Goal: Transaction & Acquisition: Purchase product/service

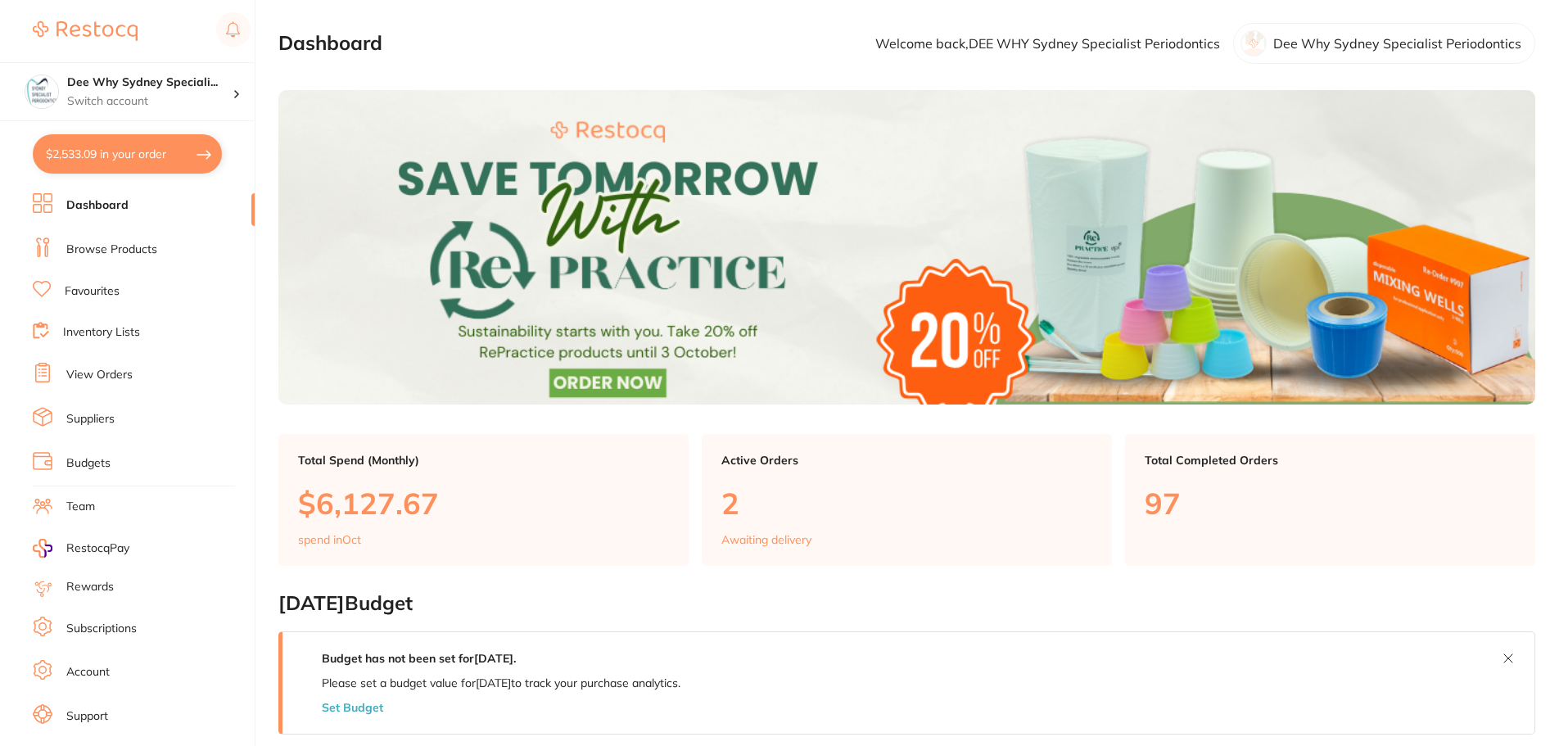
click at [153, 155] on button "$2,533.09 in your order" at bounding box center [127, 154] width 189 height 39
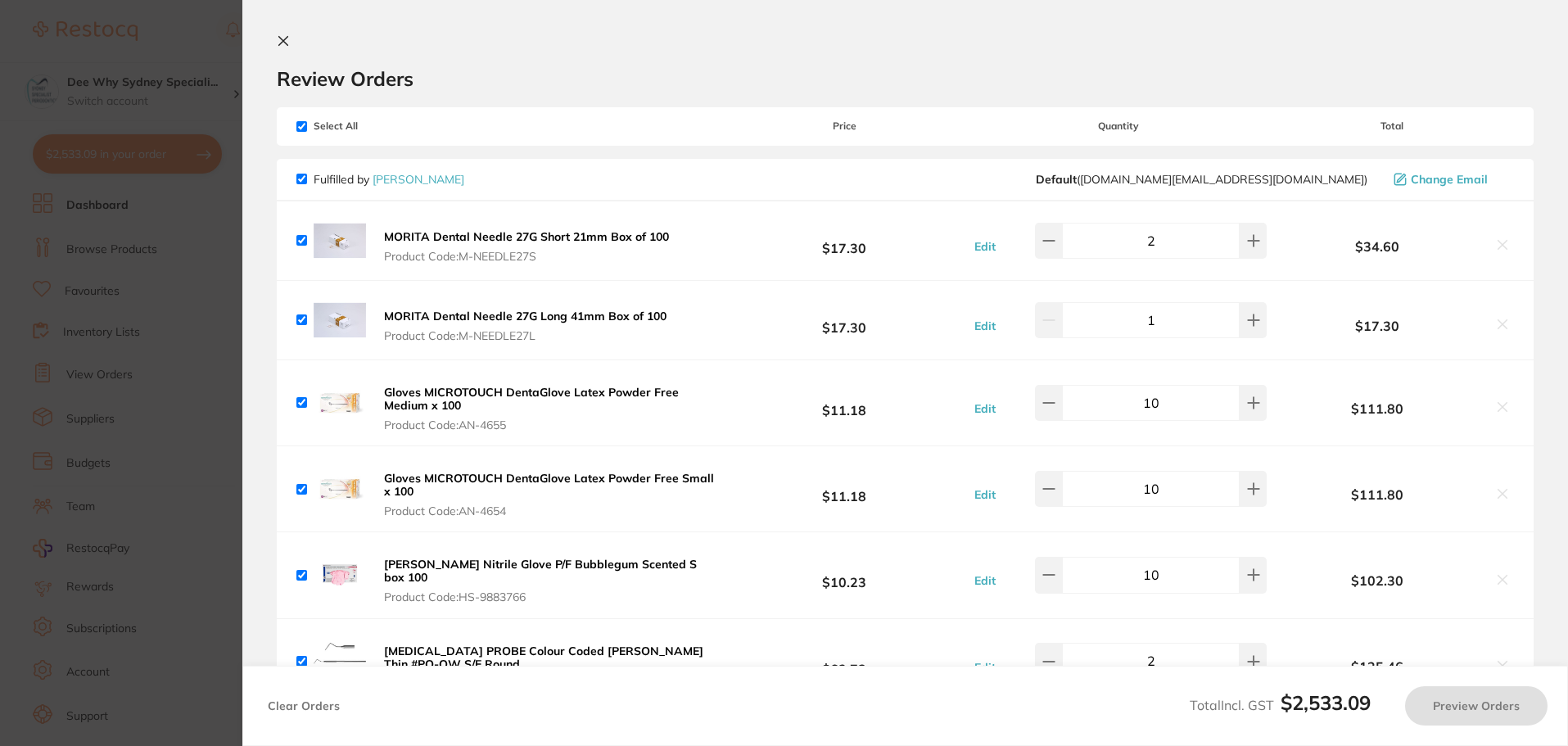
checkbox input "true"
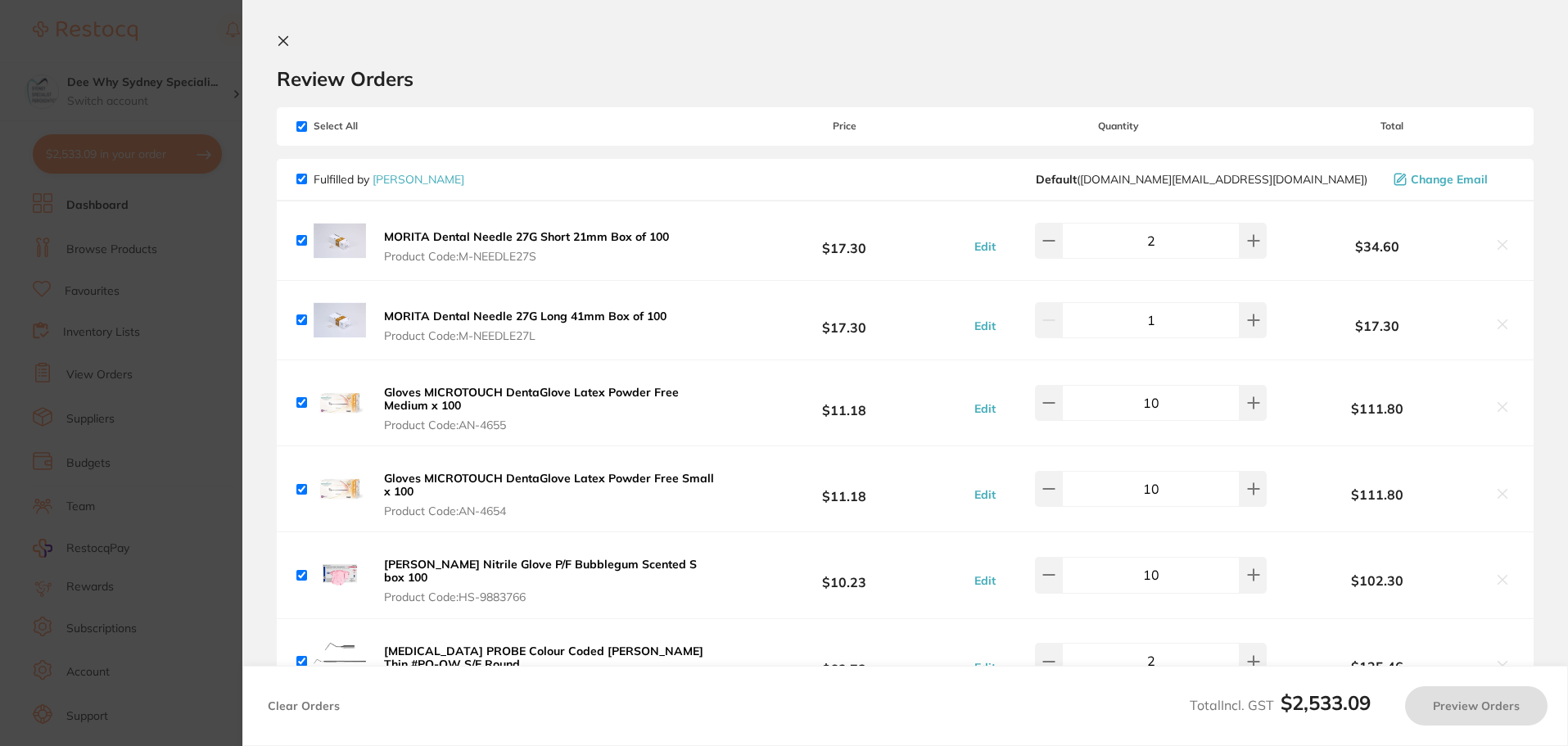
checkbox input "true"
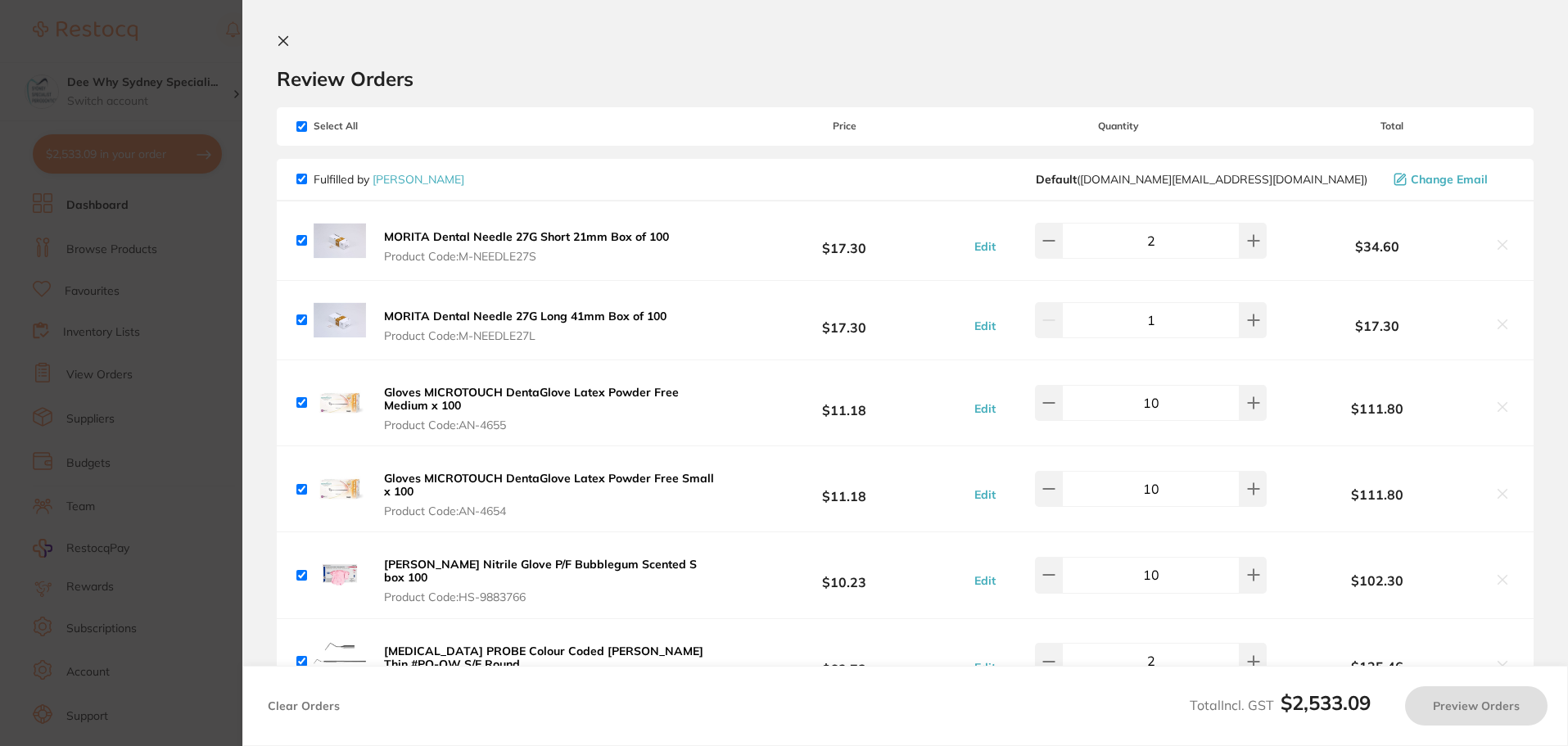
checkbox input "true"
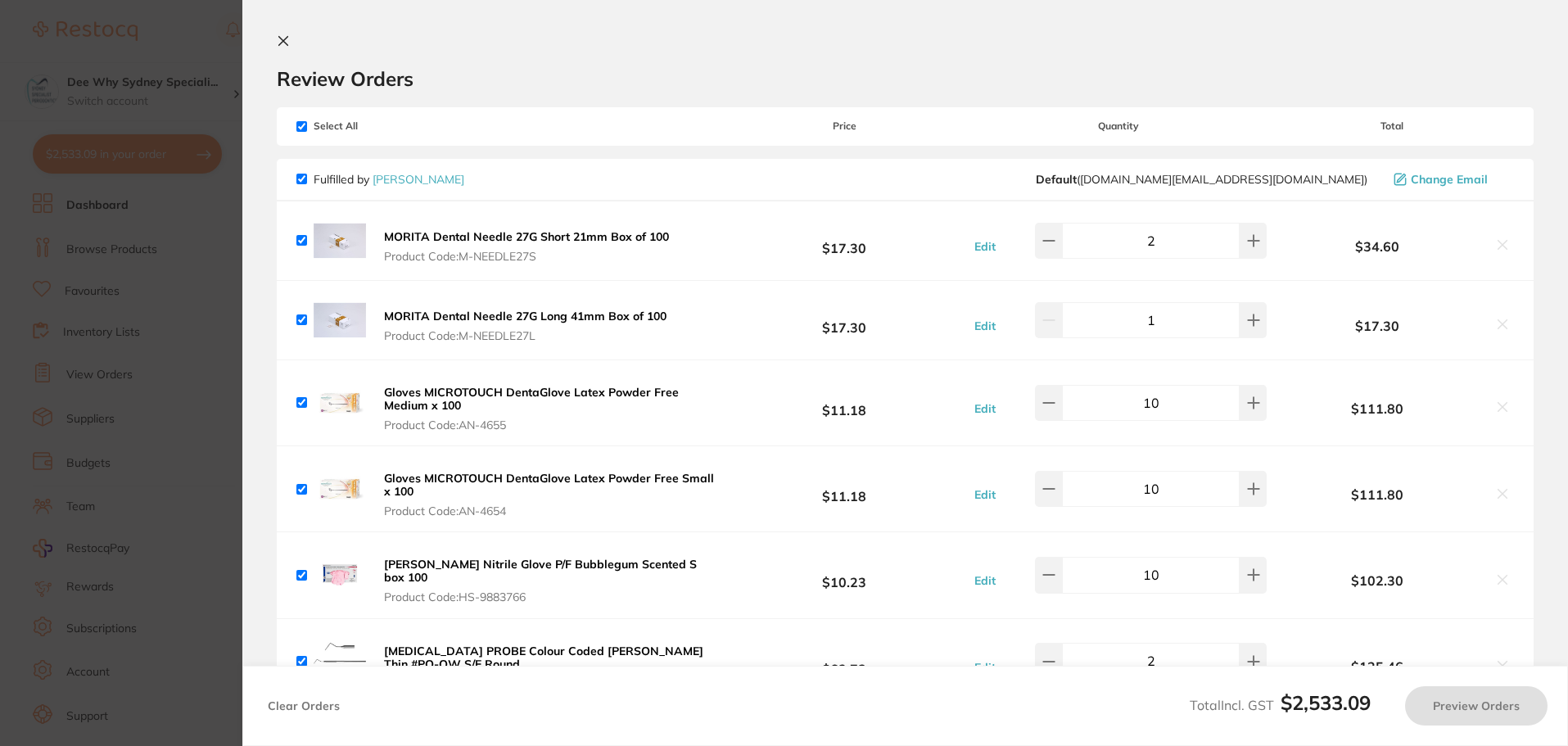
checkbox input "true"
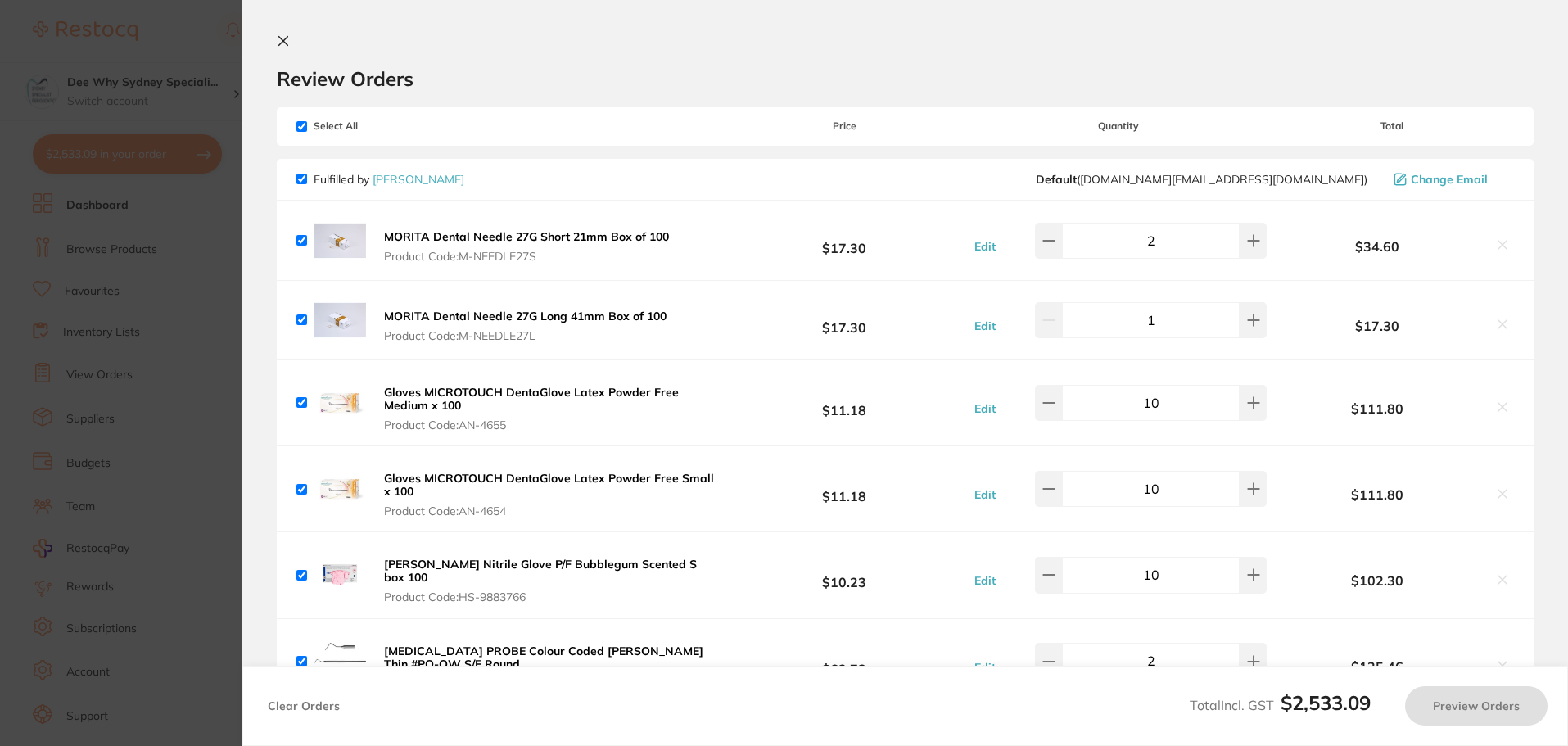
checkbox input "true"
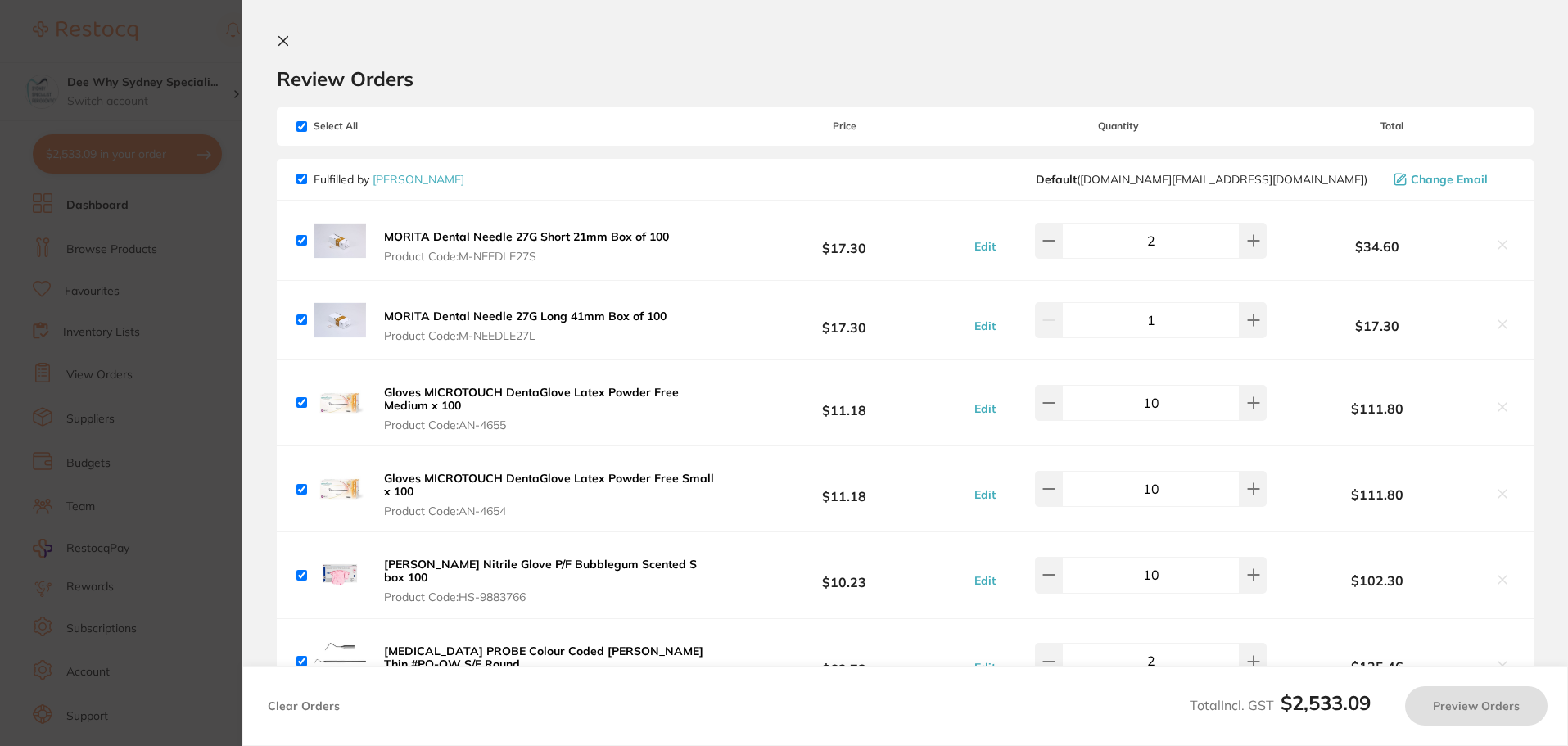
checkbox input "true"
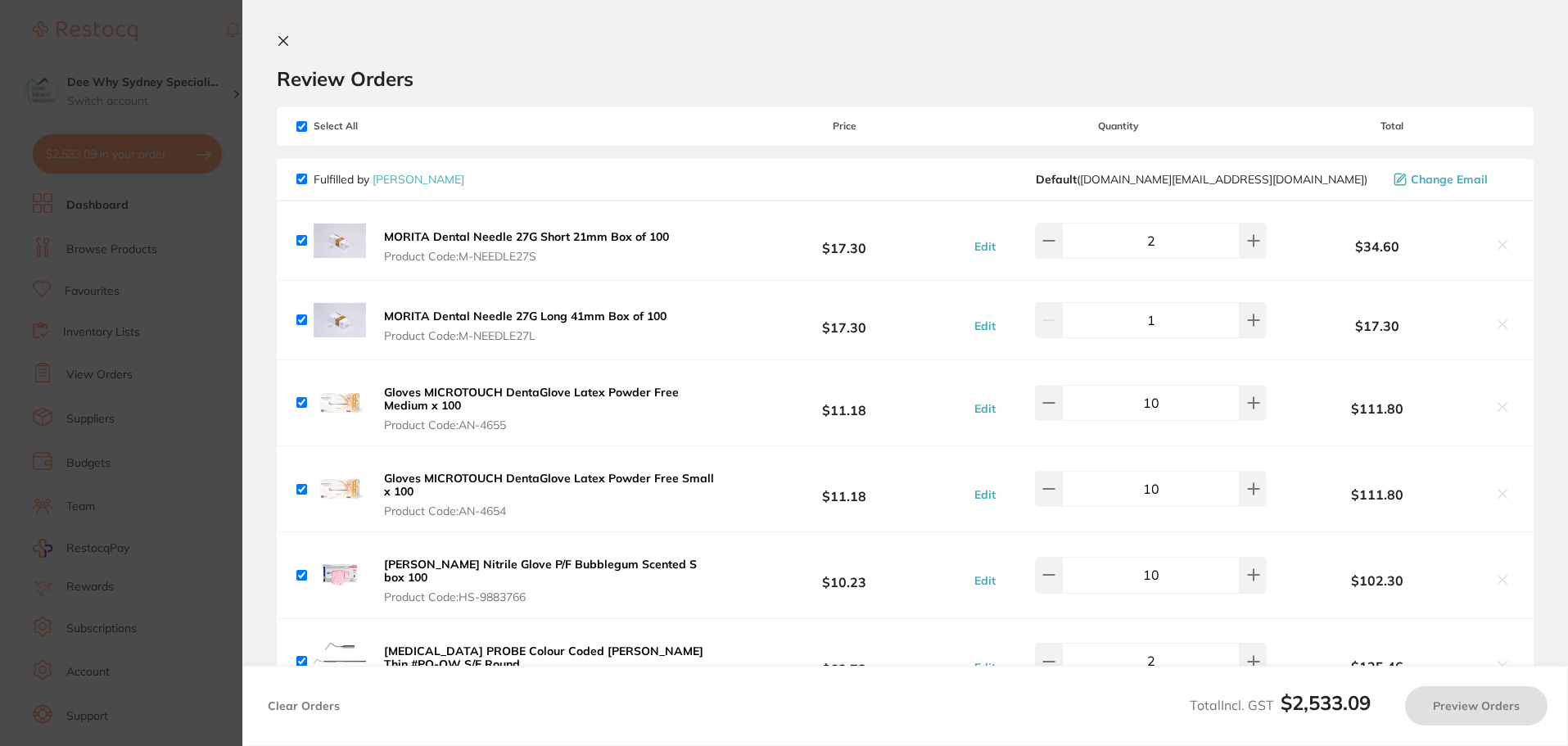
checkbox input "true"
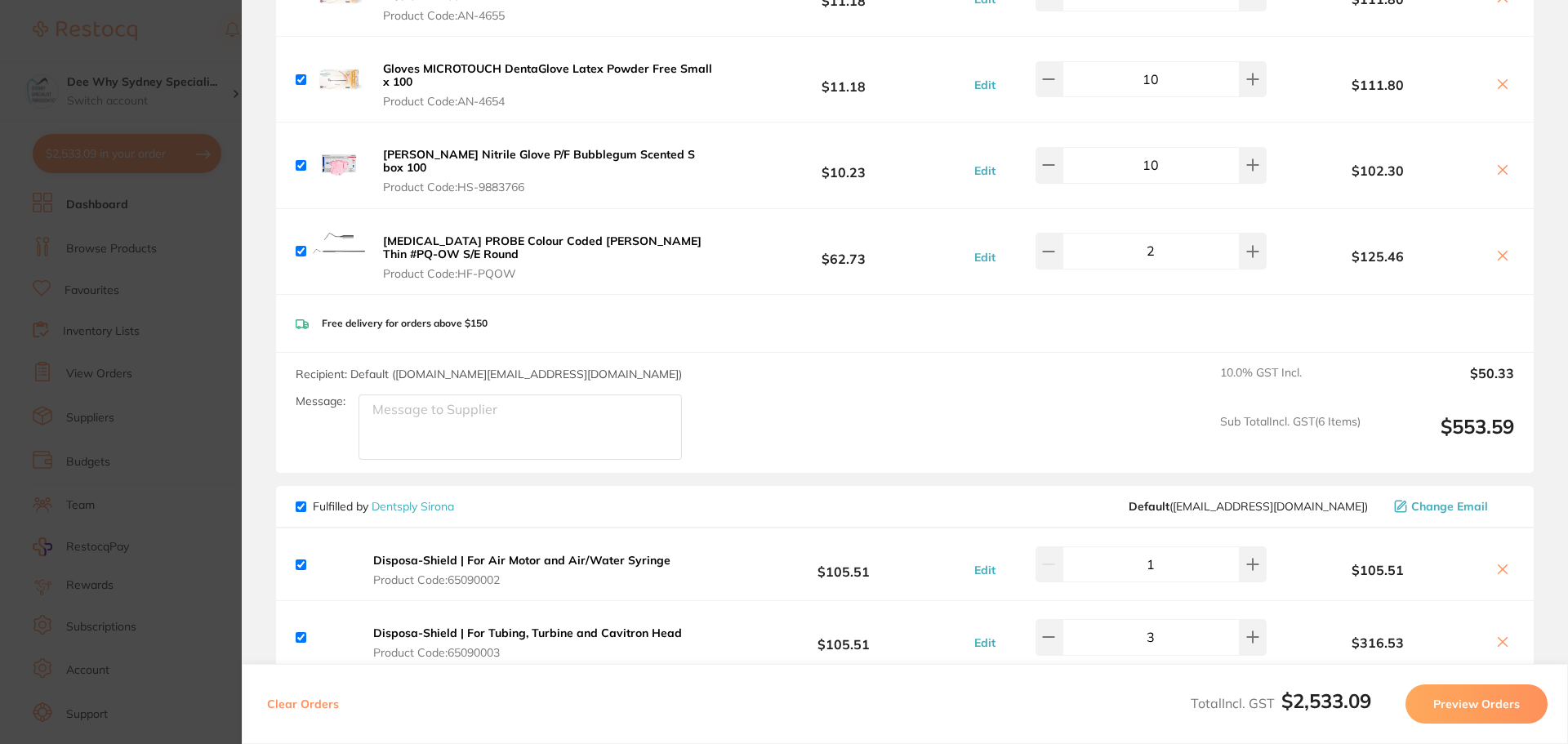
scroll to position [735, 0]
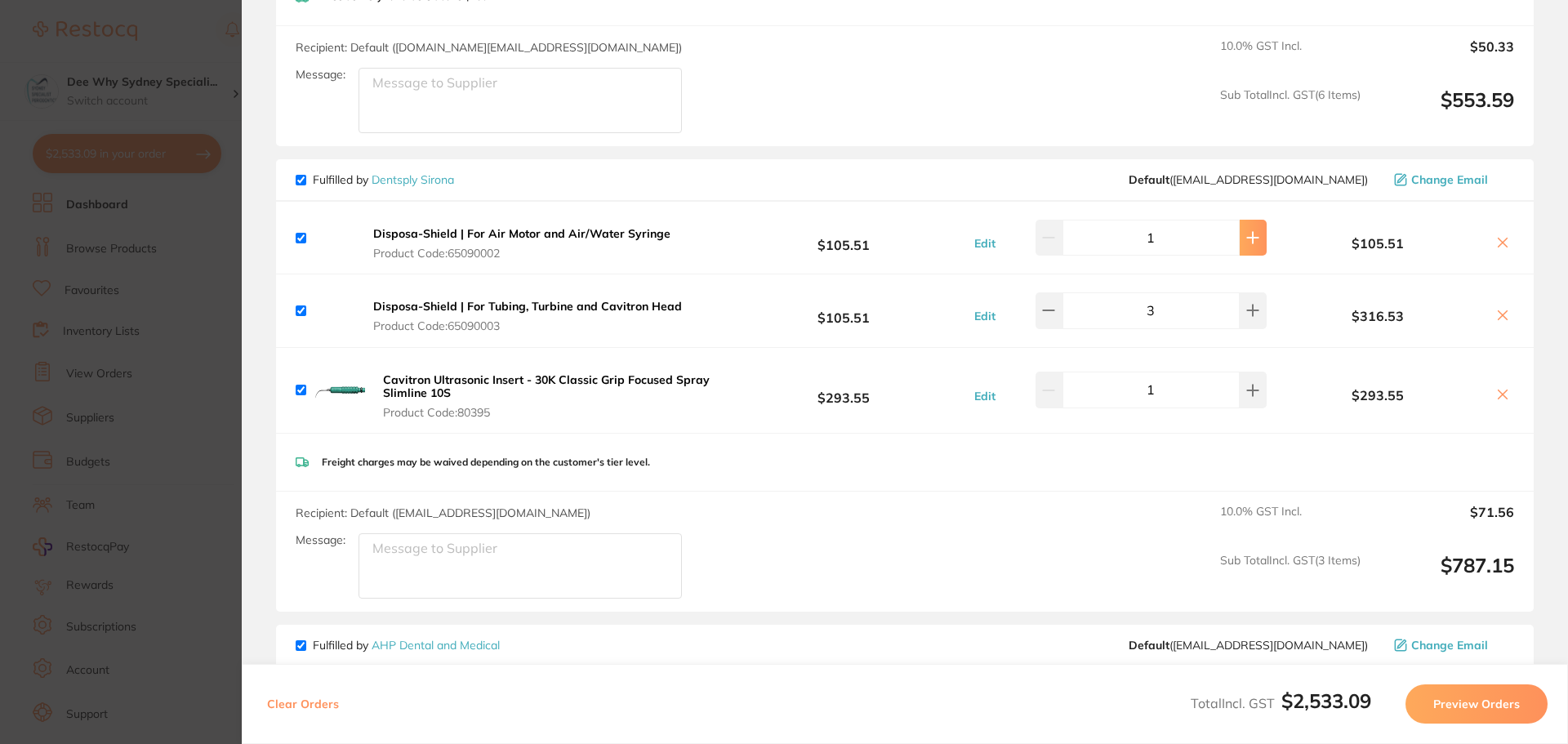
click at [1248, 233] on icon at bounding box center [1253, 238] width 10 height 10
type input "2"
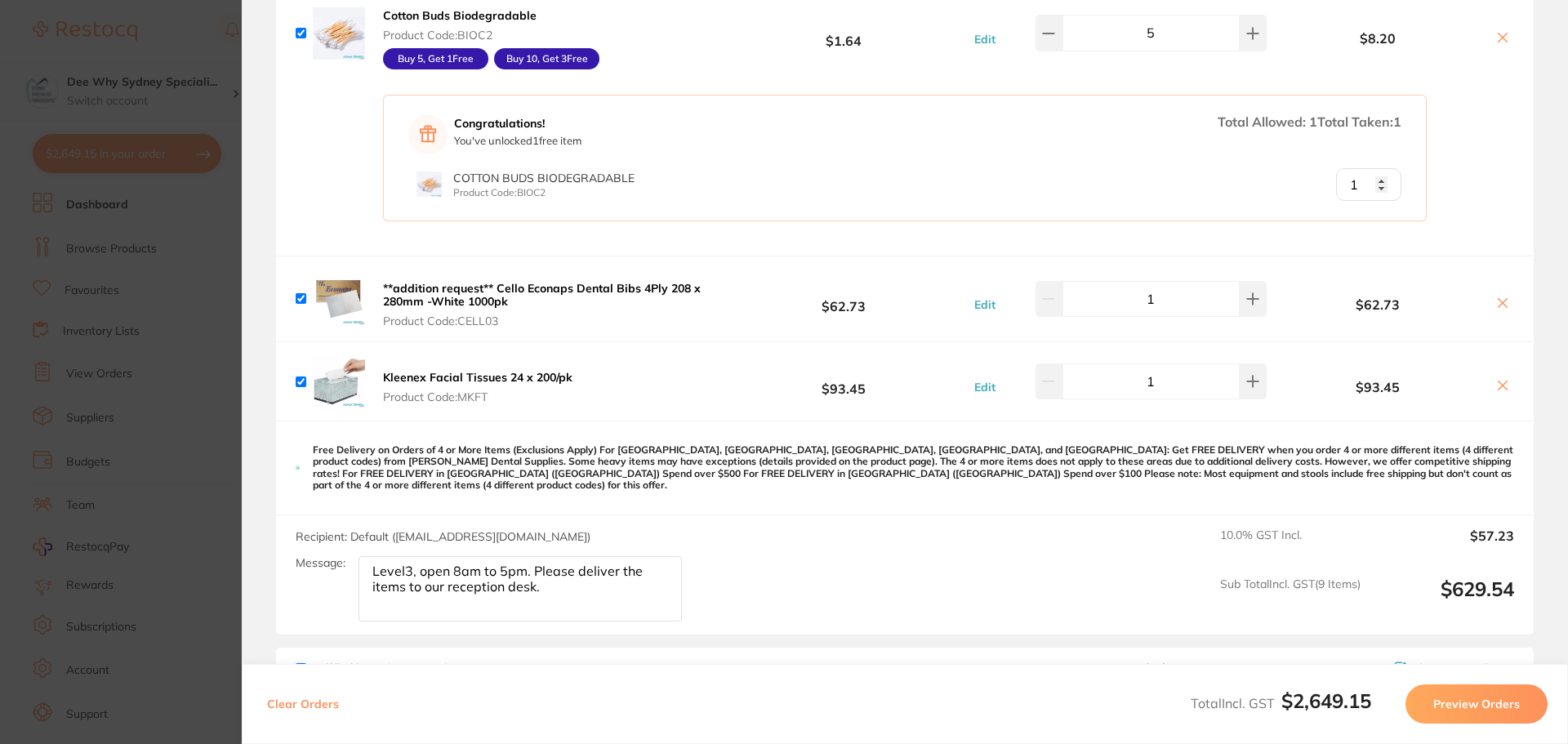
scroll to position [3102, 0]
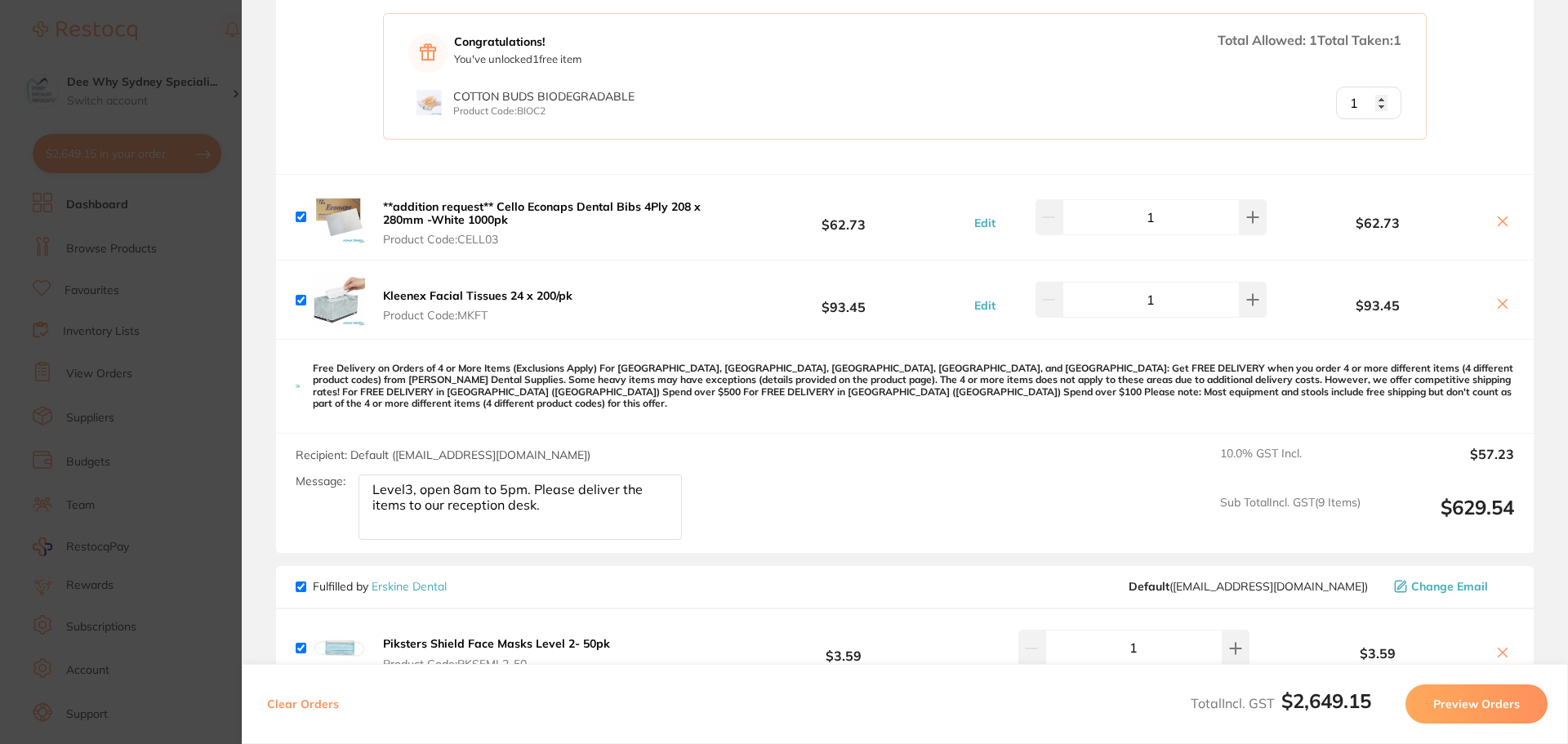
drag, startPoint x: 372, startPoint y: 467, endPoint x: 732, endPoint y: 525, distance: 364.6
click at [732, 525] on div "Recipient: Default ( save@adamdental.com.au ) Message: Level3, open 8am to 5pm.…" at bounding box center [905, 493] width 1258 height 120
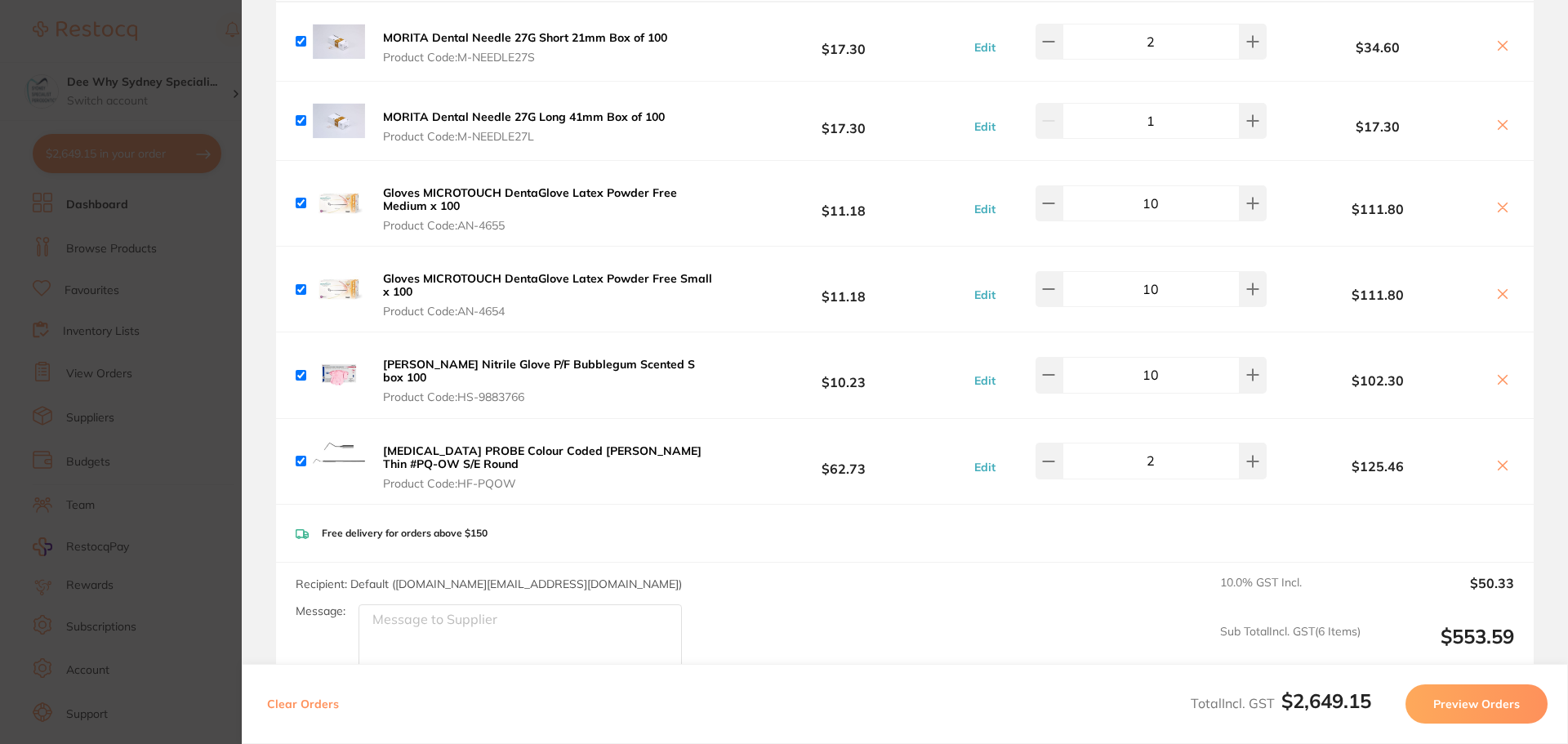
scroll to position [327, 0]
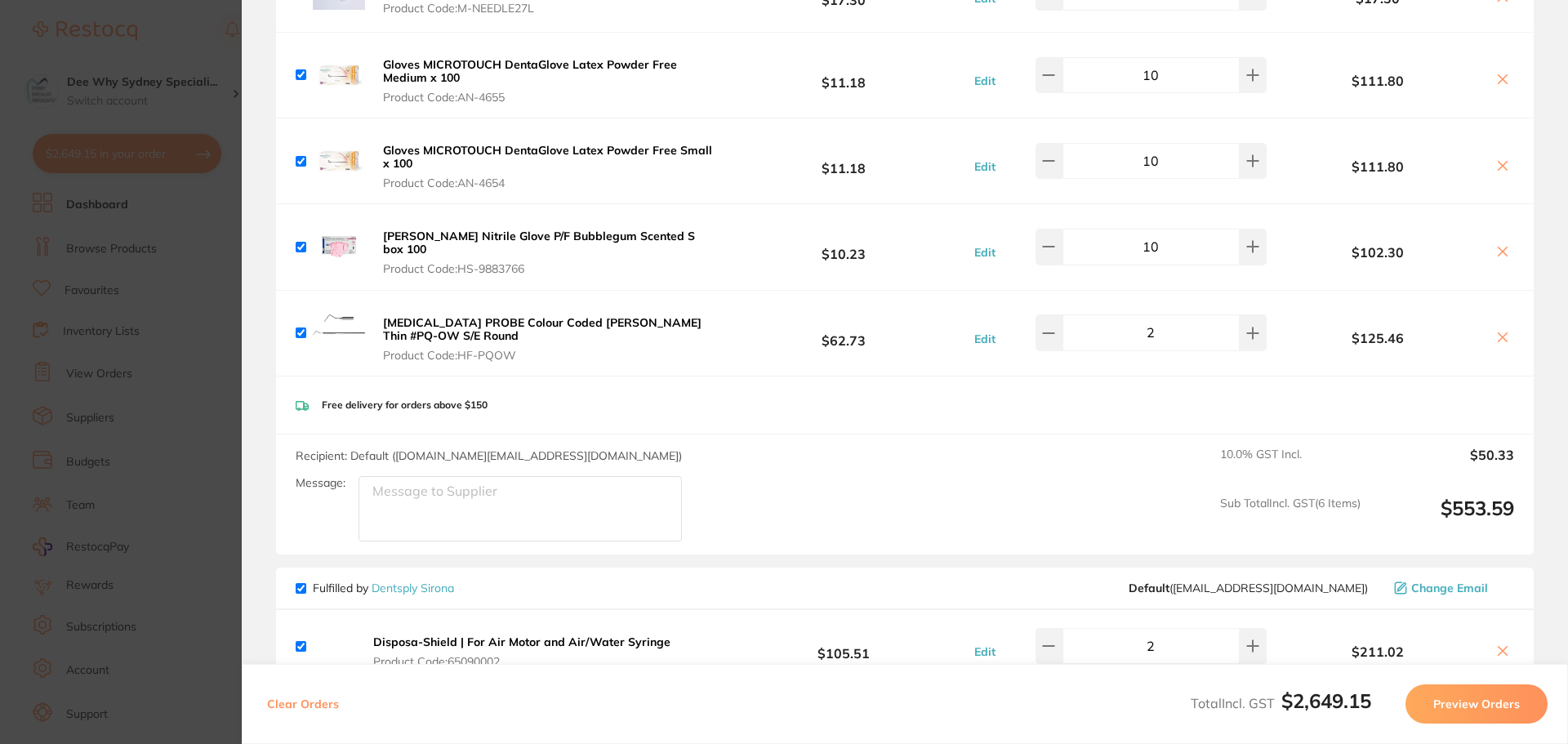
click at [412, 497] on textarea "Message:" at bounding box center [520, 509] width 324 height 66
paste textarea "Level3, open 8am to 5pm. Please deliver the items to our reception desk."
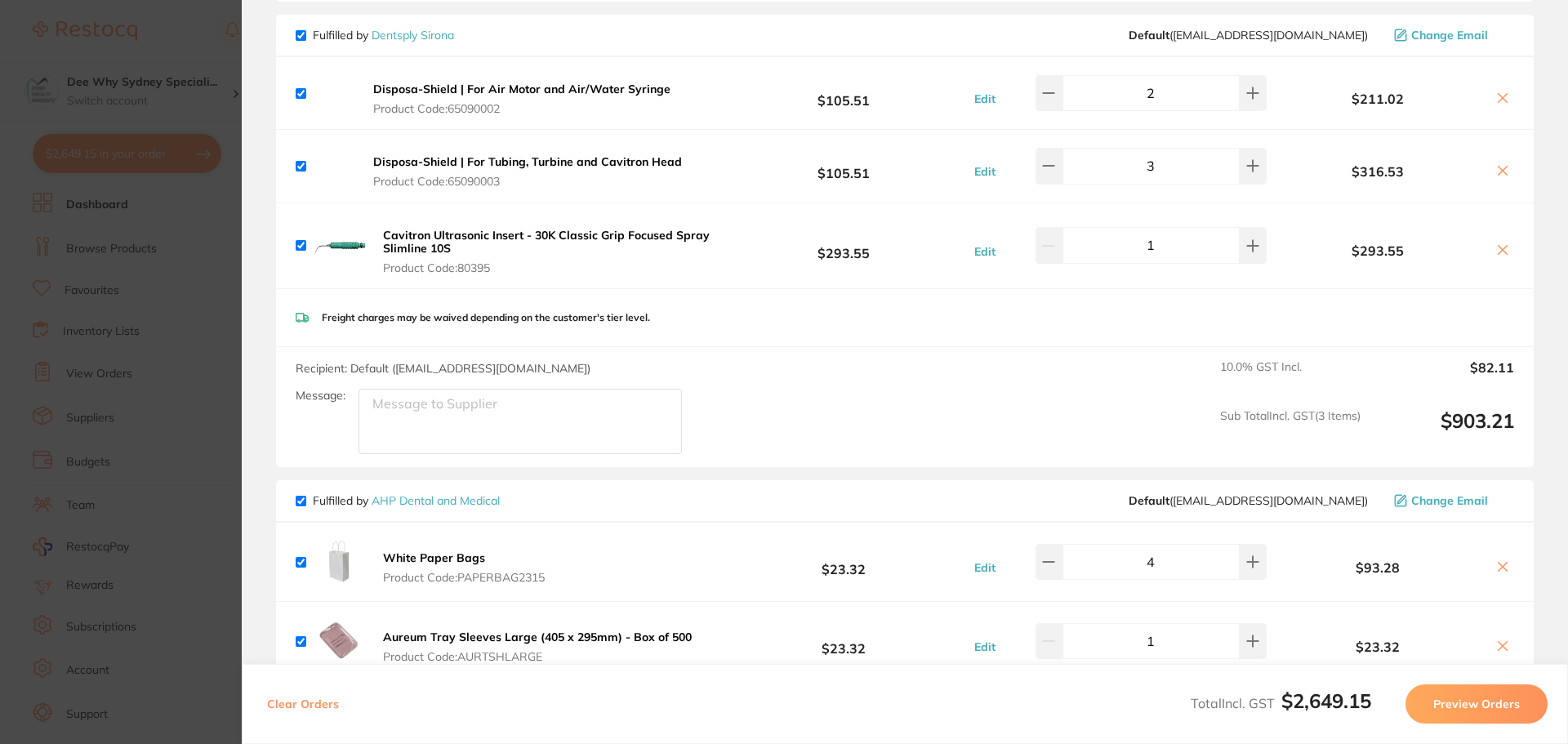
scroll to position [979, 0]
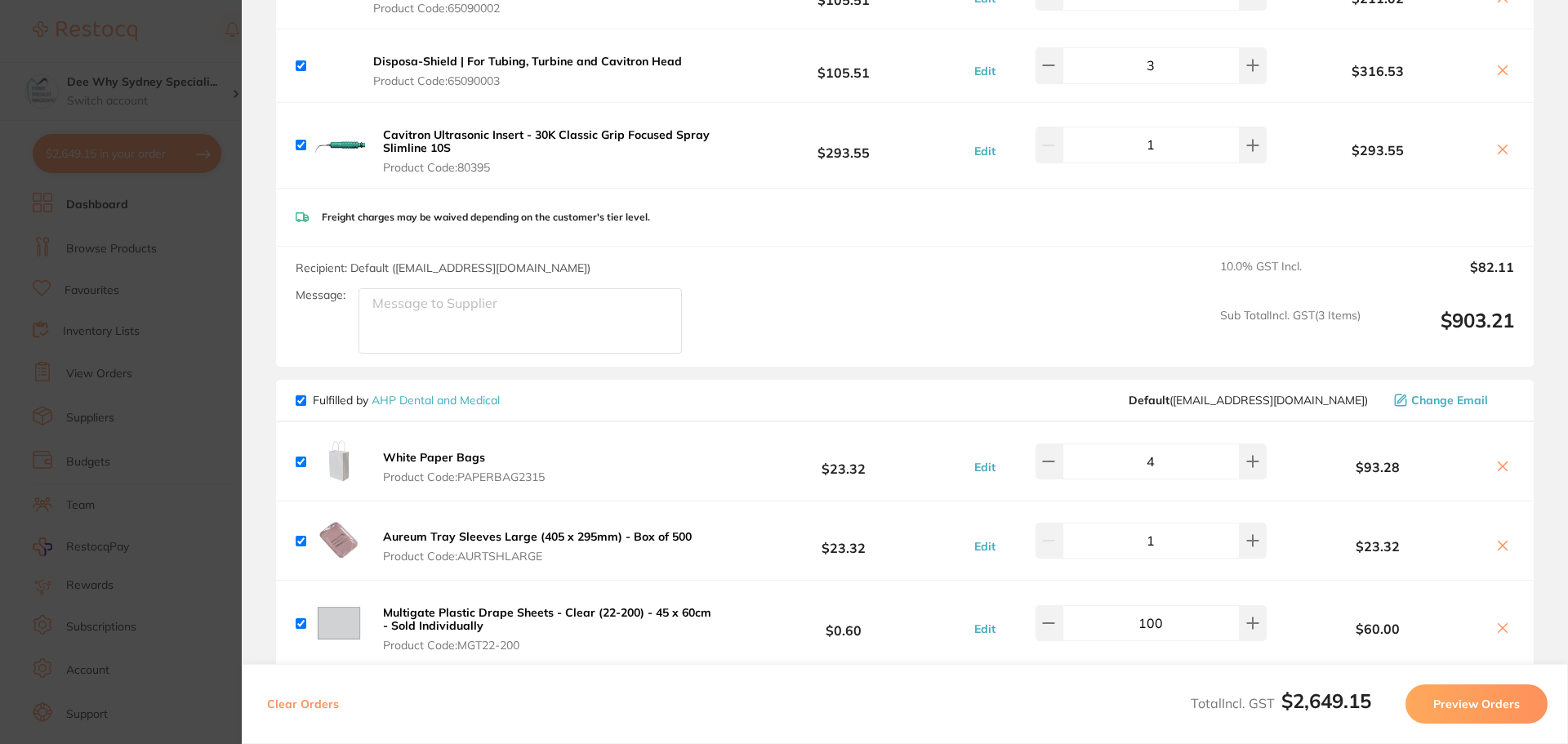
type textarea "Level3, open 8am to 5pm. Please deliver the items to our reception desk."
click at [452, 307] on textarea "Message:" at bounding box center [520, 321] width 324 height 66
paste textarea "Level3, open 8am to 5pm. Please deliver the items to our reception desk."
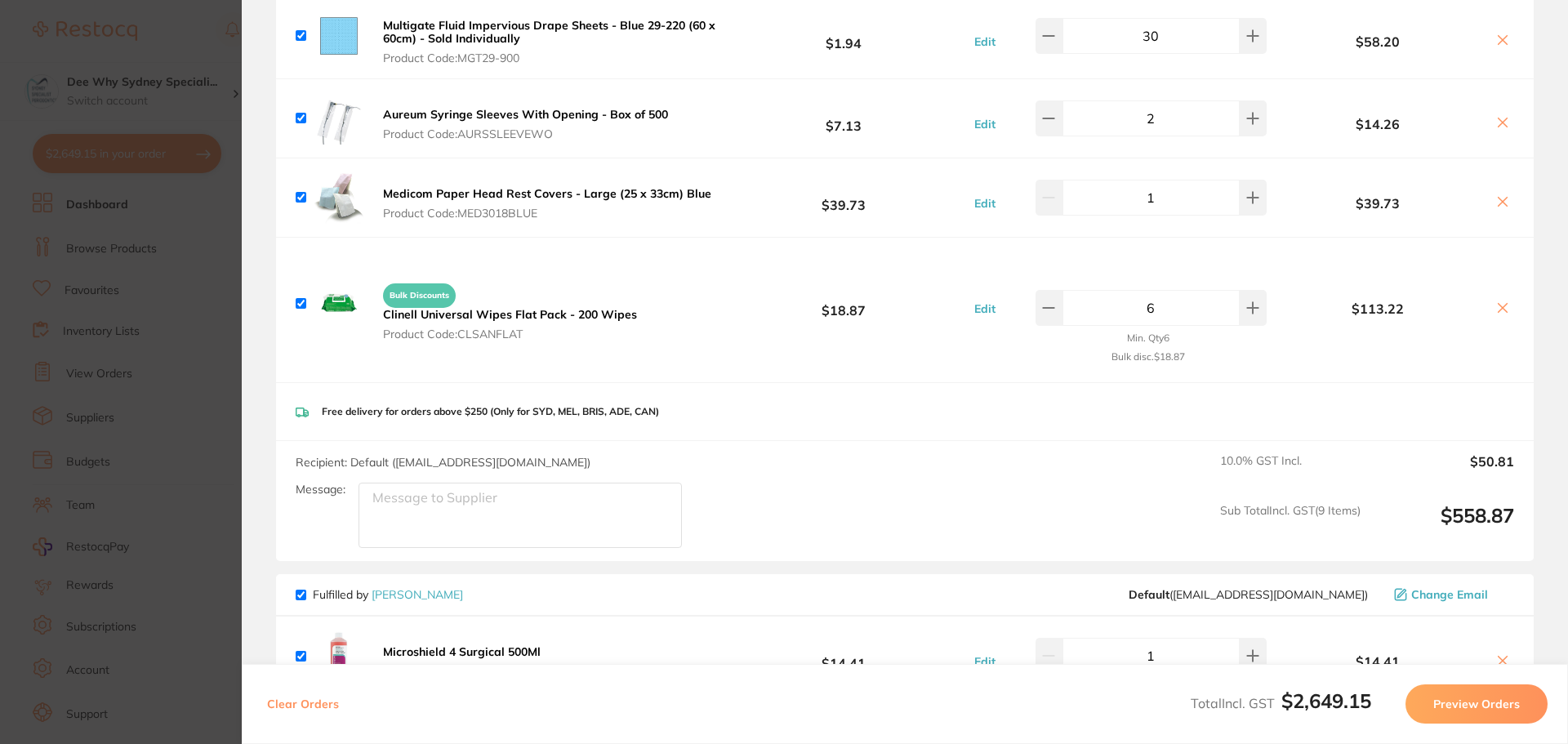
scroll to position [2286, 0]
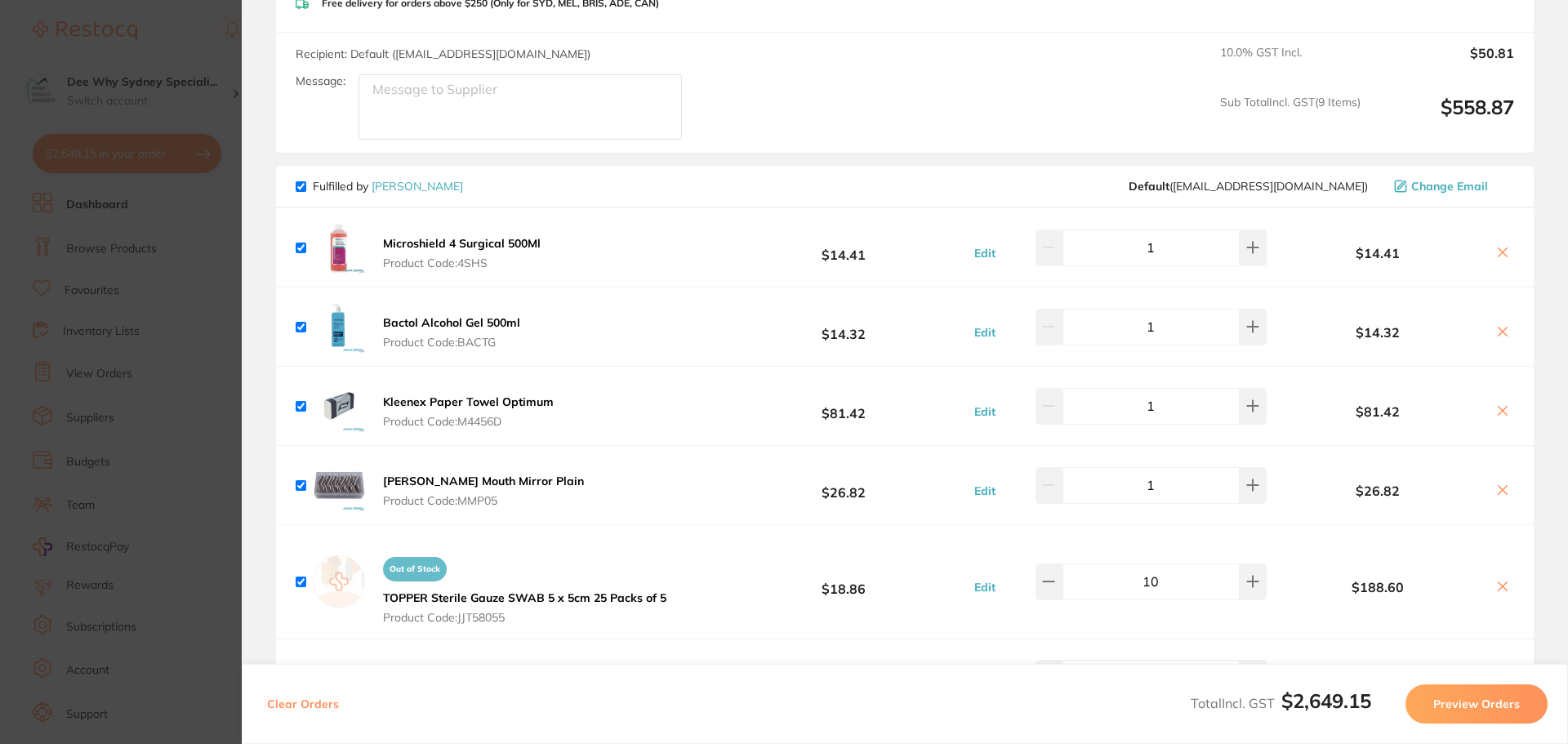
type textarea "Level3, open 8am to 5pm. Please deliver the items to our reception desk."
click at [568, 77] on textarea "Message:" at bounding box center [520, 107] width 324 height 66
paste textarea "Level3, open 8am to 5pm. Please deliver the items to our reception desk."
type textarea "Level3, open 8am to 5pm. Please deliver the items to our reception desk."
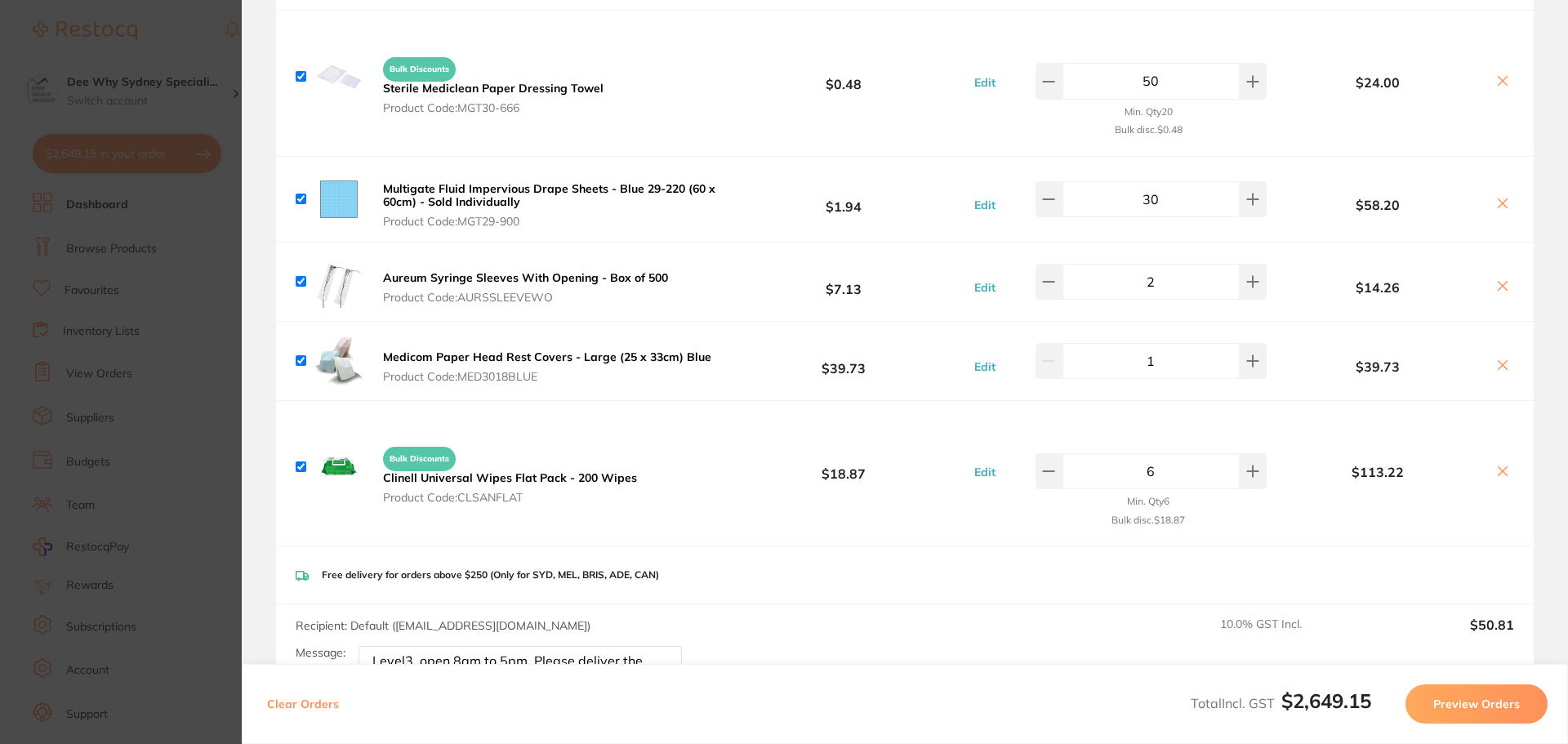
scroll to position [2041, 0]
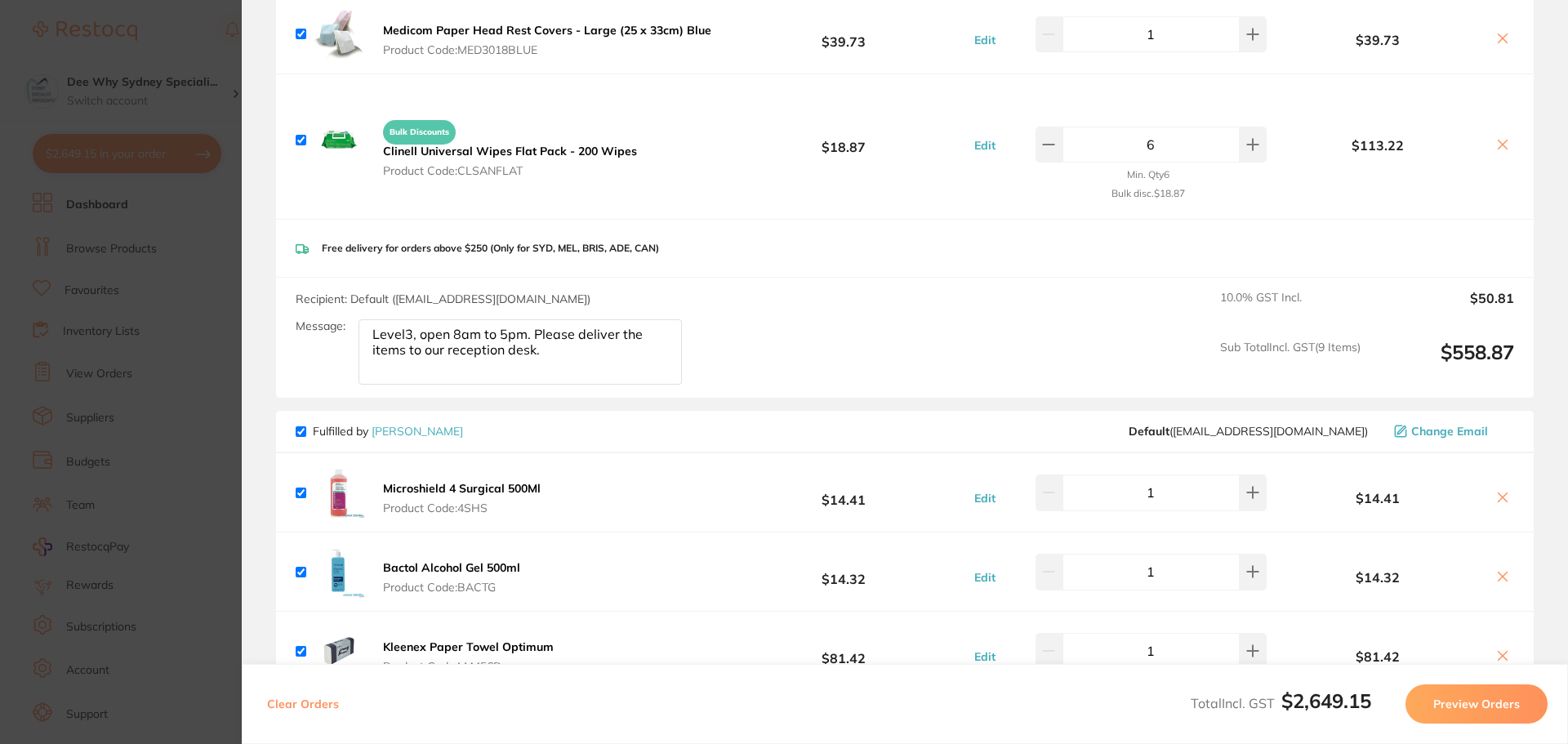
drag, startPoint x: 370, startPoint y: 322, endPoint x: 760, endPoint y: 332, distance: 390.1
click at [693, 452] on div "Fulfilled by Henry Schein Halas Default ( customer.care@henryschein.com.au ) Ch…" at bounding box center [905, 22] width 1258 height 3810
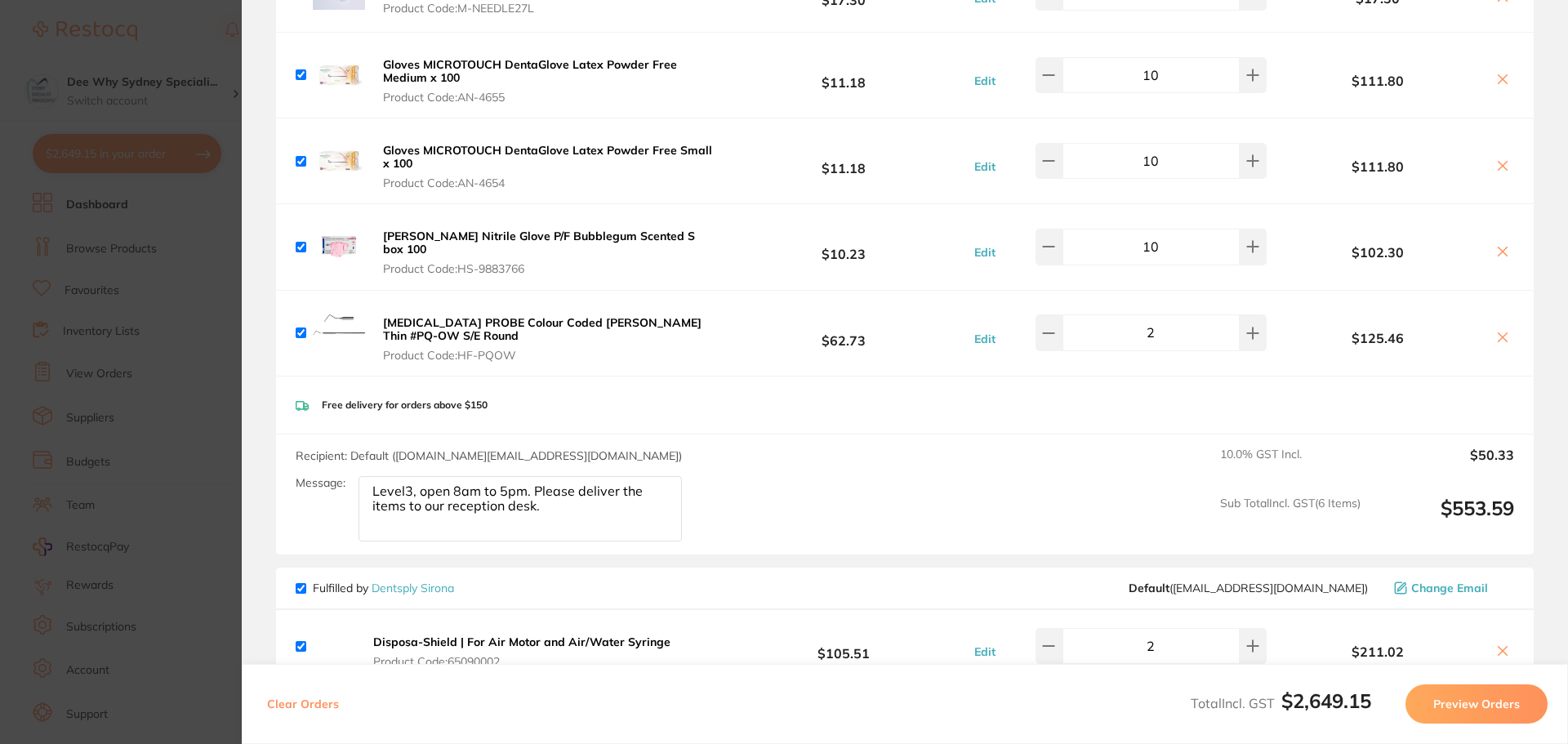
scroll to position [0, 0]
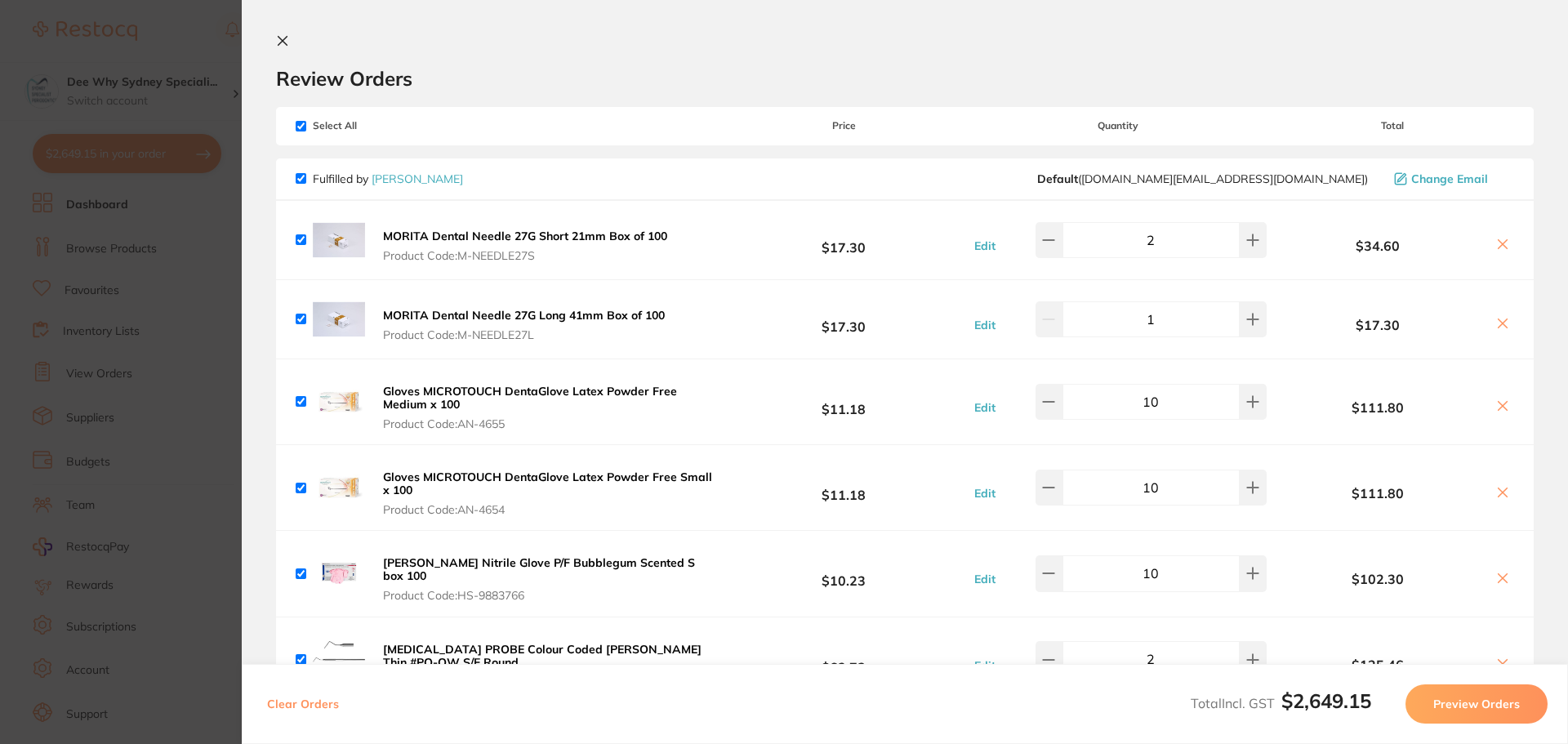
click at [282, 34] on icon at bounding box center [282, 40] width 13 height 13
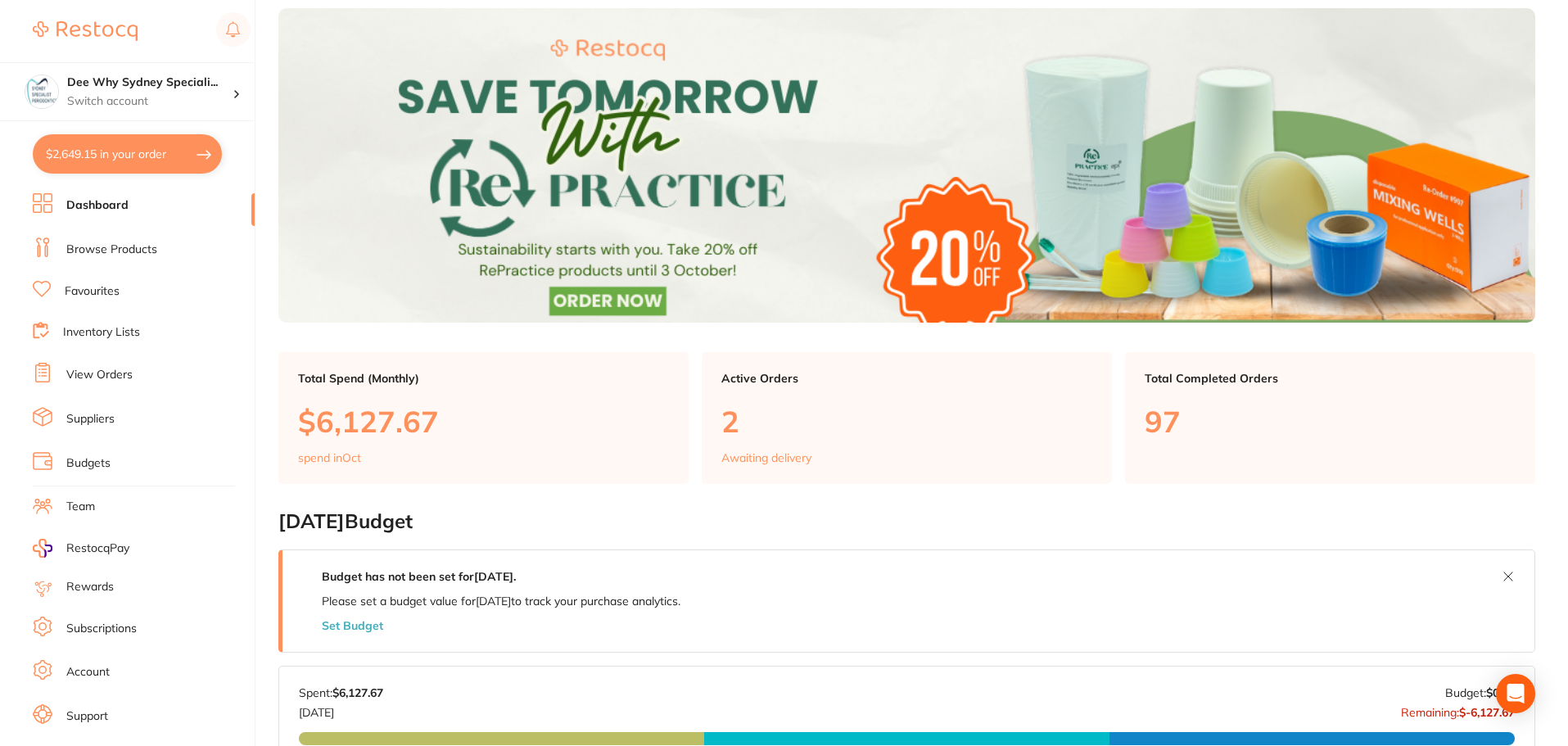
click at [115, 259] on li "Browse Products" at bounding box center [143, 250] width 222 height 25
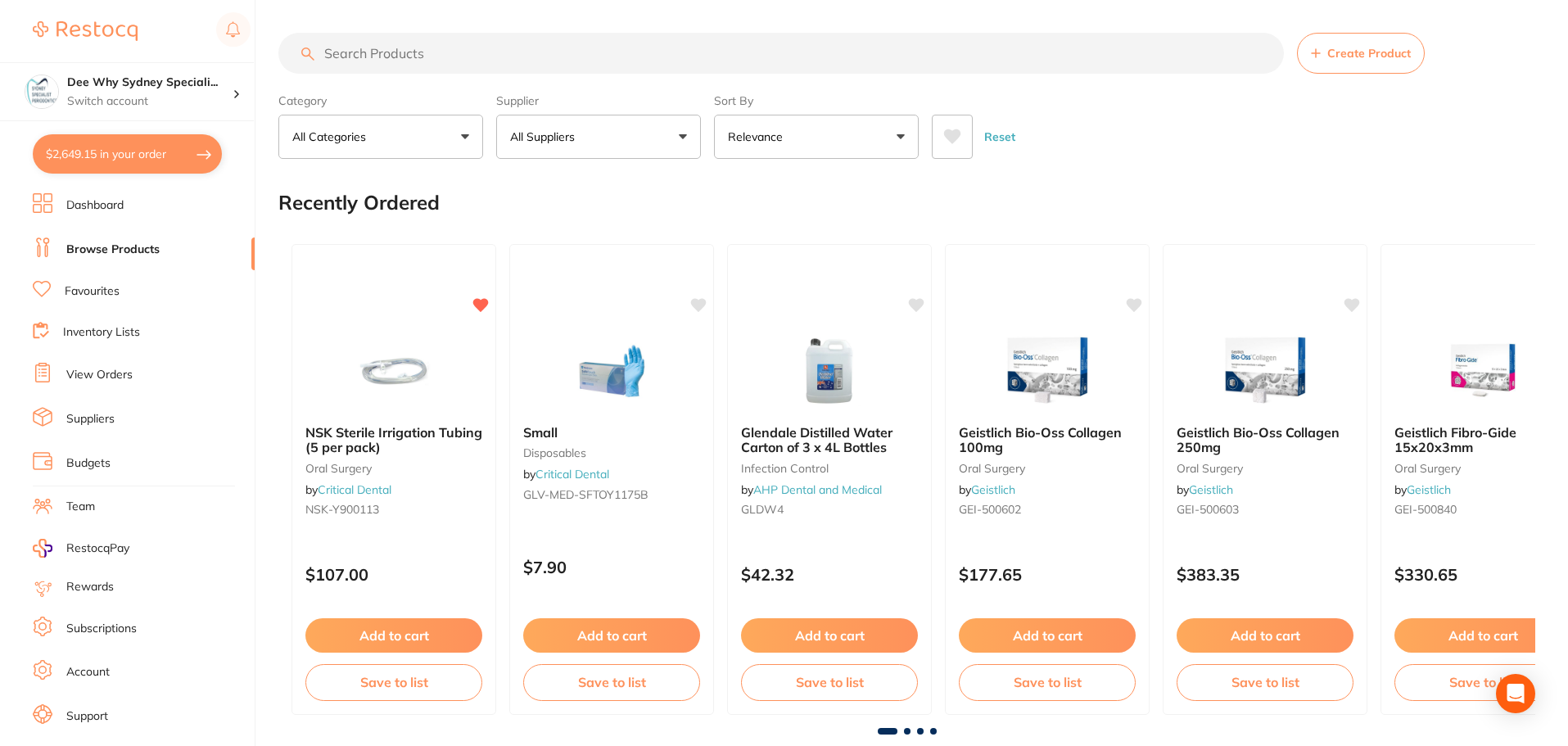
click at [383, 55] on input "search" at bounding box center [780, 53] width 1005 height 41
paste input "RO-480180"
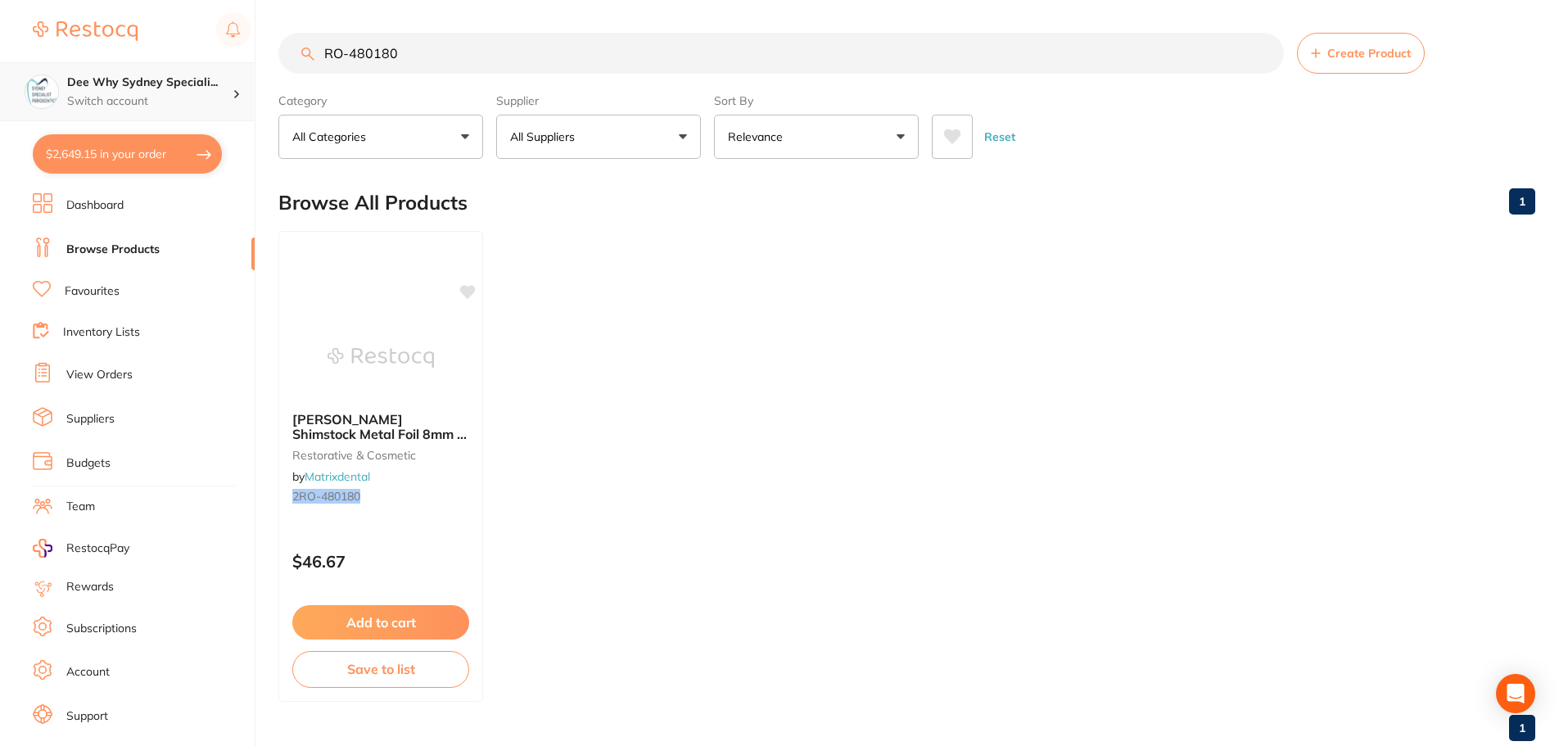
drag, startPoint x: 441, startPoint y: 56, endPoint x: 87, endPoint y: 75, distance: 354.5
click at [112, 59] on div "$2,649.15 Dee Why Sydney Speciali... Switch account Dee Why Sydney Specialist P…" at bounding box center [784, 373] width 1568 height 746
paste input "KaVo Sieve, 10-Pack KV-0.763.3423"
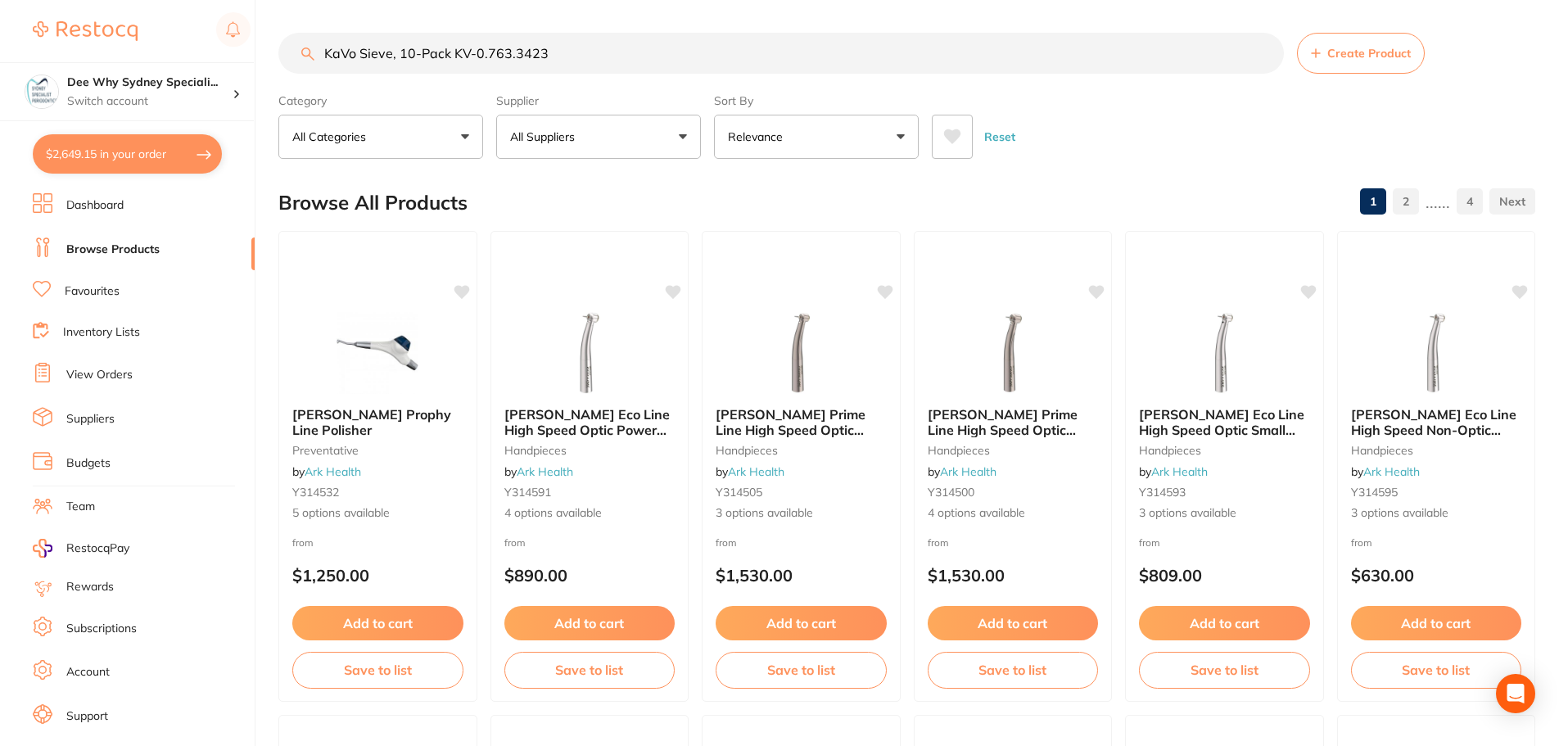
drag, startPoint x: 455, startPoint y: 56, endPoint x: 157, endPoint y: 55, distance: 298.0
click at [157, 55] on div "$2,649.15 Dee Why Sydney Speciali... Switch account Dee Why Sydney Specialist P…" at bounding box center [784, 373] width 1568 height 746
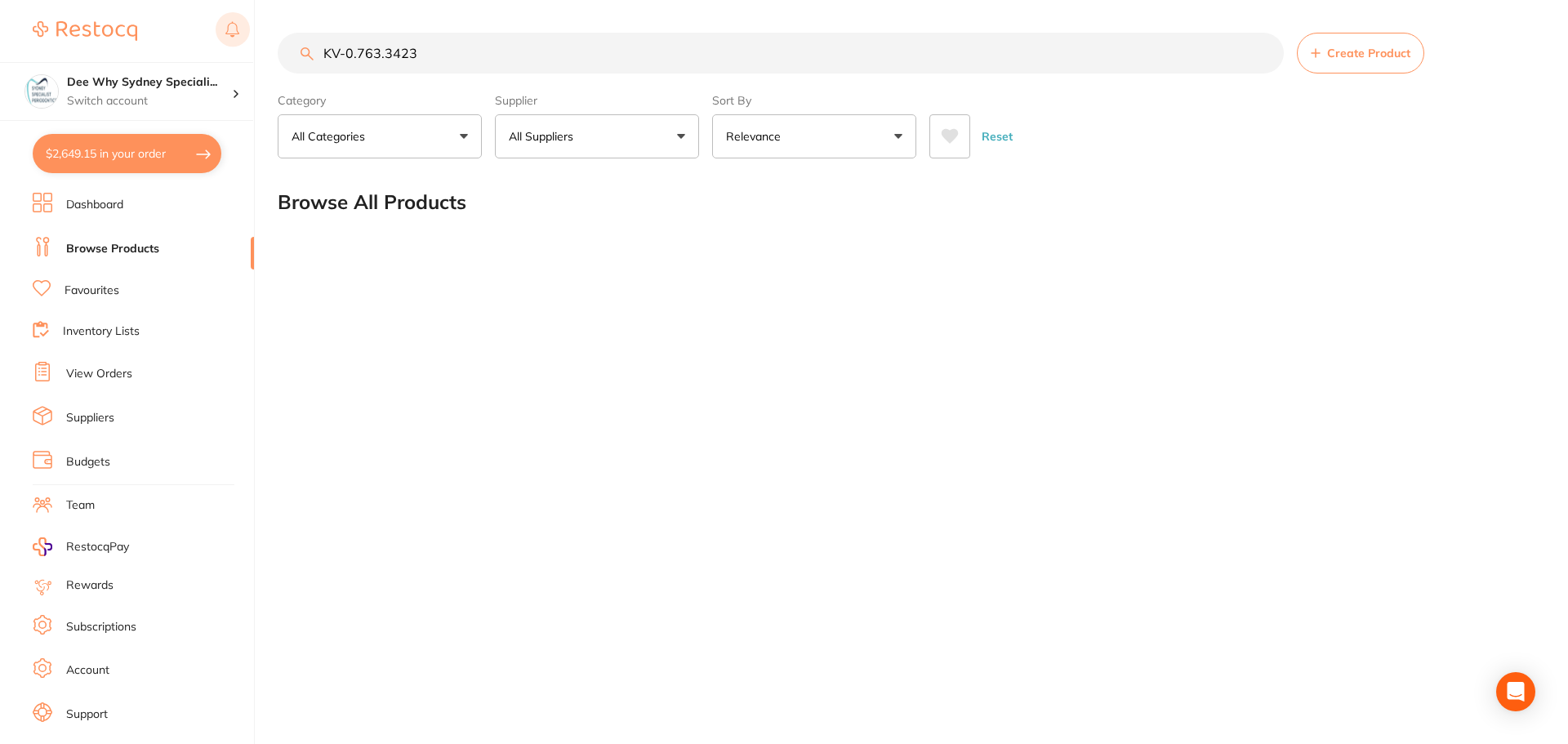
drag, startPoint x: 347, startPoint y: 48, endPoint x: 219, endPoint y: 41, distance: 128.2
click at [224, 41] on div "$2,649.15 Dee Why Sydney Speciali... Switch account Dee Why Sydney Specialist P…" at bounding box center [784, 372] width 1568 height 744
type input "0.763.3423"
click at [106, 152] on button "$2,649.15 in your order" at bounding box center [126, 154] width 189 height 39
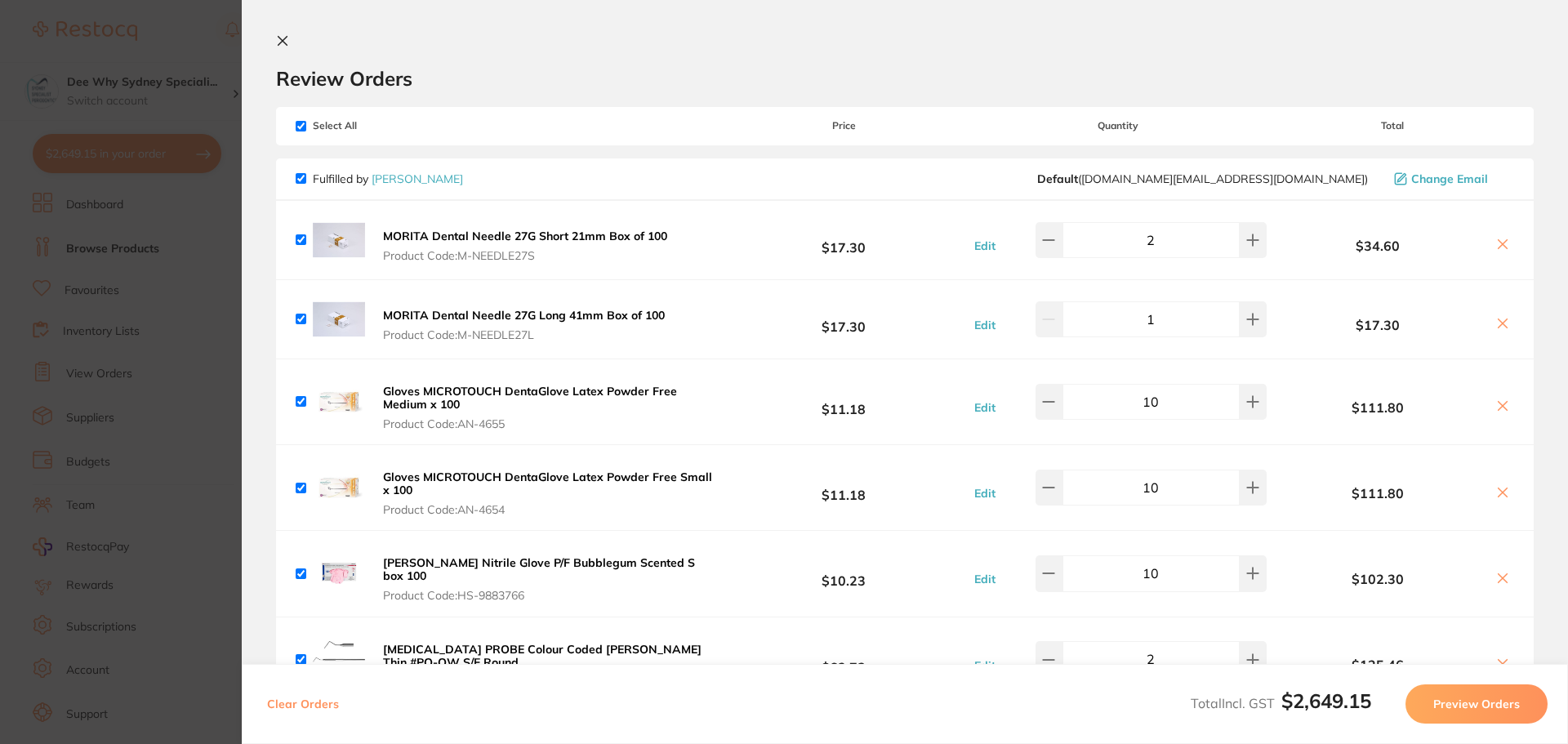
click at [299, 126] on input "checkbox" at bounding box center [300, 126] width 10 height 10
checkbox input "false"
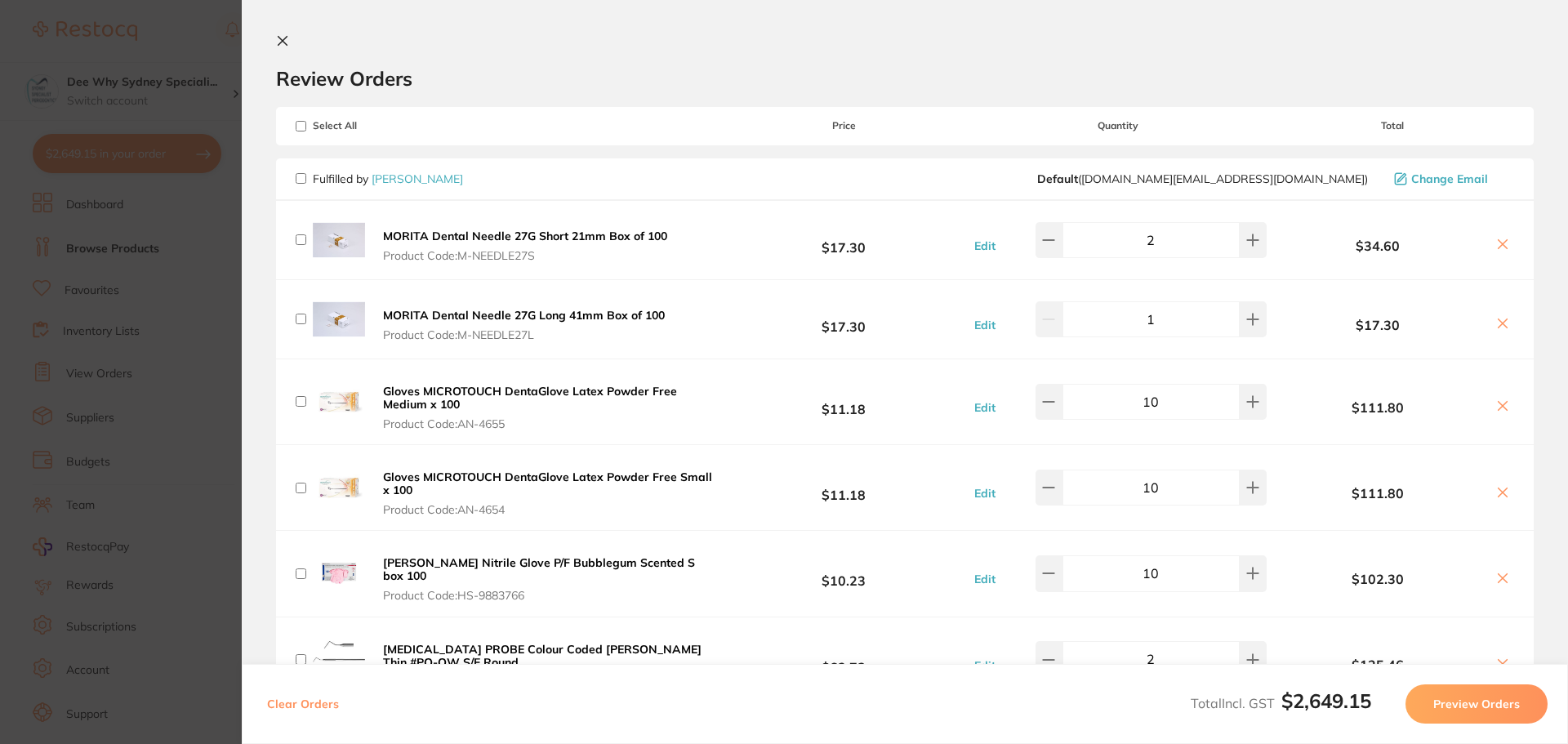
checkbox input "false"
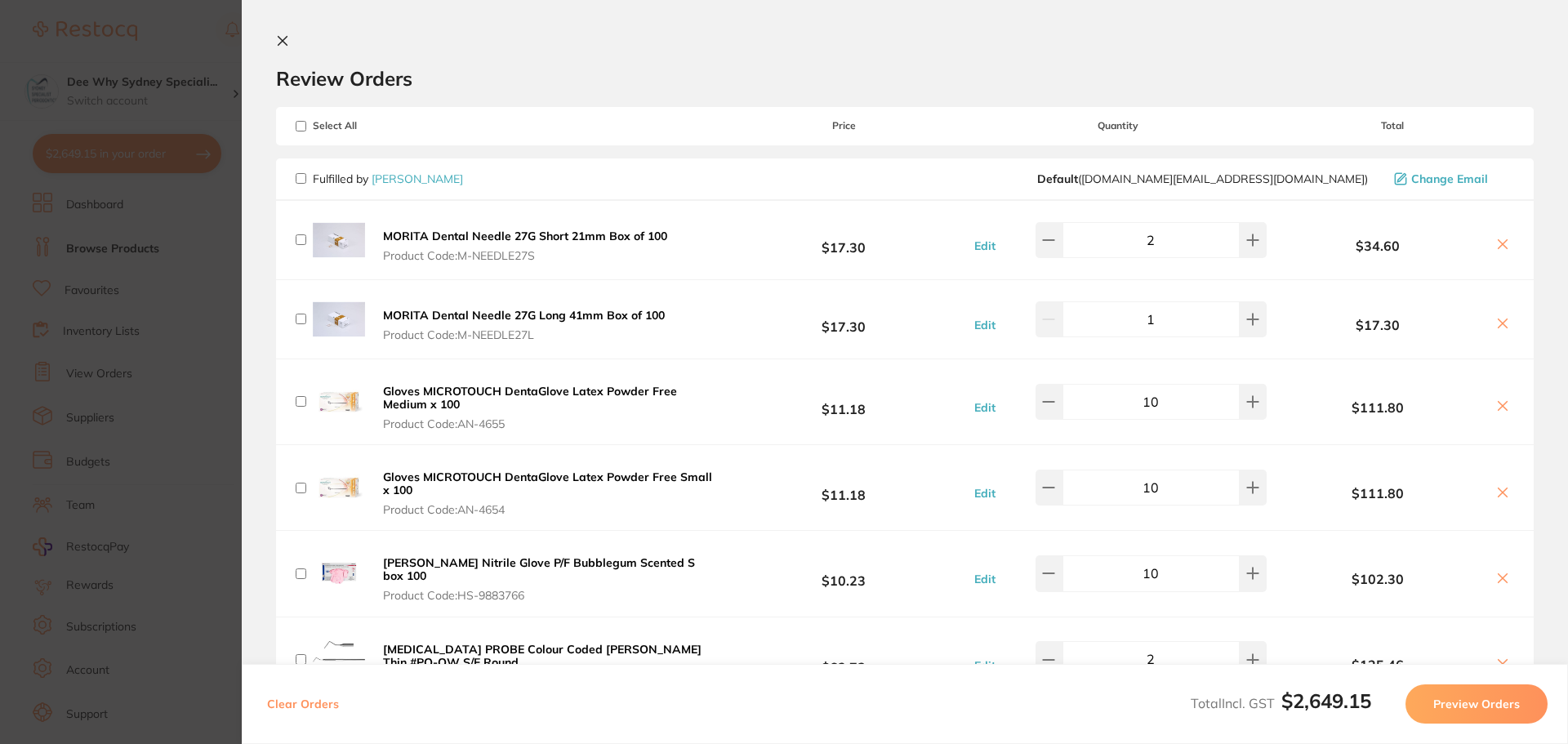
checkbox input "false"
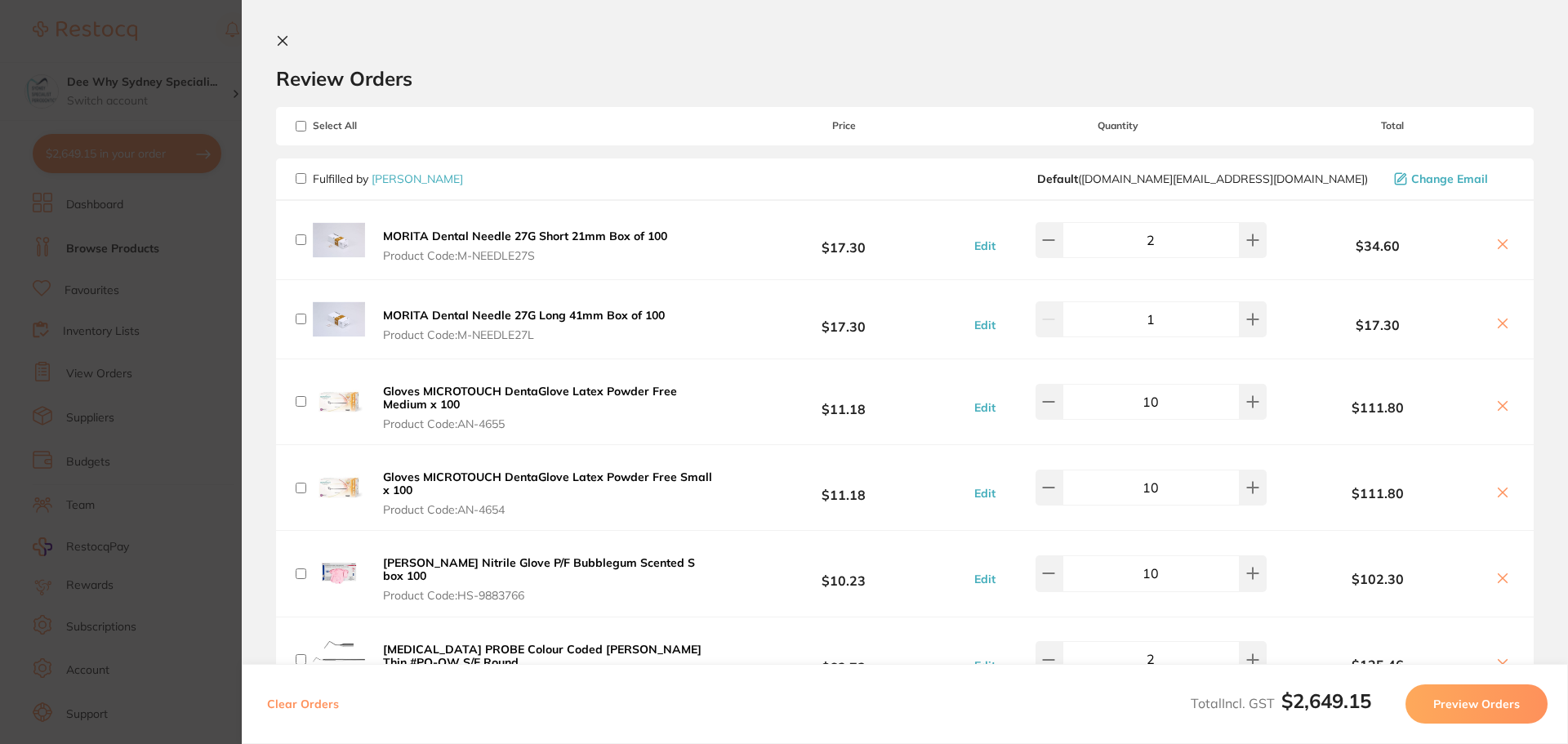
checkbox input "false"
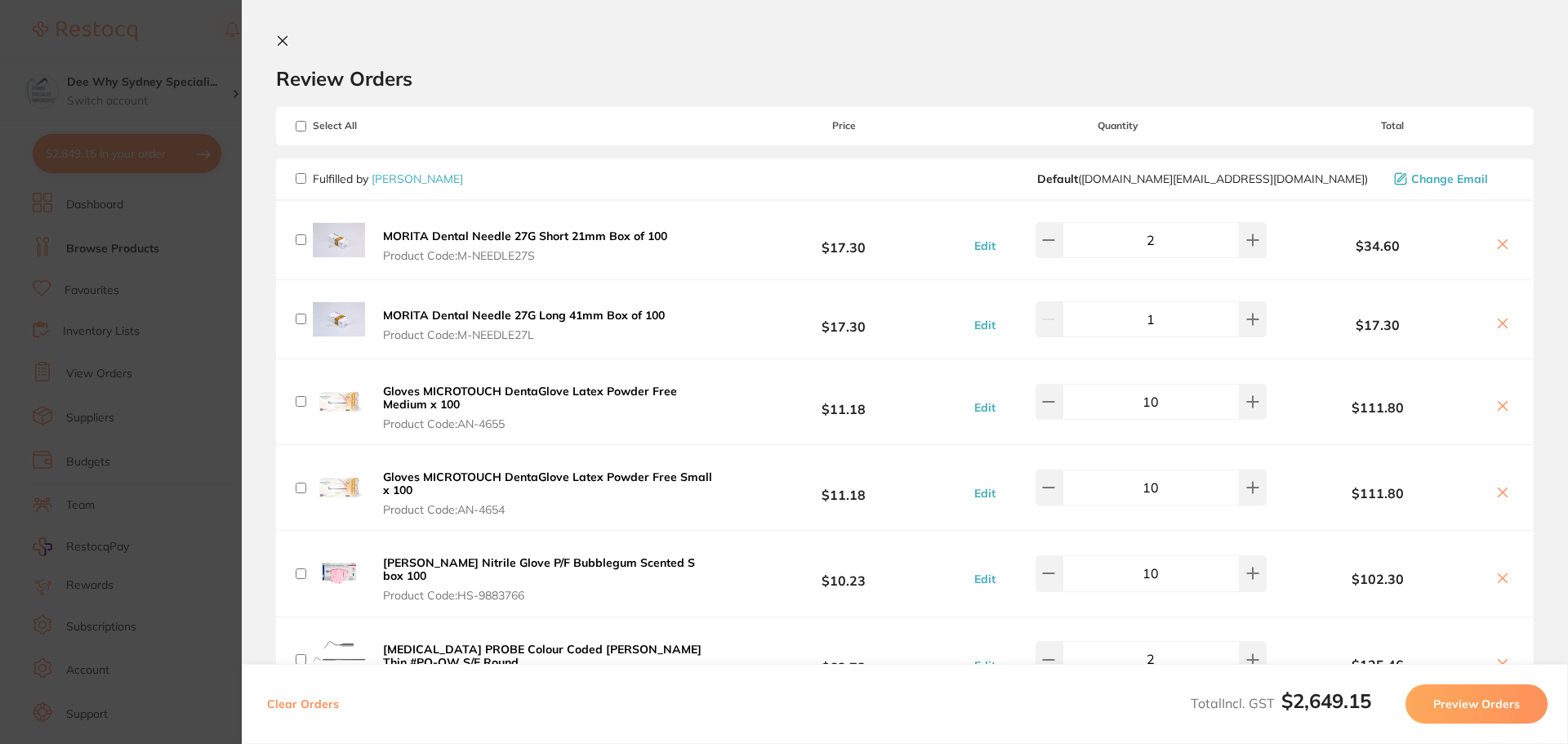
checkbox input "false"
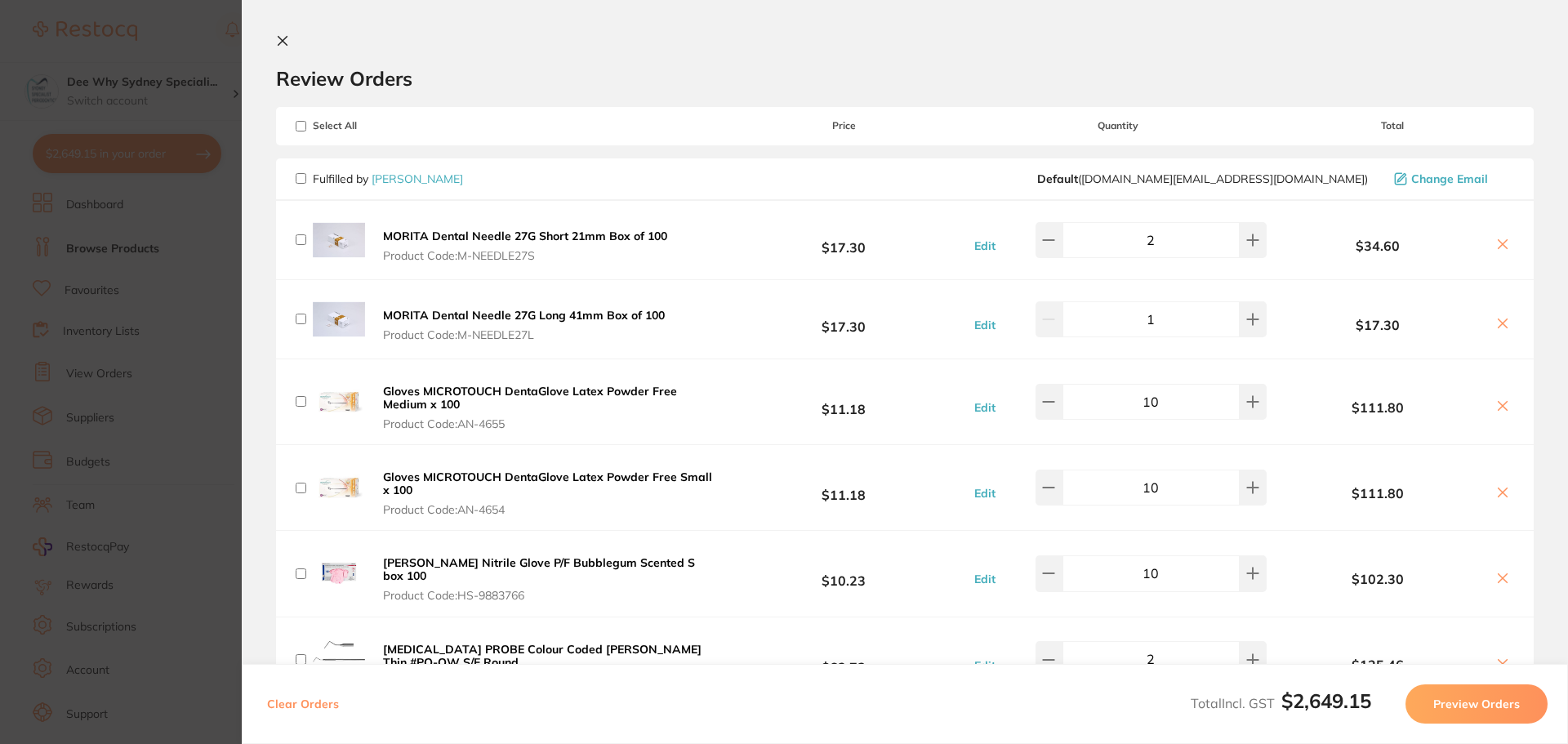
checkbox input "false"
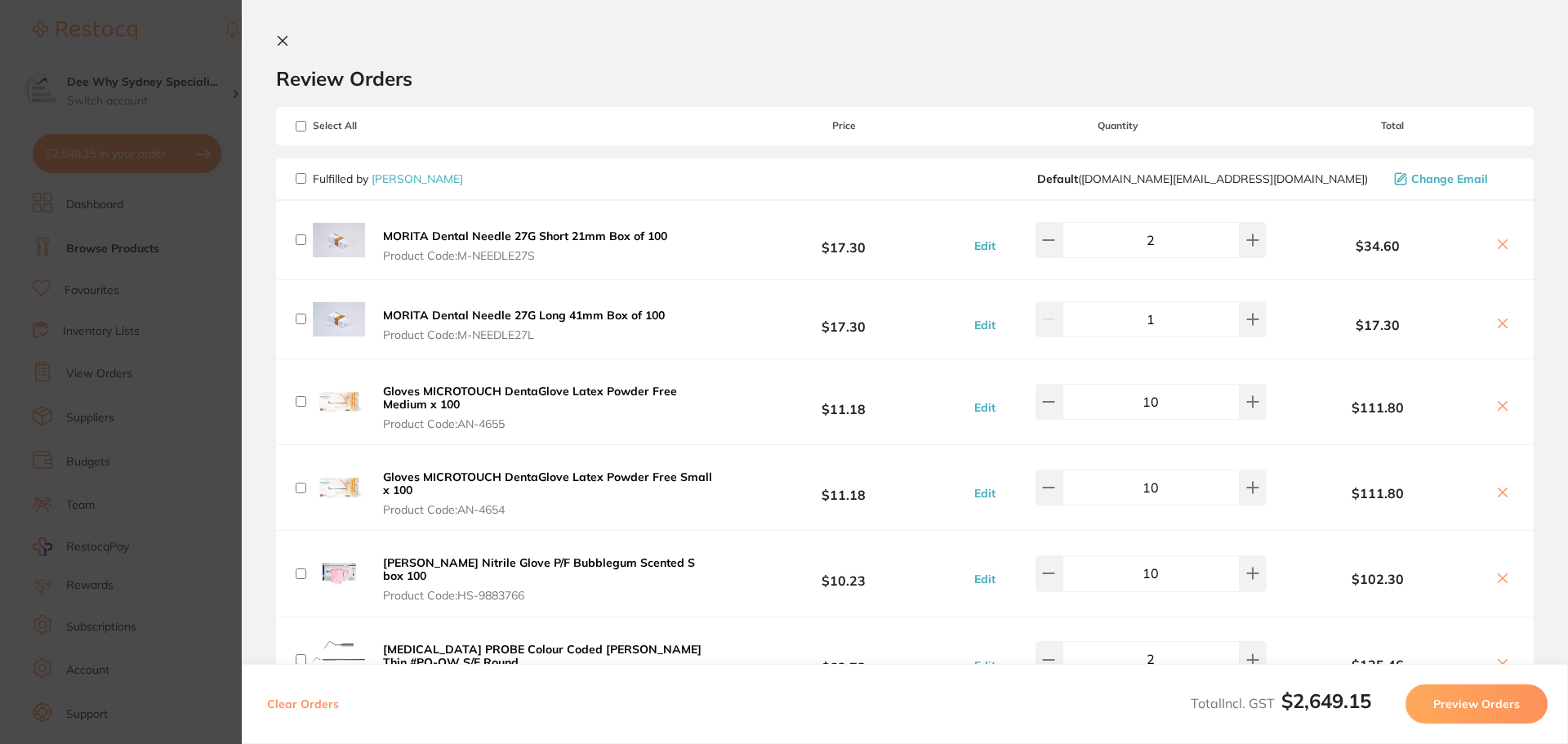
checkbox input "false"
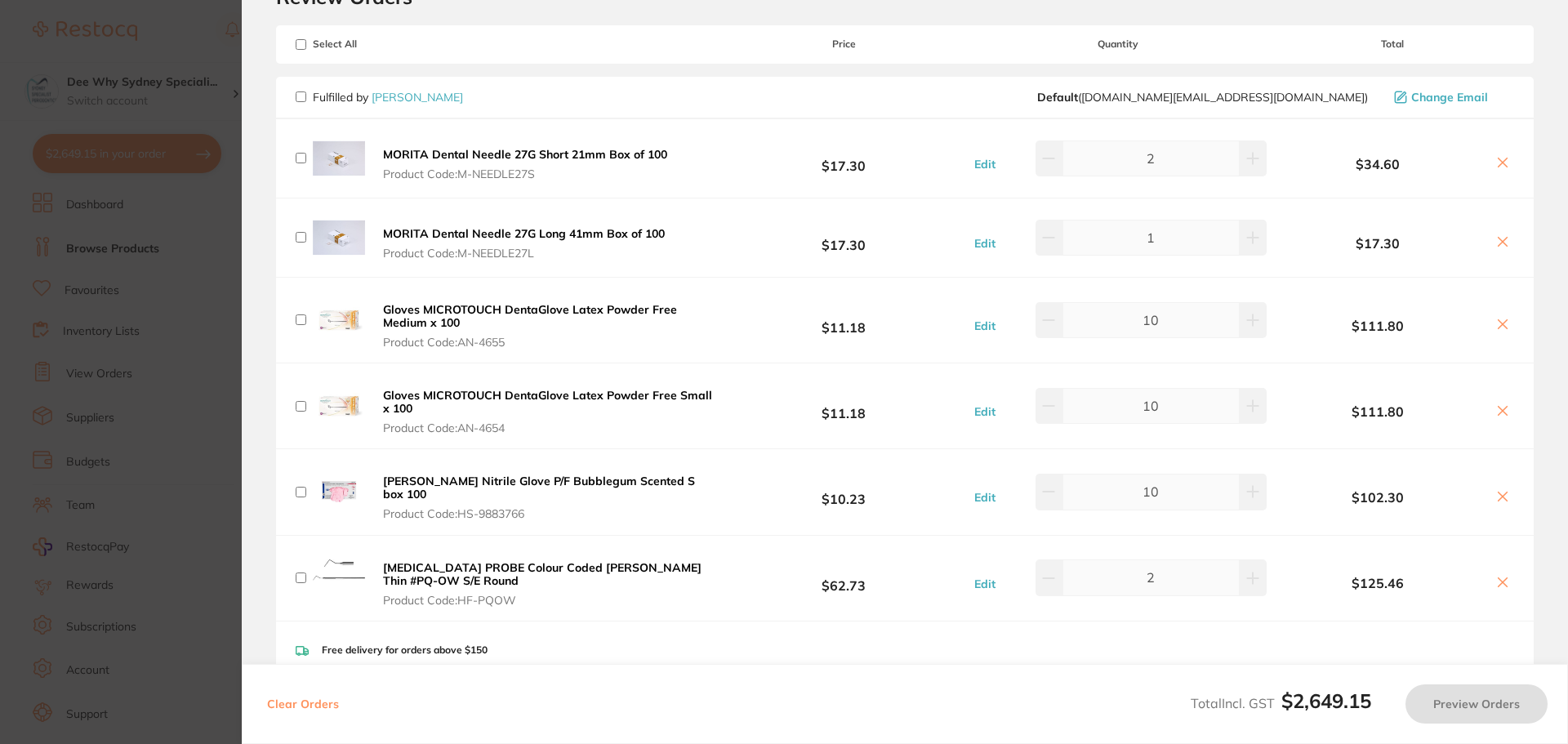
scroll to position [163, 0]
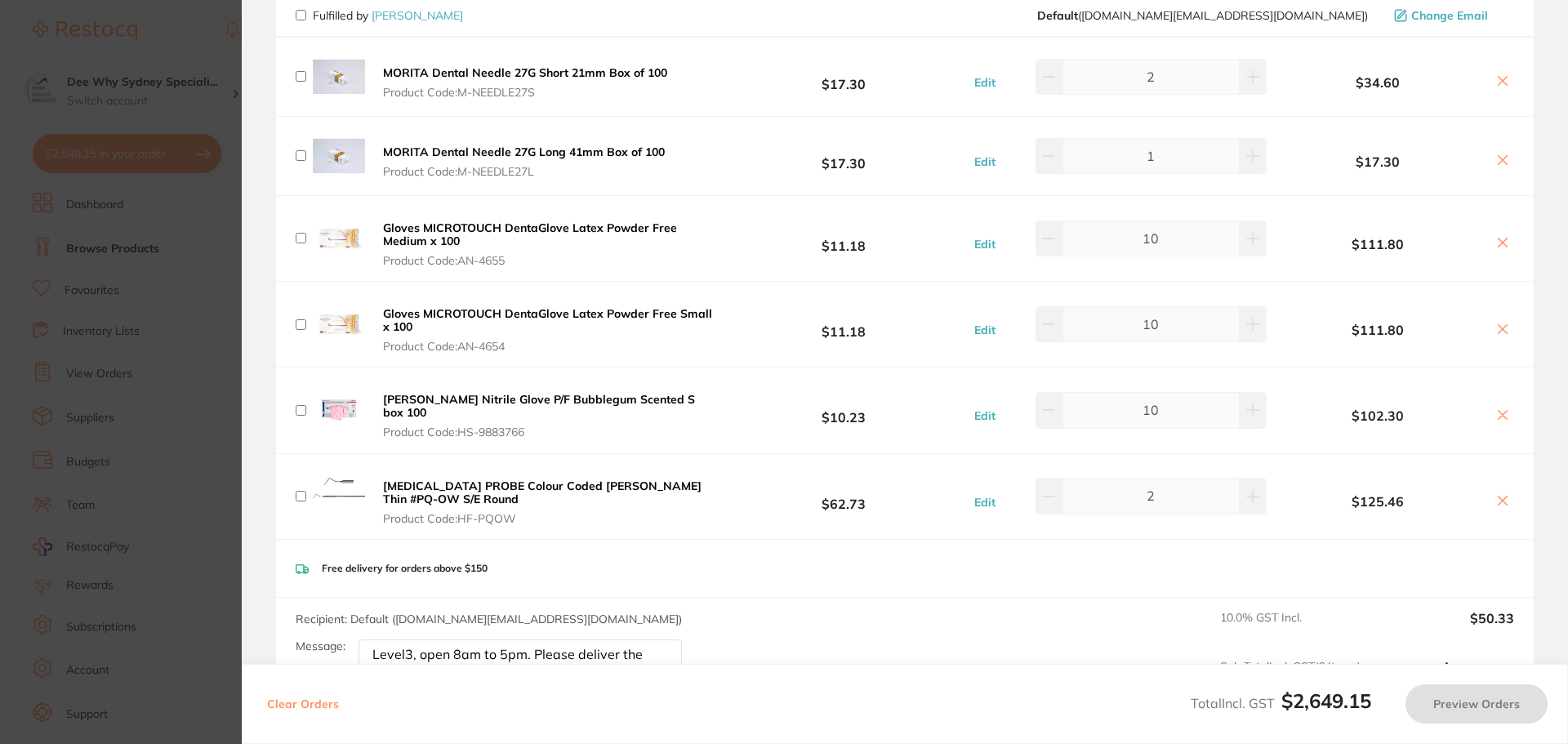
click at [478, 485] on b "Periodontal PROBE Colour Coded Williams Thin #PQ-OW S/E Round" at bounding box center [542, 492] width 318 height 28
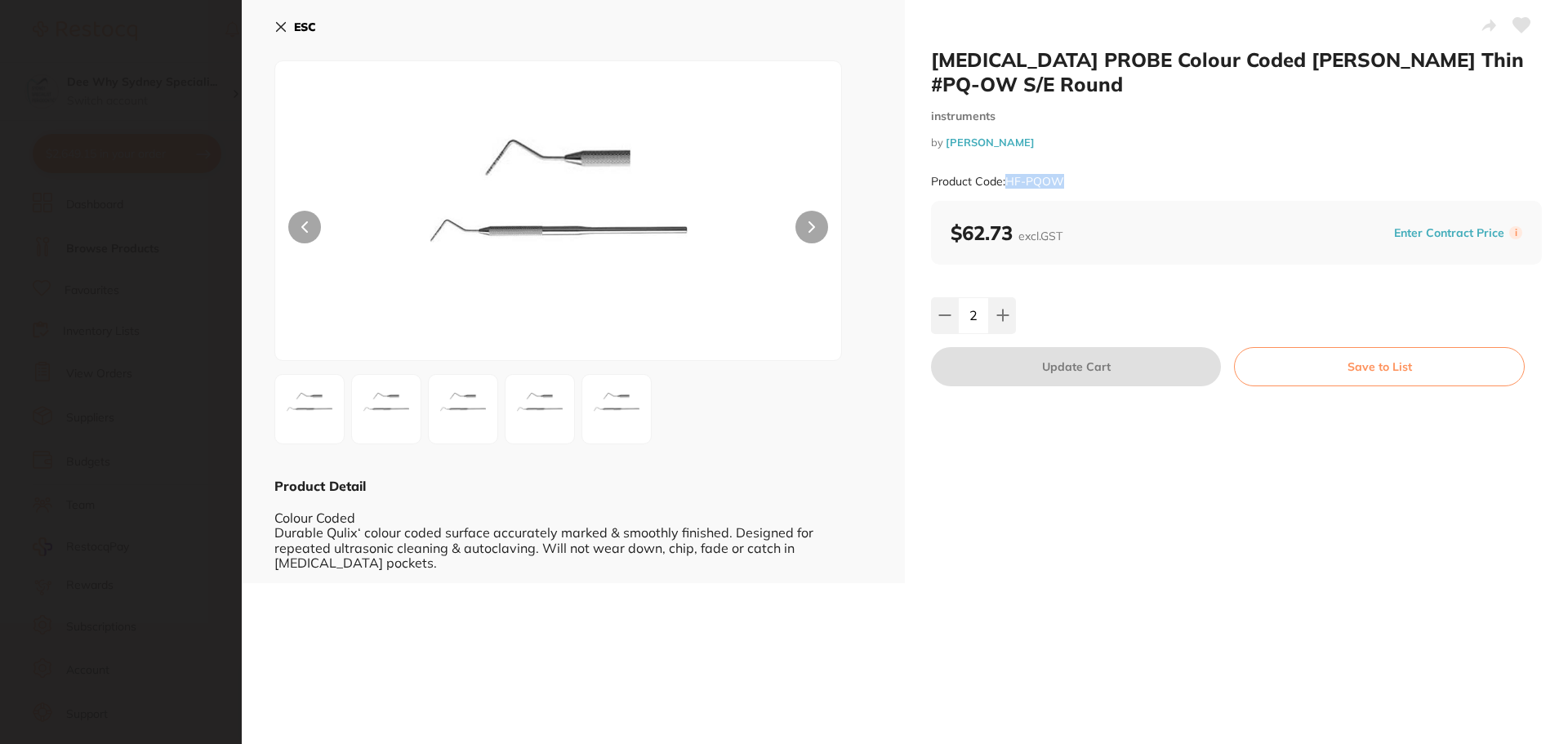
drag, startPoint x: 1005, startPoint y: 178, endPoint x: 1087, endPoint y: 178, distance: 82.0
click at [1087, 178] on div "Product Code: HF-PQOW" at bounding box center [1237, 181] width 611 height 40
copy small "HF-PQOW"
click at [276, 26] on icon at bounding box center [281, 26] width 13 height 13
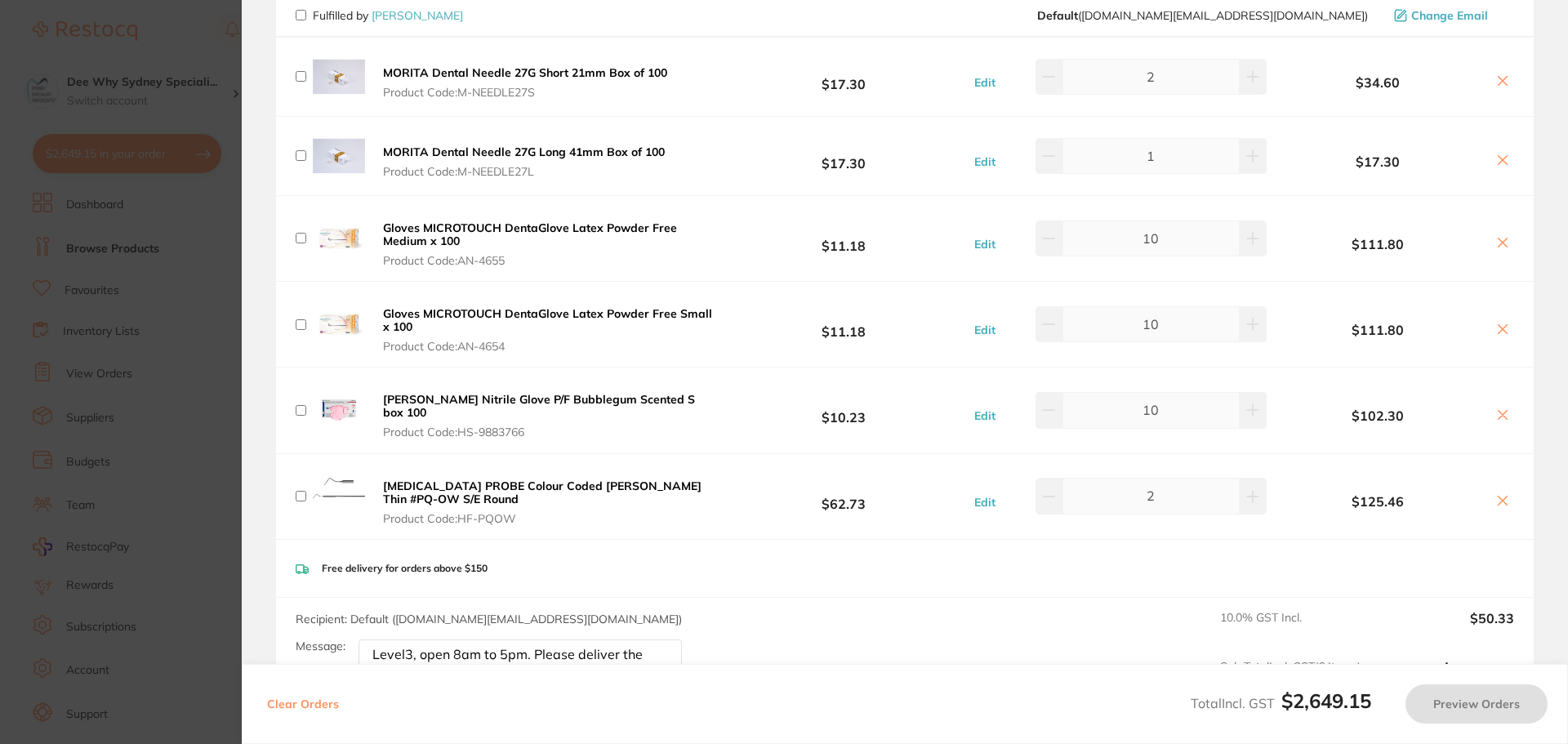
click at [1507, 493] on button at bounding box center [1502, 502] width 23 height 17
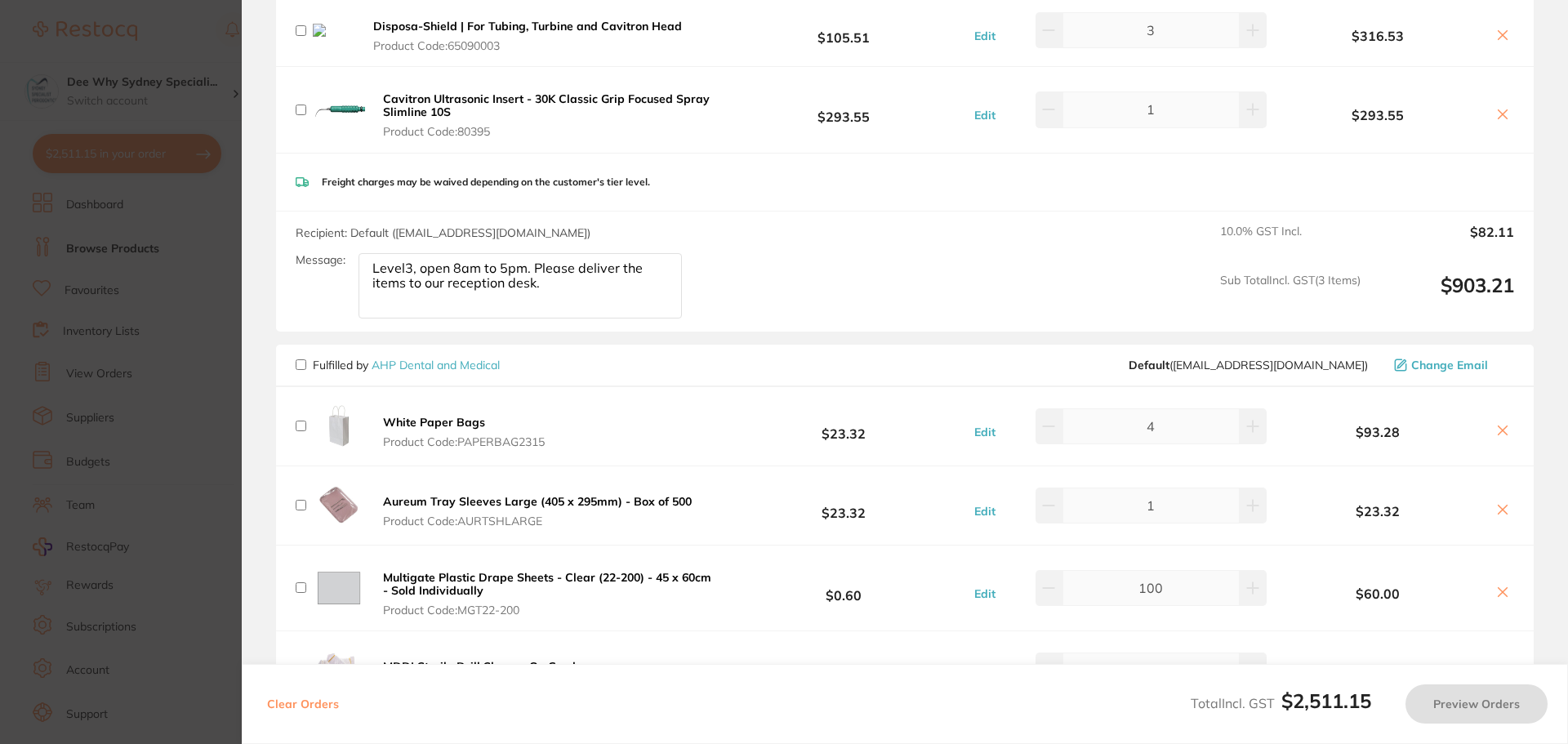
scroll to position [735, 0]
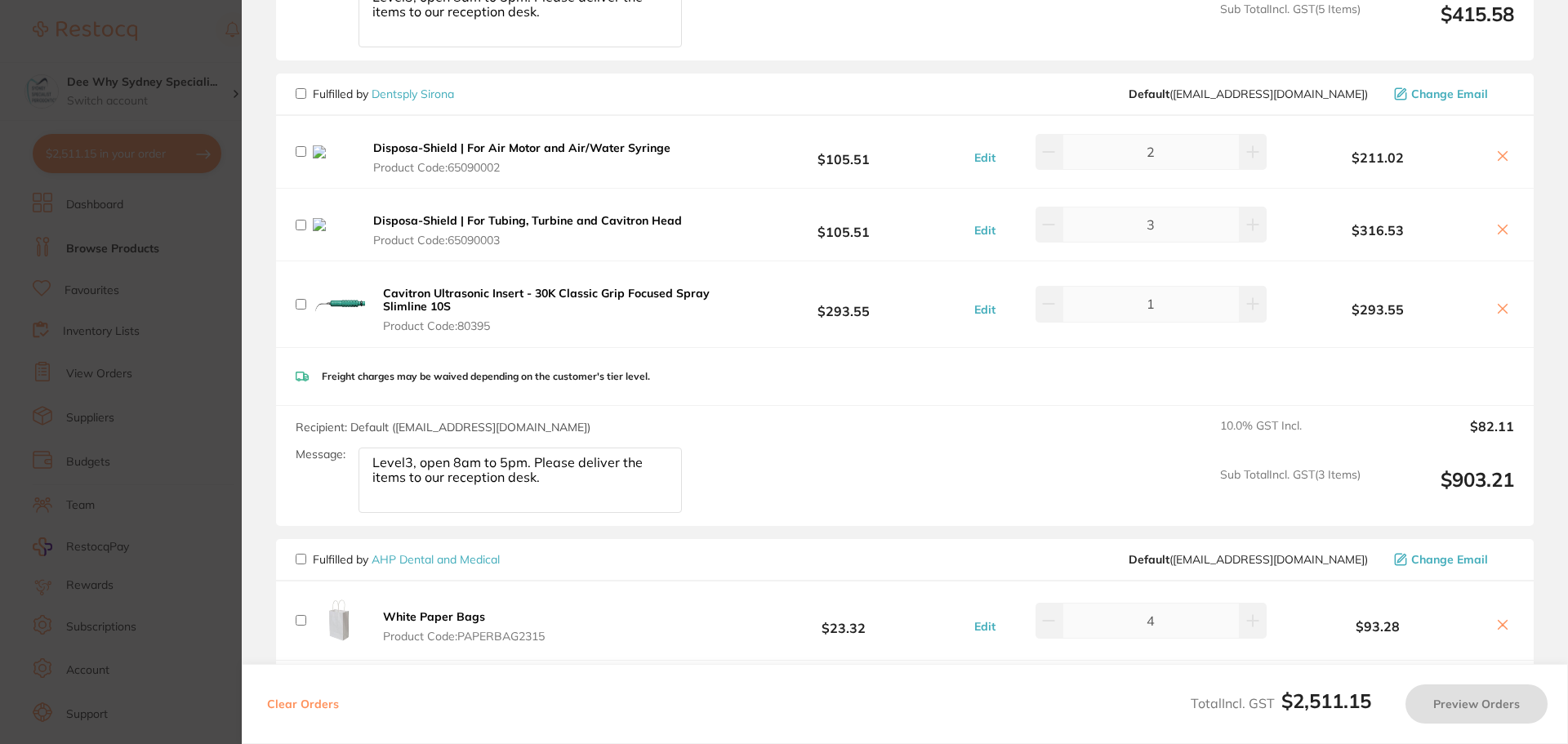
click at [160, 215] on section "Update RRP Set your pre negotiated price for this item. Item Agreed RRP (excl. …" at bounding box center [784, 372] width 1568 height 744
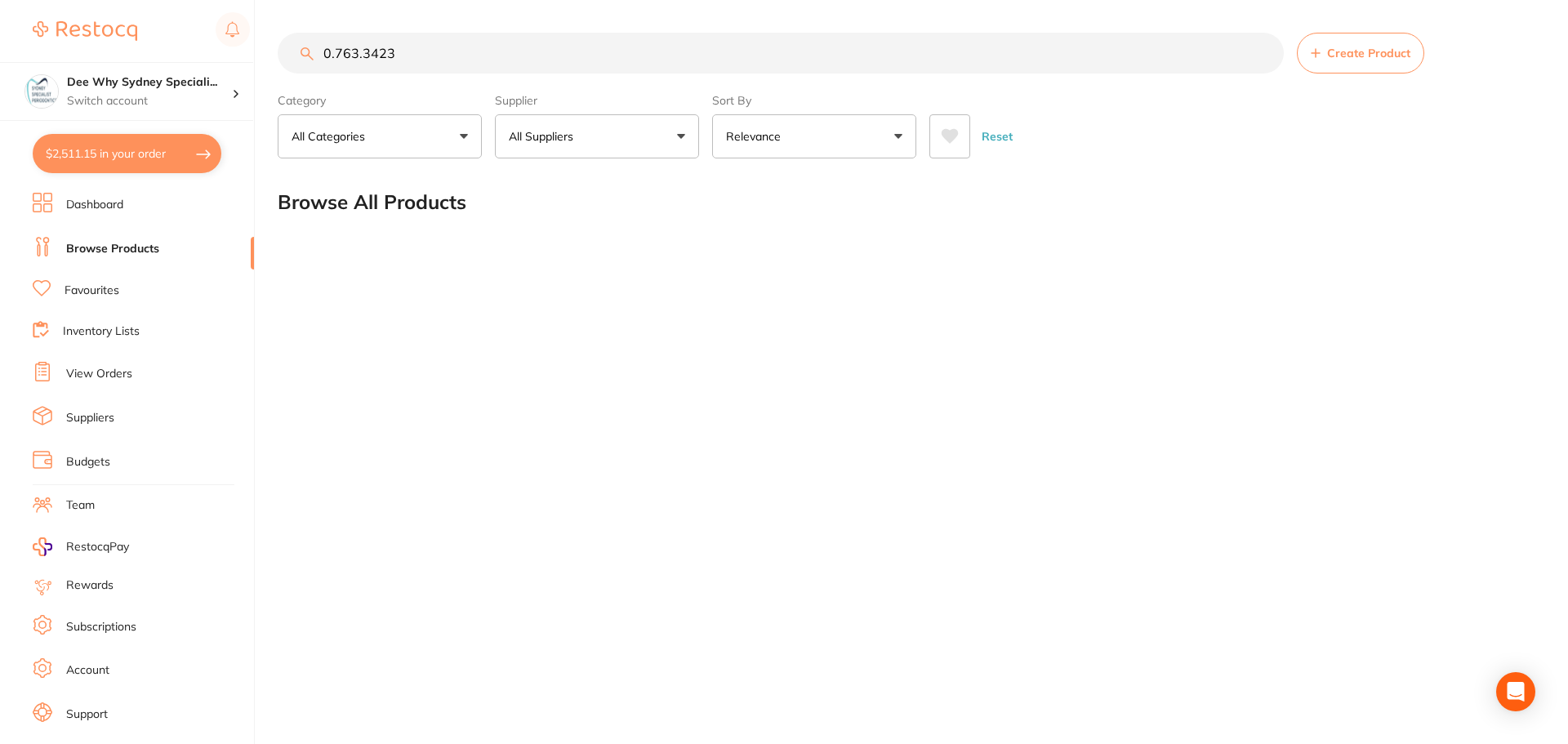
drag, startPoint x: 424, startPoint y: 49, endPoint x: 0, endPoint y: 27, distance: 424.6
click at [0, 27] on div "$2,511.15 Dee Why Sydney Speciali... Switch account Dee Why Sydney Specialist P…" at bounding box center [784, 372] width 1568 height 744
type input "lignospan"
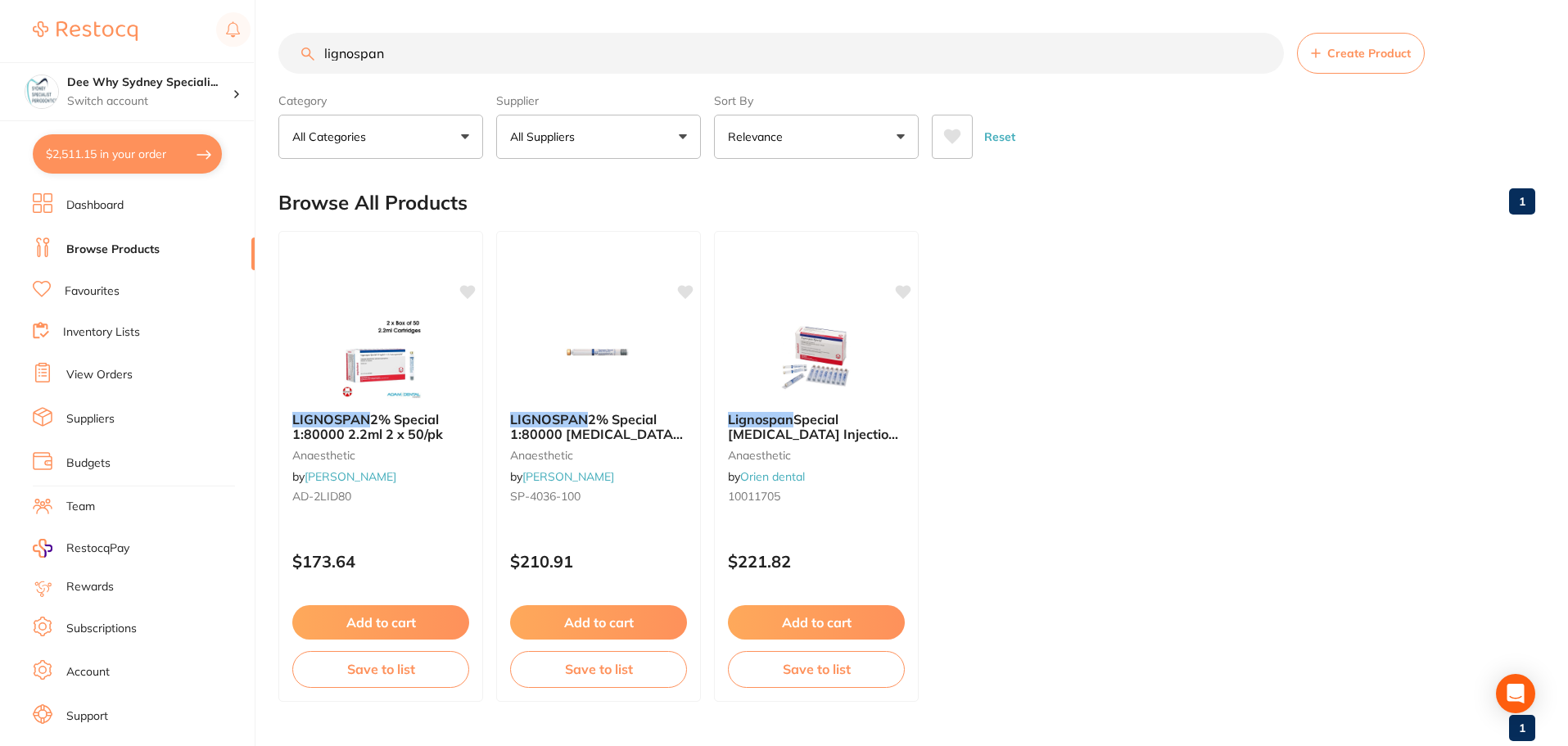
click at [339, 373] on img at bounding box center [381, 358] width 106 height 82
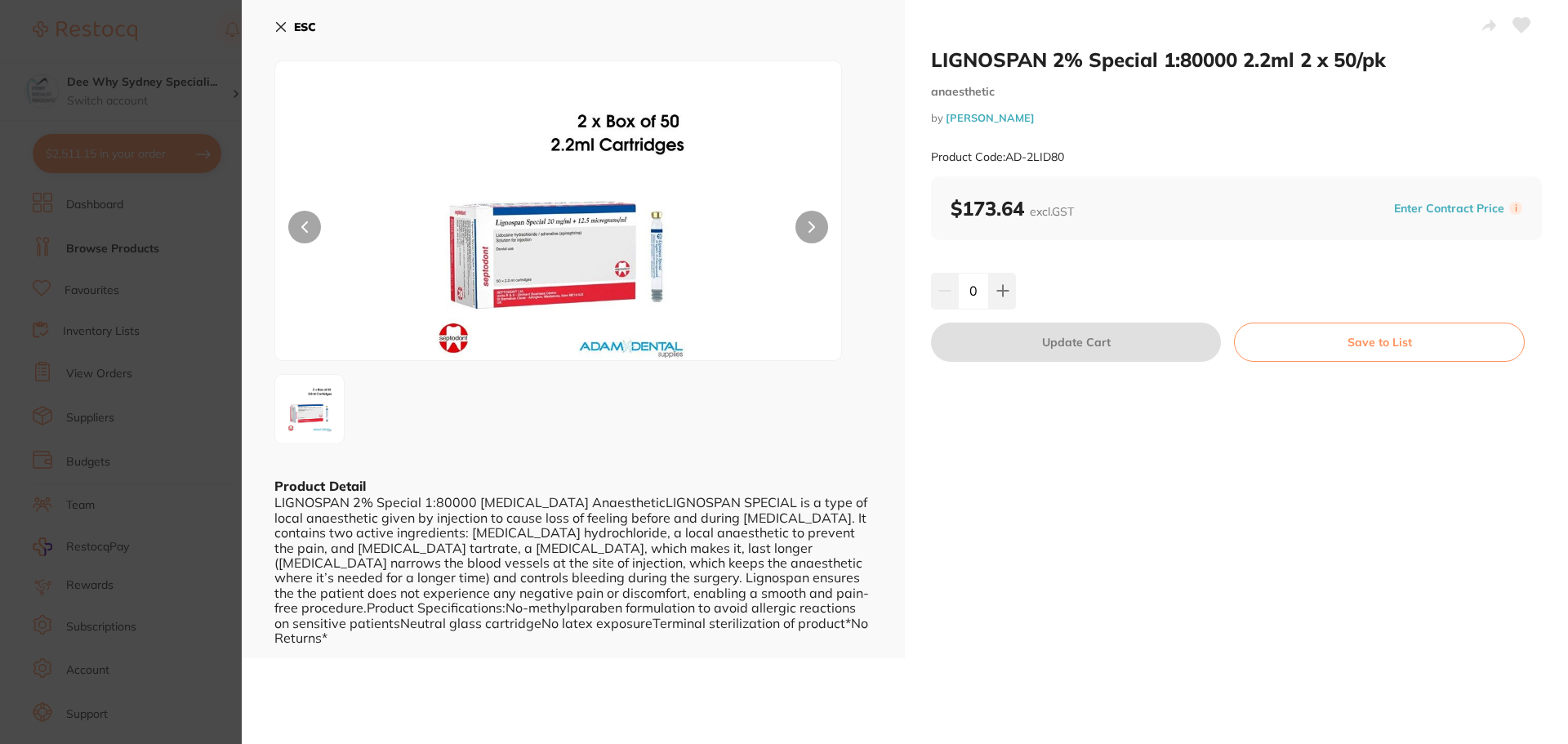
click at [280, 33] on button "ESC" at bounding box center [295, 26] width 42 height 28
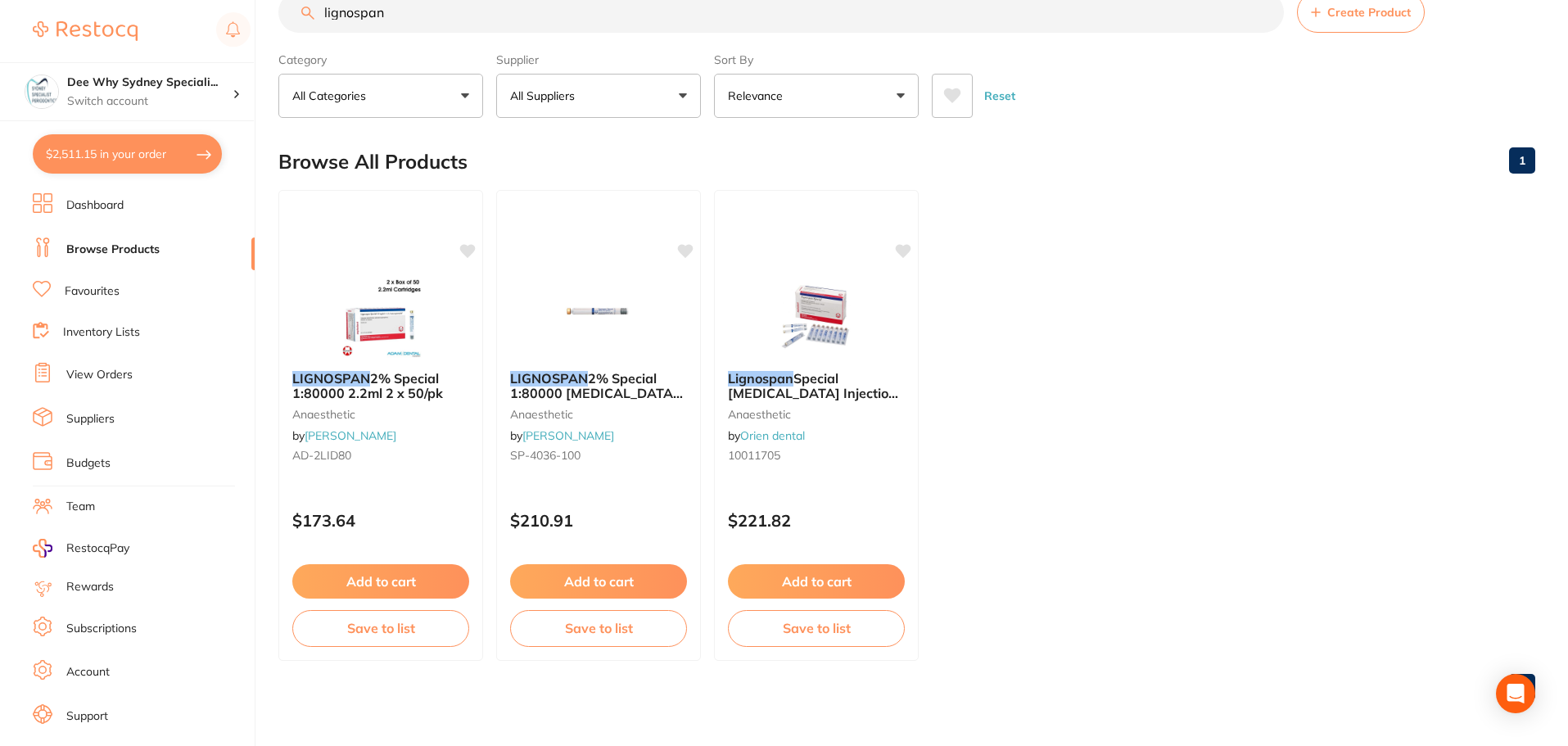
click at [594, 386] on span "2% Special 1:80000 adrenalin 2.2ml 2xBox 50 Blue" at bounding box center [596, 394] width 173 height 47
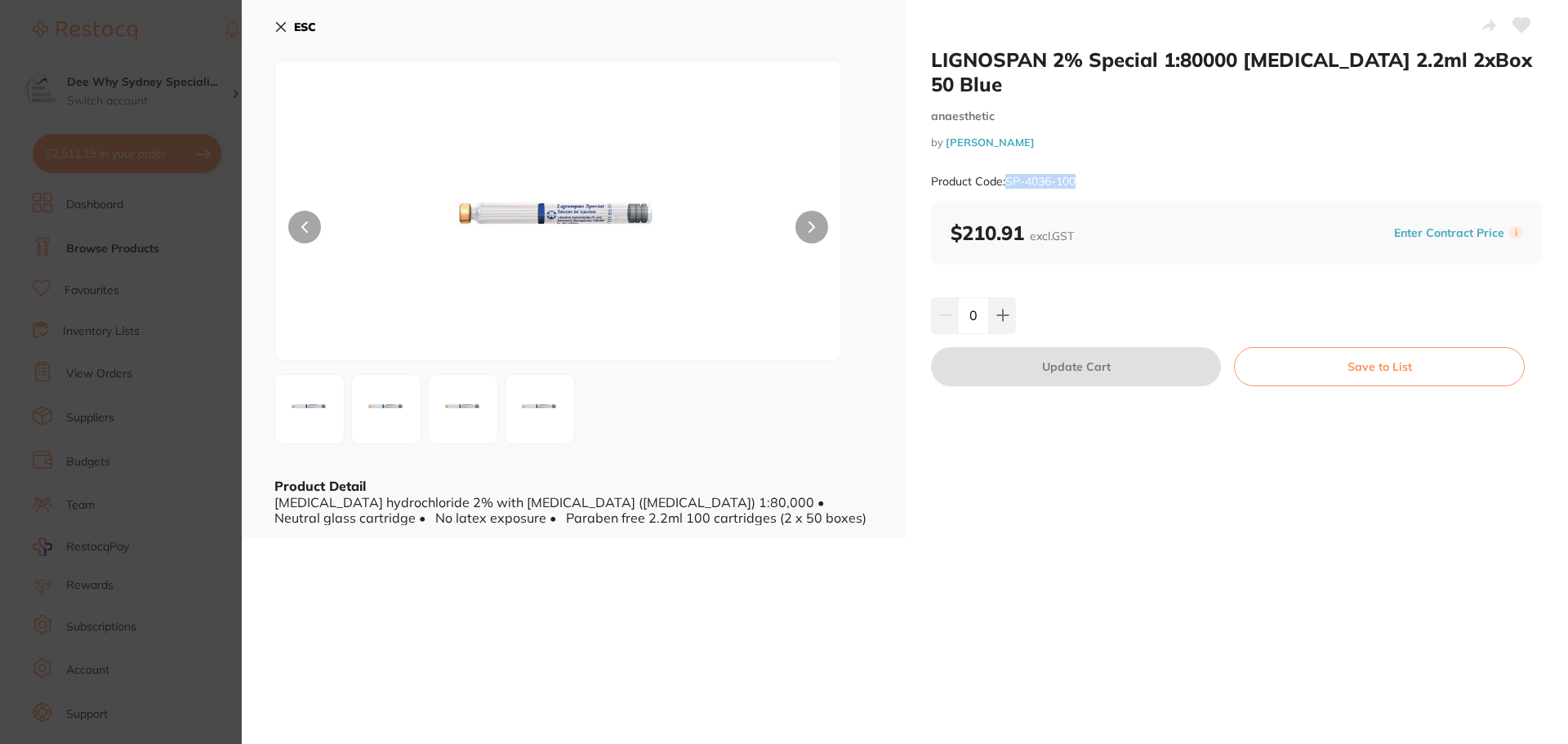
drag, startPoint x: 1007, startPoint y: 158, endPoint x: 1099, endPoint y: 148, distance: 92.5
click at [1099, 161] on div "Product Code: SP-4036-100" at bounding box center [1237, 181] width 611 height 40
copy small "SP-4036-100"
click at [283, 31] on icon at bounding box center [281, 26] width 13 height 13
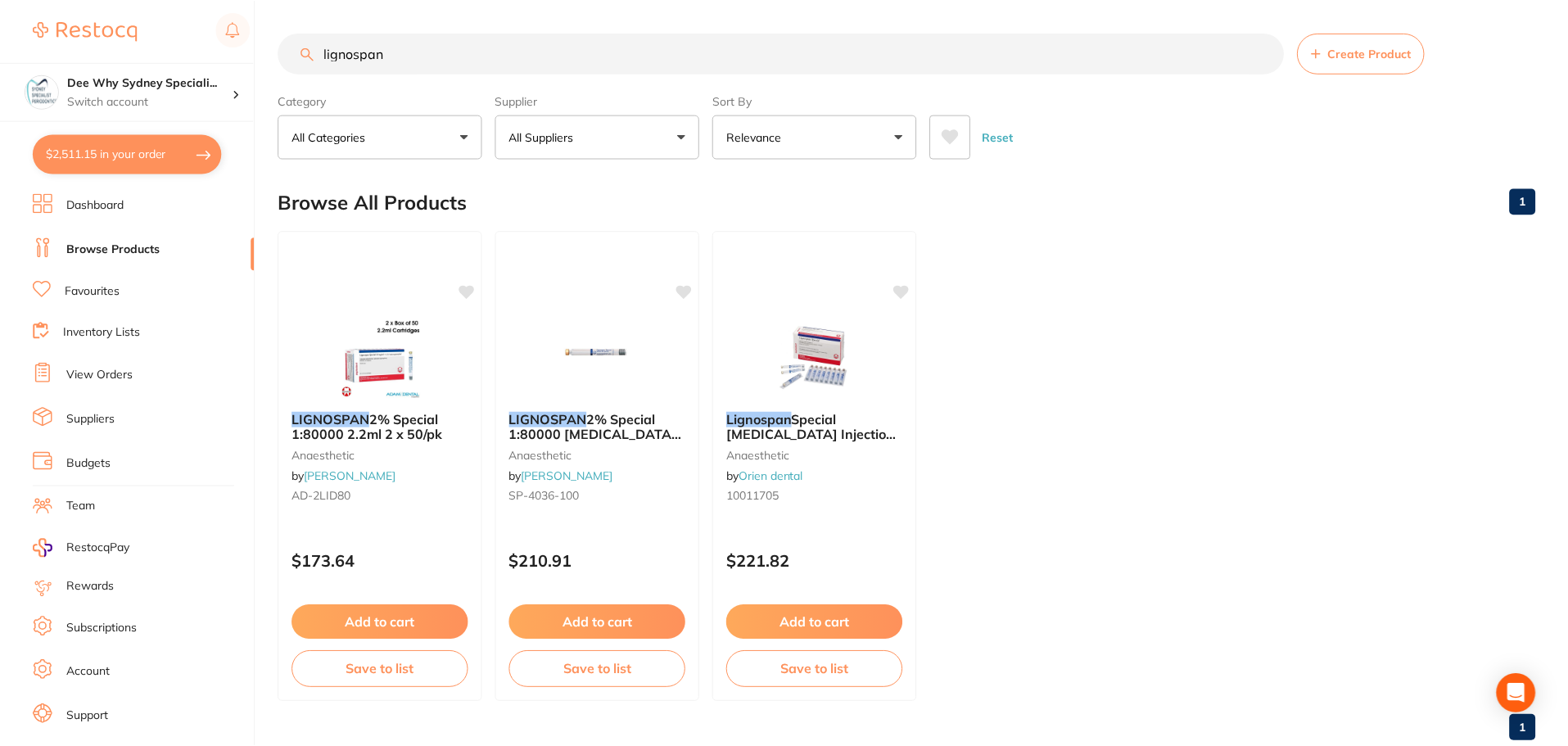
scroll to position [41, 0]
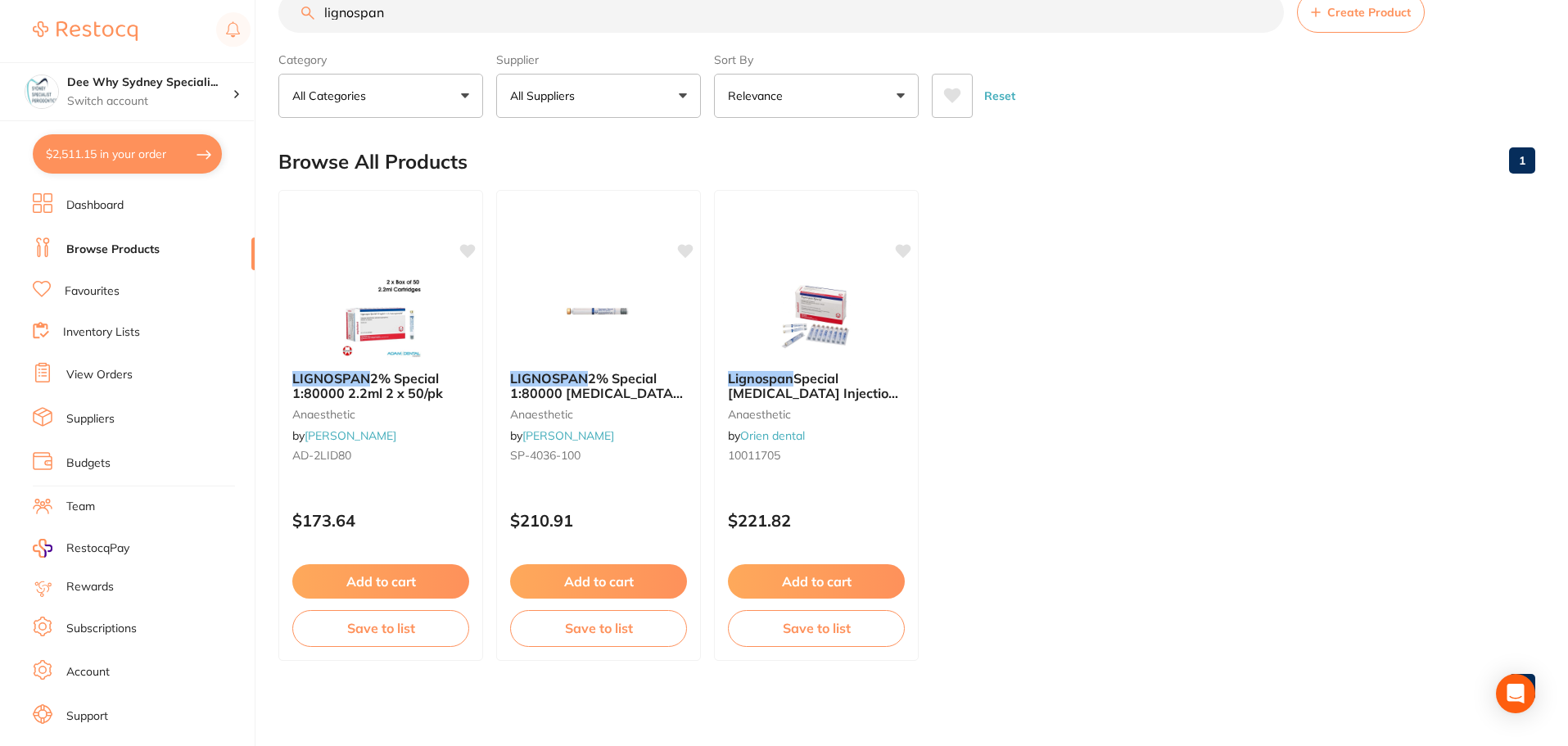
click at [127, 172] on button "$2,511.15 in your order" at bounding box center [127, 154] width 189 height 39
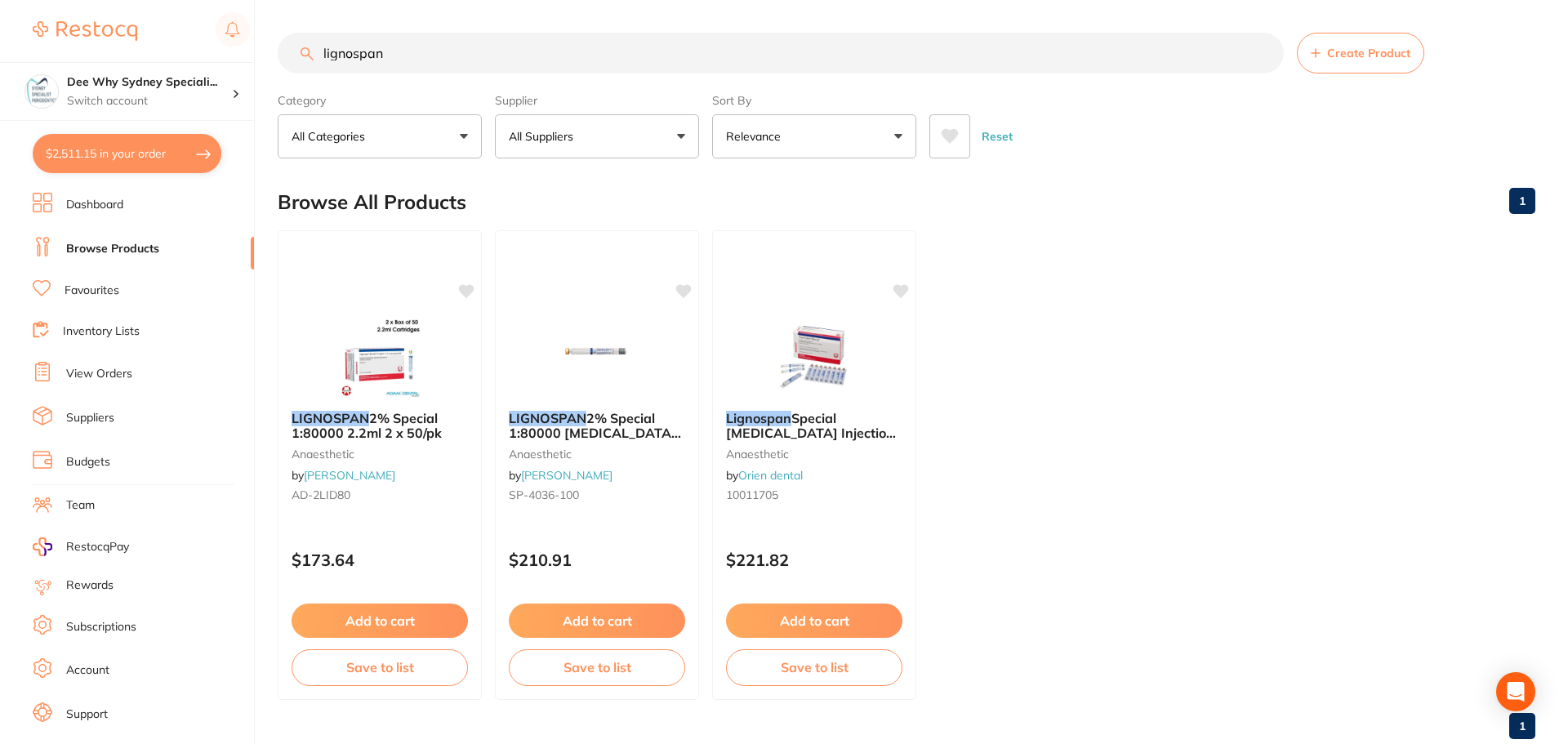
checkbox input "true"
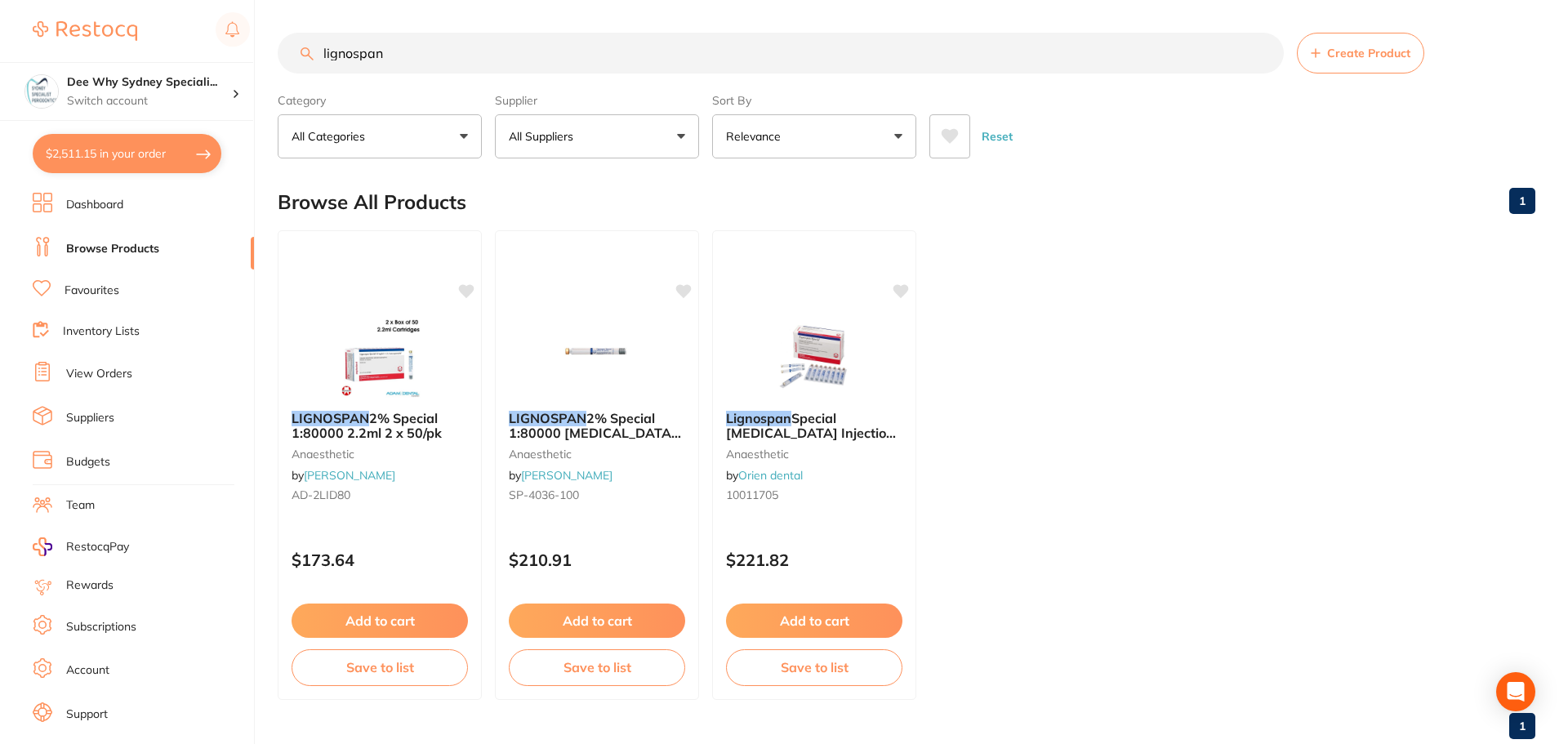
checkbox input "true"
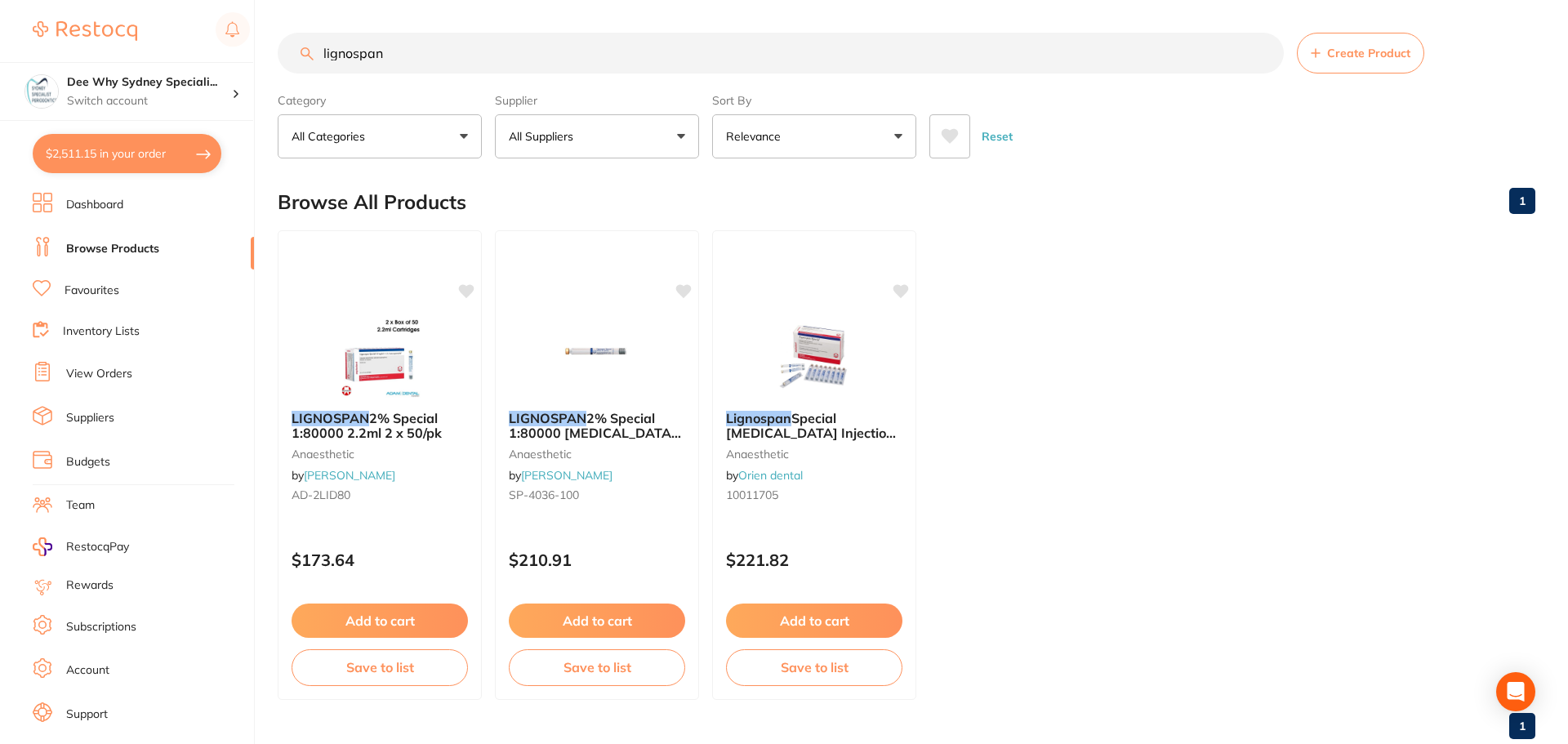
checkbox input "true"
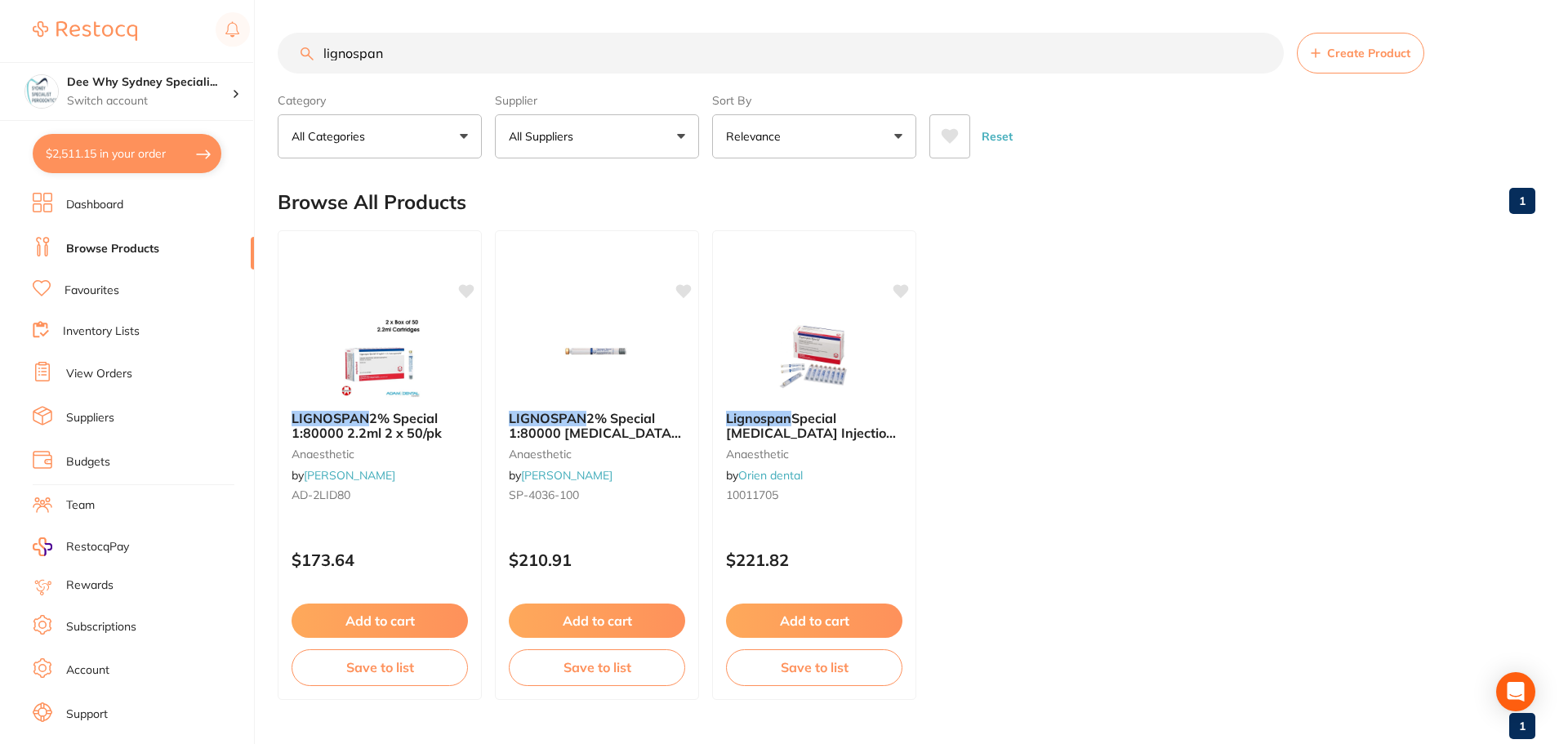
checkbox input "true"
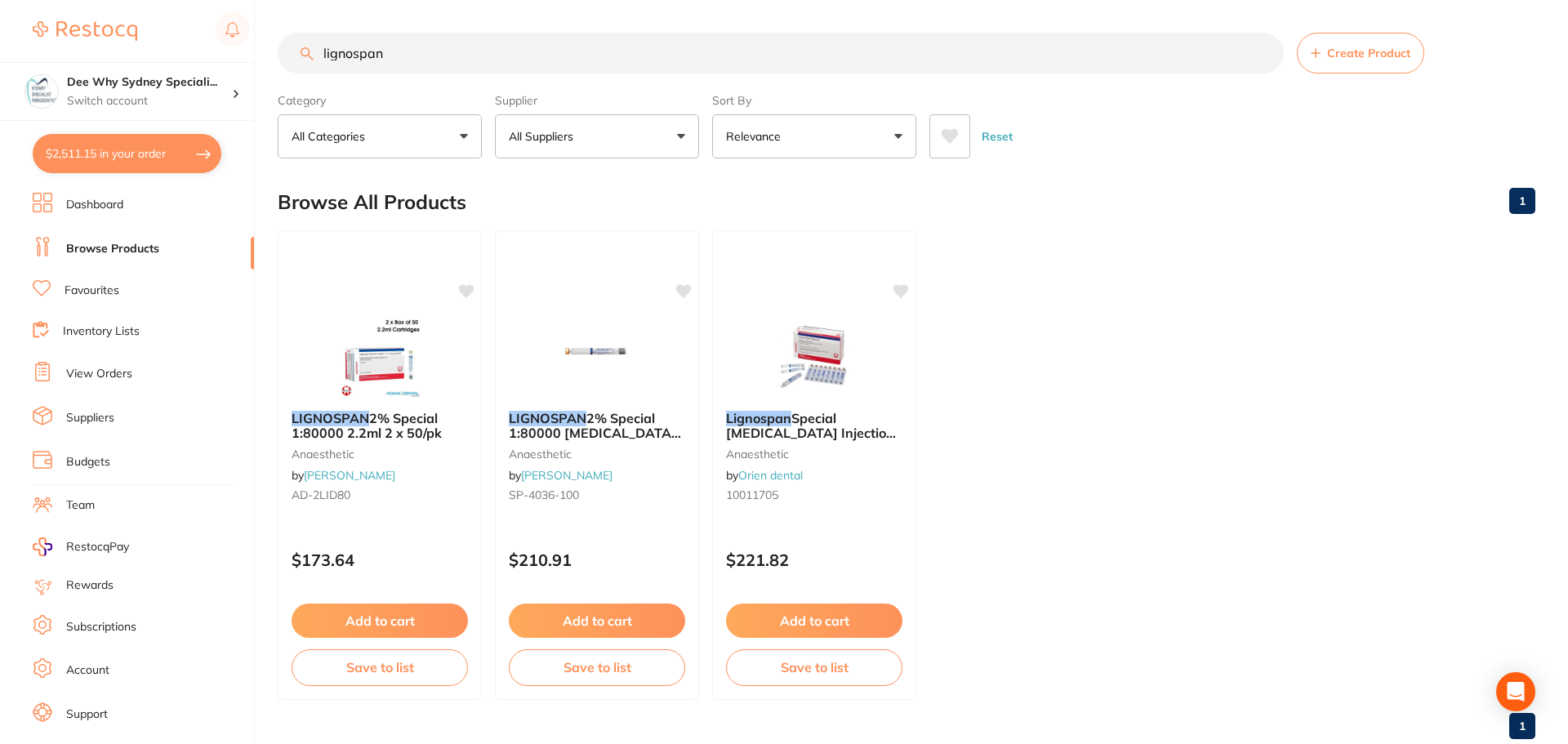
checkbox input "true"
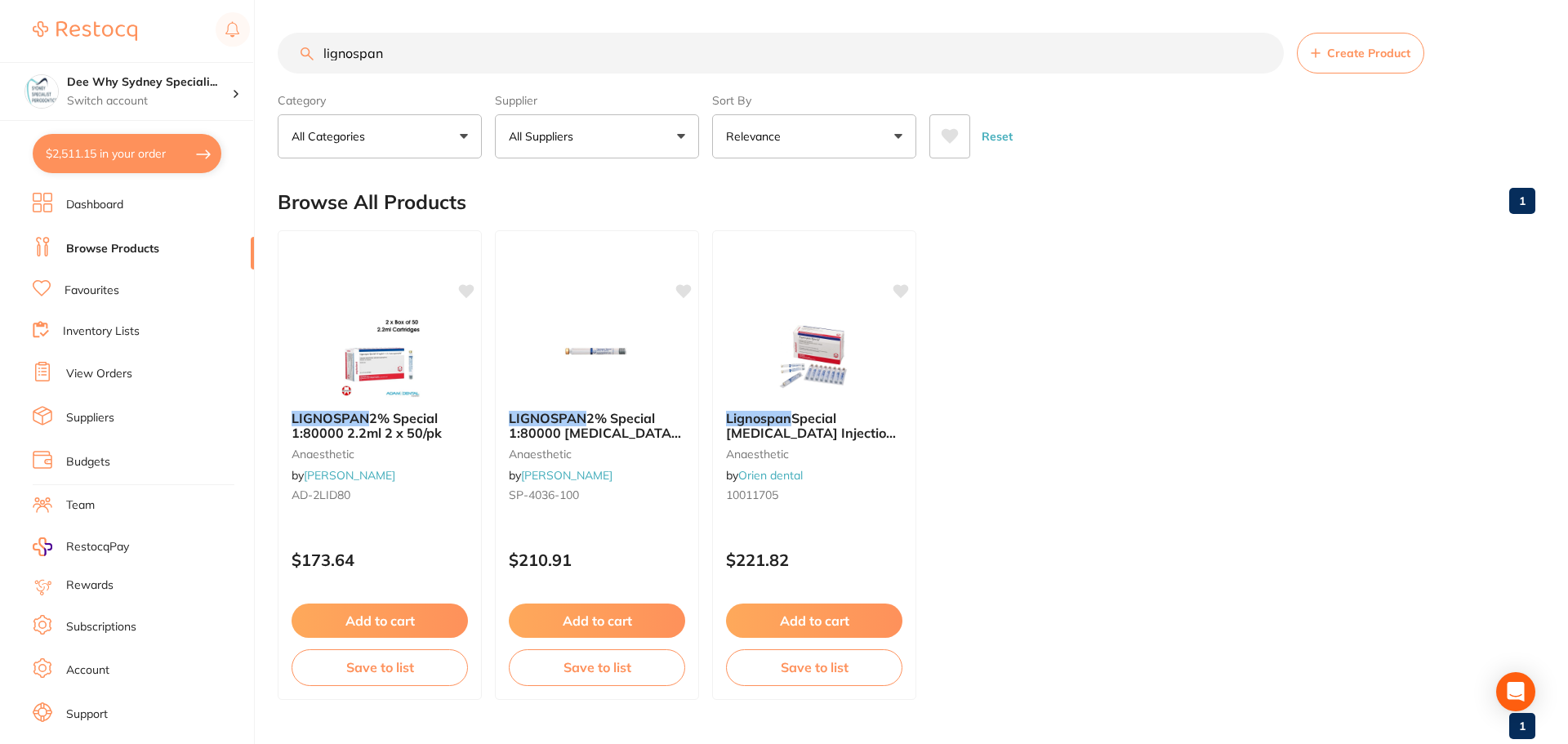
checkbox input "true"
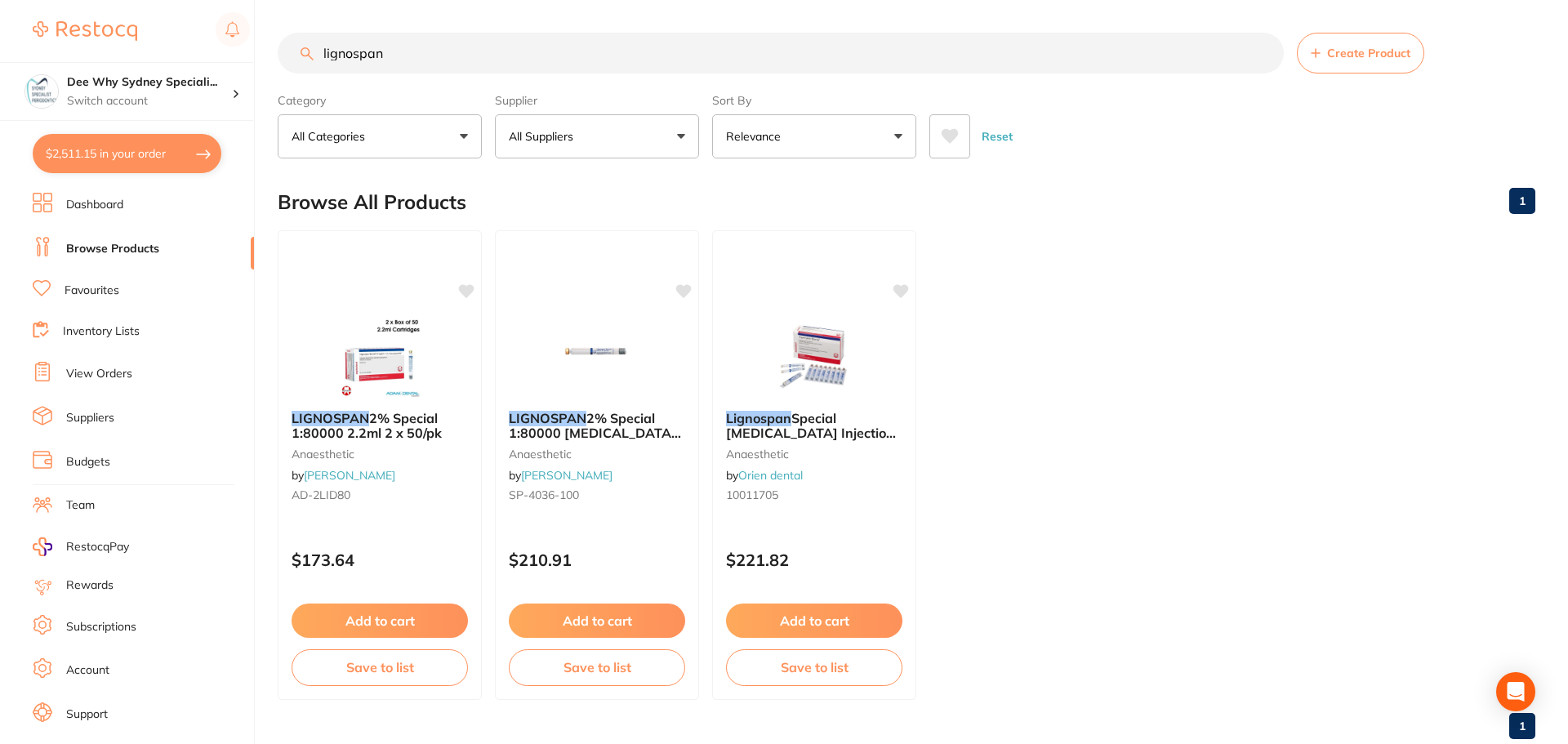
checkbox input "true"
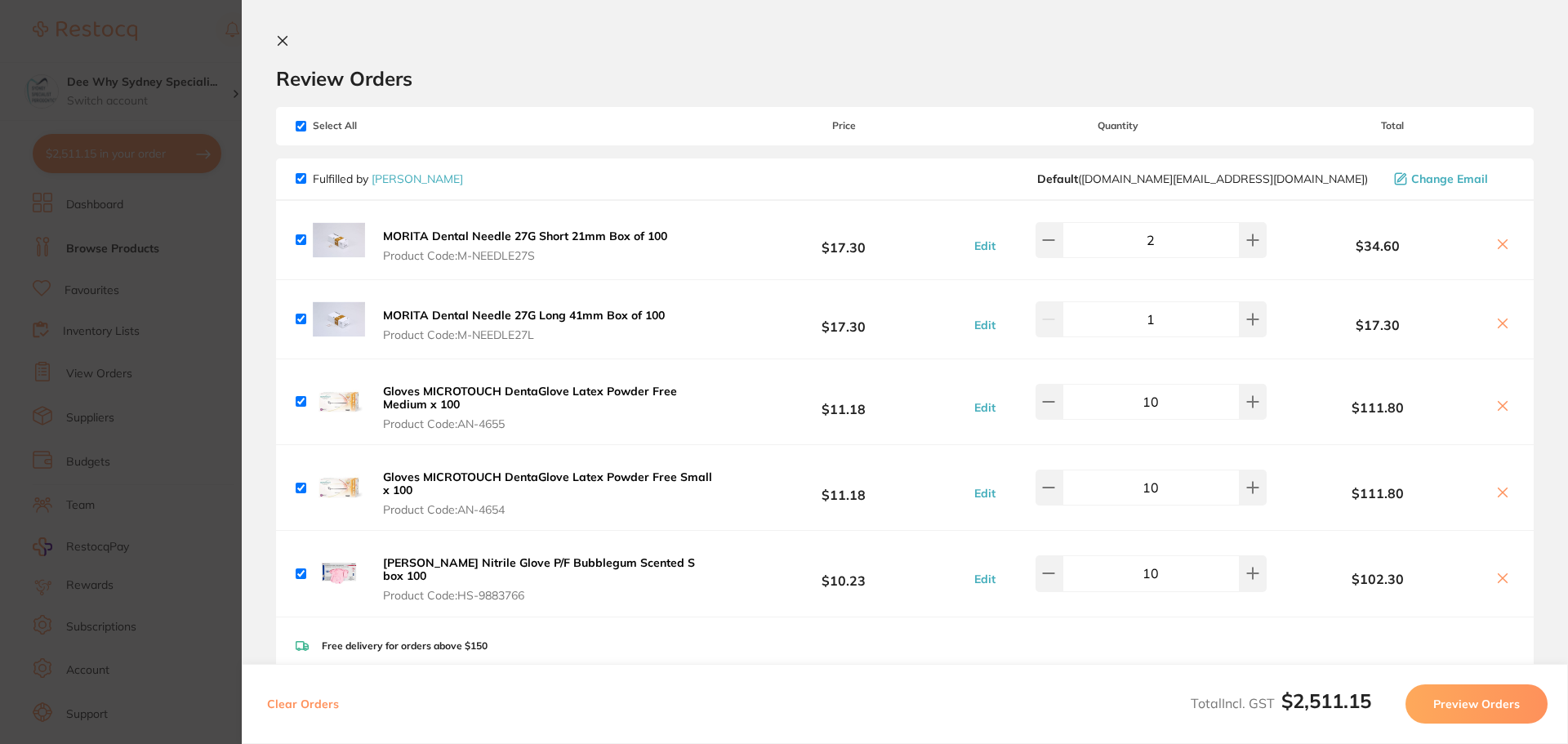
click at [282, 42] on icon at bounding box center [283, 41] width 9 height 9
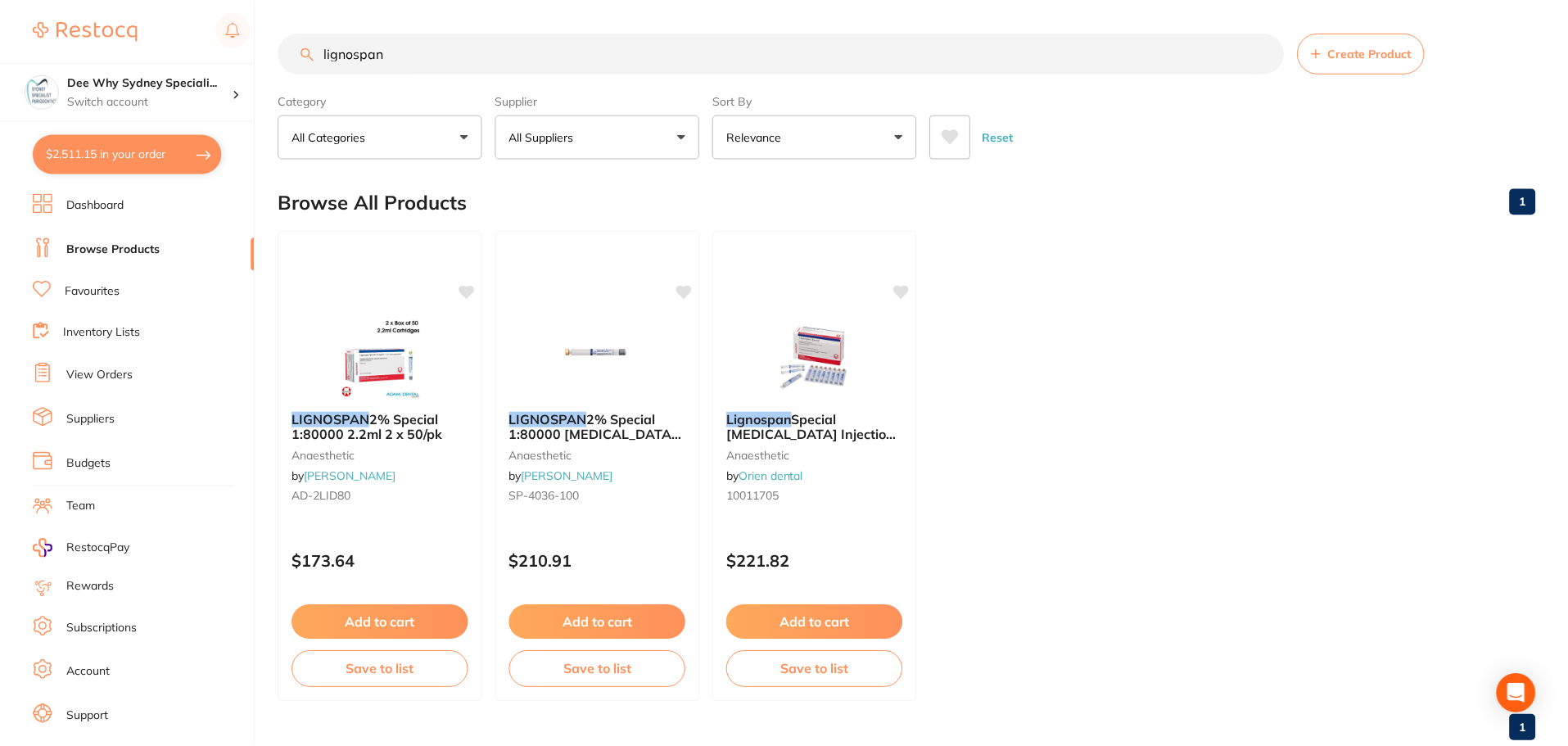
scroll to position [41, 0]
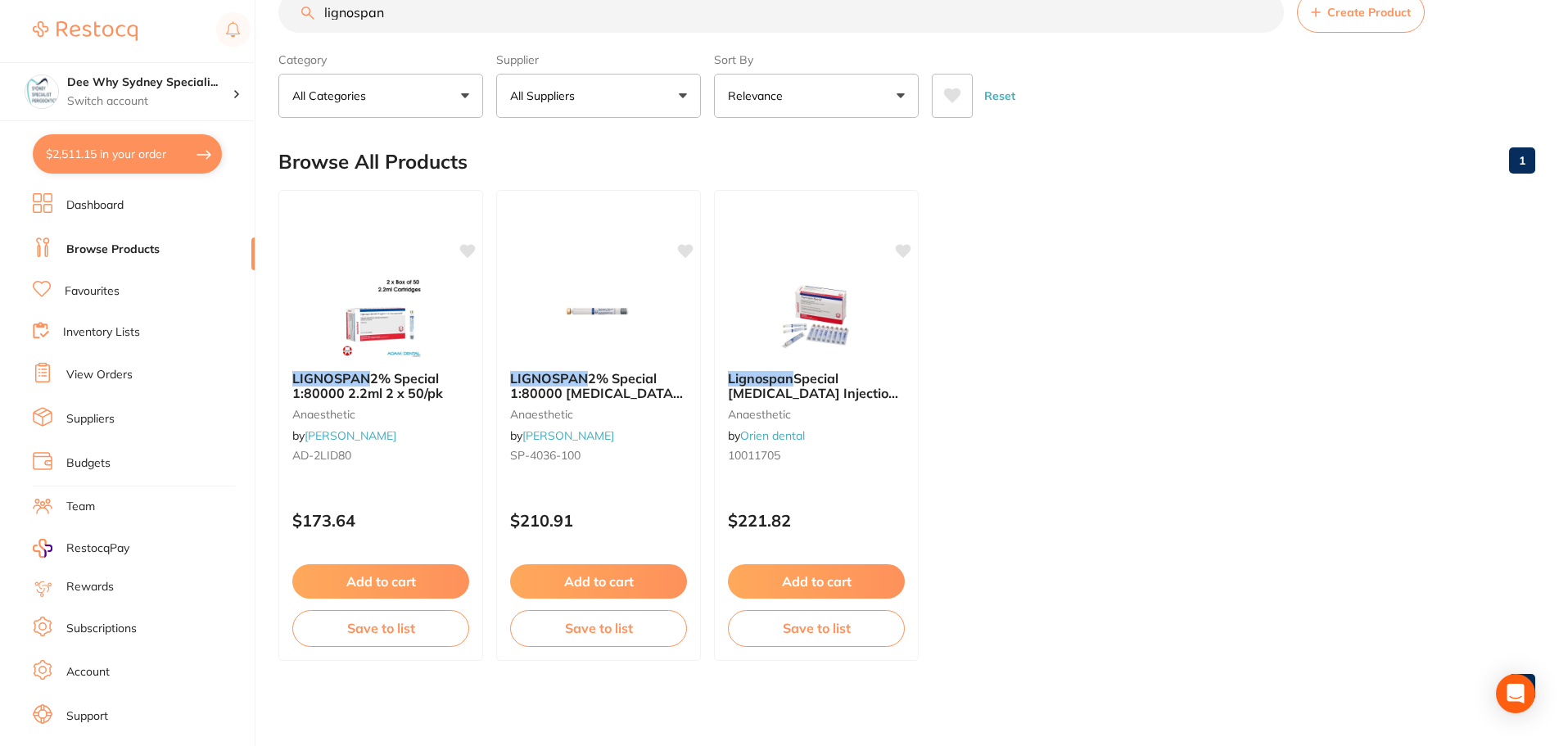
drag, startPoint x: 430, startPoint y: 14, endPoint x: 273, endPoint y: 19, distance: 157.1
click at [273, 19] on div "$2,511.15 Dee Why Sydney Speciali... Switch account Dee Why Sydney Specialist P…" at bounding box center [784, 332] width 1568 height 746
paste input "HF-PQOW"
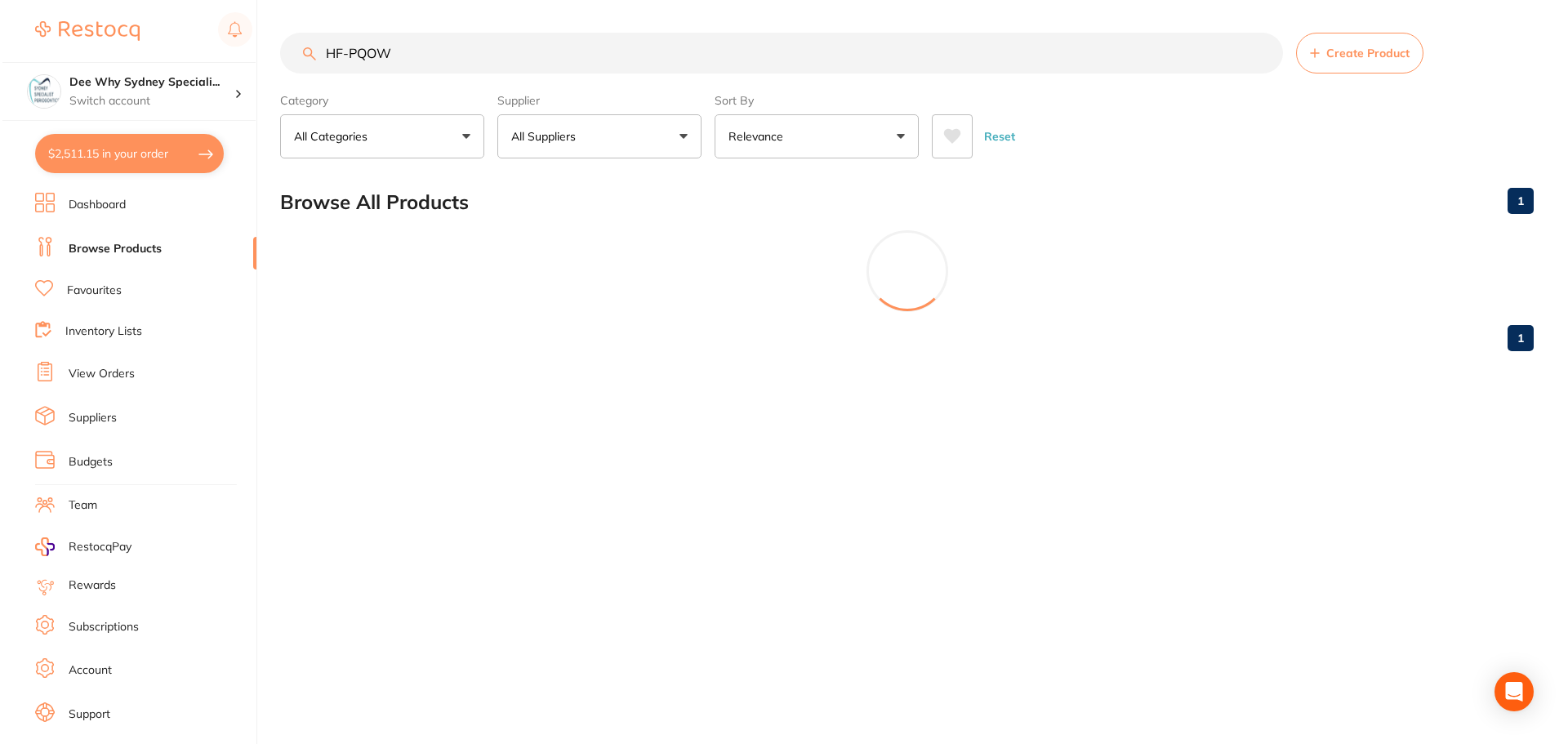
scroll to position [0, 0]
type input "HF-PQOW"
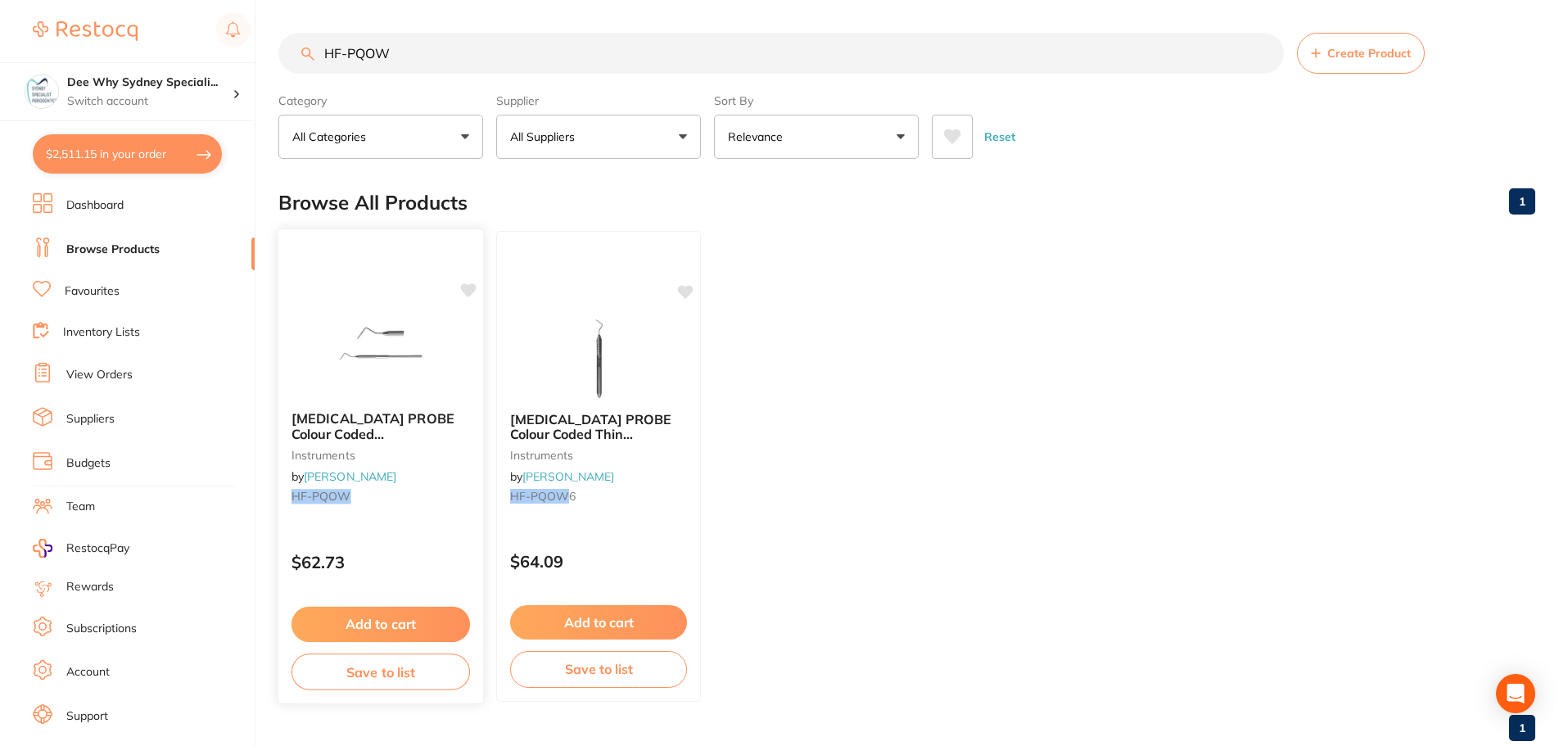
click at [405, 336] on img at bounding box center [380, 356] width 107 height 83
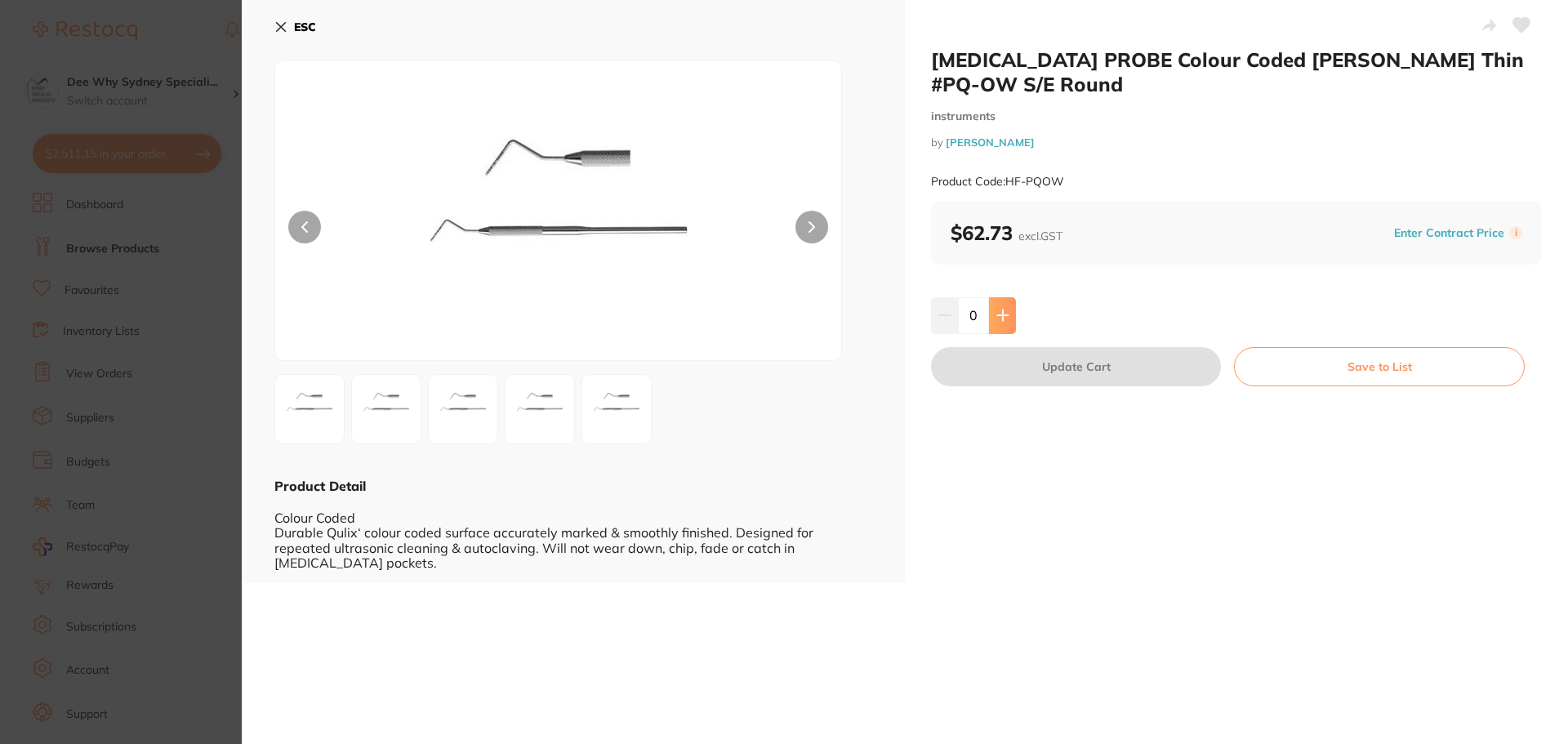
click at [1000, 319] on icon at bounding box center [1002, 316] width 10 height 10
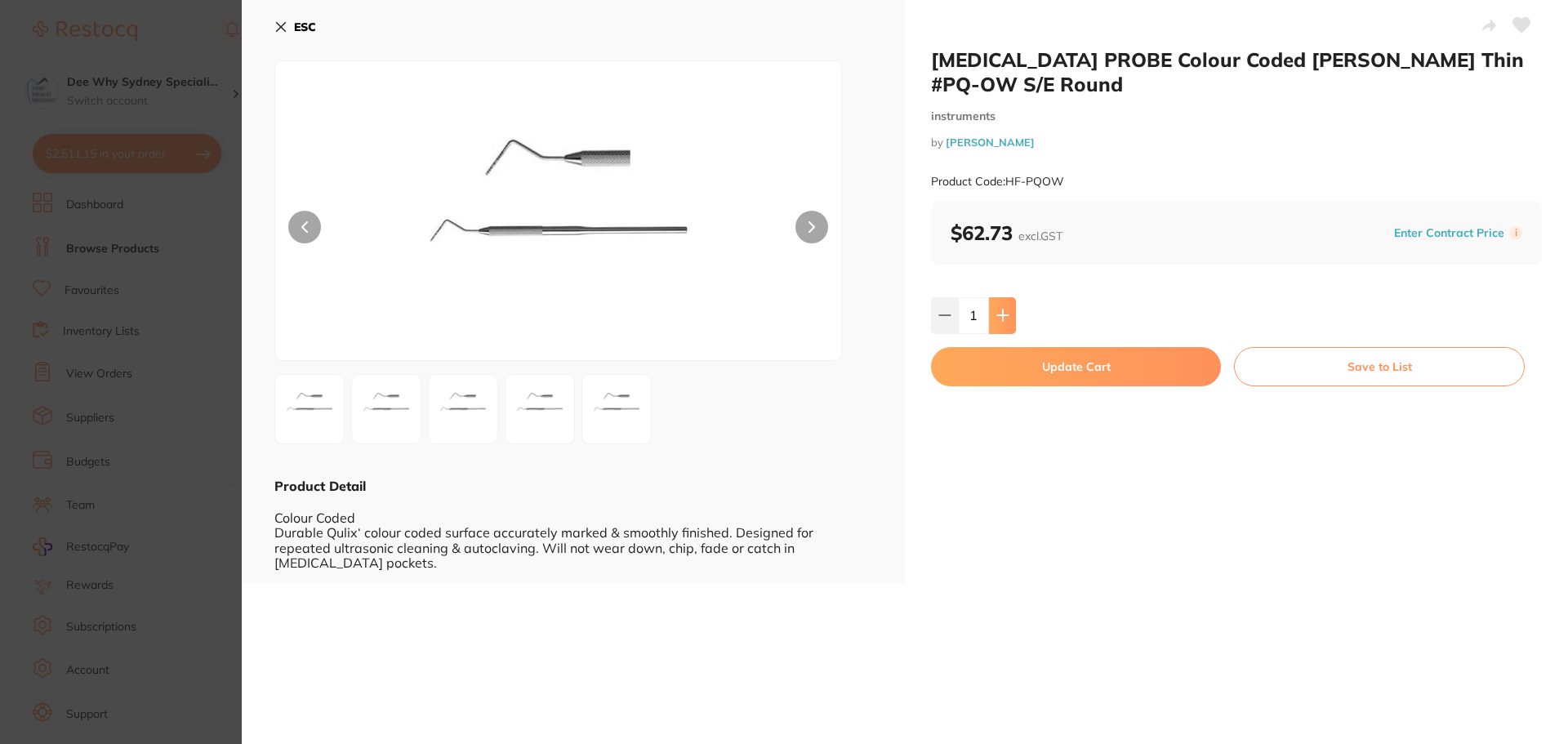
click at [1000, 319] on icon at bounding box center [1002, 316] width 10 height 10
type input "2"
click at [1017, 365] on button "Update Cart" at bounding box center [1076, 367] width 290 height 39
checkbox input "false"
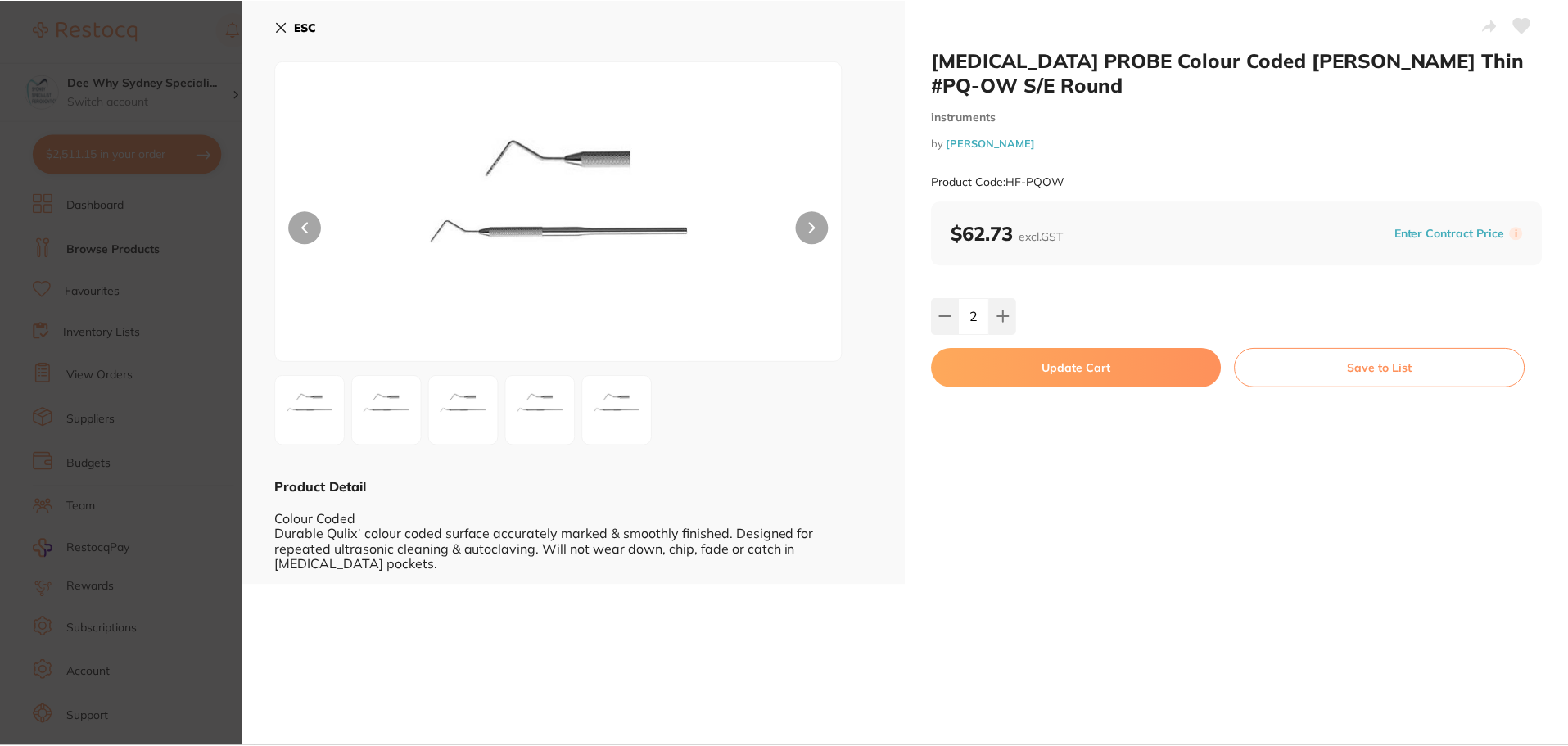
scroll to position [41, 0]
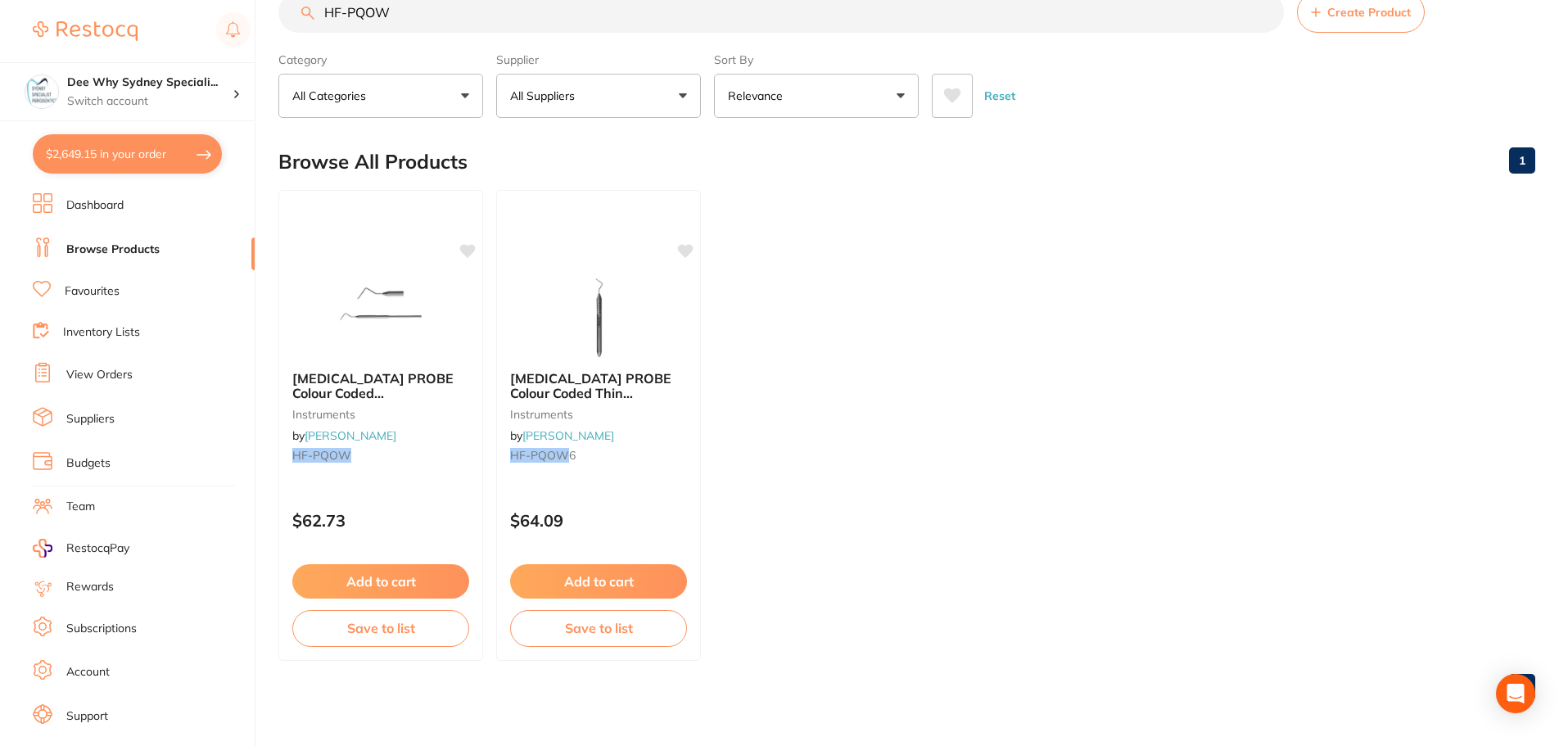
click at [137, 157] on button "$2,649.15 in your order" at bounding box center [127, 154] width 189 height 39
checkbox input "true"
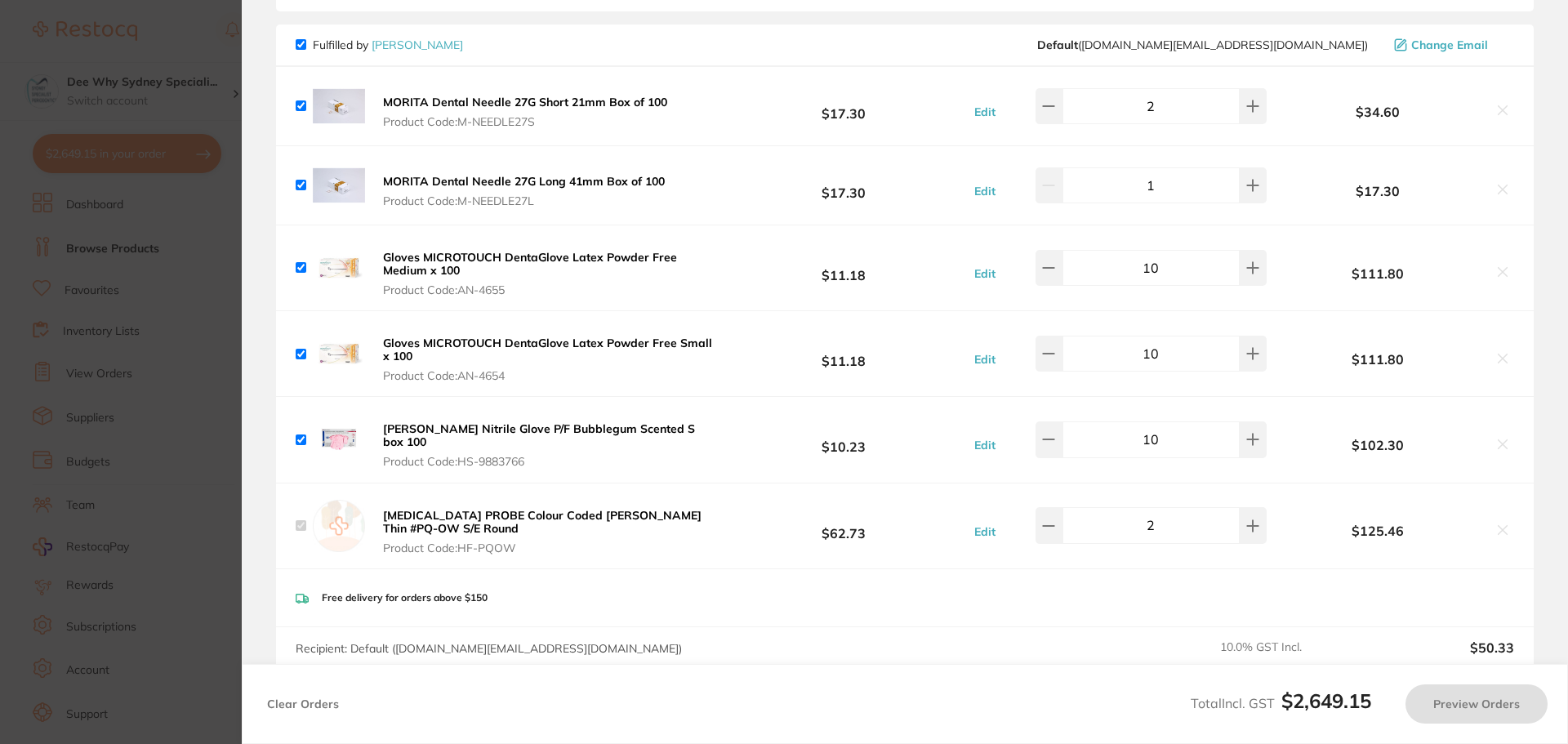
scroll to position [163, 0]
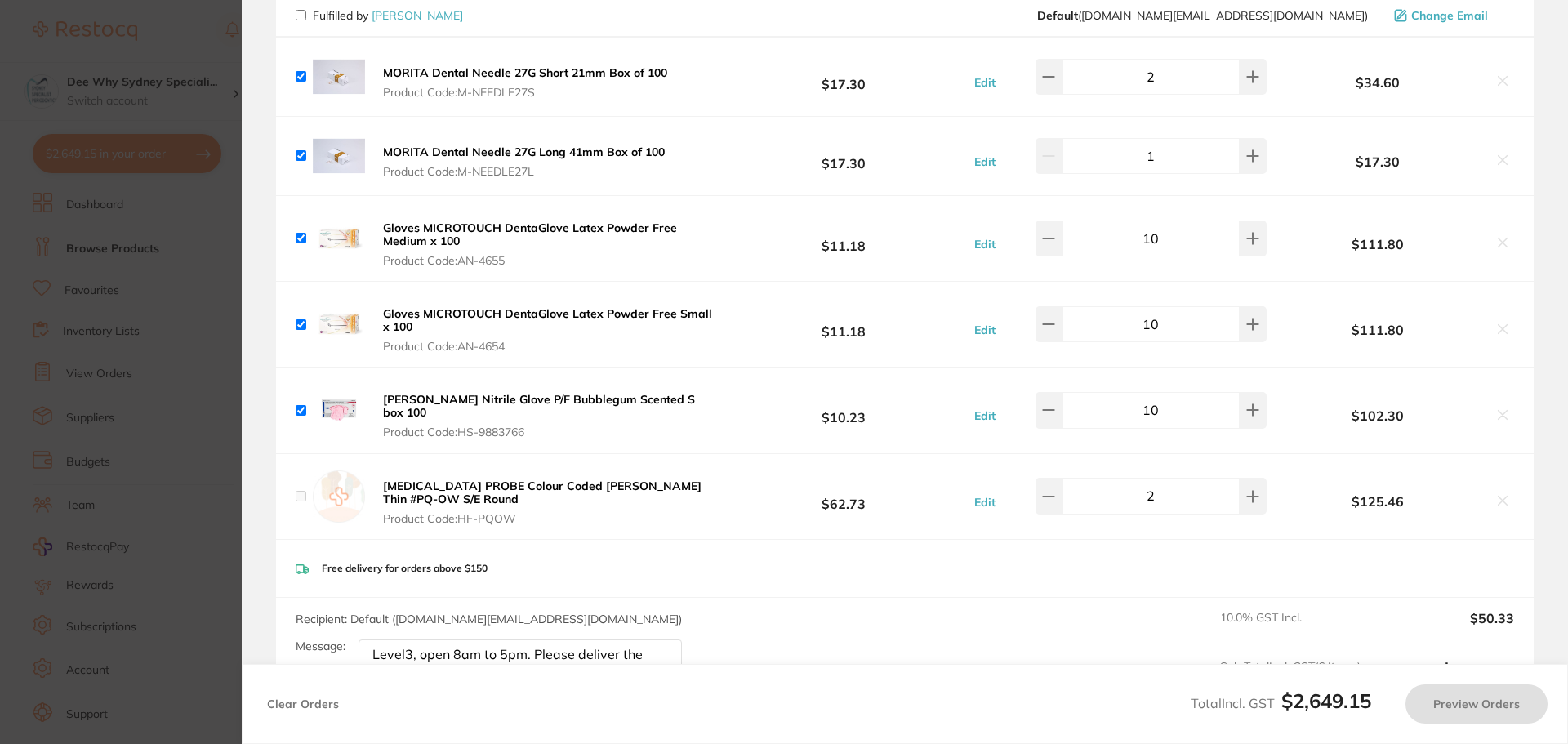
checkbox input "false"
checkbox input "true"
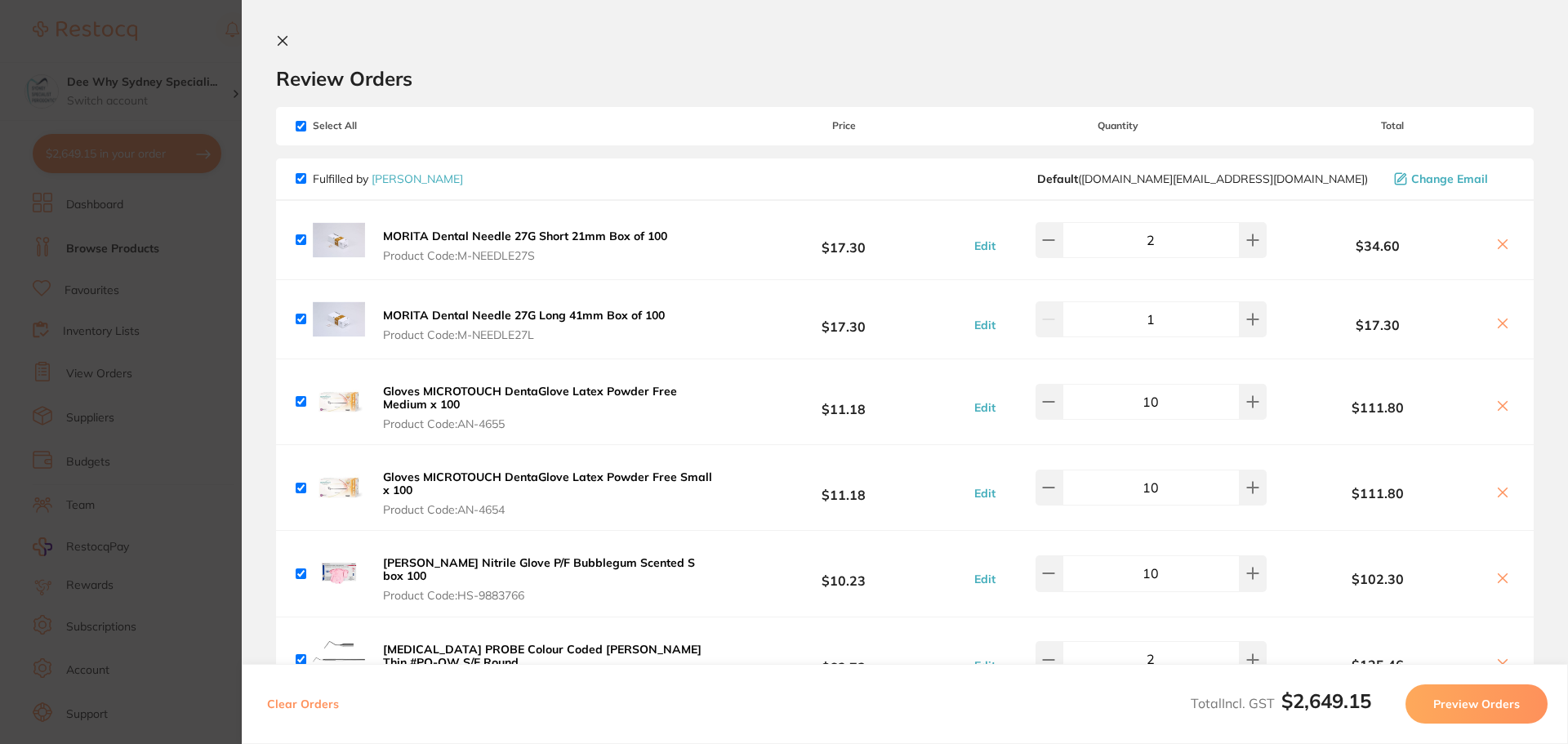
click at [283, 44] on icon at bounding box center [282, 40] width 13 height 13
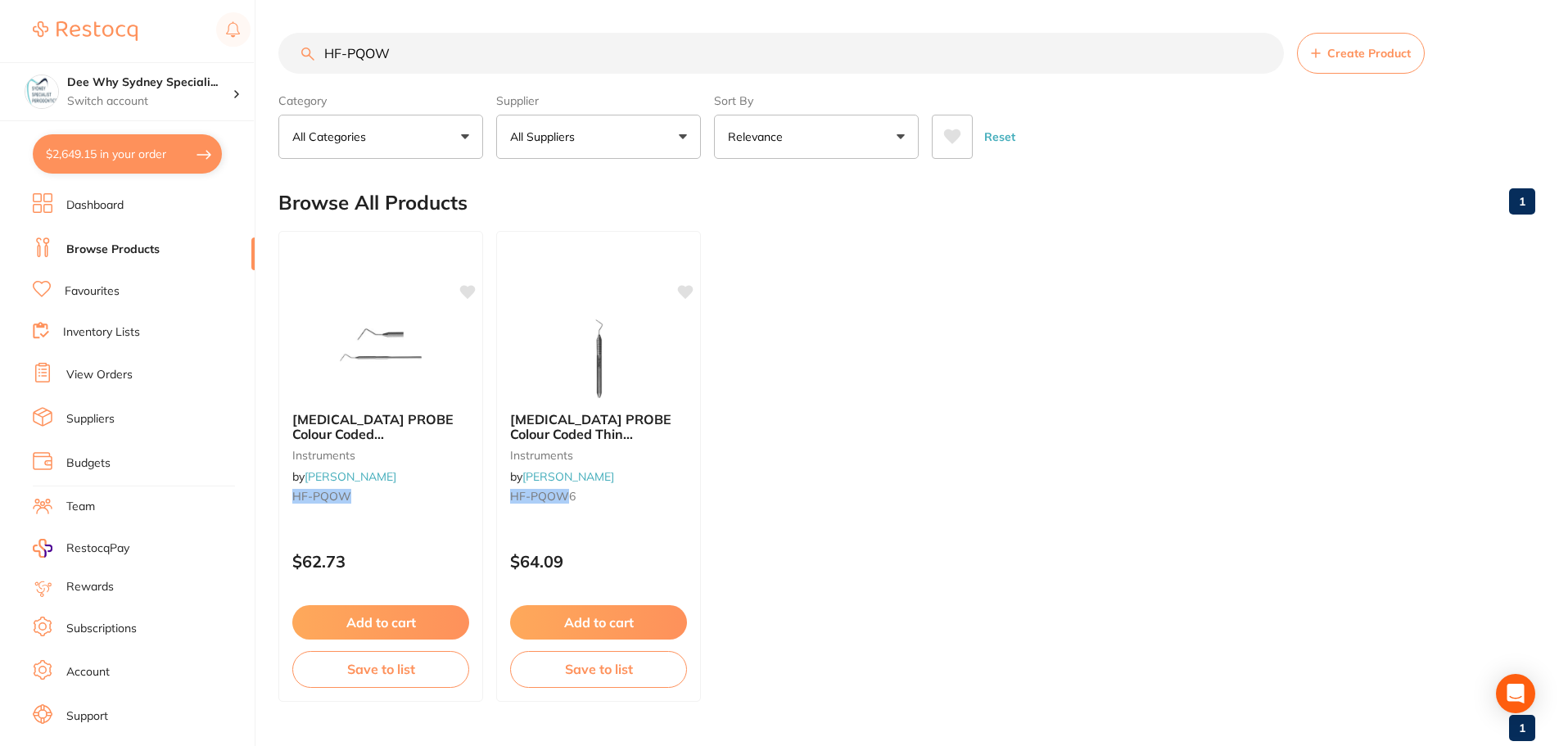
drag, startPoint x: 430, startPoint y: 18, endPoint x: 192, endPoint y: -9, distance: 239.5
click at [192, 0] on html "$2,649.15 Dee Why Sydney Speciali... Switch account Dee Why Sydney Specialist P…" at bounding box center [784, 373] width 1568 height 746
paste input "KV-0.763.3423"
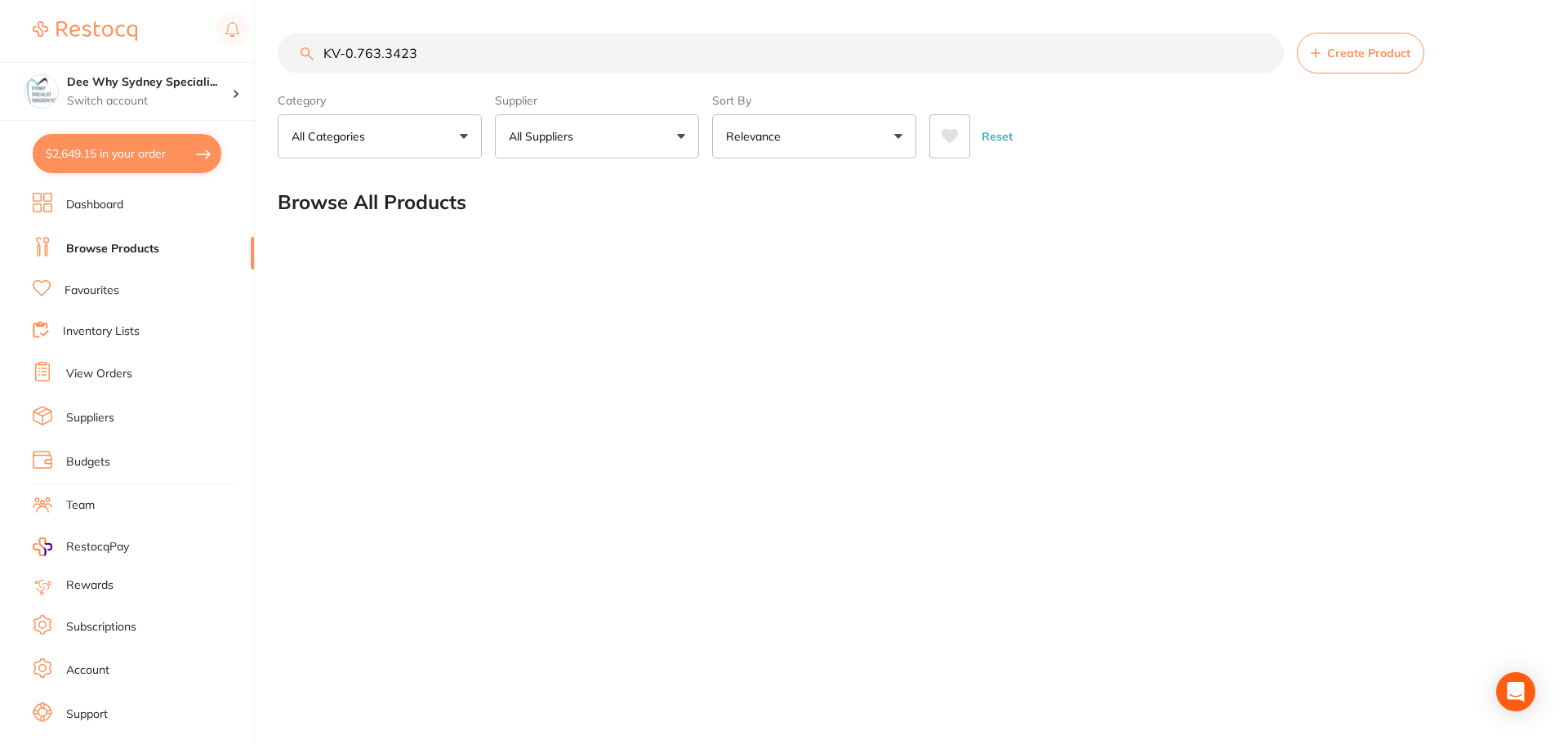
drag, startPoint x: 347, startPoint y: 59, endPoint x: 61, endPoint y: 28, distance: 287.7
click at [236, 44] on div "$2,649.15 Dee Why Sydney Speciali... Switch account Dee Why Sydney Specialist P…" at bounding box center [784, 372] width 1568 height 744
type input "0.763.3423"
click at [126, 161] on button "$2,649.15 in your order" at bounding box center [126, 154] width 189 height 39
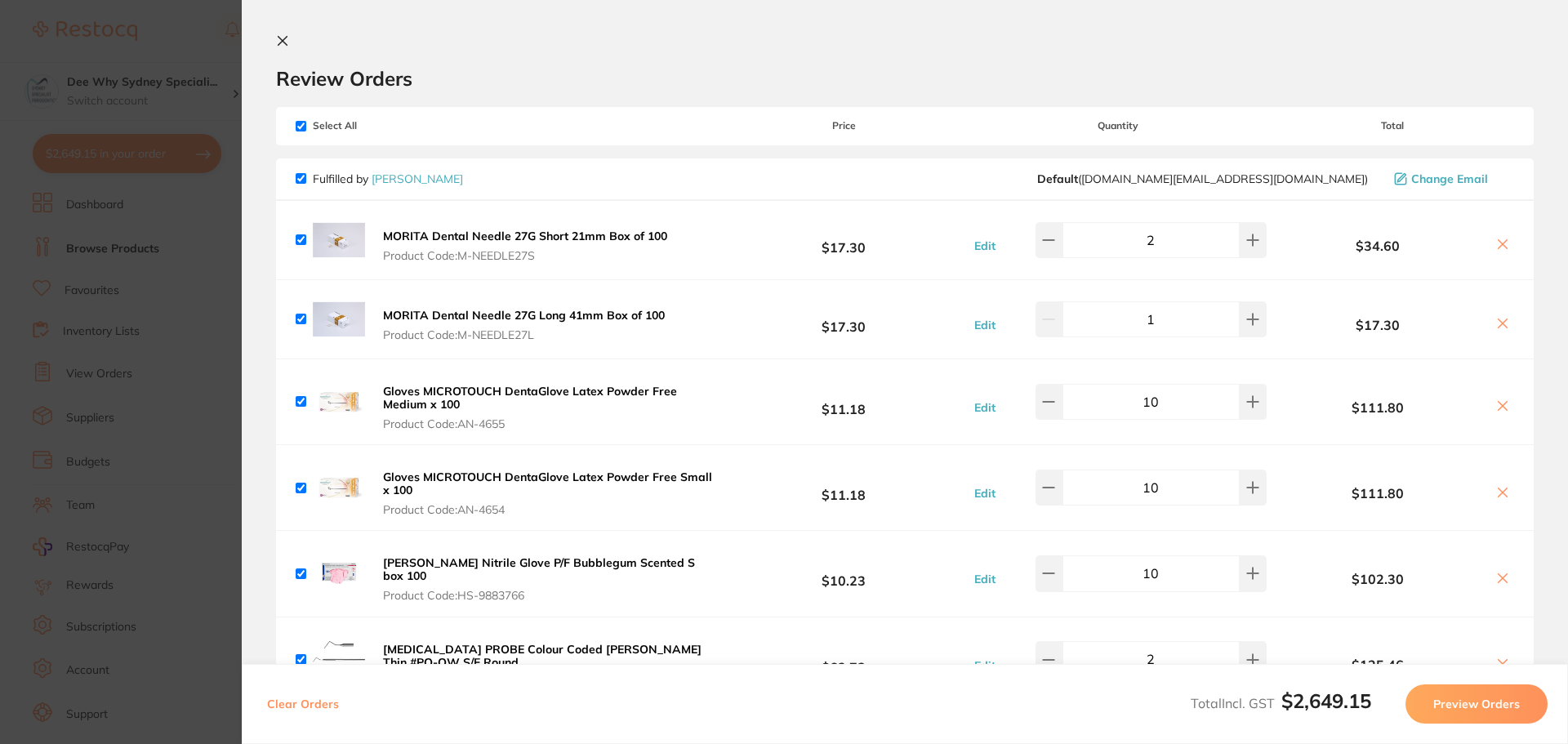
click at [299, 126] on input "checkbox" at bounding box center [300, 126] width 10 height 10
checkbox input "false"
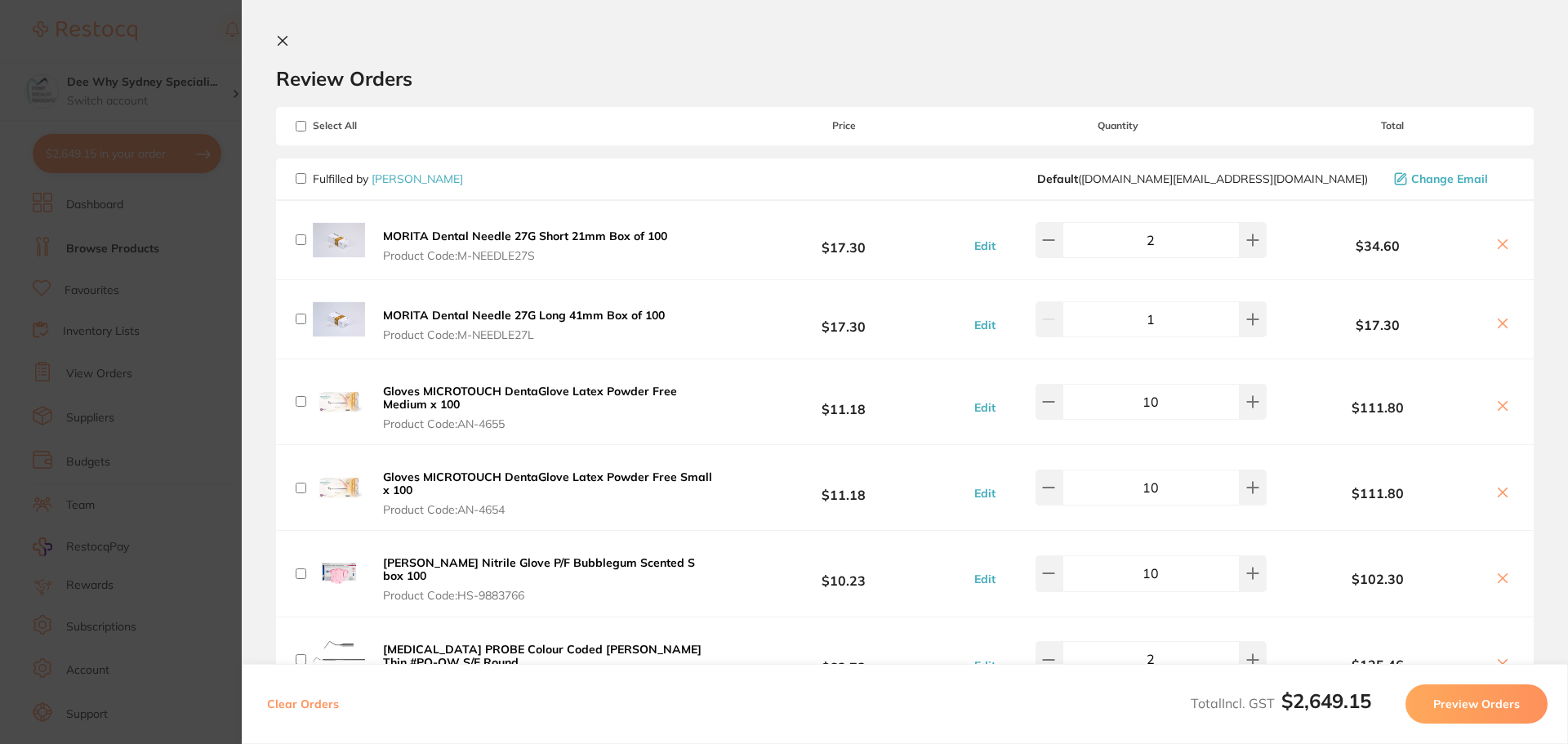
checkbox input "false"
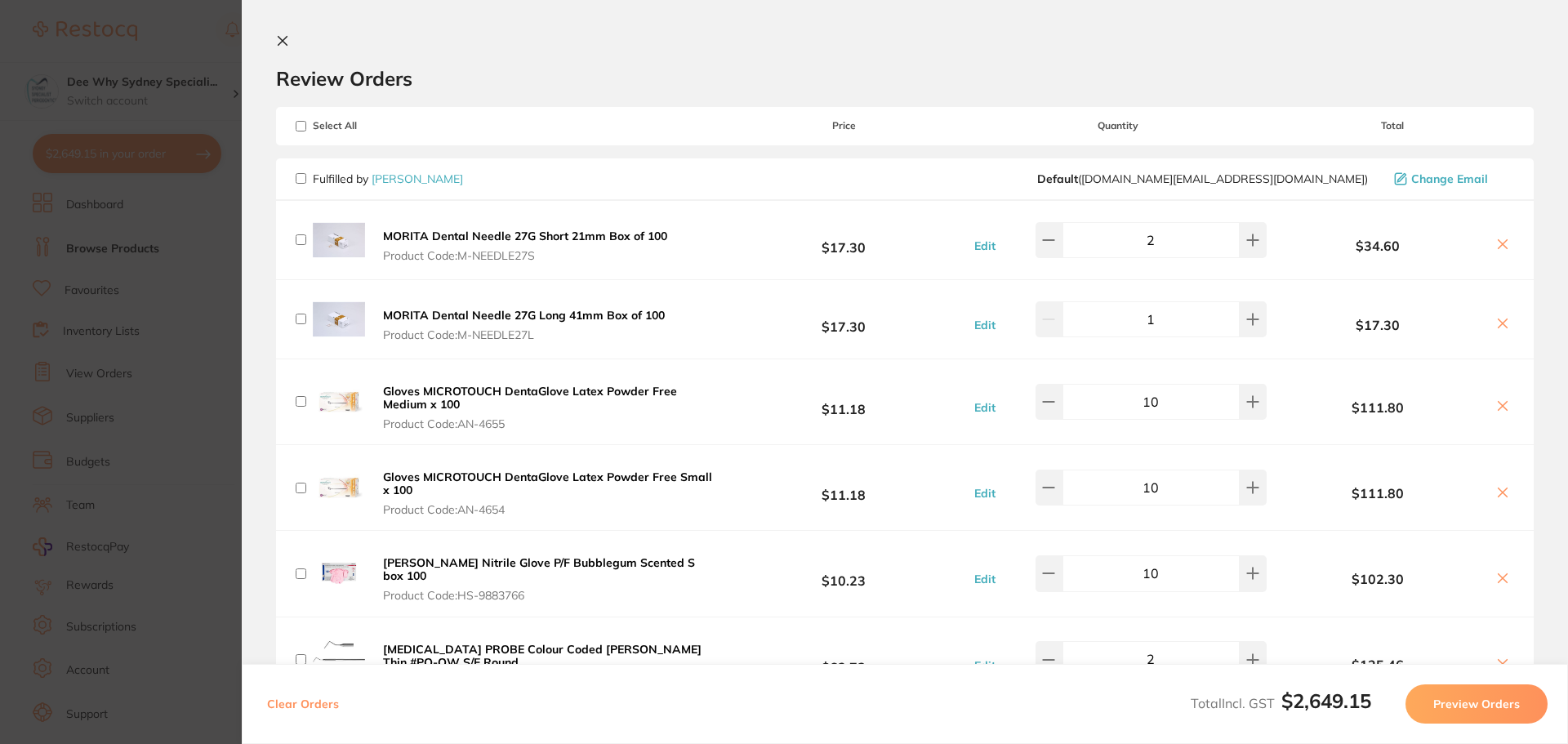
checkbox input "false"
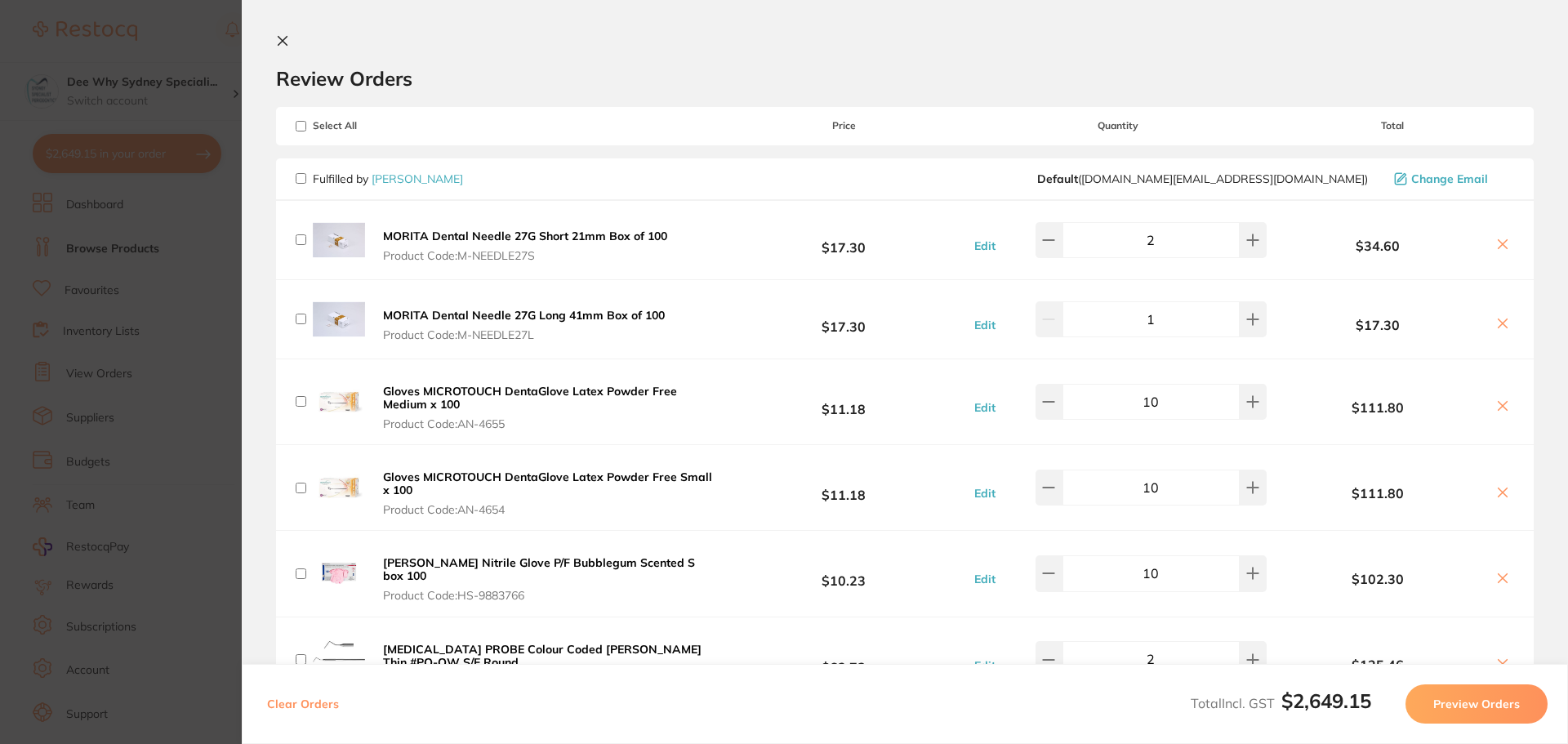
checkbox input "false"
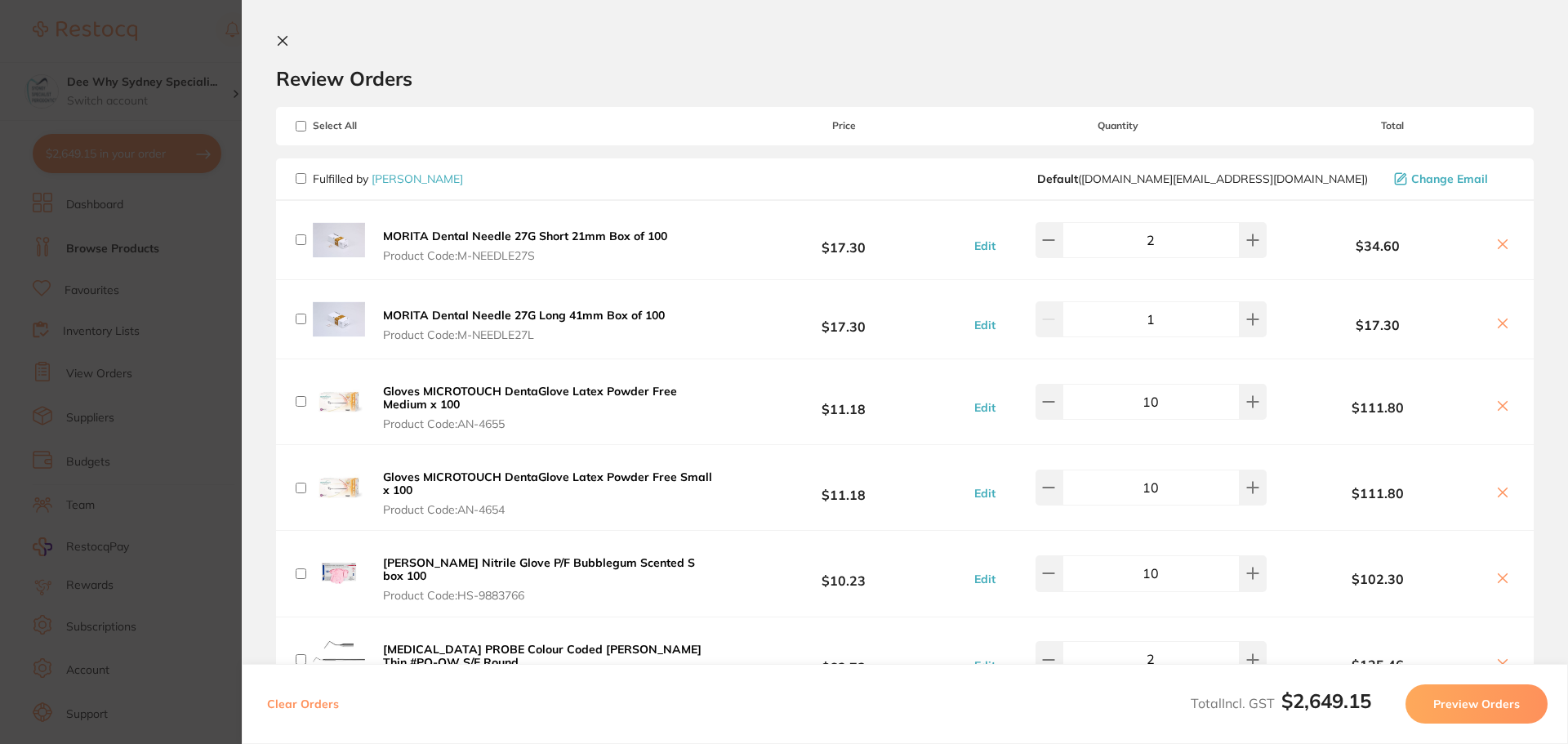
checkbox input "false"
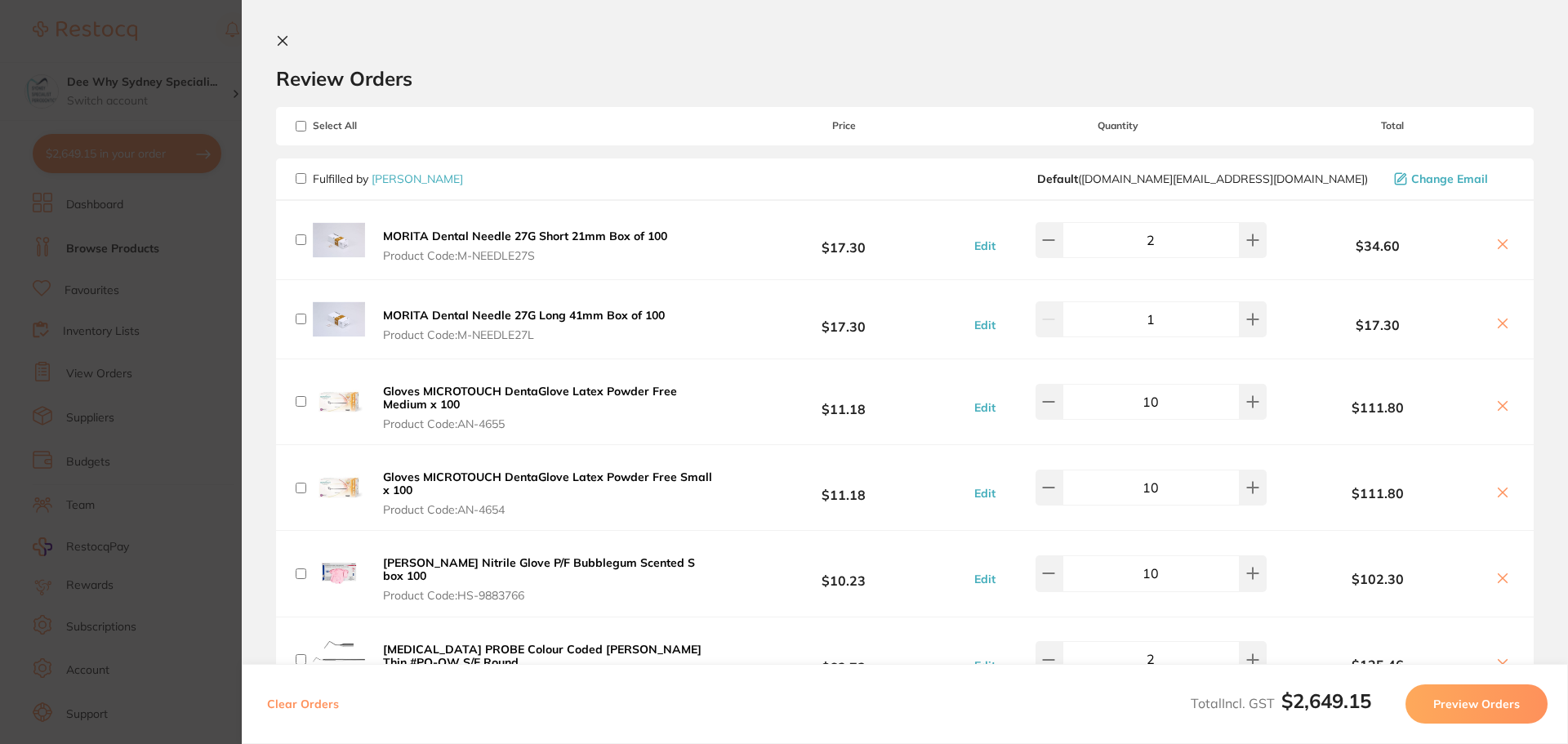
checkbox input "false"
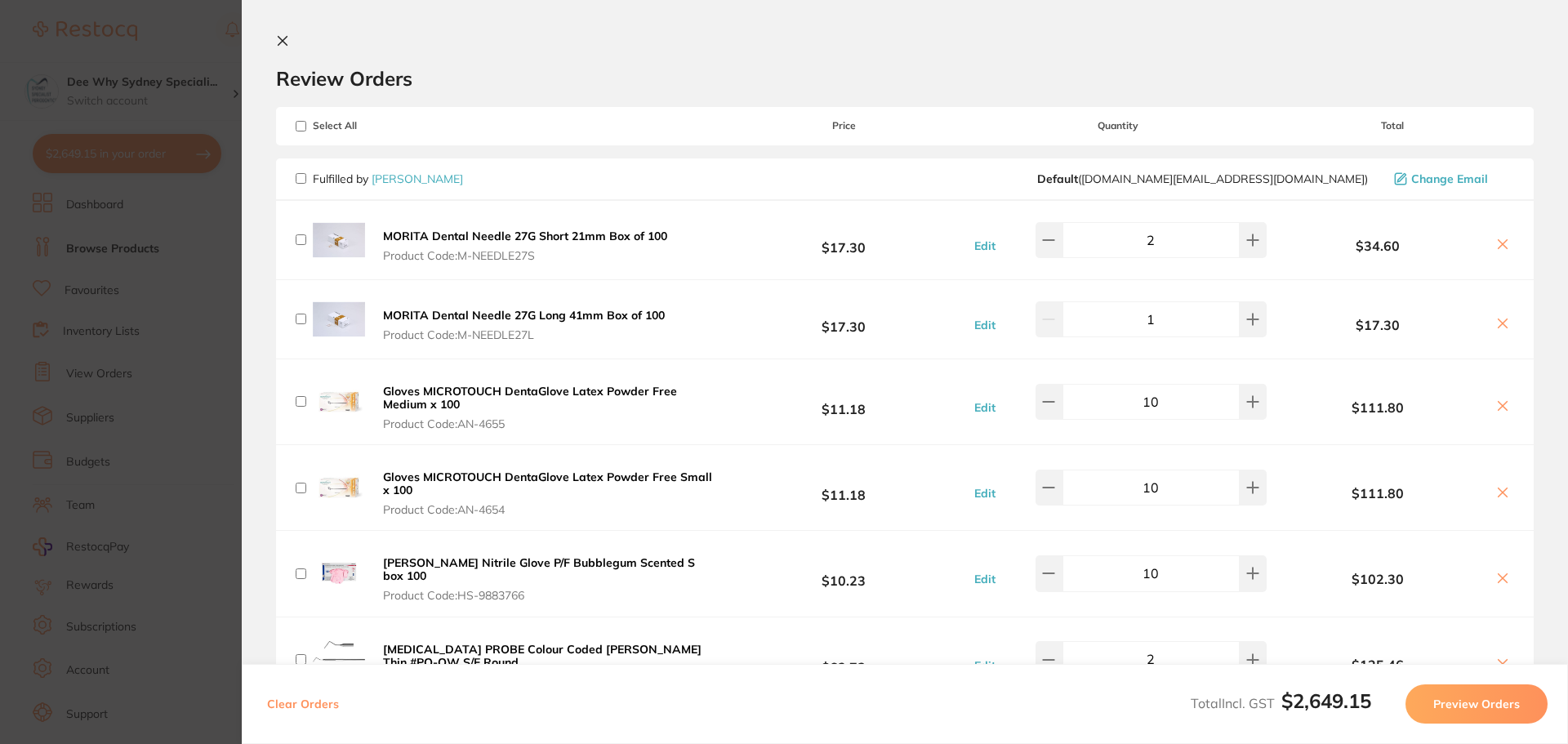
checkbox input "false"
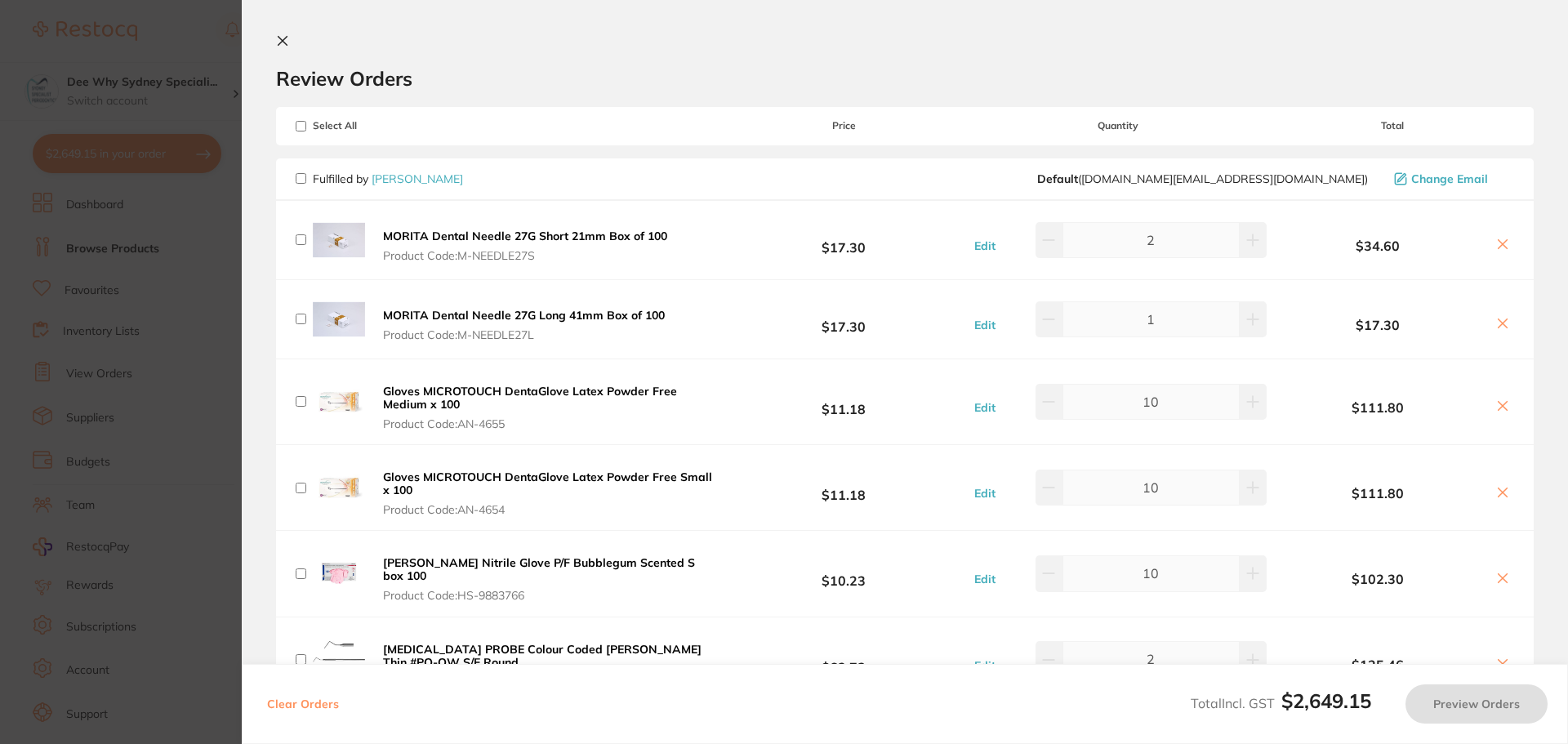
click at [299, 180] on input "checkbox" at bounding box center [300, 178] width 10 height 10
checkbox input "true"
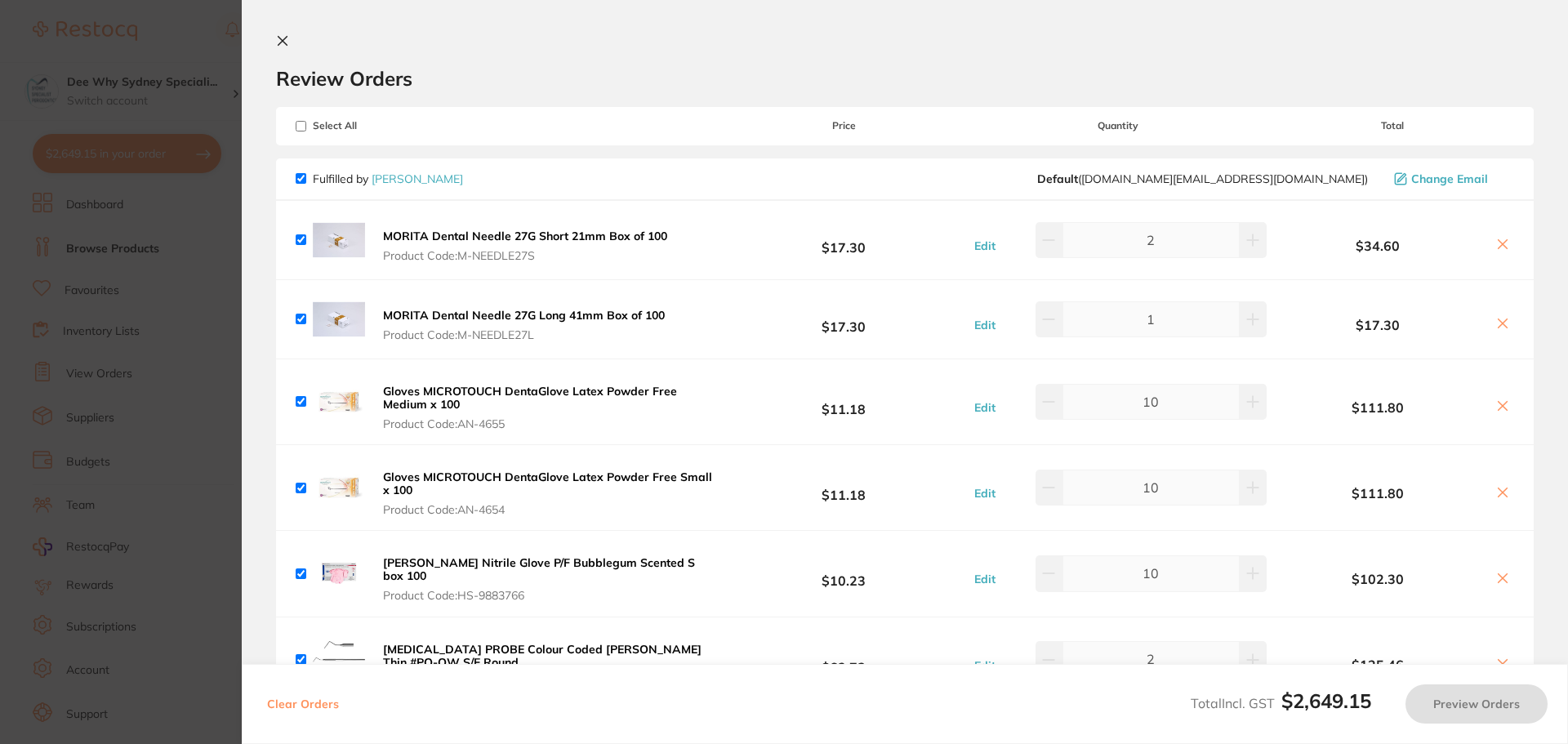
checkbox input "true"
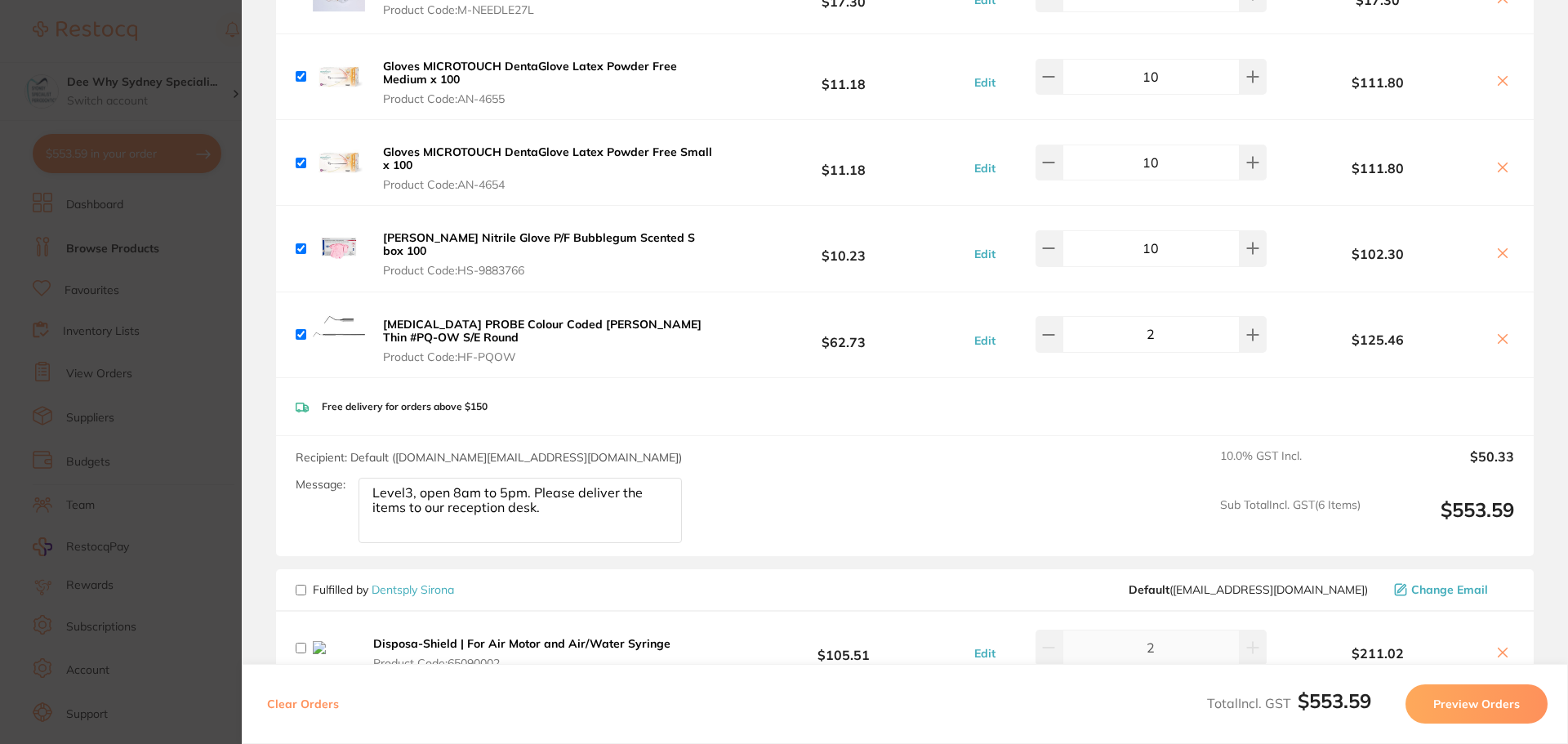
scroll to position [327, 0]
click at [1442, 698] on button "Preview Orders" at bounding box center [1477, 704] width 143 height 39
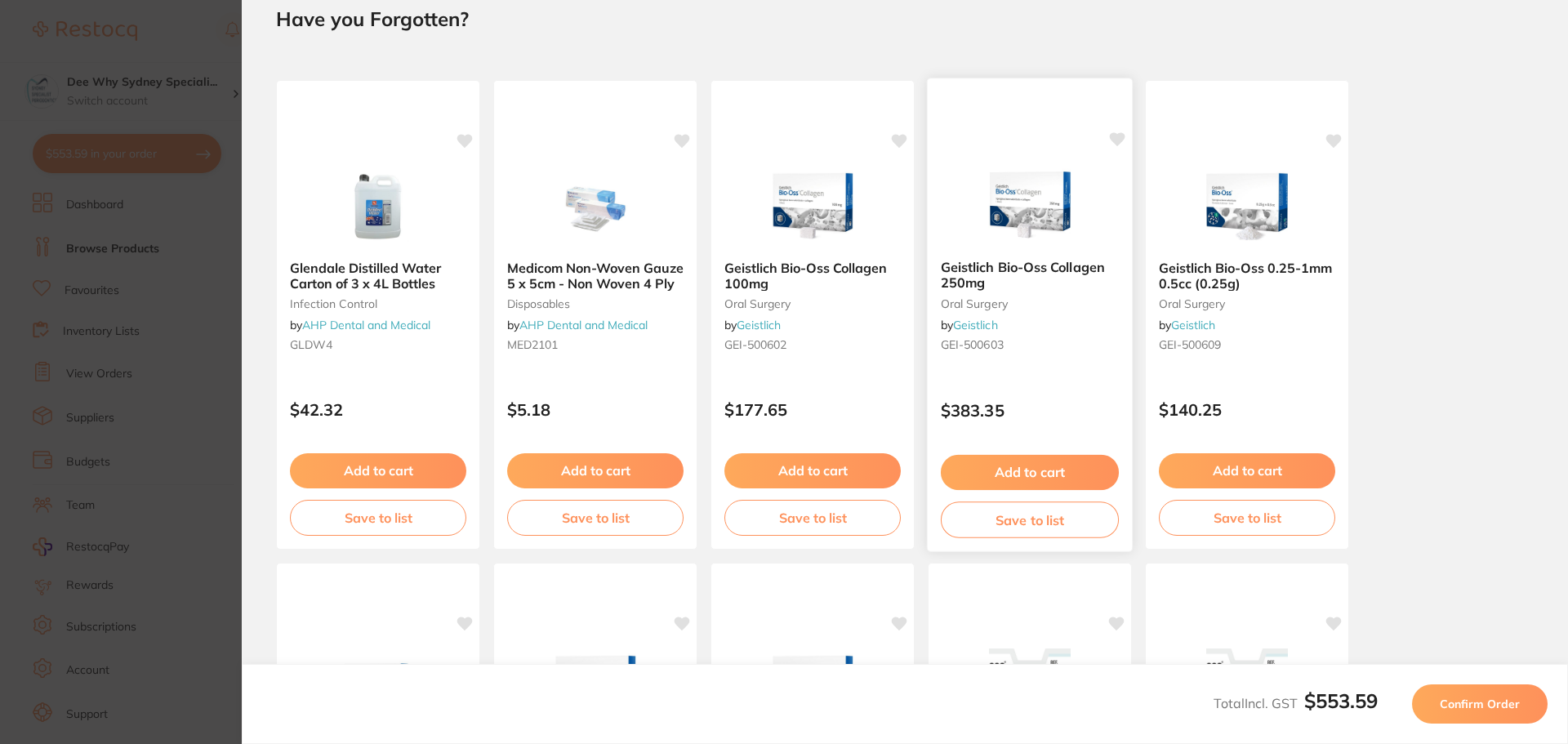
scroll to position [0, 0]
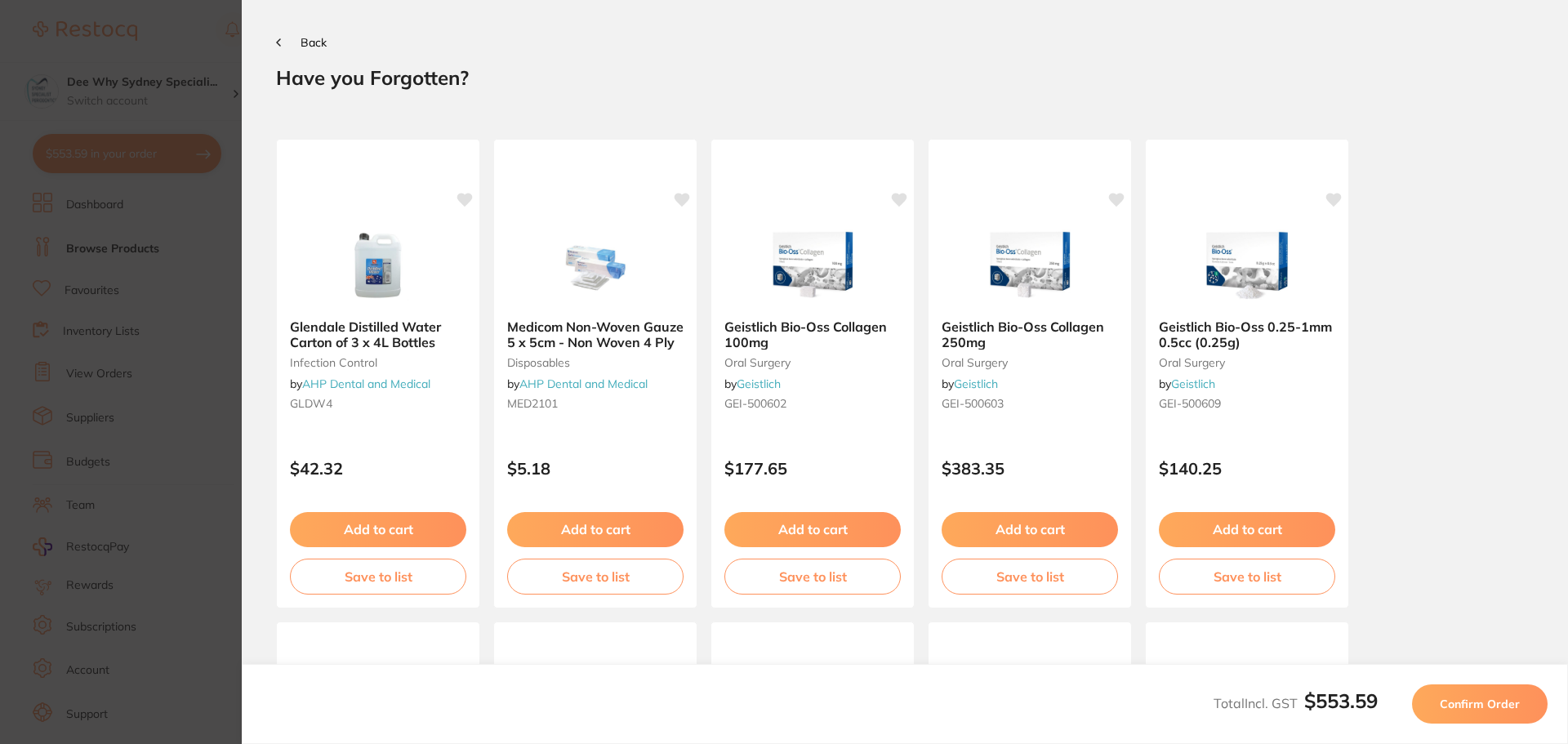
click at [1487, 703] on span "Confirm Order" at bounding box center [1480, 703] width 80 height 15
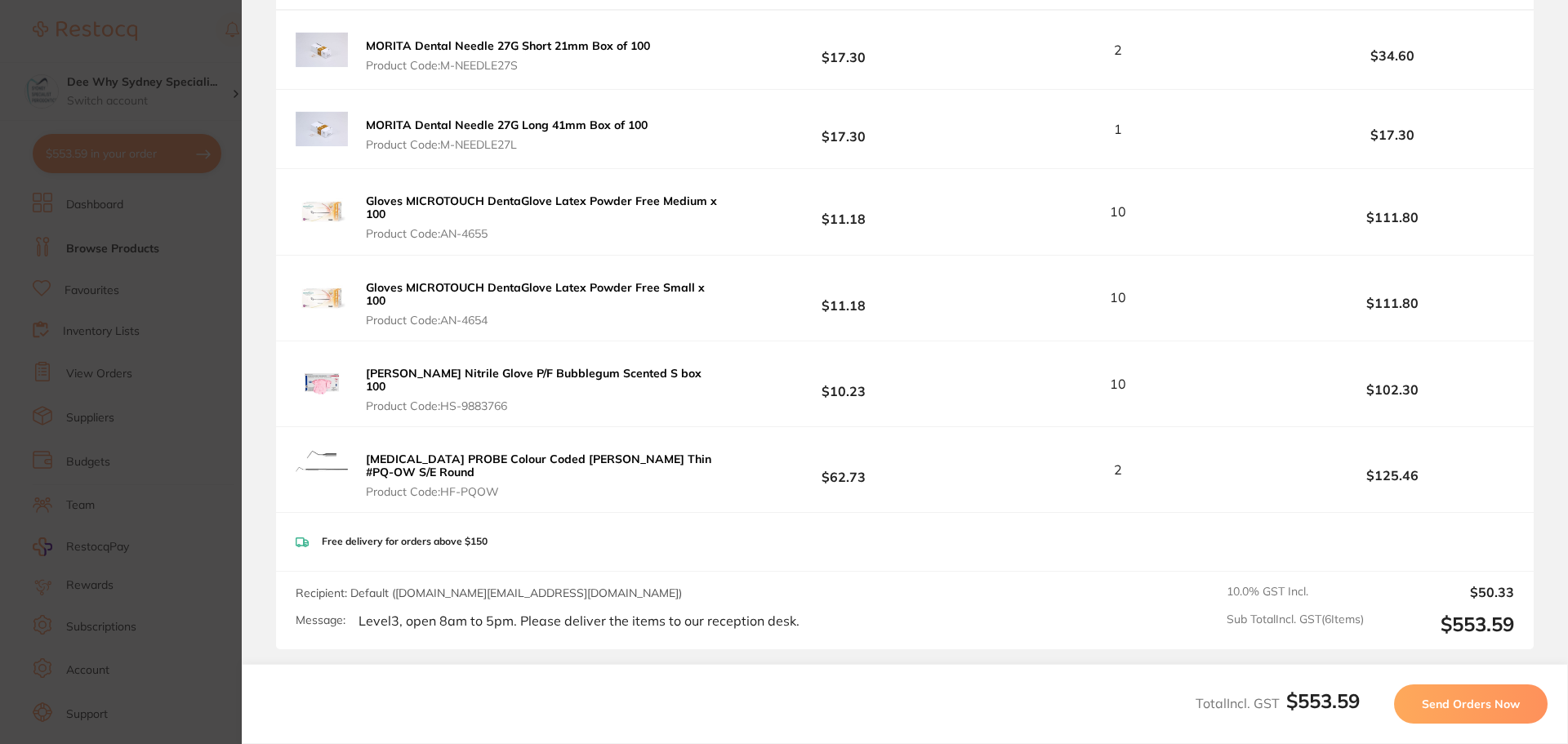
click at [1434, 712] on button "Send Orders Now" at bounding box center [1471, 704] width 154 height 39
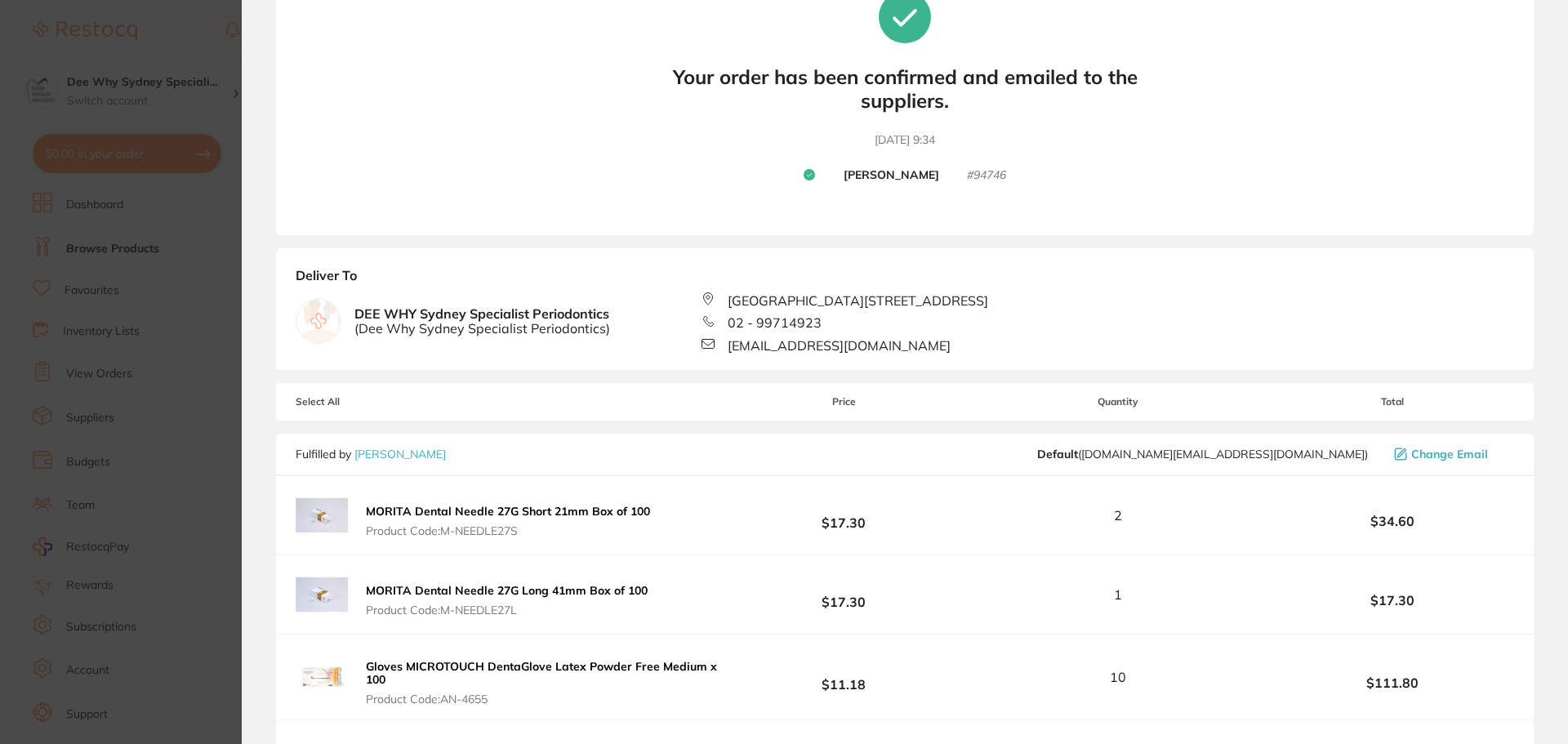
scroll to position [109, 0]
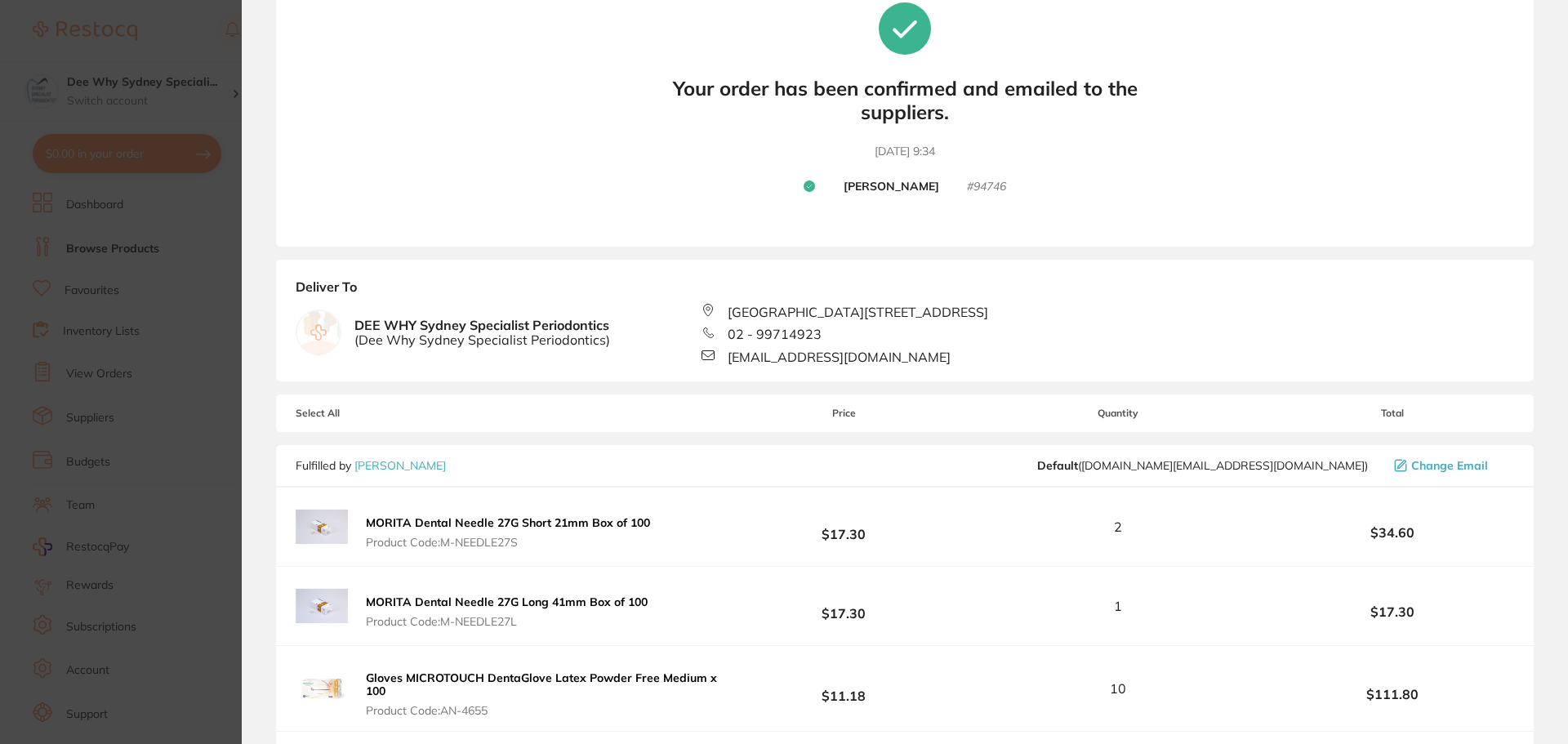
click at [363, 104] on div "Your orders are being processed and we will notify you once we have placed the …" at bounding box center [905, 107] width 1258 height 280
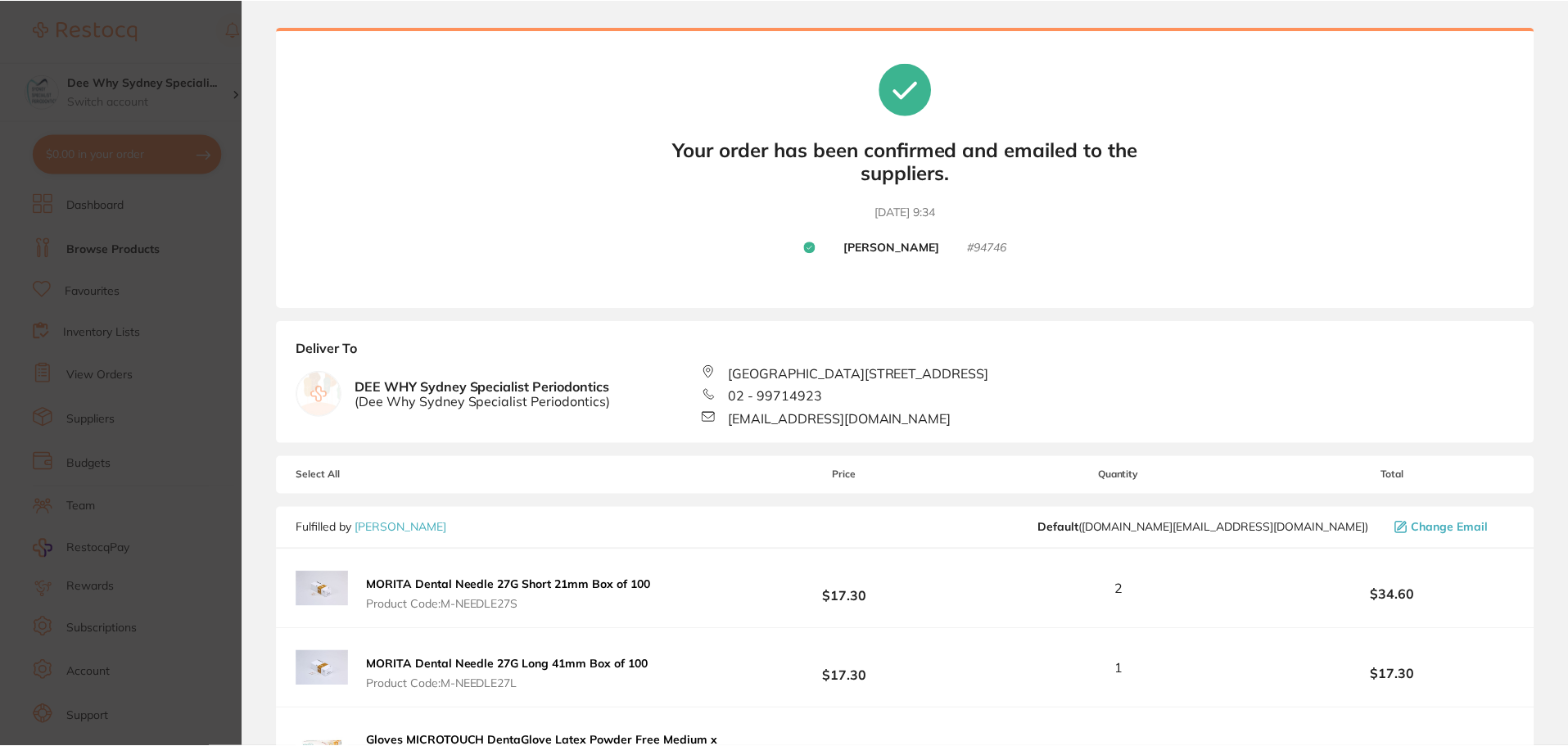
scroll to position [0, 0]
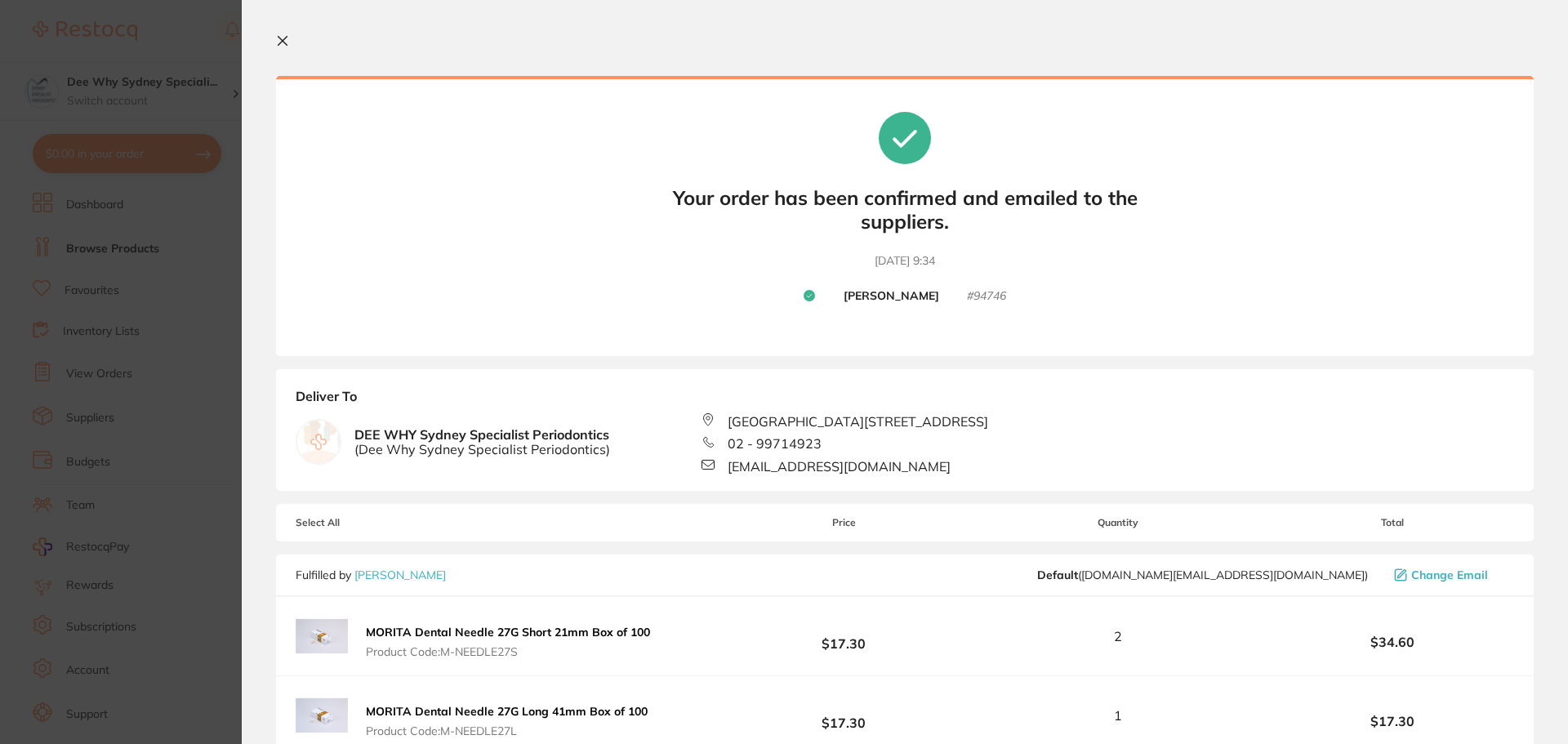
click at [288, 38] on icon at bounding box center [282, 40] width 13 height 13
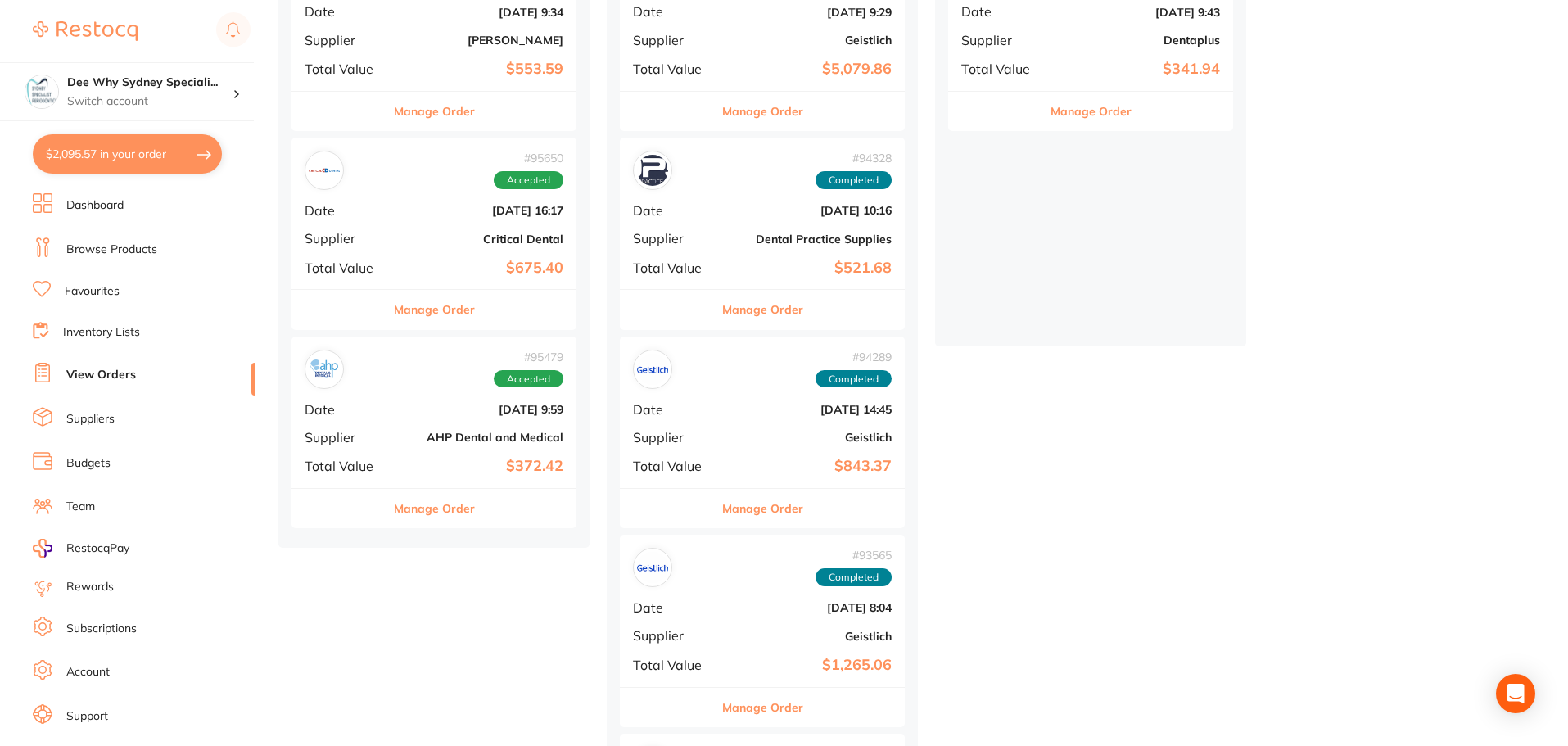
scroll to position [409, 0]
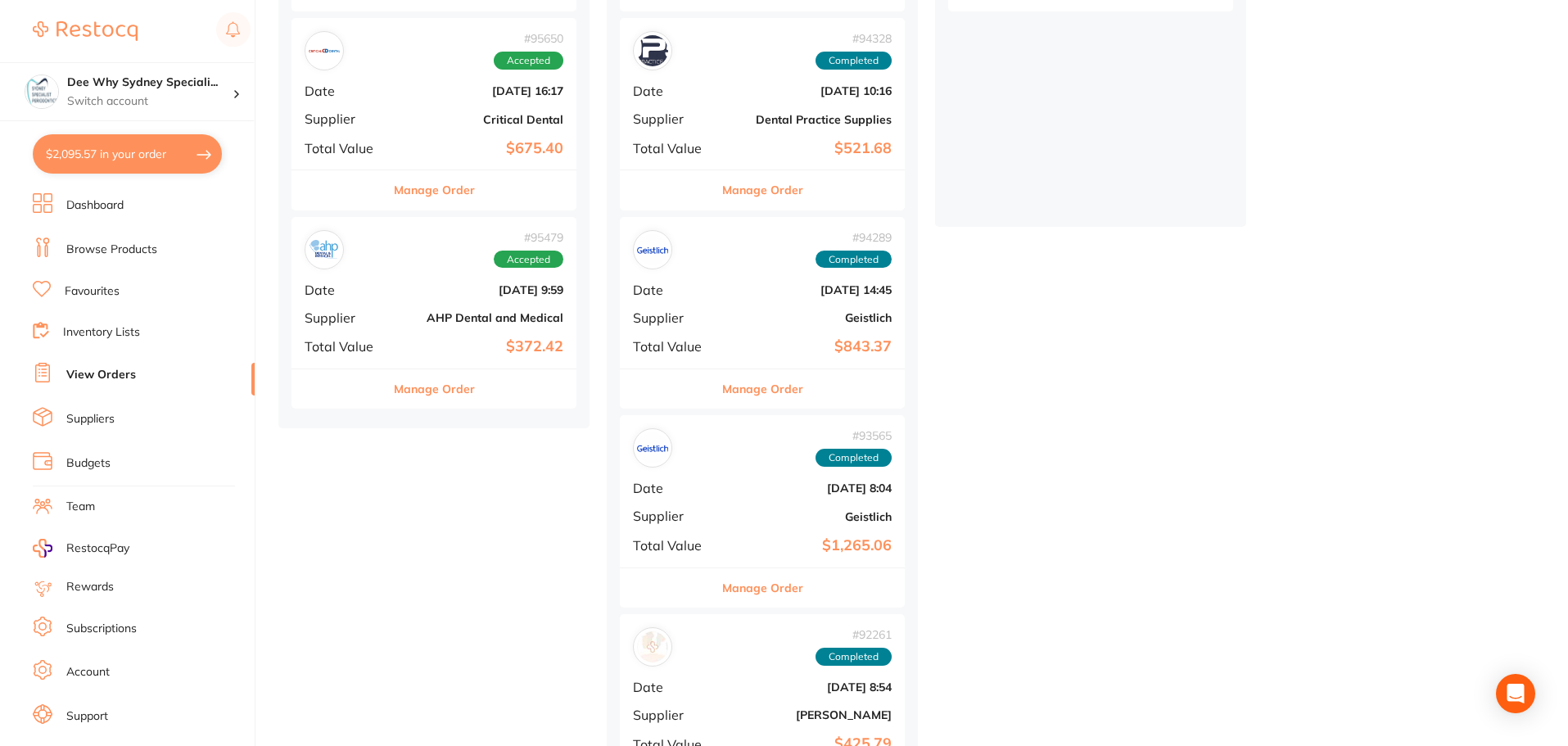
click at [412, 299] on div "# 95479 Accepted Date Oct 2 2025, 9:59 Supplier AHP Dental and Medical Total Va…" at bounding box center [434, 293] width 285 height 151
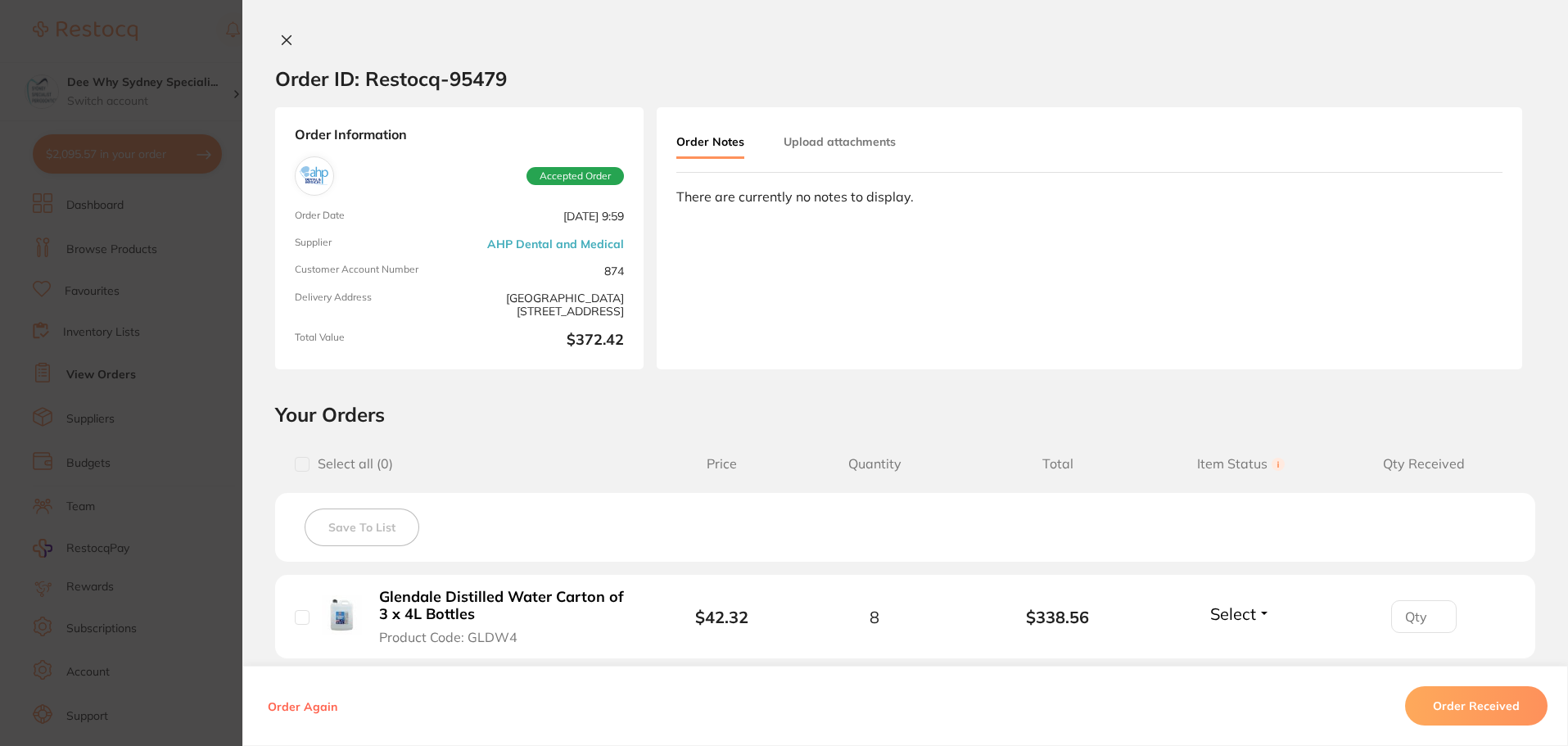
scroll to position [163, 0]
click at [280, 38] on icon at bounding box center [286, 39] width 13 height 13
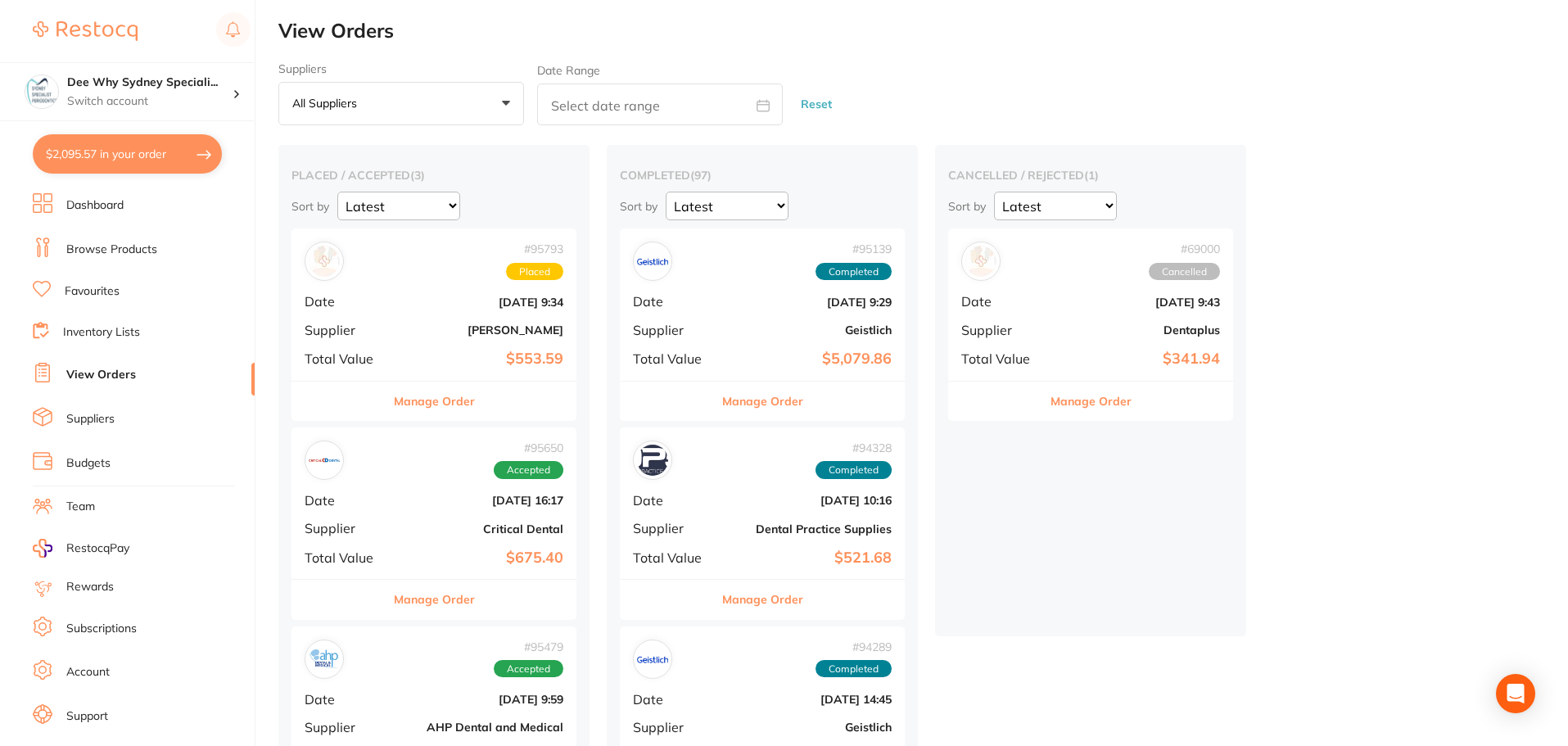
click at [130, 151] on button "$2,095.57 in your order" at bounding box center [127, 154] width 189 height 39
checkbox input "true"
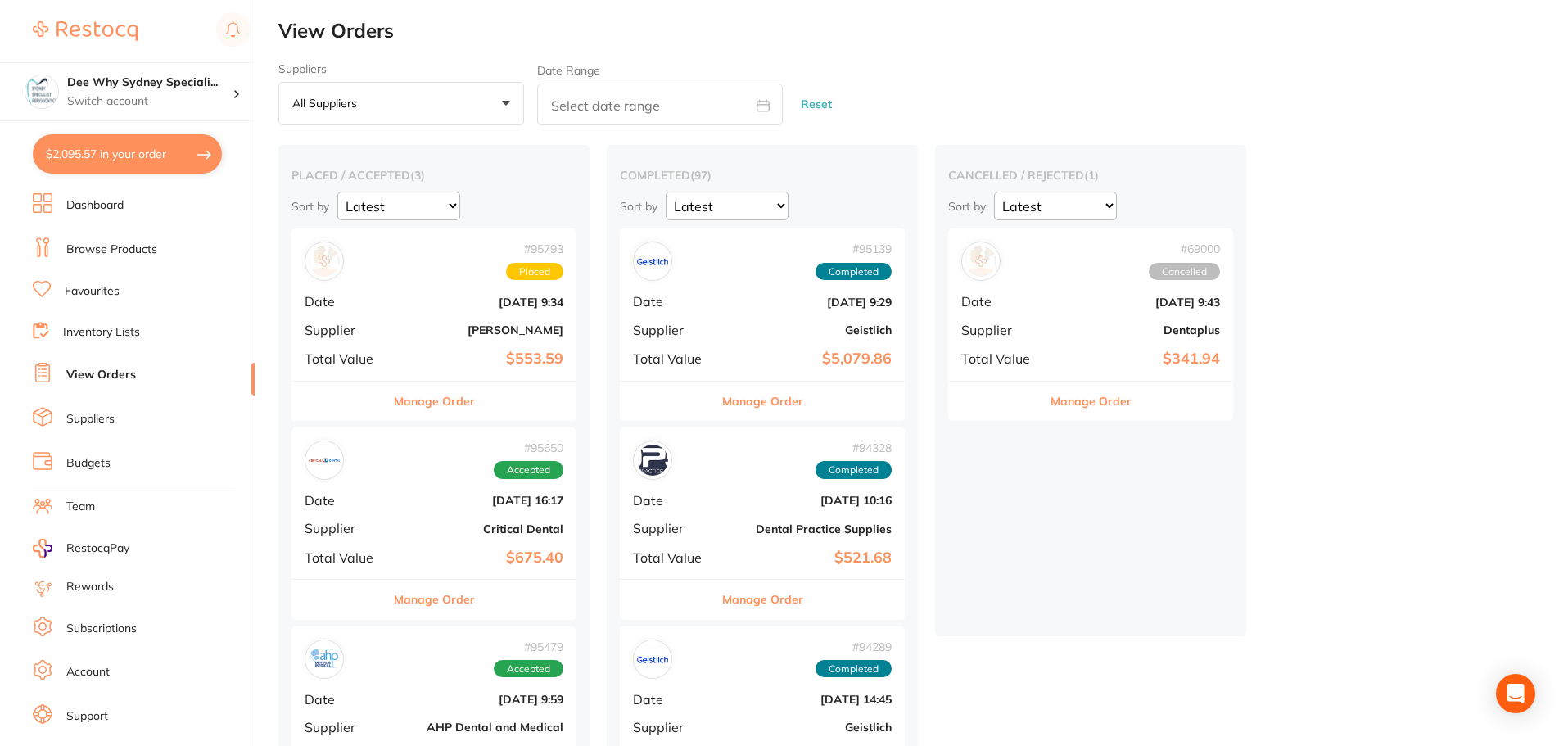
checkbox input "true"
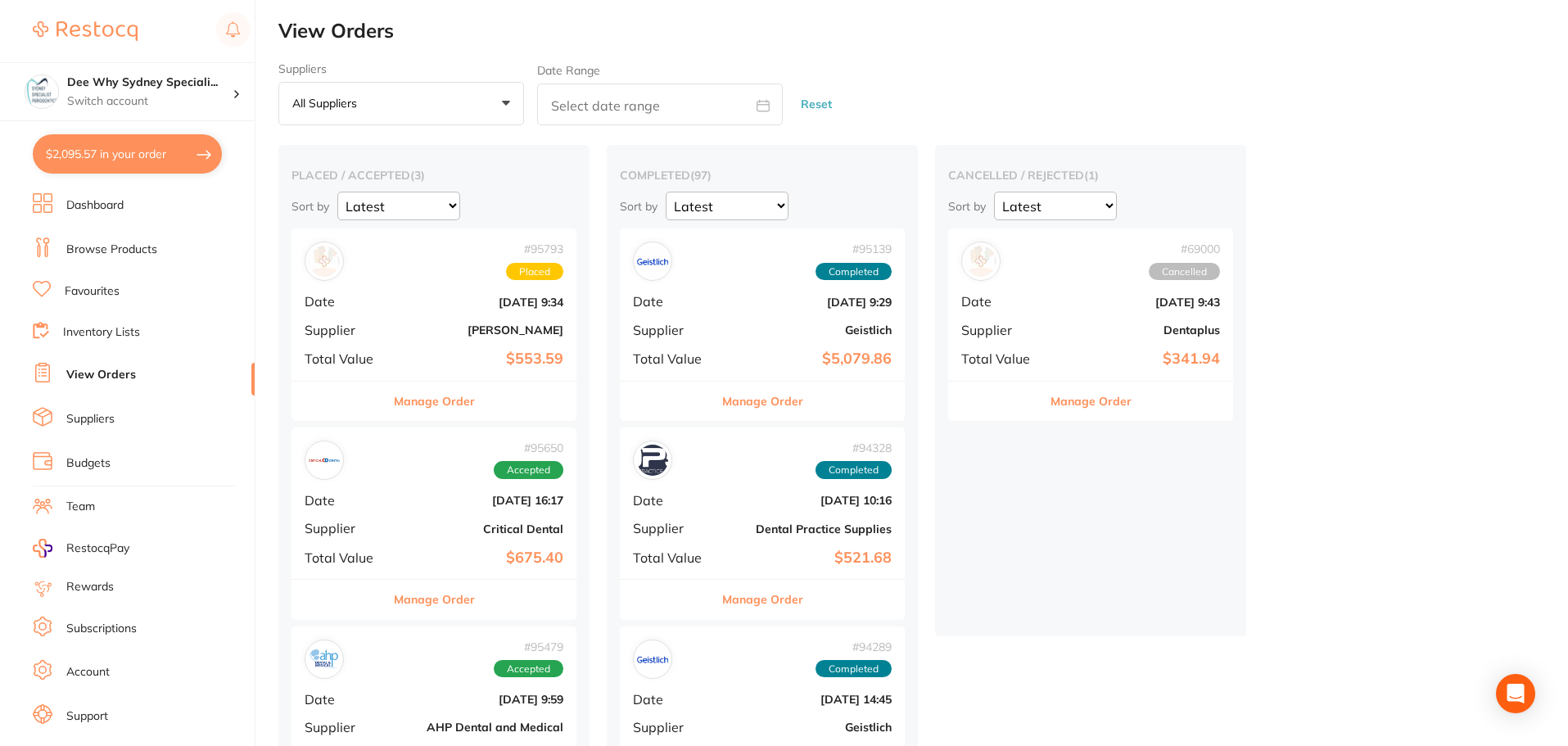
checkbox input "true"
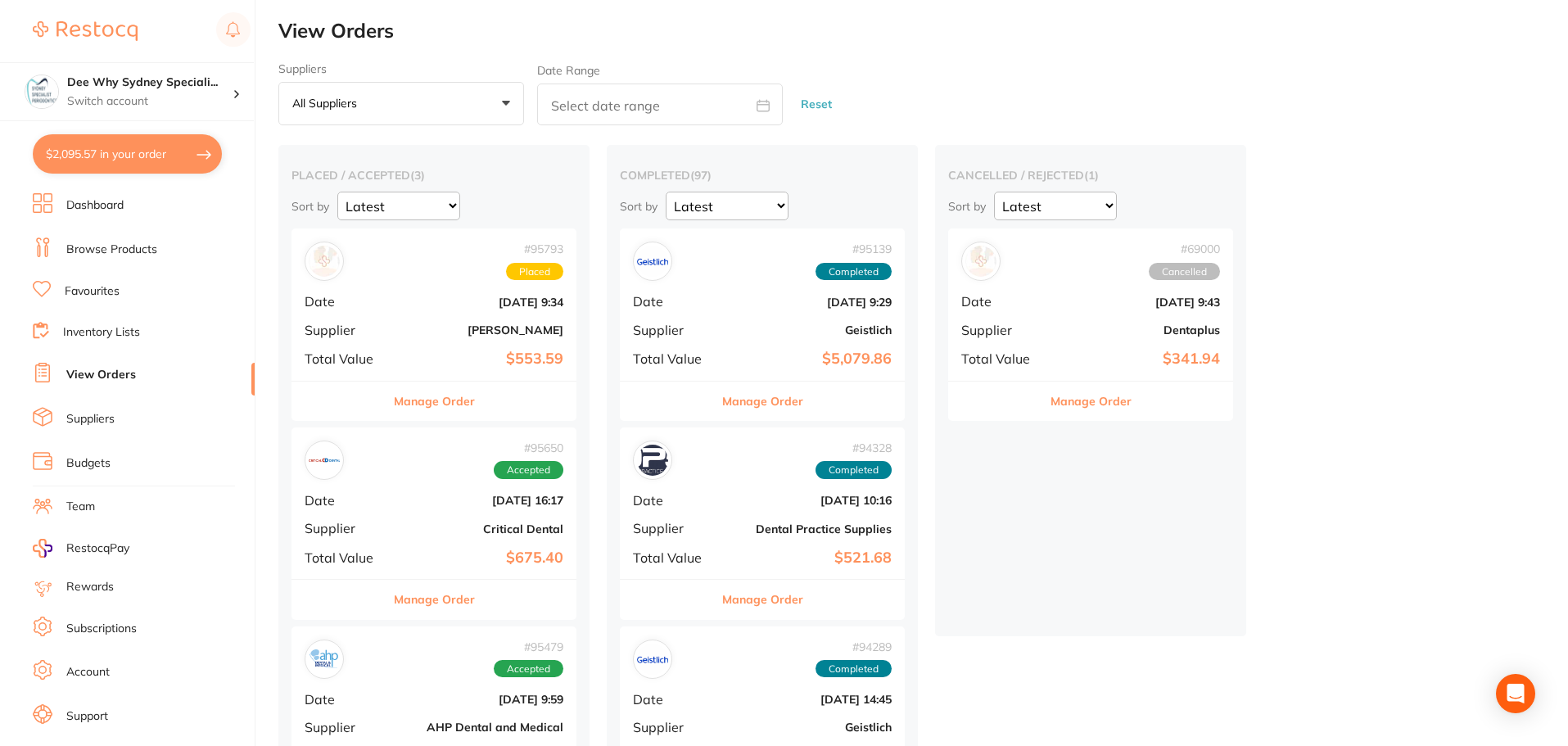
checkbox input "true"
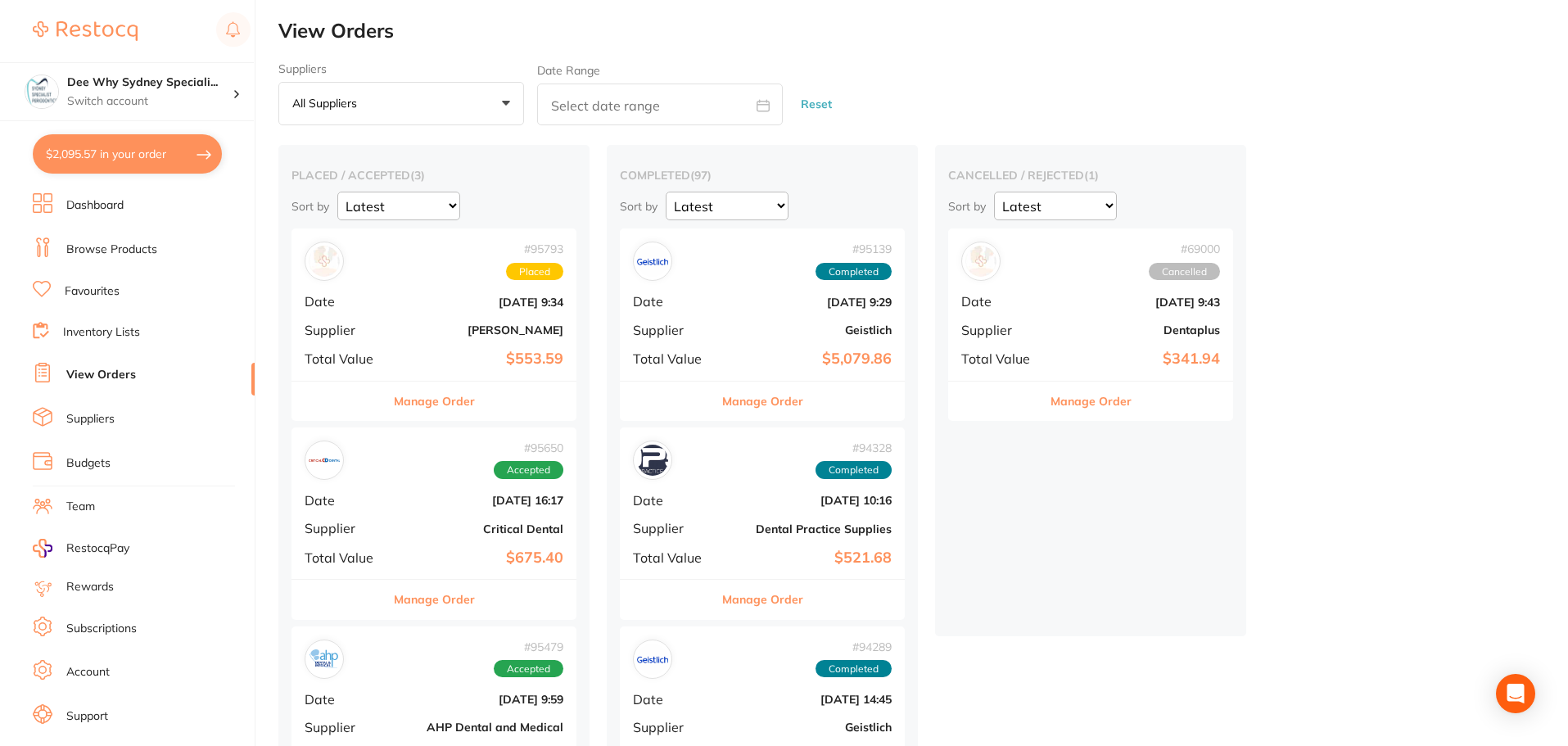
checkbox input "true"
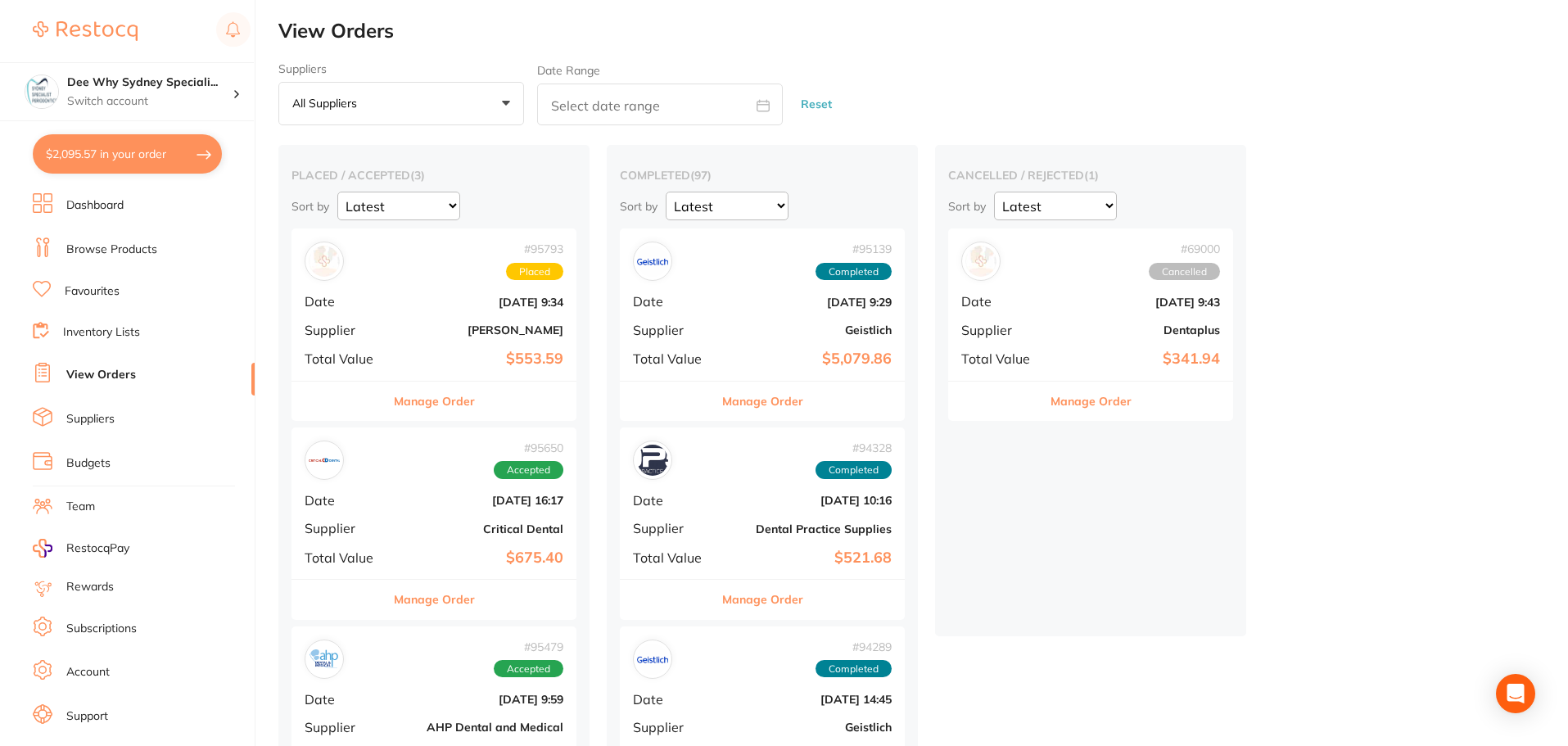
checkbox input "true"
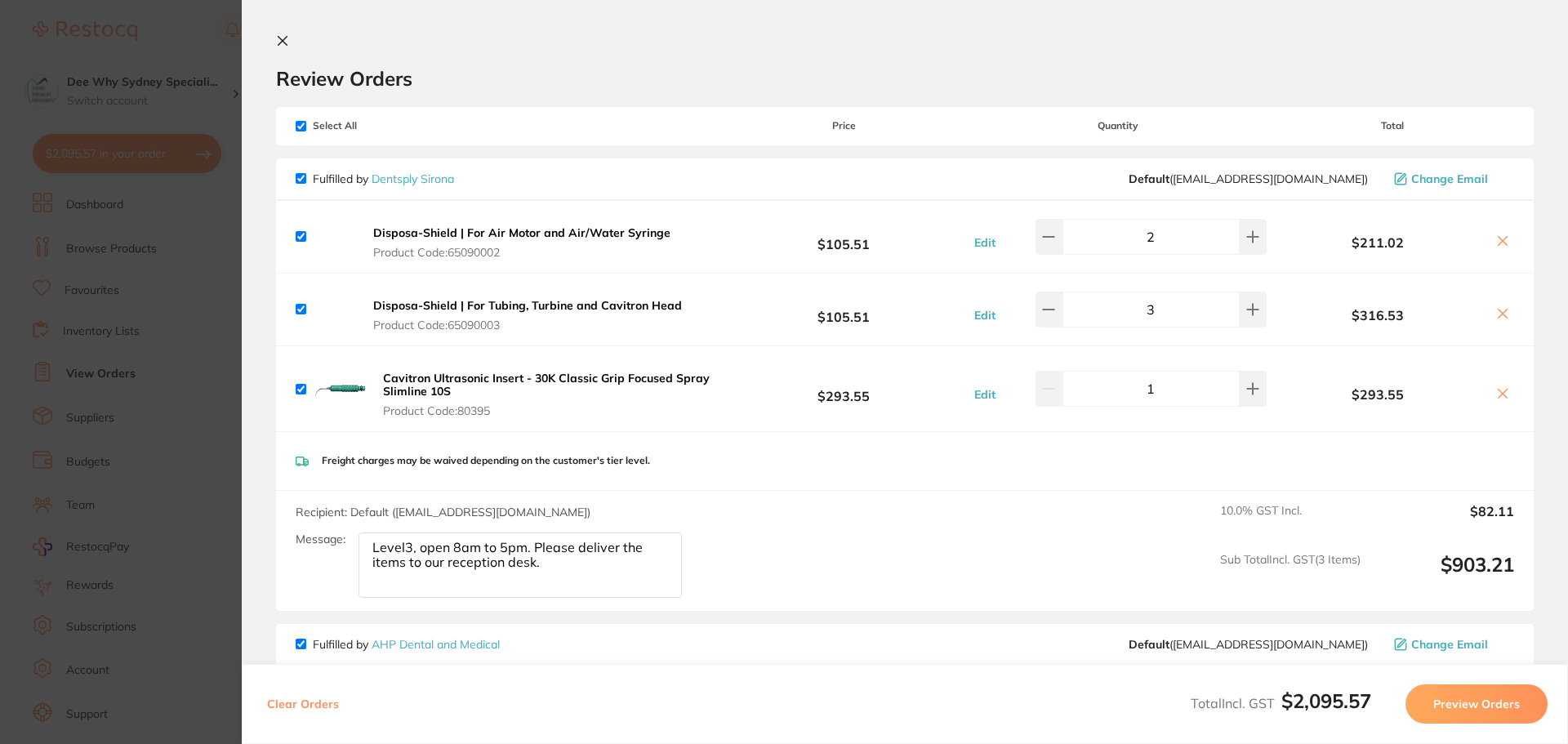
click at [300, 128] on input "checkbox" at bounding box center [300, 126] width 10 height 10
checkbox input "false"
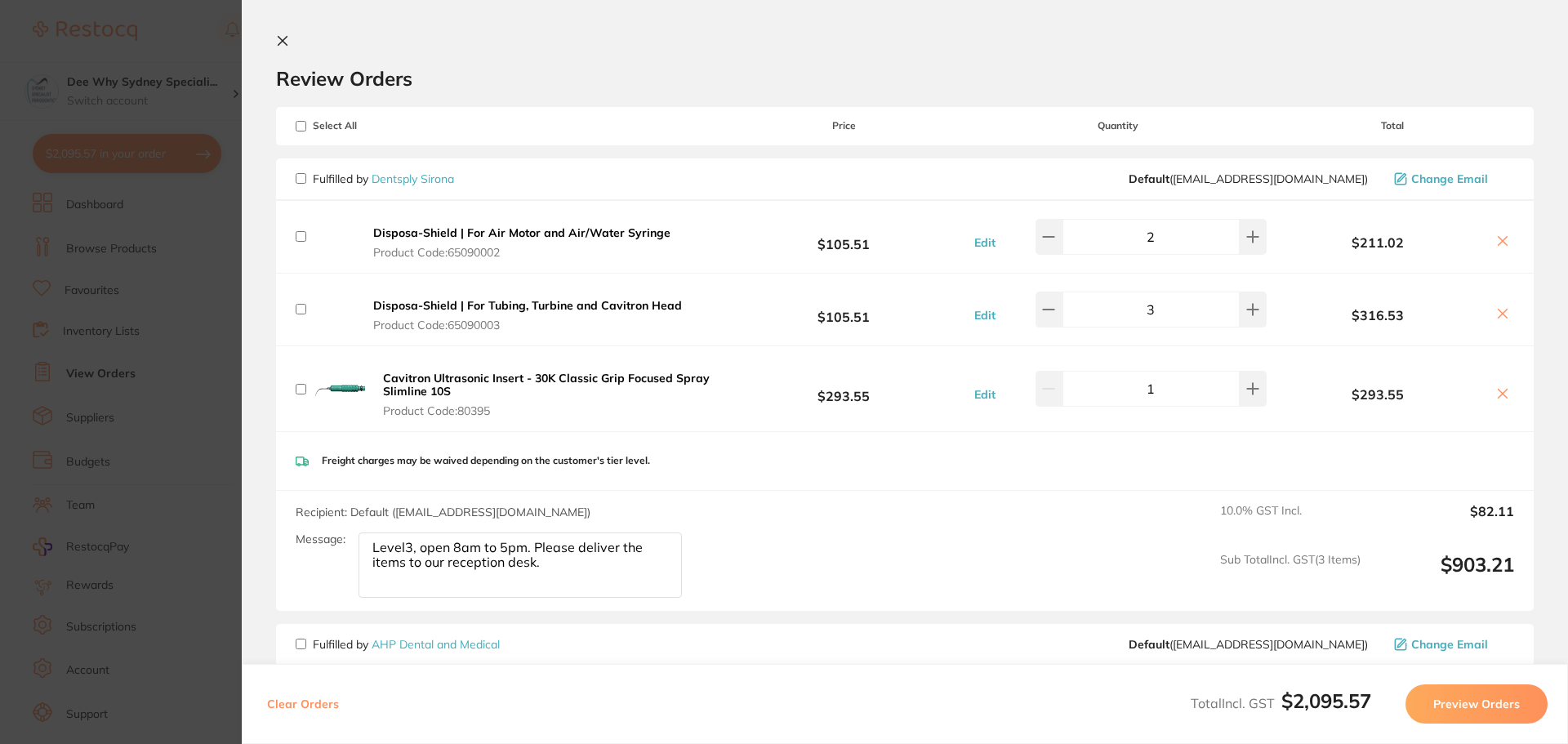
checkbox input "false"
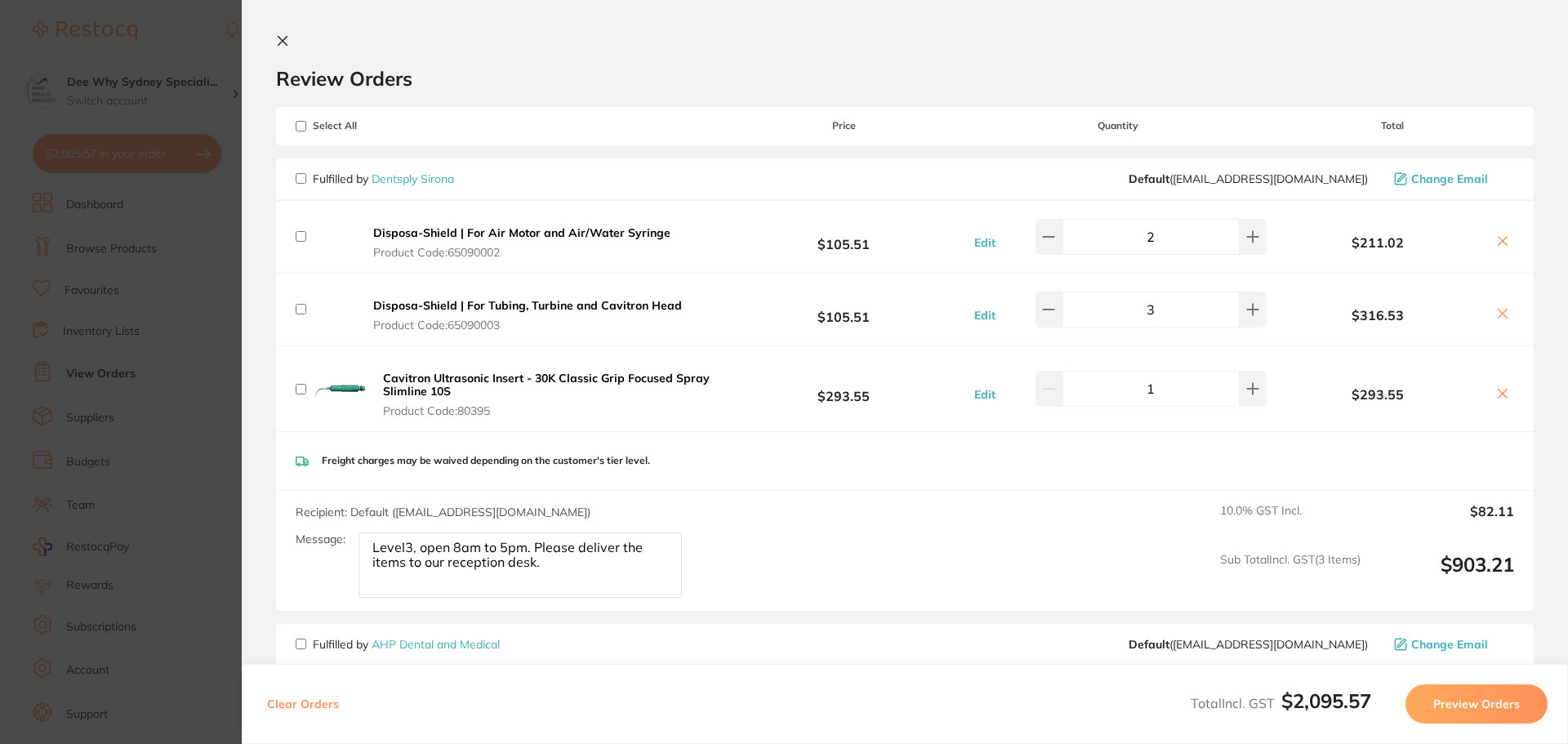
checkbox input "false"
click at [296, 175] on input "checkbox" at bounding box center [300, 178] width 10 height 10
click at [296, 125] on input "checkbox" at bounding box center [300, 126] width 10 height 10
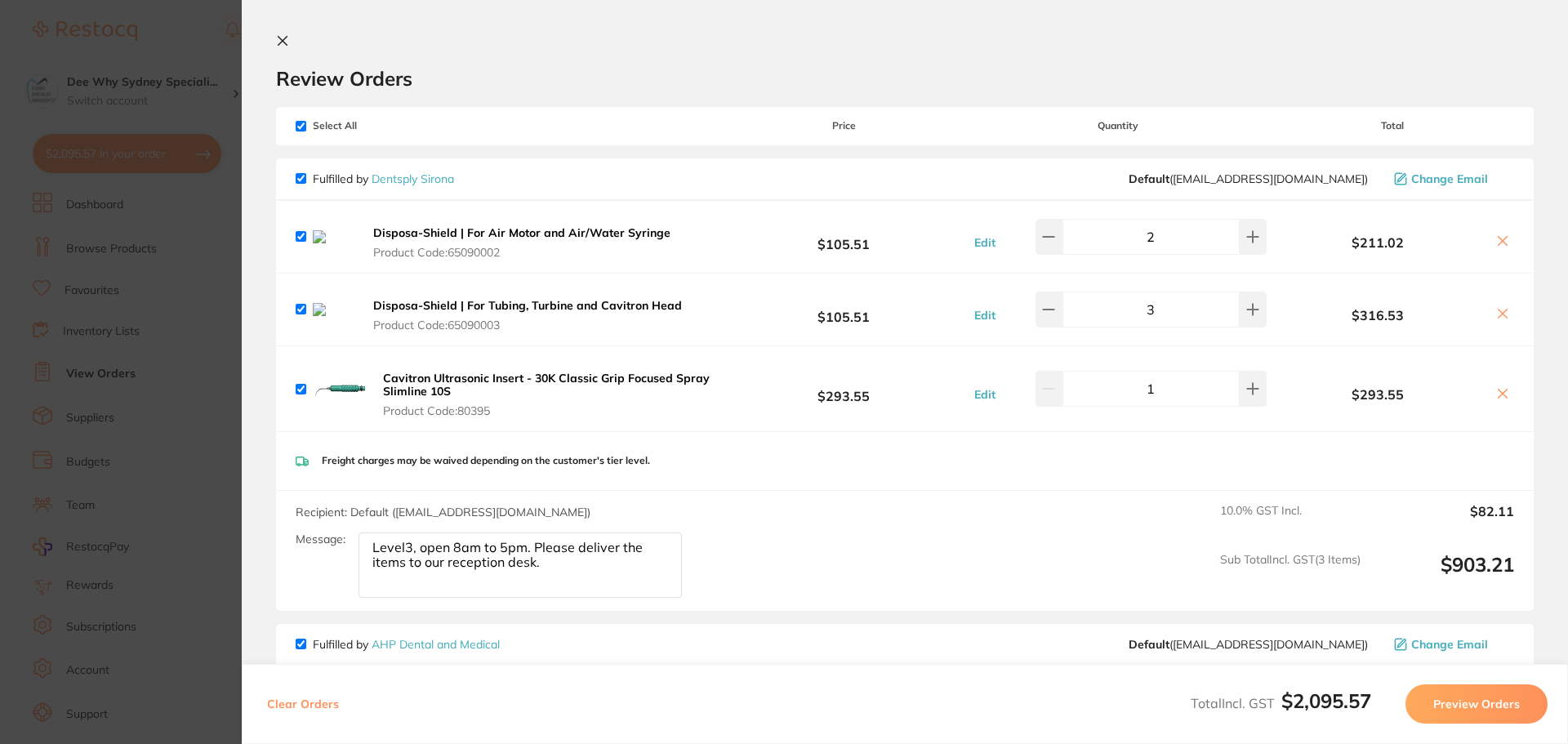
click at [306, 125] on span "Select All" at bounding box center [376, 125] width 163 height 11
click at [300, 125] on input "checkbox" at bounding box center [300, 126] width 10 height 10
click at [305, 182] on input "checkbox" at bounding box center [300, 178] width 10 height 10
click at [1441, 689] on button "Preview Orders" at bounding box center [1477, 704] width 143 height 39
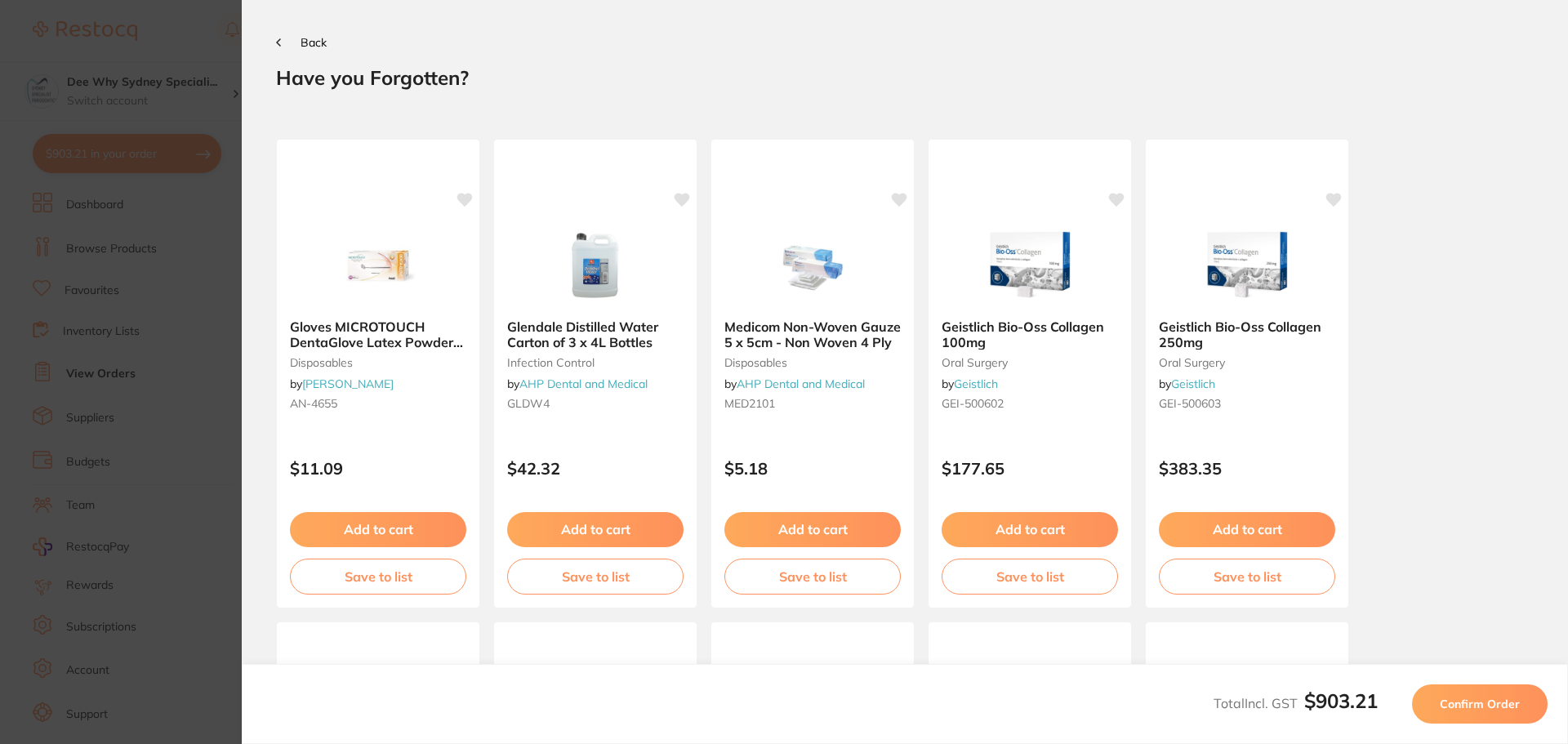
click at [1453, 718] on button "Confirm Order" at bounding box center [1480, 704] width 136 height 39
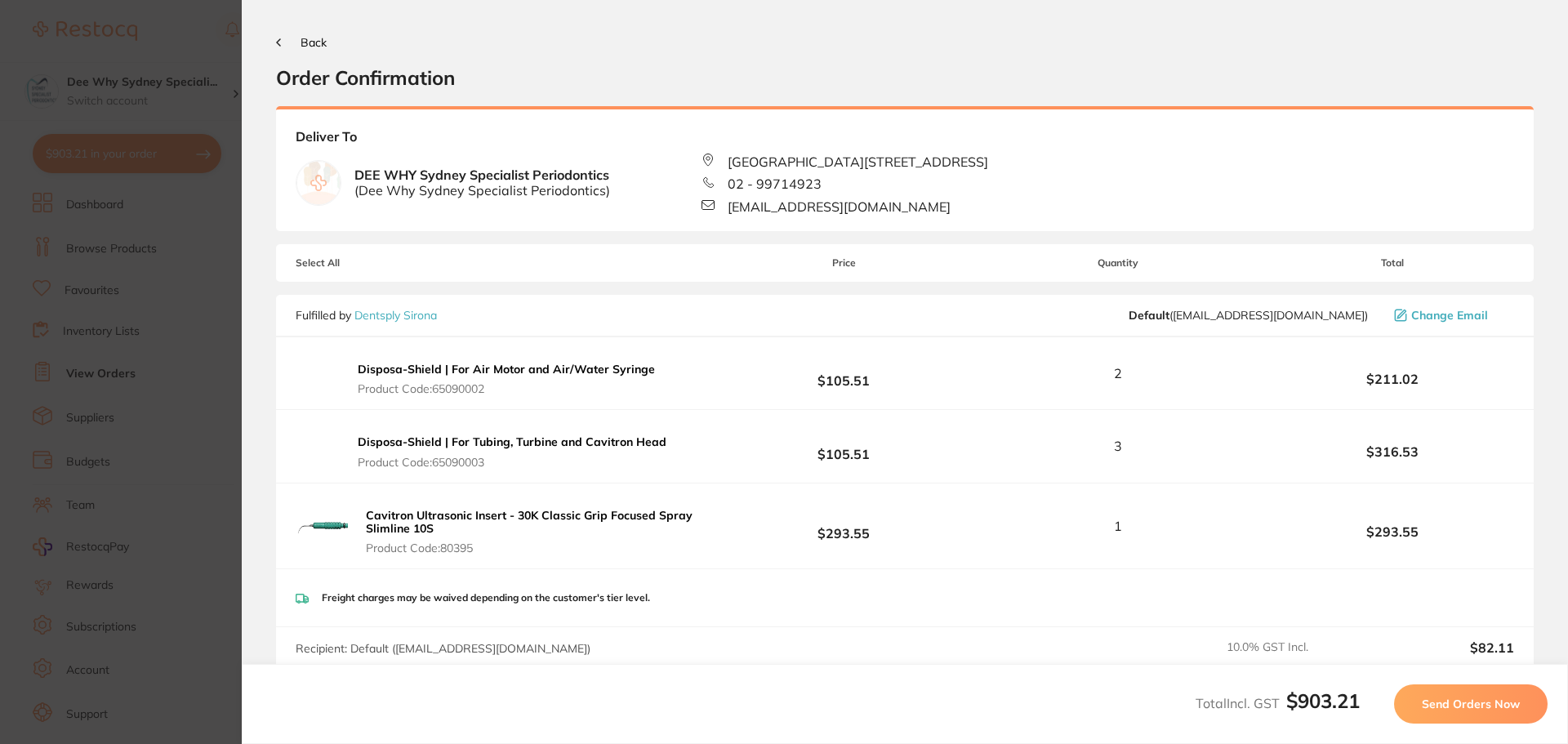
click at [1468, 699] on span "Send Orders Now" at bounding box center [1471, 703] width 98 height 15
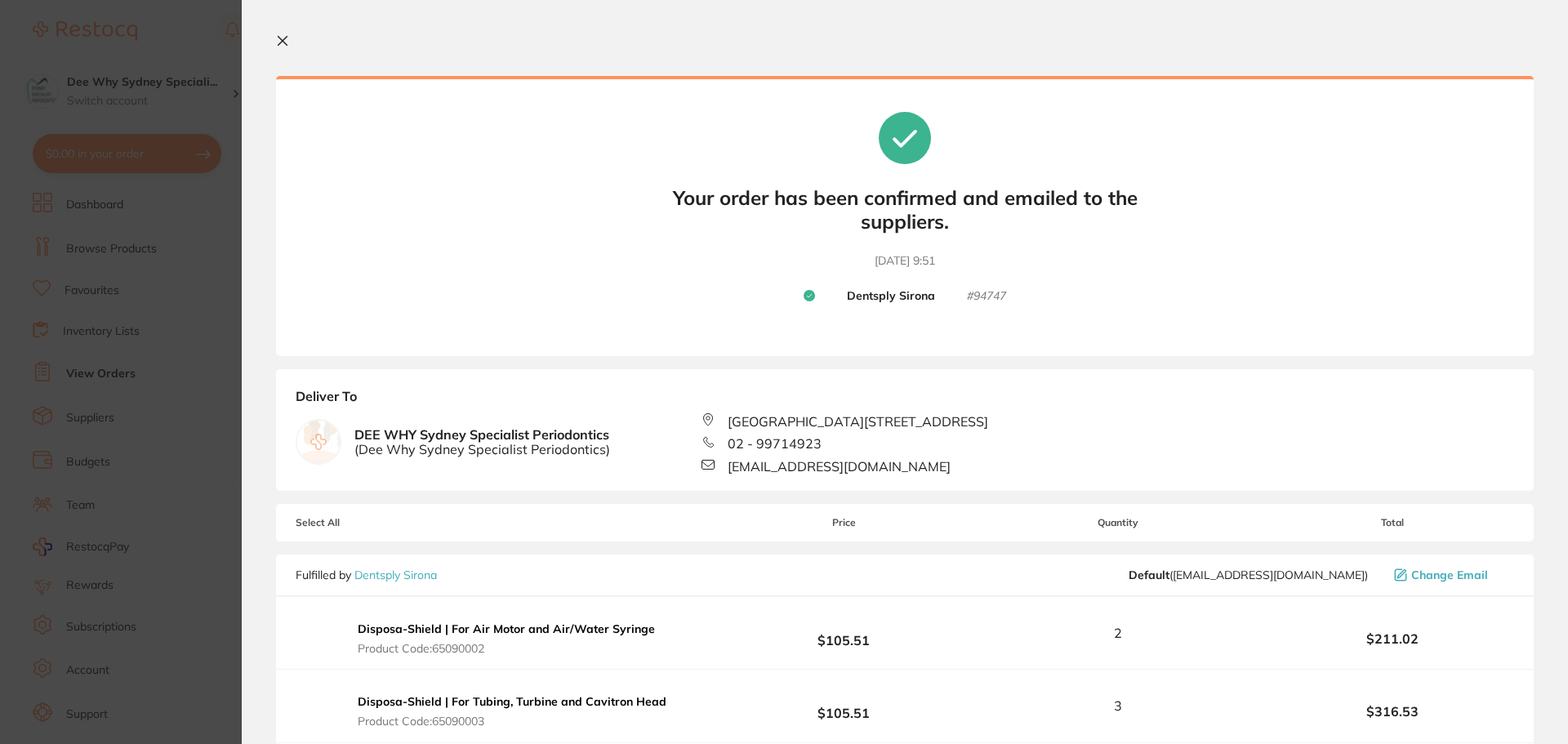
click at [279, 48] on button at bounding box center [285, 42] width 20 height 15
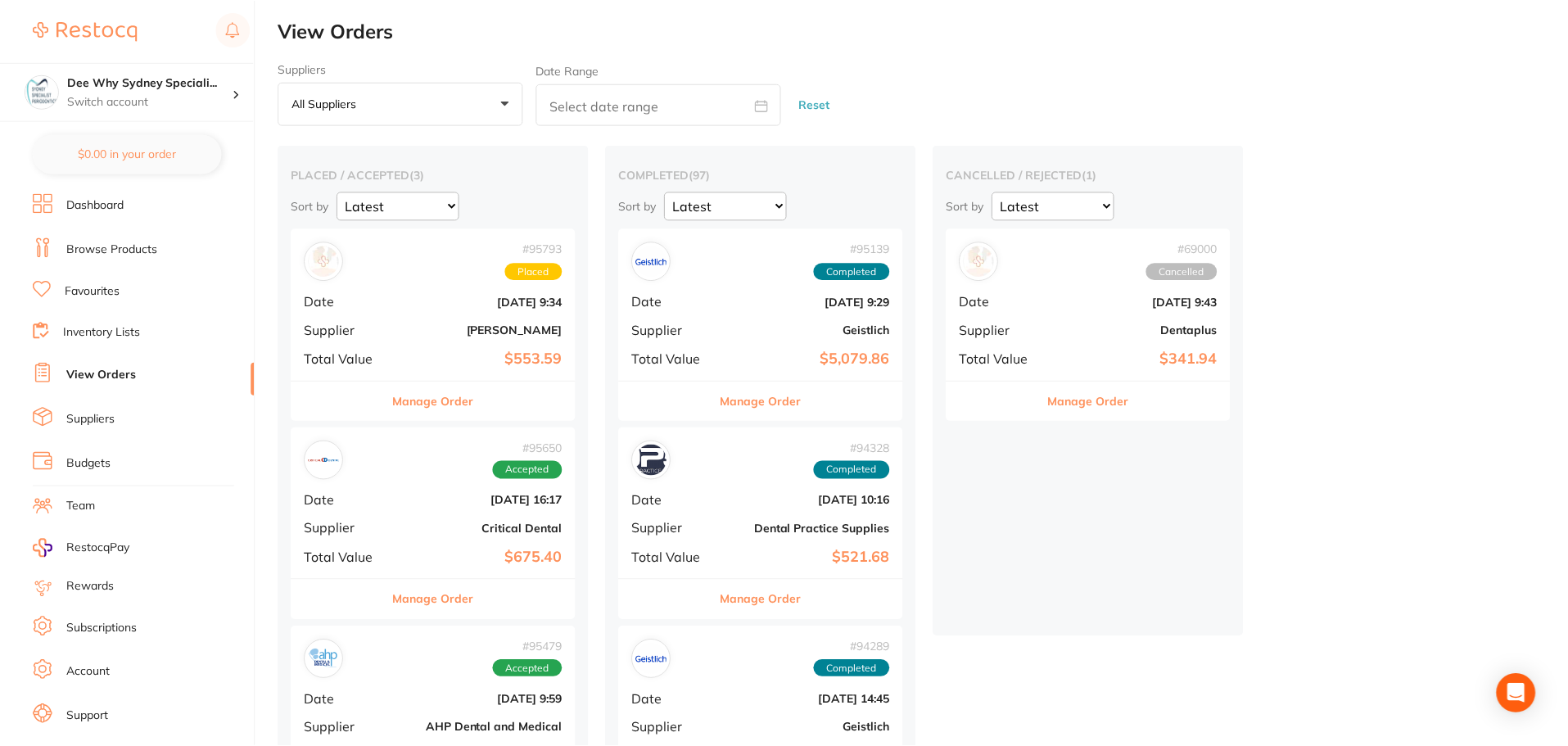
scroll to position [3, 0]
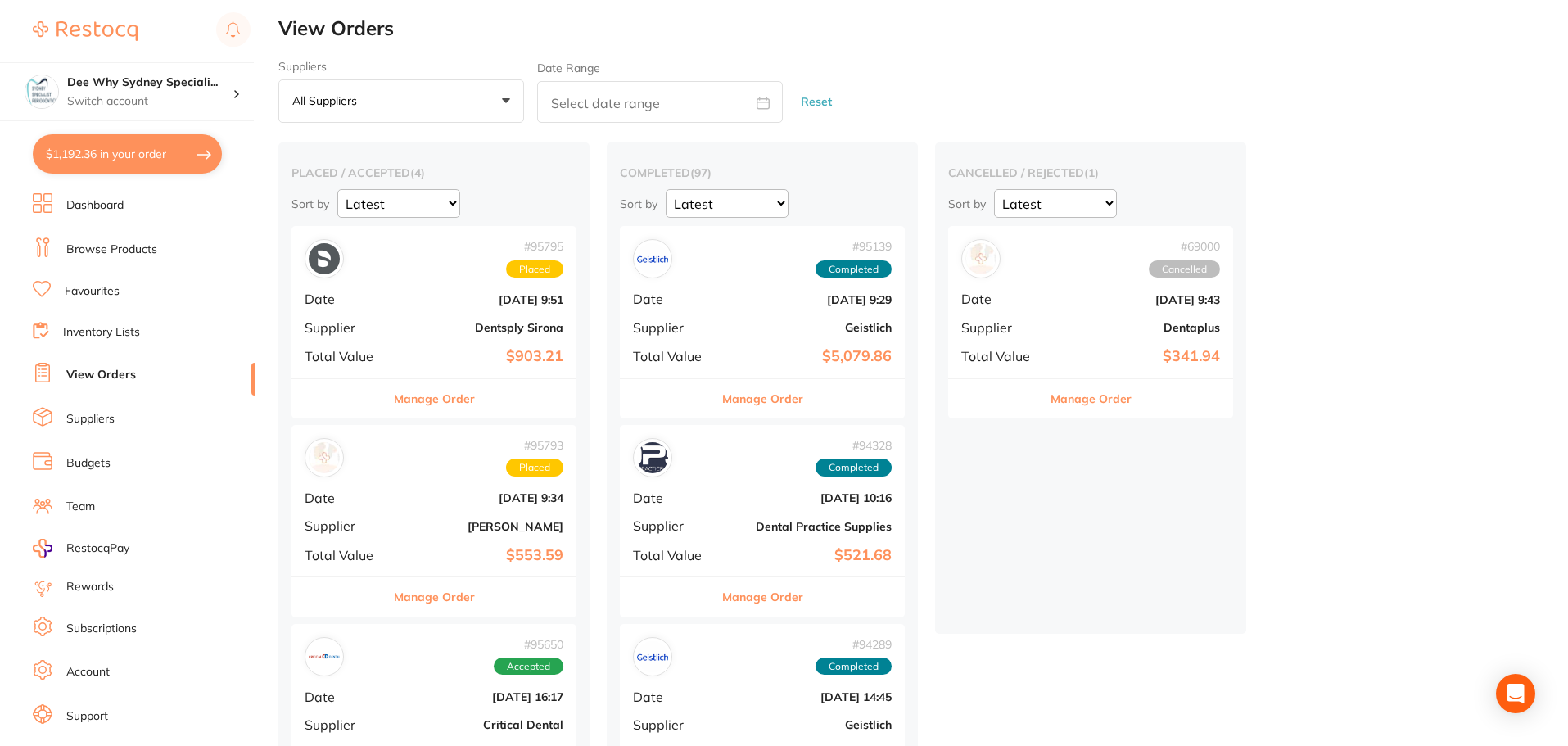
click at [178, 165] on button "$1,192.36 in your order" at bounding box center [127, 154] width 189 height 39
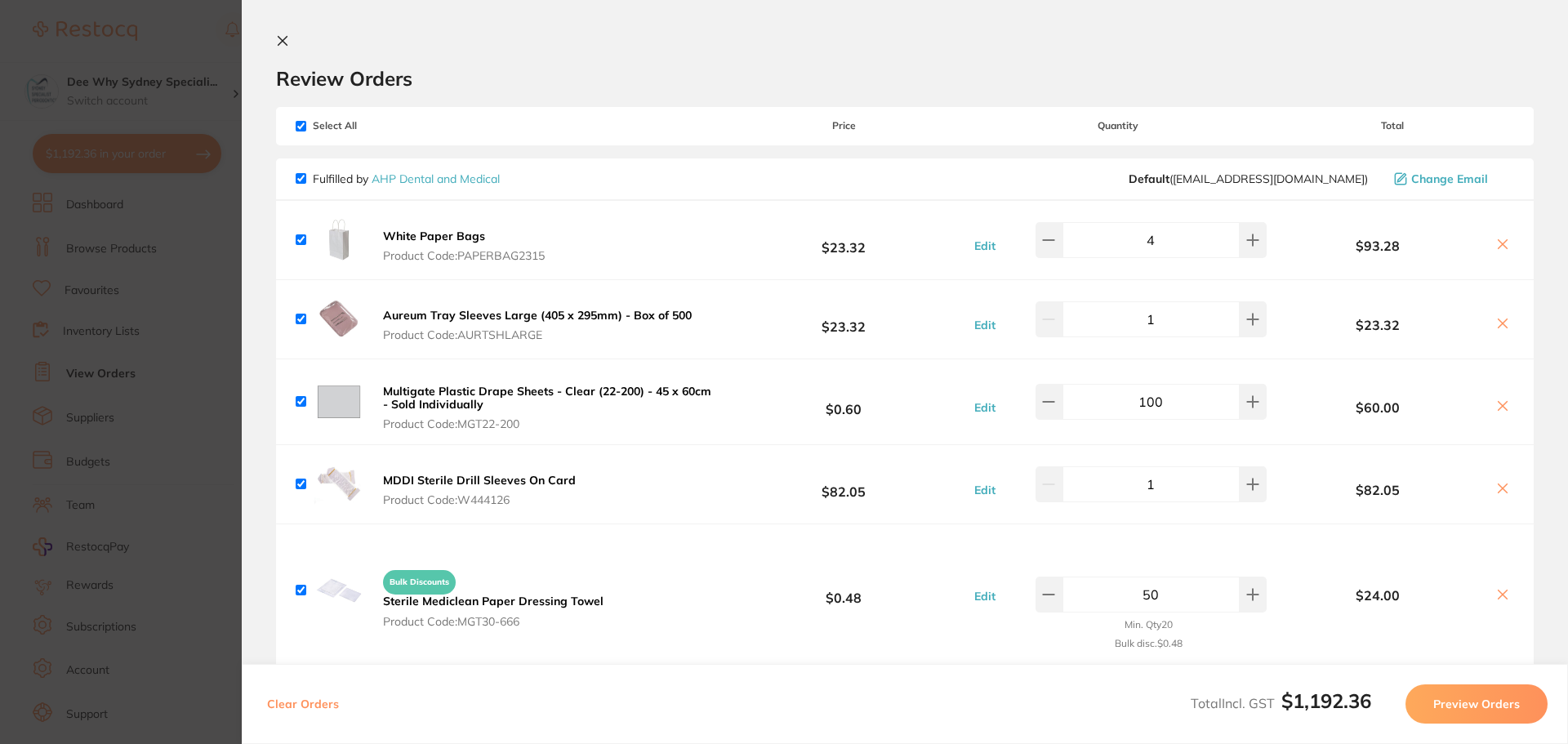
click at [300, 121] on input "checkbox" at bounding box center [300, 126] width 10 height 10
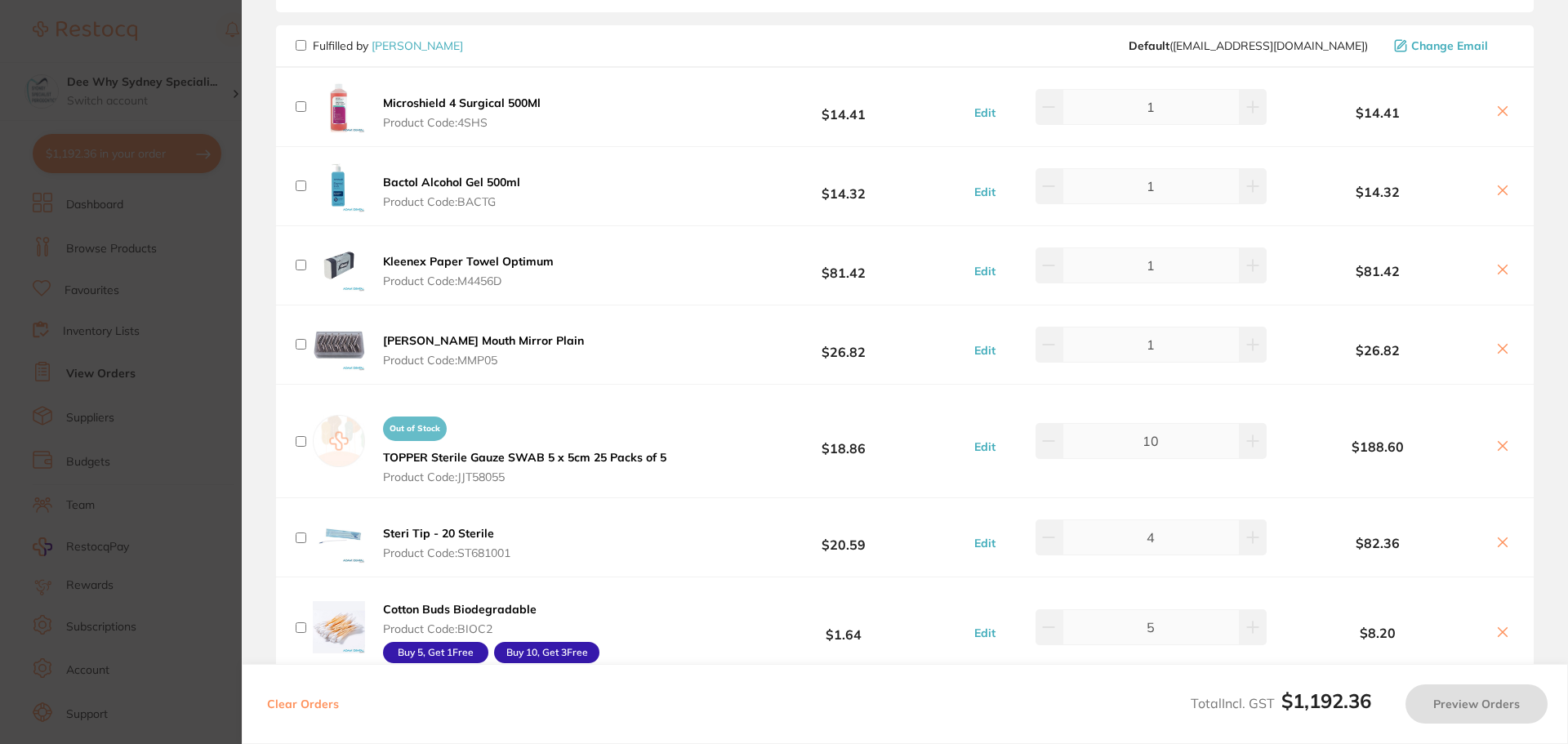
scroll to position [1224, 0]
click at [301, 39] on span "Fulfilled by Adam Dental" at bounding box center [379, 46] width 167 height 15
click at [301, 49] on input "checkbox" at bounding box center [300, 46] width 10 height 10
click at [1246, 544] on icon at bounding box center [1252, 538] width 13 height 13
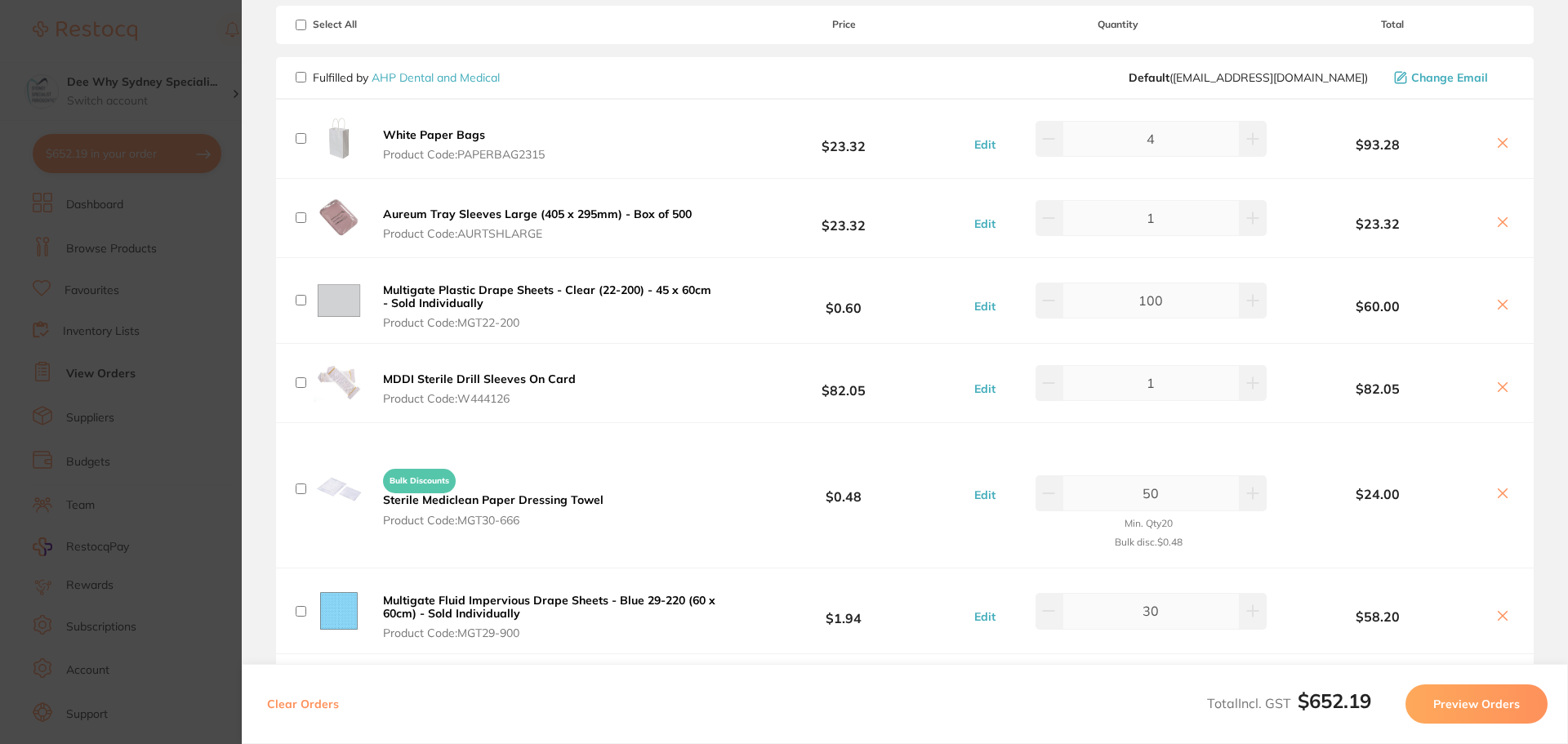
scroll to position [0, 0]
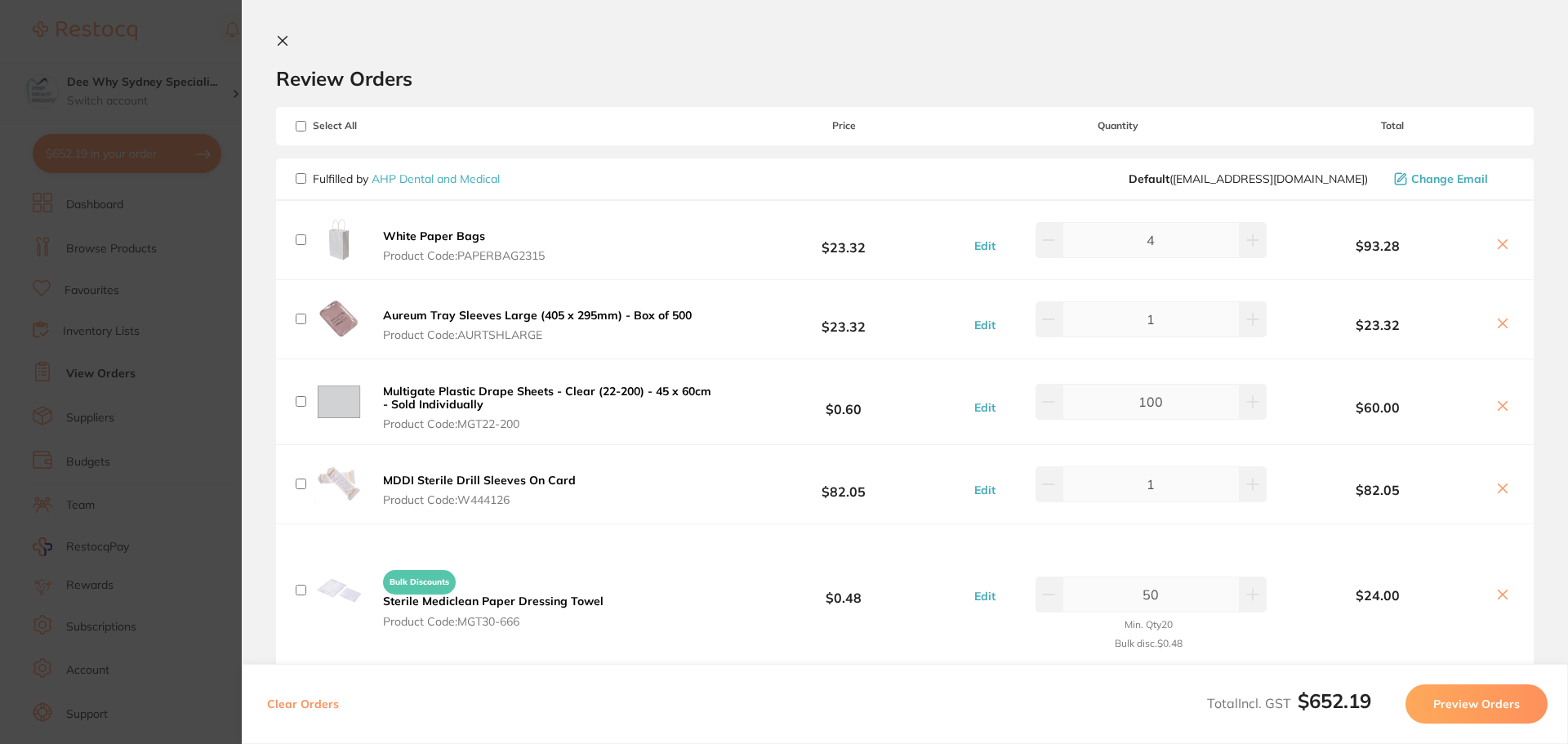
click at [280, 37] on icon at bounding box center [282, 40] width 13 height 13
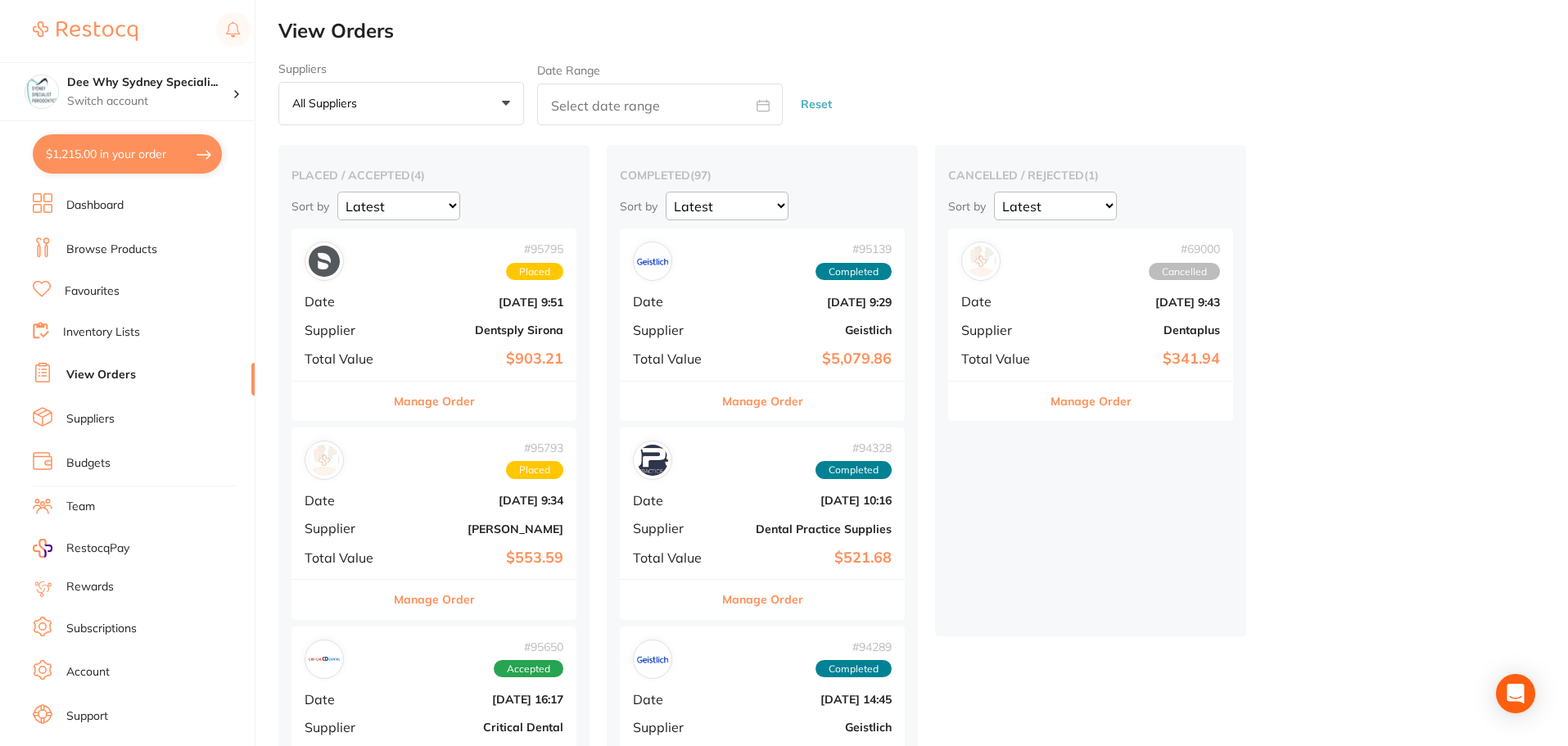
click at [135, 212] on li "Dashboard" at bounding box center [143, 205] width 222 height 25
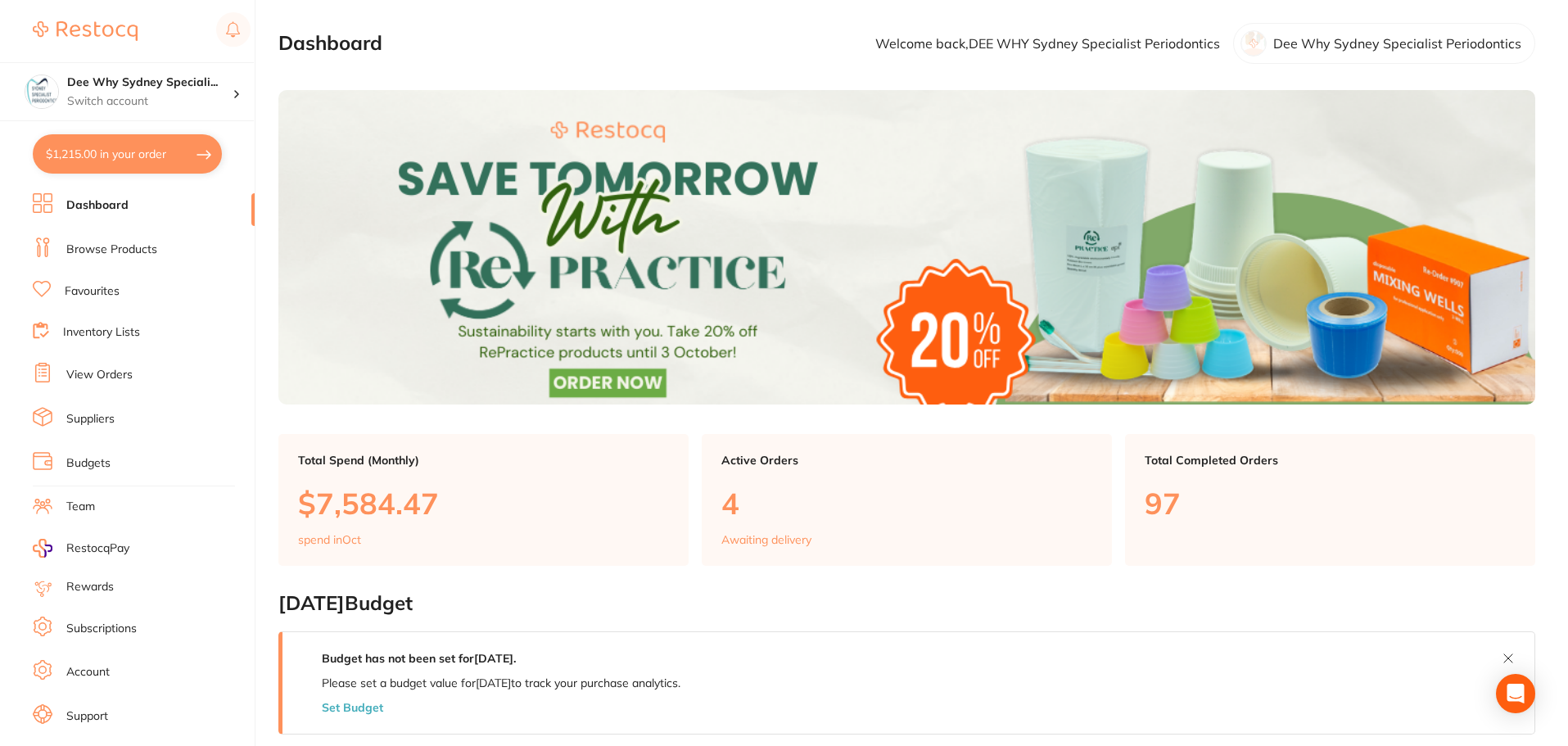
click at [99, 246] on link "Browse Products" at bounding box center [112, 249] width 91 height 16
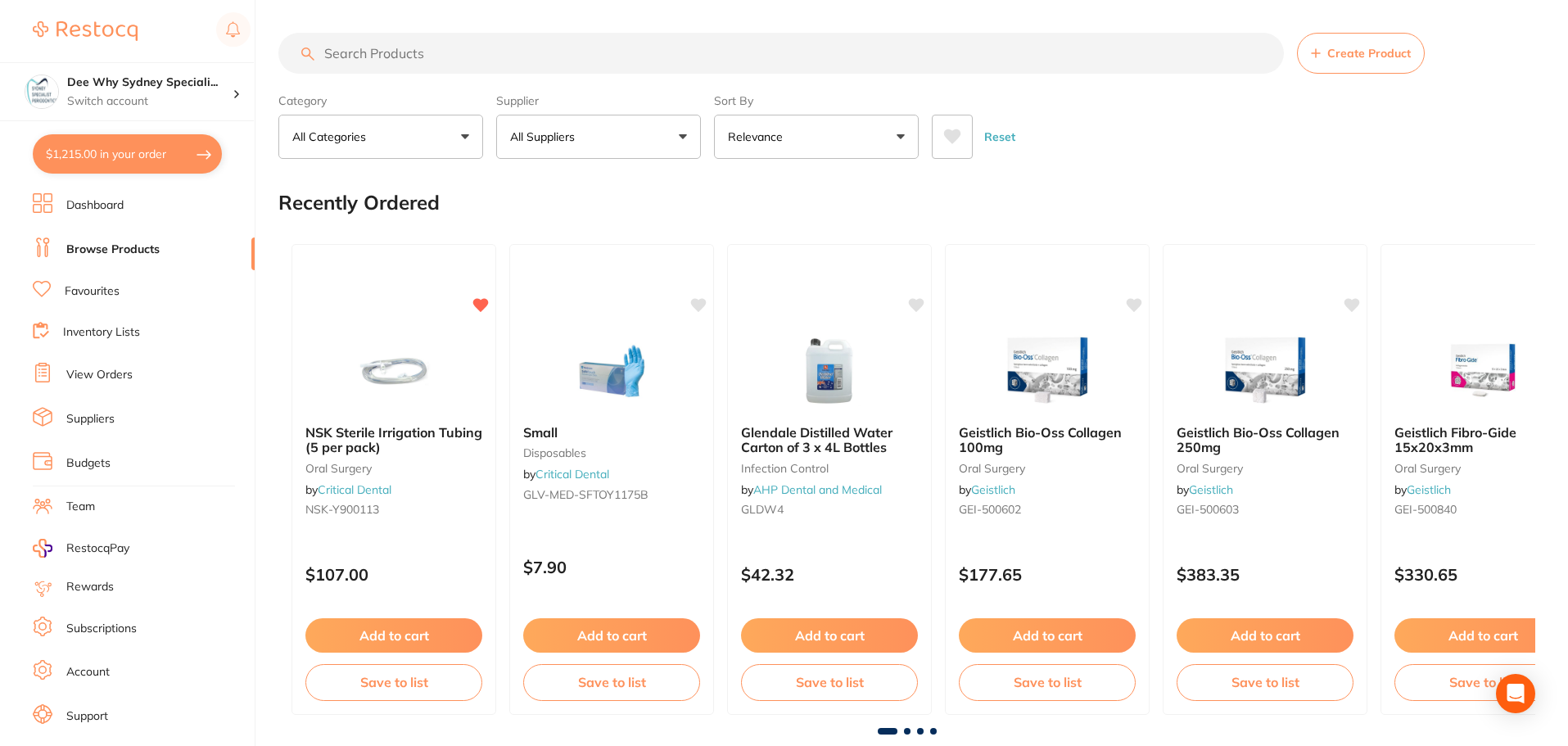
click at [373, 60] on input "search" at bounding box center [780, 53] width 1005 height 41
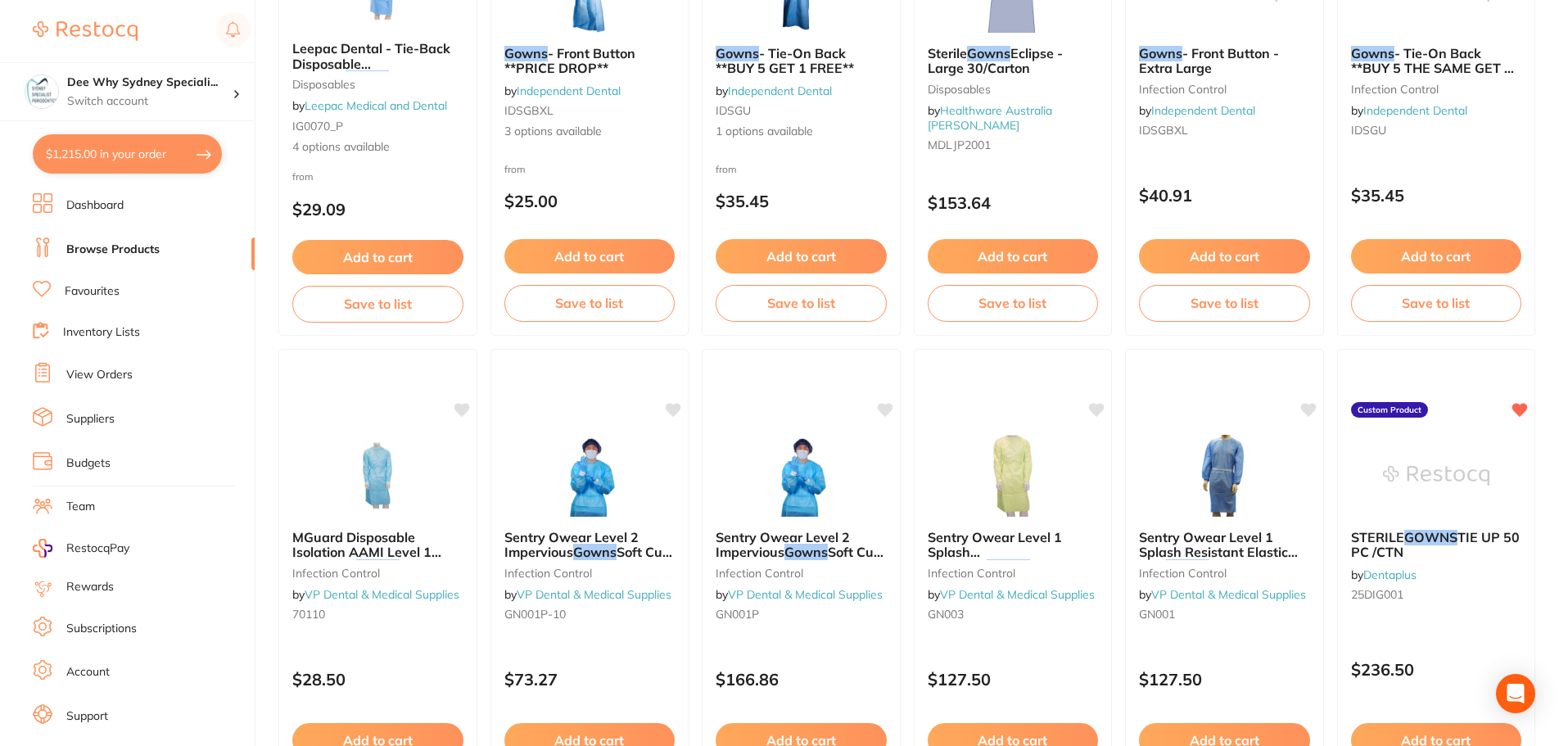
scroll to position [982, 0]
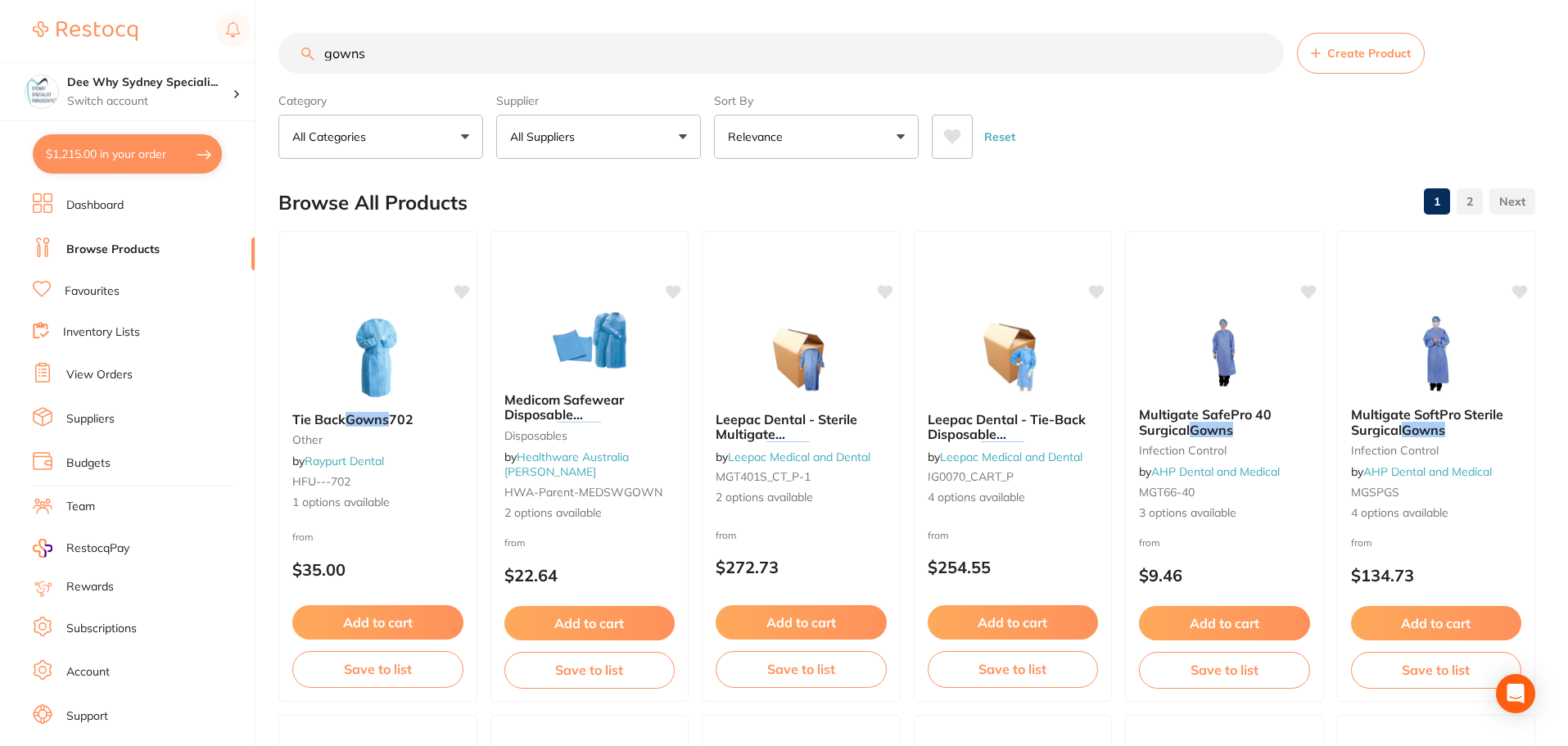
drag, startPoint x: 408, startPoint y: 54, endPoint x: 52, endPoint y: 3, distance: 359.6
click at [52, 3] on div "$1,215.00 Dee Why Sydney Speciali... Switch account Dee Why Sydney Specialist P…" at bounding box center [784, 373] width 1568 height 746
paste input "SURGOB"
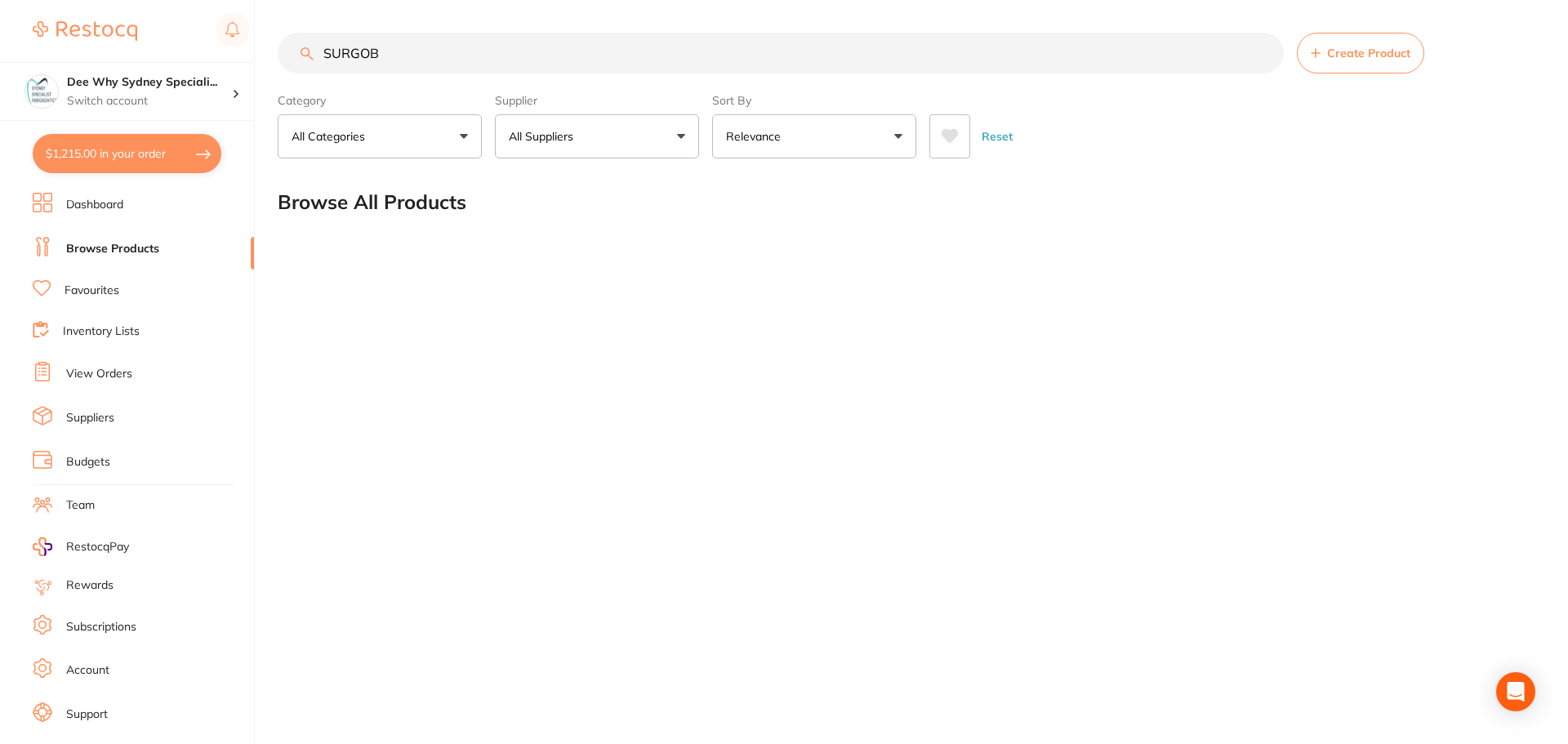
click at [419, 55] on input "SURGOB" at bounding box center [780, 53] width 1006 height 41
drag, startPoint x: 508, startPoint y: 61, endPoint x: 0, endPoint y: 36, distance: 508.6
click at [0, 36] on div "$1,215.00 Dee Why Sydney Speciali... Switch account Dee Why Sydney Specialist P…" at bounding box center [784, 372] width 1568 height 744
paste input "MK20"
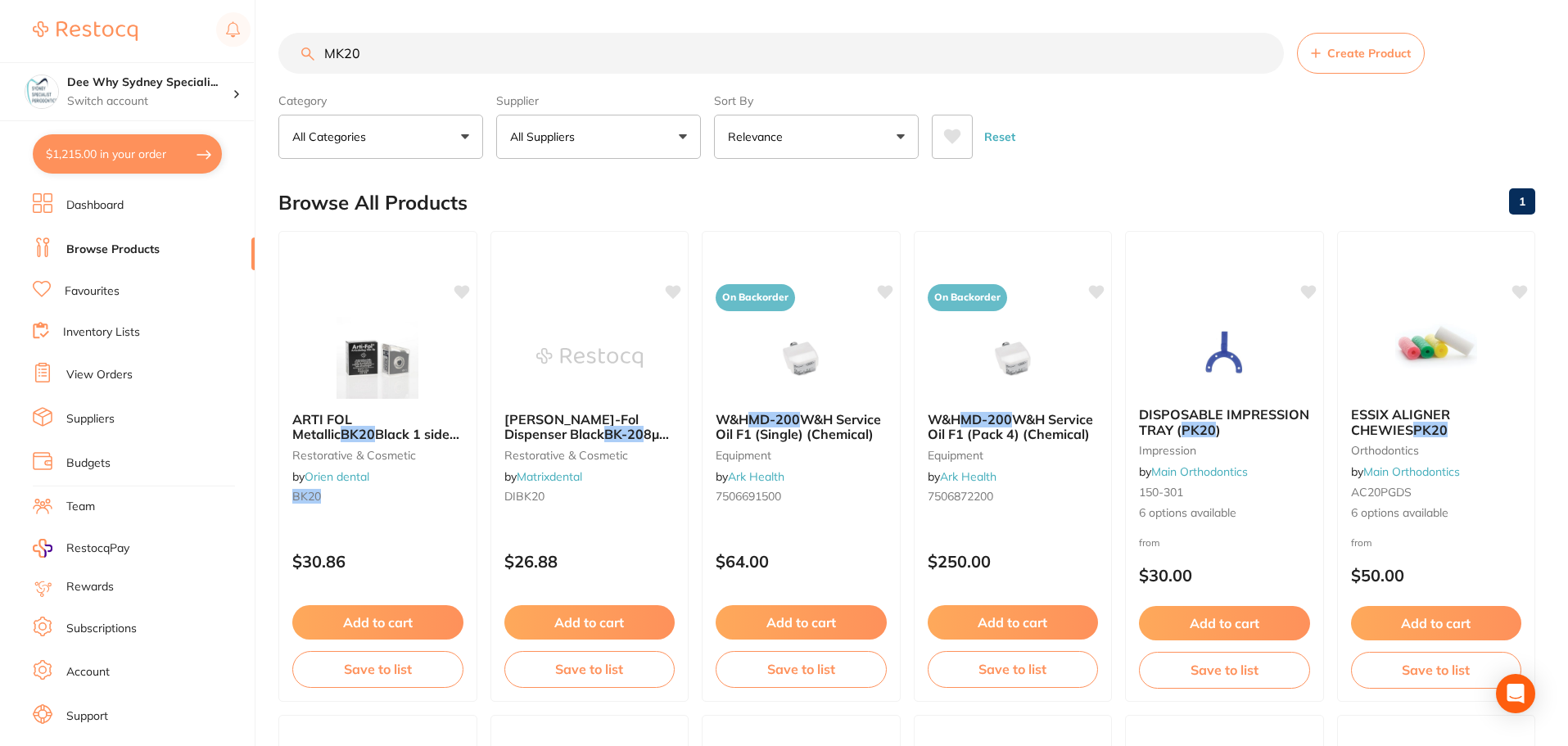
drag, startPoint x: 532, startPoint y: 53, endPoint x: 0, endPoint y: 48, distance: 532.0
click at [0, 48] on div "$1,215.00 Dee Why Sydney Speciali... Switch account Dee Why Sydney Specialist P…" at bounding box center [784, 373] width 1568 height 746
paste input "ADA201"
type input "ADA2010"
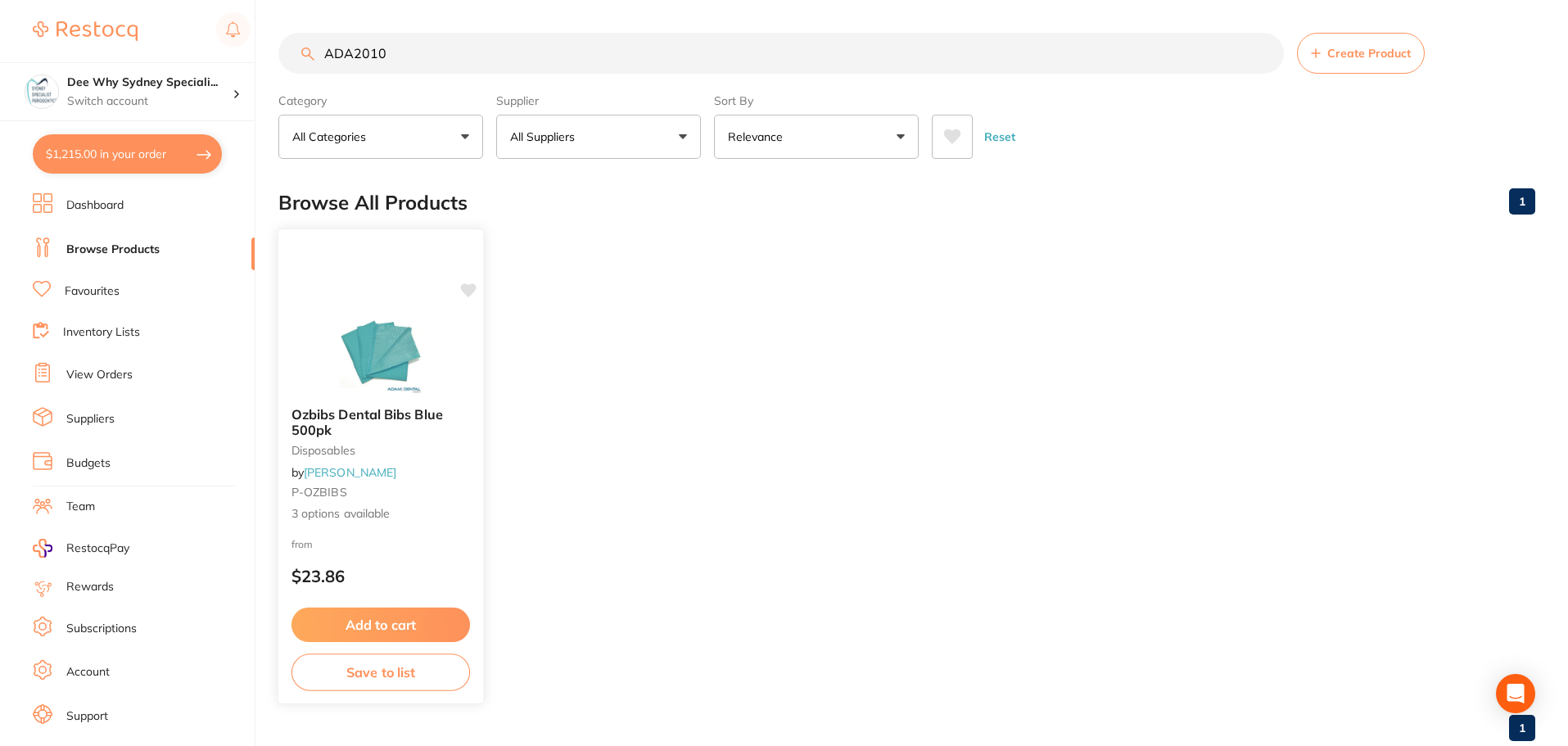
click at [354, 679] on button "Save to list" at bounding box center [381, 672] width 179 height 37
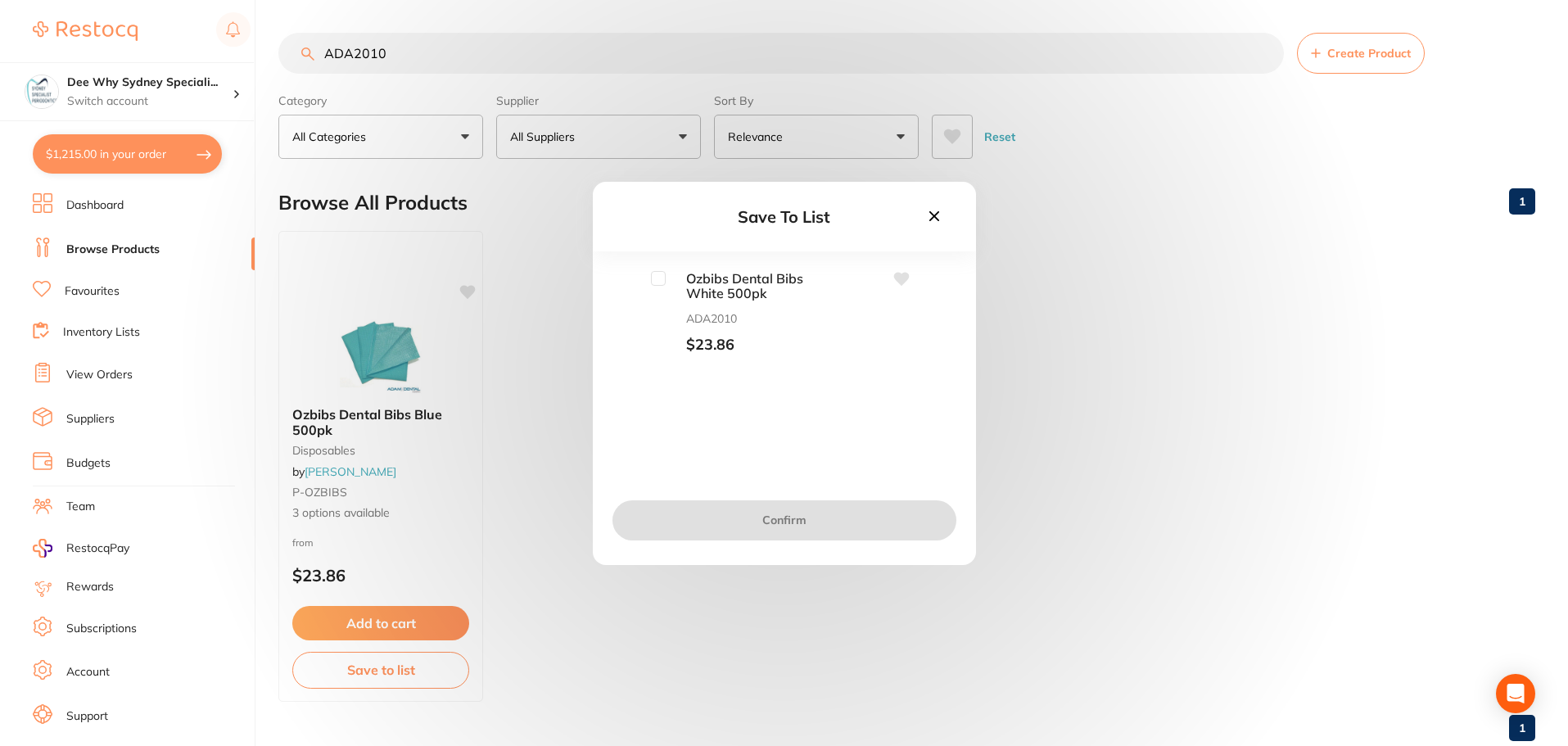
click at [653, 275] on input "checkbox" at bounding box center [658, 278] width 15 height 15
checkbox input "true"
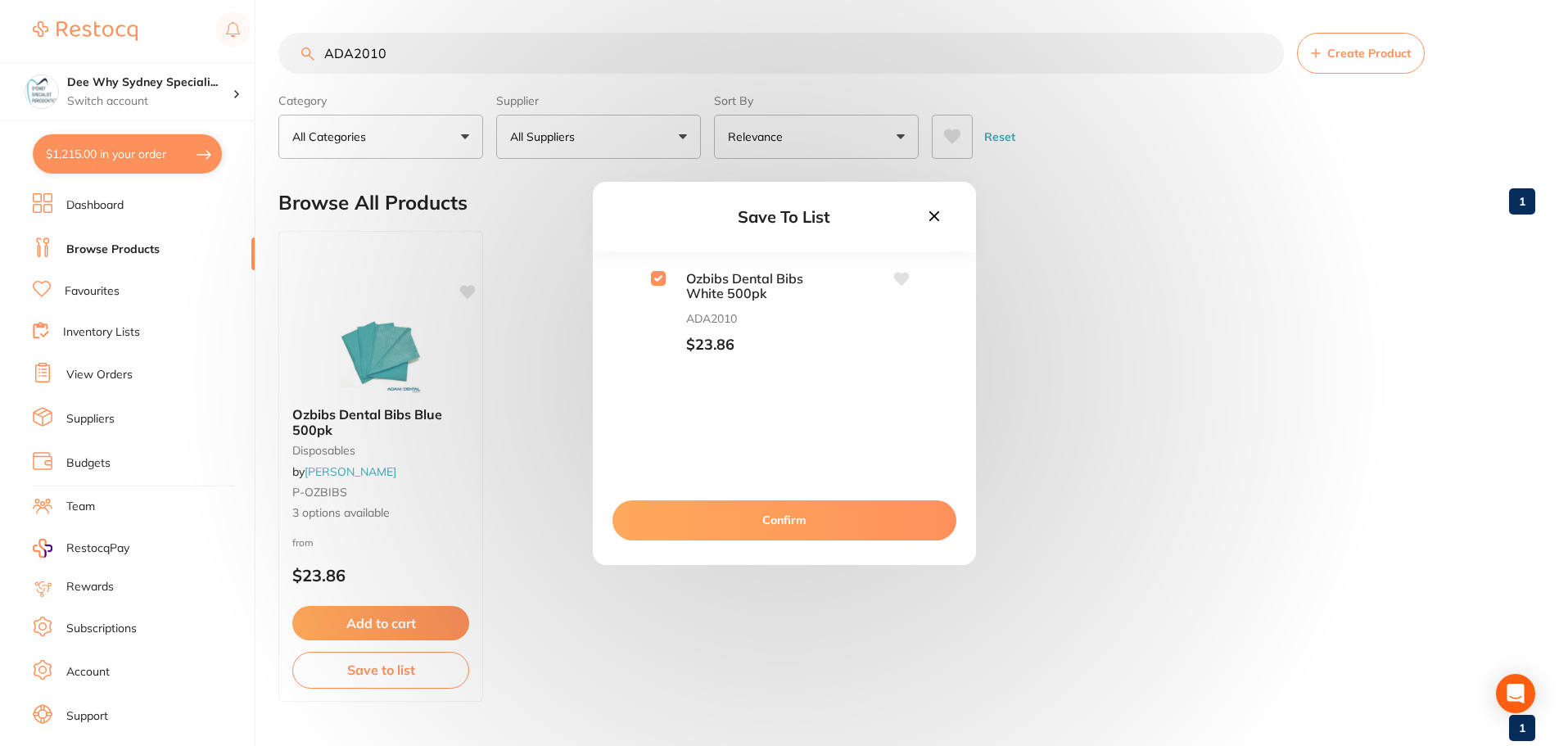
click at [738, 524] on button "Confirm" at bounding box center [784, 520] width 344 height 39
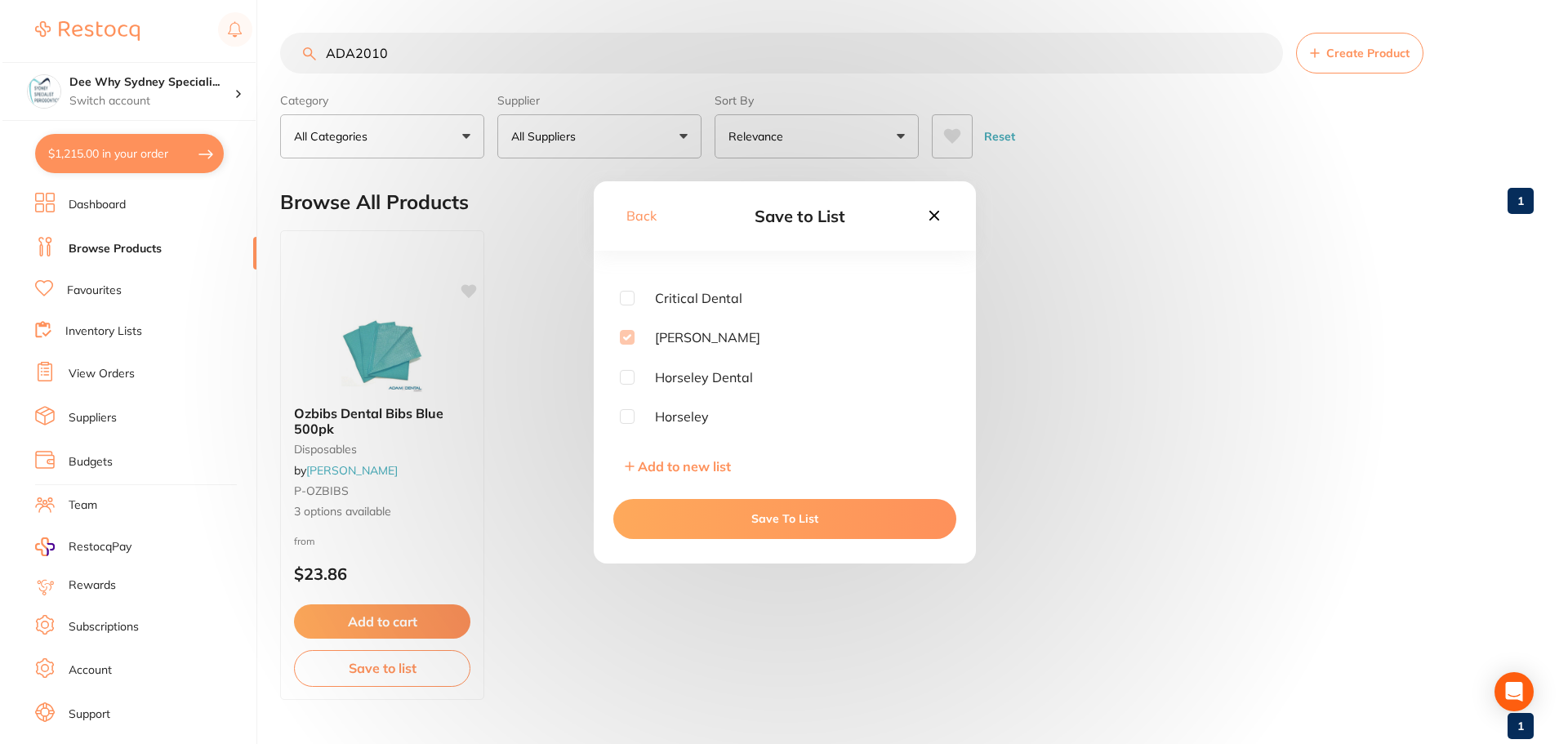
scroll to position [245, 0]
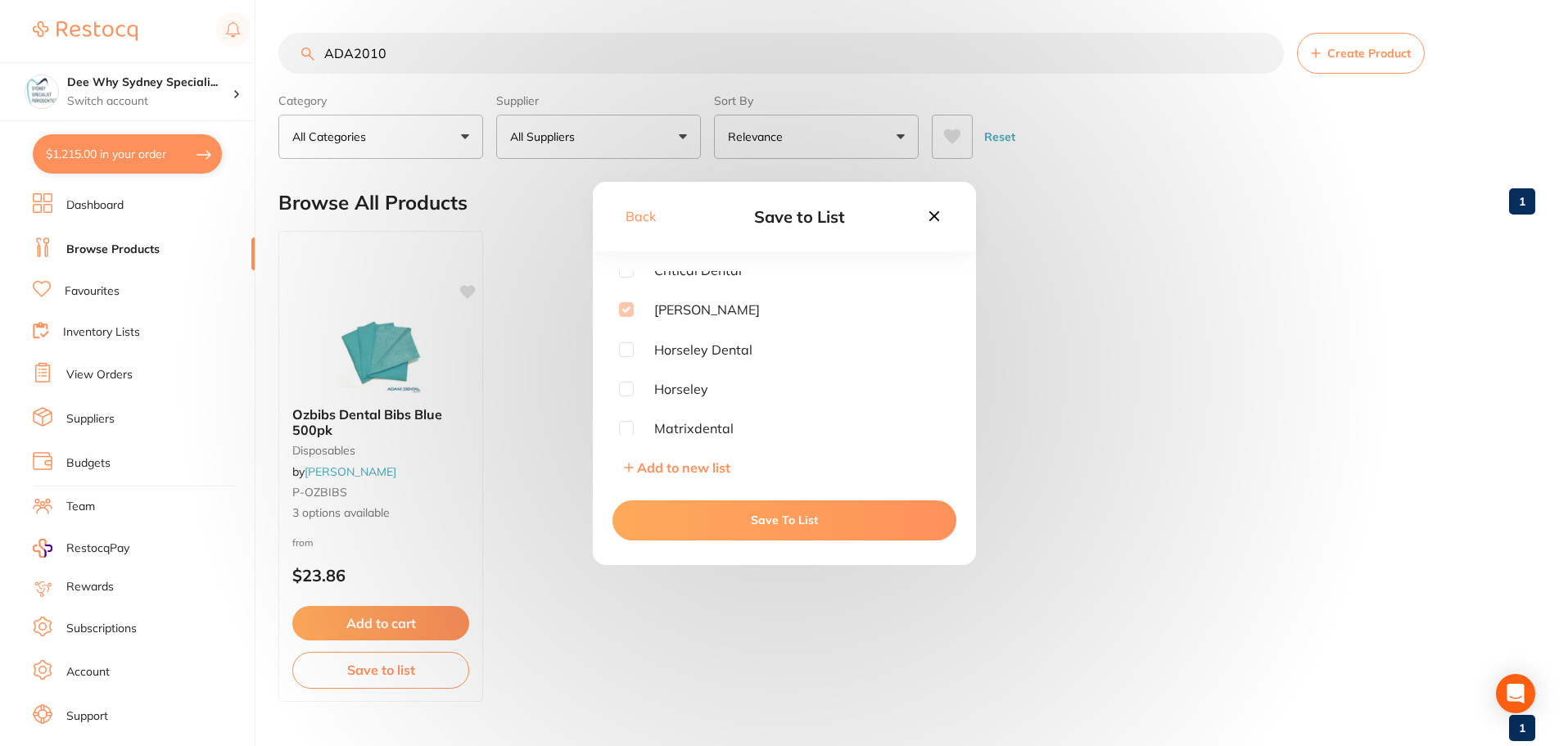
click at [712, 525] on button "Save To List" at bounding box center [784, 520] width 344 height 39
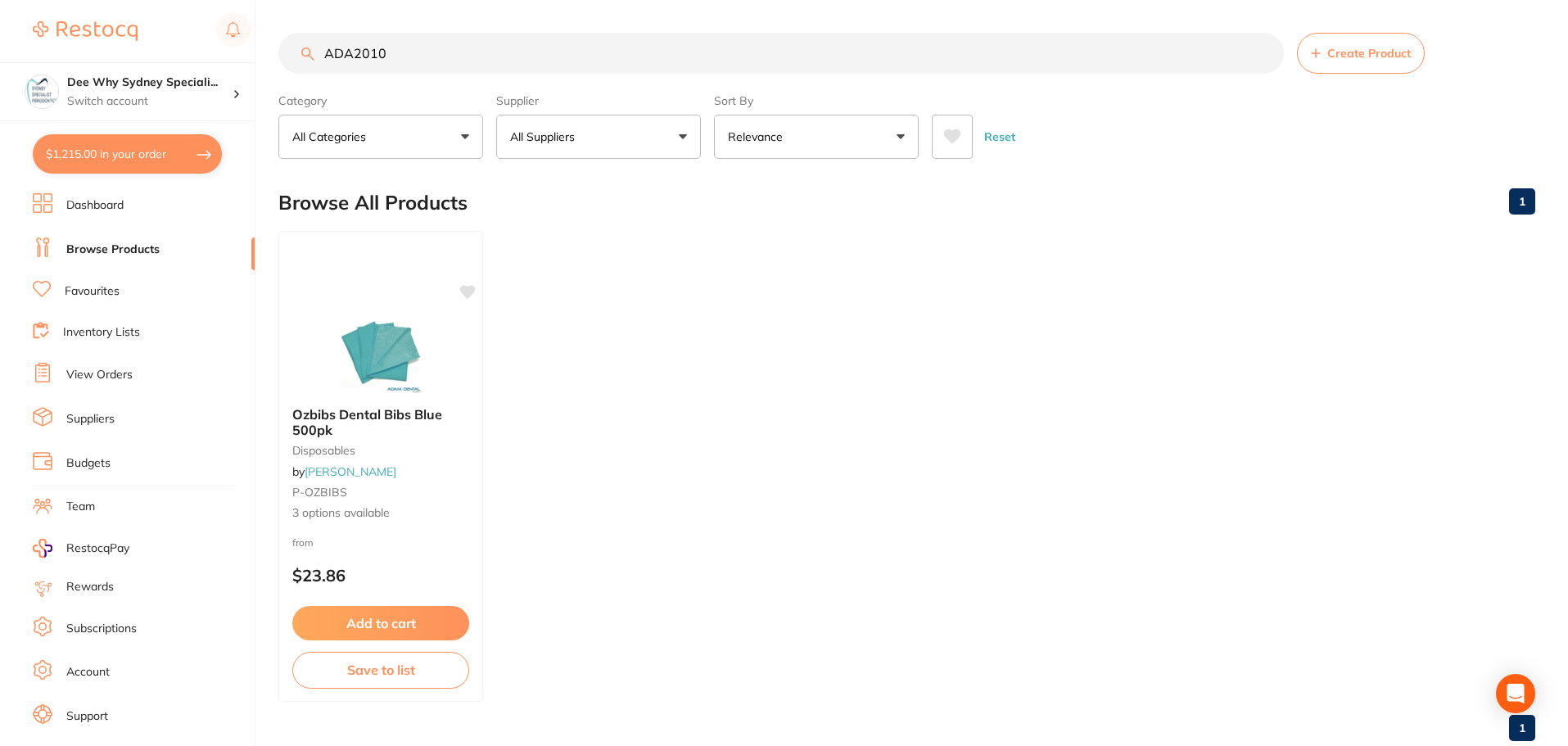
click at [121, 153] on button "$1,215.00 in your order" at bounding box center [127, 154] width 189 height 39
checkbox input "true"
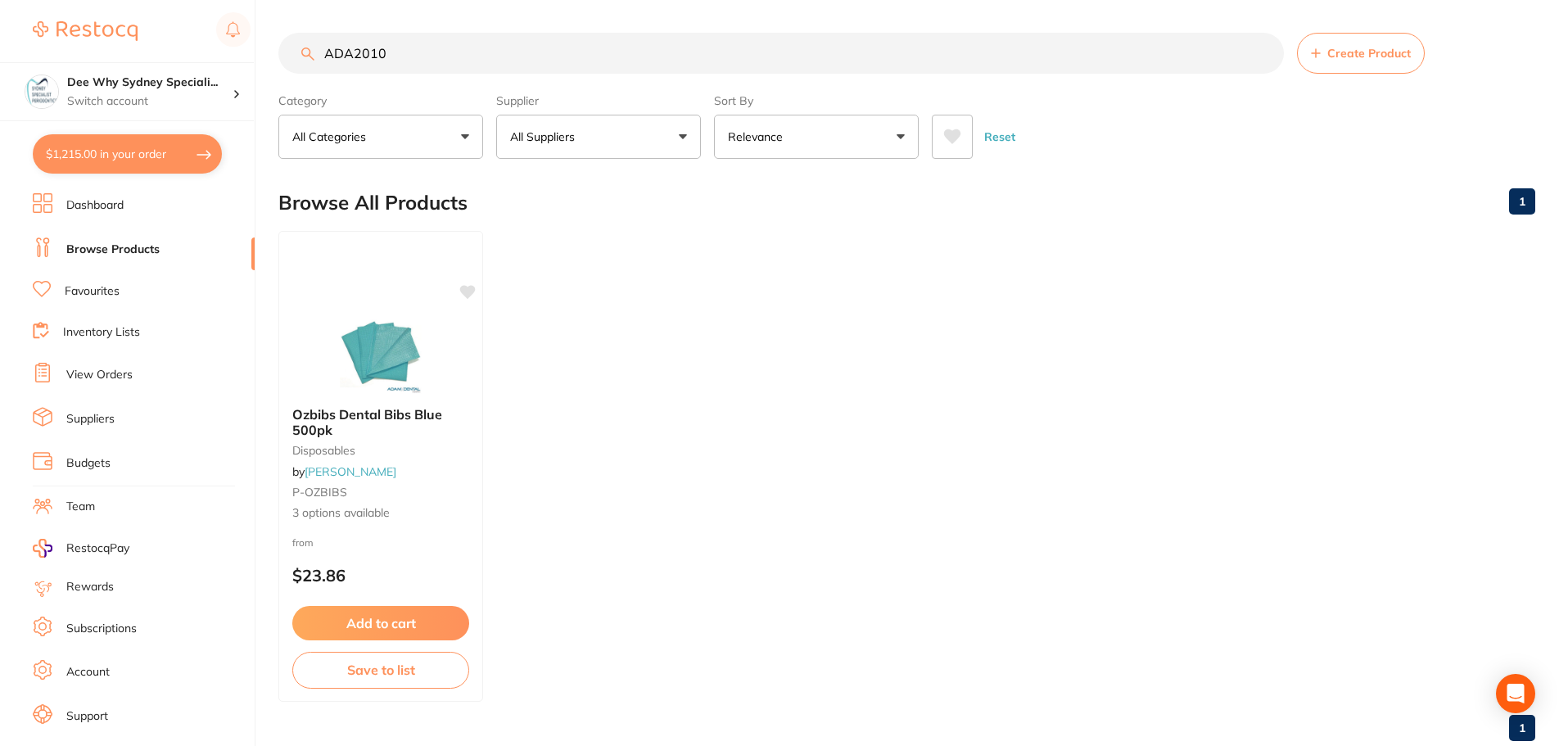
checkbox input "true"
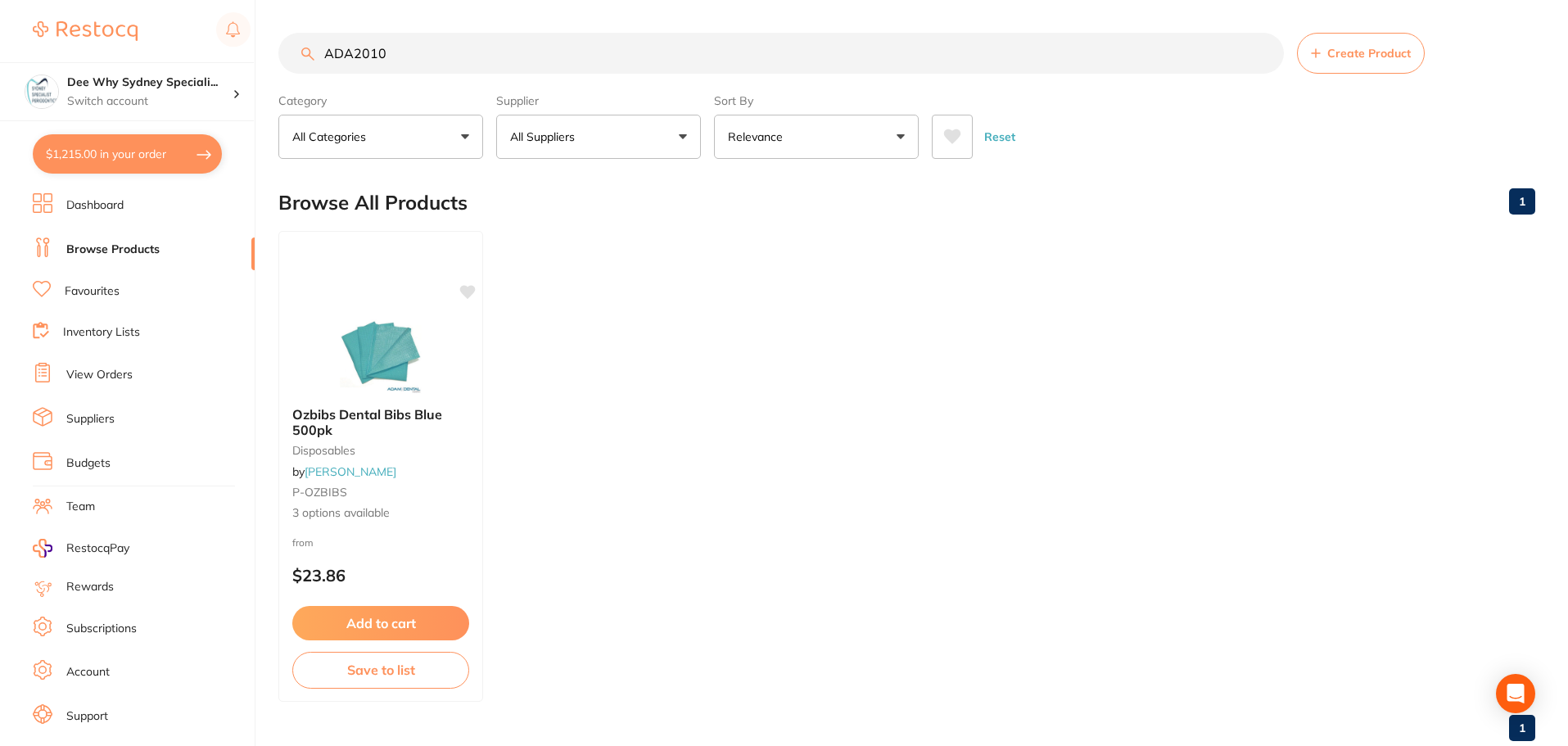
checkbox input "true"
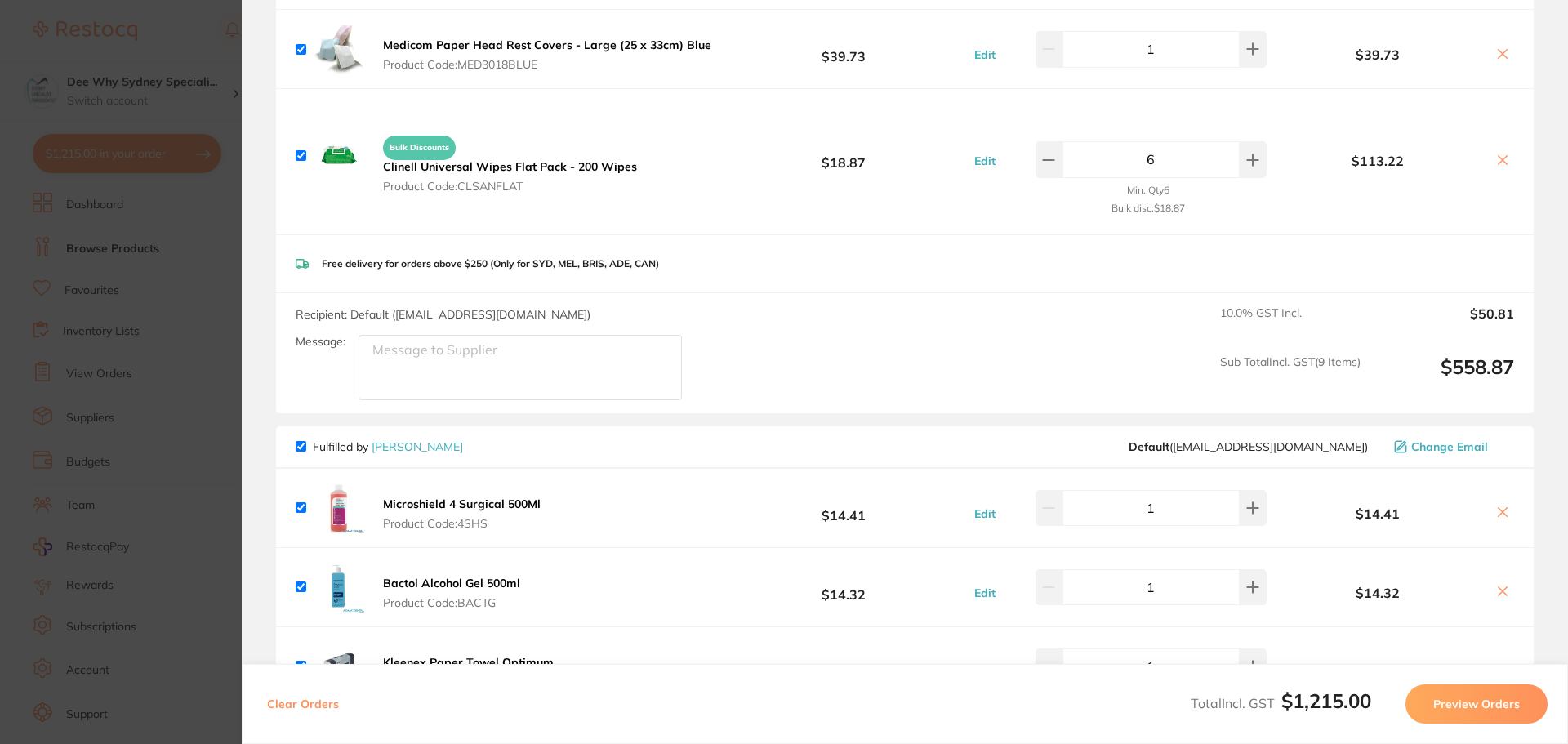
scroll to position [979, 0]
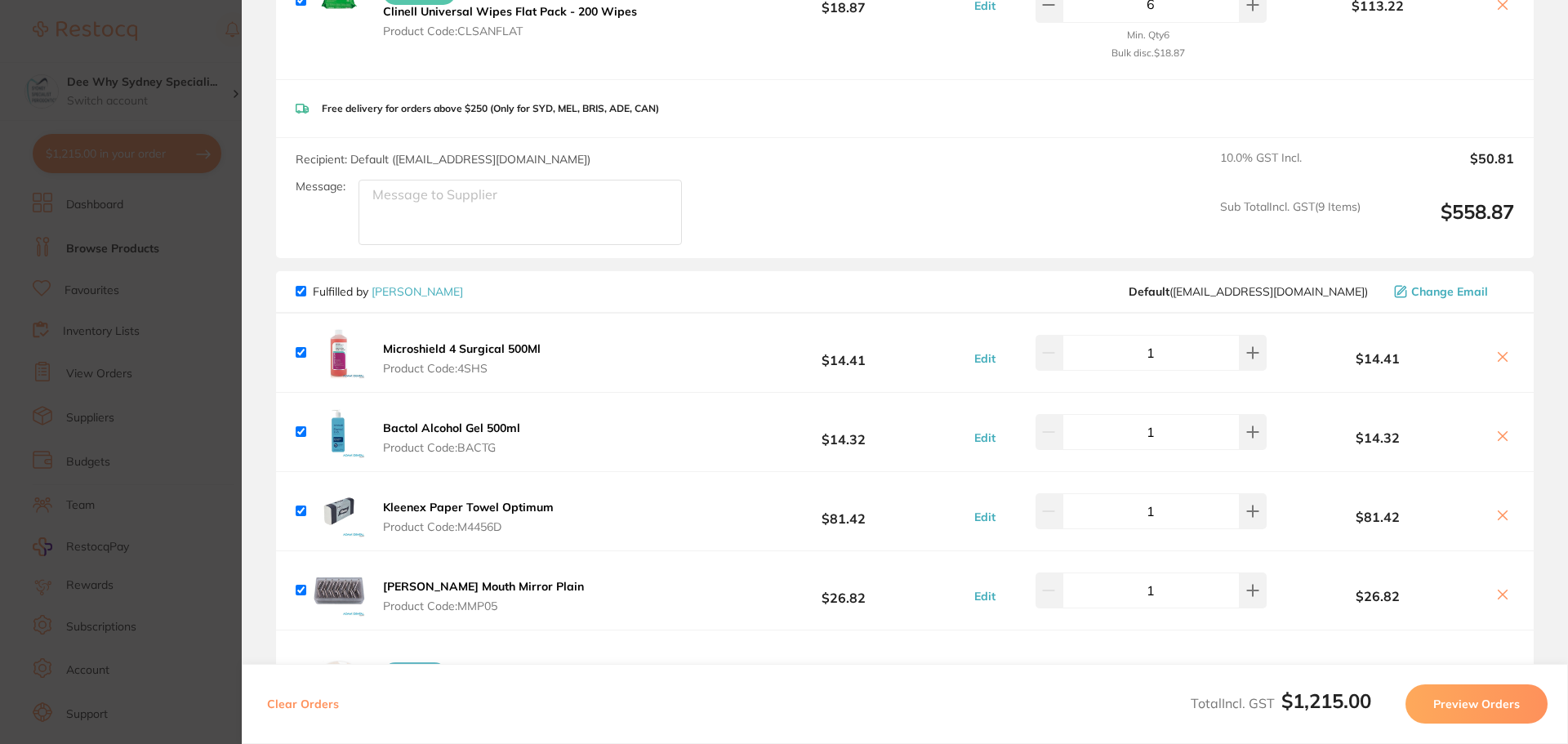
click at [1501, 353] on icon at bounding box center [1502, 357] width 13 height 13
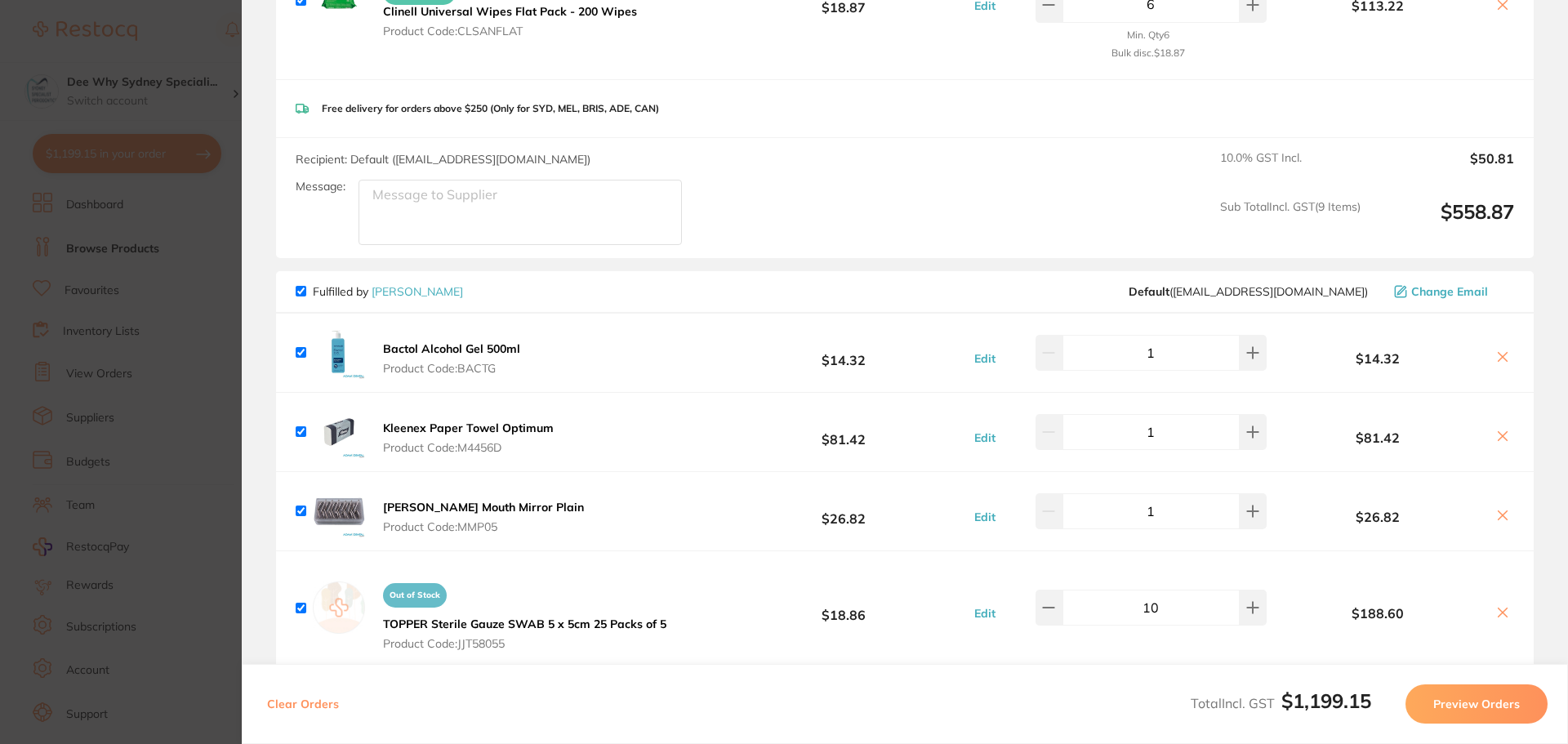
click at [1499, 356] on icon at bounding box center [1502, 357] width 13 height 13
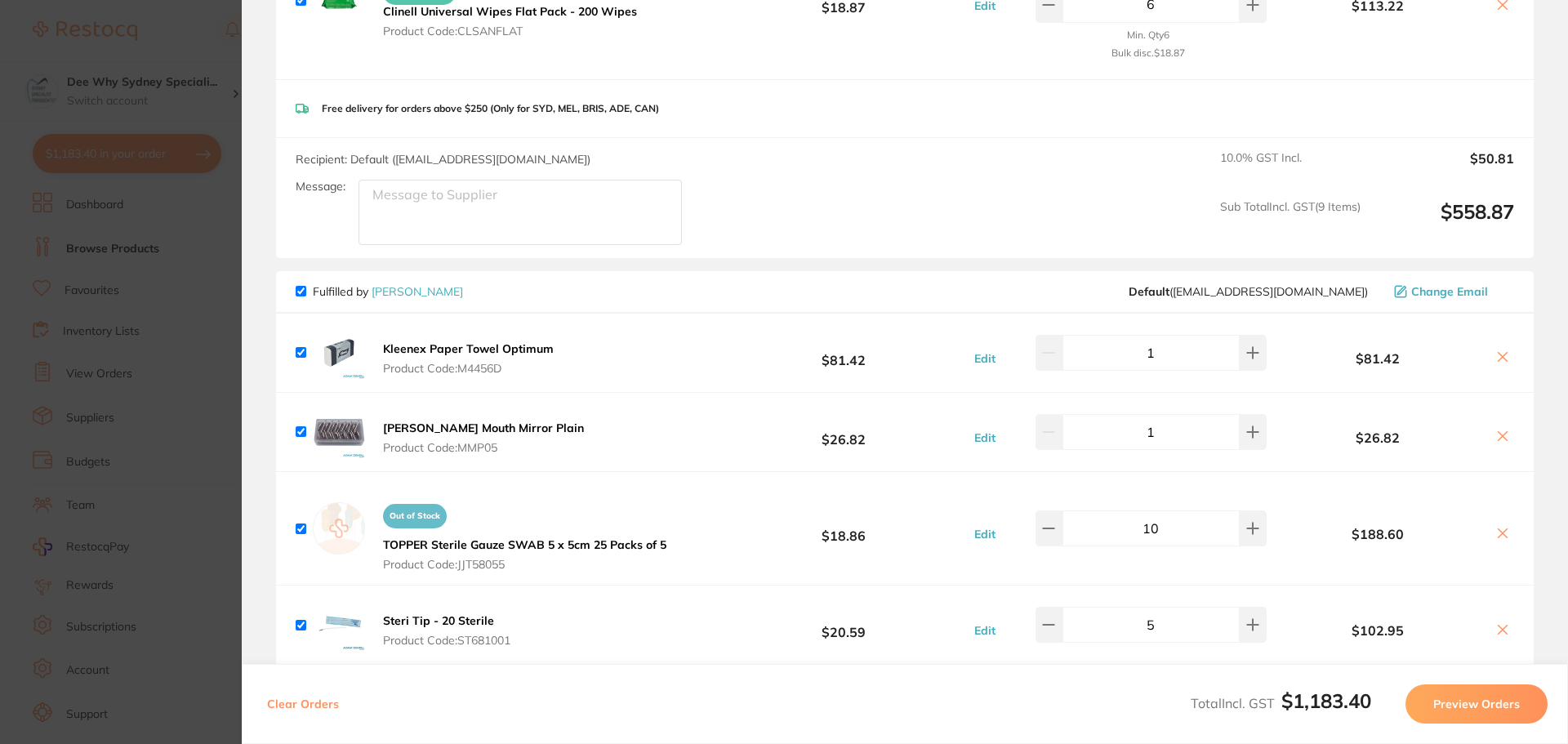
checkbox input "true"
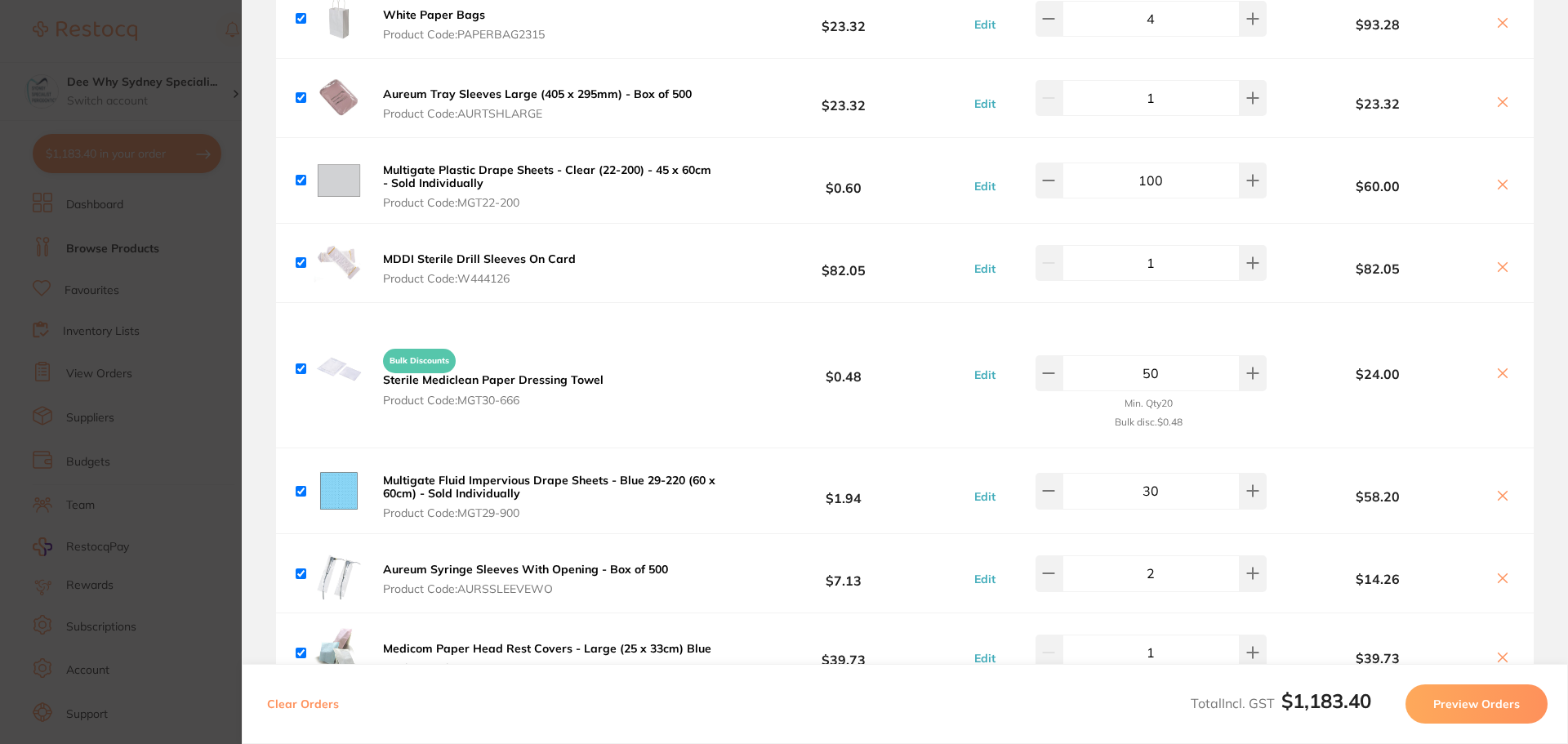
scroll to position [245, 0]
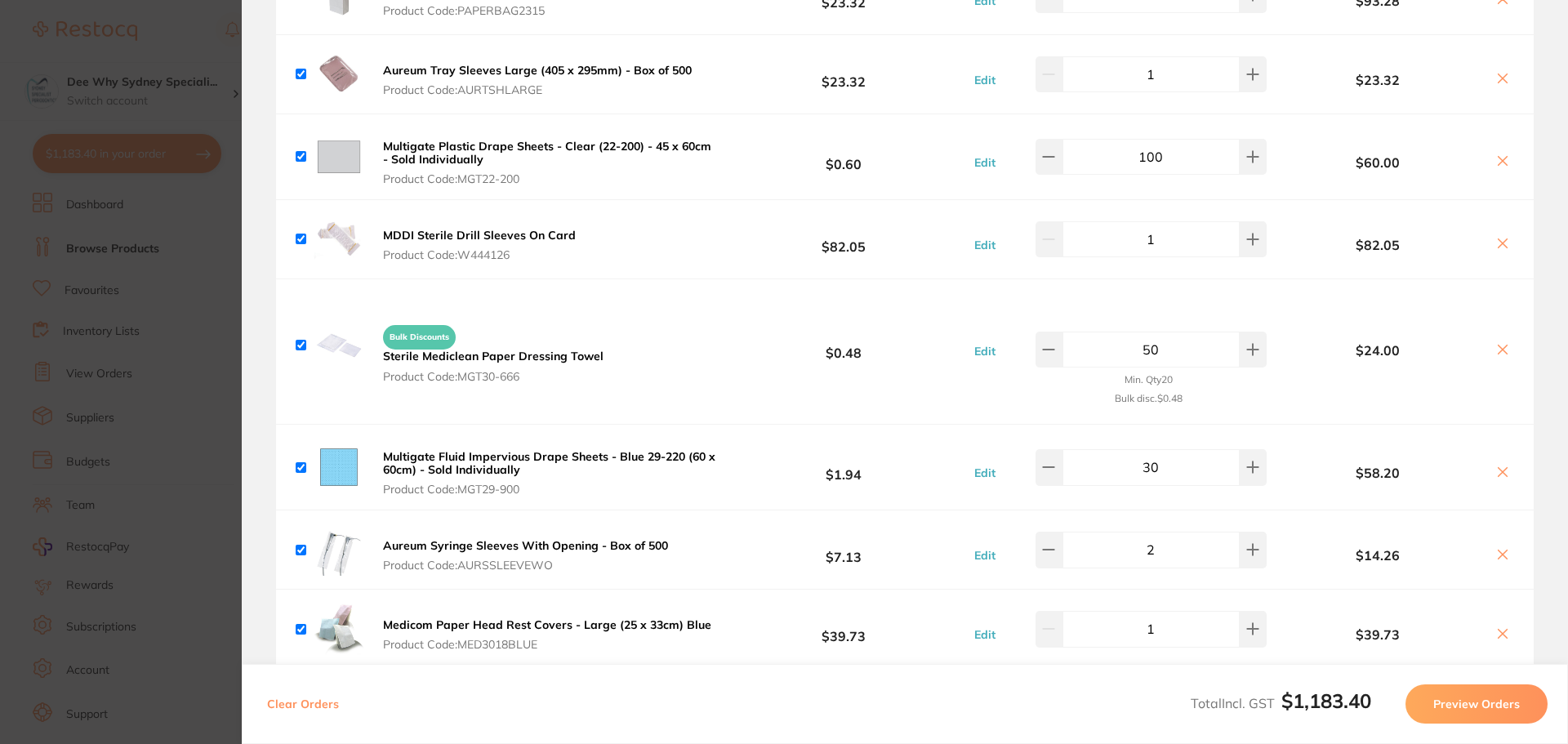
click at [484, 371] on span "Product Code: MGT30-666" at bounding box center [493, 375] width 220 height 13
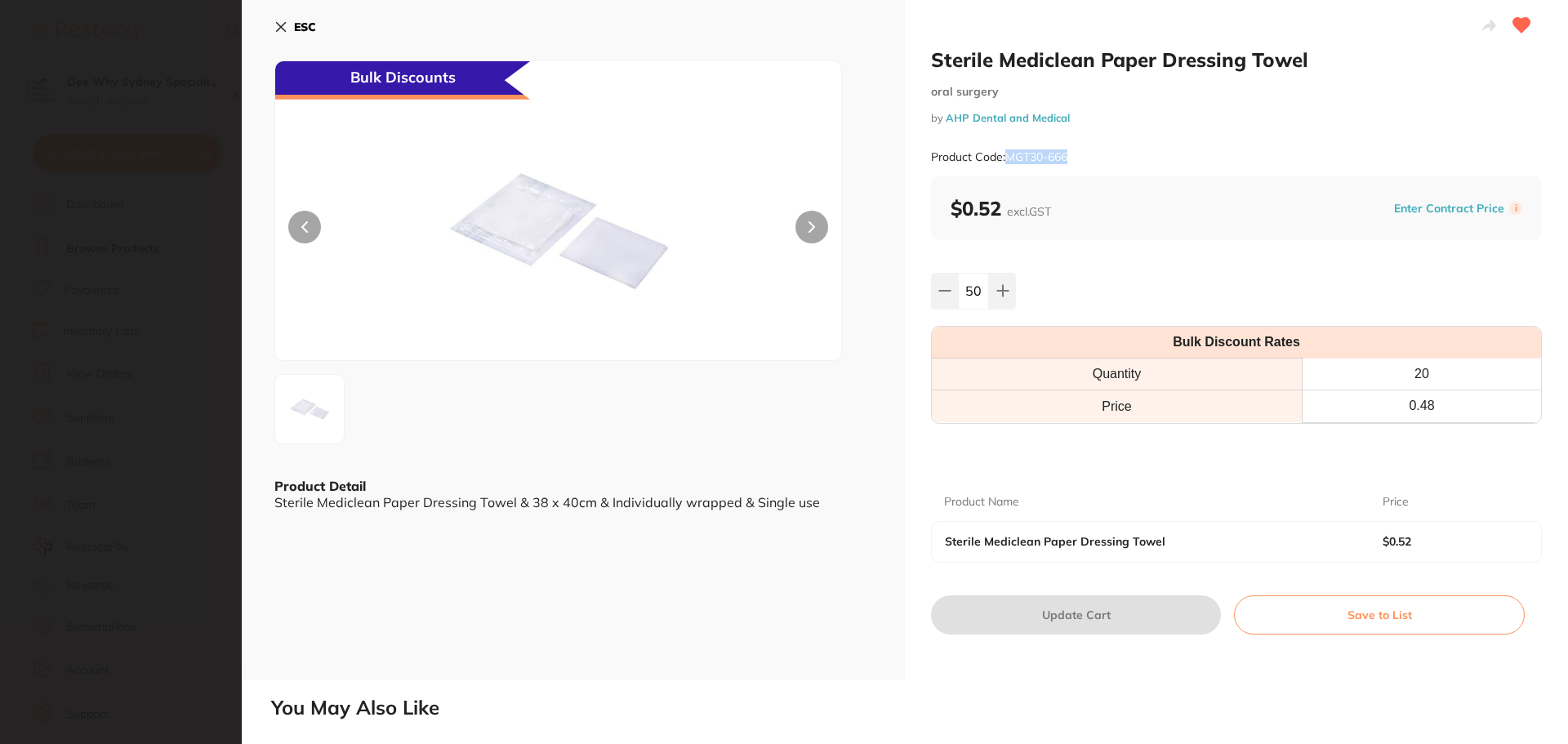
drag, startPoint x: 1007, startPoint y: 160, endPoint x: 1086, endPoint y: 149, distance: 79.8
click at [1085, 149] on div "Product Code: MGT30-666" at bounding box center [1237, 157] width 611 height 40
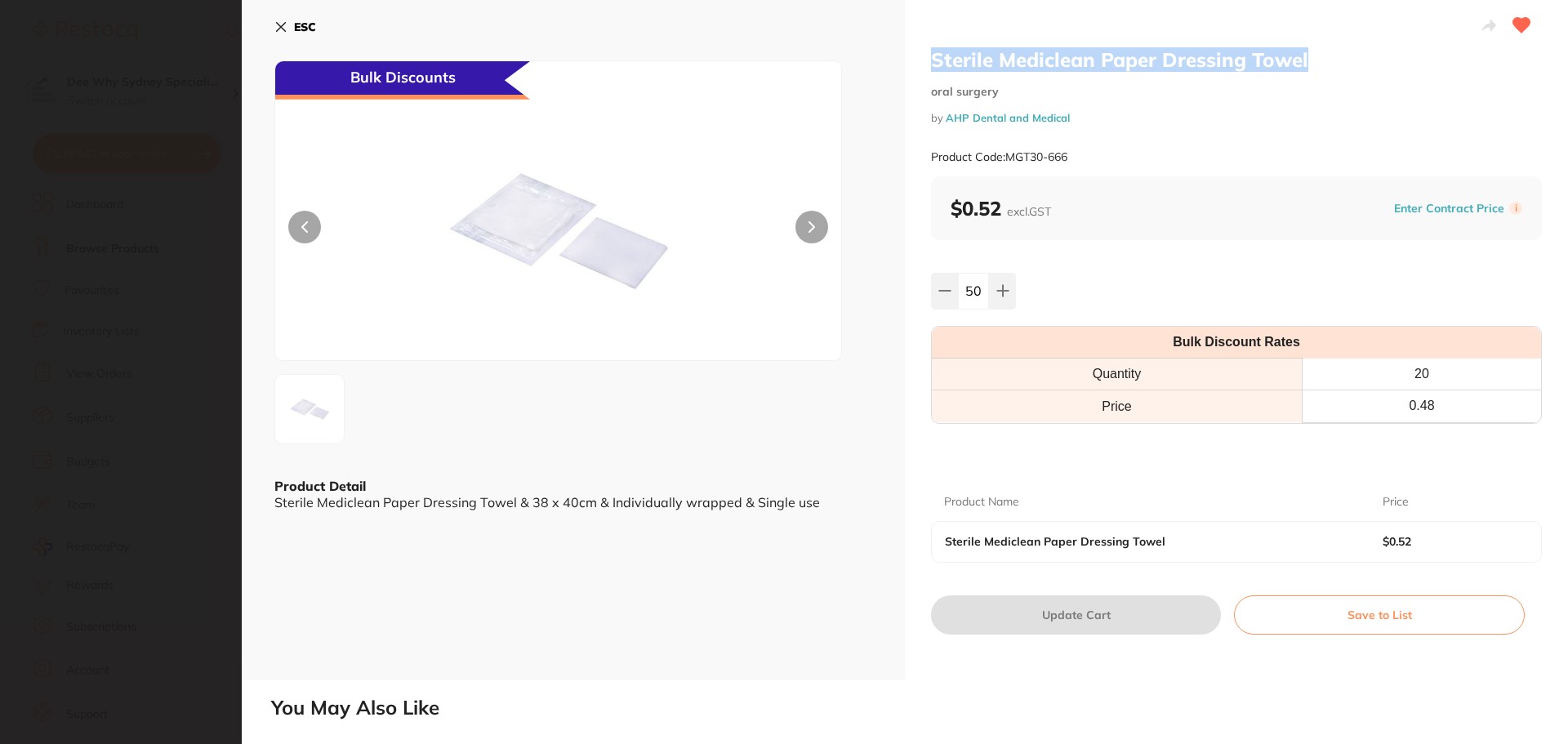
drag, startPoint x: 935, startPoint y: 56, endPoint x: 1411, endPoint y: 61, distance: 476.0
click at [1411, 61] on h2 "Sterile Mediclean Paper Dressing Towel" at bounding box center [1237, 60] width 611 height 25
copy h2 "Sterile Mediclean Paper Dressing Towel"
click at [94, 77] on section "Sterile Mediclean Paper Dressing Towel [MEDICAL_DATA] by AHP Dental and Medical…" at bounding box center [784, 372] width 1568 height 744
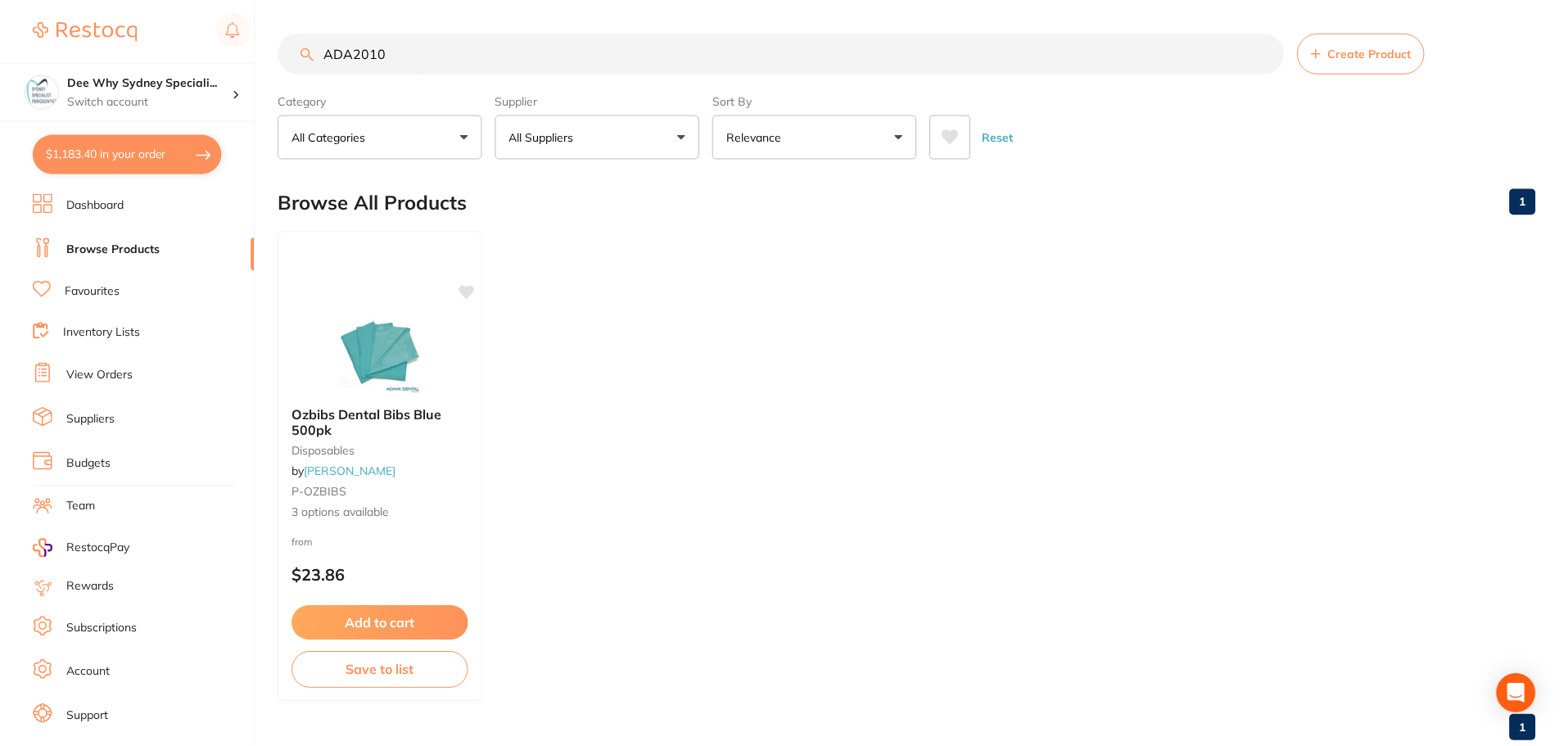
scroll to position [1, 0]
click at [124, 253] on link "Browse Products" at bounding box center [113, 249] width 93 height 16
drag, startPoint x: 411, startPoint y: 52, endPoint x: 244, endPoint y: 51, distance: 167.0
click at [244, 51] on div "$1,183.40 Dee Why Sydney Speciali... Switch account Dee Why Sydney Specialist P…" at bounding box center [784, 373] width 1568 height 746
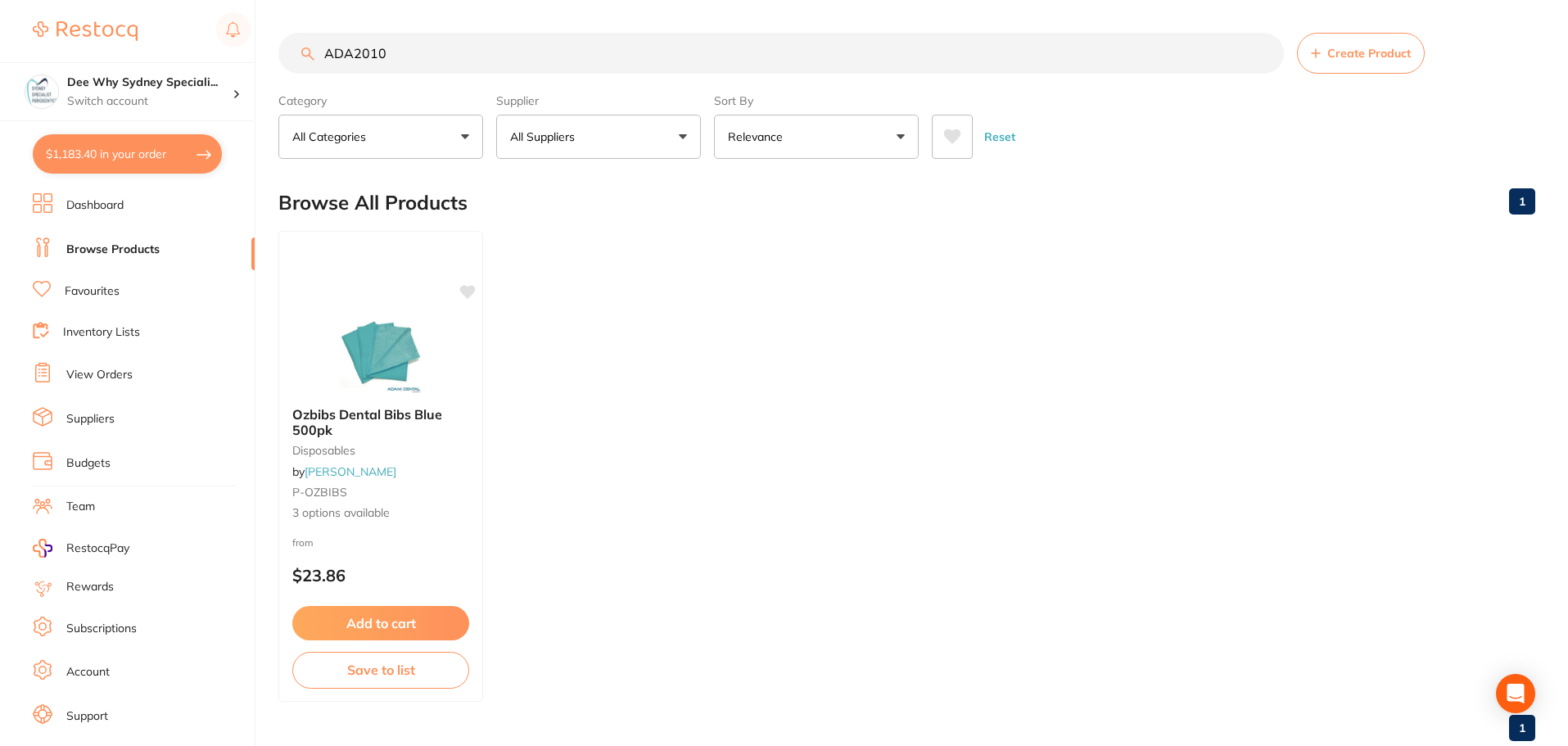
click at [388, 637] on button "Add to cart" at bounding box center [381, 623] width 177 height 34
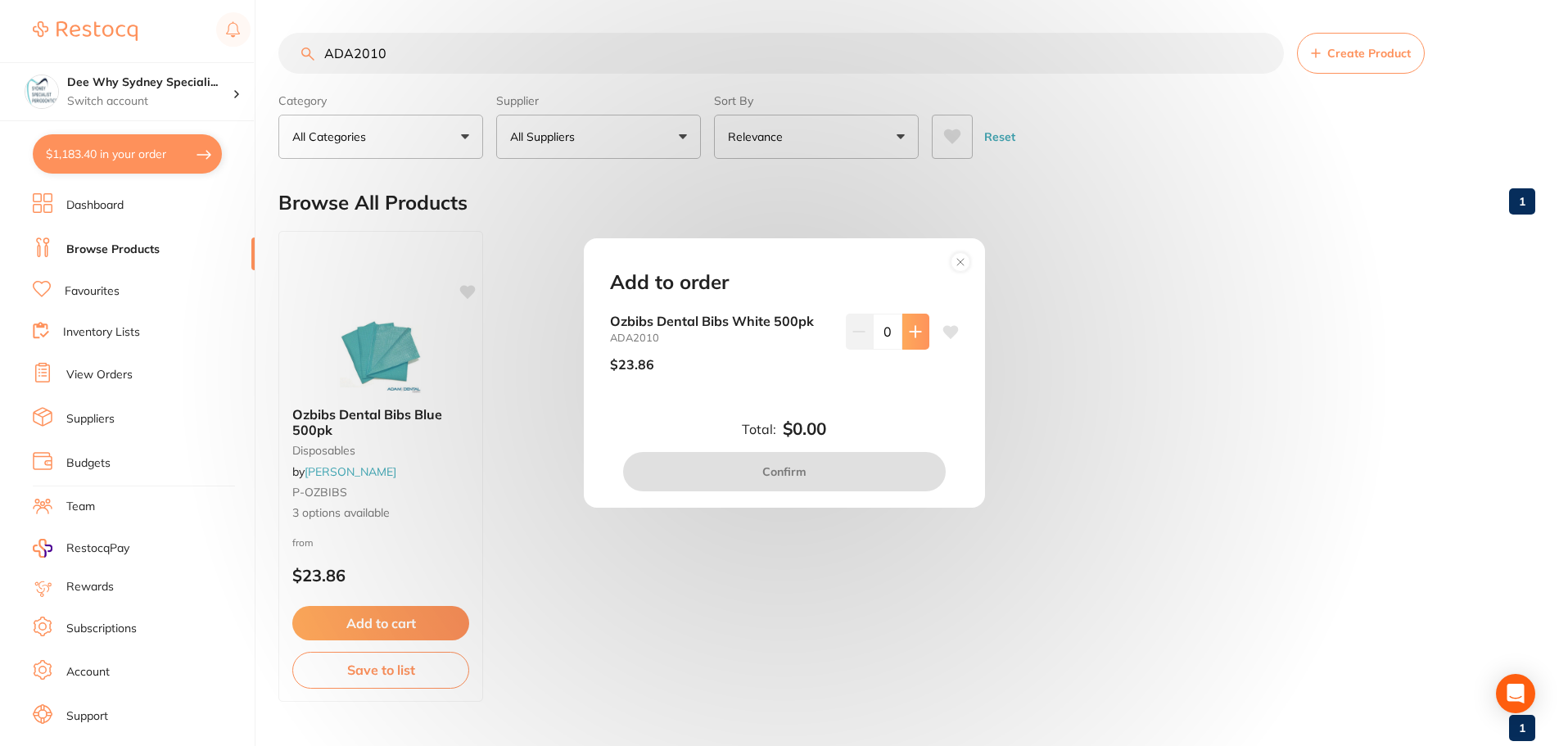
click at [902, 330] on button at bounding box center [916, 332] width 27 height 36
type input "1"
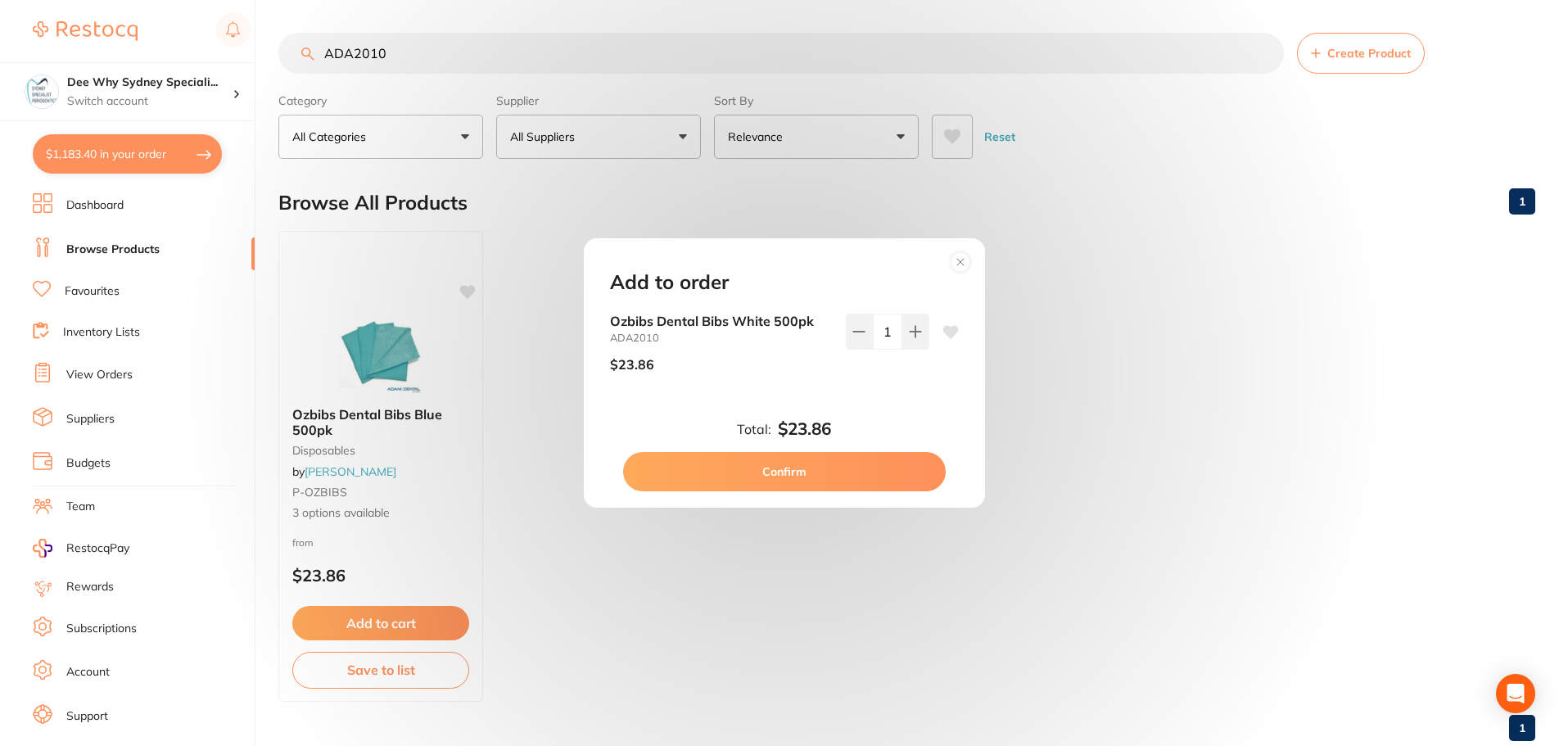
click at [718, 475] on button "Confirm" at bounding box center [784, 471] width 322 height 39
checkbox input "false"
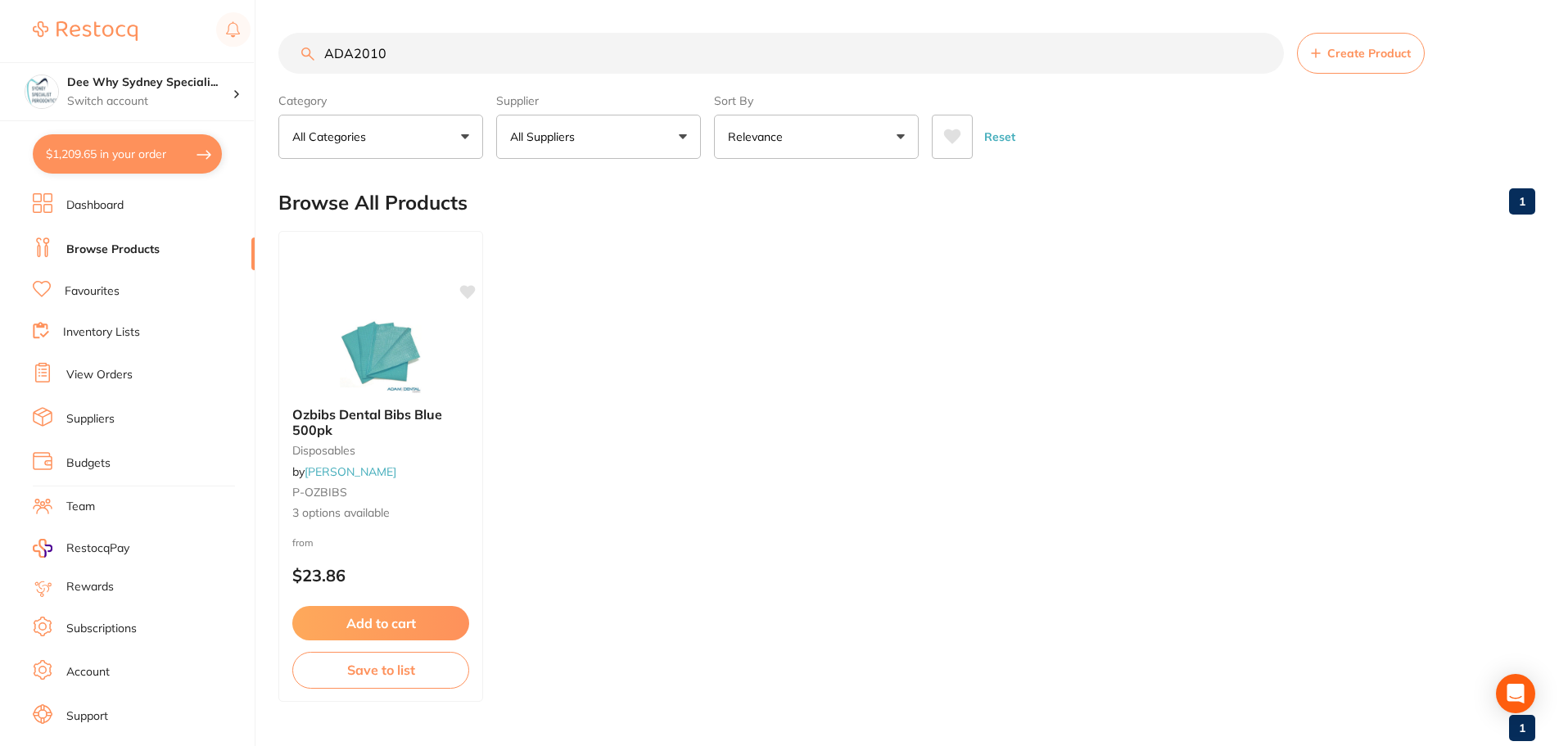
click at [100, 252] on link "Browse Products" at bounding box center [113, 249] width 93 height 16
drag, startPoint x: 524, startPoint y: 47, endPoint x: 0, endPoint y: 21, distance: 524.6
click at [0, 47] on div "$1,209.65 Dee Why Sydney Speciali... Switch account Dee Why Sydney Specialist P…" at bounding box center [784, 373] width 1568 height 746
paste input "Sterile Mediclean Paper Dressing Towel"
type input "Sterile Mediclean Paper Dressing Towel"
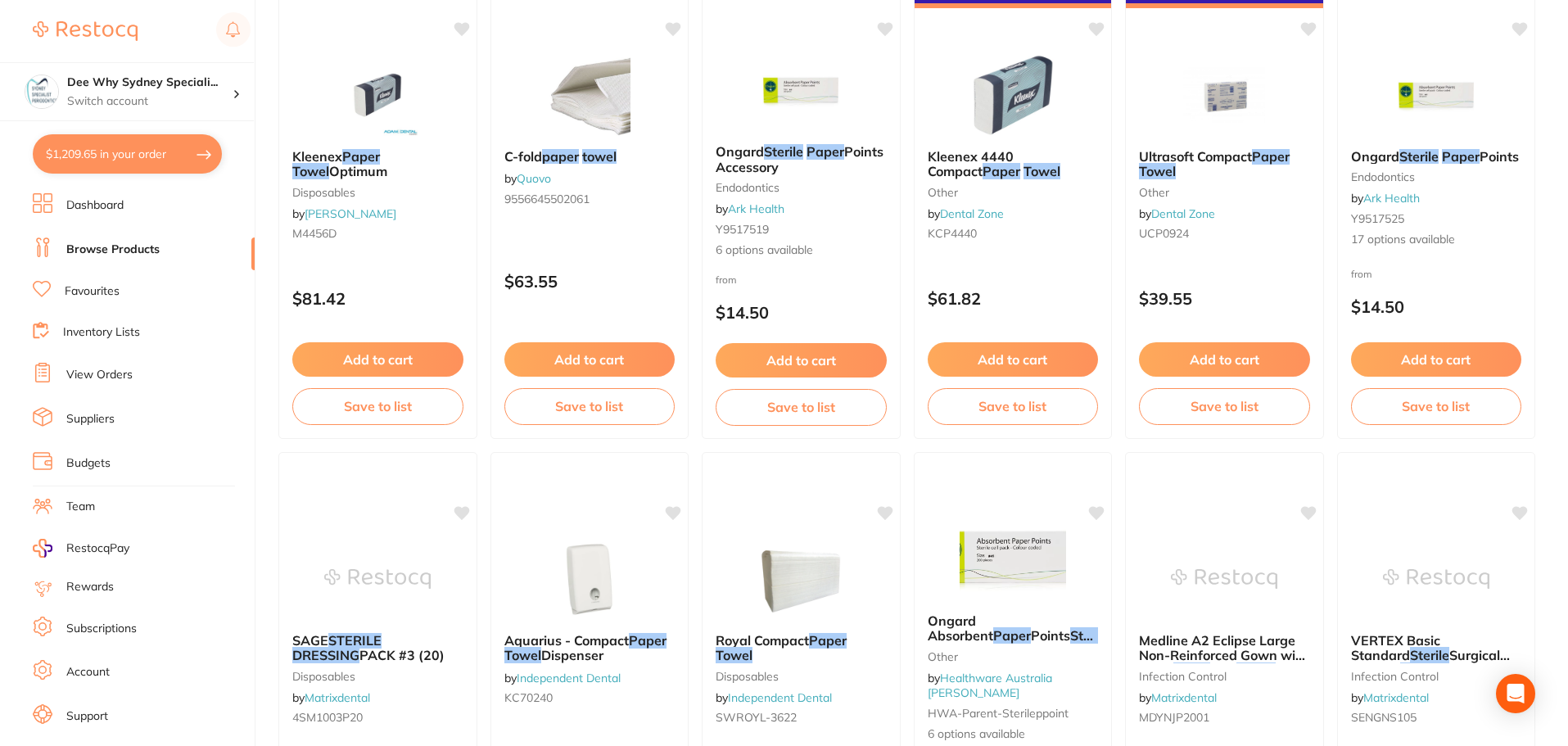
scroll to position [636, 0]
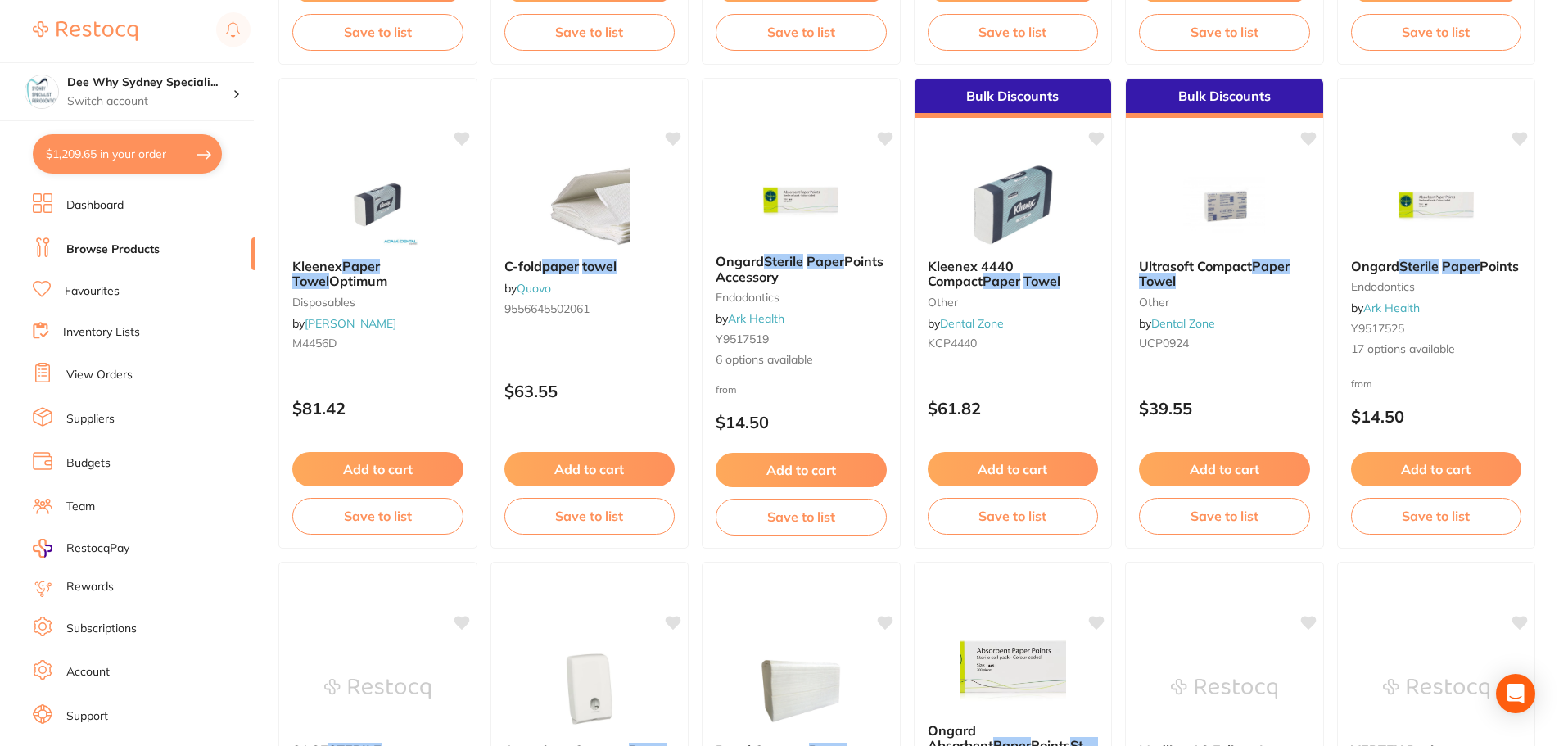
click at [86, 166] on button "$1,209.65 in your order" at bounding box center [127, 154] width 189 height 39
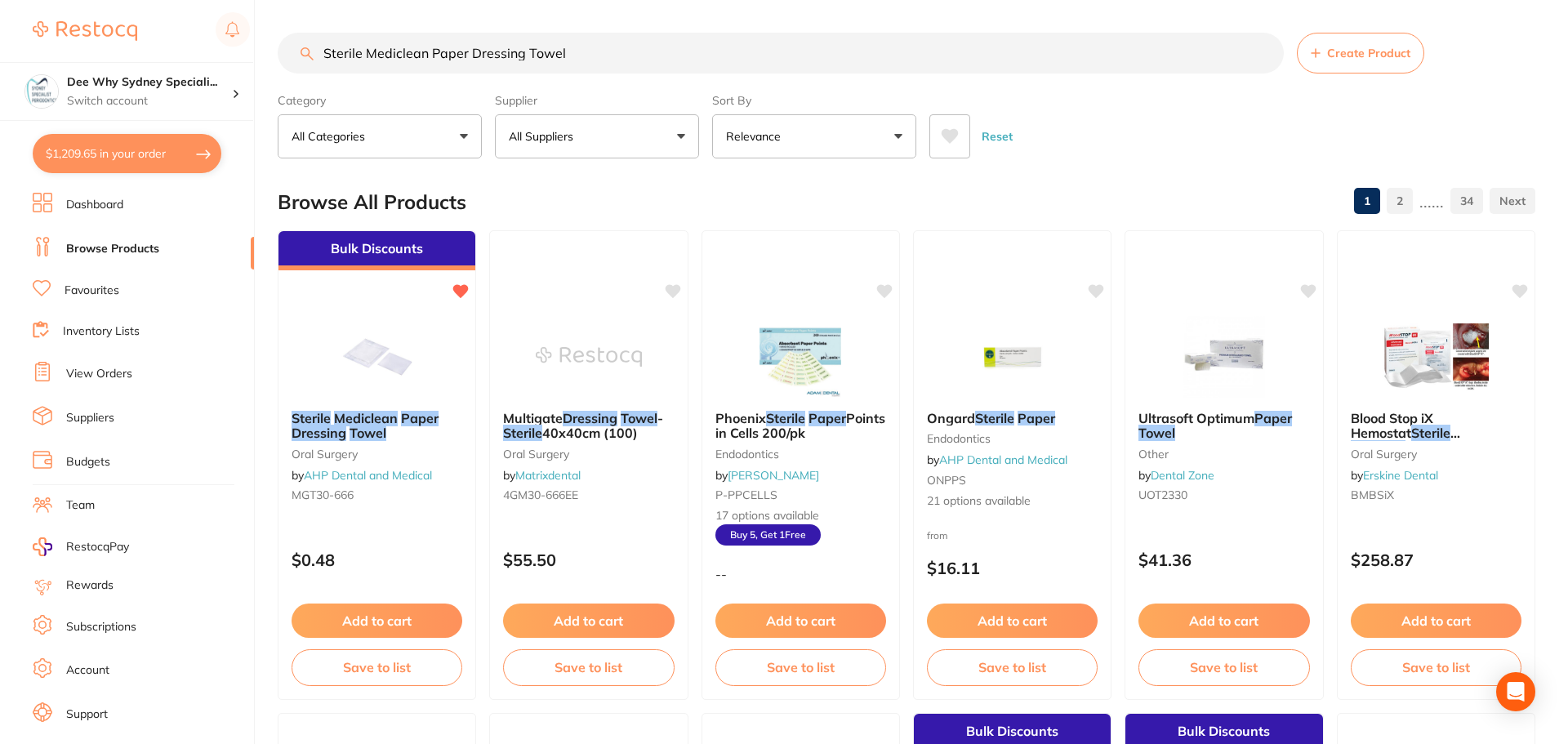
checkbox input "true"
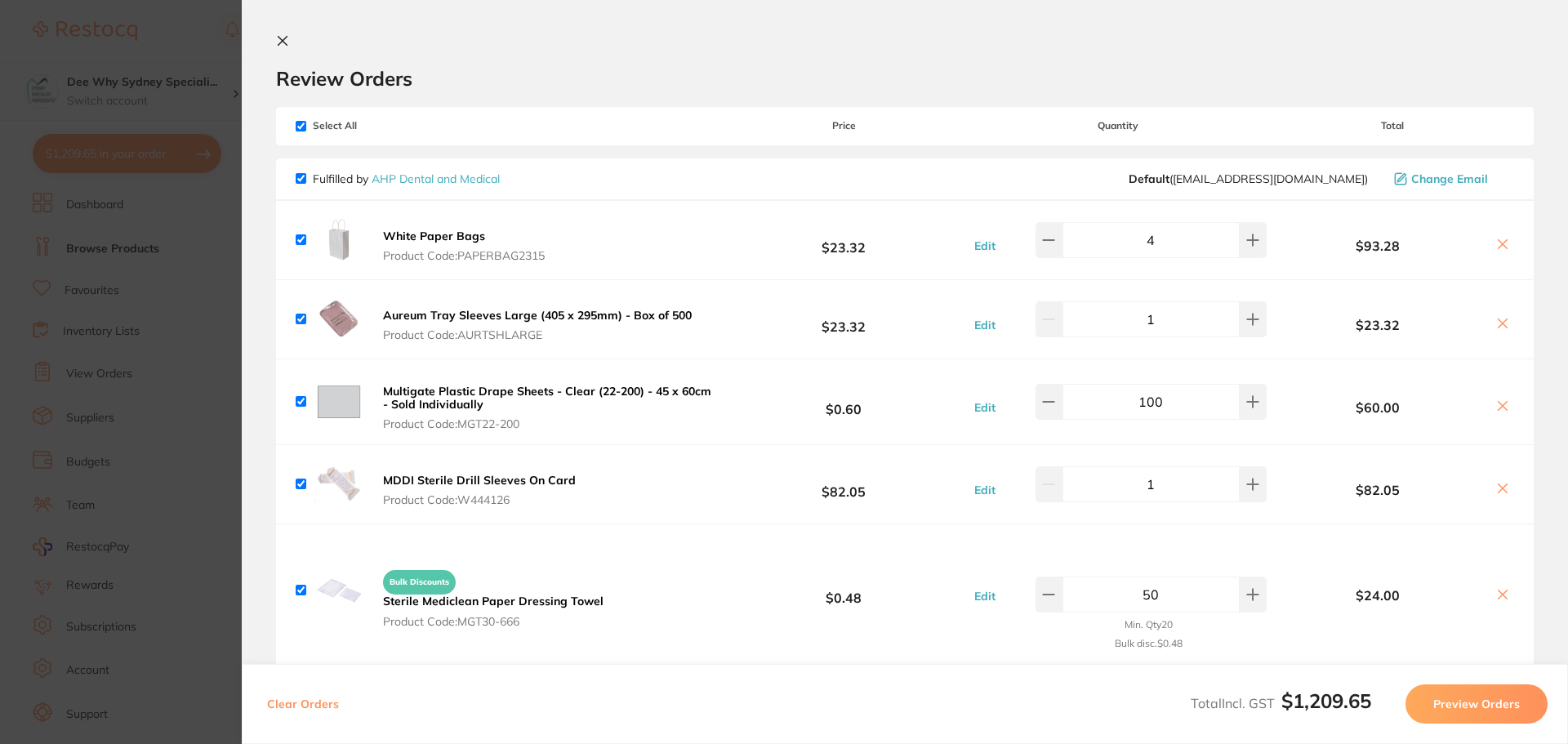
click at [435, 235] on b "White Paper Bags" at bounding box center [434, 235] width 102 height 15
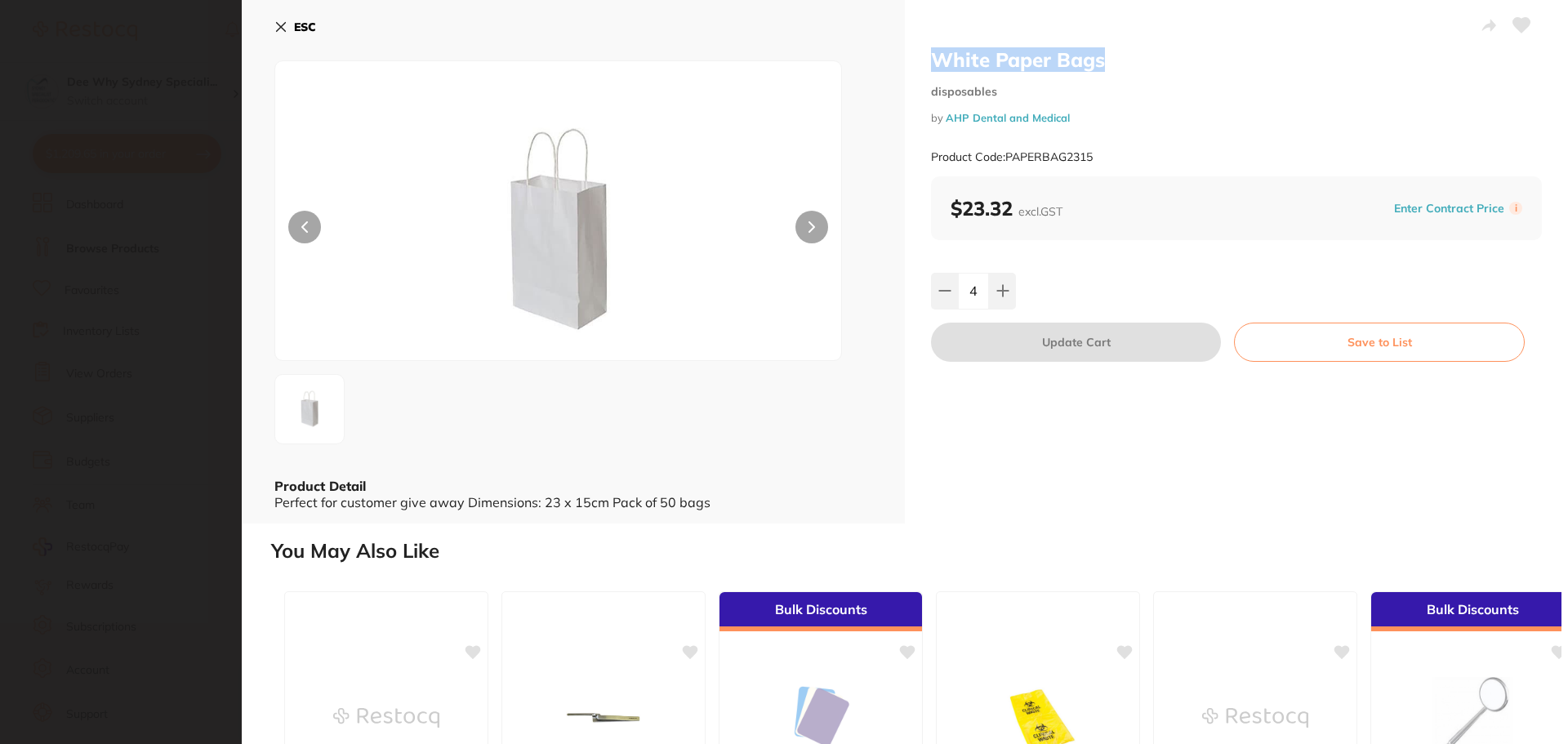
drag, startPoint x: 936, startPoint y: 58, endPoint x: 1266, endPoint y: 62, distance: 330.0
click at [1266, 62] on h2 "White Paper Bags" at bounding box center [1237, 60] width 611 height 25
copy h2 "White Paper Bags"
click at [283, 20] on icon at bounding box center [281, 26] width 13 height 13
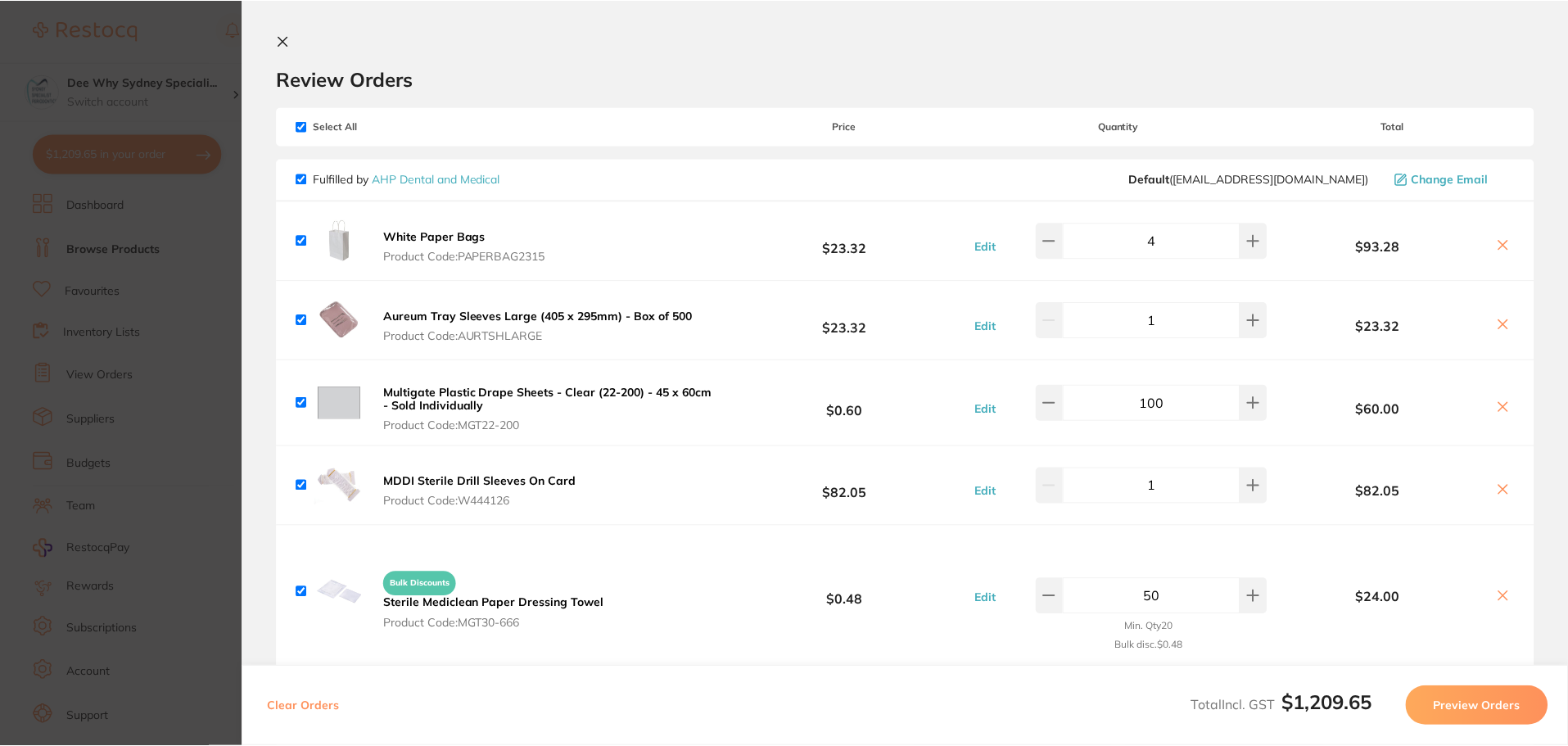
scroll to position [636, 0]
click at [276, 40] on icon at bounding box center [282, 40] width 13 height 13
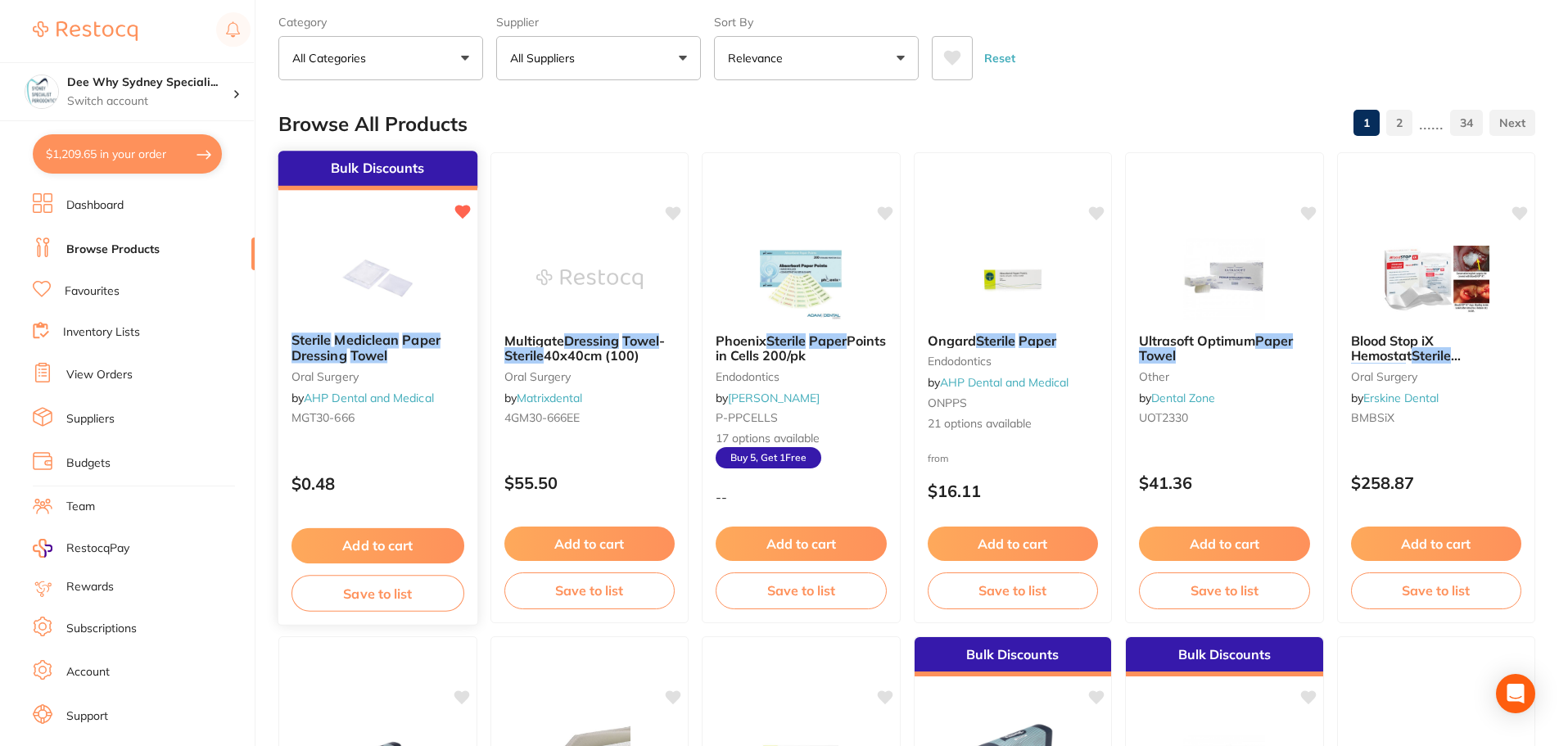
scroll to position [0, 0]
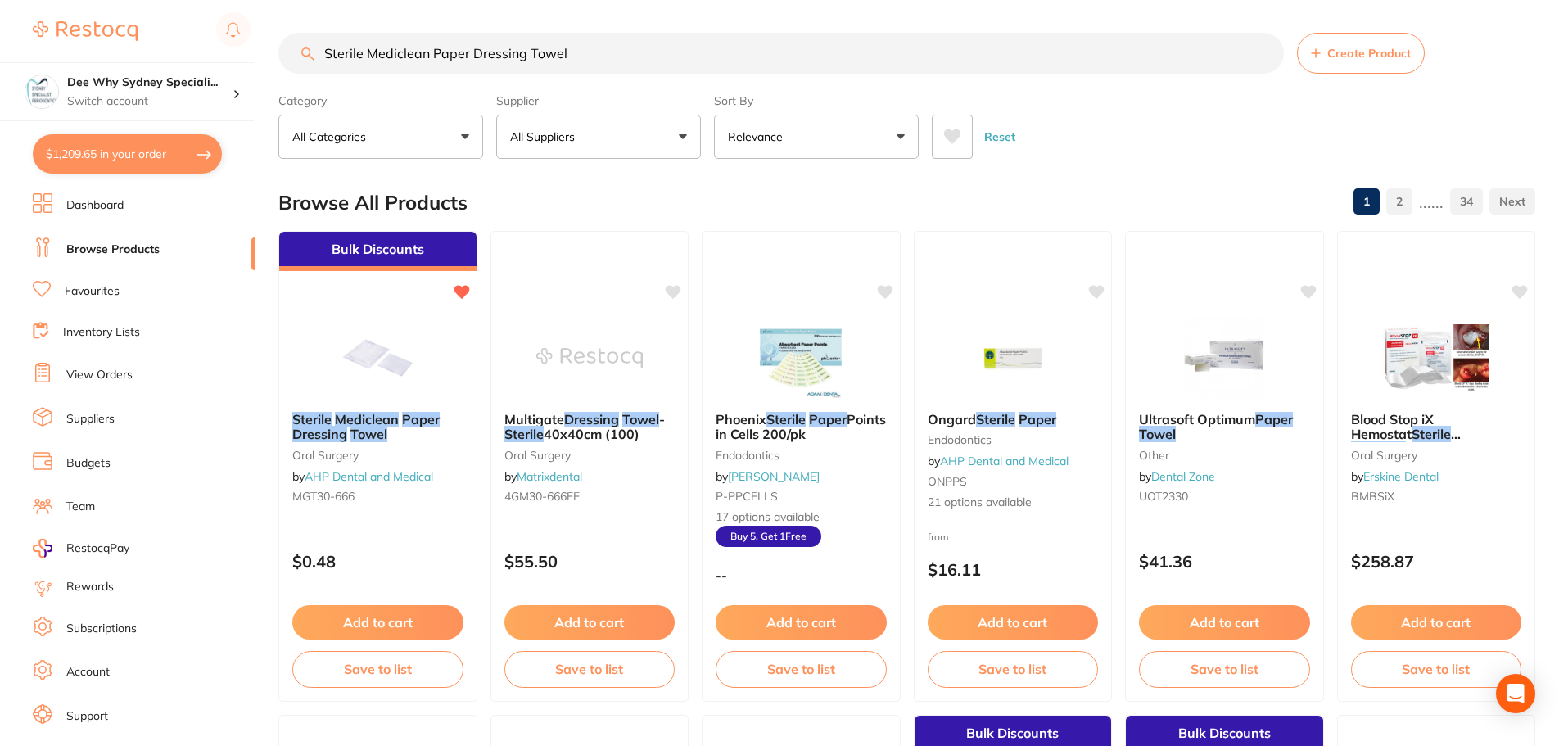
drag, startPoint x: 618, startPoint y: 40, endPoint x: 0, endPoint y: 55, distance: 618.2
click at [66, 55] on div "$1,209.65 Dee Why Sydney Speciali... Switch account Dee Why Sydney Specialist P…" at bounding box center [784, 373] width 1568 height 746
paste input "White Paper Bags"
type input "White Paper Bags"
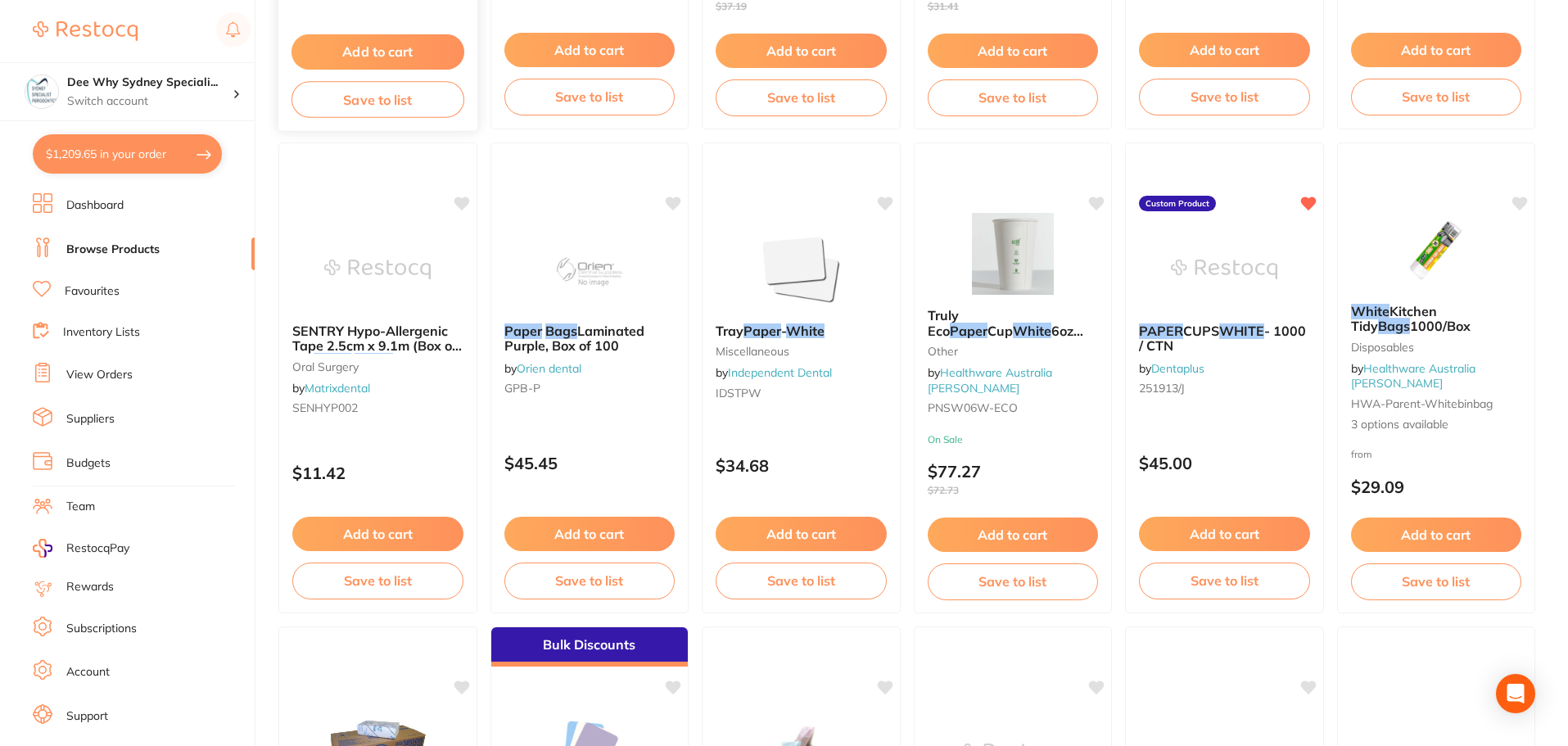
scroll to position [491, 0]
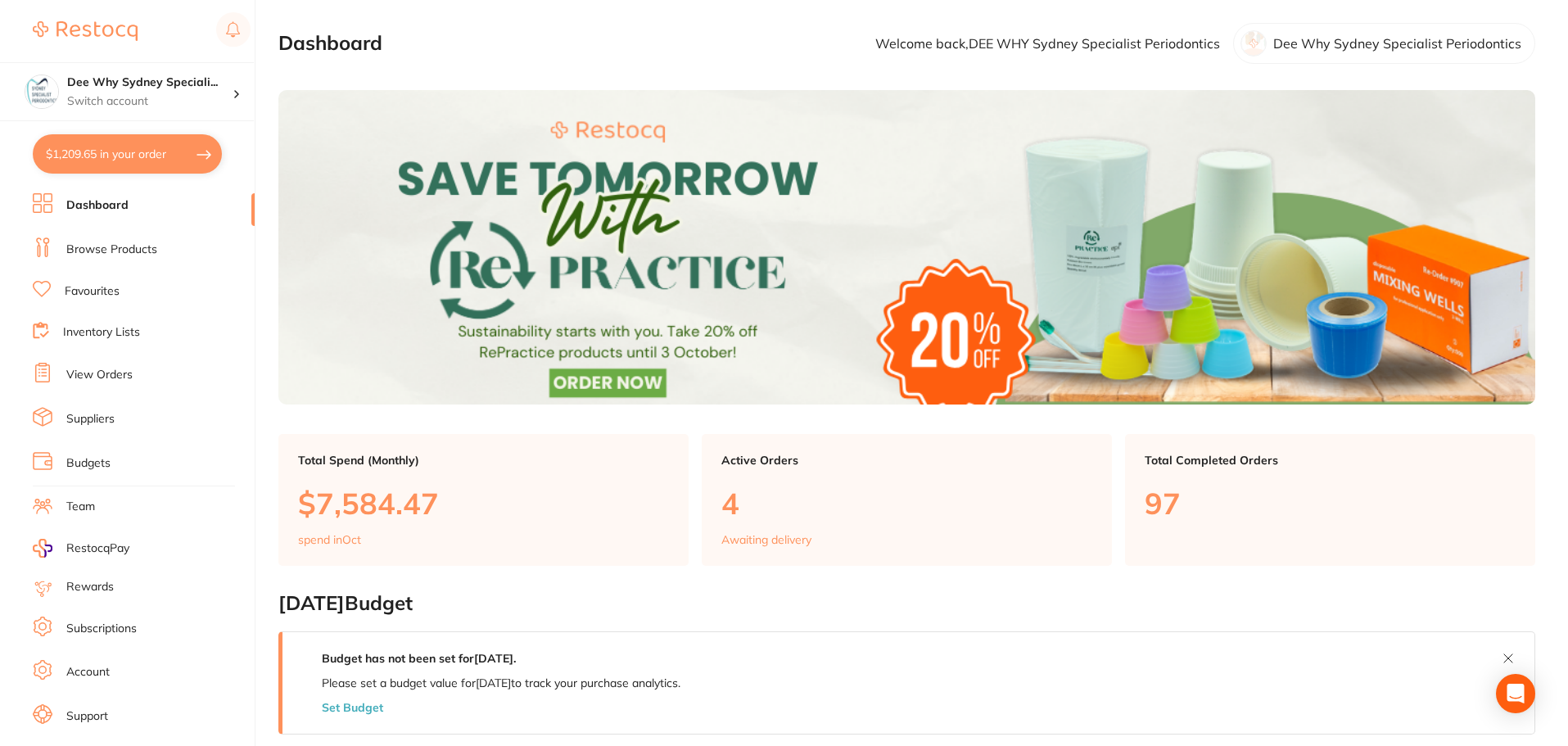
click at [94, 162] on button "$1,209.65 in your order" at bounding box center [127, 154] width 189 height 39
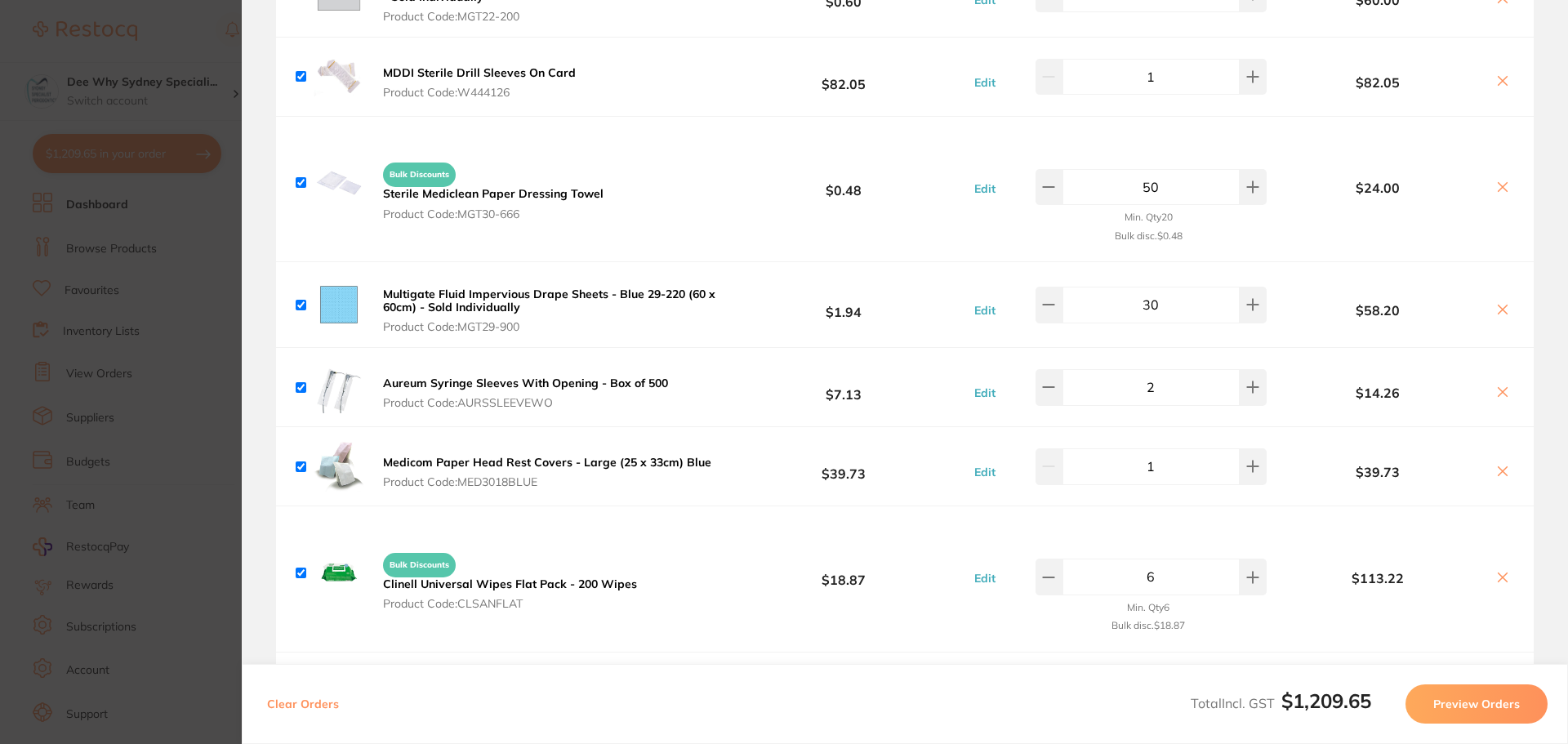
scroll to position [408, 0]
click at [427, 384] on b "Aureum Syringe Sleeves With Opening - Box of 500" at bounding box center [526, 381] width 285 height 15
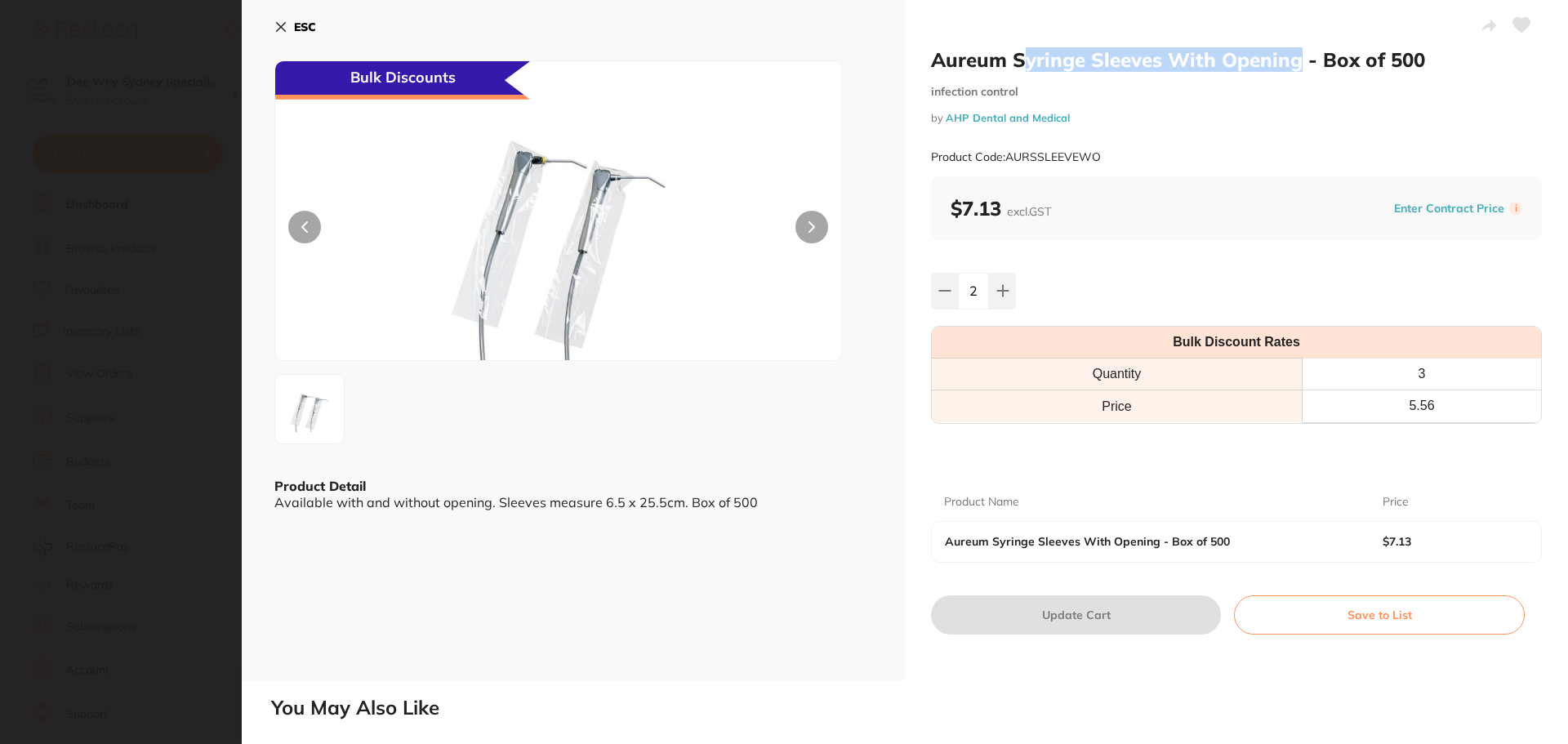
drag, startPoint x: 1017, startPoint y: 61, endPoint x: 1298, endPoint y: 59, distance: 281.0
click at [1298, 59] on h2 "Aureum Syringe Sleeves With Opening - Box of 500" at bounding box center [1237, 60] width 611 height 25
drag, startPoint x: 1006, startPoint y: 67, endPoint x: 1145, endPoint y: 75, distance: 139.2
click at [1145, 75] on div "Aureum Syringe Sleeves With Opening - Box of 500 infection control by AHP Denta…" at bounding box center [1237, 112] width 611 height 129
drag, startPoint x: 1137, startPoint y: 62, endPoint x: 1058, endPoint y: 62, distance: 79.0
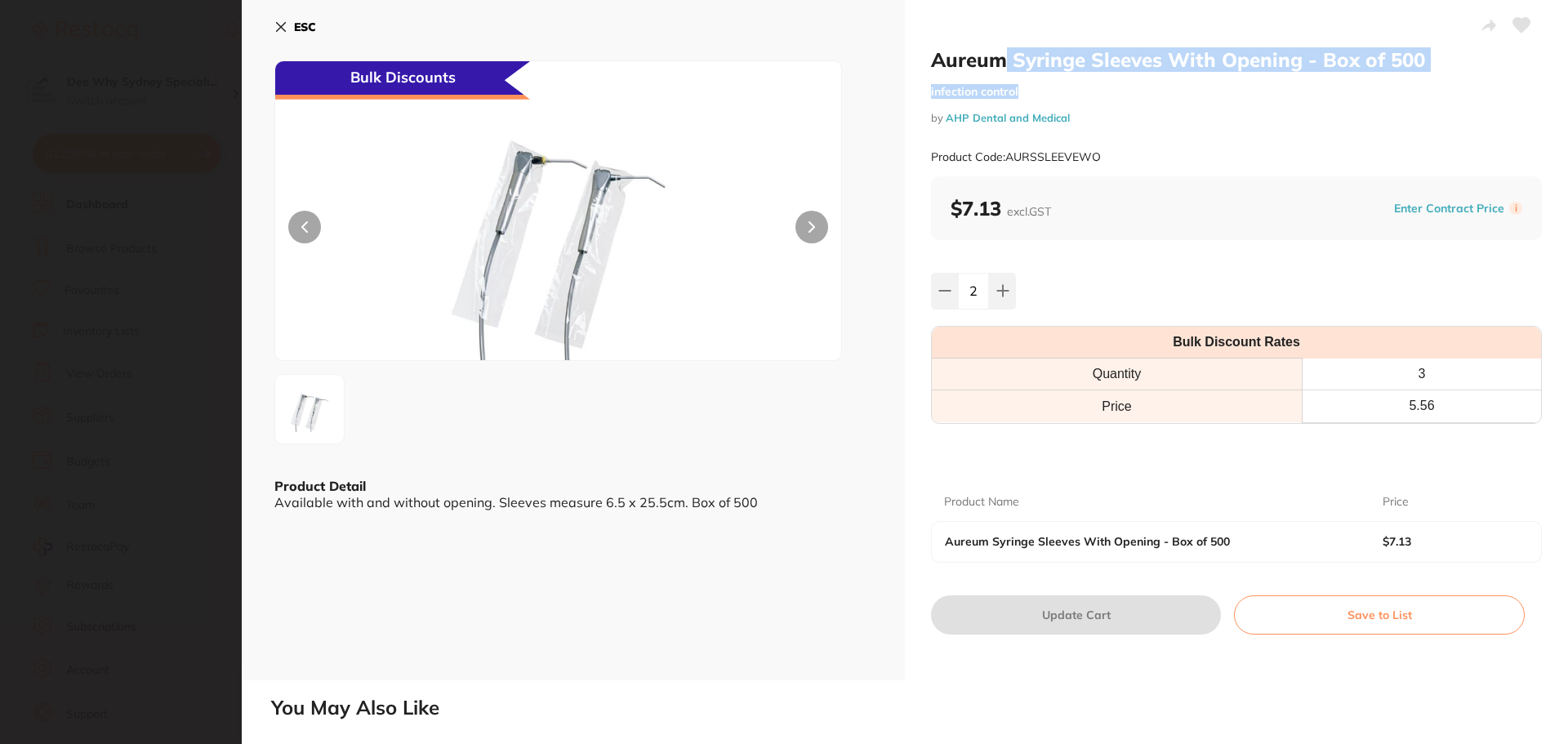
click at [1135, 62] on h2 "Aureum Syringe Sleeves With Opening - Box of 500" at bounding box center [1237, 60] width 611 height 25
click at [1023, 71] on h2 "Aureum Syringe Sleeves With Opening - Box of 500" at bounding box center [1237, 60] width 611 height 25
drag, startPoint x: 1013, startPoint y: 65, endPoint x: 1295, endPoint y: 48, distance: 282.5
click at [1295, 48] on h2 "Aureum Syringe Sleeves With Opening - Box of 500" at bounding box center [1237, 60] width 611 height 25
copy h2 "Syringe Sleeves With Opening"
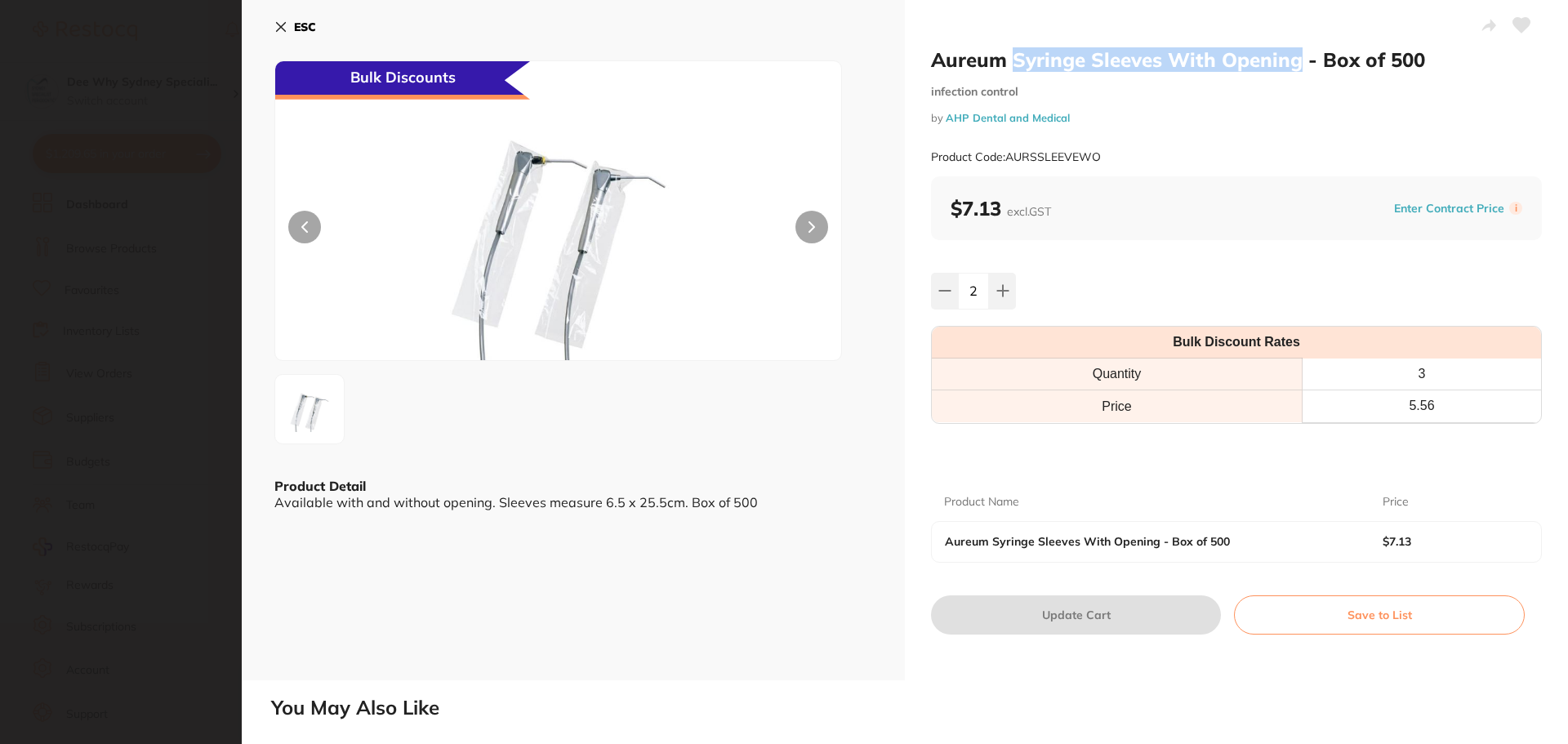
click at [288, 32] on button "ESC" at bounding box center [295, 26] width 42 height 28
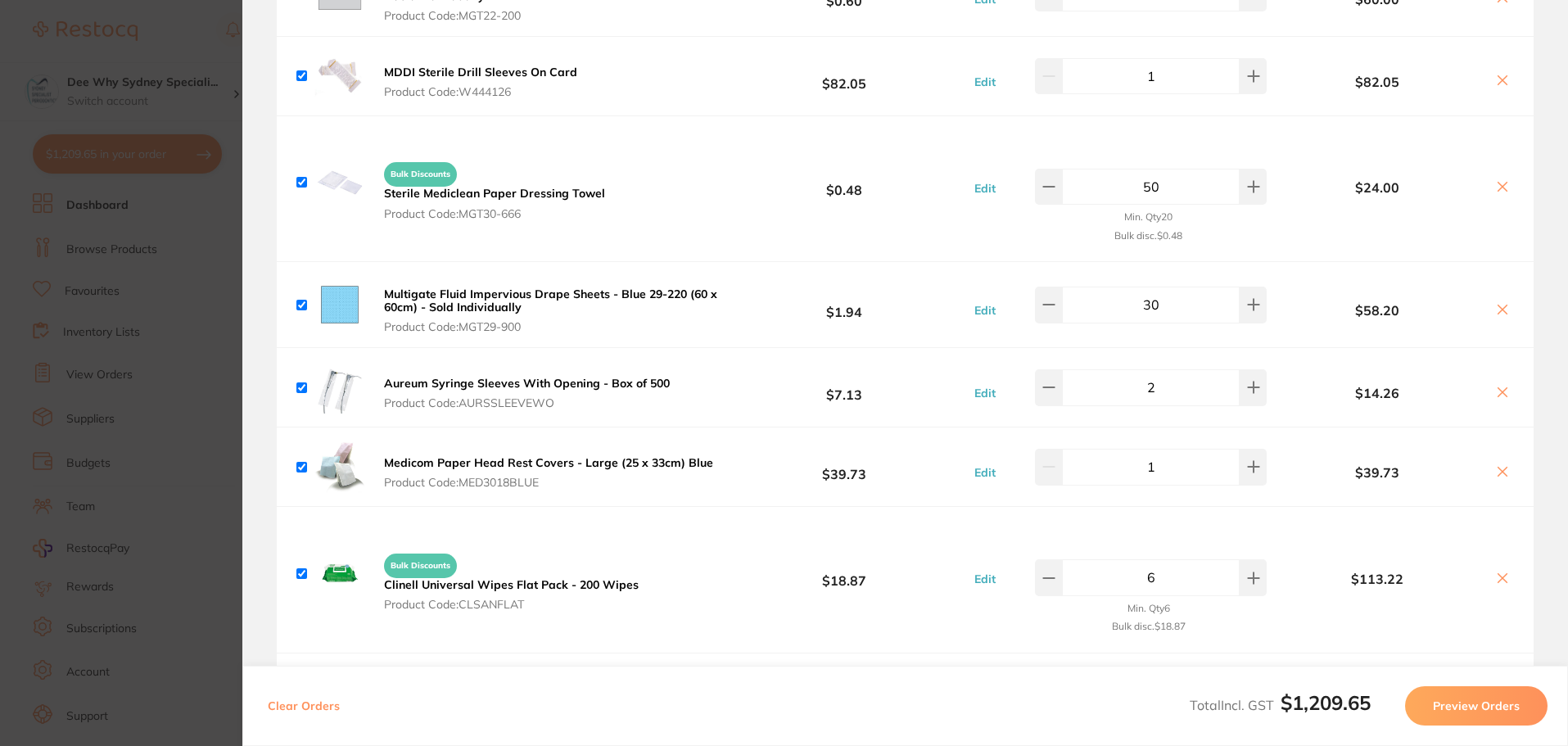
scroll to position [0, 0]
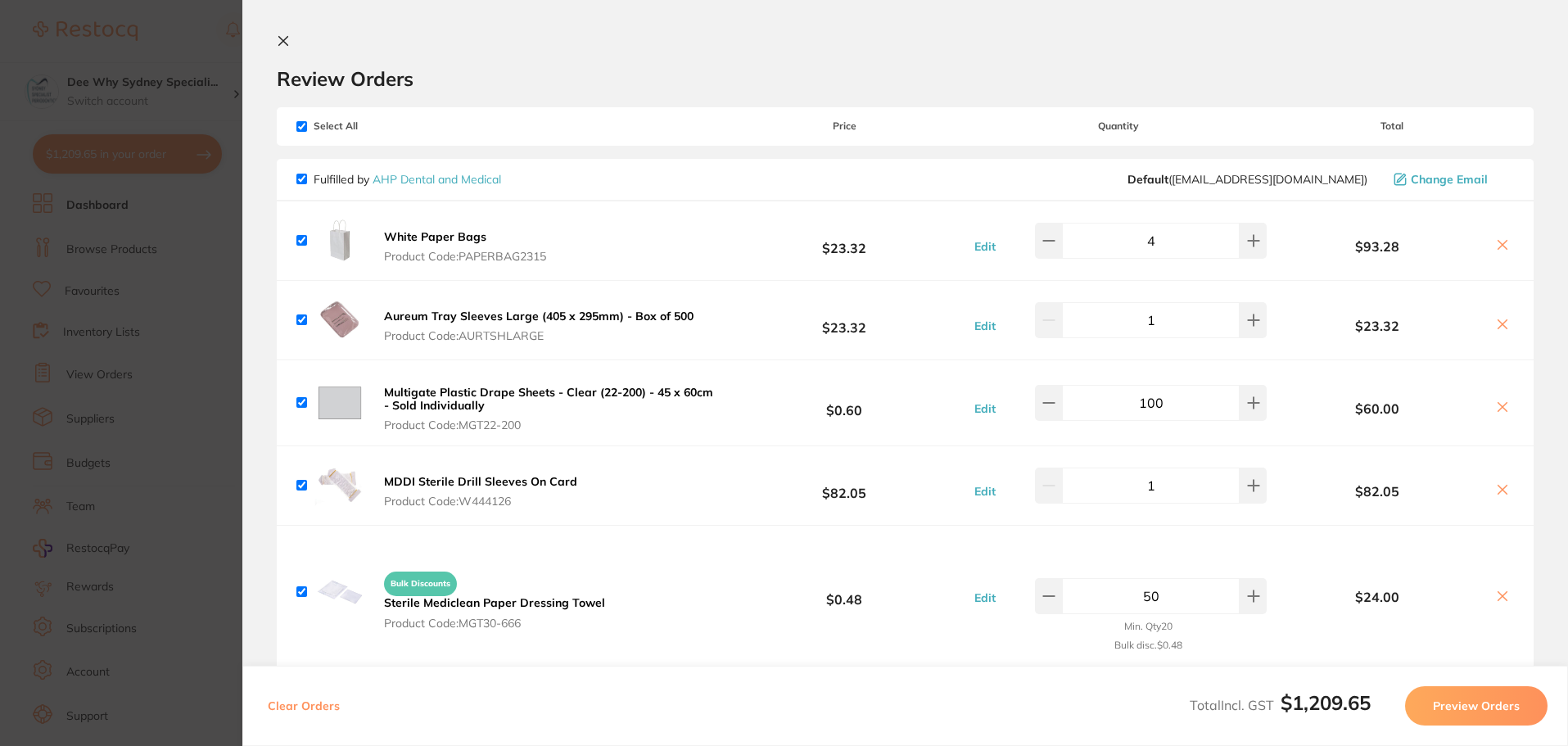
click at [279, 43] on icon at bounding box center [282, 40] width 13 height 13
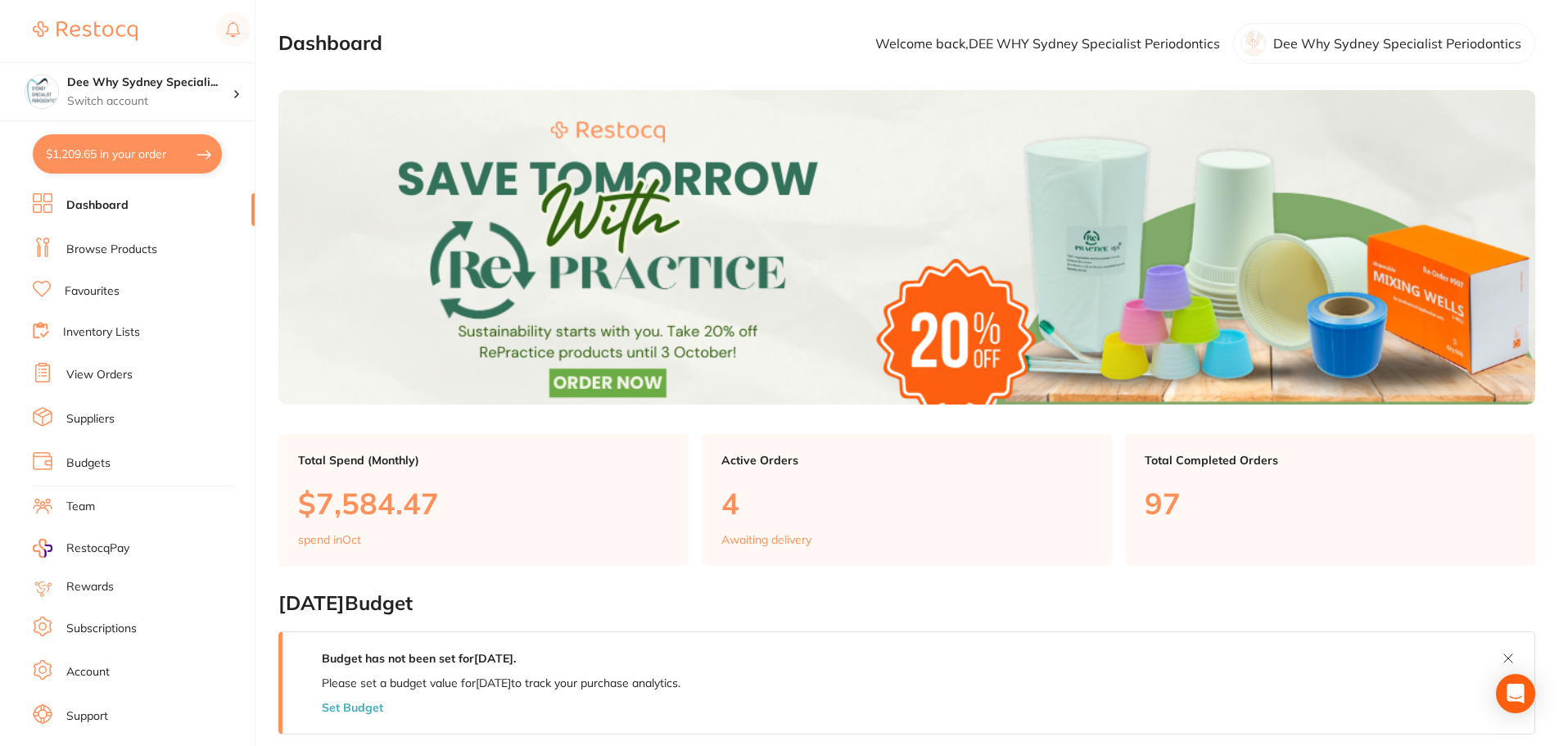
drag, startPoint x: 131, startPoint y: 205, endPoint x: 122, endPoint y: 270, distance: 65.6
click at [131, 205] on li "Dashboard" at bounding box center [143, 205] width 222 height 25
click at [121, 276] on ul "Dashboard Browse Products Favourites Inventory Lists View Orders Suppliers Budg…" at bounding box center [143, 476] width 222 height 565
click at [144, 235] on ul "Dashboard Browse Products Favourites Inventory Lists View Orders Suppliers Budg…" at bounding box center [143, 476] width 222 height 565
click at [115, 289] on link "Favourites" at bounding box center [92, 291] width 55 height 16
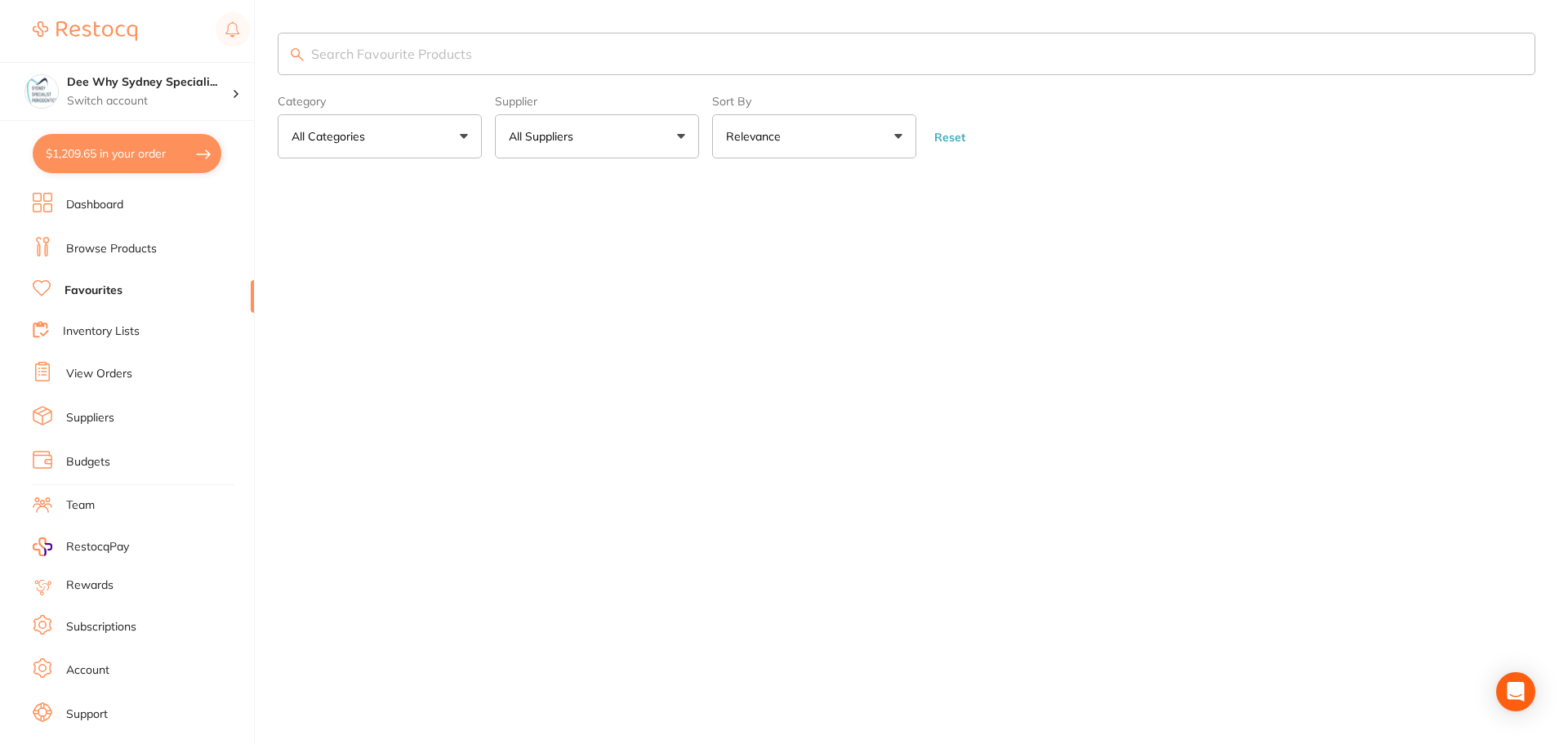
click at [130, 246] on link "Browse Products" at bounding box center [112, 248] width 90 height 16
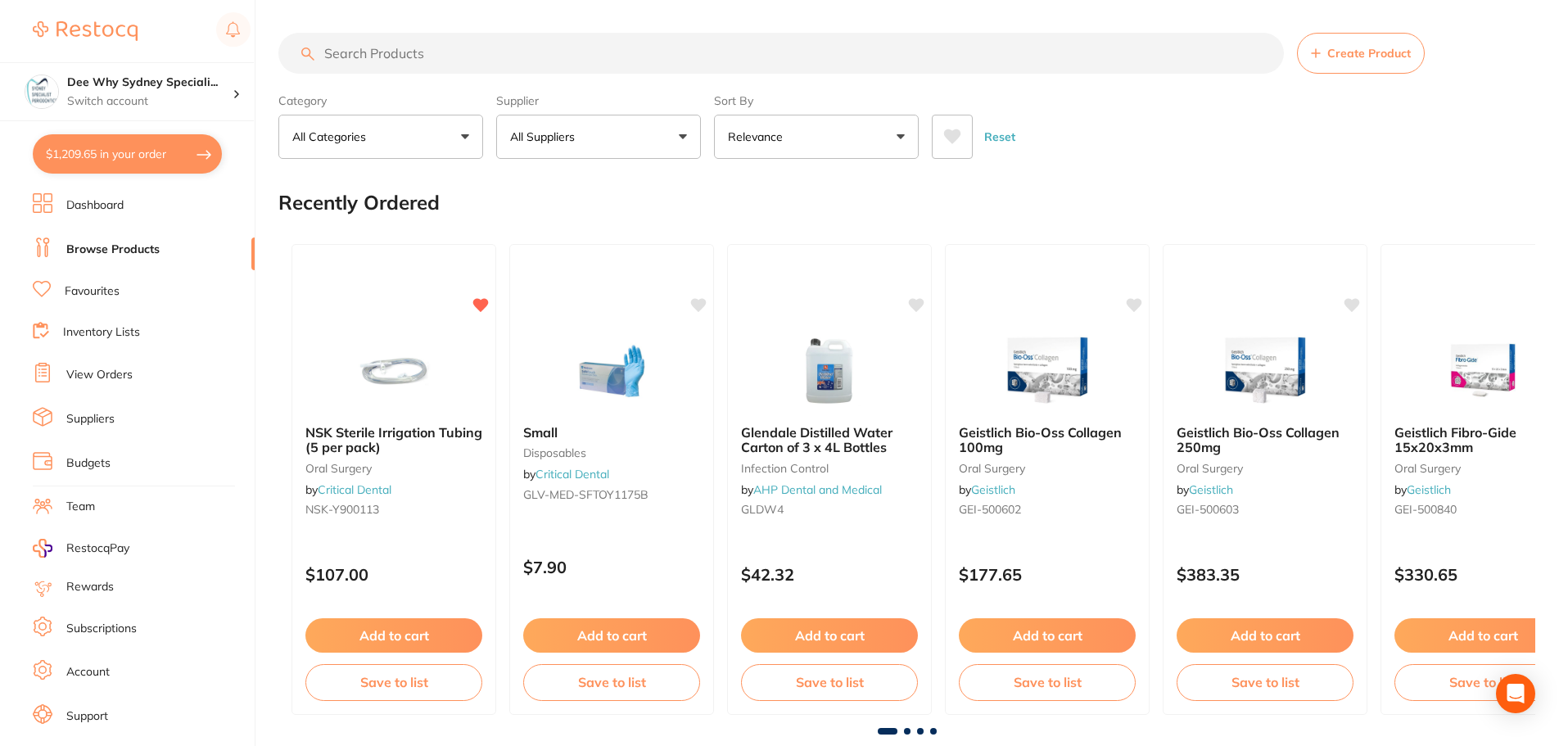
click at [493, 54] on input "search" at bounding box center [780, 53] width 1005 height 41
paste input "Syringe Sleeves With Opening"
type input "Syringe Sleeves With Opening"
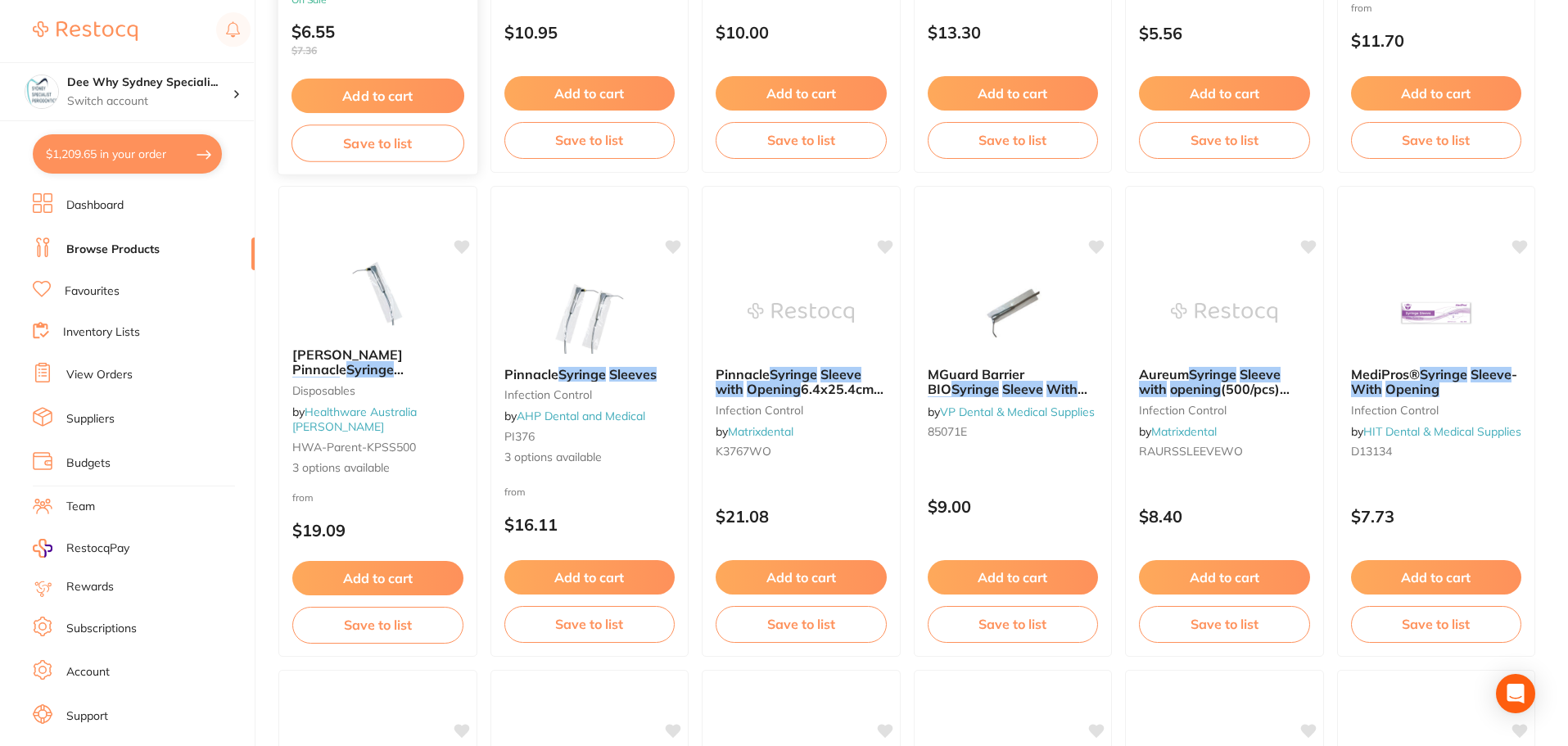
scroll to position [409, 0]
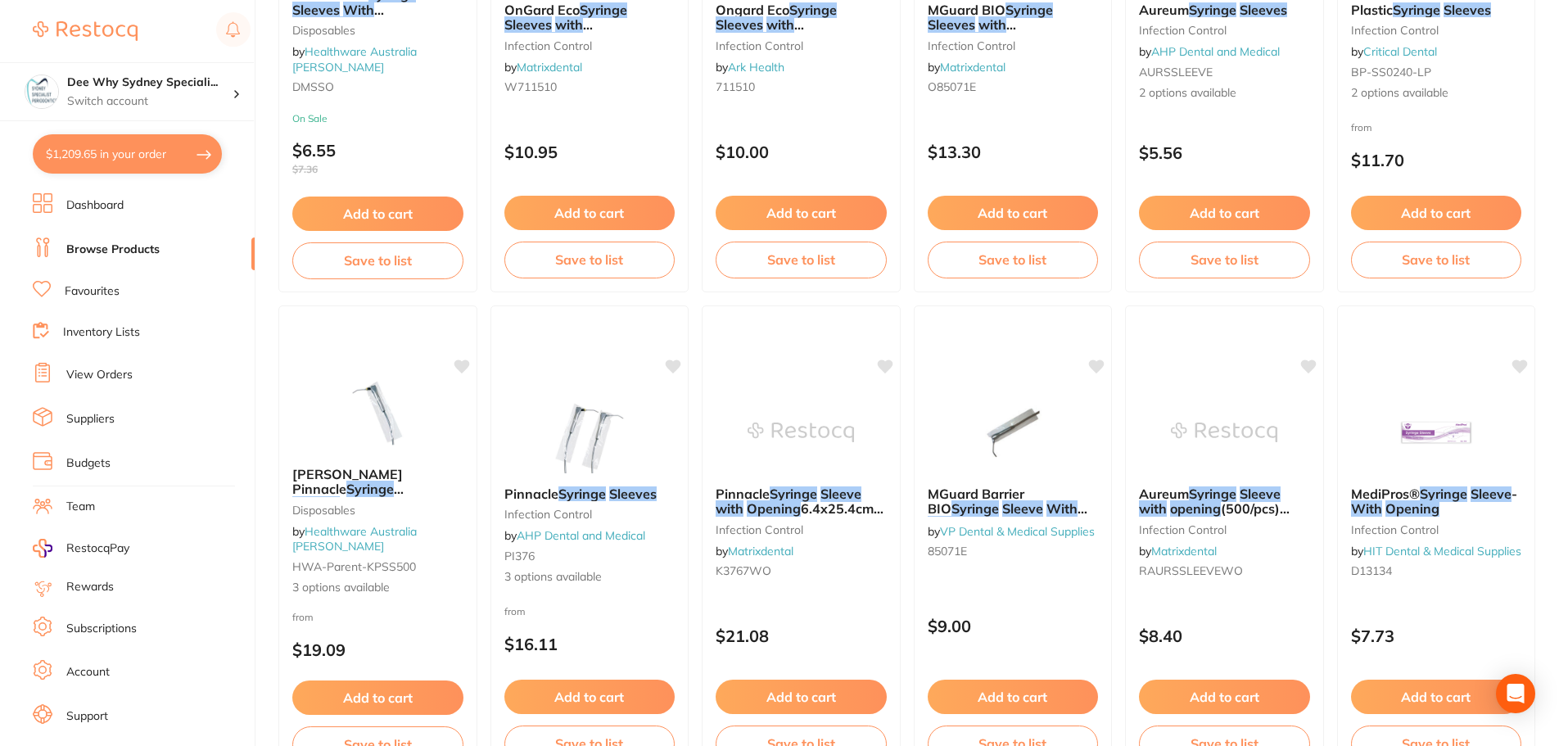
click at [152, 147] on button "$1,209.65 in your order" at bounding box center [127, 154] width 189 height 39
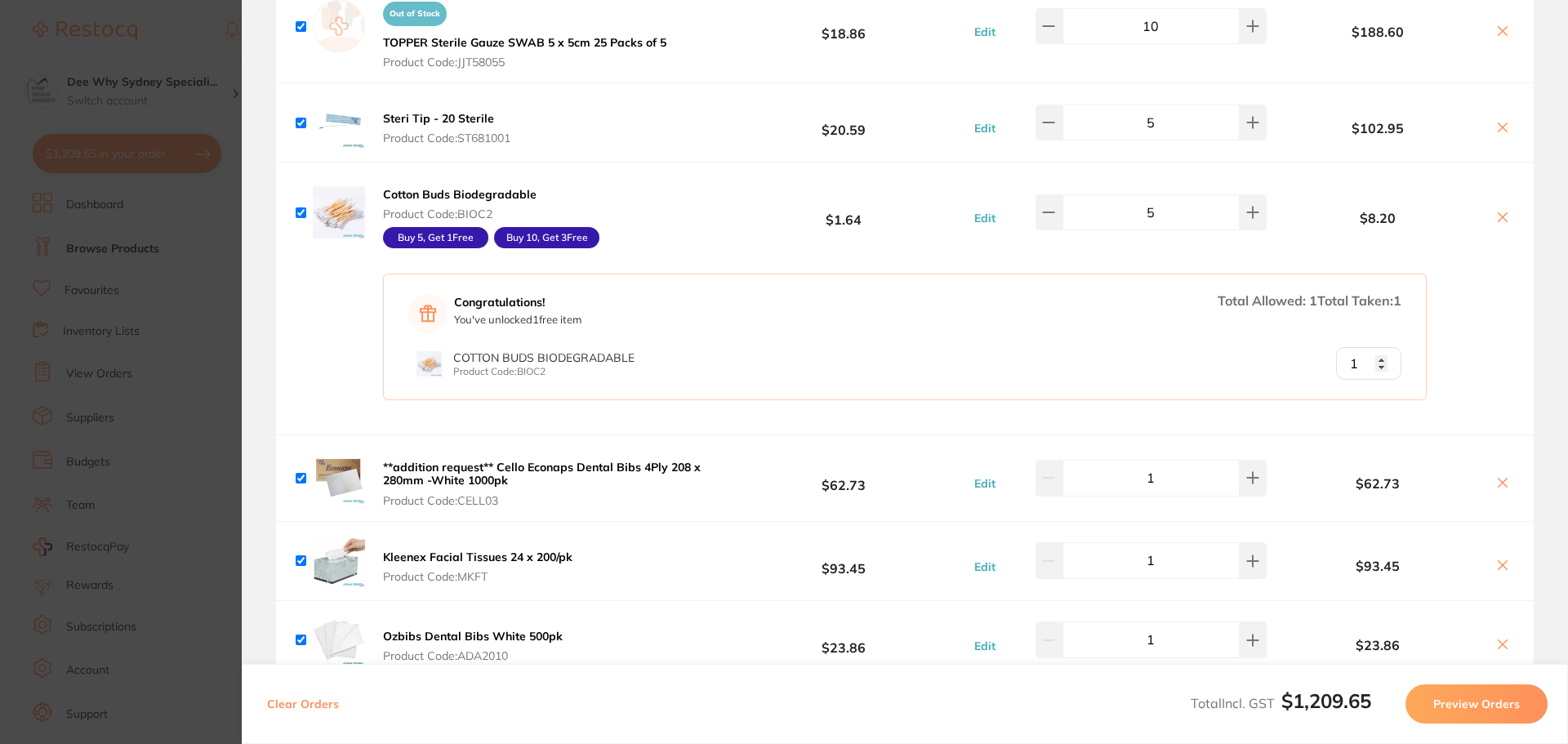
scroll to position [1551, 0]
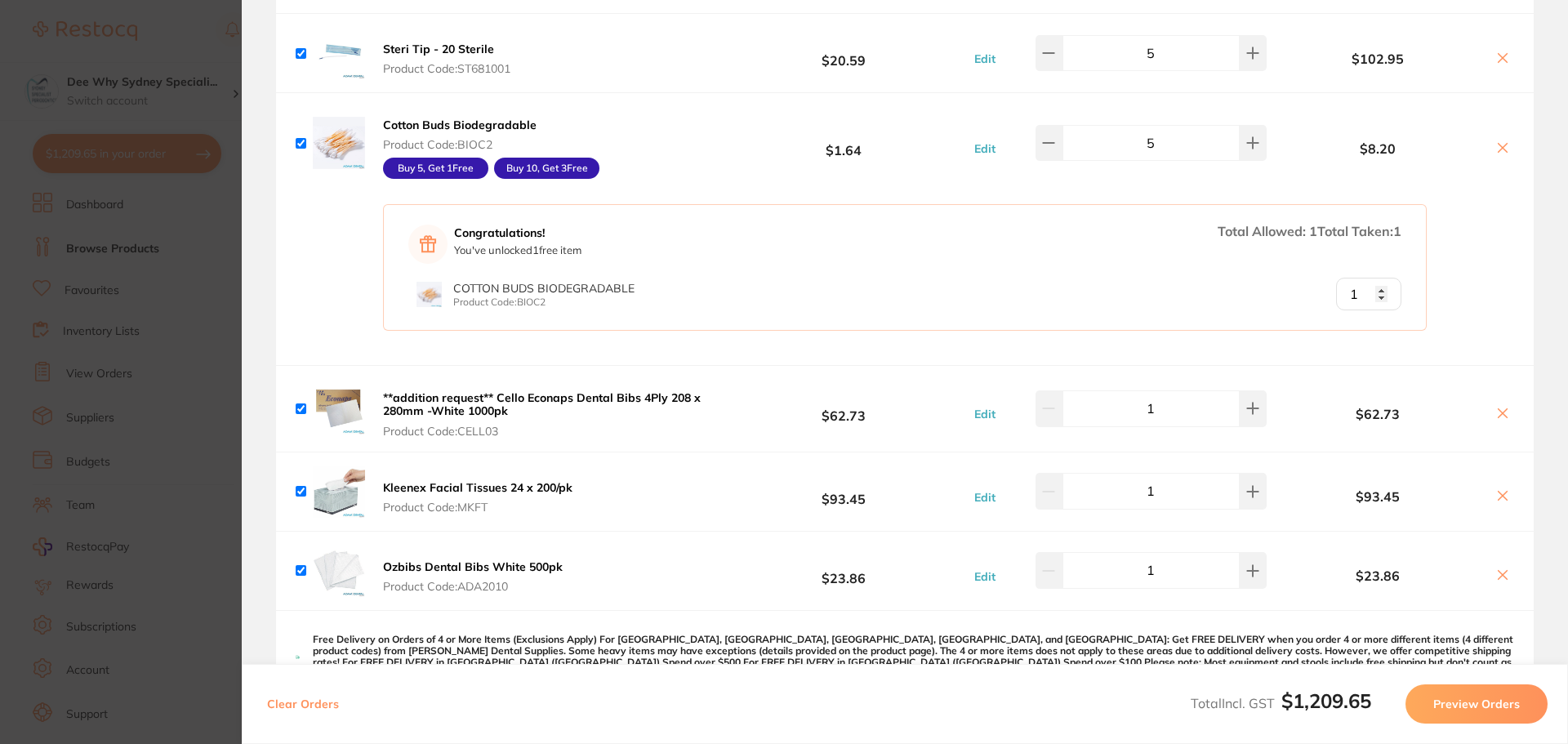
click at [429, 392] on b "**addition request** Cello Econaps Dental Bibs 4Ply 208 x 280mm -White 1000pk" at bounding box center [542, 404] width 318 height 28
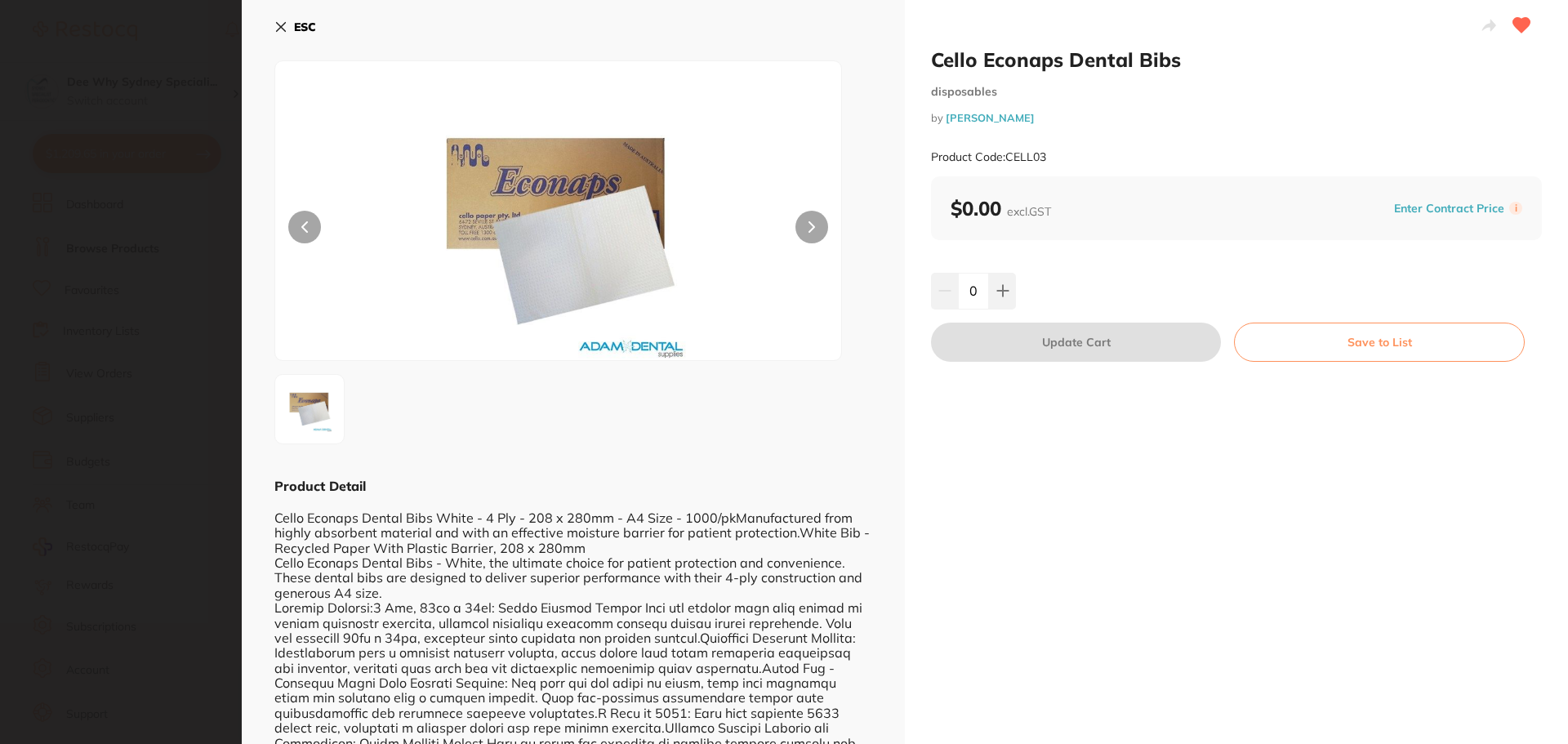
type input "1"
drag, startPoint x: 1035, startPoint y: 157, endPoint x: 1075, endPoint y: 172, distance: 42.7
click at [1079, 160] on div "Product Code: CELL03" at bounding box center [1237, 157] width 611 height 40
copy small "CELL03"
click at [278, 24] on icon at bounding box center [281, 27] width 9 height 9
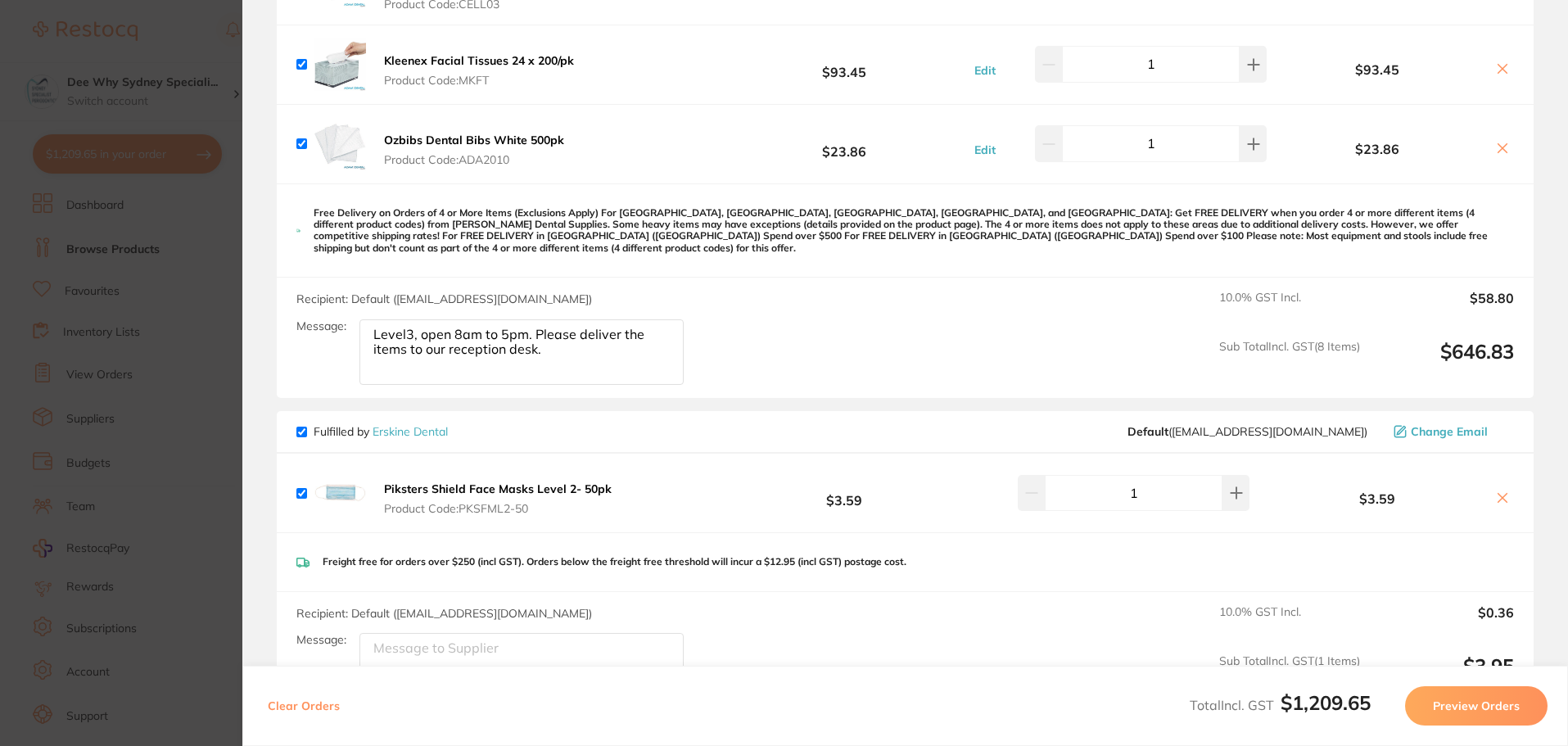
scroll to position [1801, 0]
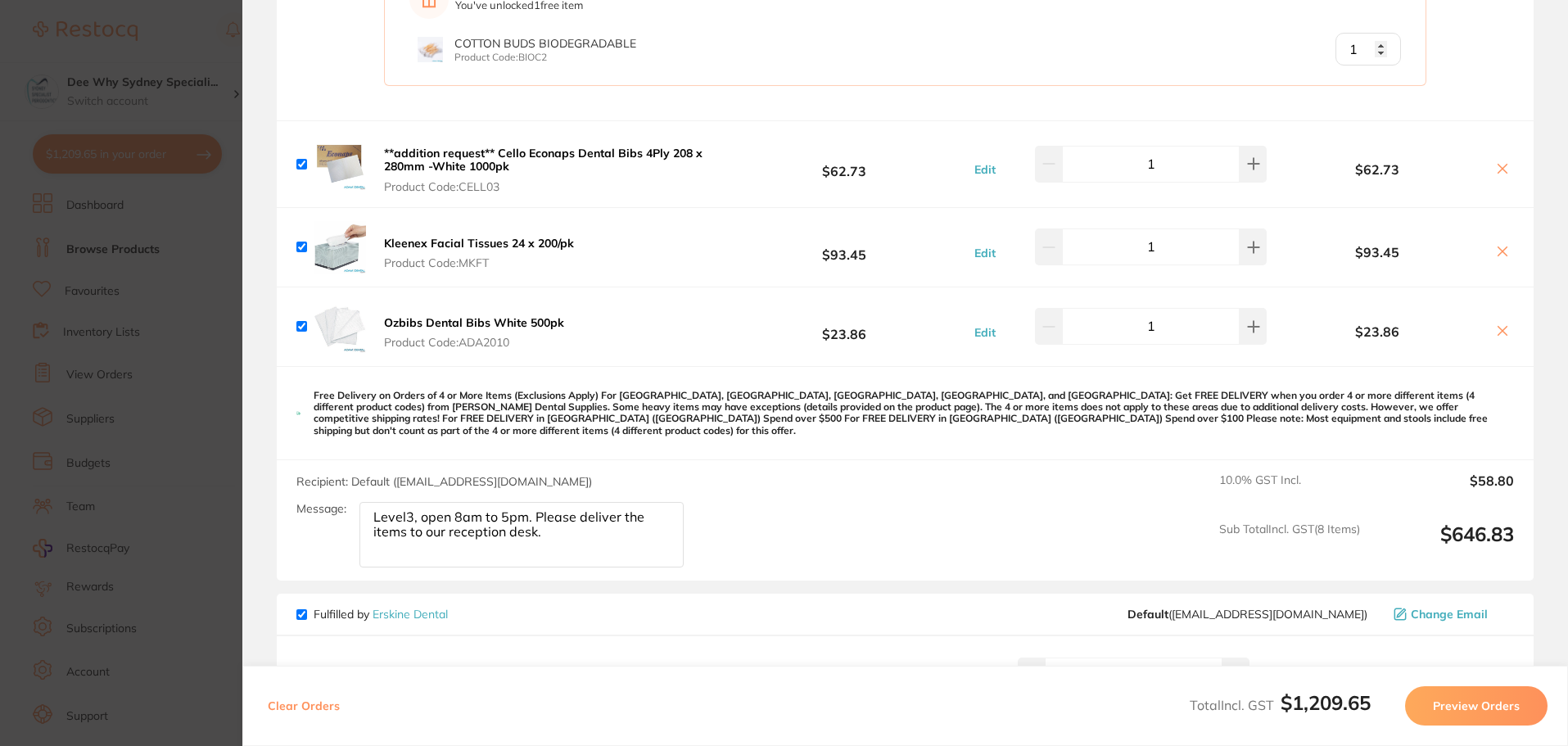
click at [464, 345] on span "Product Code: ADA2010" at bounding box center [474, 341] width 180 height 13
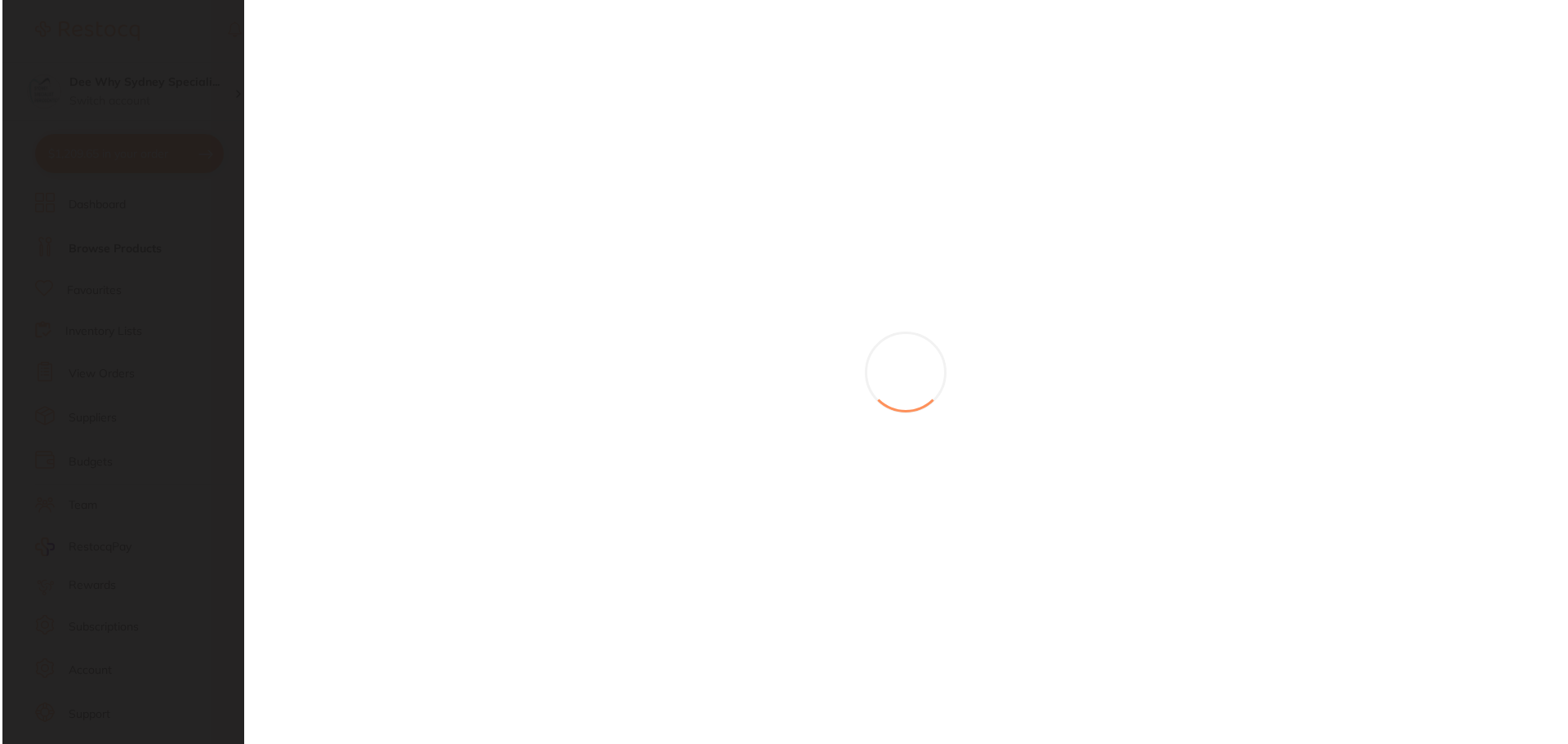
scroll to position [0, 0]
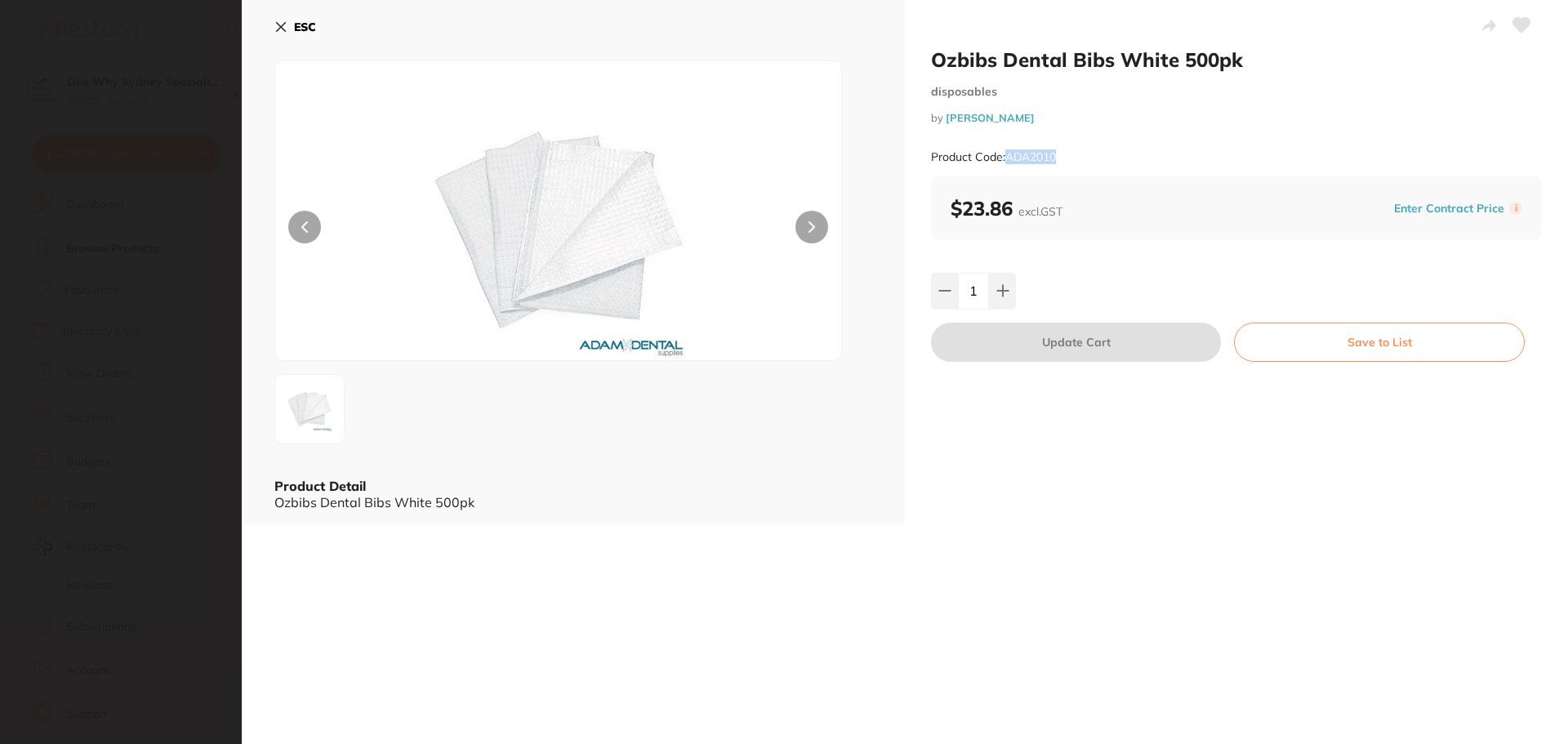
drag, startPoint x: 1010, startPoint y: 157, endPoint x: 1081, endPoint y: 161, distance: 71.1
click at [1080, 161] on div "Product Code: ADA2010" at bounding box center [1237, 157] width 611 height 40
copy small "ADA2010"
click at [286, 21] on icon at bounding box center [281, 26] width 13 height 13
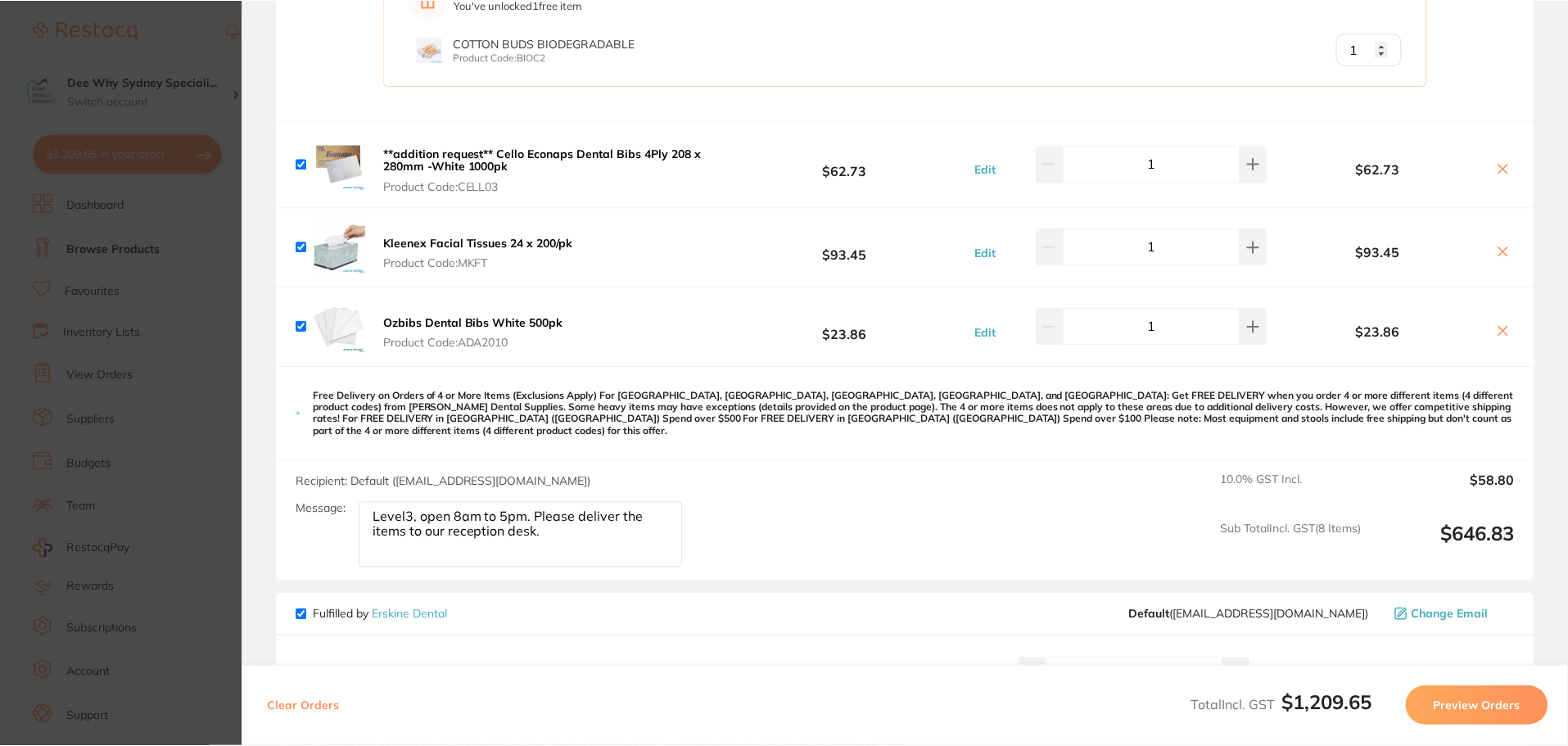
scroll to position [409, 0]
click at [409, 243] on b "Kleenex Facial Tissues 24 x 200/pk" at bounding box center [479, 243] width 190 height 15
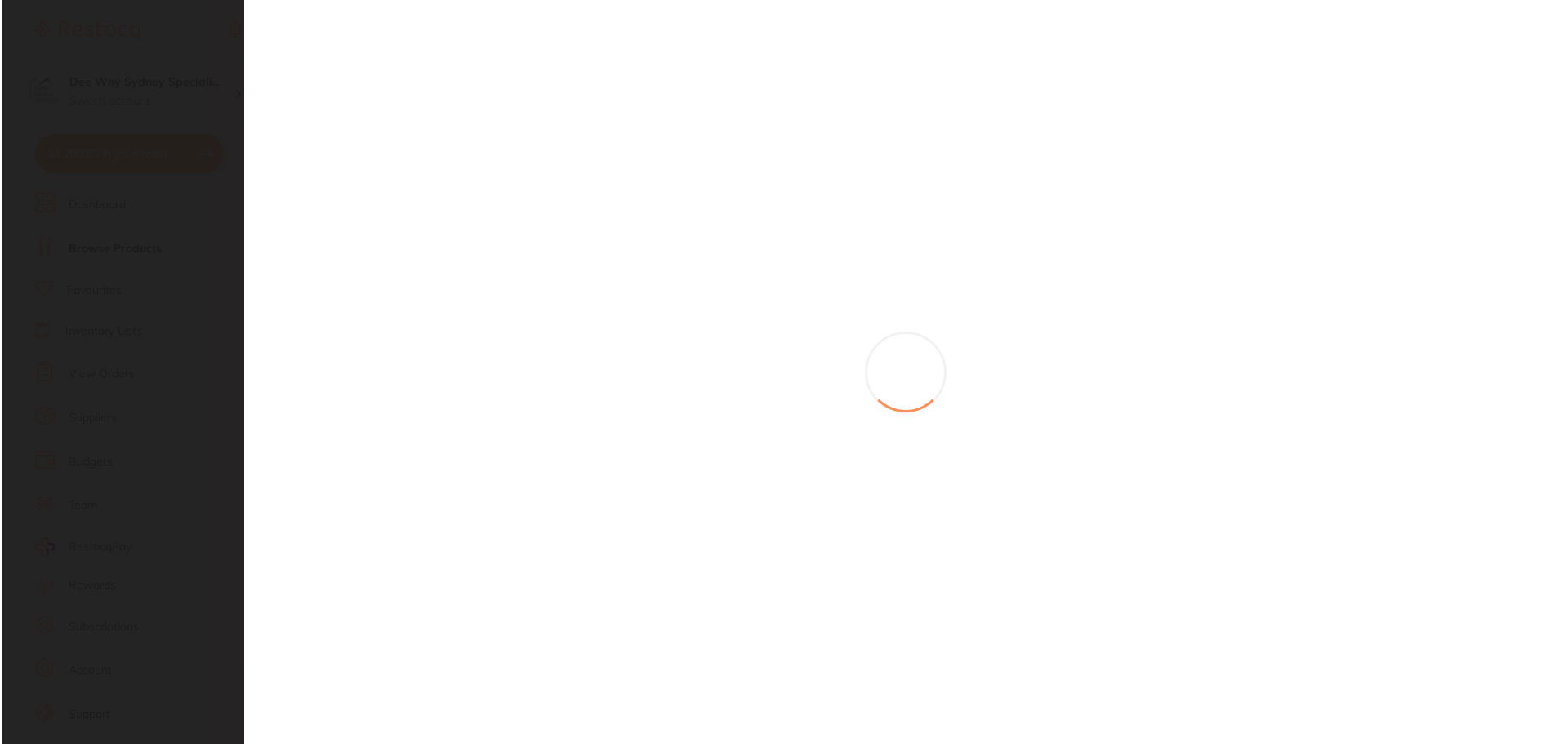
scroll to position [0, 0]
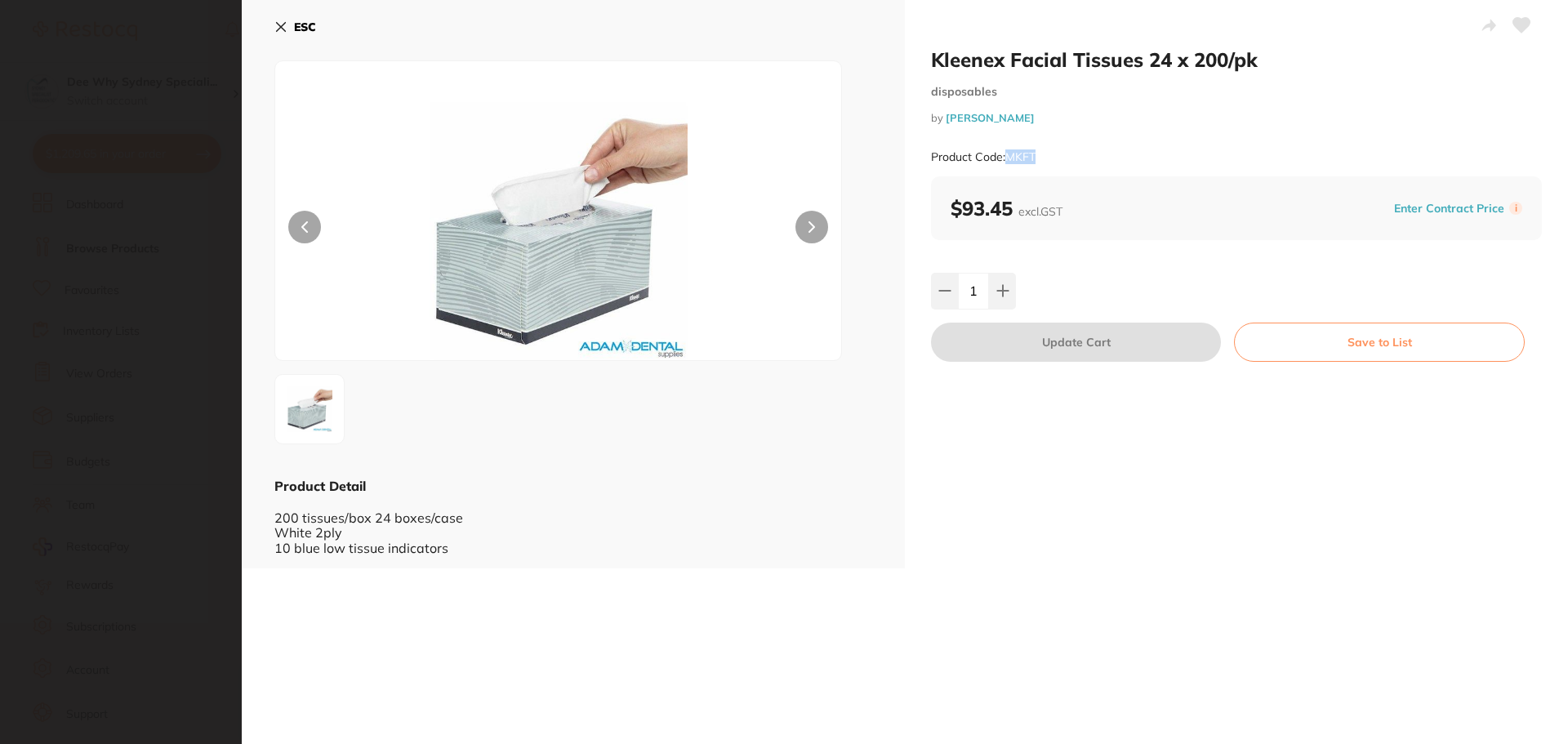
drag, startPoint x: 1007, startPoint y: 157, endPoint x: 1090, endPoint y: 164, distance: 83.3
click at [1090, 164] on div "Product Code: MKFT" at bounding box center [1237, 157] width 611 height 40
copy small "MKFT"
click at [276, 33] on button "ESC" at bounding box center [295, 26] width 42 height 28
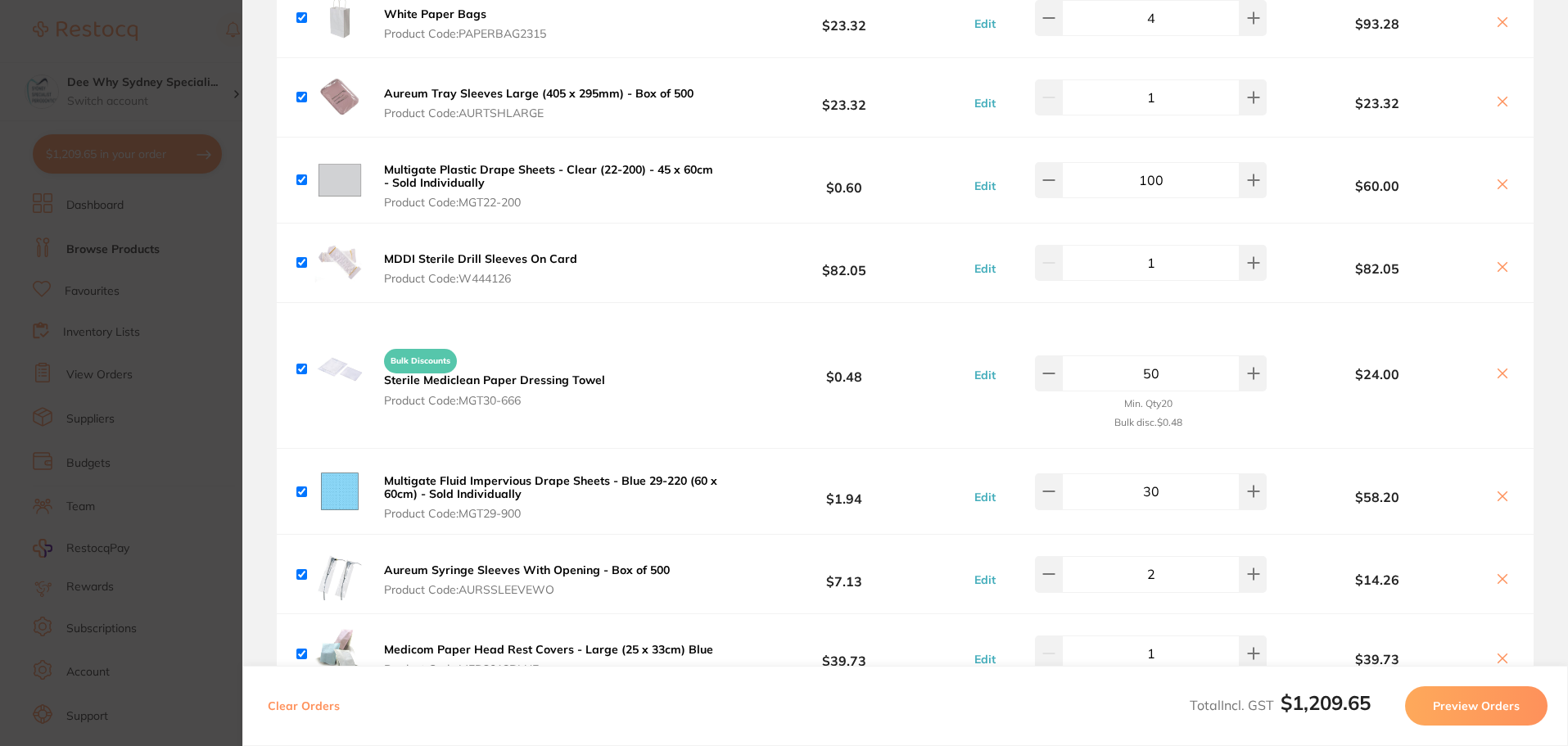
scroll to position [409, 0]
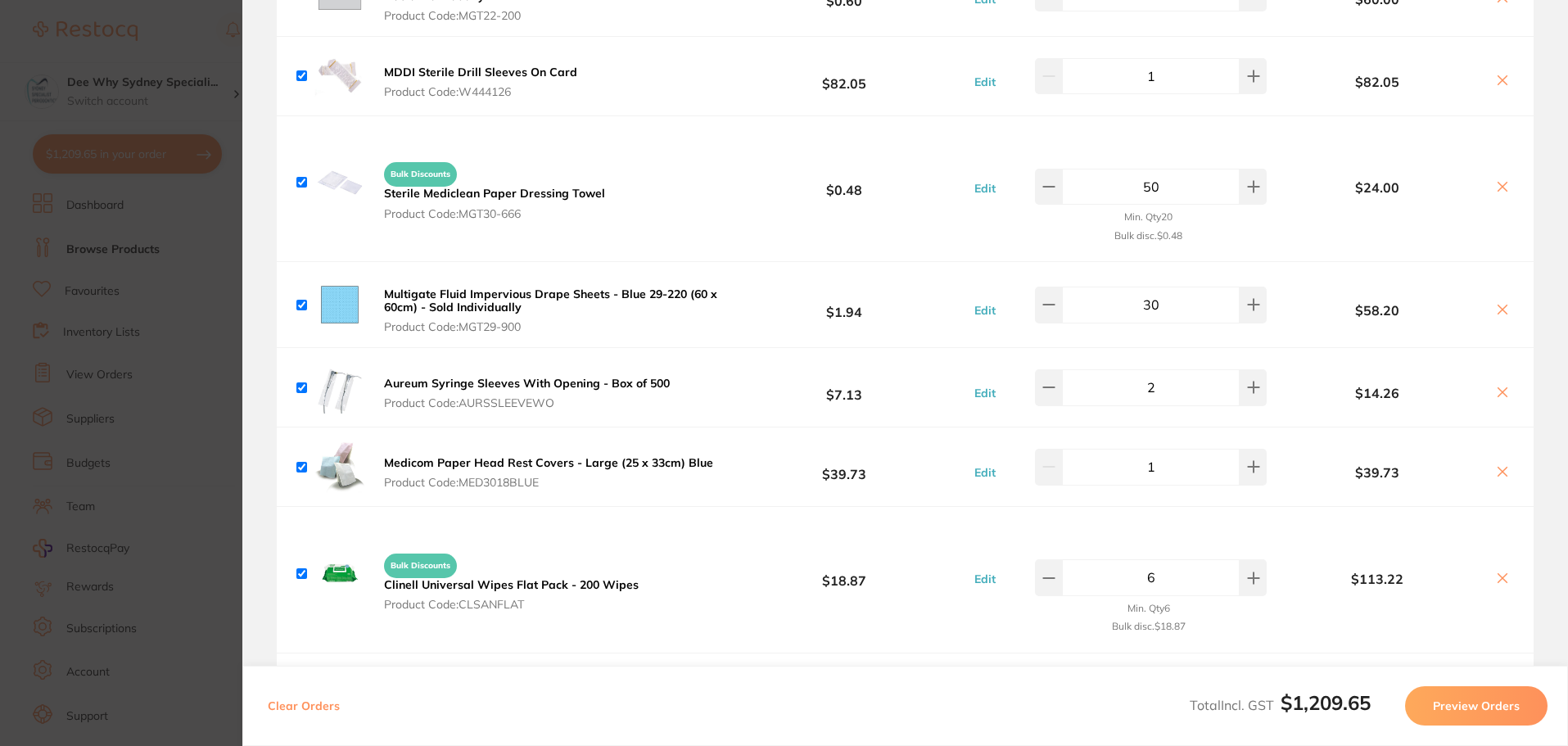
click at [446, 385] on b "Aureum Syringe Sleeves With Opening - Box of 500" at bounding box center [527, 382] width 286 height 15
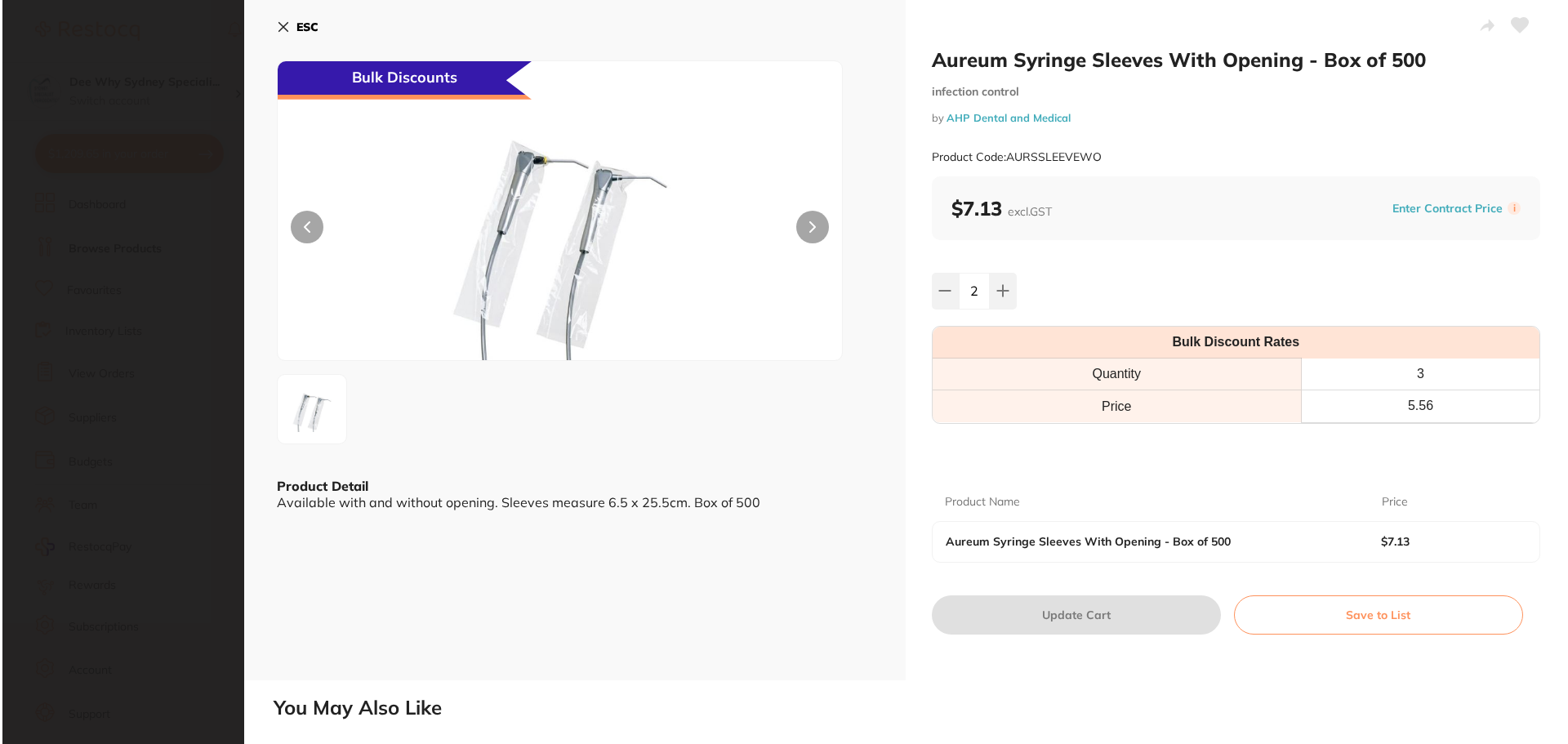
scroll to position [0, 0]
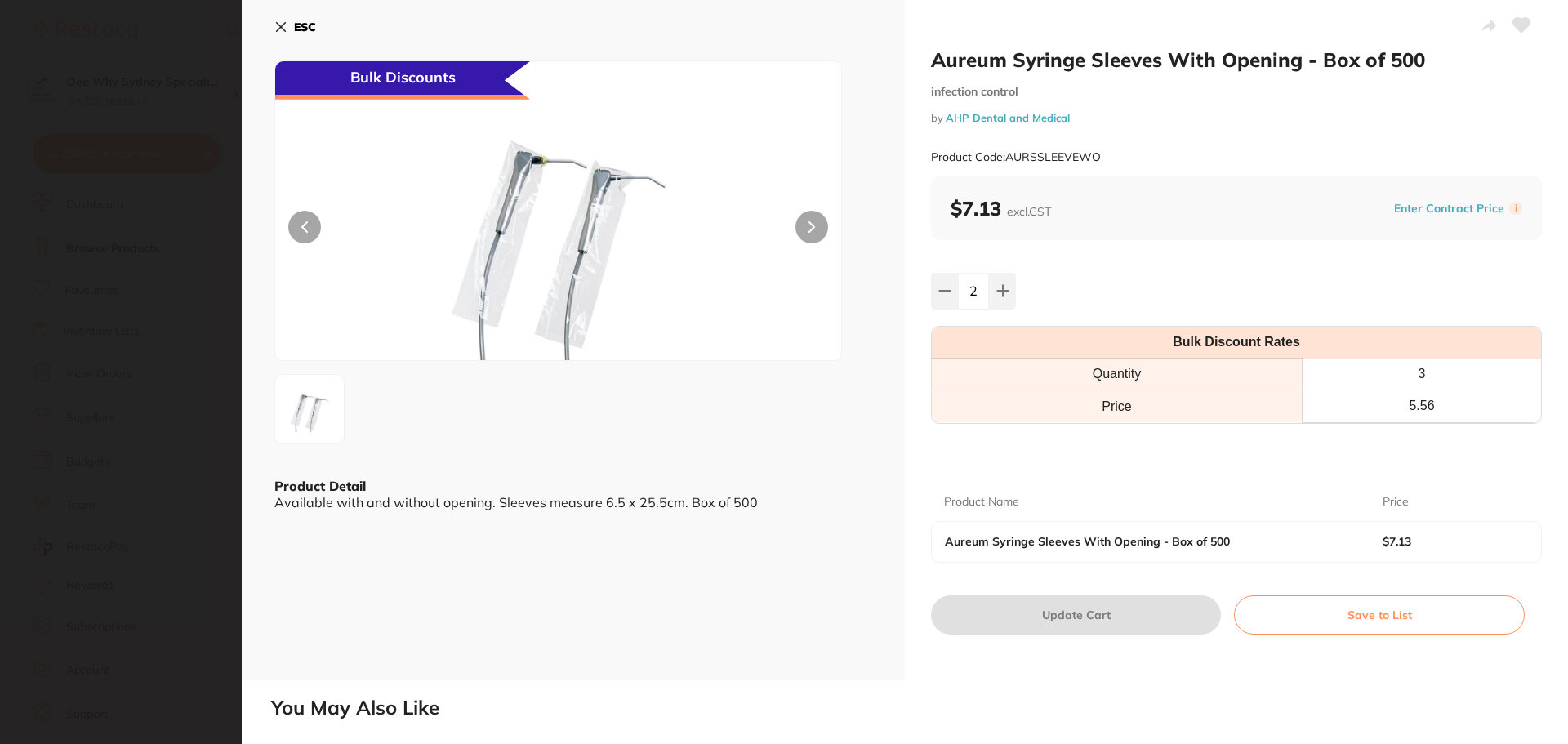
click at [279, 26] on icon at bounding box center [281, 27] width 9 height 9
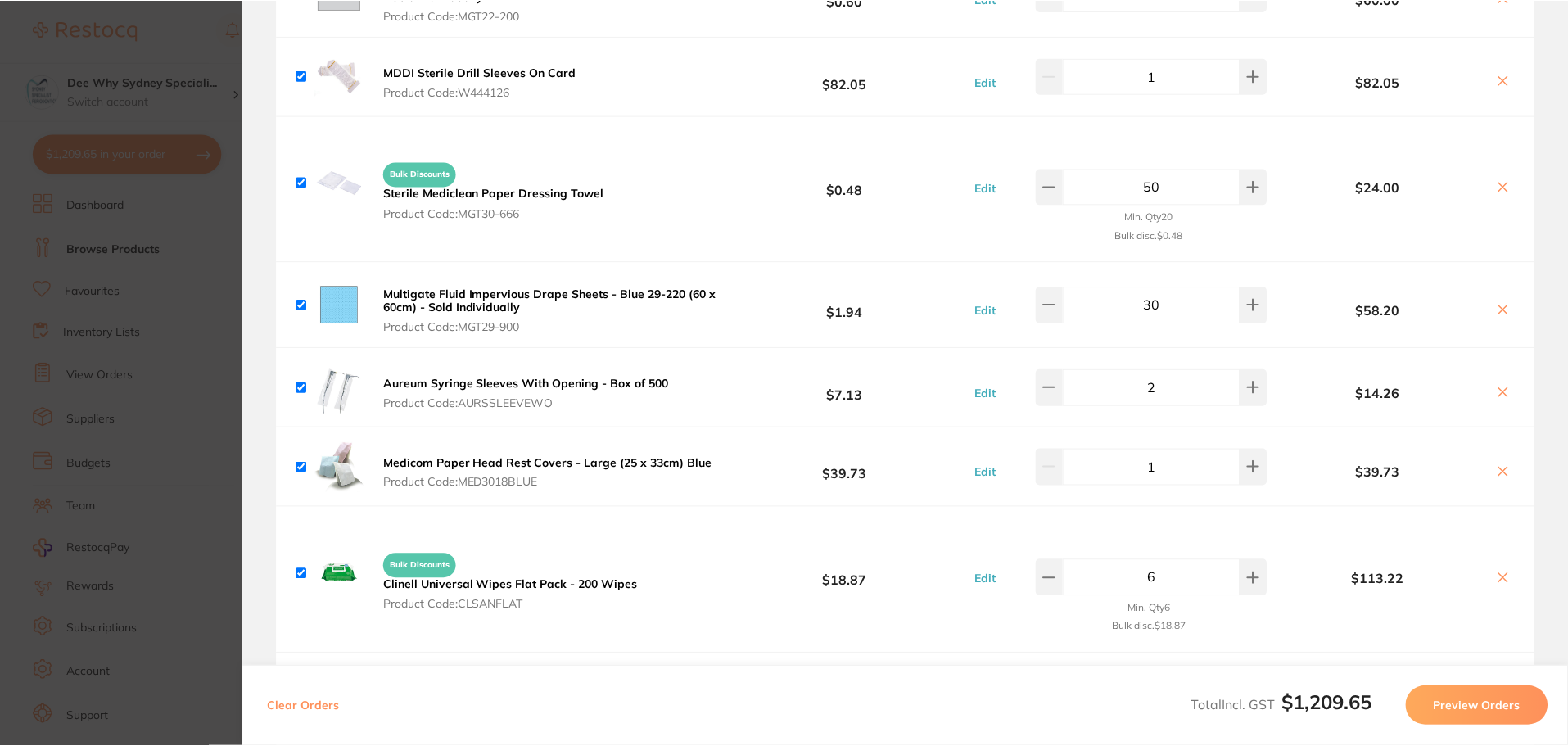
scroll to position [409, 0]
click at [1505, 389] on button at bounding box center [1502, 394] width 23 height 17
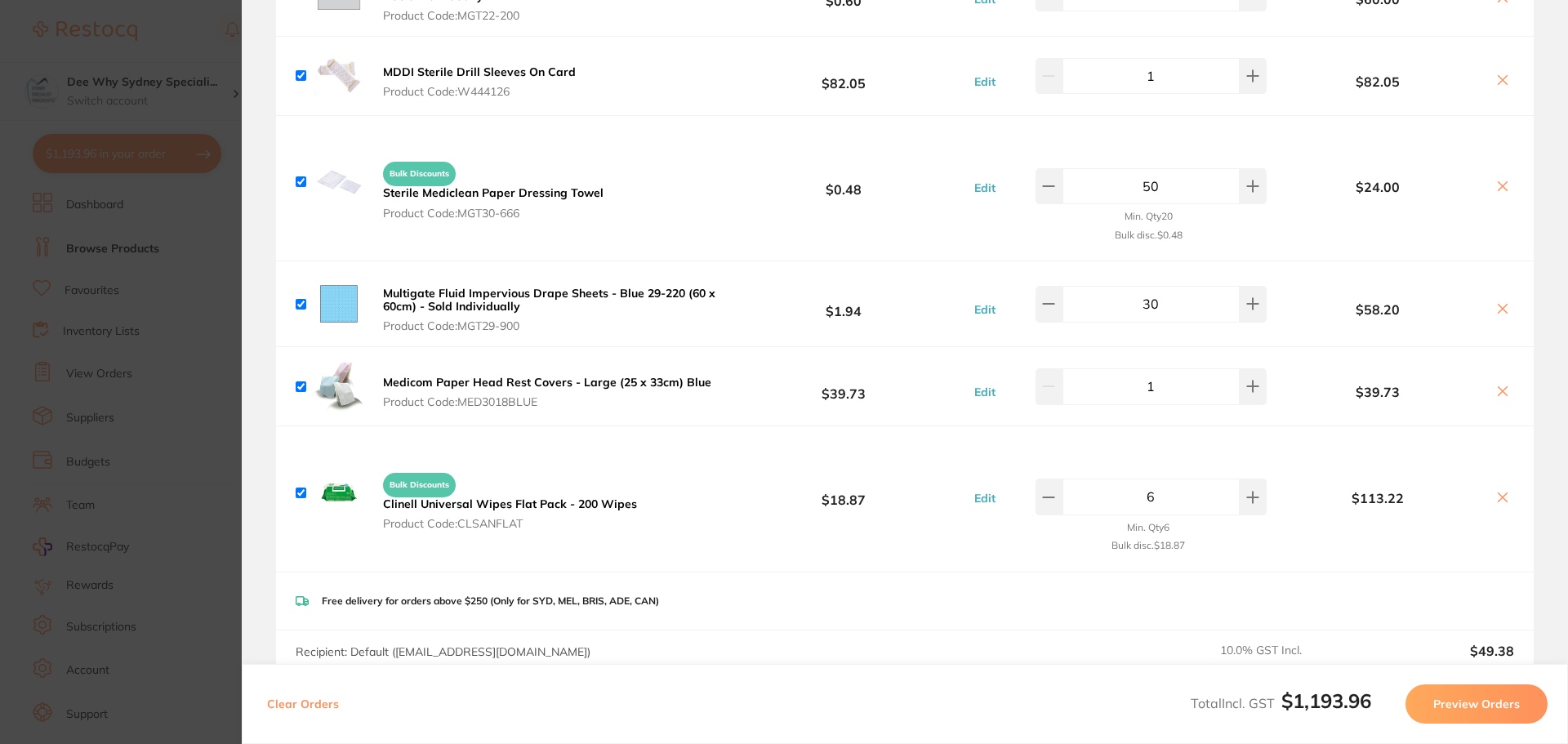
scroll to position [0, 0]
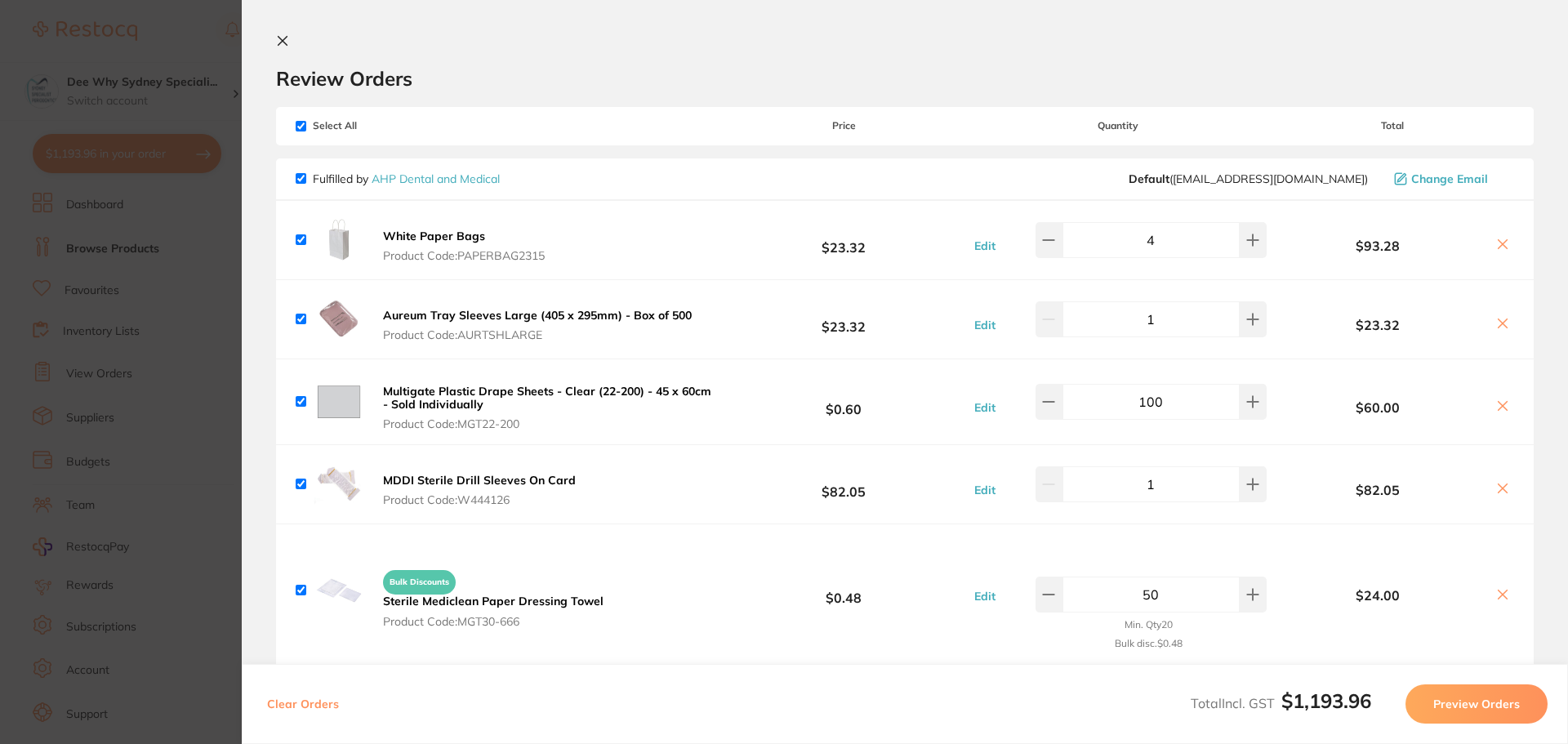
click at [471, 313] on b "Aureum Tray Sleeves Large (405 x 295mm) - Box of 500" at bounding box center [538, 315] width 309 height 15
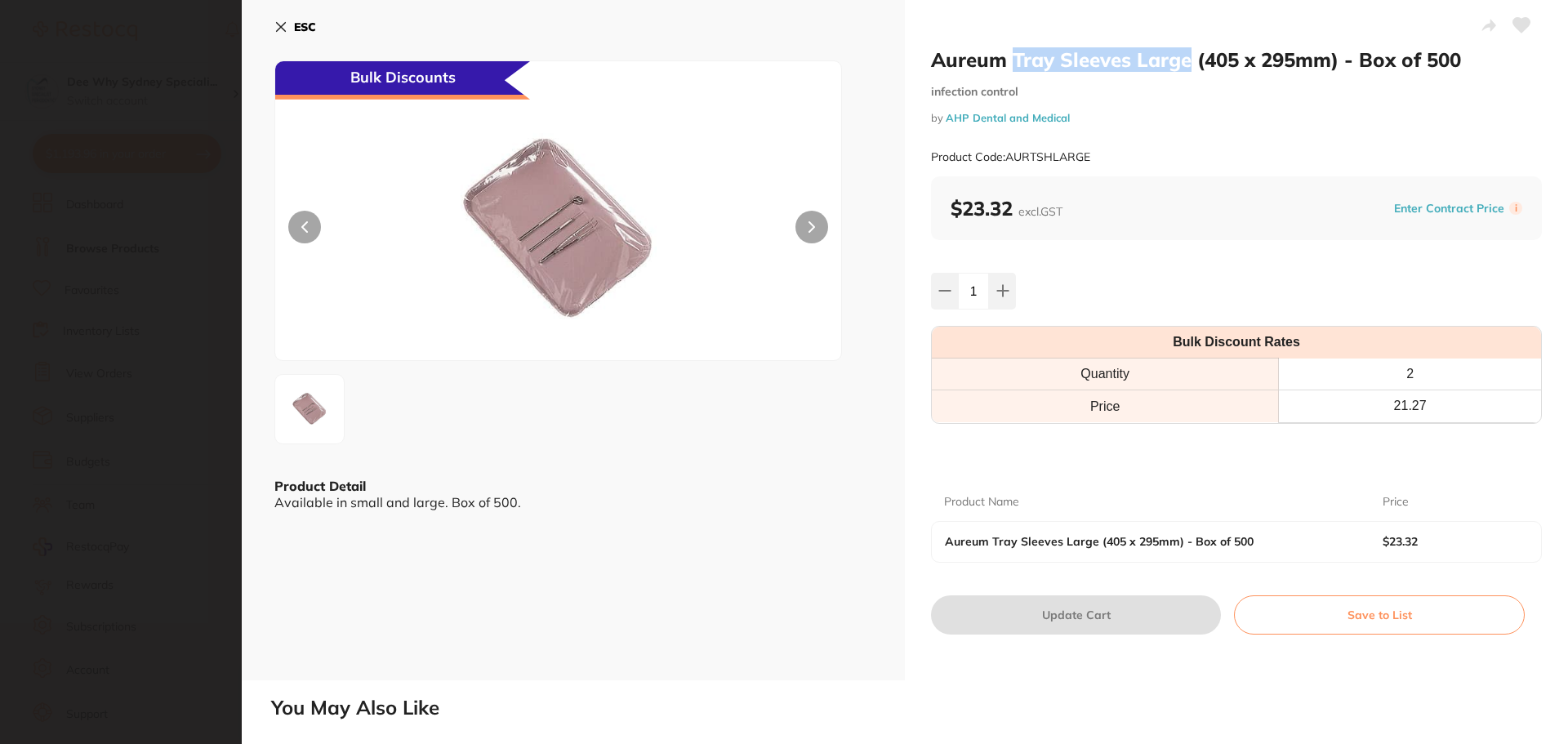
drag, startPoint x: 1013, startPoint y: 57, endPoint x: 1186, endPoint y: 52, distance: 173.1
click at [1186, 52] on h2 "Aureum Tray Sleeves Large (405 x 295mm) - Box of 500" at bounding box center [1237, 60] width 611 height 25
copy h2 "Tray Sleeves Large"
click at [284, 27] on icon at bounding box center [281, 26] width 13 height 13
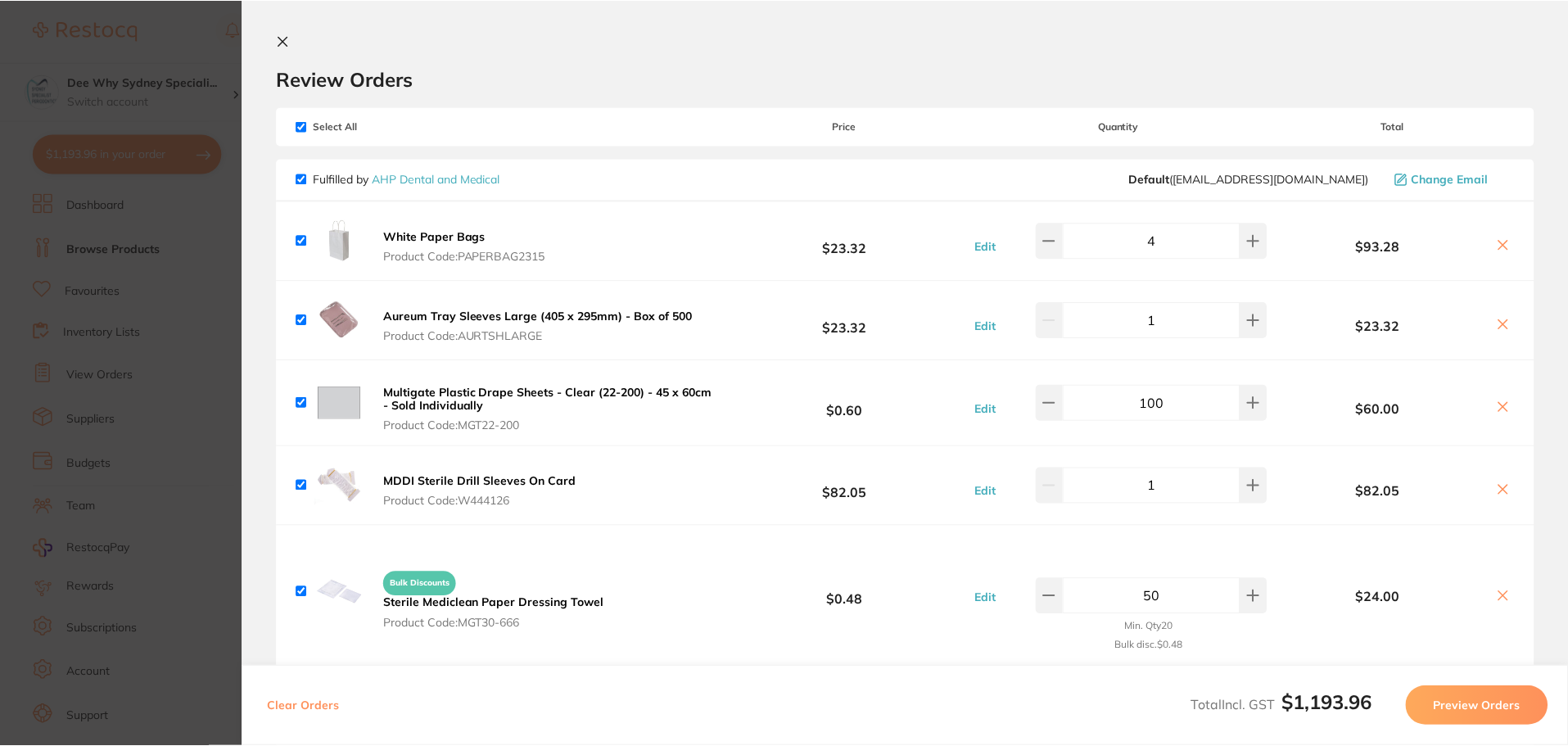
scroll to position [409, 0]
click at [1504, 321] on icon at bounding box center [1501, 323] width 13 height 13
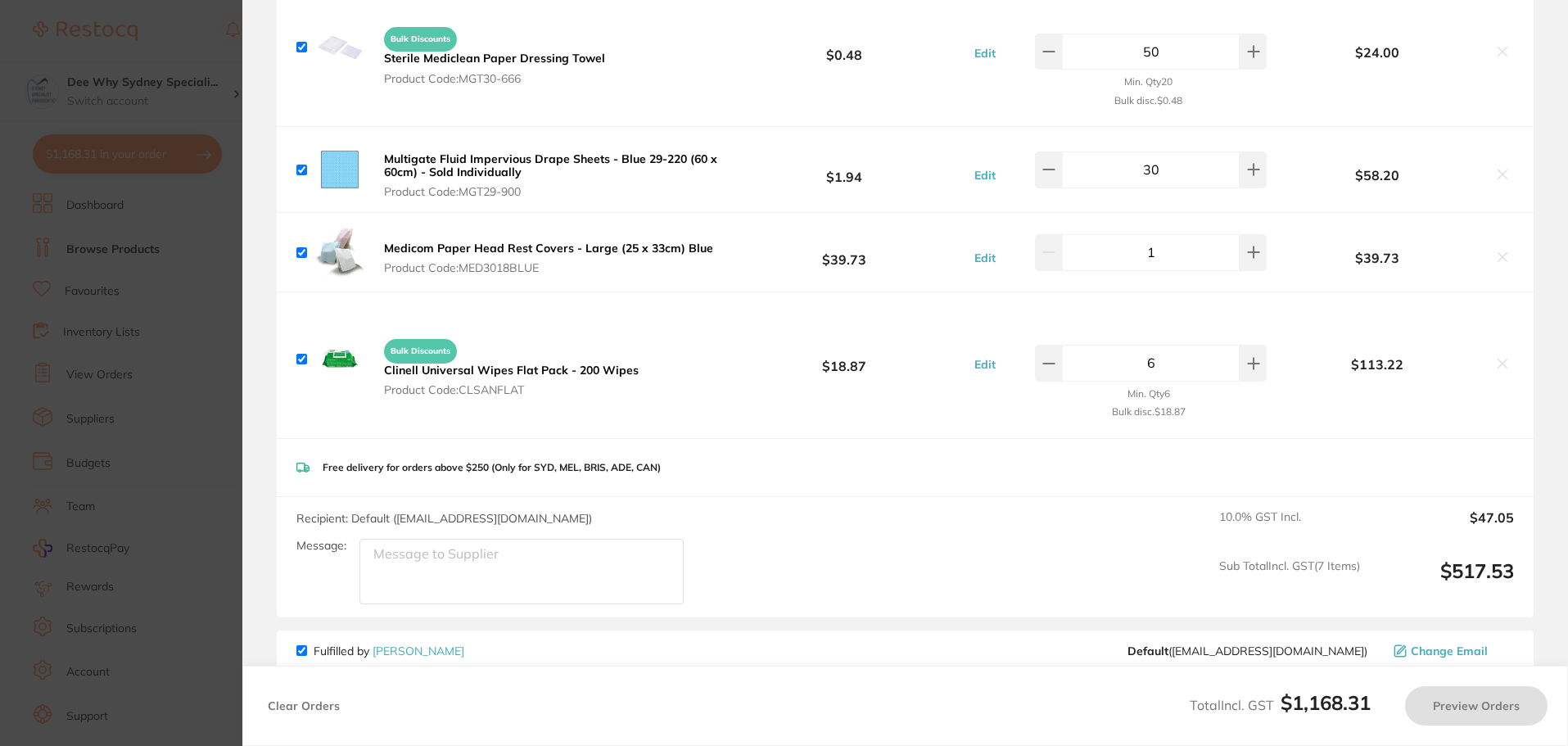
scroll to position [491, 0]
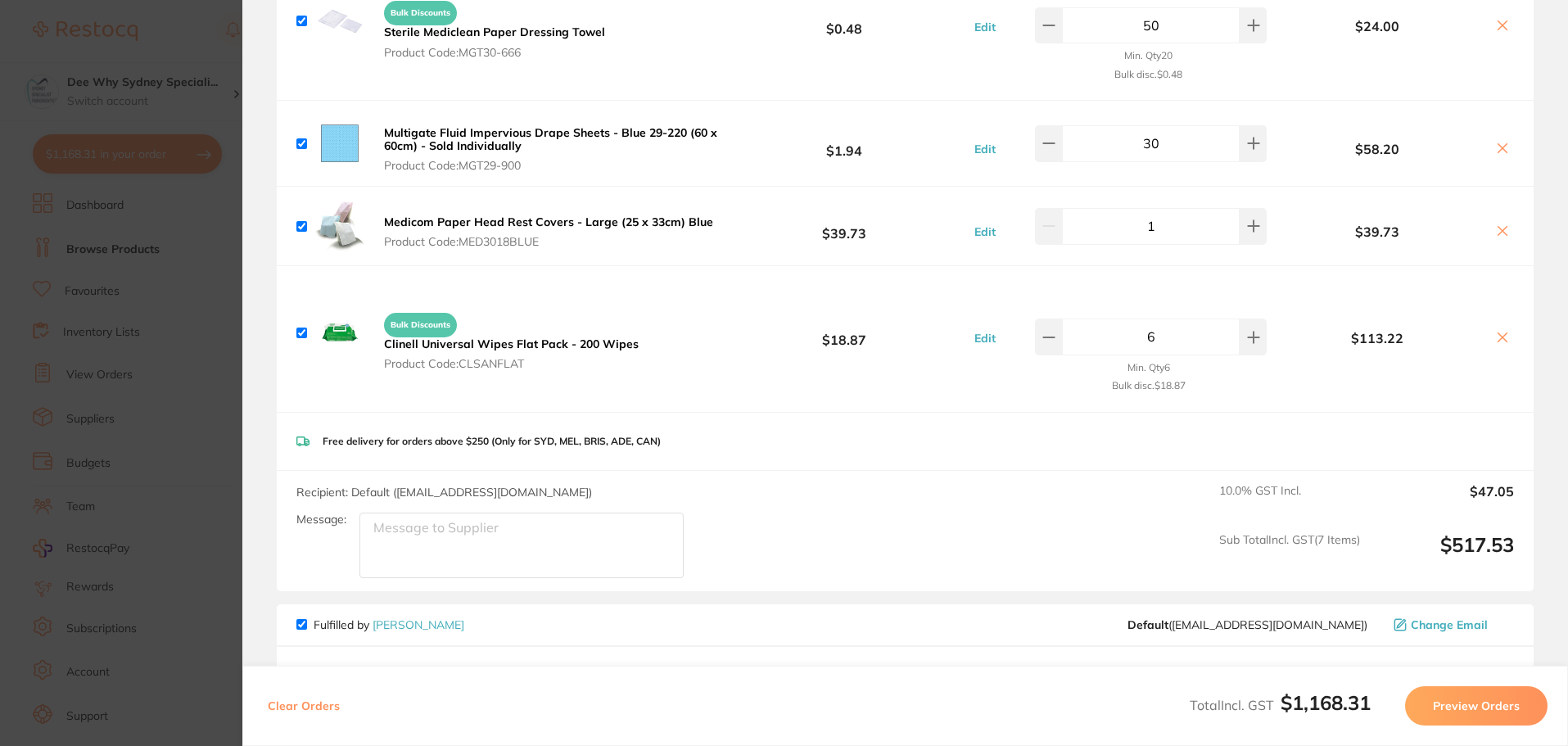
checkbox input "true"
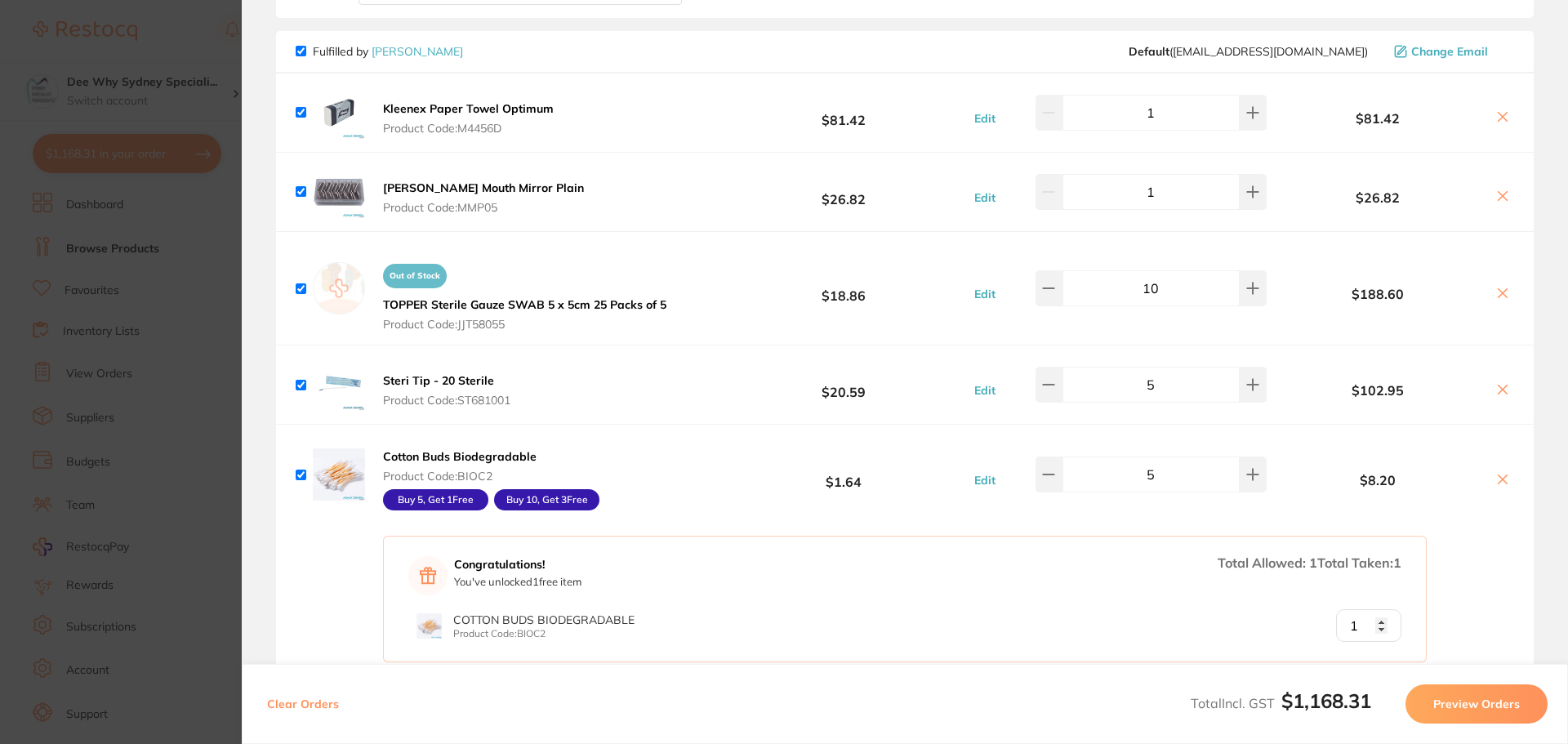
scroll to position [979, 0]
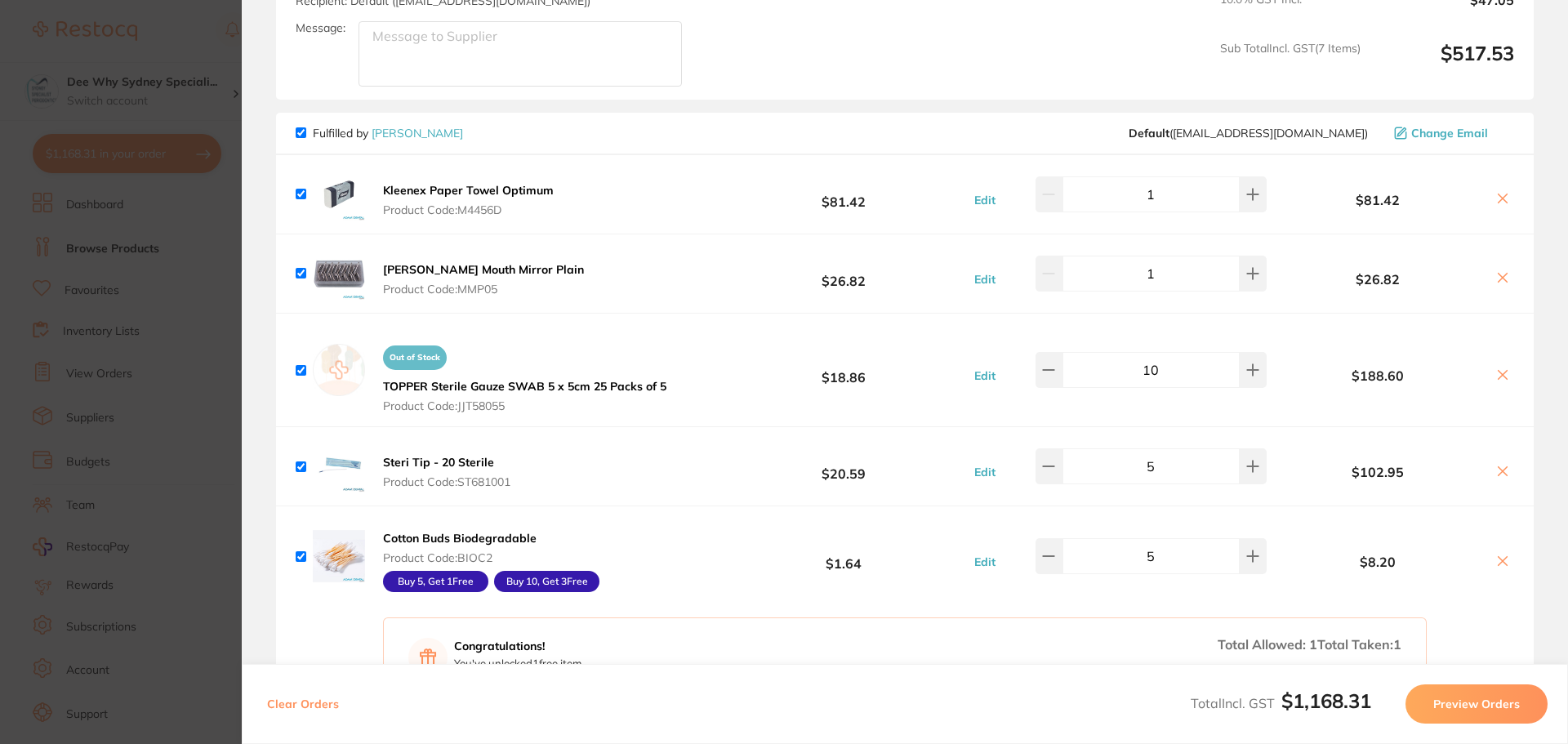
click at [470, 206] on span "Product Code: M4456D" at bounding box center [469, 209] width 171 height 13
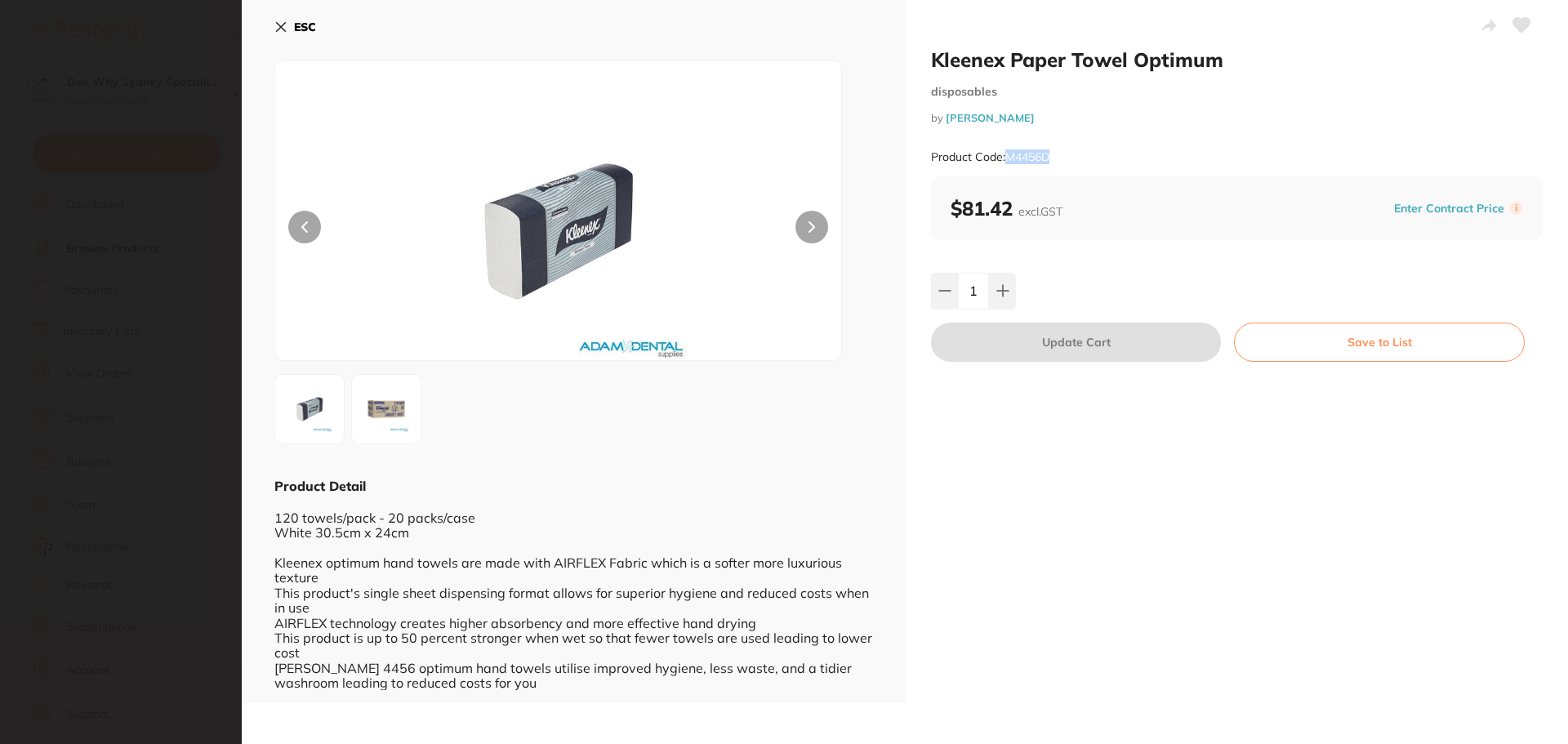
drag, startPoint x: 1006, startPoint y: 156, endPoint x: 1116, endPoint y: 159, distance: 110.0
click at [1116, 159] on div "Product Code: M4456D" at bounding box center [1237, 157] width 611 height 40
copy small "M4456D"
click at [278, 22] on icon at bounding box center [281, 26] width 13 height 13
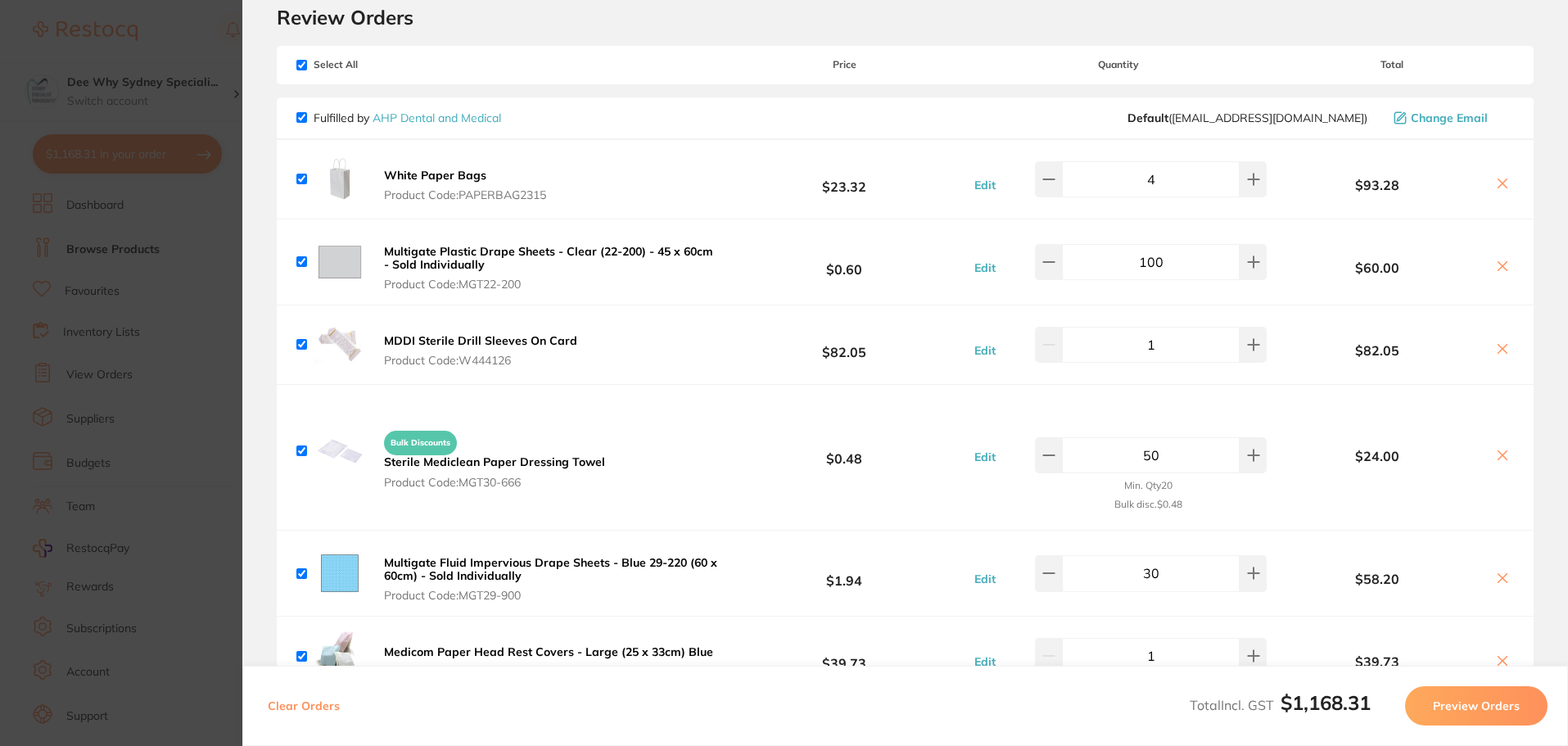
scroll to position [0, 0]
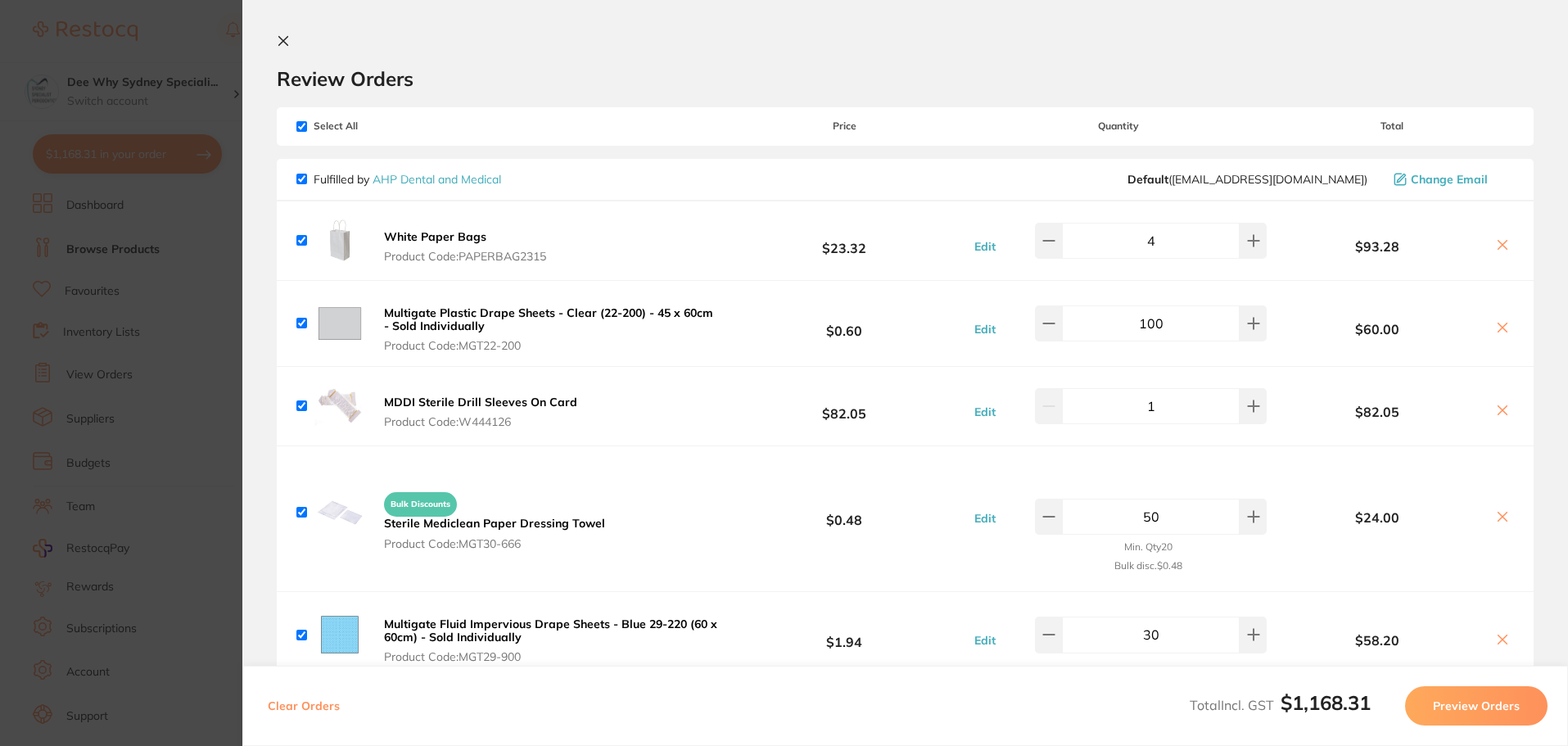
click at [216, 40] on section "Update RRP Set your pre negotiated price for this item. Item Agreed RRP (excl. …" at bounding box center [784, 373] width 1568 height 746
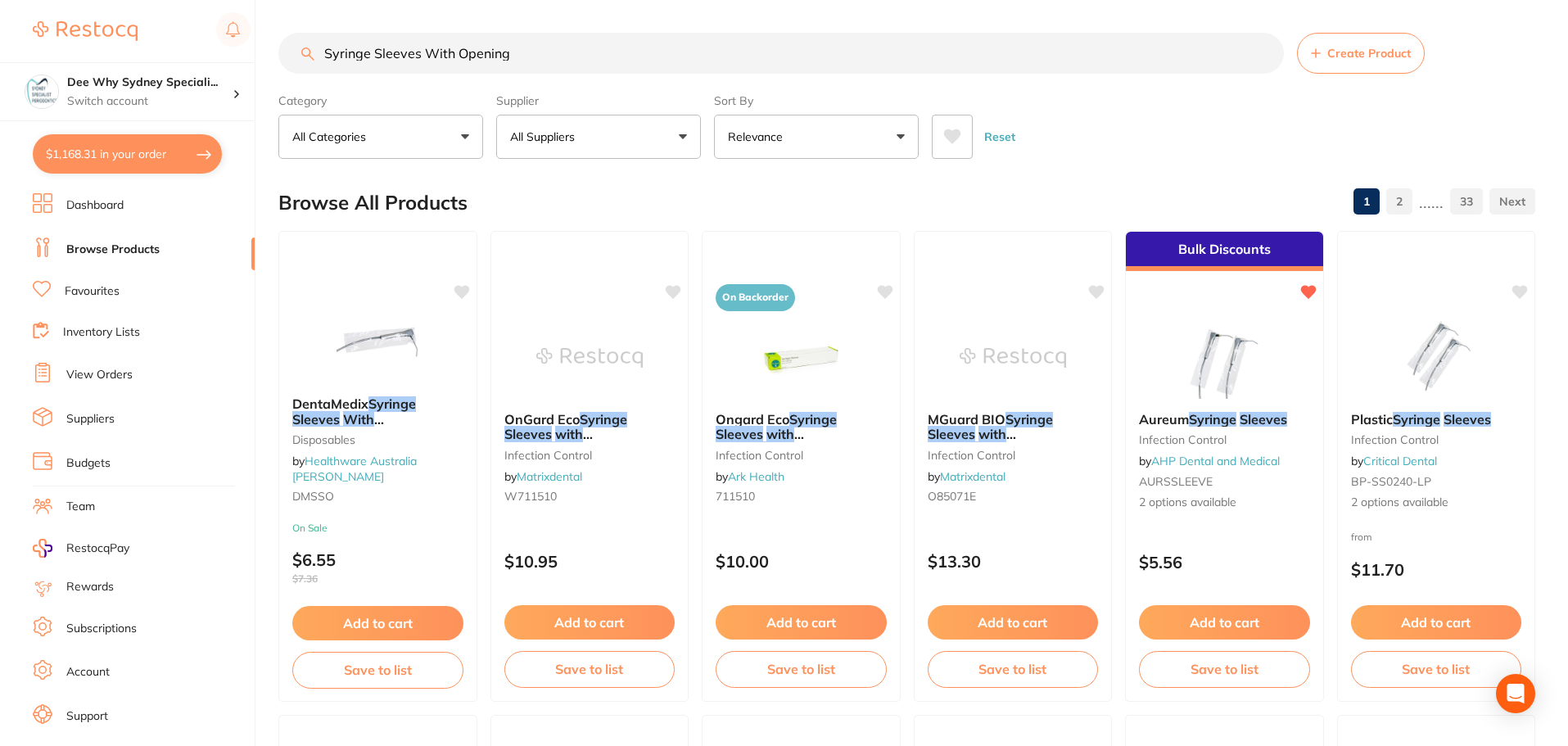
drag, startPoint x: 382, startPoint y: 45, endPoint x: 22, endPoint y: 45, distance: 360.0
click at [22, 45] on div "$1,168.31 Dee Why Sydney Speciali... Switch account Dee Why Sydney Specialist P…" at bounding box center [784, 373] width 1568 height 746
paste input "MK20"
type input "MK20"
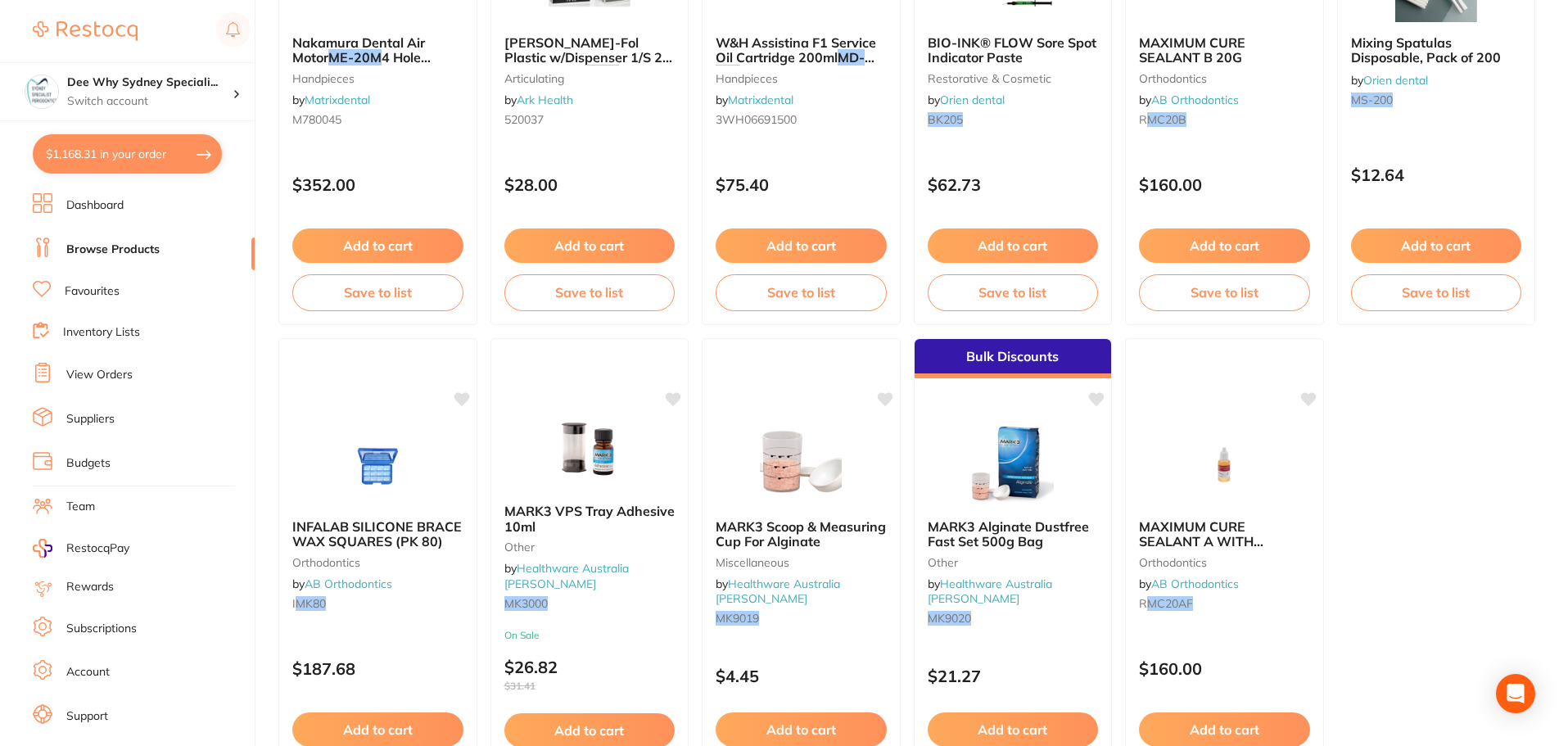
scroll to position [1009, 0]
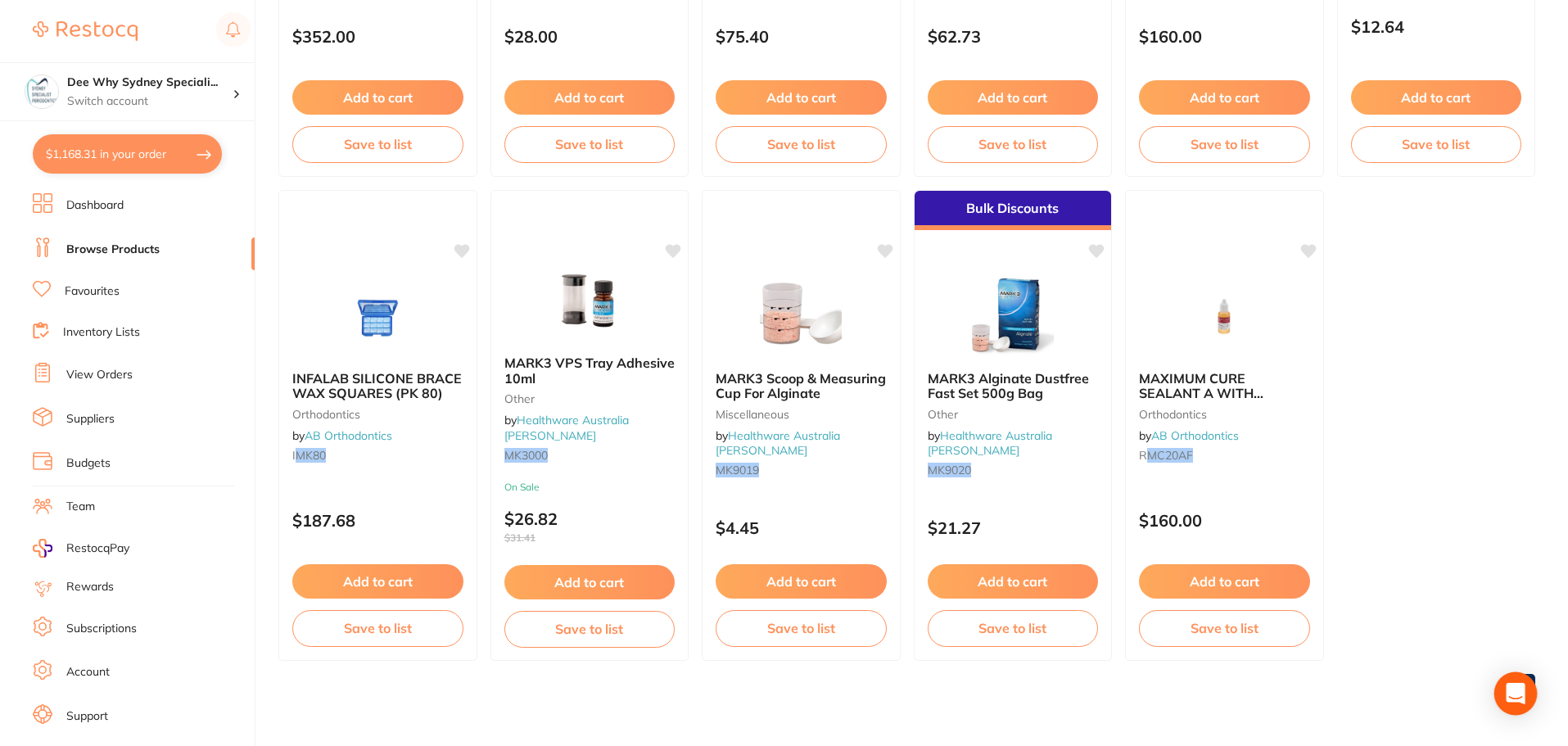
click at [1519, 698] on icon "Open Intercom Messenger" at bounding box center [1515, 693] width 21 height 21
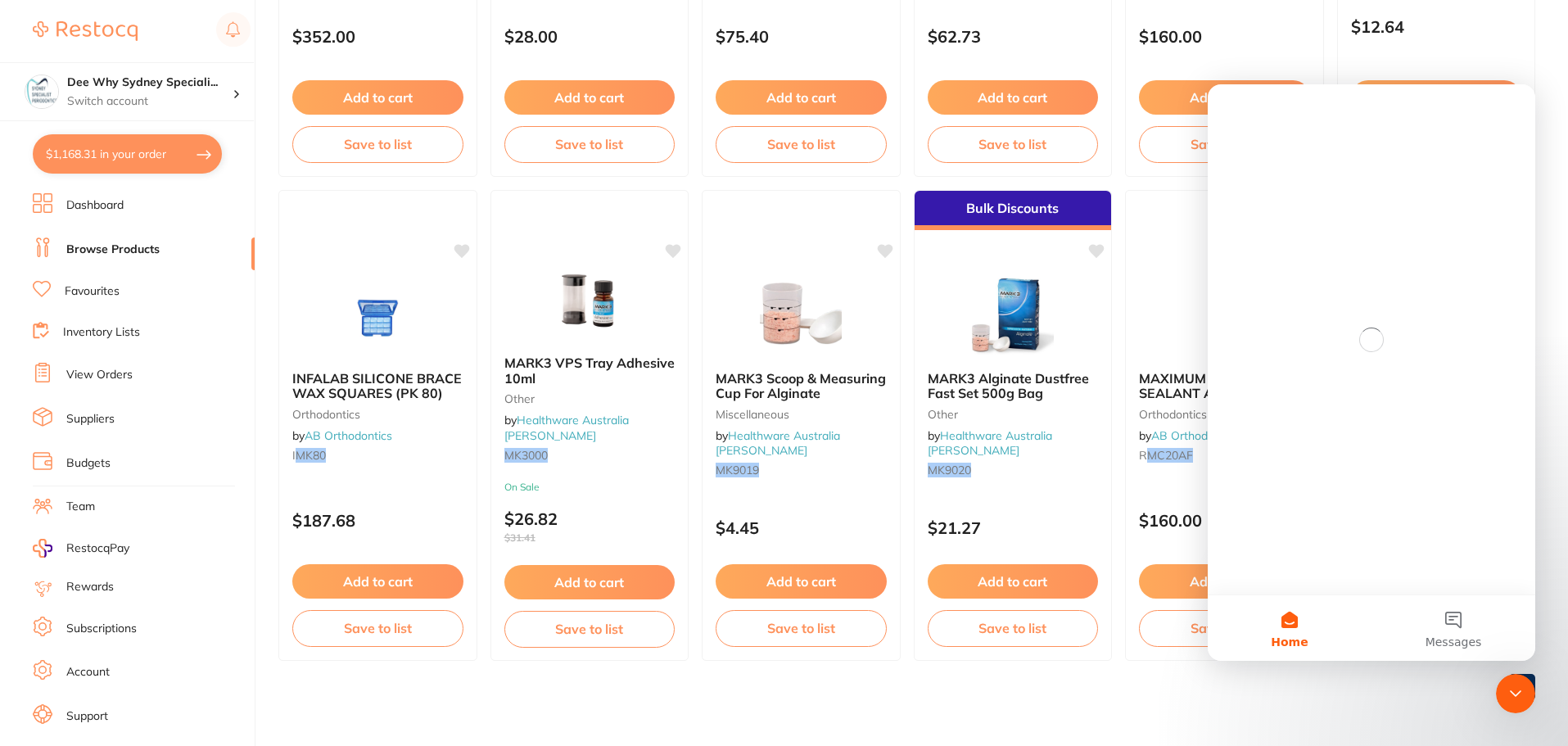
scroll to position [0, 0]
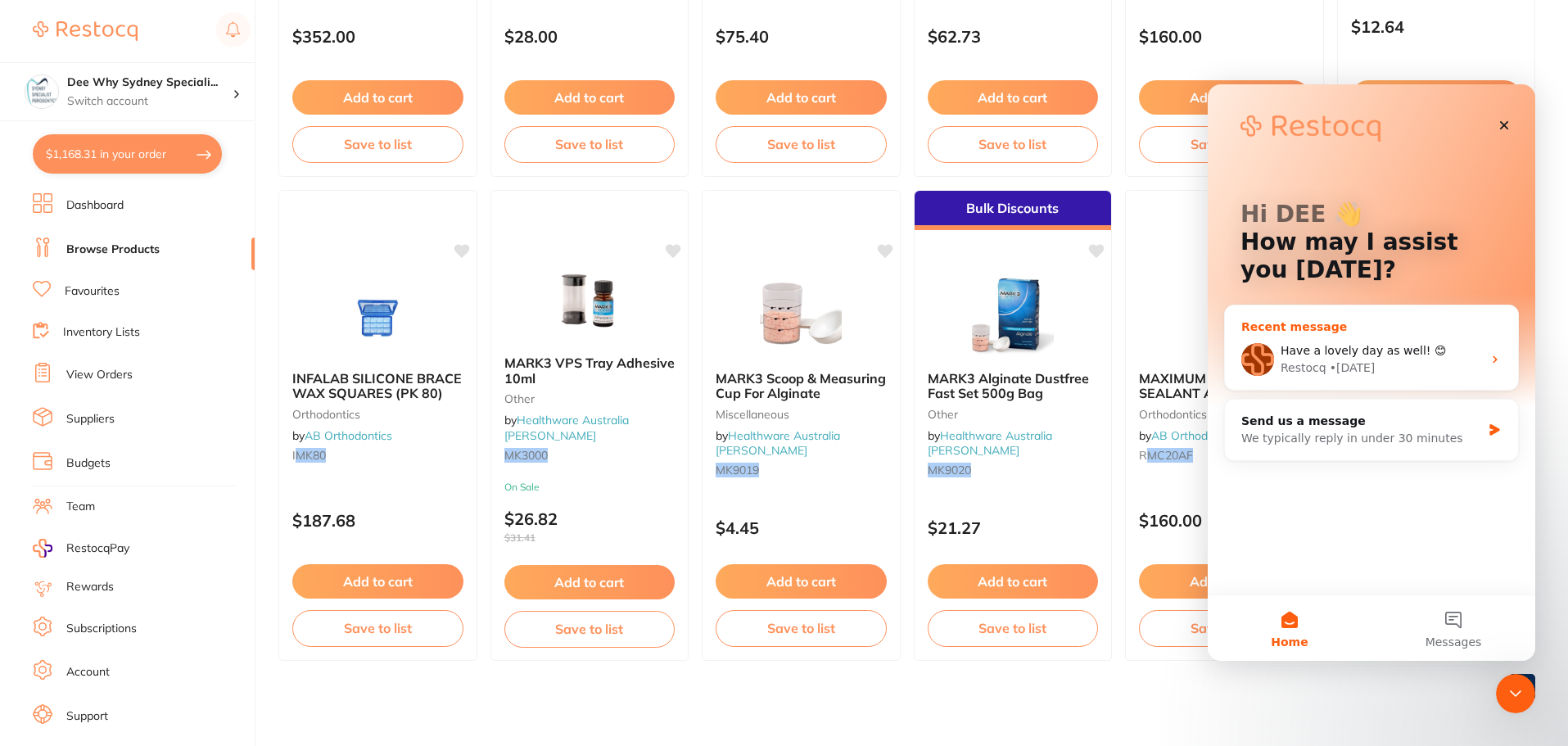
click at [1325, 358] on div "Have a lovely day as well! 😊" at bounding box center [1381, 351] width 201 height 17
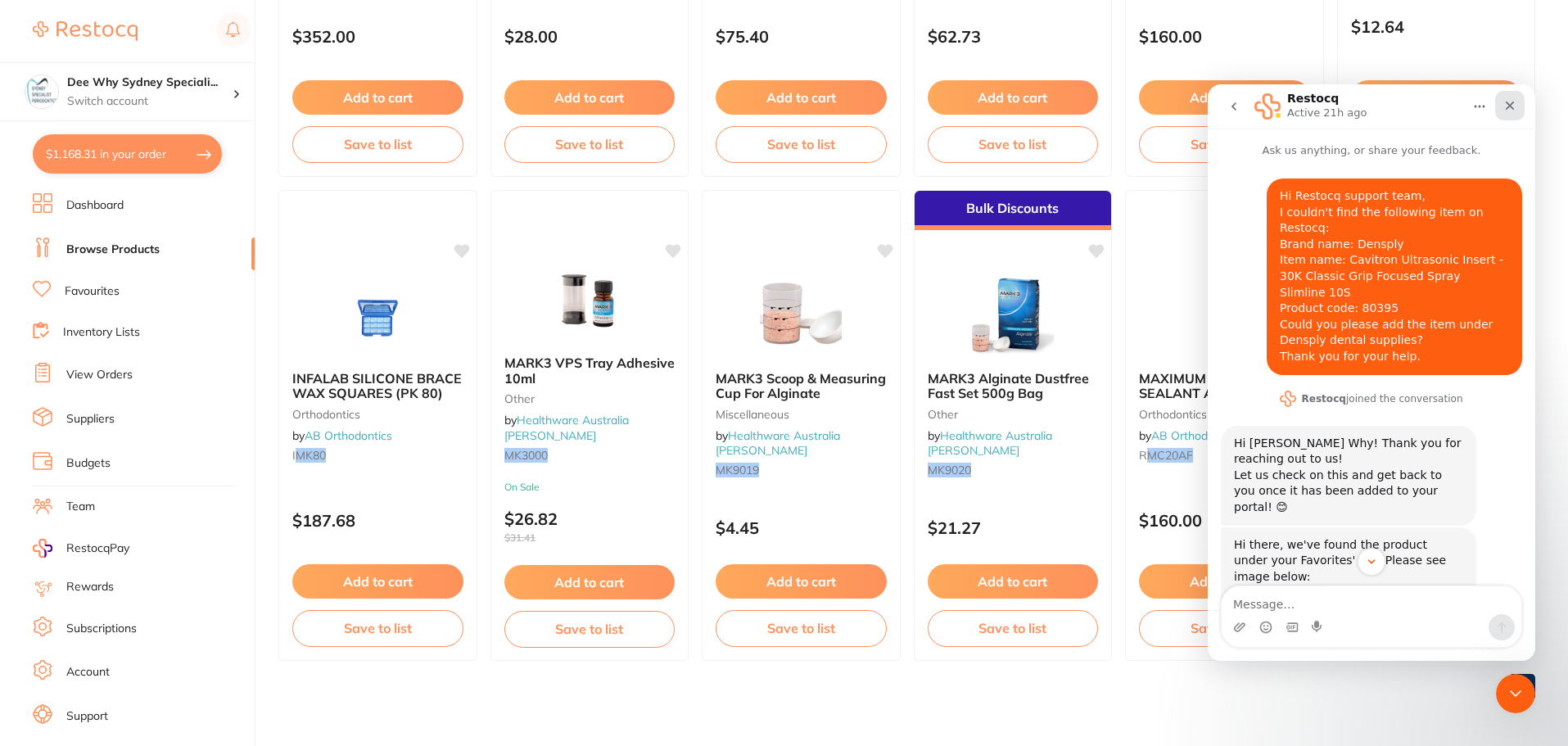
click at [1512, 106] on icon "Close" at bounding box center [1509, 105] width 13 height 13
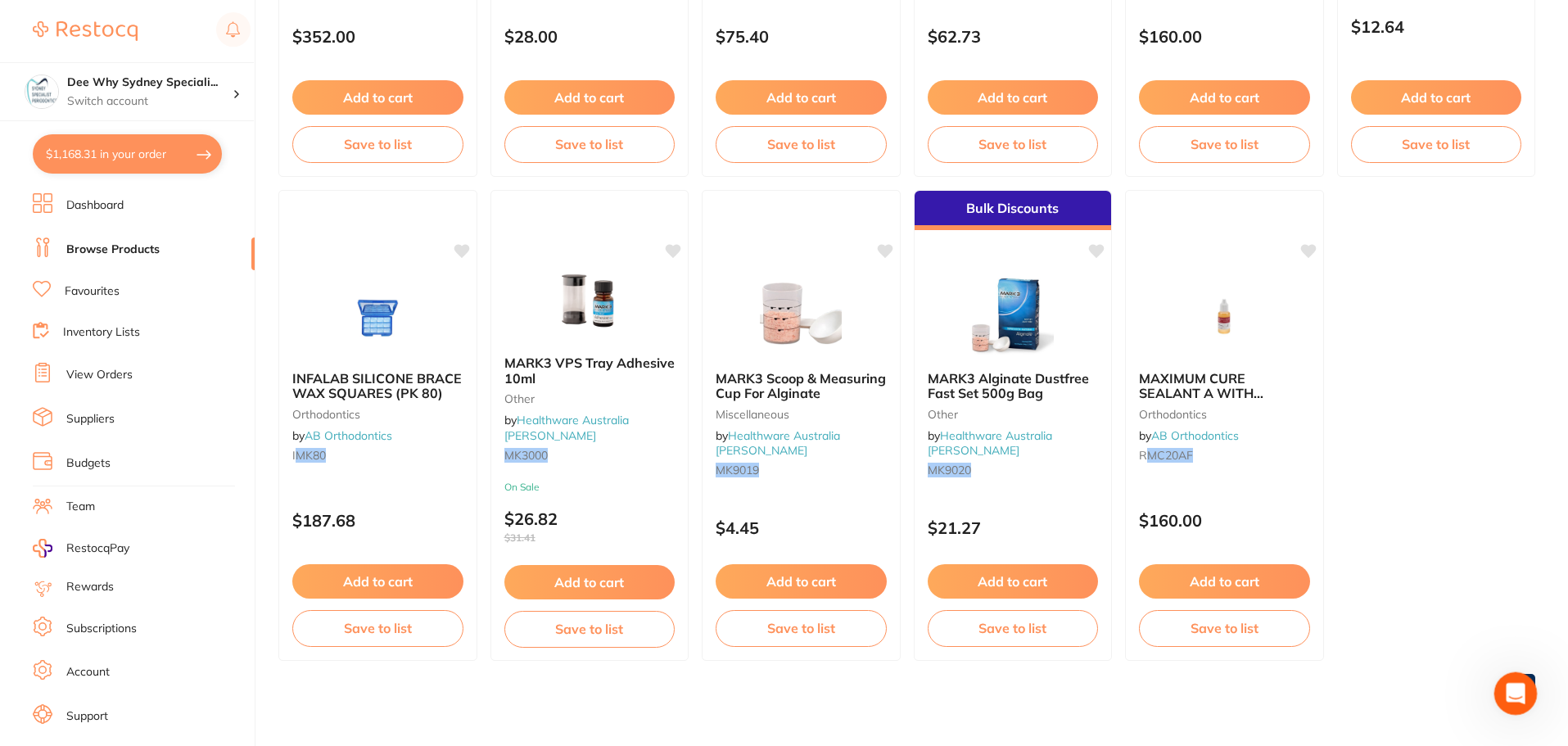
scroll to position [365, 0]
click at [1502, 696] on icon "Open Intercom Messenger" at bounding box center [1513, 691] width 27 height 27
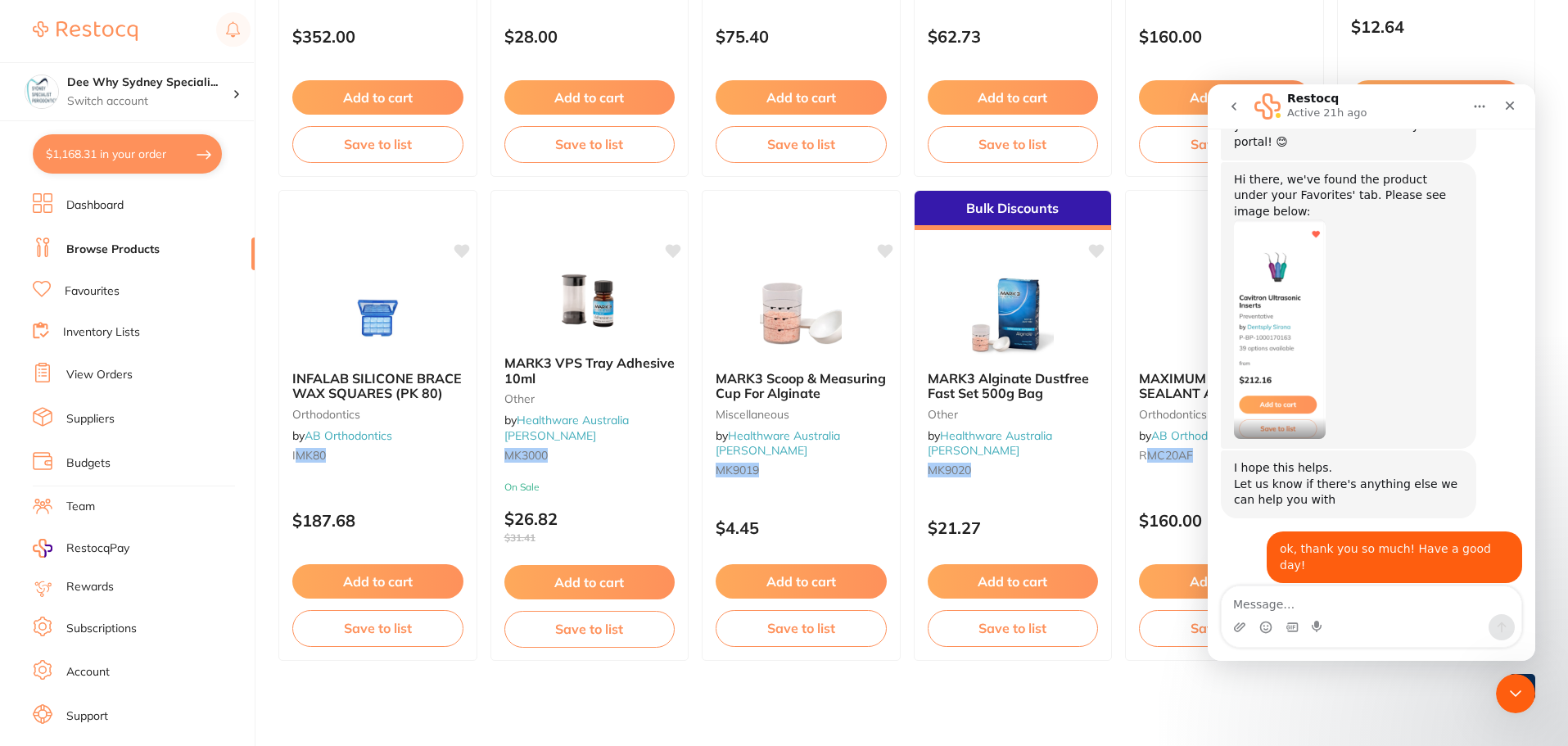
click at [1237, 108] on icon "go back" at bounding box center [1233, 106] width 13 height 13
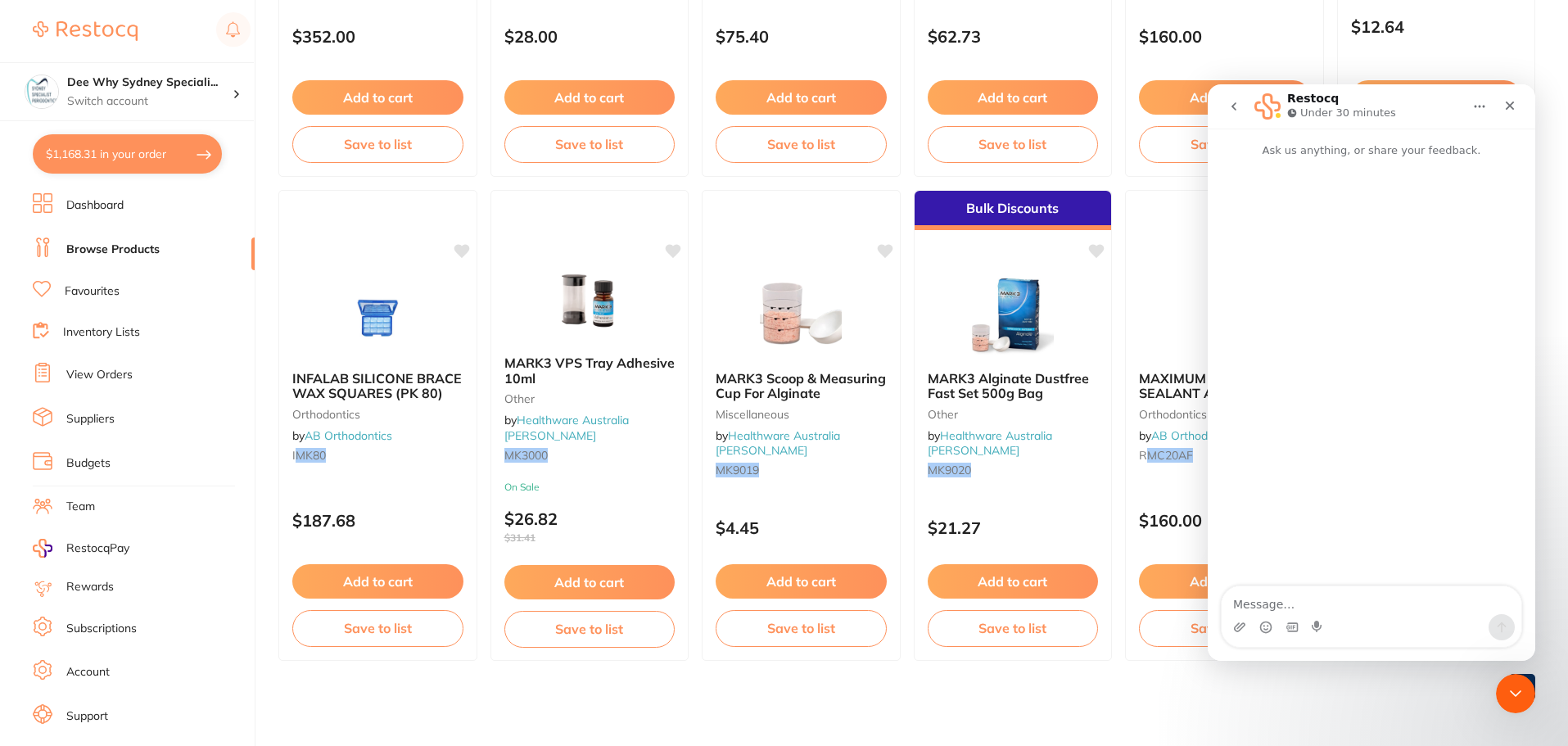
scroll to position [0, 0]
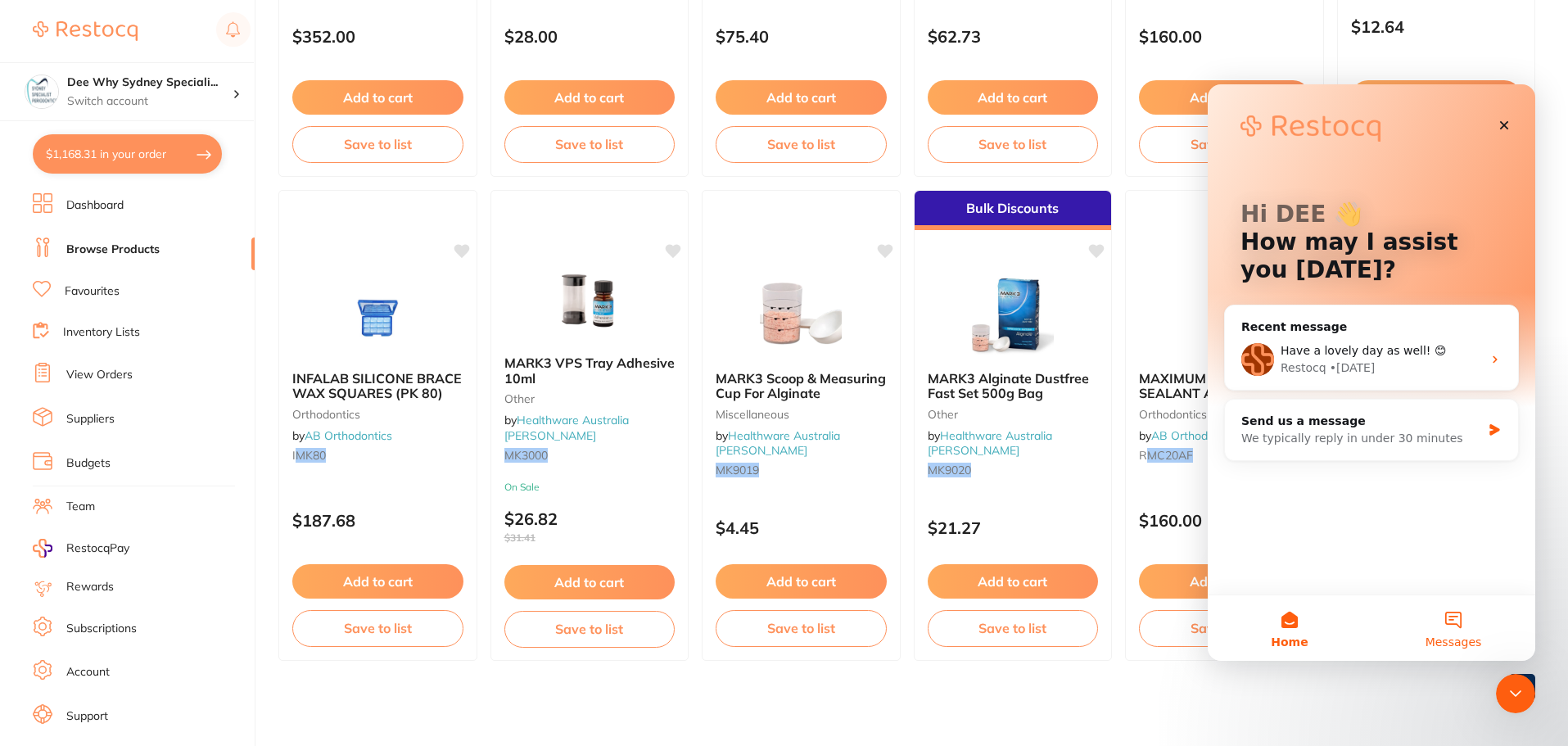
click at [1465, 618] on button "Messages" at bounding box center [1453, 628] width 163 height 66
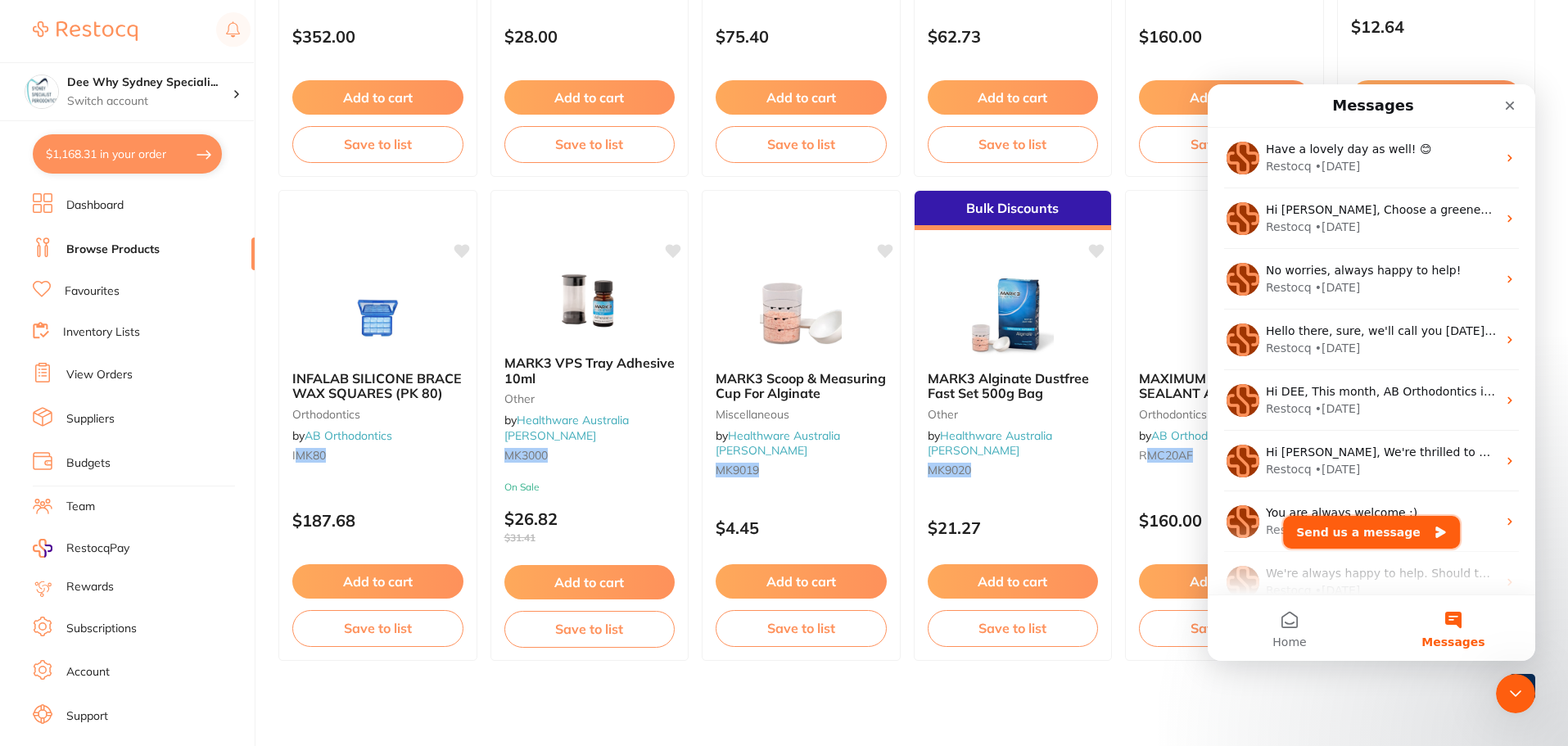
click at [1351, 527] on button "Send us a message" at bounding box center [1371, 532] width 177 height 33
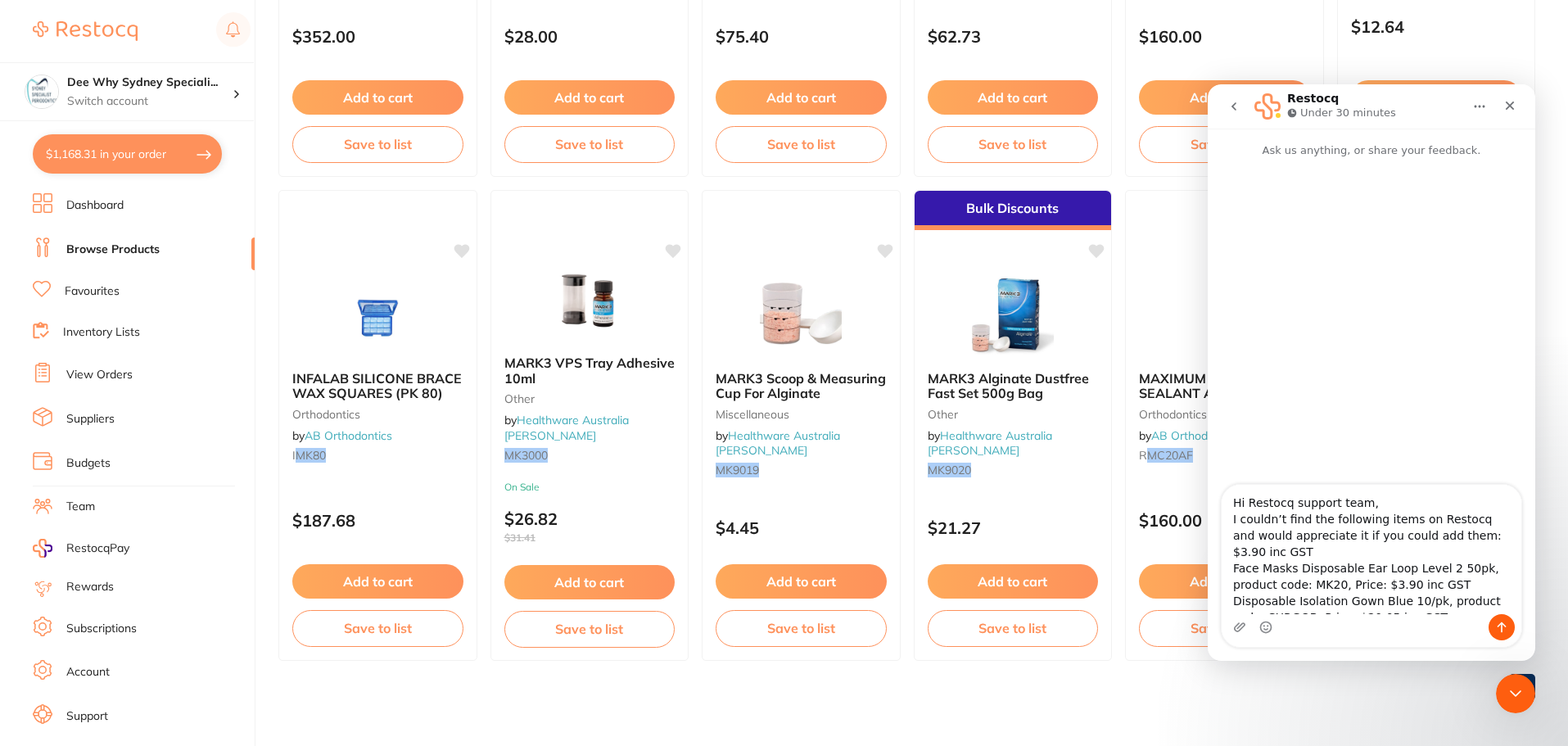
drag, startPoint x: 1333, startPoint y: 504, endPoint x: 1348, endPoint y: 490, distance: 20.5
click at [1332, 504] on textarea "Hi Restocq support team, I couldn’t find the following items on Restocq and wou…" at bounding box center [1371, 549] width 299 height 129
drag, startPoint x: 1306, startPoint y: 554, endPoint x: 1228, endPoint y: 550, distance: 78.1
click at [1226, 553] on textarea "Hi Restocq team, I couldn’t find the following items on Restocq and would appre…" at bounding box center [1371, 549] width 299 height 129
click at [1229, 571] on textarea "Hi Restocq team, I couldn’t find the following items on Restocq and would appre…" at bounding box center [1371, 549] width 299 height 129
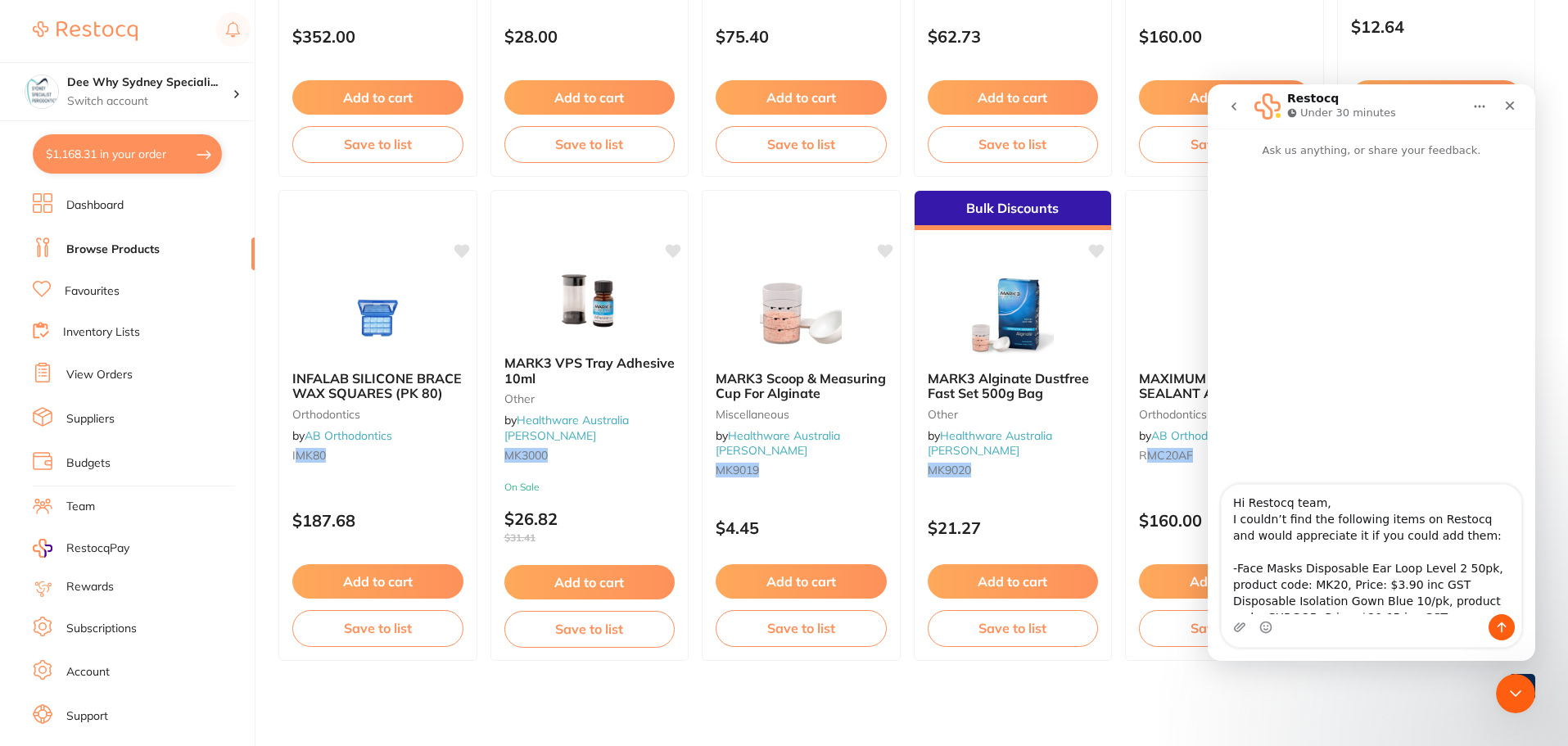
scroll to position [10, 0]
type textarea "Hi Restocq team, I couldn’t find the following items on Restocq and would appre…"
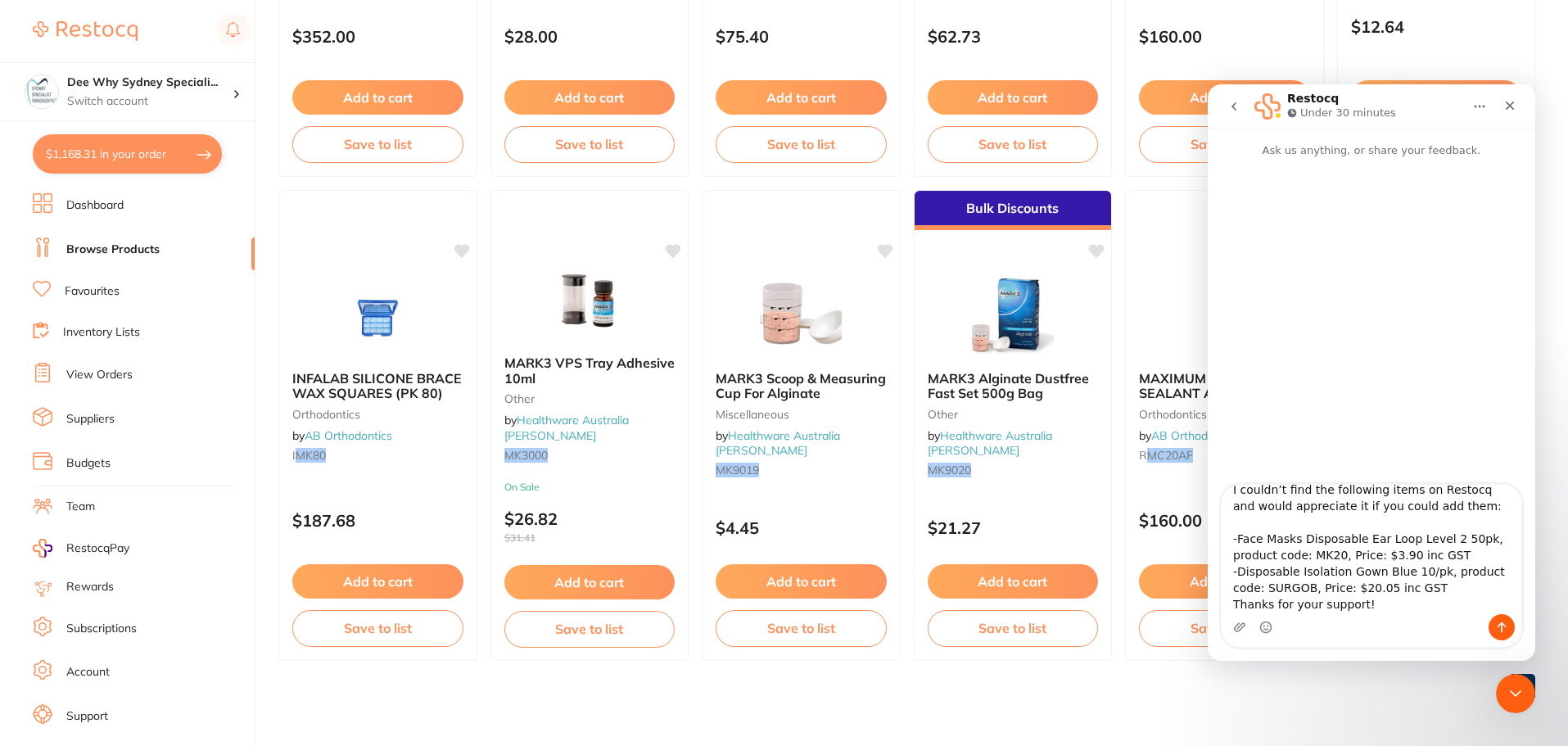
scroll to position [46, 0]
click at [1435, 571] on textarea "Hi Restocq team, I couldn’t find the following items on Restocq and would appre…" at bounding box center [1371, 549] width 299 height 129
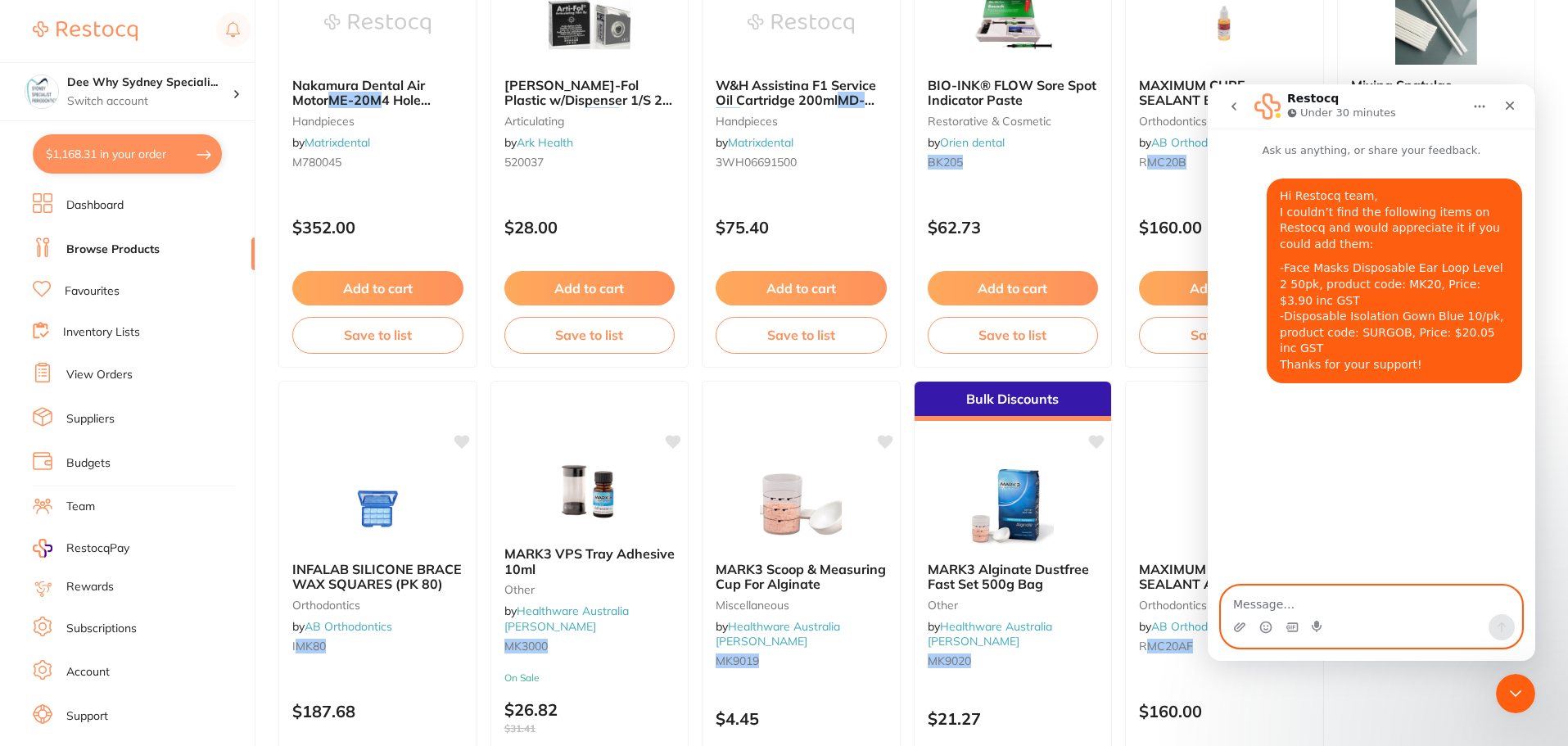
scroll to position [681, 0]
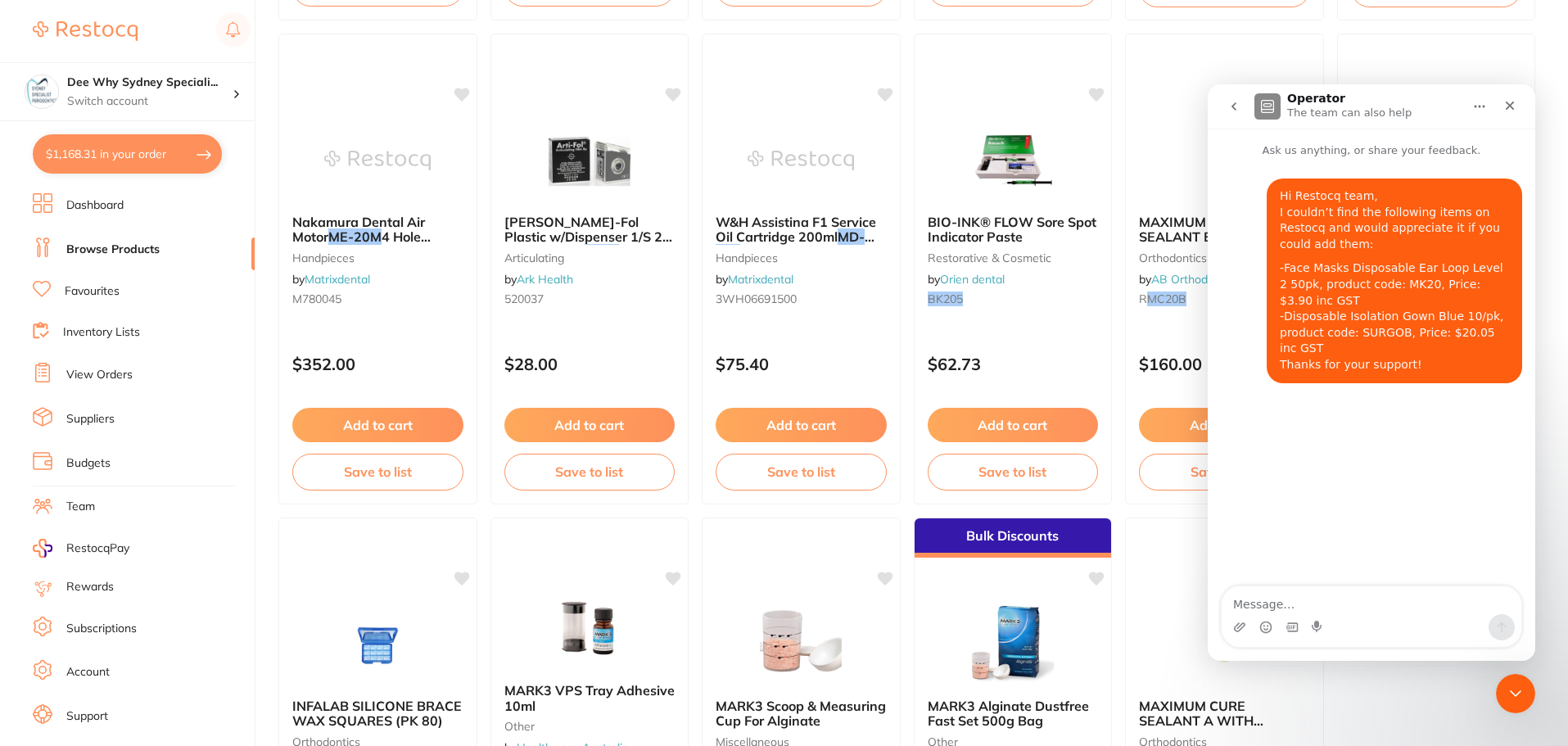
click at [140, 154] on button "$1,168.31 in your order" at bounding box center [127, 154] width 189 height 39
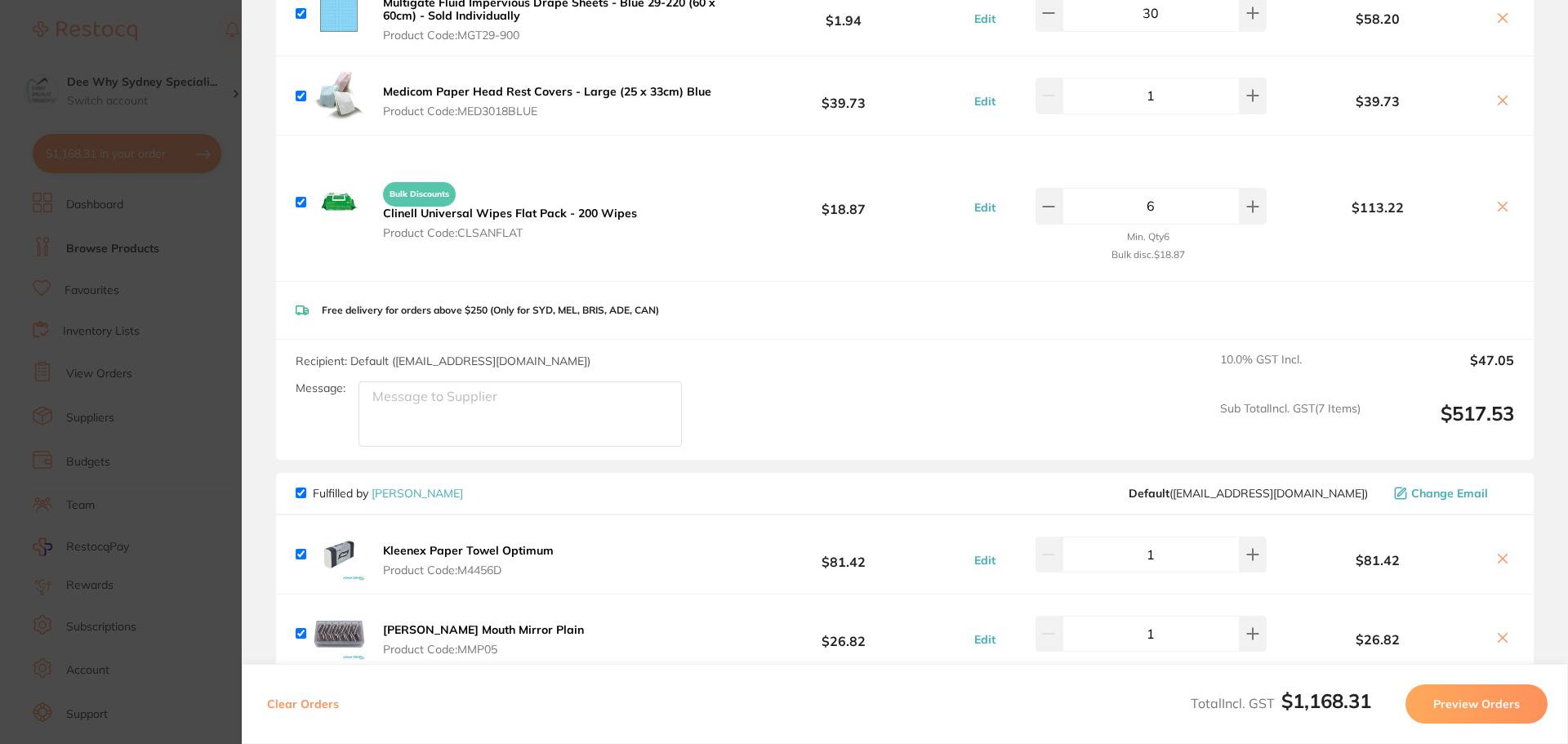
scroll to position [490, 0]
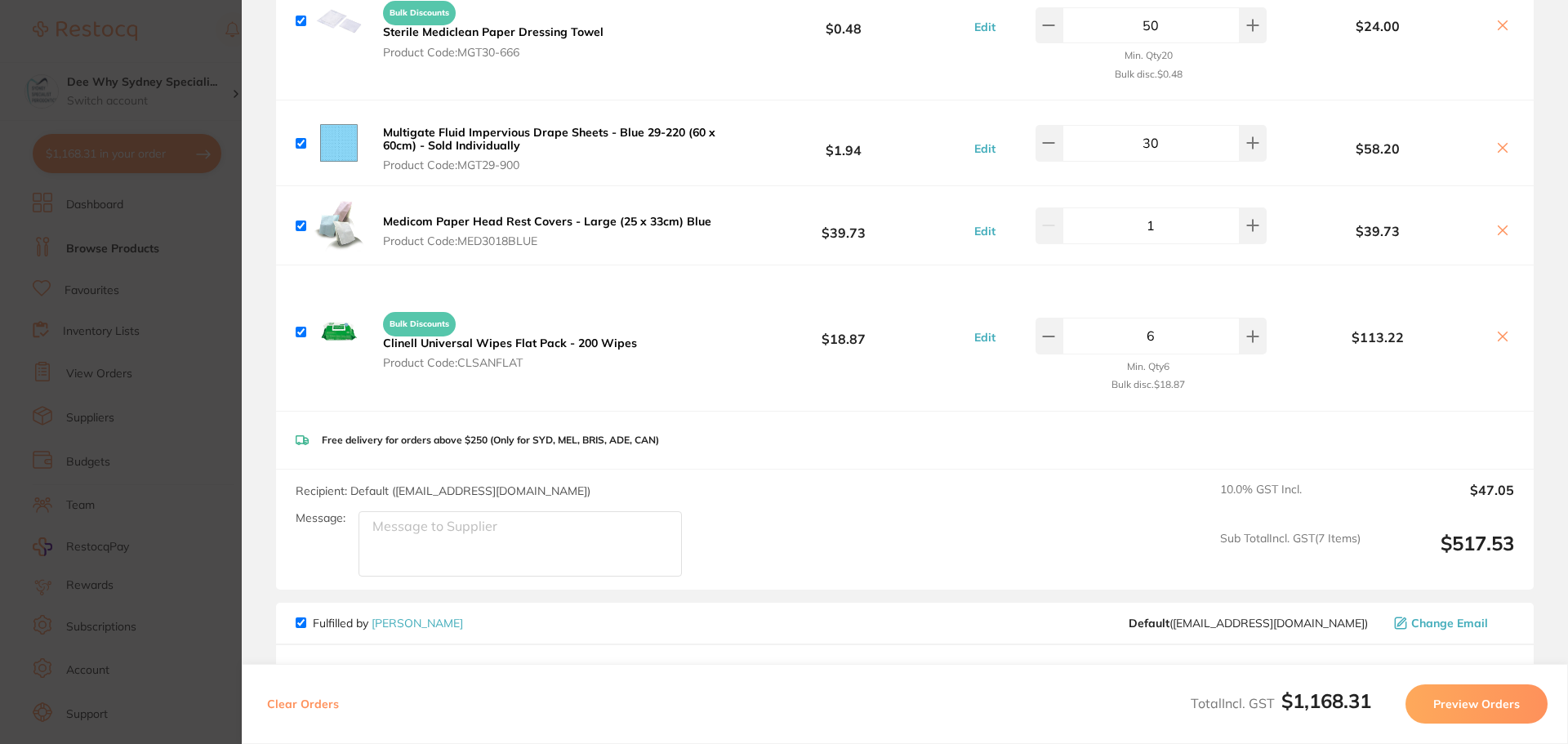
click at [468, 340] on b "Clinell Universal Wipes Flat Pack - 200 Wipes" at bounding box center [510, 342] width 254 height 15
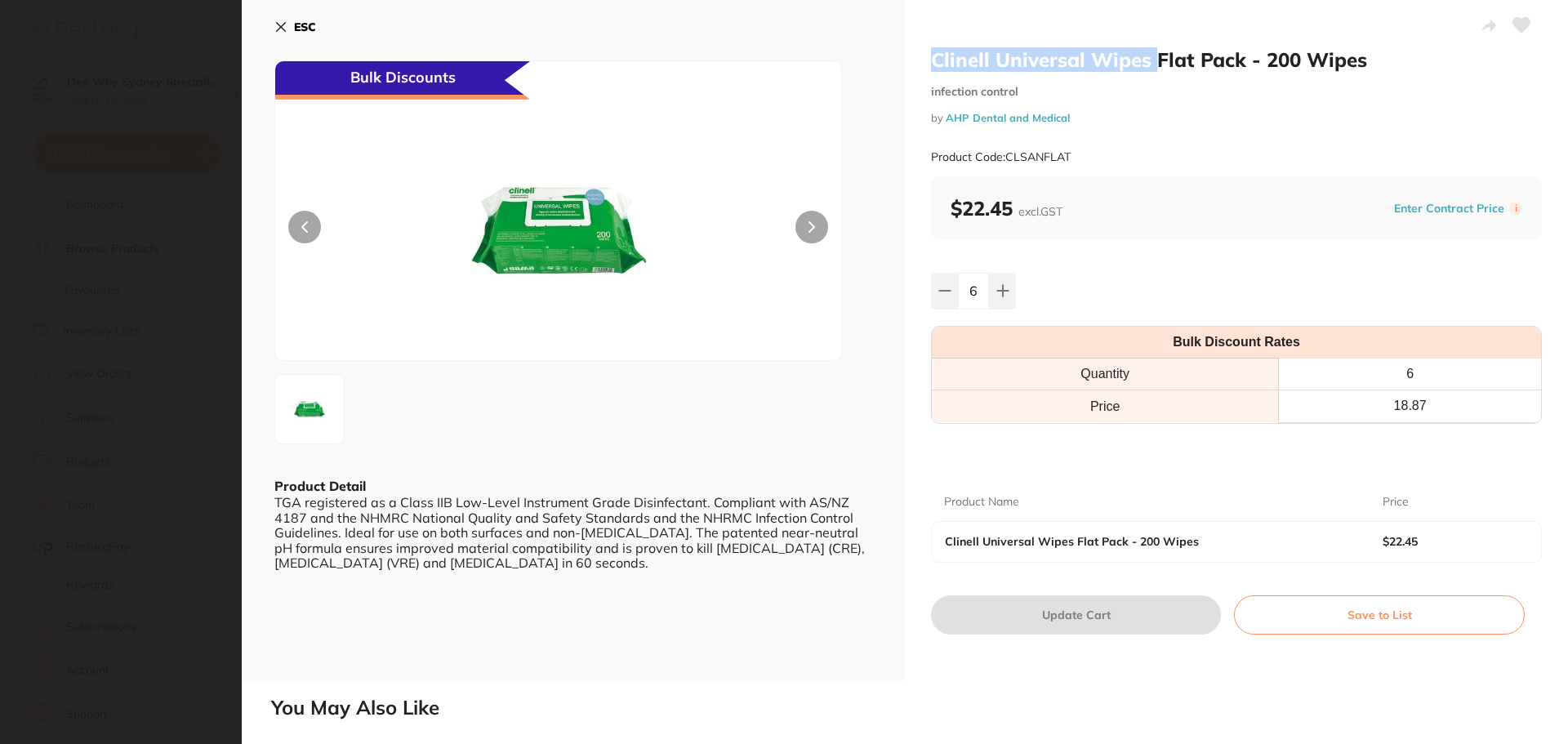
drag, startPoint x: 942, startPoint y: 59, endPoint x: 1154, endPoint y: 57, distance: 212.0
click at [1154, 57] on h2 "Clinell Universal Wipes Flat Pack - 200 Wipes" at bounding box center [1237, 60] width 611 height 25
copy h2 "Clinell Universal Wipes"
click at [277, 29] on icon at bounding box center [281, 27] width 9 height 9
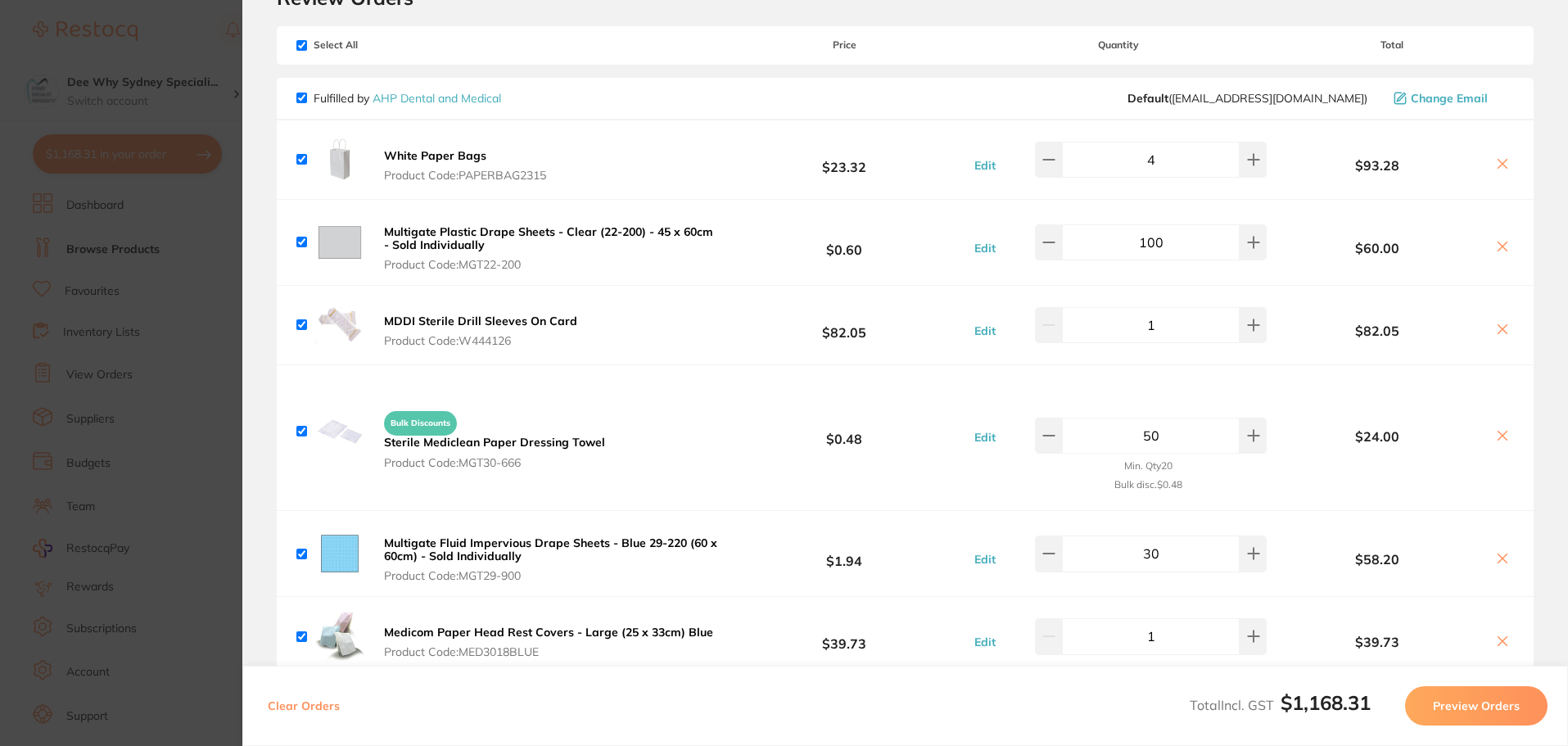
scroll to position [0, 0]
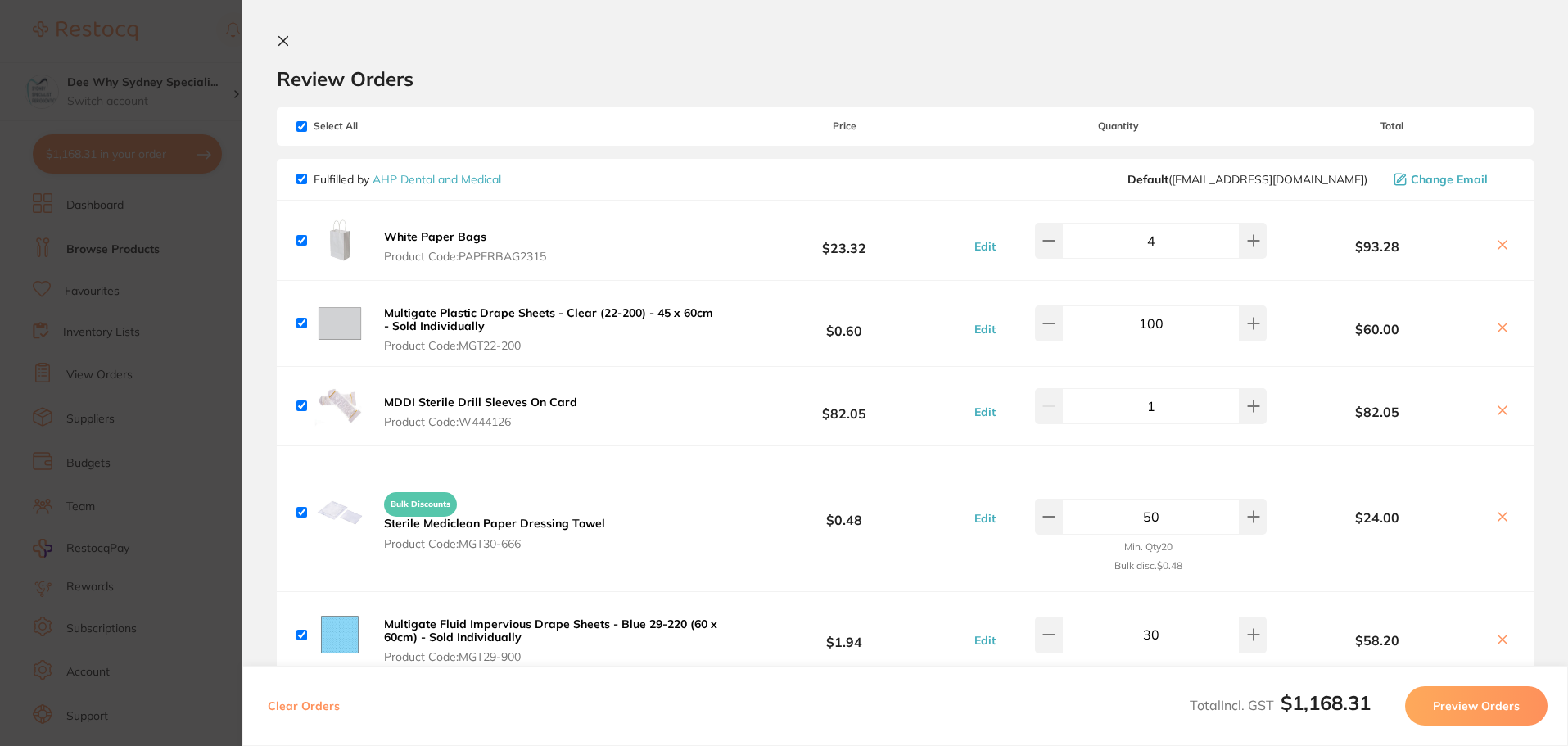
click at [276, 46] on icon at bounding box center [282, 40] width 13 height 13
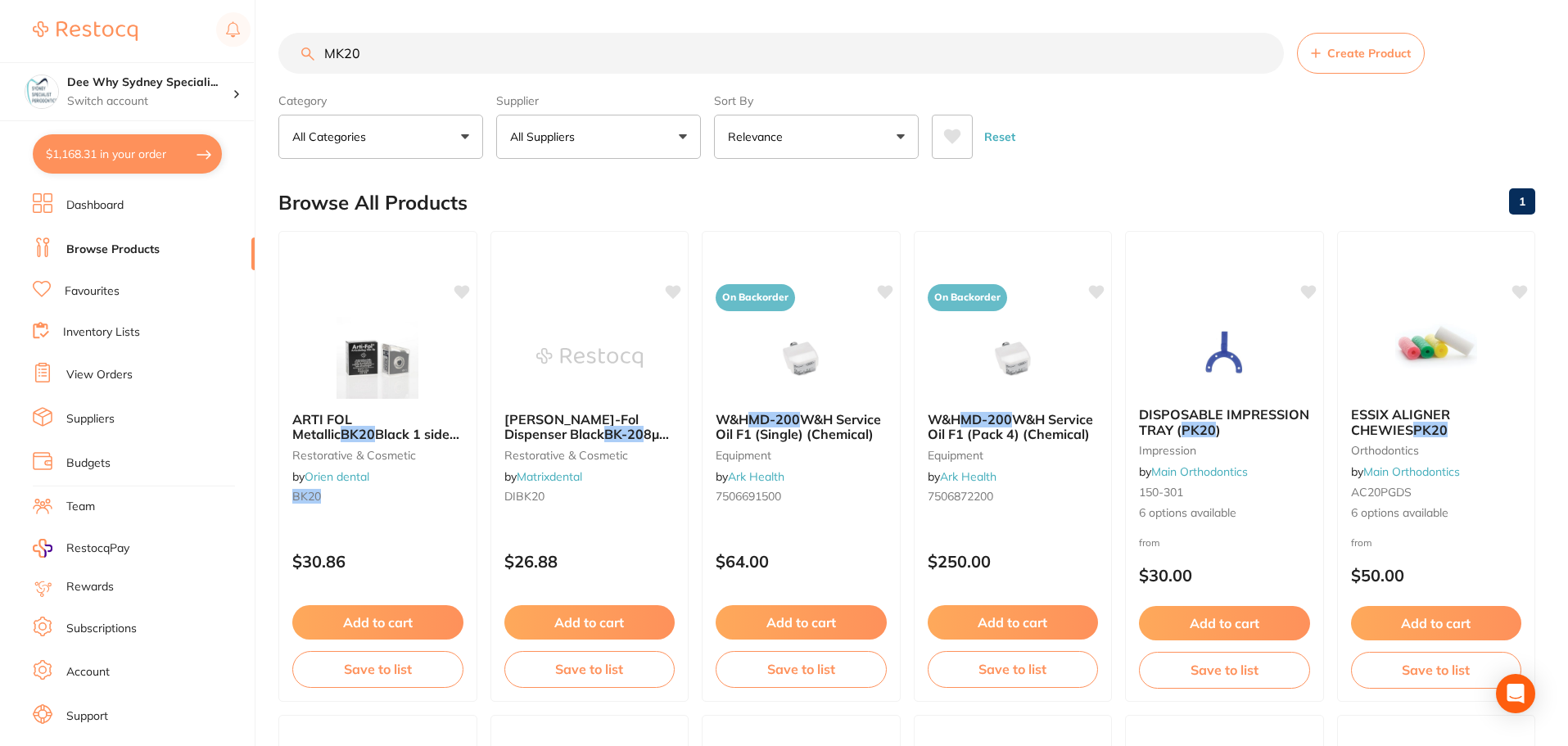
drag, startPoint x: 465, startPoint y: 52, endPoint x: 67, endPoint y: 50, distance: 398.0
click at [67, 50] on div "$1,168.31 Dee Why Sydney Speciali... Switch account Dee Why Sydney Specialist P…" at bounding box center [784, 373] width 1568 height 746
paste input "Clinell Universal Wipes"
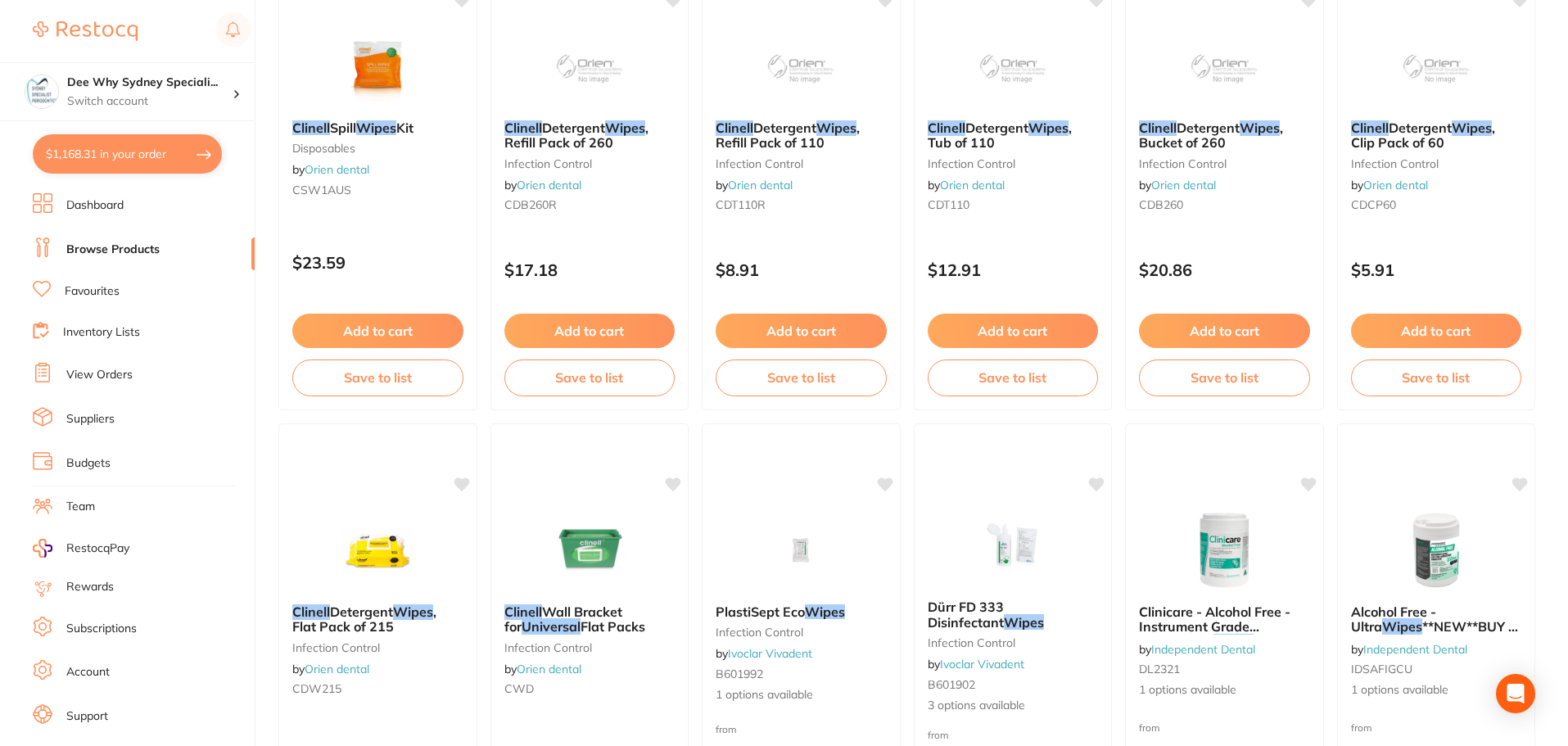
scroll to position [1555, 0]
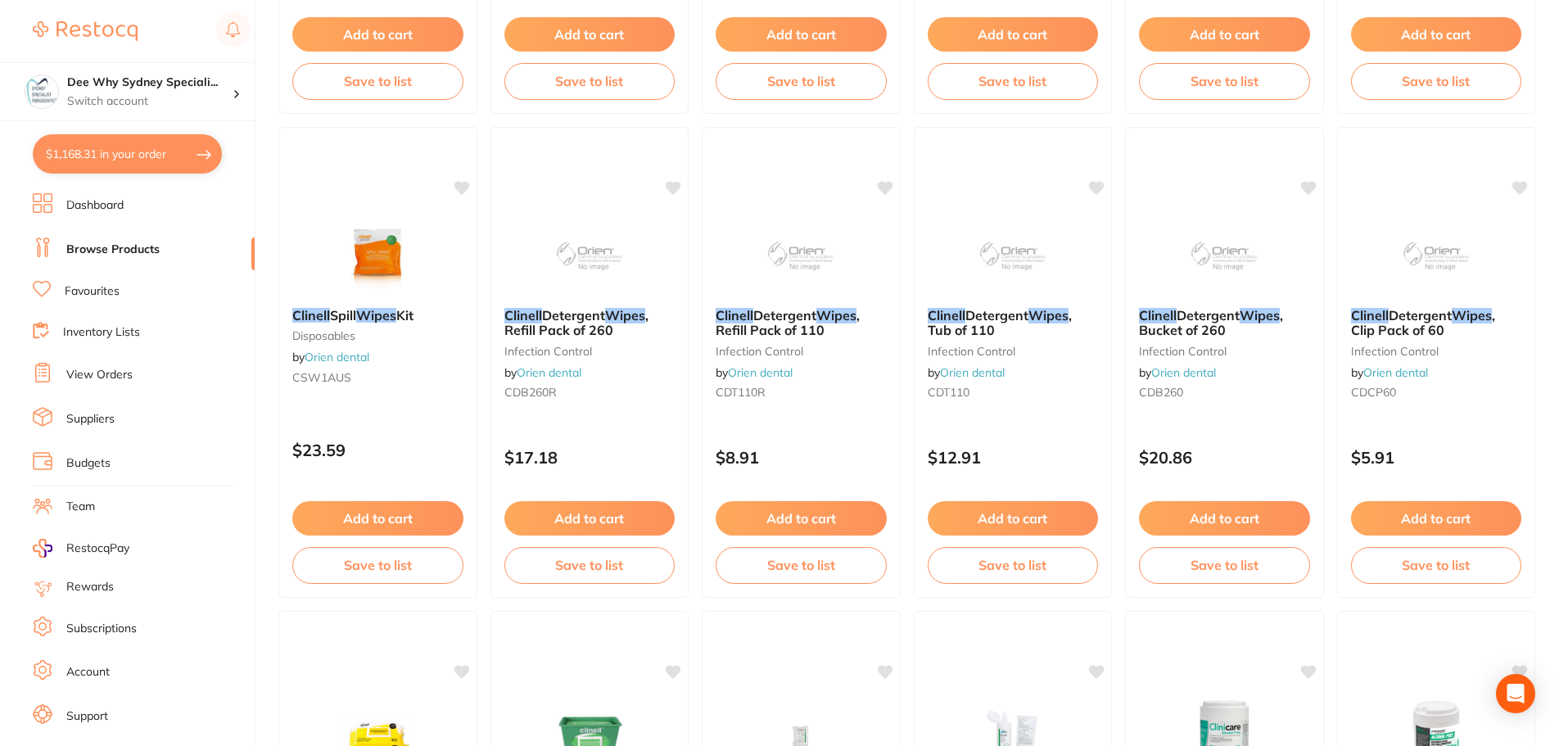
click at [127, 155] on button "$1,168.31 in your order" at bounding box center [127, 154] width 189 height 39
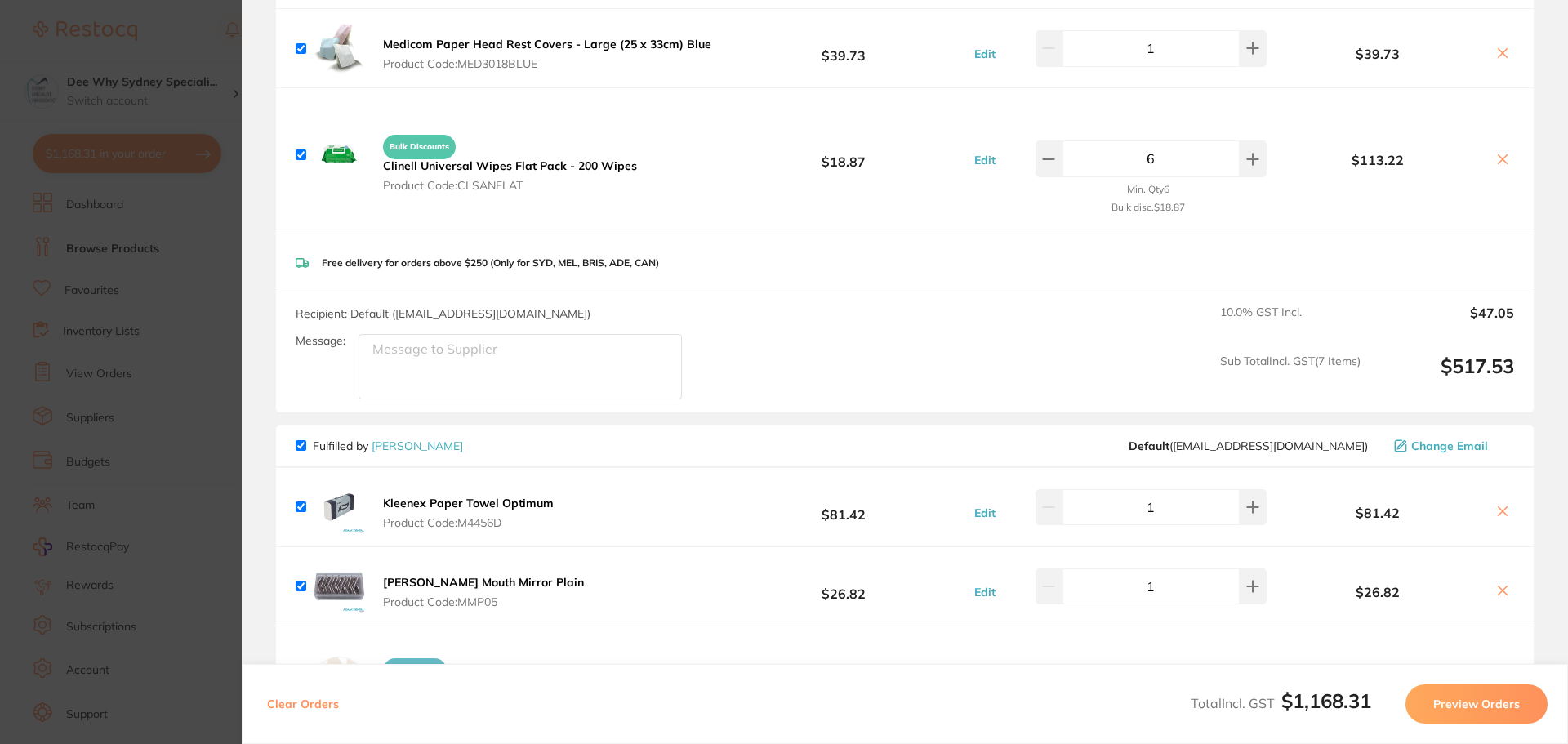
scroll to position [1061, 0]
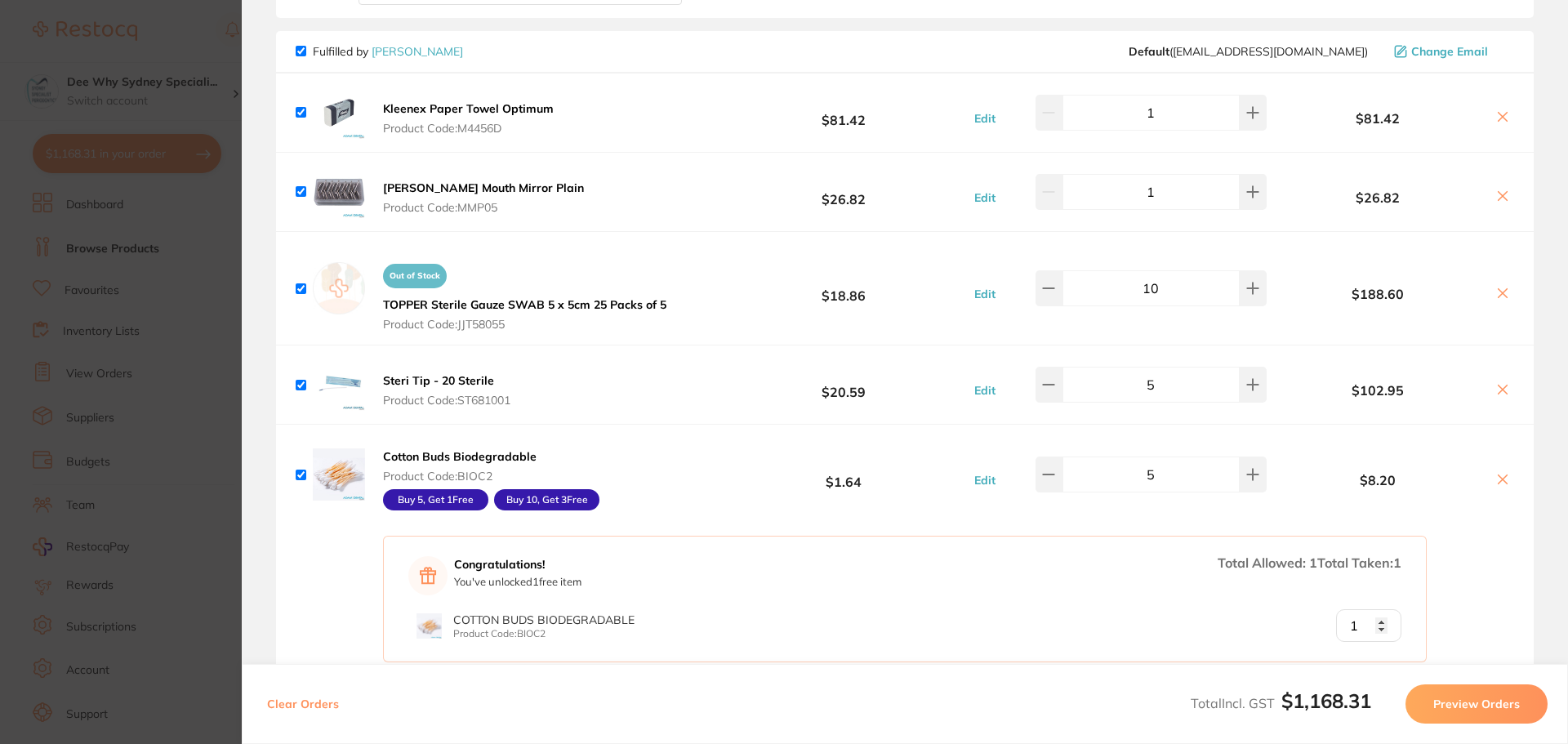
click at [410, 188] on b "[PERSON_NAME] Mouth Mirror Plain" at bounding box center [483, 187] width 201 height 15
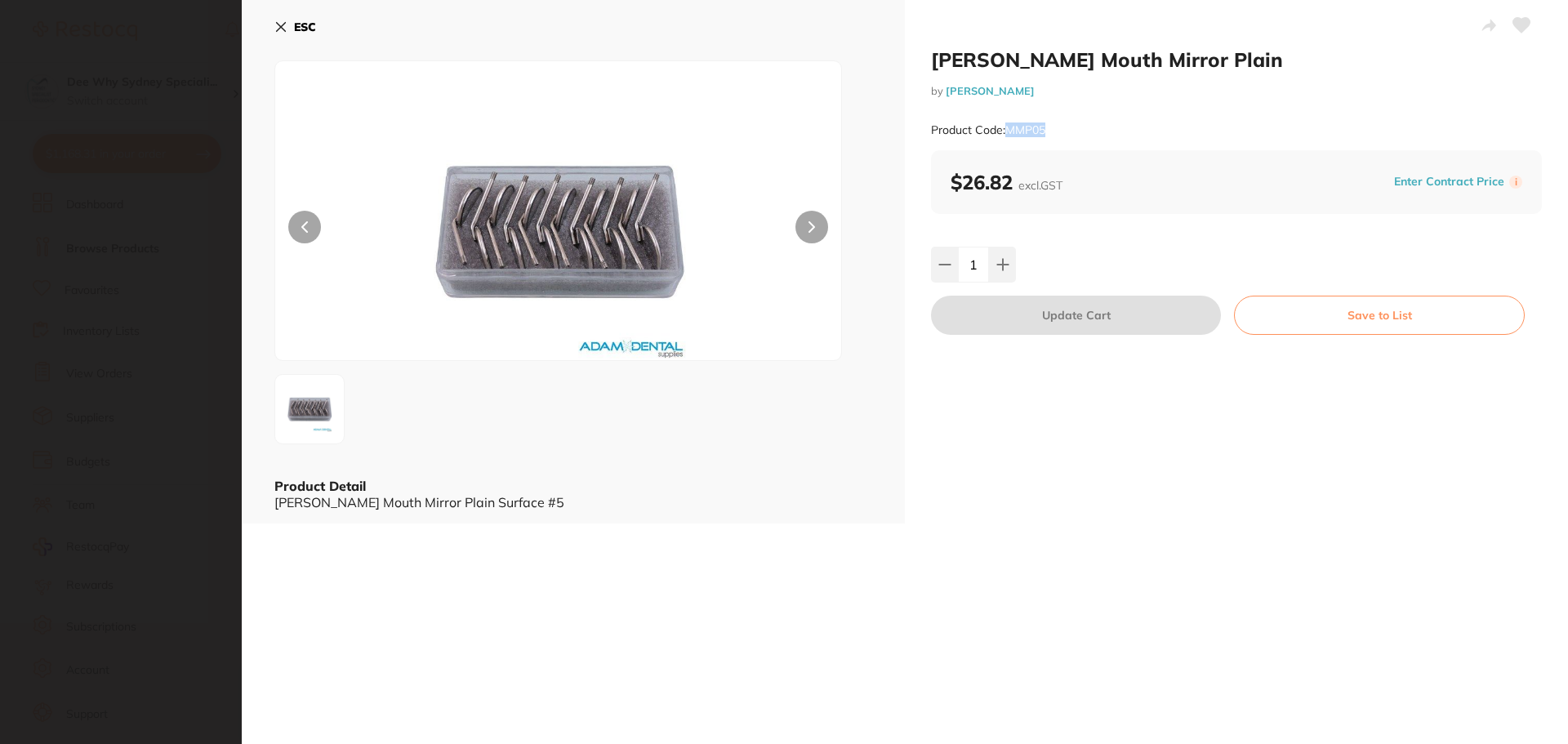
click at [1060, 123] on div "Product Code: MMP05" at bounding box center [1237, 130] width 611 height 40
copy small "MMP05"
click at [278, 31] on icon at bounding box center [281, 26] width 13 height 13
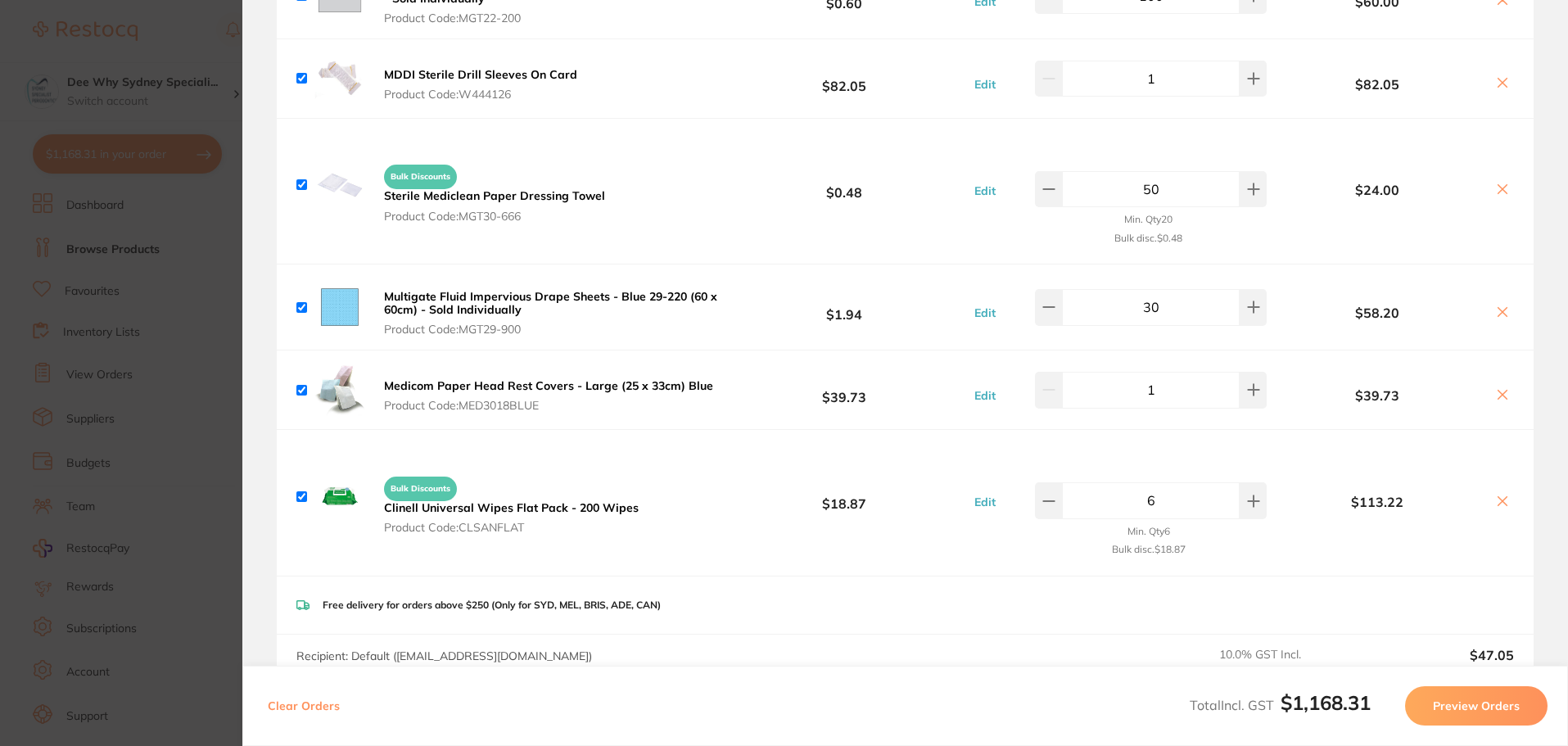
scroll to position [0, 0]
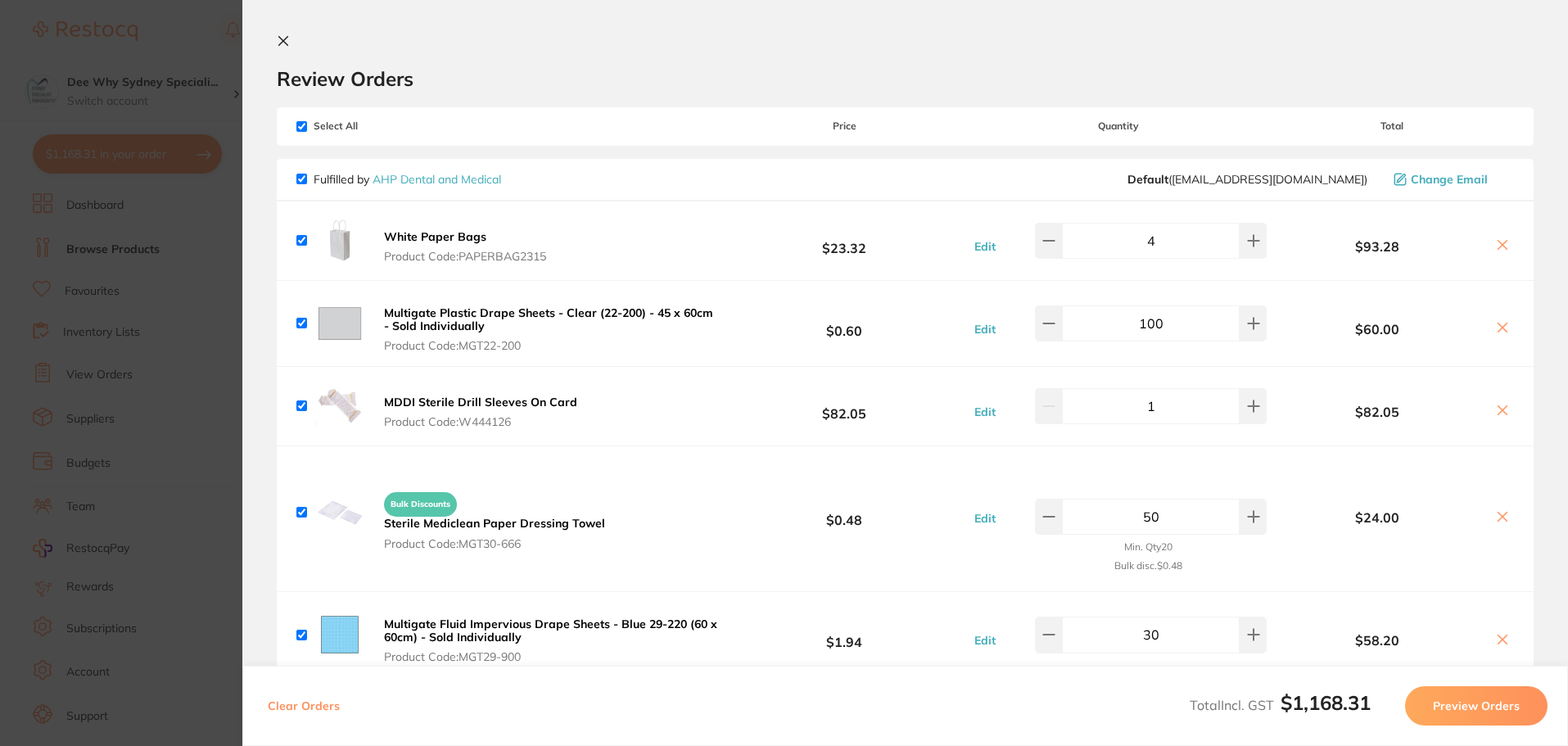
click at [276, 43] on icon at bounding box center [282, 40] width 13 height 13
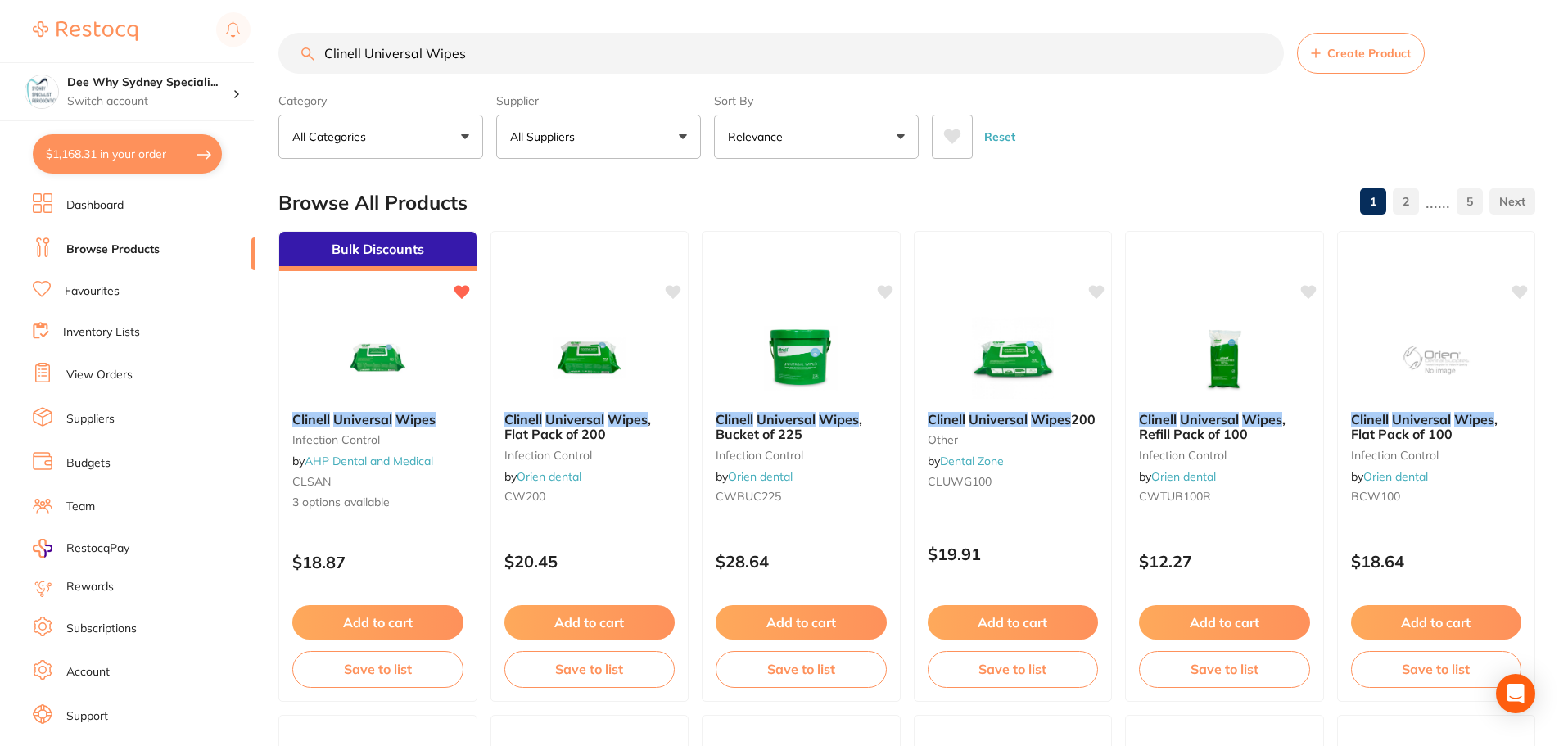
drag, startPoint x: 498, startPoint y: 43, endPoint x: 0, endPoint y: 41, distance: 498.0
click at [0, 41] on div "$1,168.31 Dee Why Sydney Speciali... Switch account Dee Why Sydney Specialist P…" at bounding box center [784, 373] width 1568 height 746
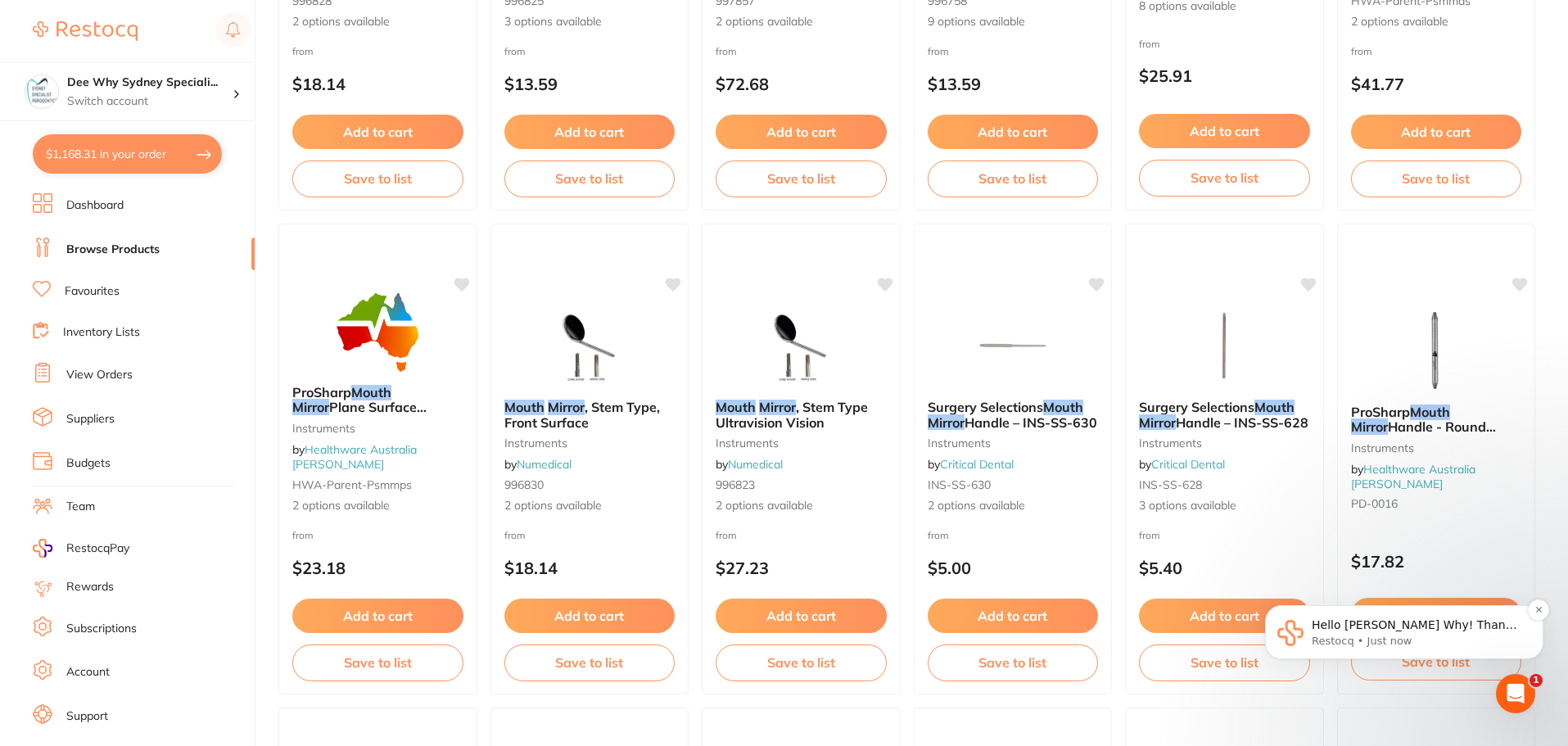
click at [1406, 629] on span "Hello Dee Why! Thank you for reaching out to us, let us check this for you. We'…" at bounding box center [1414, 648] width 205 height 62
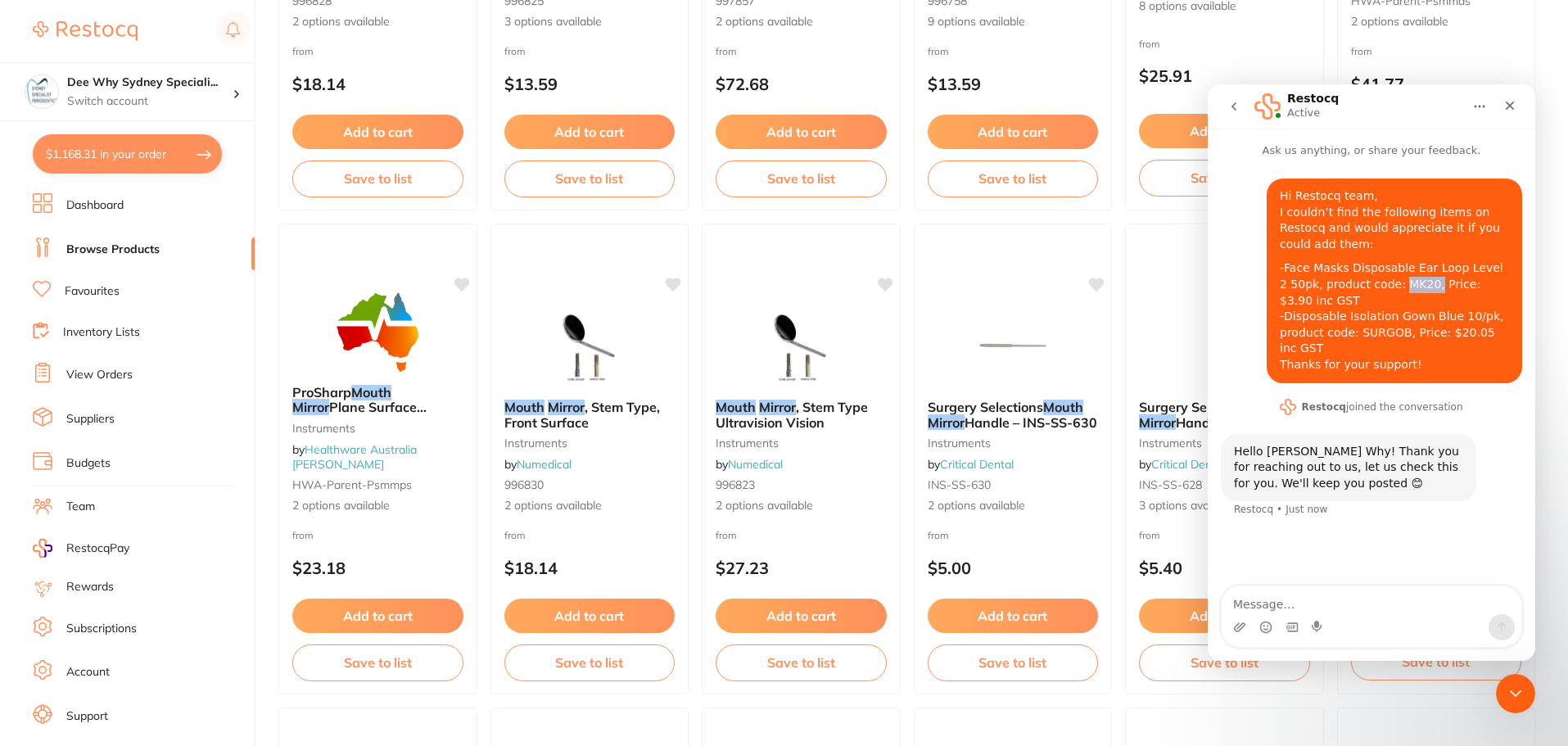
drag, startPoint x: 1386, startPoint y: 281, endPoint x: 1415, endPoint y: 281, distance: 29.0
click at [1415, 281] on div "-Face Masks Disposable Ear Loop Level 2 50pk, product code: MK20, Price: $3.90 …" at bounding box center [1394, 316] width 229 height 112
copy div "MK20,"
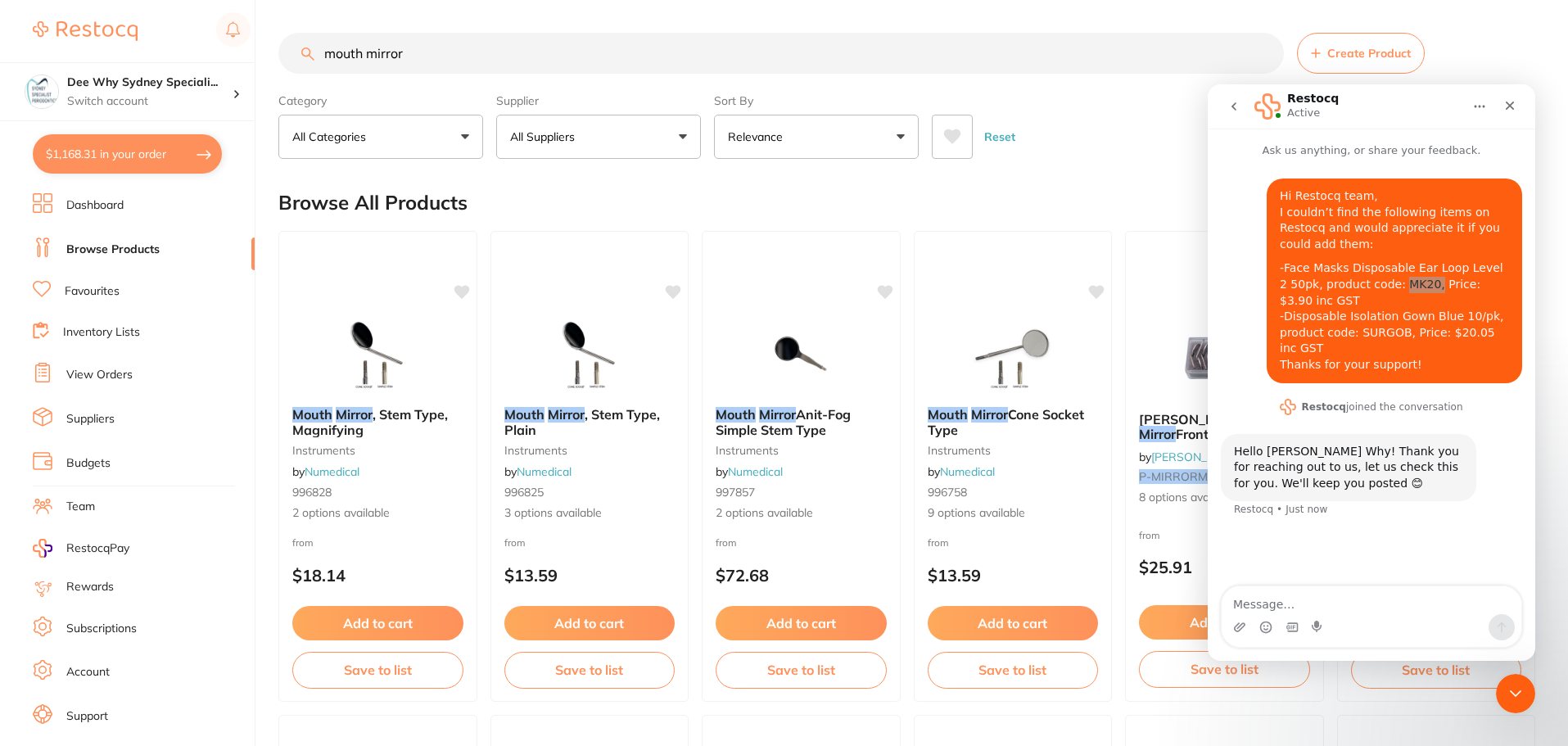
drag, startPoint x: 434, startPoint y: 50, endPoint x: 199, endPoint y: 39, distance: 235.3
click at [199, 39] on div "$1,168.31 Dee Why Sydney Speciali... Switch account Dee Why Sydney Specialist P…" at bounding box center [784, 373] width 1568 height 746
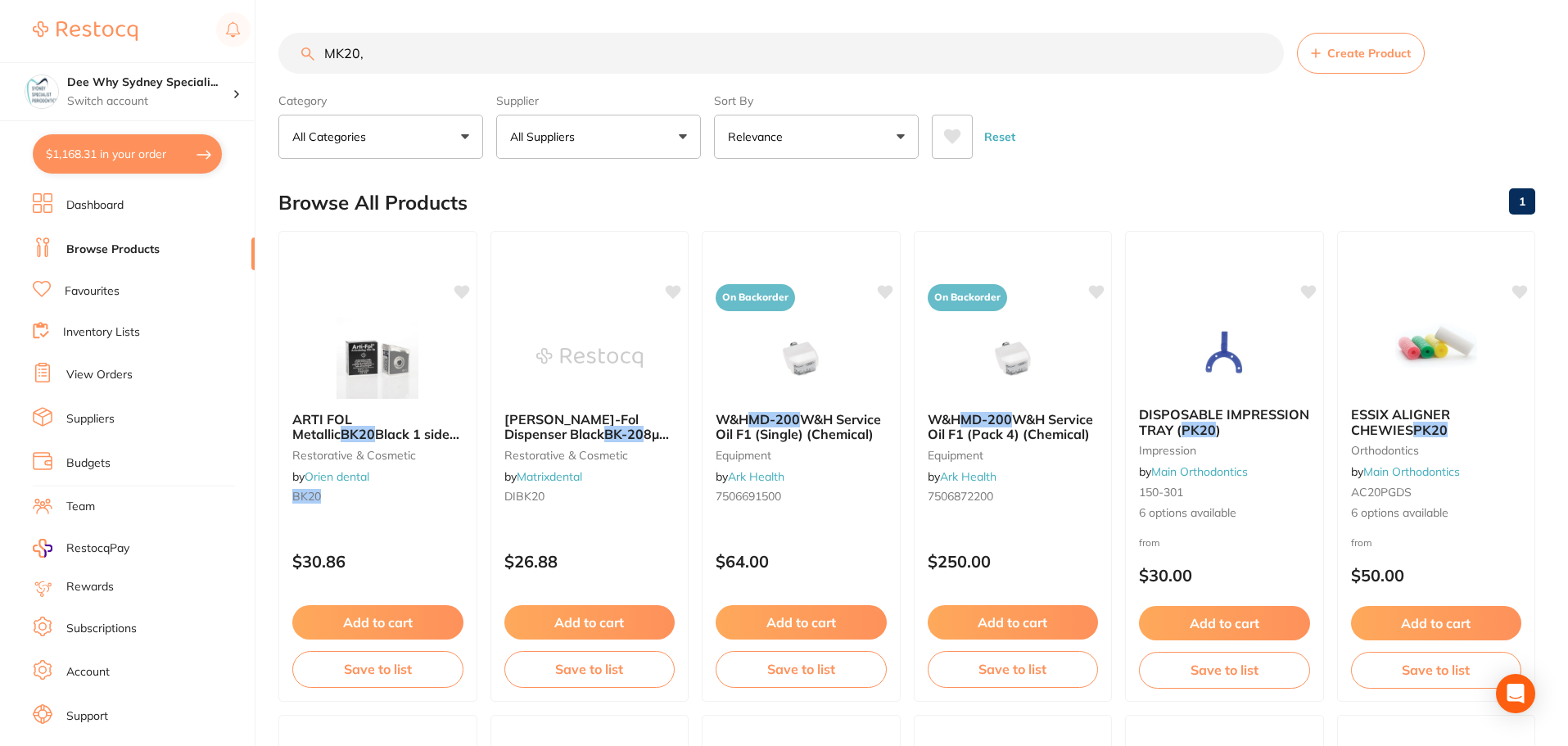
click at [438, 57] on input "MK20," at bounding box center [780, 53] width 1005 height 41
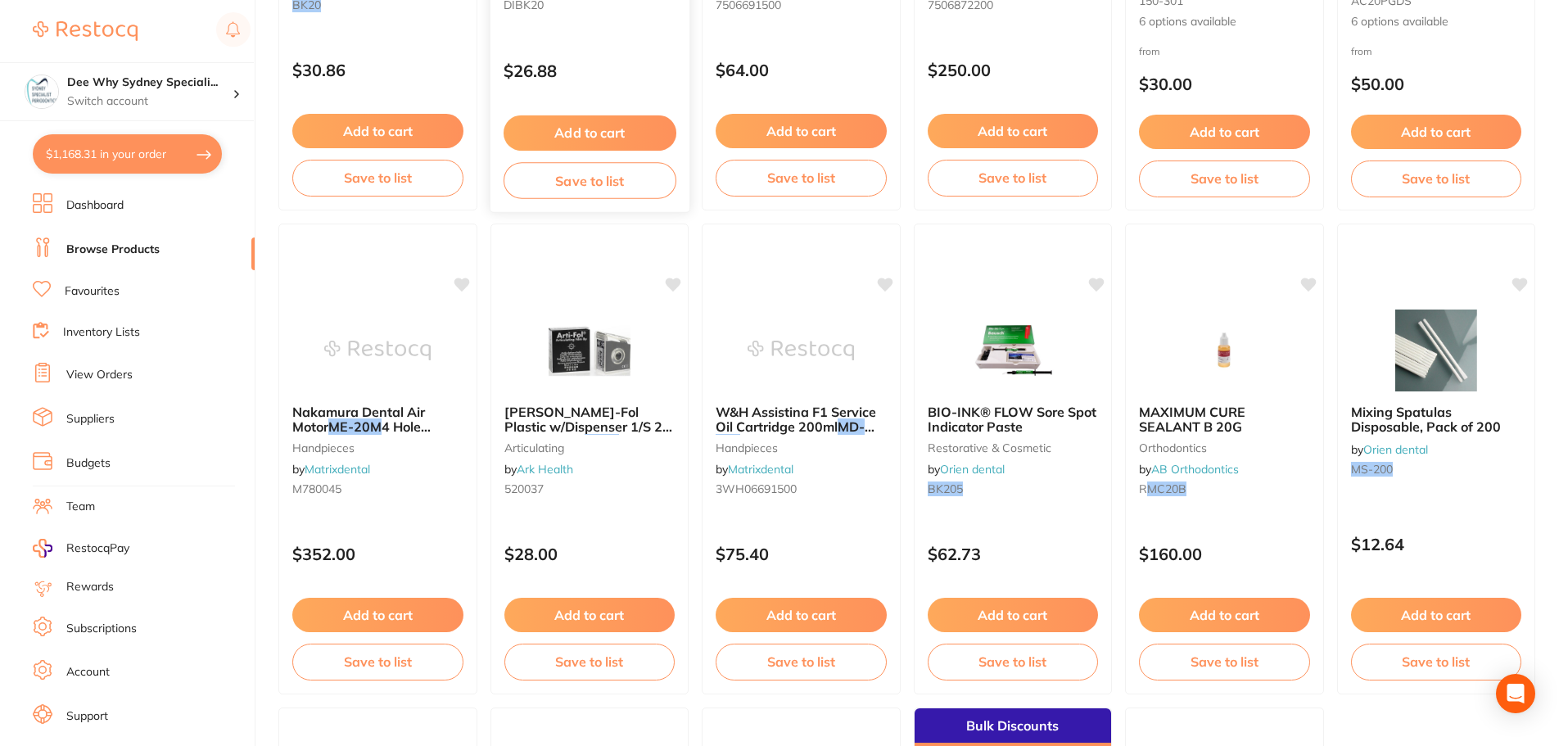
scroll to position [82, 0]
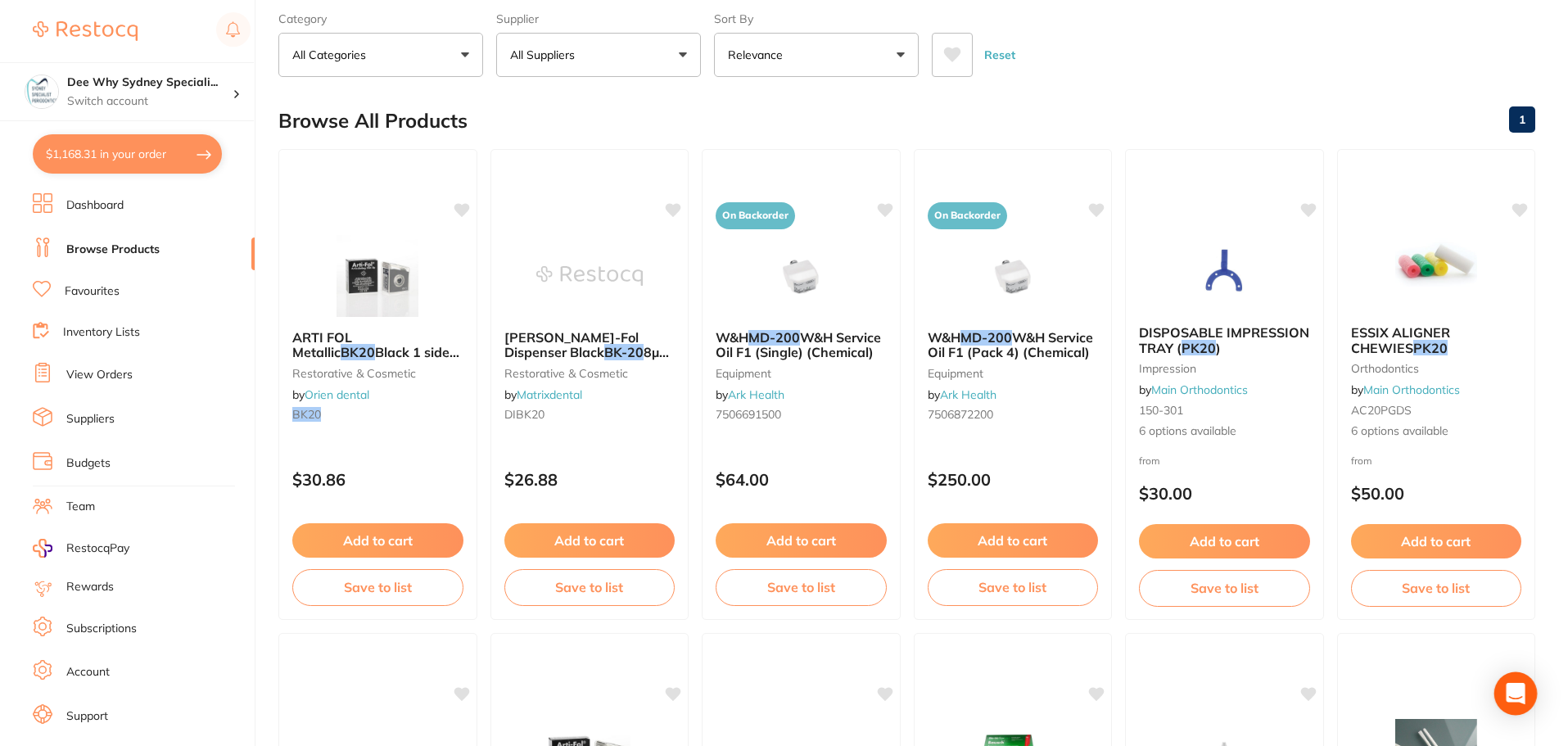
click at [1518, 690] on icon "Open Intercom Messenger" at bounding box center [1515, 693] width 19 height 21
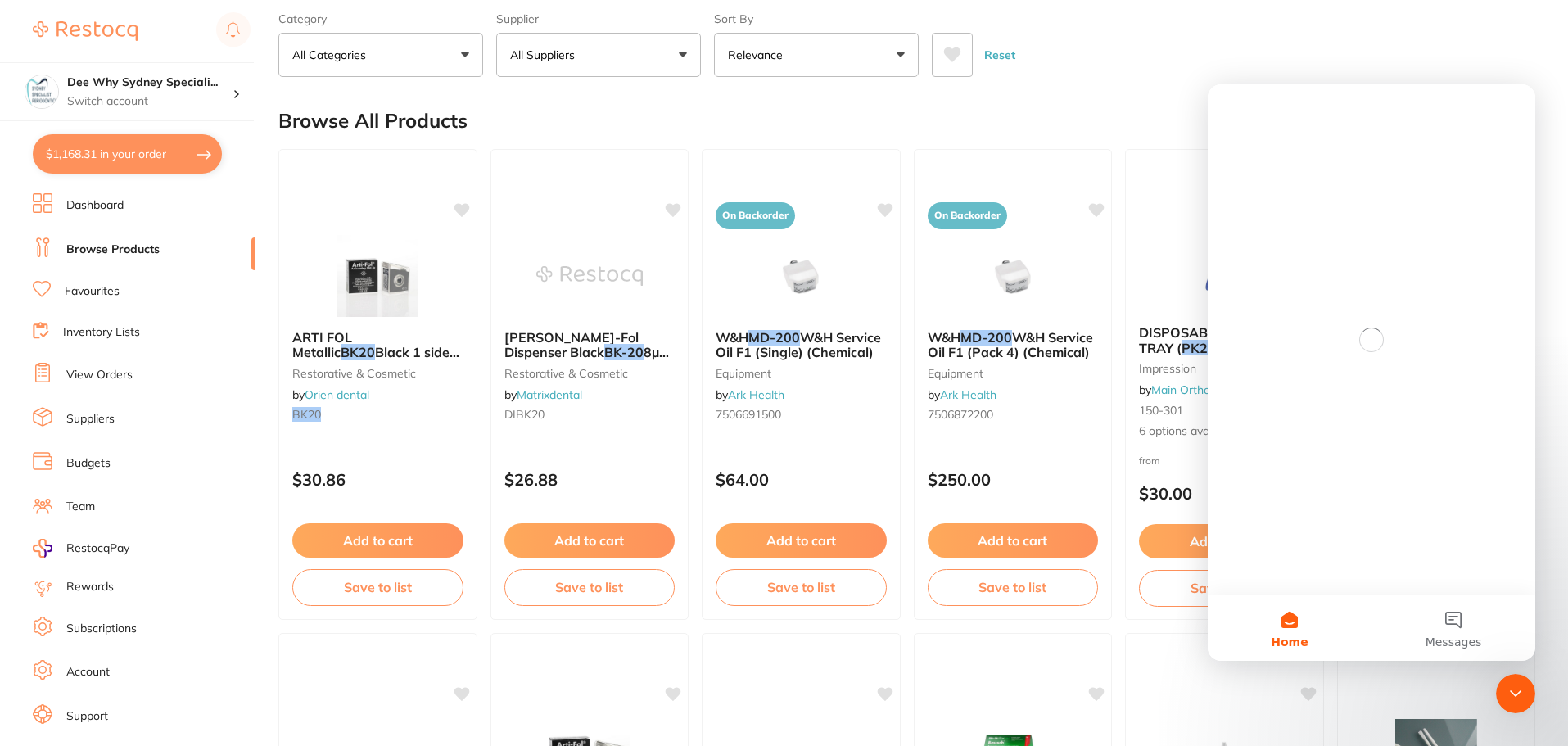
scroll to position [0, 0]
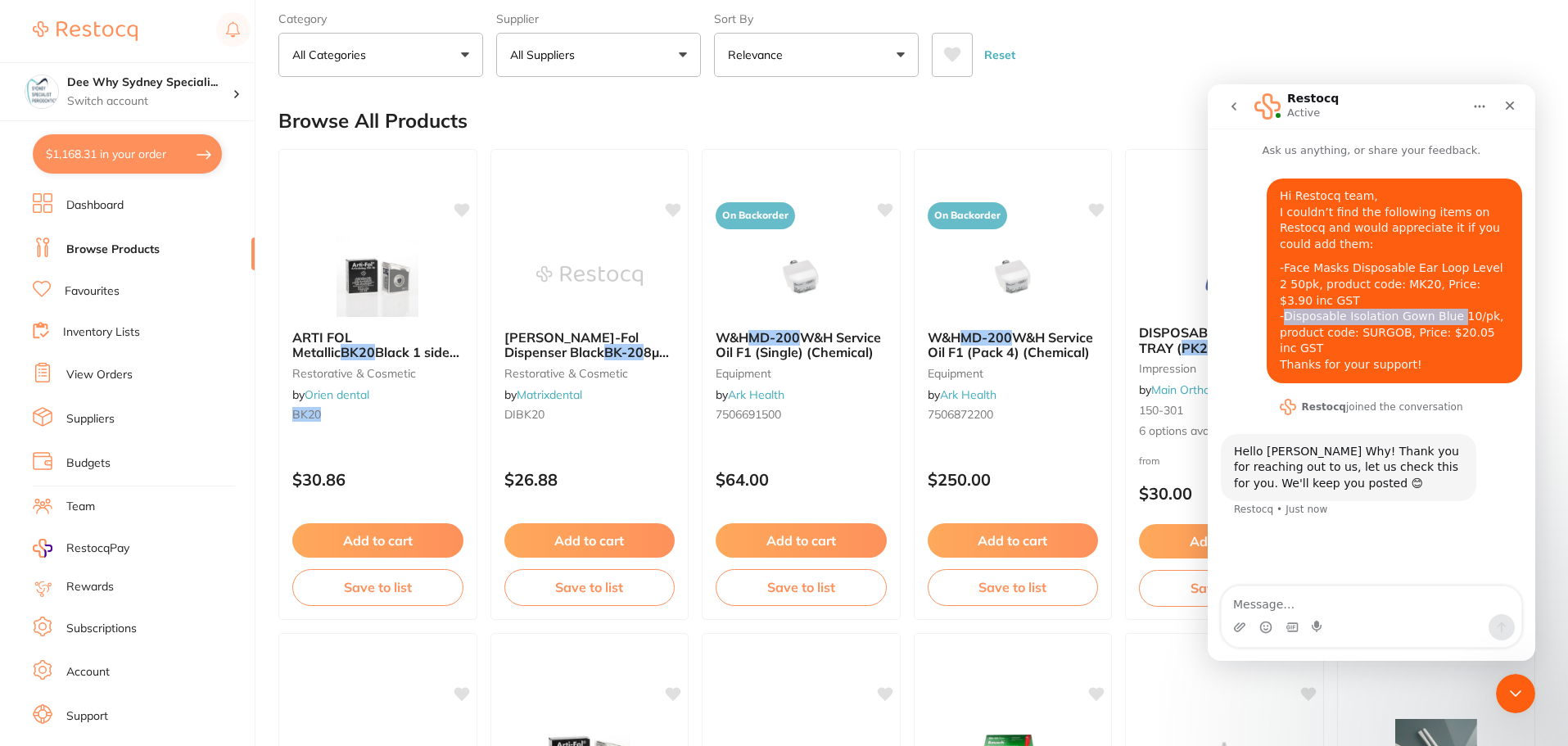
drag, startPoint x: 1287, startPoint y: 313, endPoint x: 1449, endPoint y: 315, distance: 162.0
click at [1449, 315] on div "-Face Masks Disposable Ear Loop Level 2 50pk, product code: MK20, Price: $3.90 …" at bounding box center [1394, 316] width 229 height 112
copy div "Disposable Isolation Gown Blue"
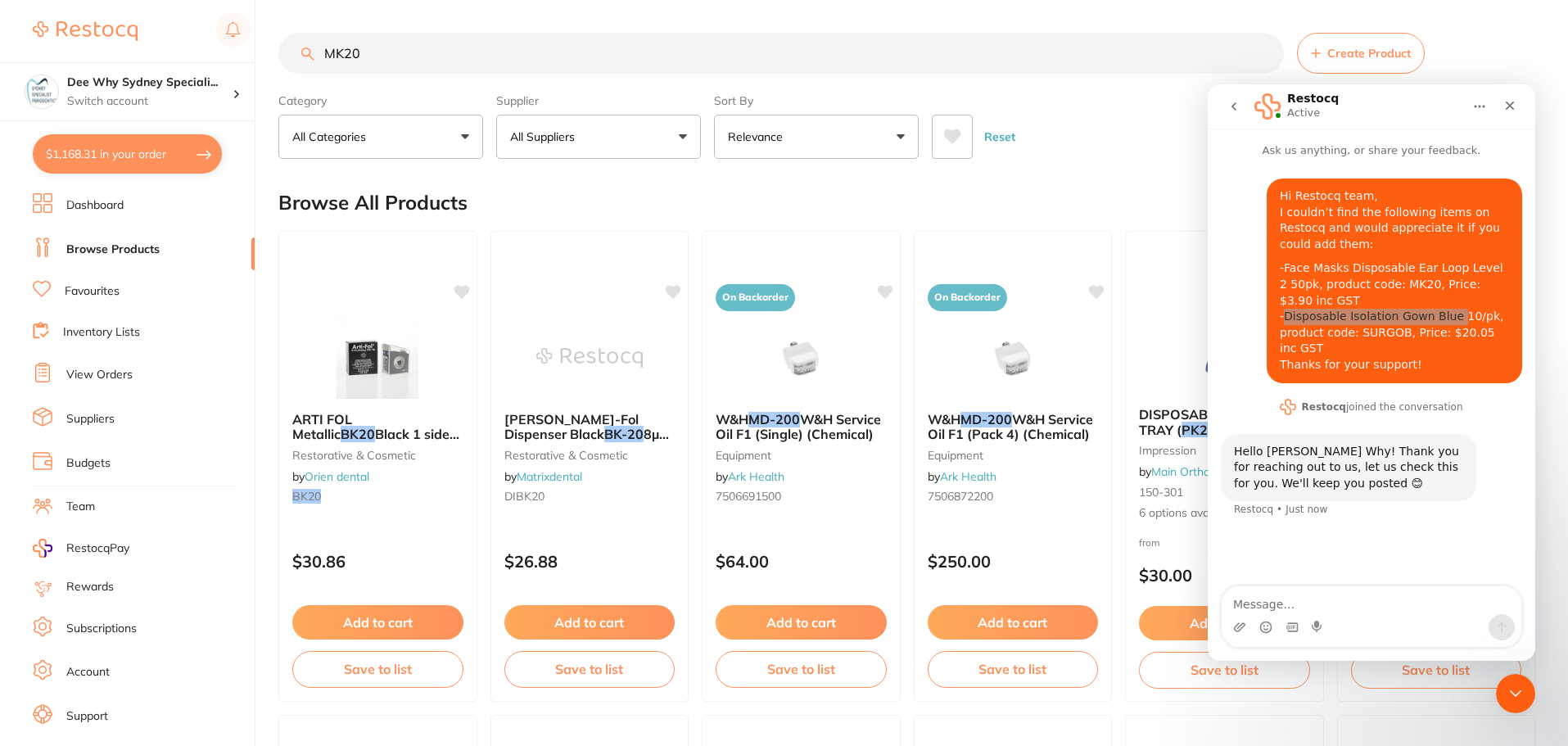
scroll to position [1, 0]
drag, startPoint x: 385, startPoint y: 60, endPoint x: 275, endPoint y: 74, distance: 110.9
click at [275, 74] on div "$1,168.31 Dee Why Sydney Speciali... Switch account Dee Why Sydney Specialist P…" at bounding box center [784, 373] width 1568 height 746
type input "Disposable Isolation Gown Blue"
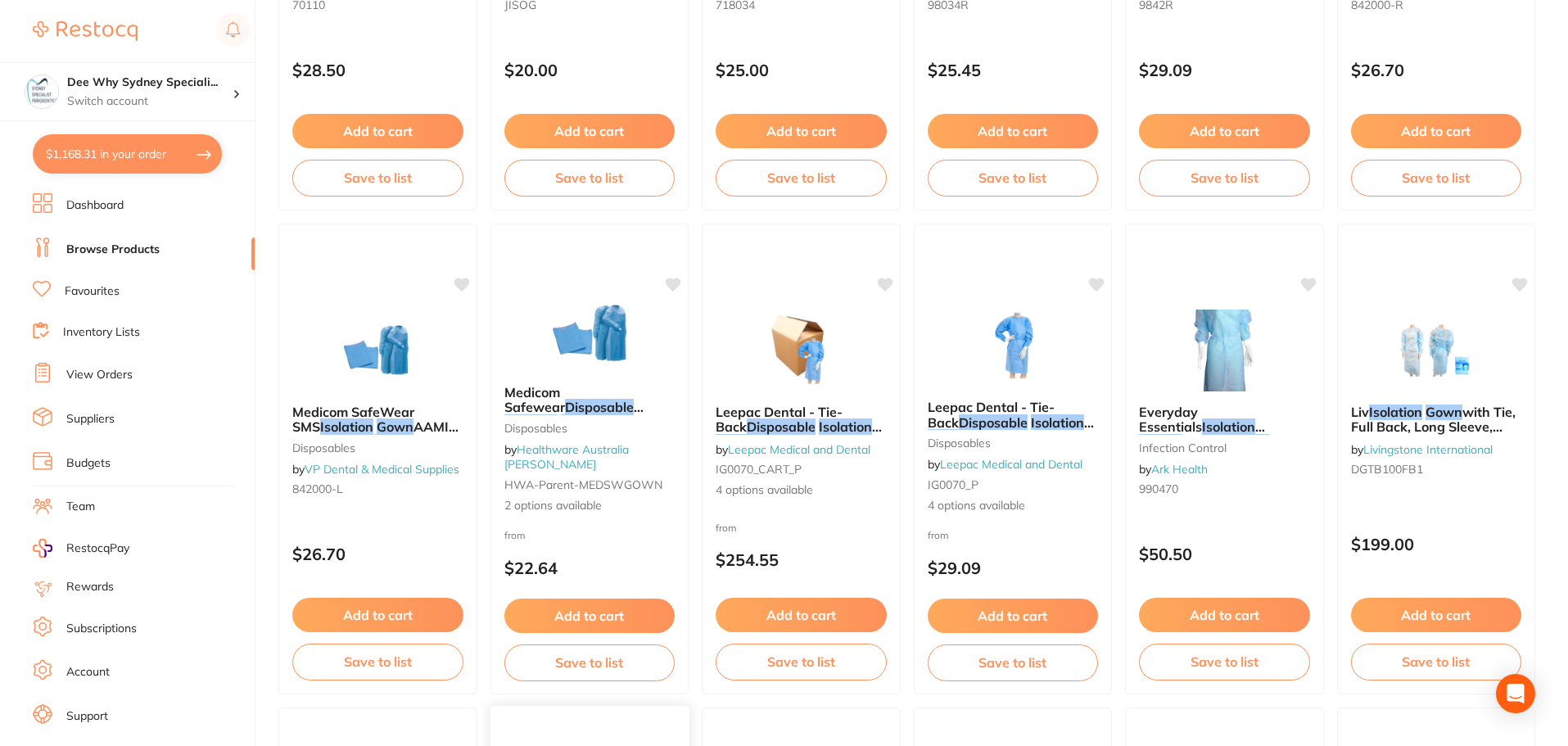
scroll to position [0, 0]
click at [1520, 687] on icon "Open Intercom Messenger" at bounding box center [1515, 693] width 19 height 21
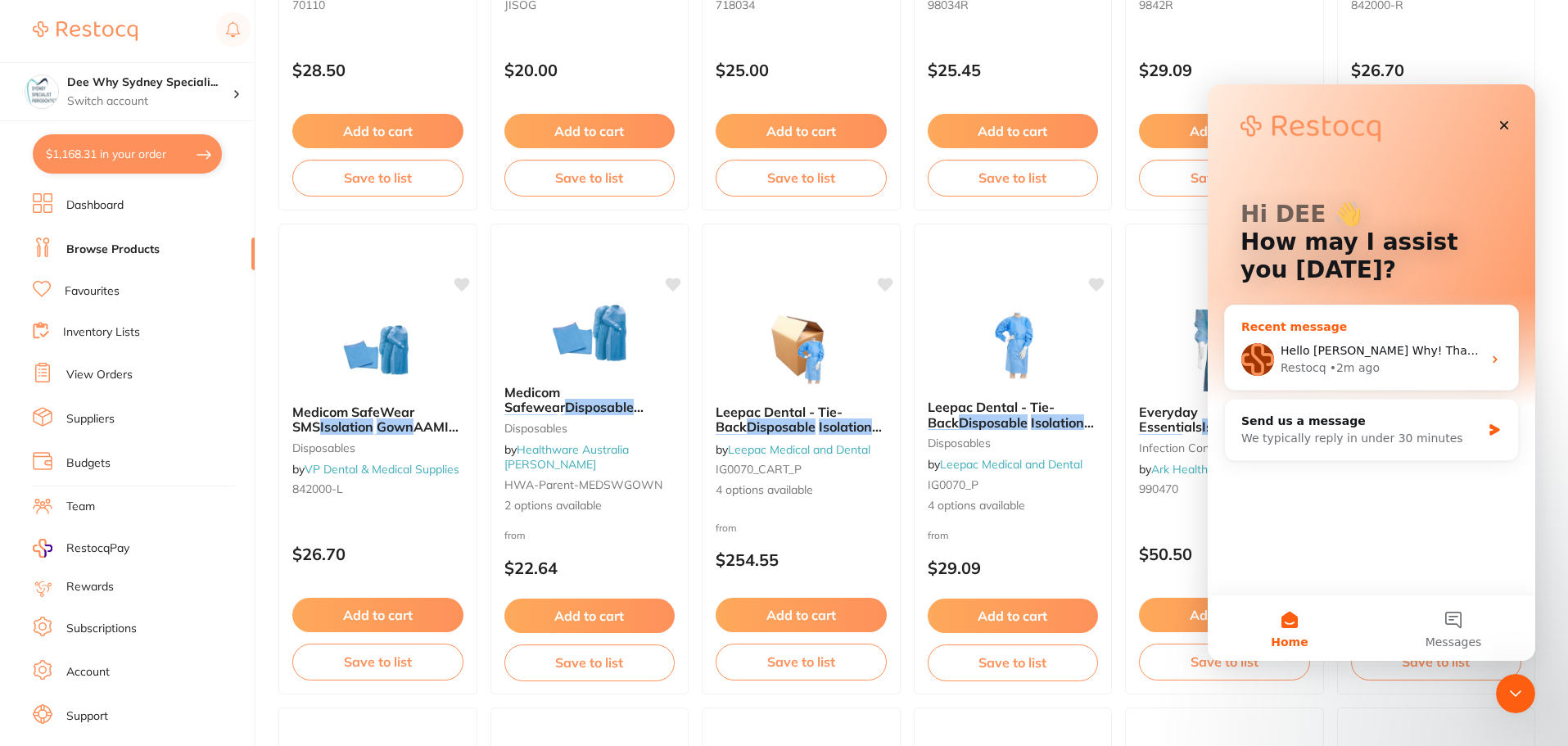
click at [1365, 363] on div "• 2m ago" at bounding box center [1354, 368] width 50 height 17
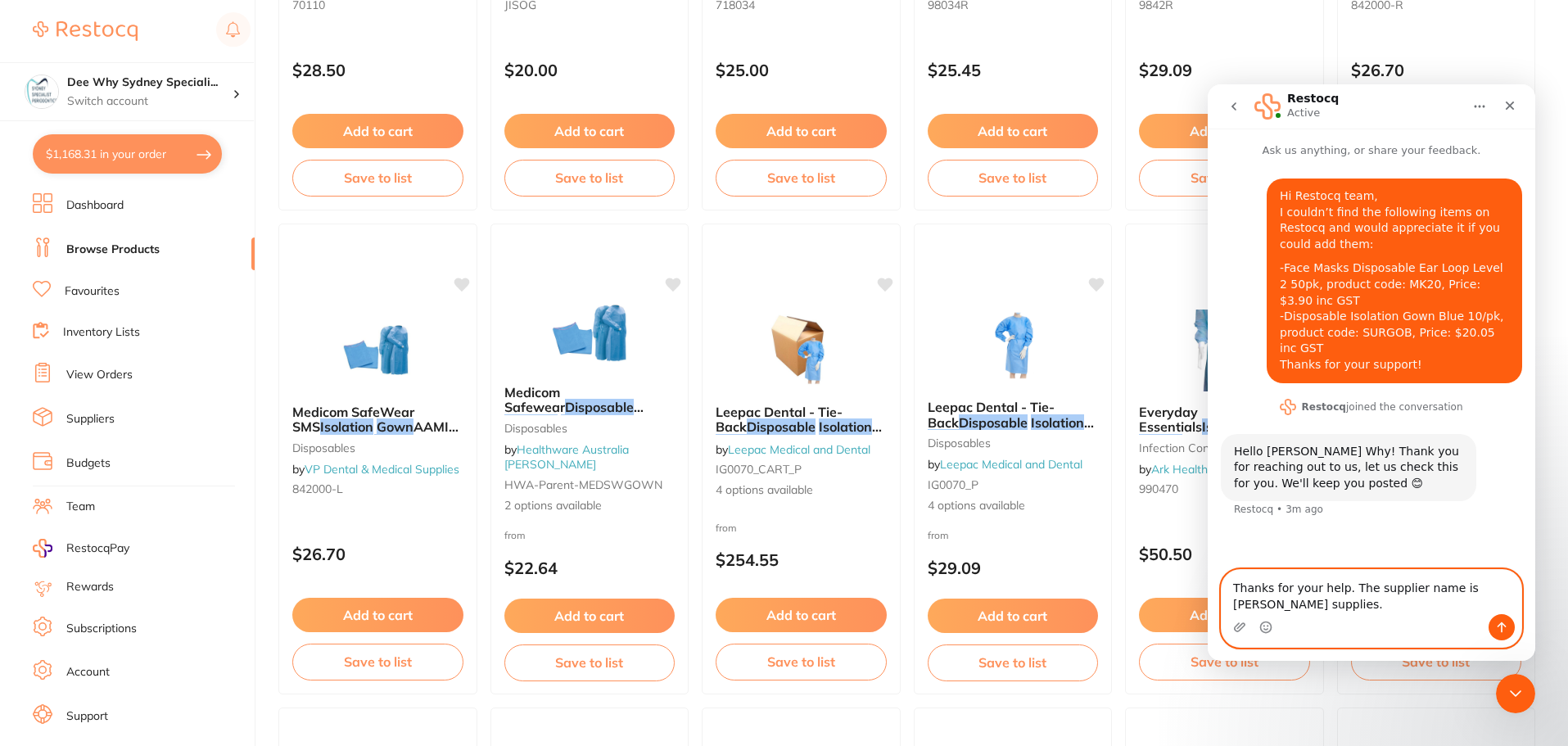
click at [1403, 586] on textarea "Thanks for your help. The supplier name is Adam Dental supplies." at bounding box center [1371, 592] width 299 height 44
type textarea "Thanks for your help. The supplier's name is Adam Dental supplies."
click at [1495, 625] on icon "Send a message…" at bounding box center [1500, 626] width 13 height 13
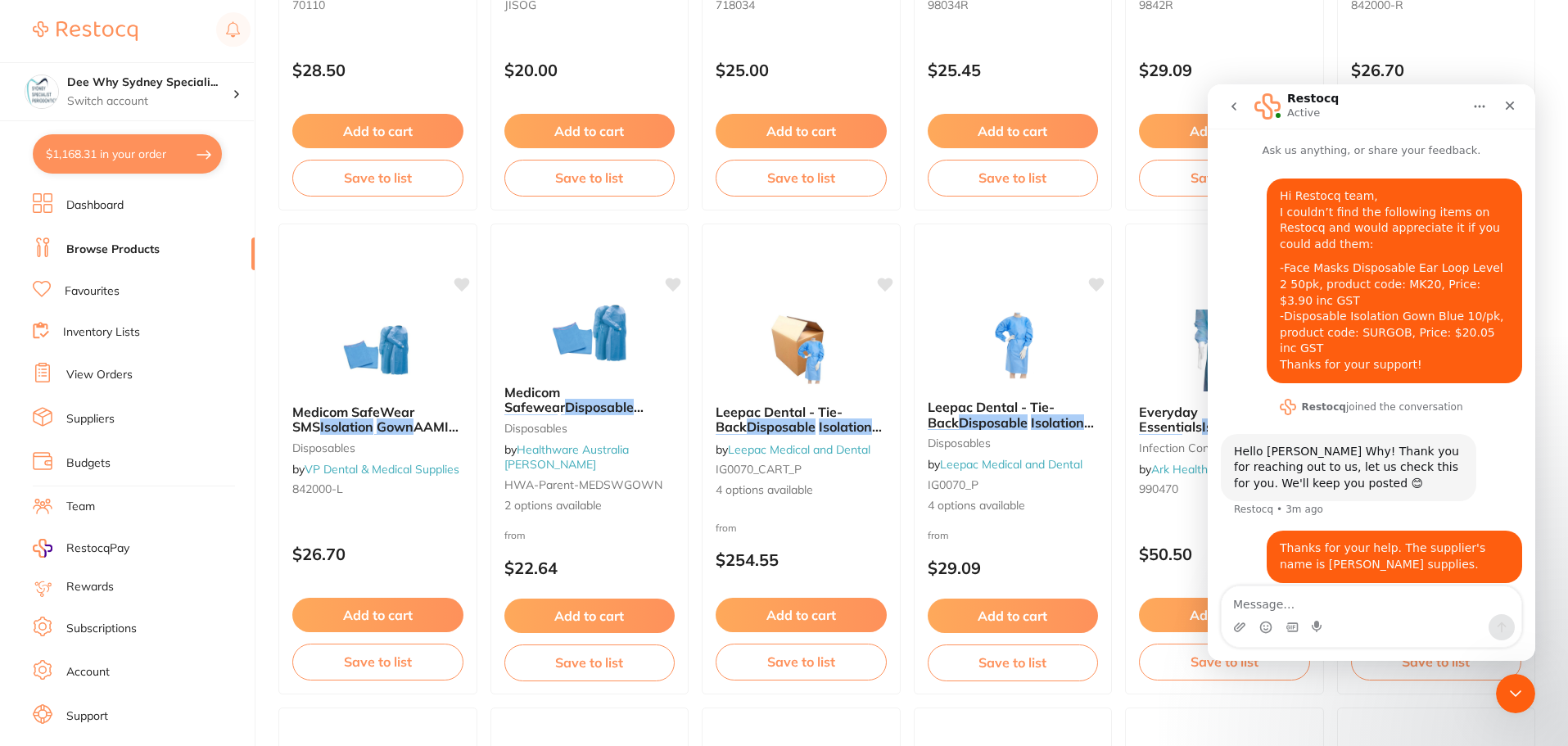
click at [115, 144] on button "$1,168.31 in your order" at bounding box center [127, 154] width 189 height 39
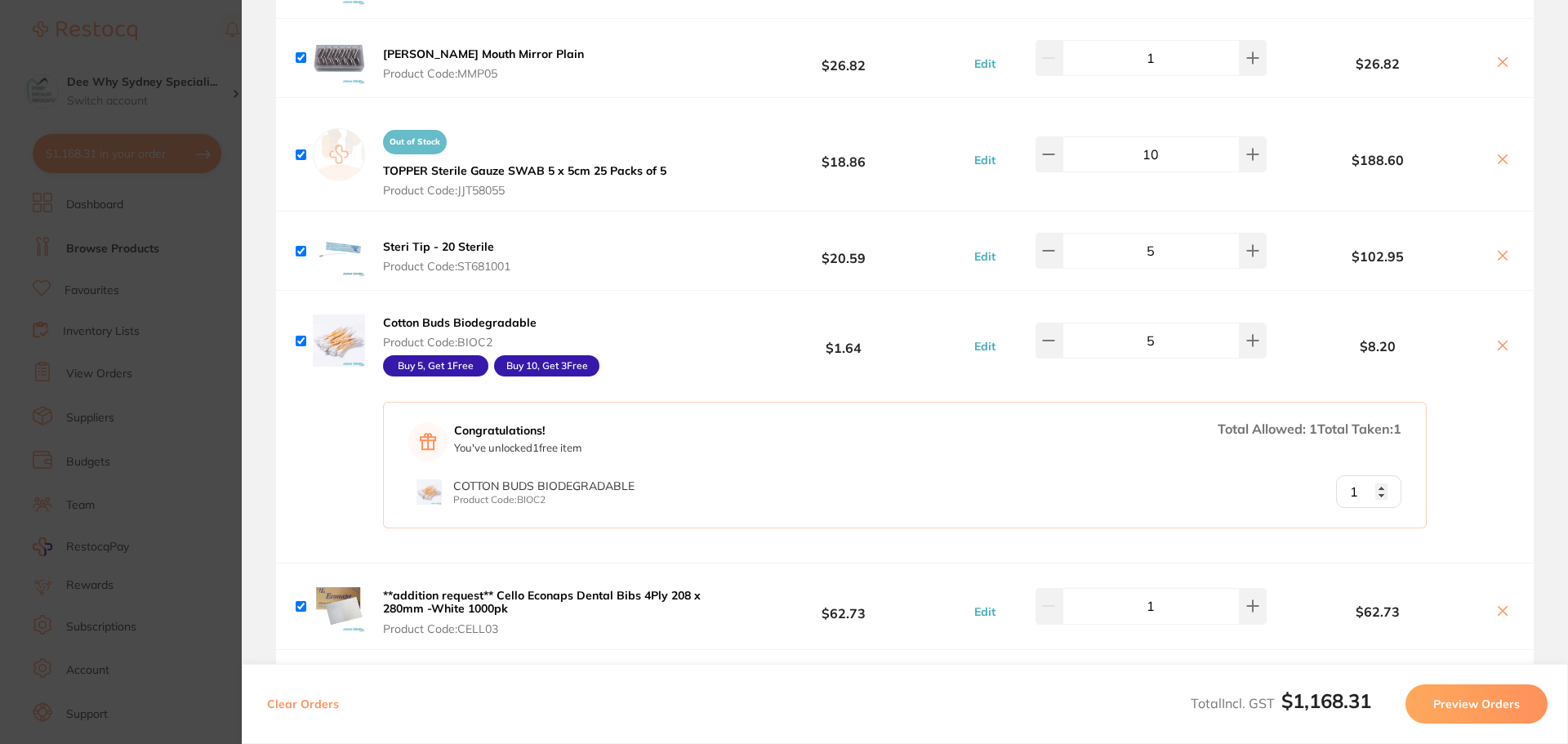
scroll to position [1224, 0]
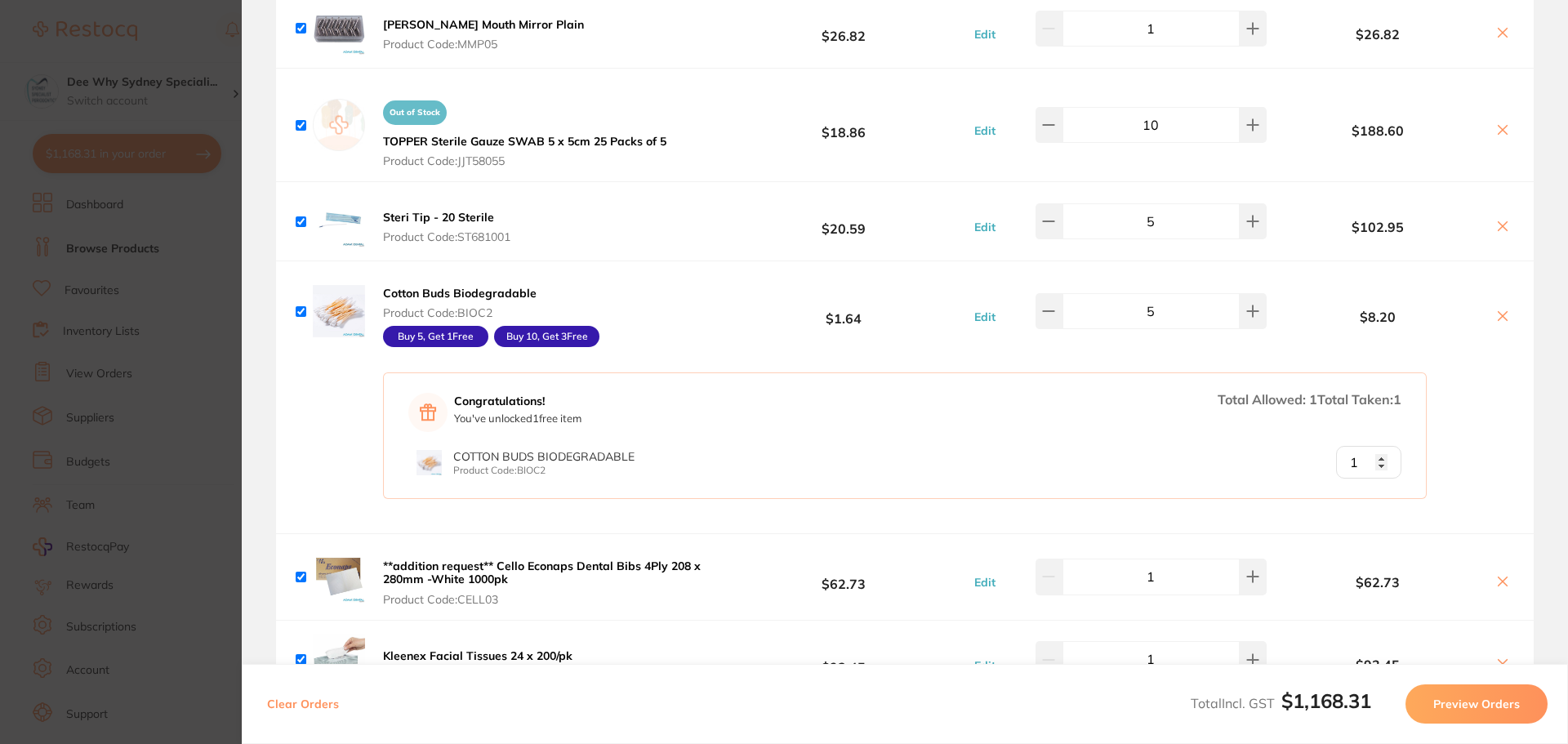
click at [473, 295] on b "Cotton Buds Biodegradable" at bounding box center [460, 293] width 154 height 15
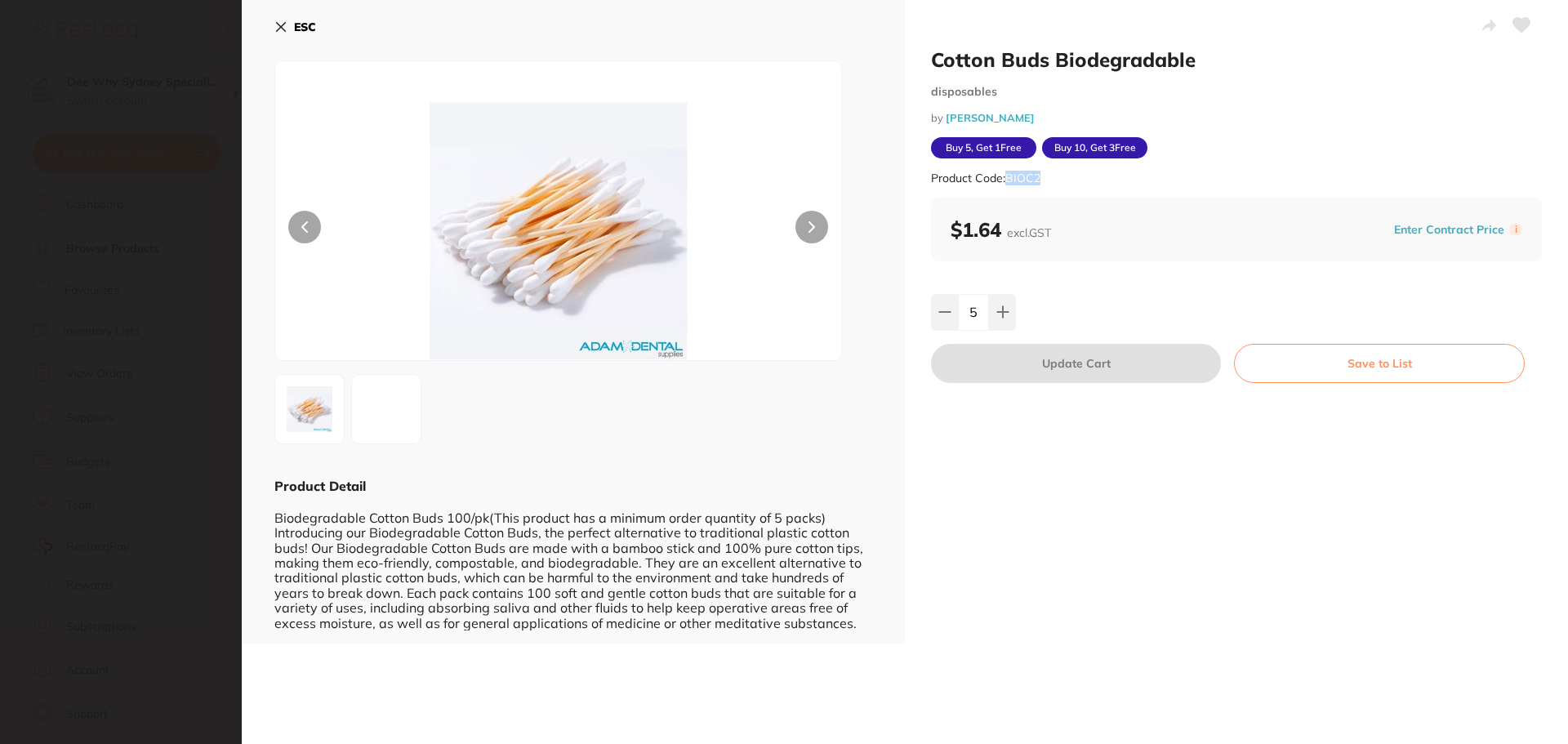
drag, startPoint x: 1006, startPoint y: 176, endPoint x: 1076, endPoint y: 176, distance: 70.0
click at [1076, 176] on div "Product Code: BIOC2" at bounding box center [1237, 178] width 611 height 40
copy small "BIOC2"
click at [277, 25] on icon at bounding box center [281, 26] width 13 height 13
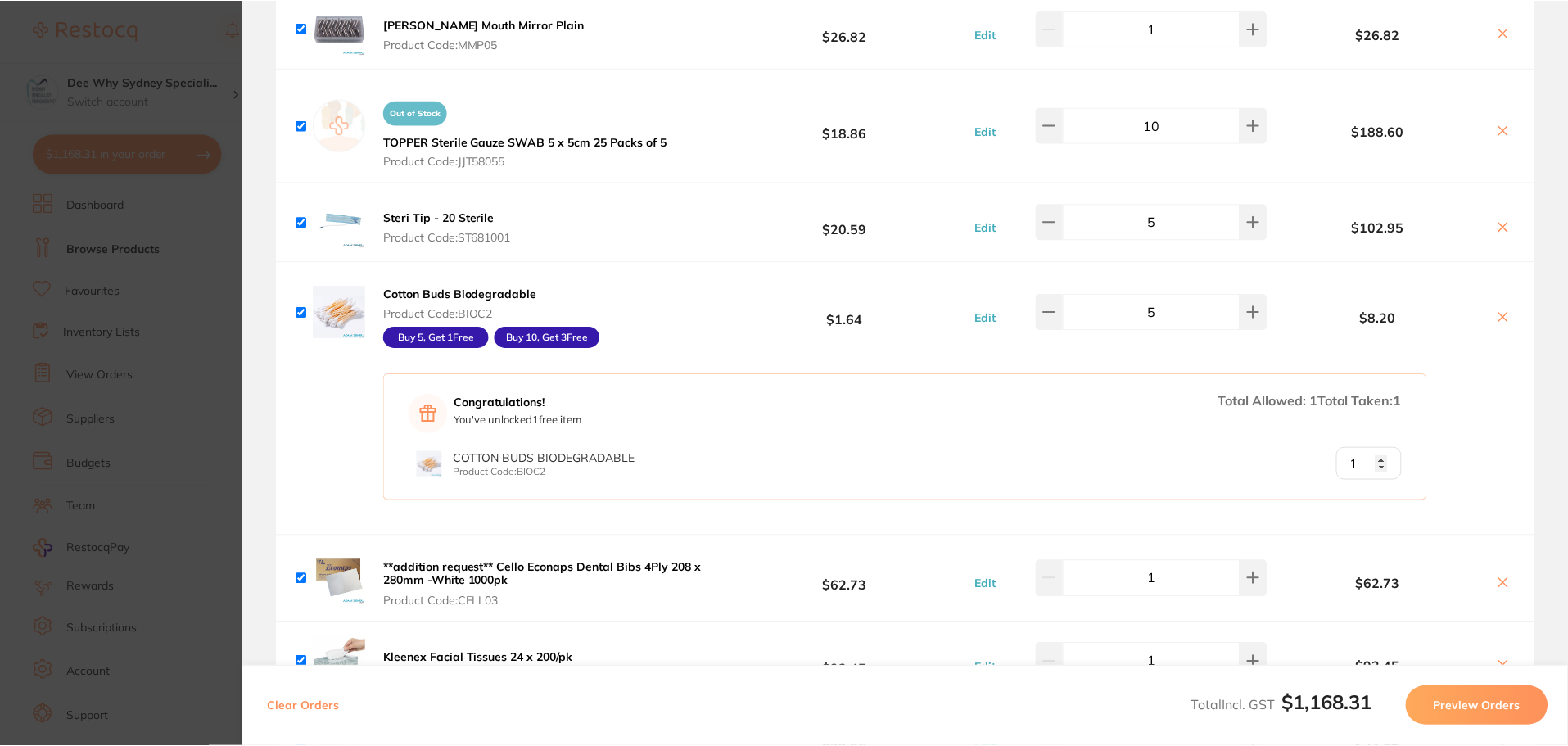
scroll to position [491, 0]
click at [442, 212] on b "Steri Tip - 20 Sterile" at bounding box center [440, 217] width 111 height 15
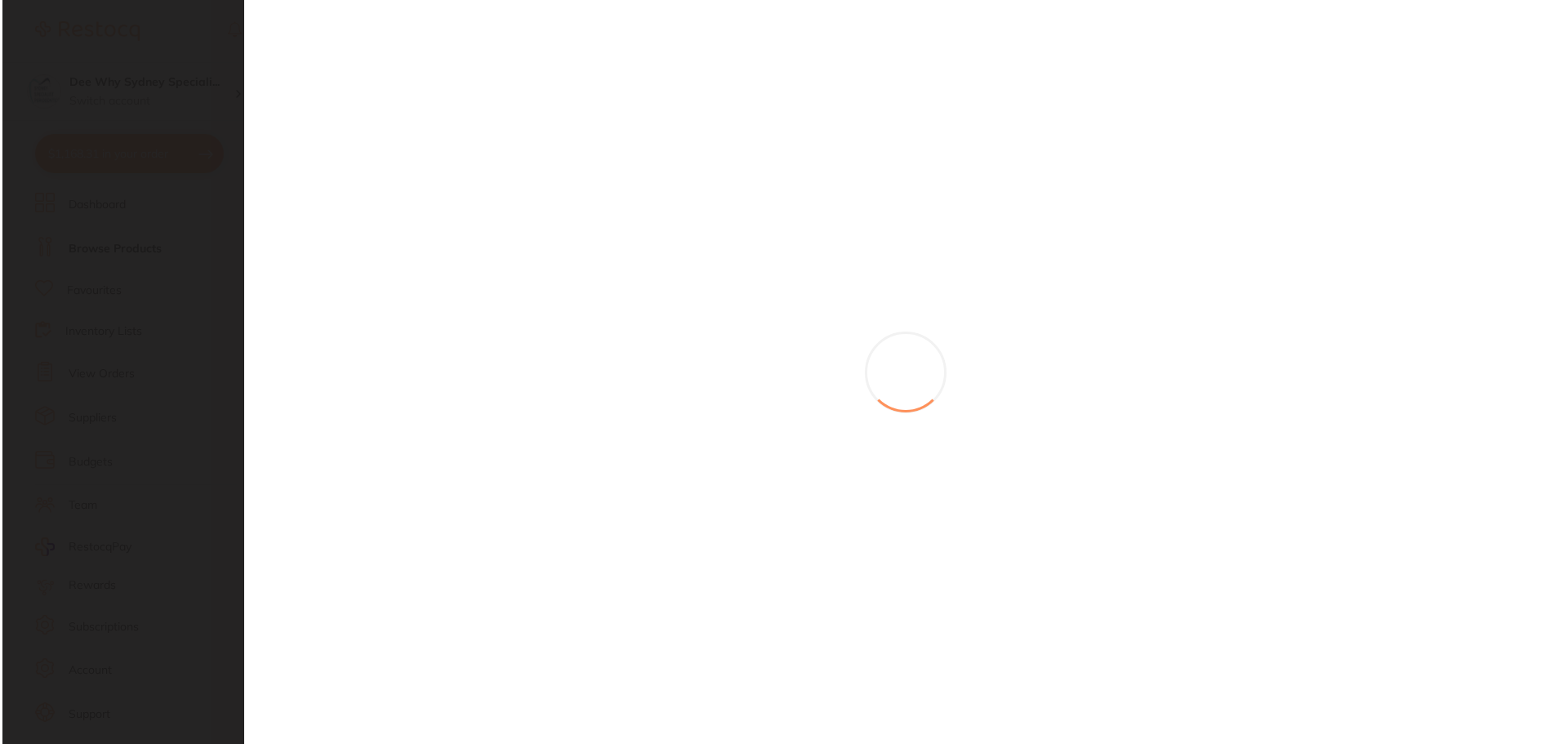
scroll to position [0, 0]
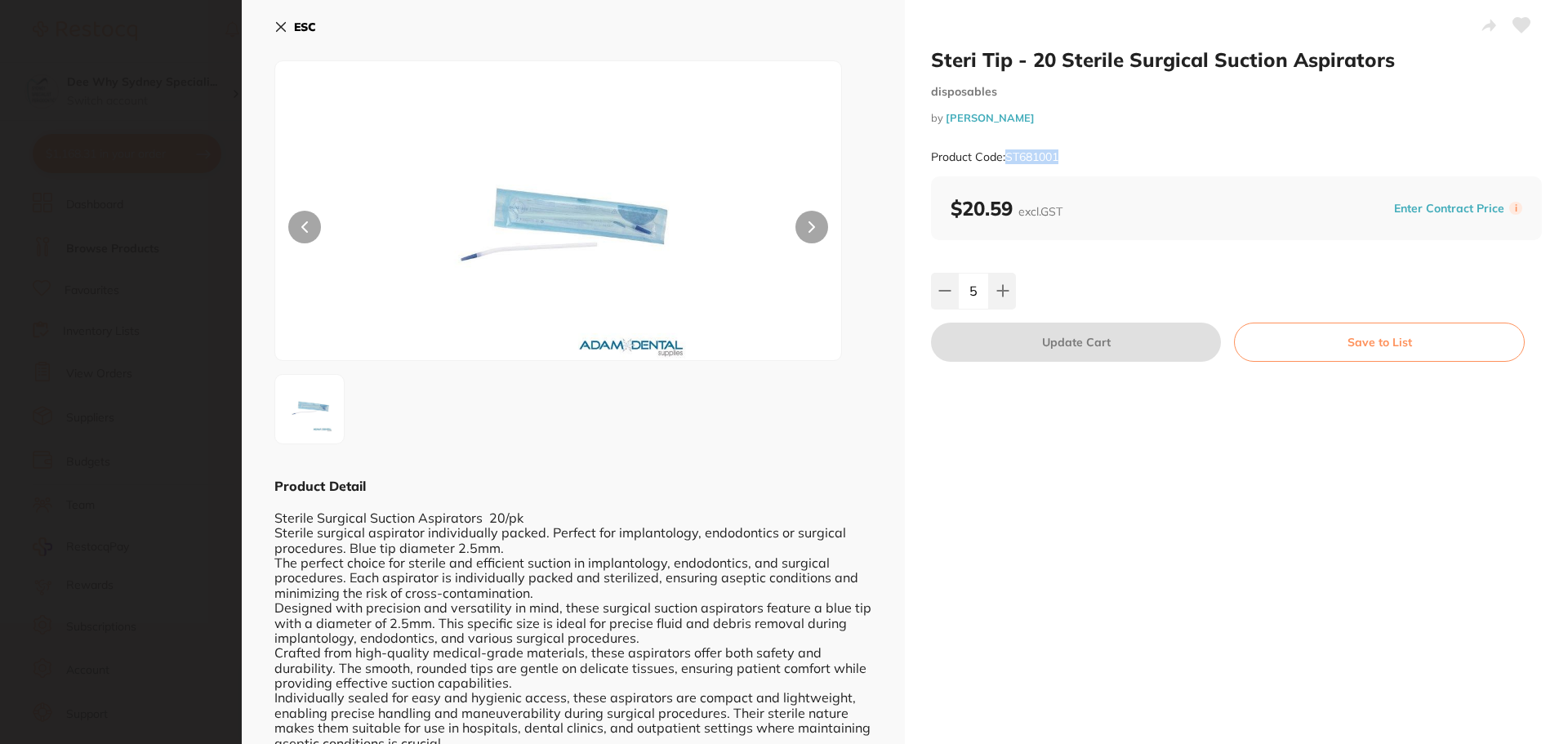
drag, startPoint x: 1052, startPoint y: 159, endPoint x: 1088, endPoint y: 159, distance: 36.0
click at [1088, 159] on div "Product Code: ST681001" at bounding box center [1237, 157] width 611 height 40
copy small "ST681001"
click at [281, 33] on button "ESC" at bounding box center [295, 26] width 42 height 28
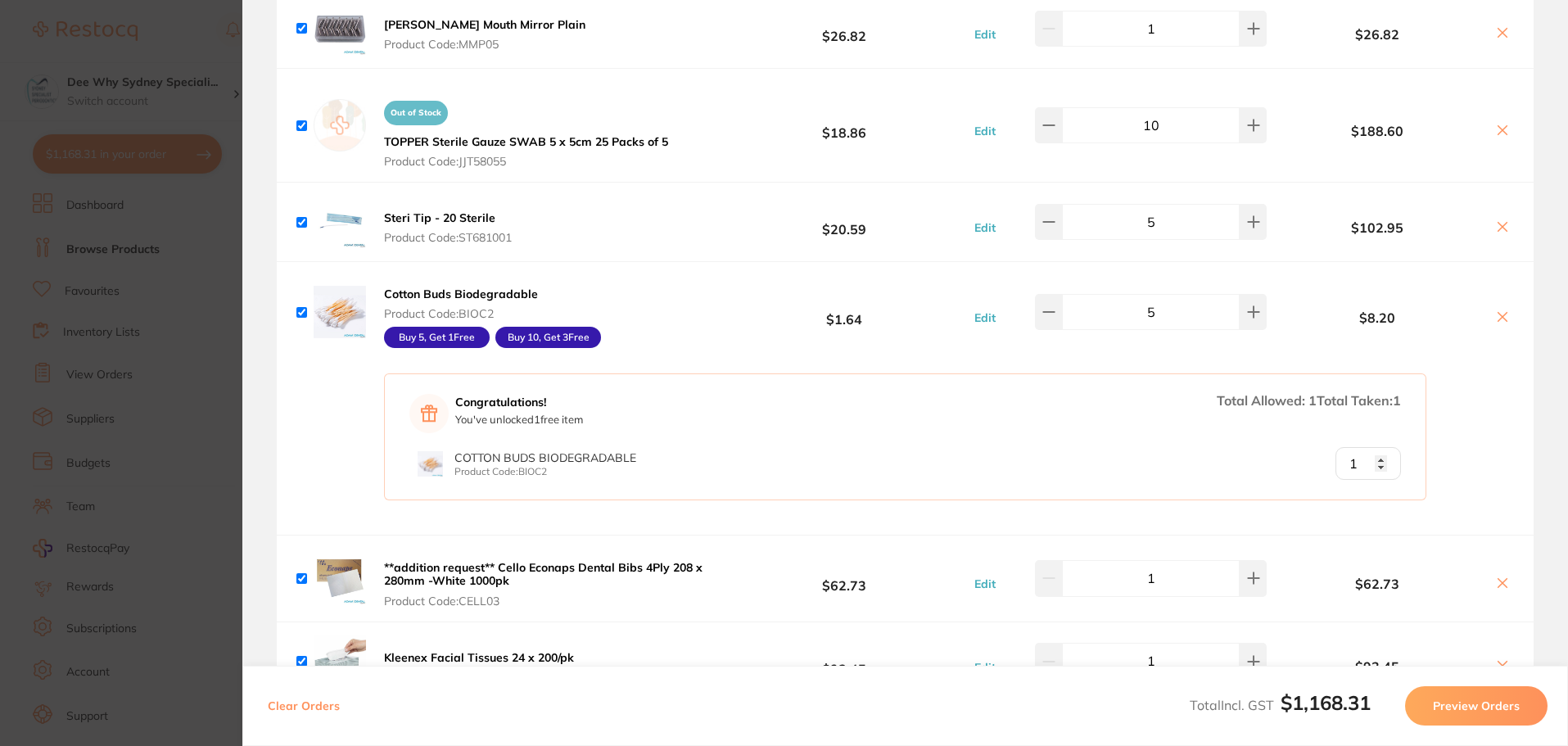
scroll to position [1473, 0]
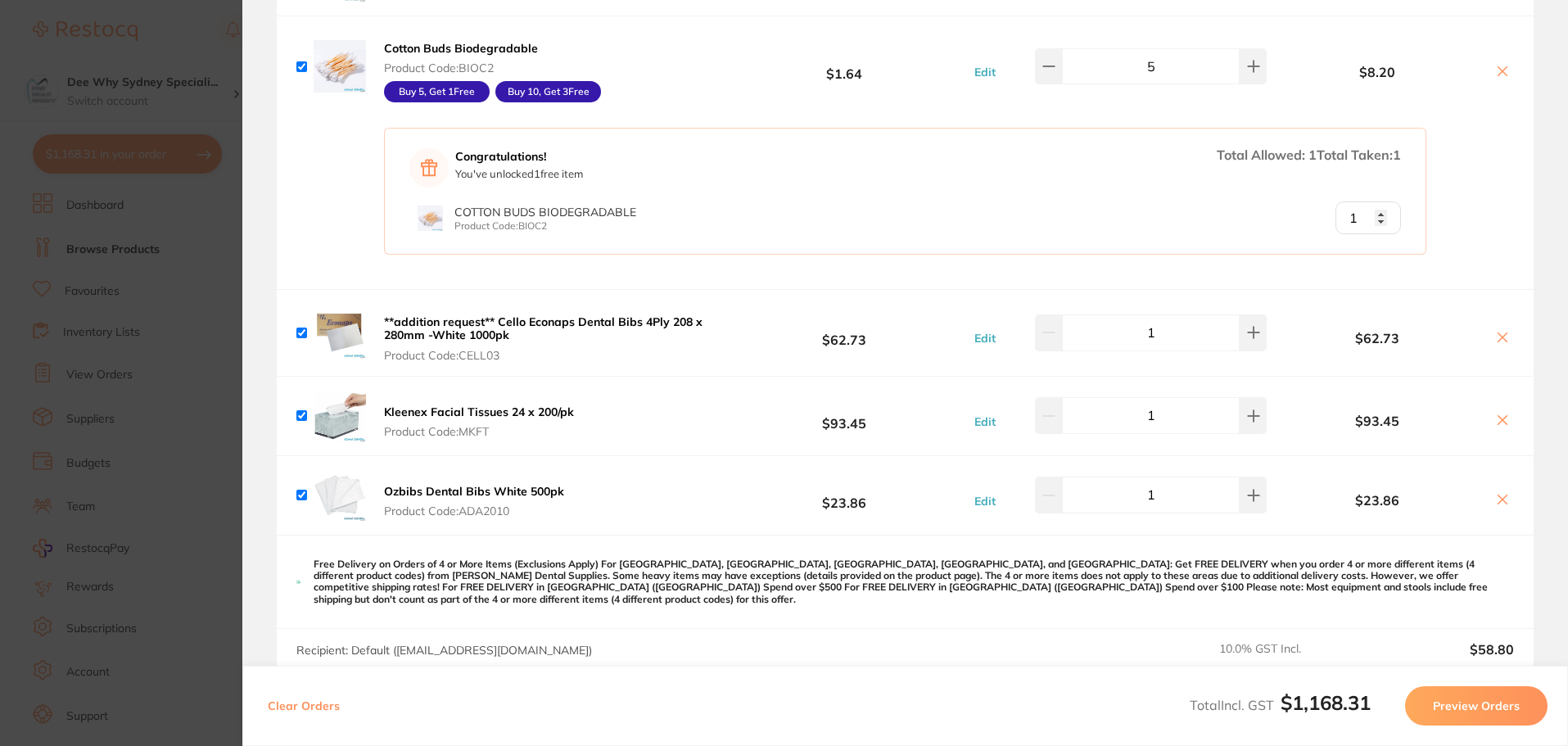
drag, startPoint x: 616, startPoint y: 317, endPoint x: 600, endPoint y: 313, distance: 16.5
click at [616, 317] on b "**addition request** Cello Econaps Dental Bibs 4Ply 208 x 280mm -White 1000pk" at bounding box center [543, 328] width 318 height 28
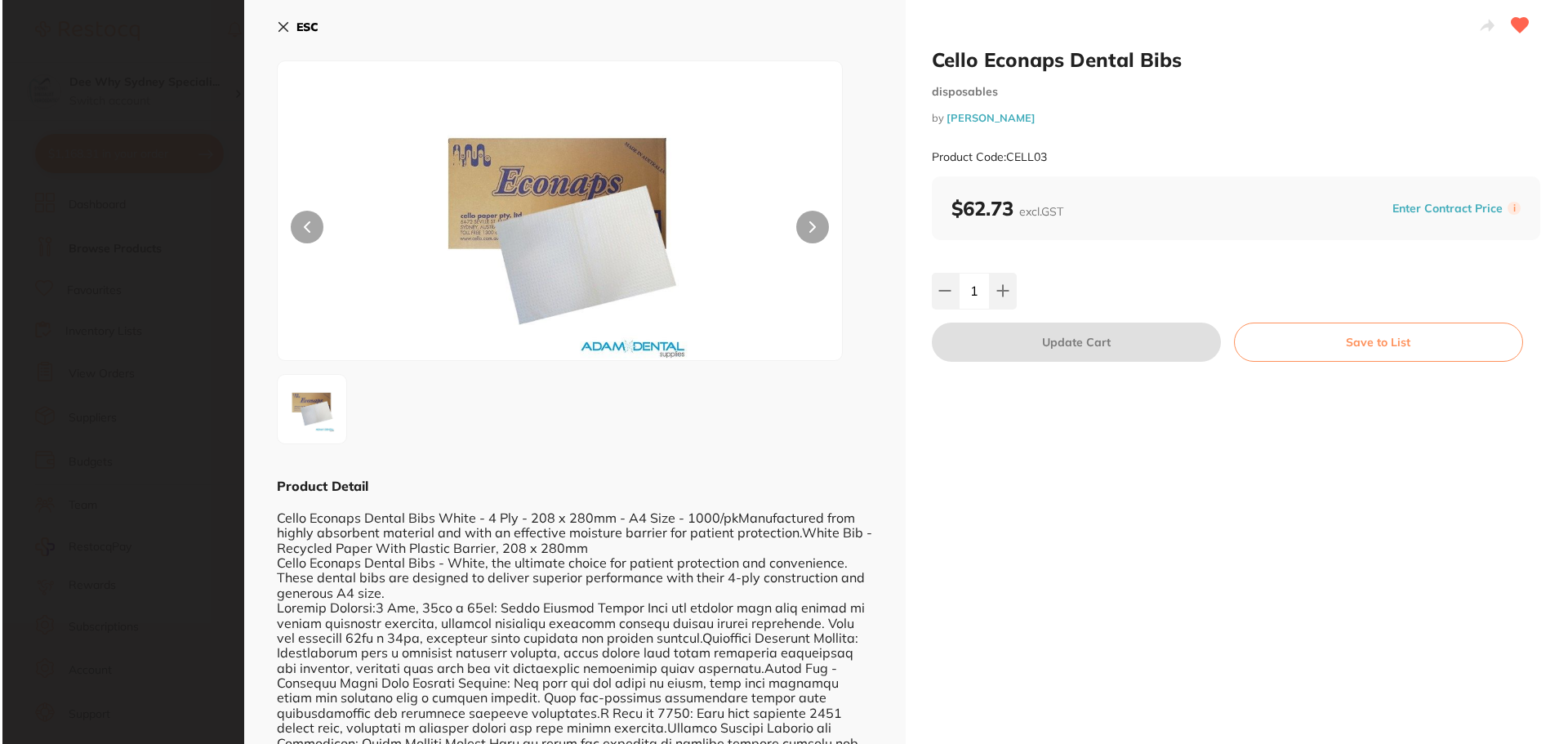
scroll to position [0, 0]
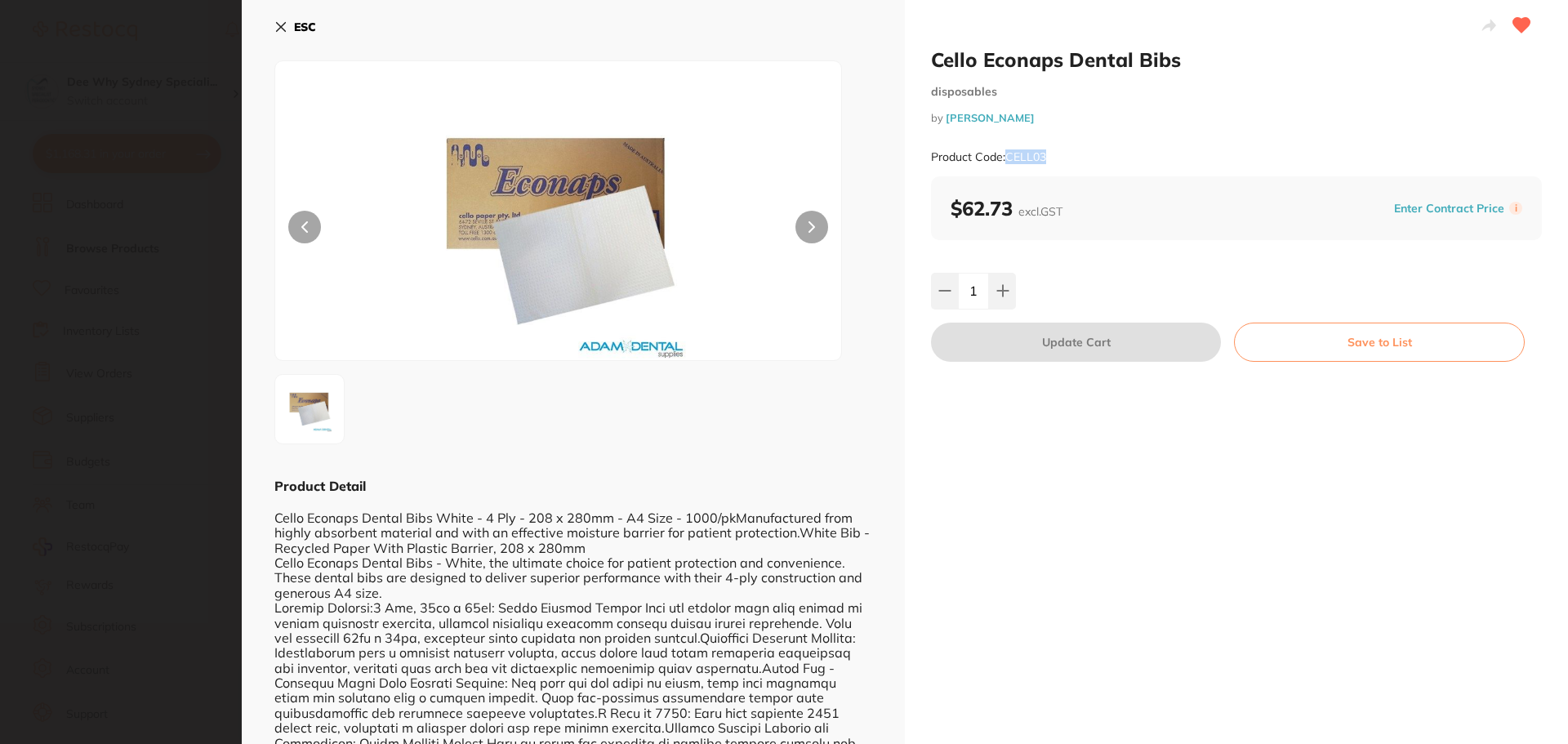
drag, startPoint x: 1004, startPoint y: 154, endPoint x: 1114, endPoint y: 164, distance: 110.5
click at [1114, 164] on div "Product Code: CELL03" at bounding box center [1237, 157] width 611 height 40
copy small "CELL03"
click at [289, 26] on button "ESC" at bounding box center [295, 26] width 42 height 28
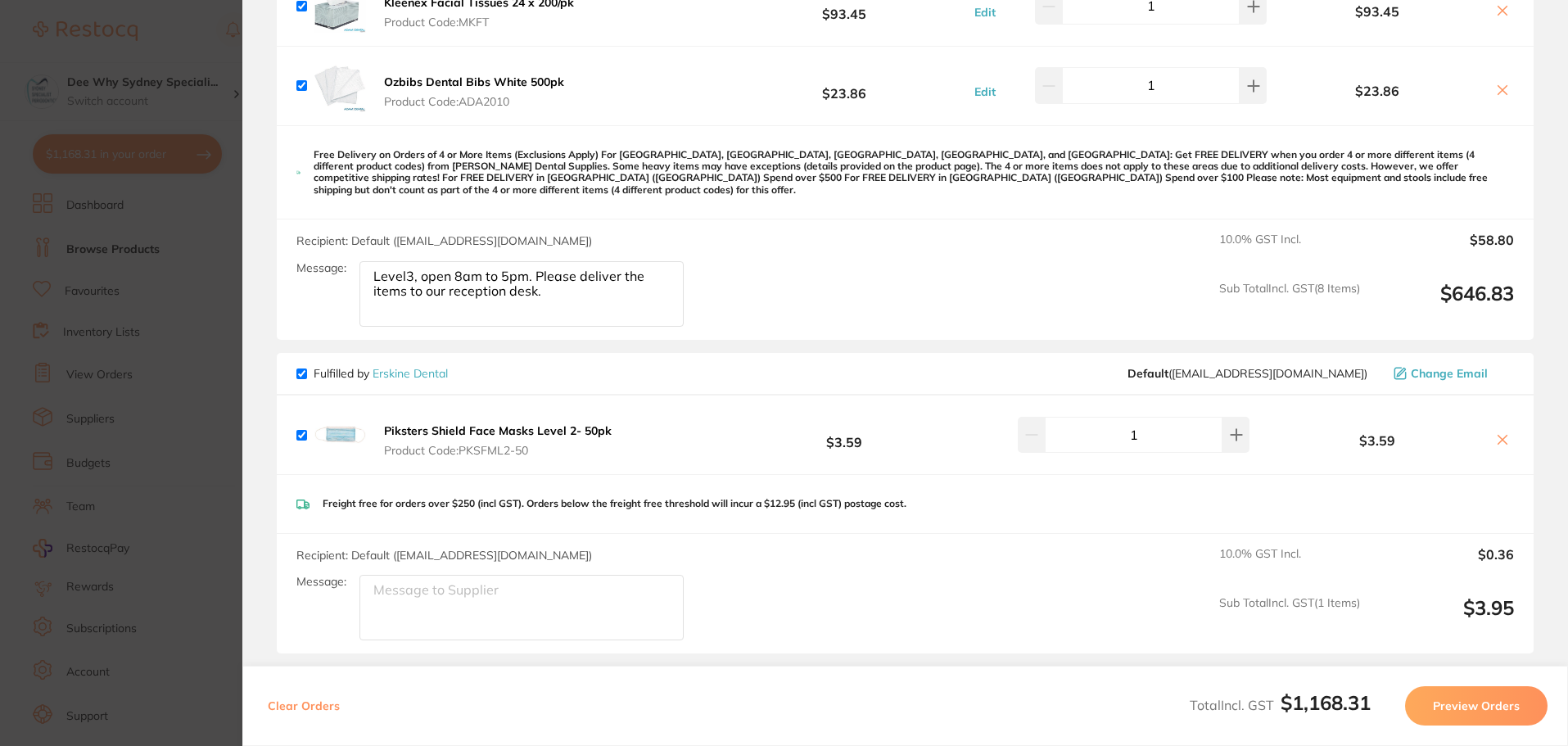
scroll to position [1801, 0]
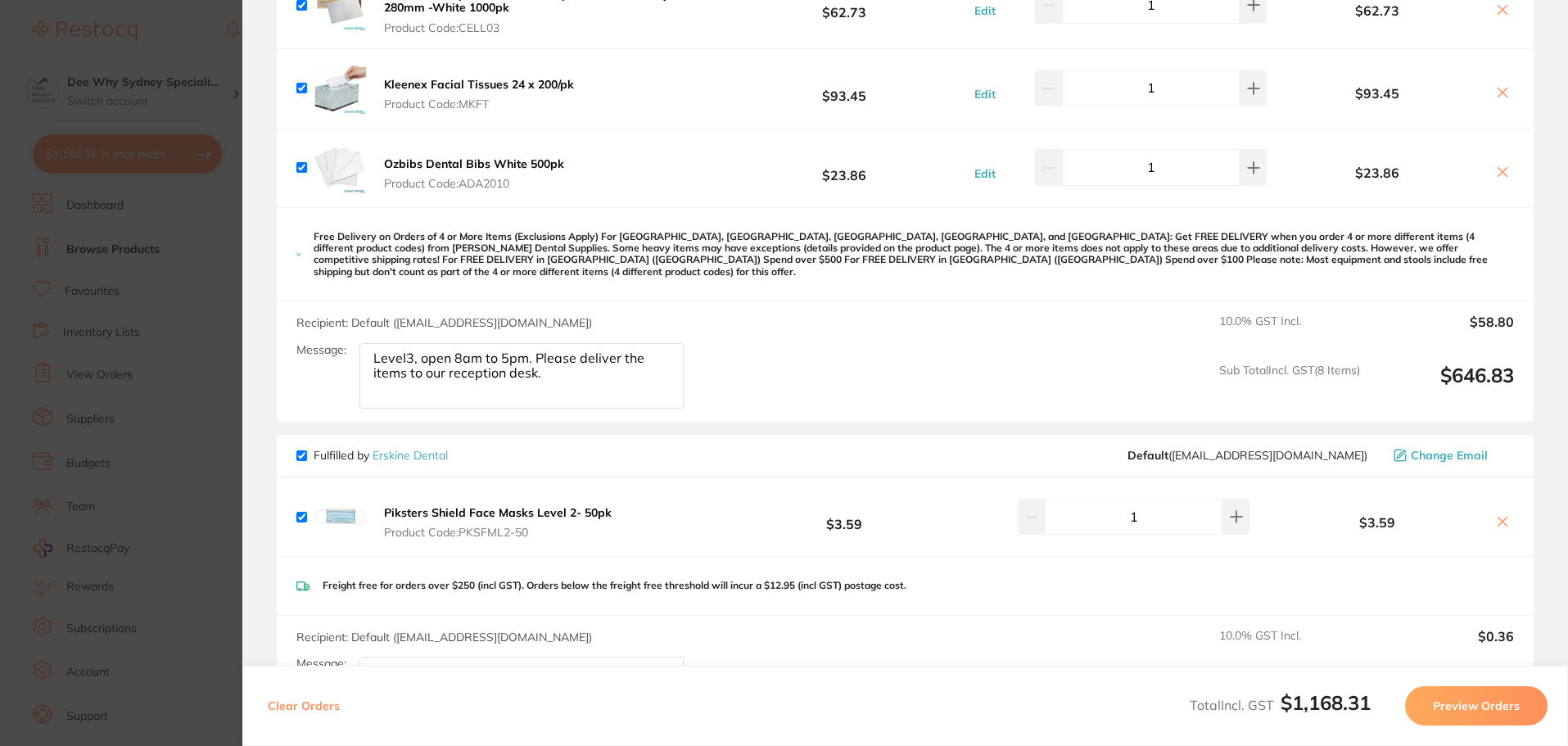
click at [485, 158] on b "Ozbibs Dental Bibs White 500pk" at bounding box center [474, 163] width 180 height 15
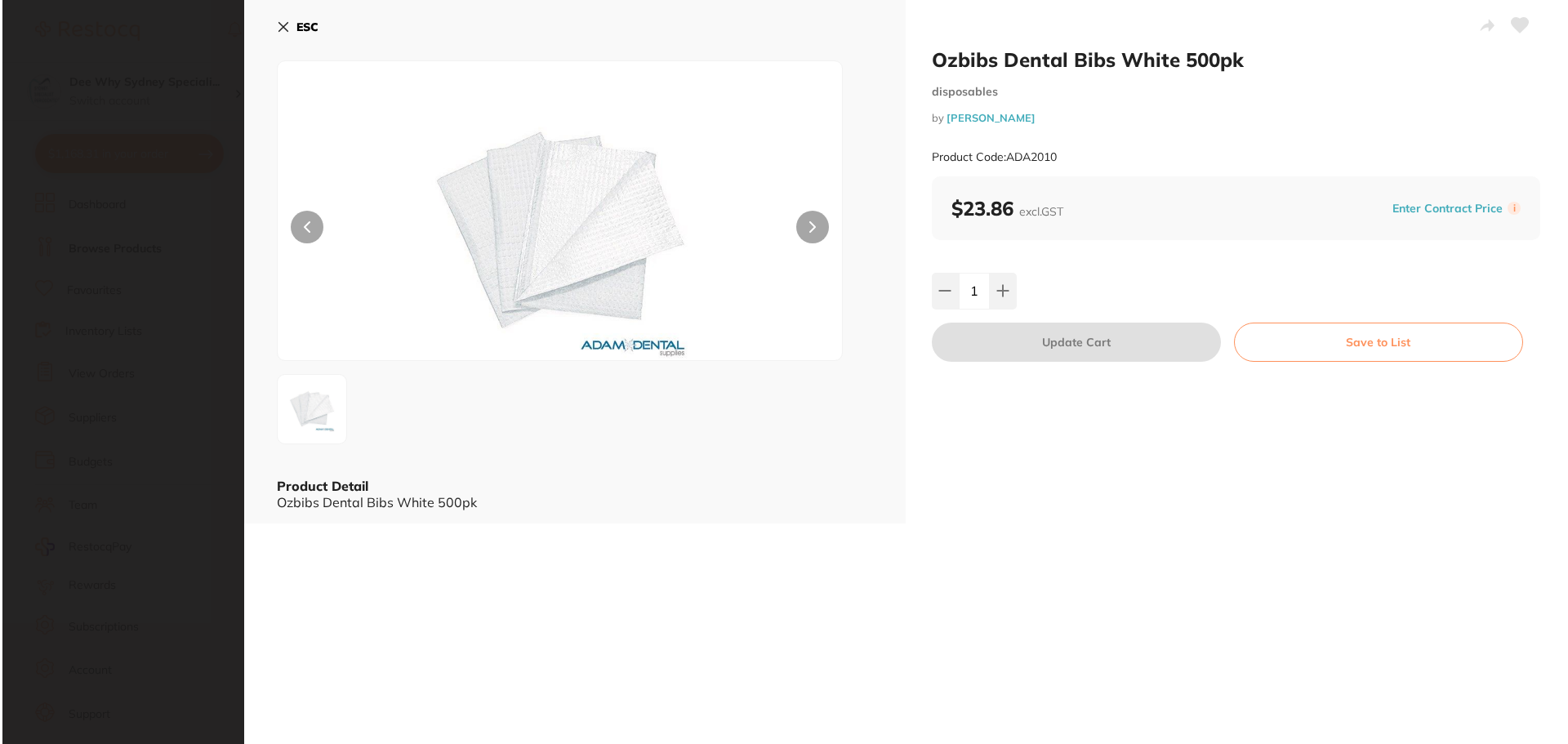
scroll to position [0, 0]
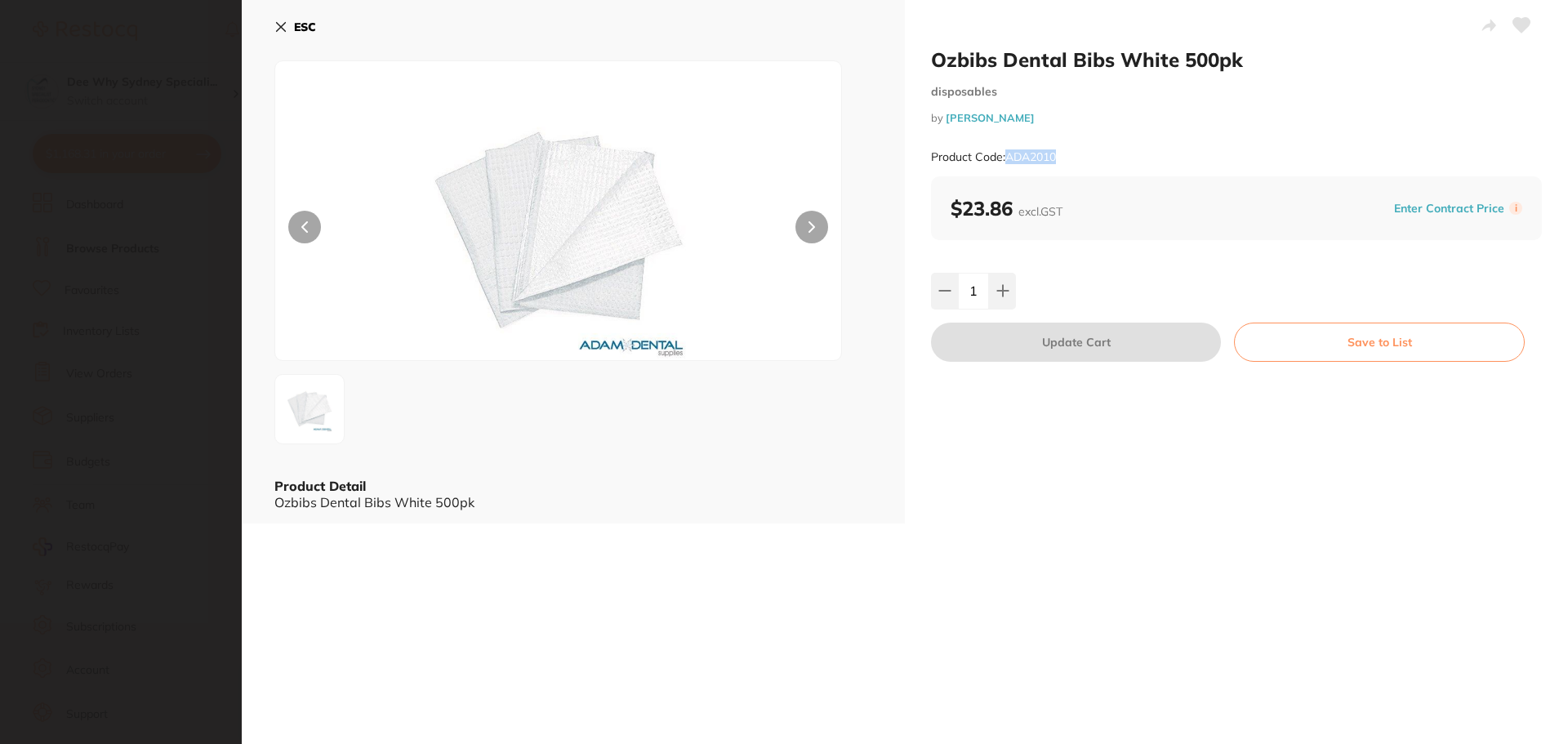
drag, startPoint x: 1061, startPoint y: 156, endPoint x: 1010, endPoint y: 156, distance: 51.0
click at [1010, 156] on div "Product Code: ADA2010" at bounding box center [1237, 157] width 611 height 40
copy small "ADA2010"
click at [278, 32] on icon at bounding box center [281, 26] width 13 height 13
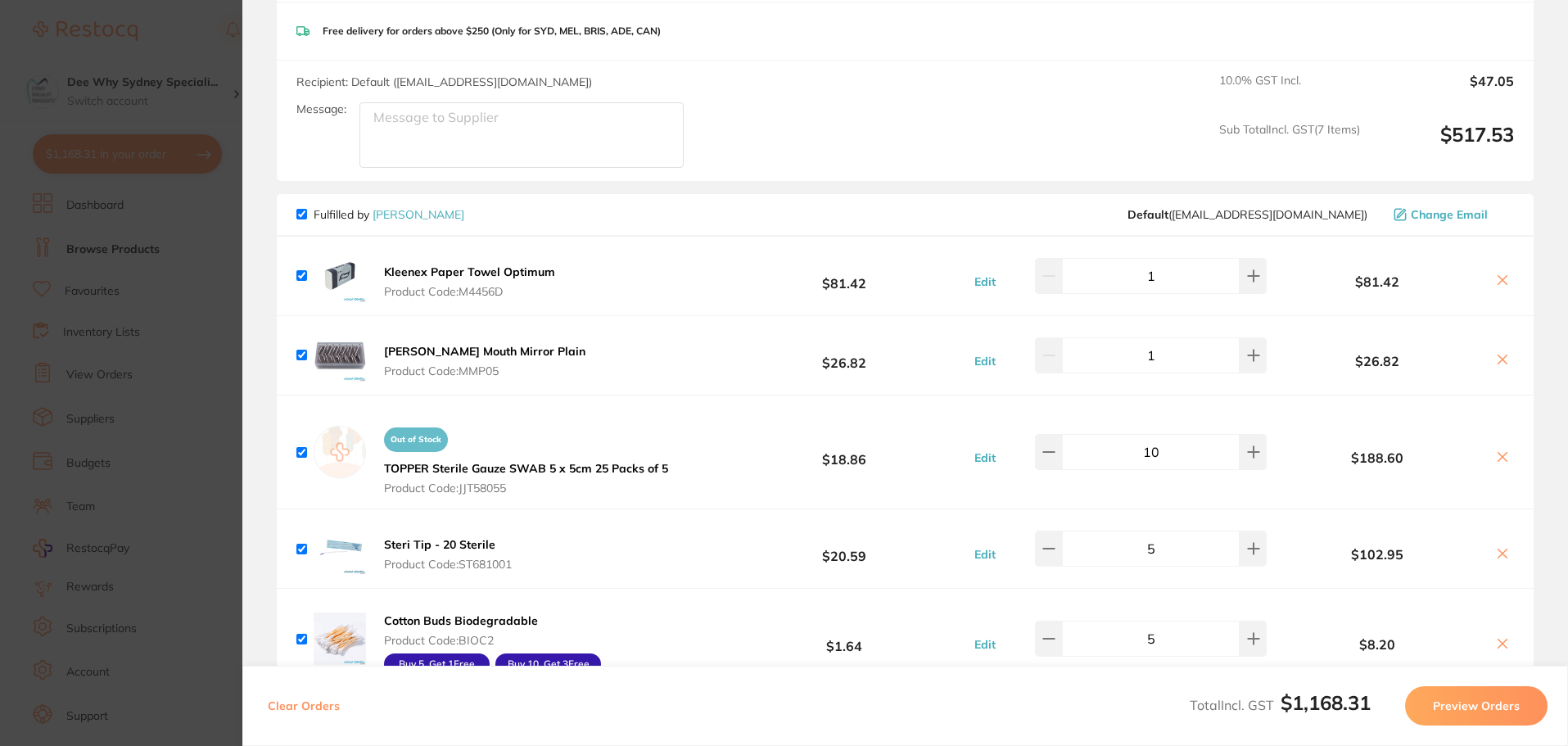
scroll to position [1064, 0]
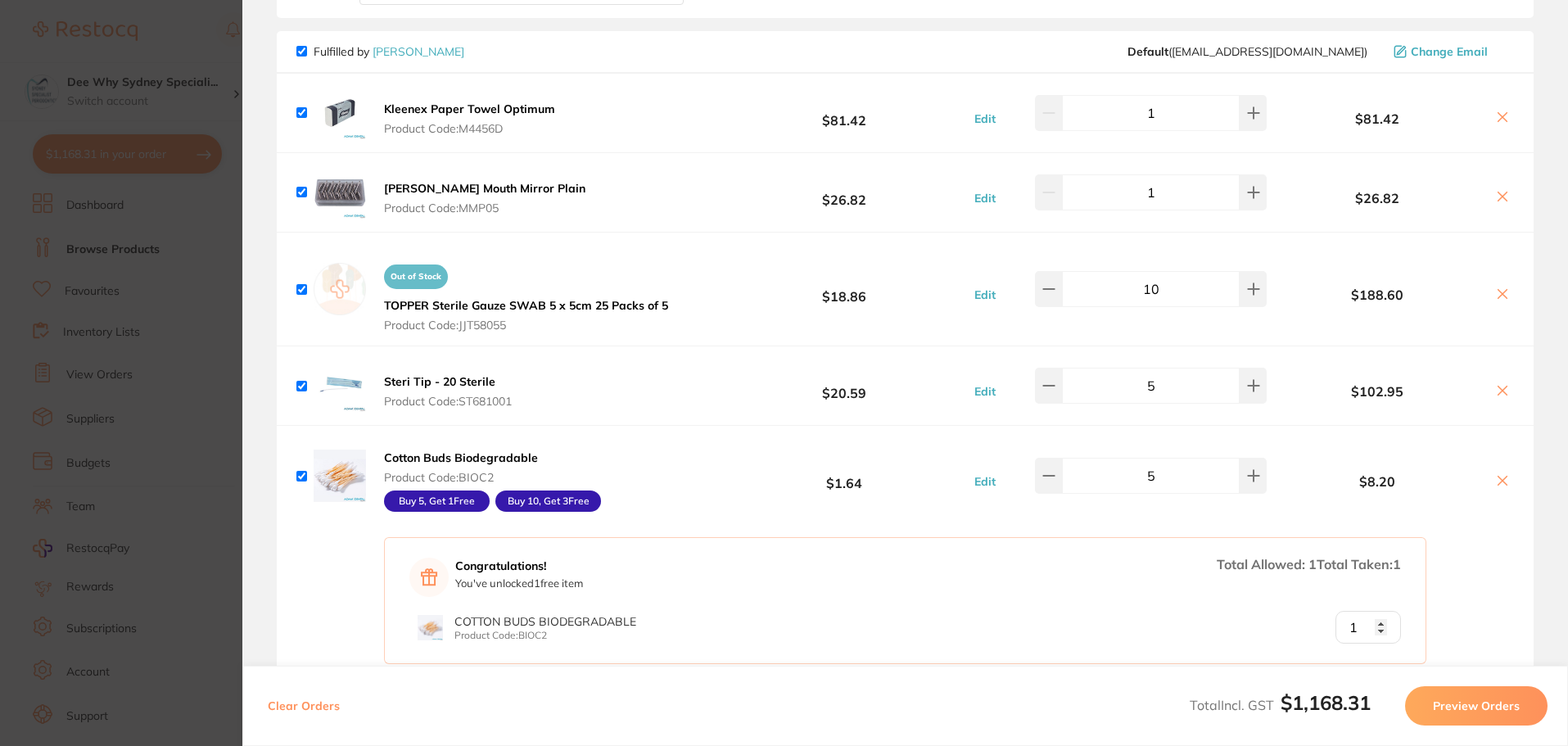
click at [1496, 199] on icon at bounding box center [1501, 196] width 13 height 13
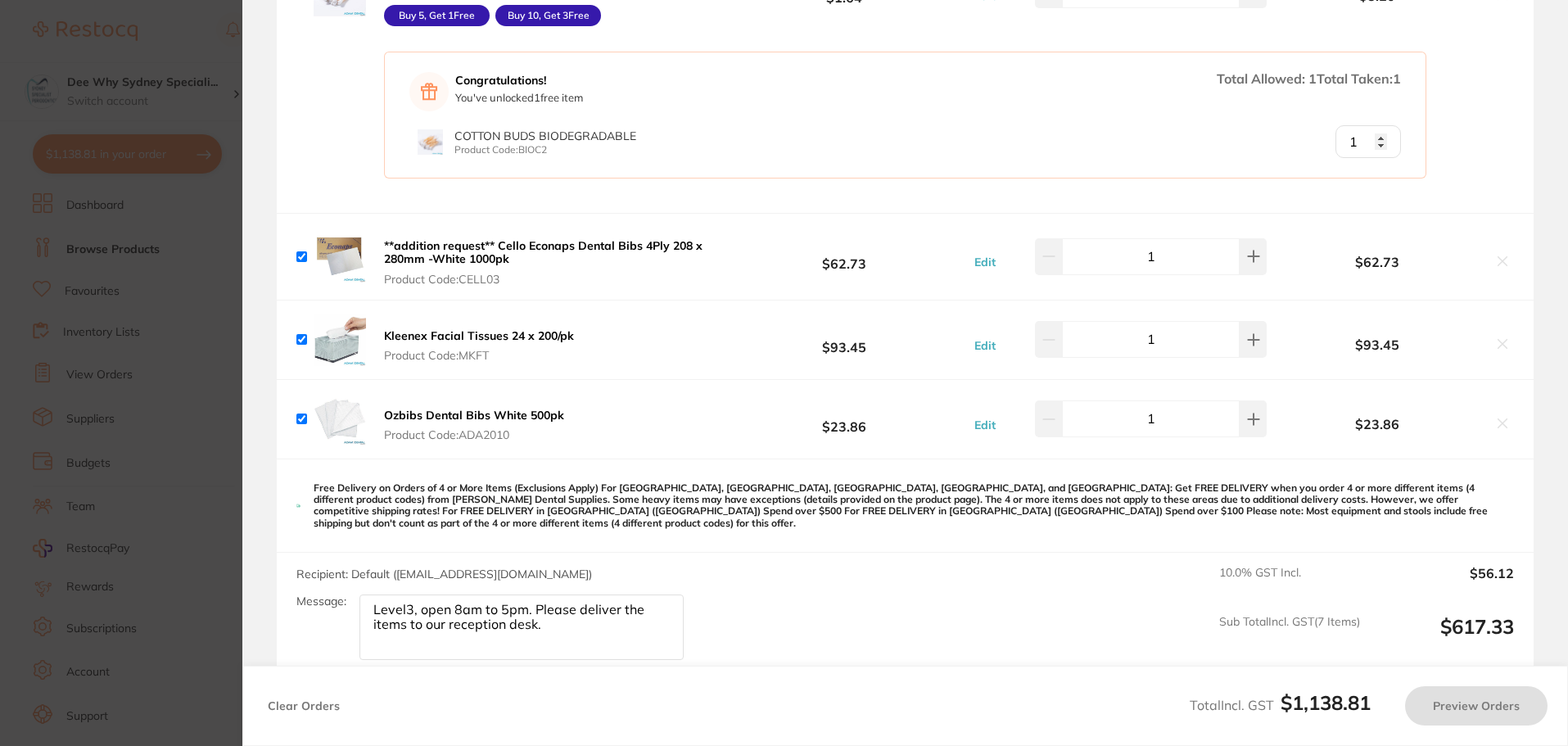
scroll to position [1473, 0]
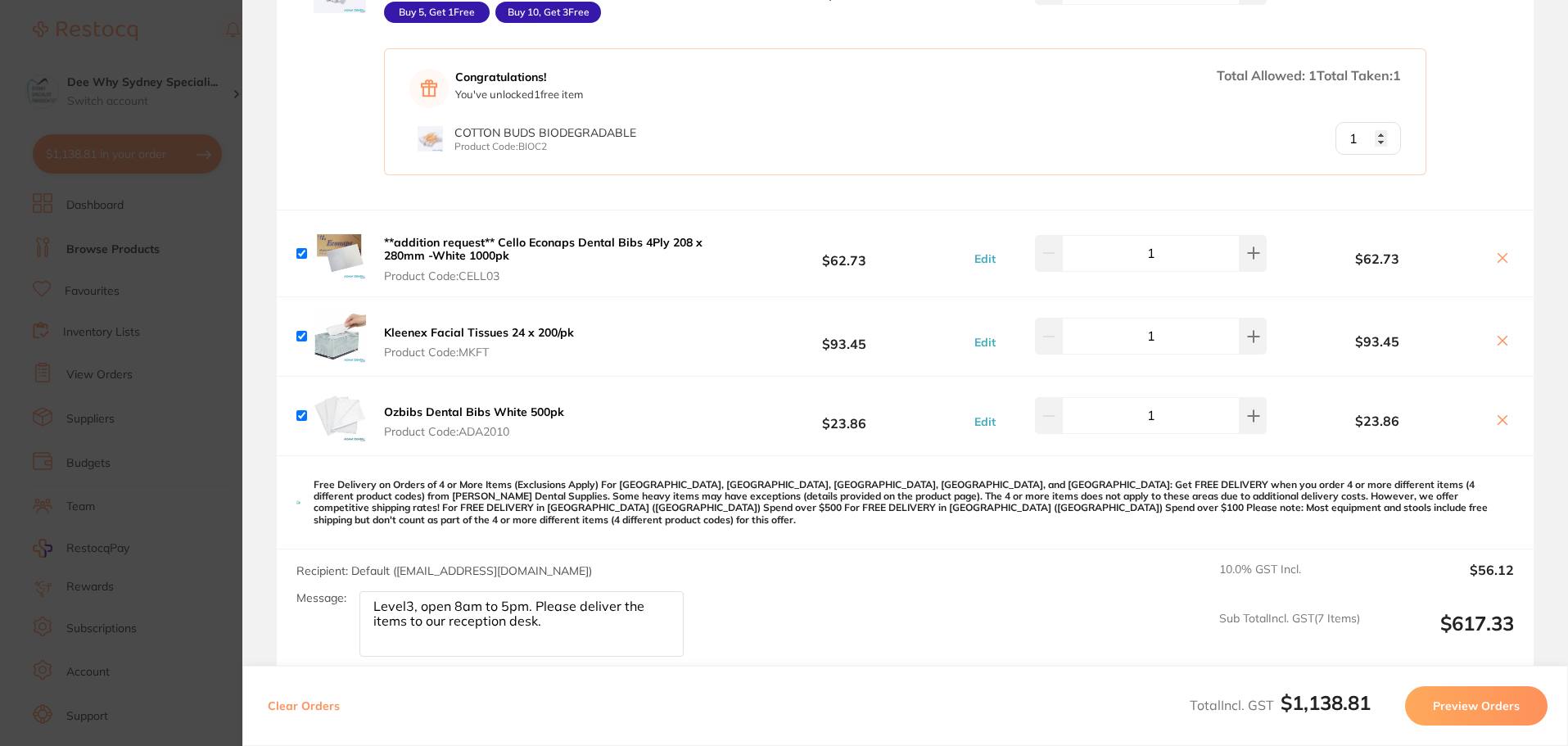
checkbox input "true"
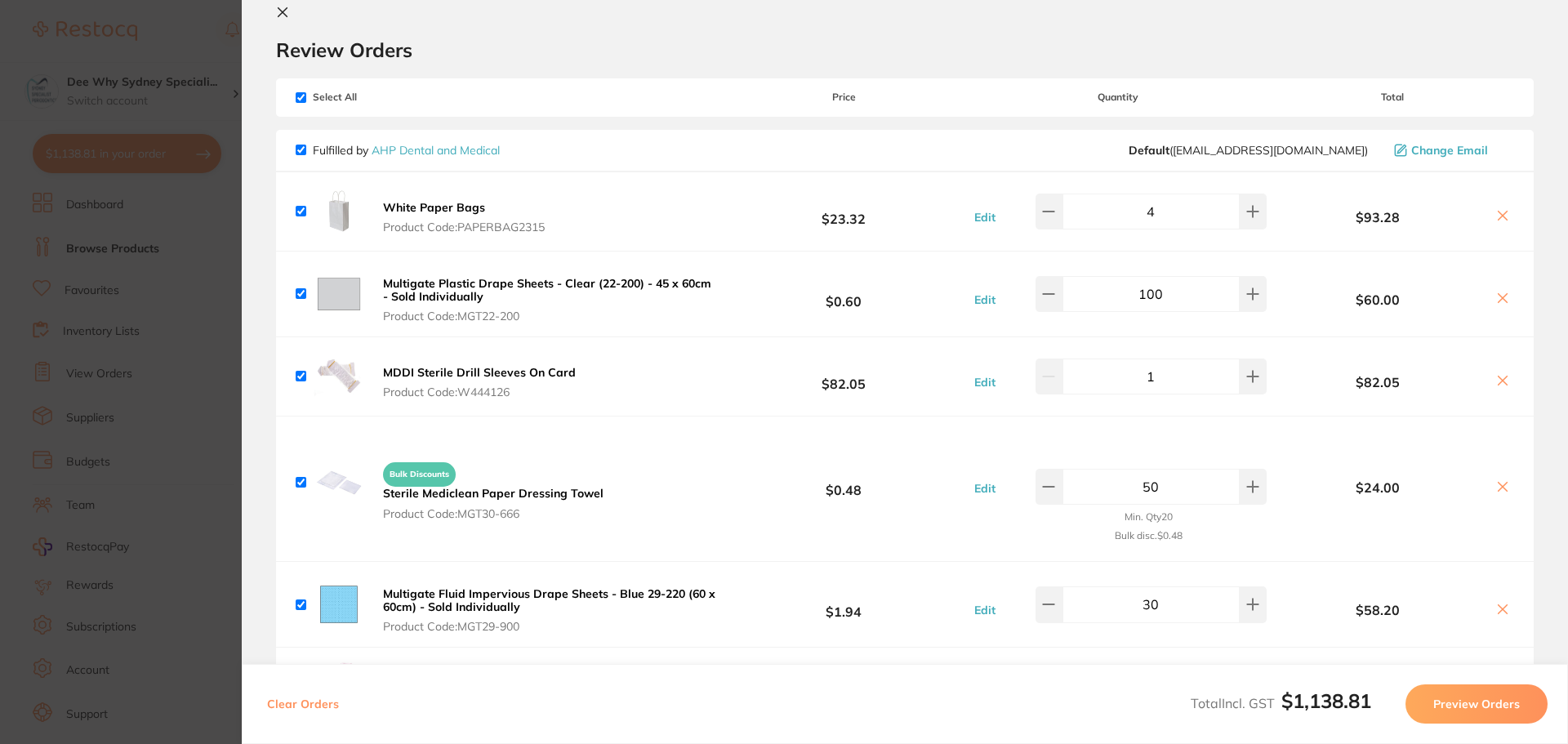
scroll to position [0, 0]
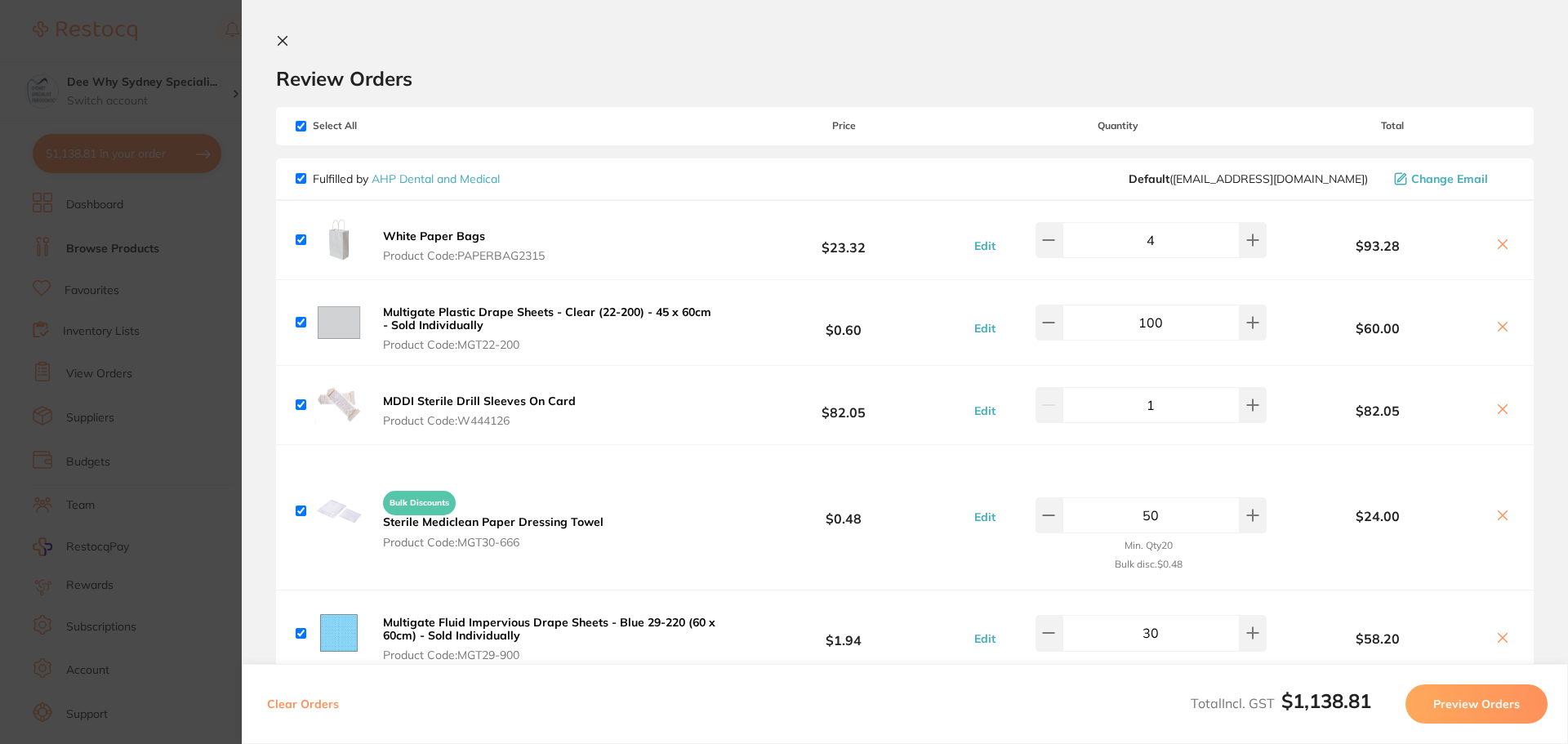
click at [284, 44] on icon at bounding box center [282, 40] width 13 height 13
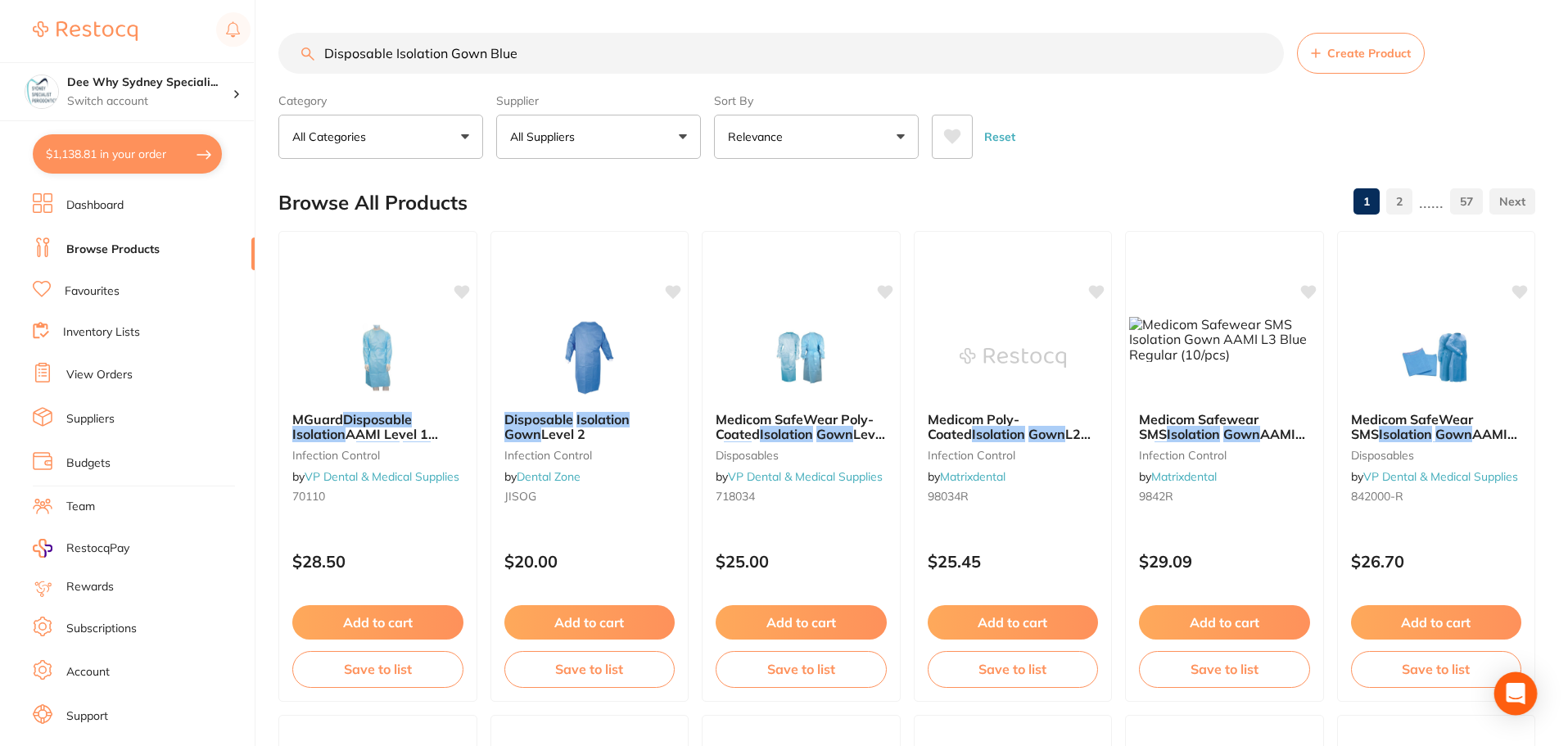
click at [1518, 695] on icon "Open Intercom Messenger" at bounding box center [1515, 693] width 19 height 21
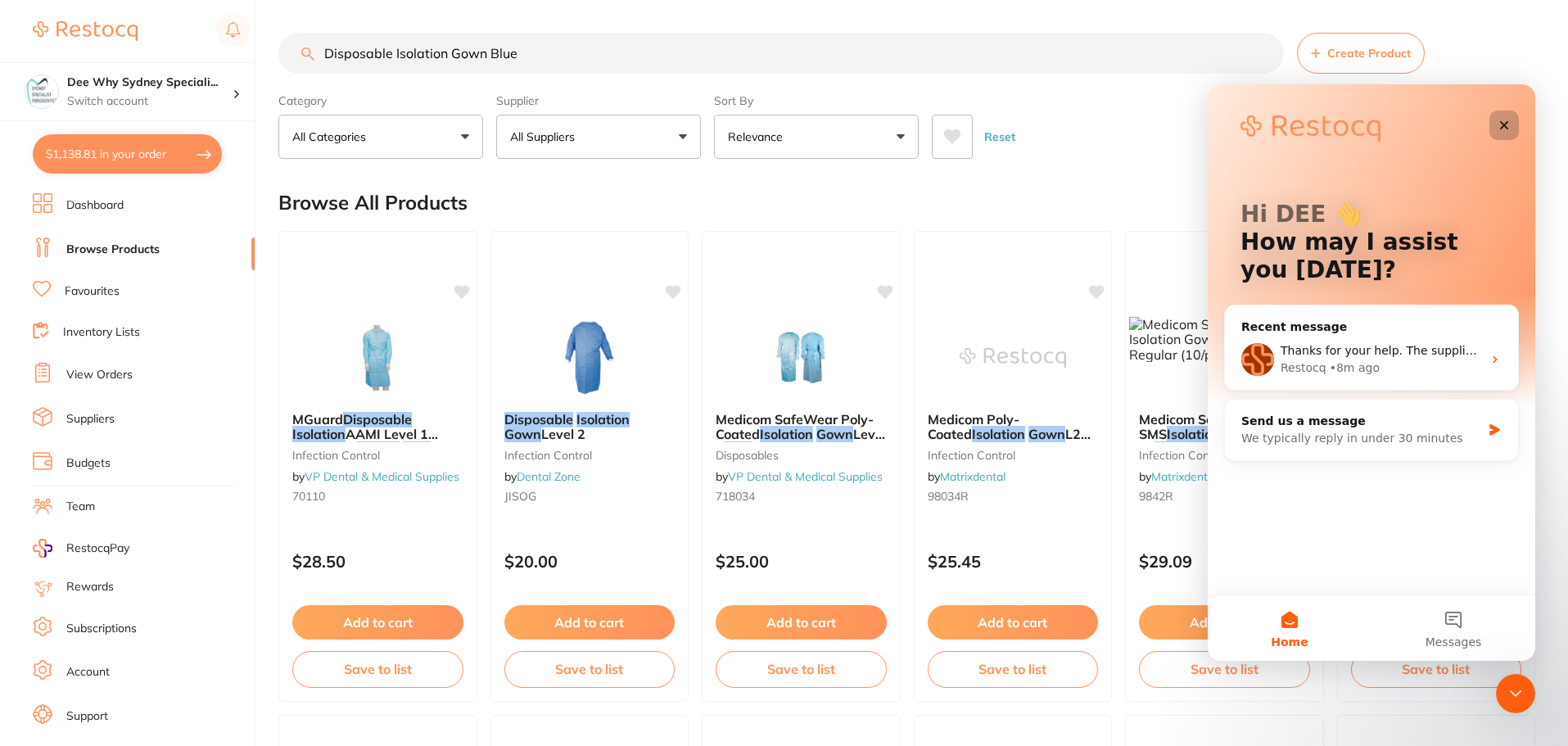
click at [1506, 117] on div "Close" at bounding box center [1504, 125] width 29 height 29
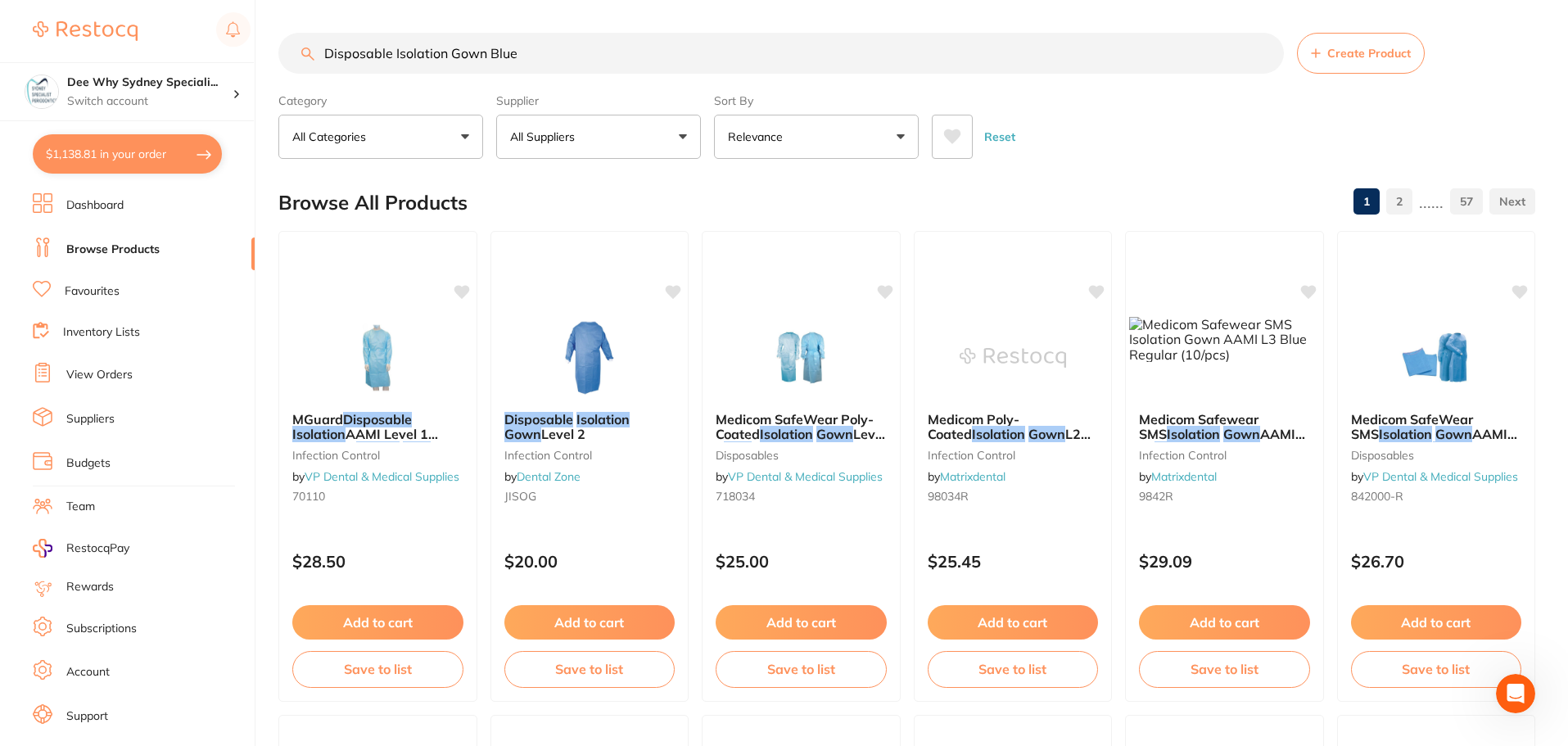
click at [162, 162] on button "$1,138.81 in your order" at bounding box center [127, 154] width 189 height 39
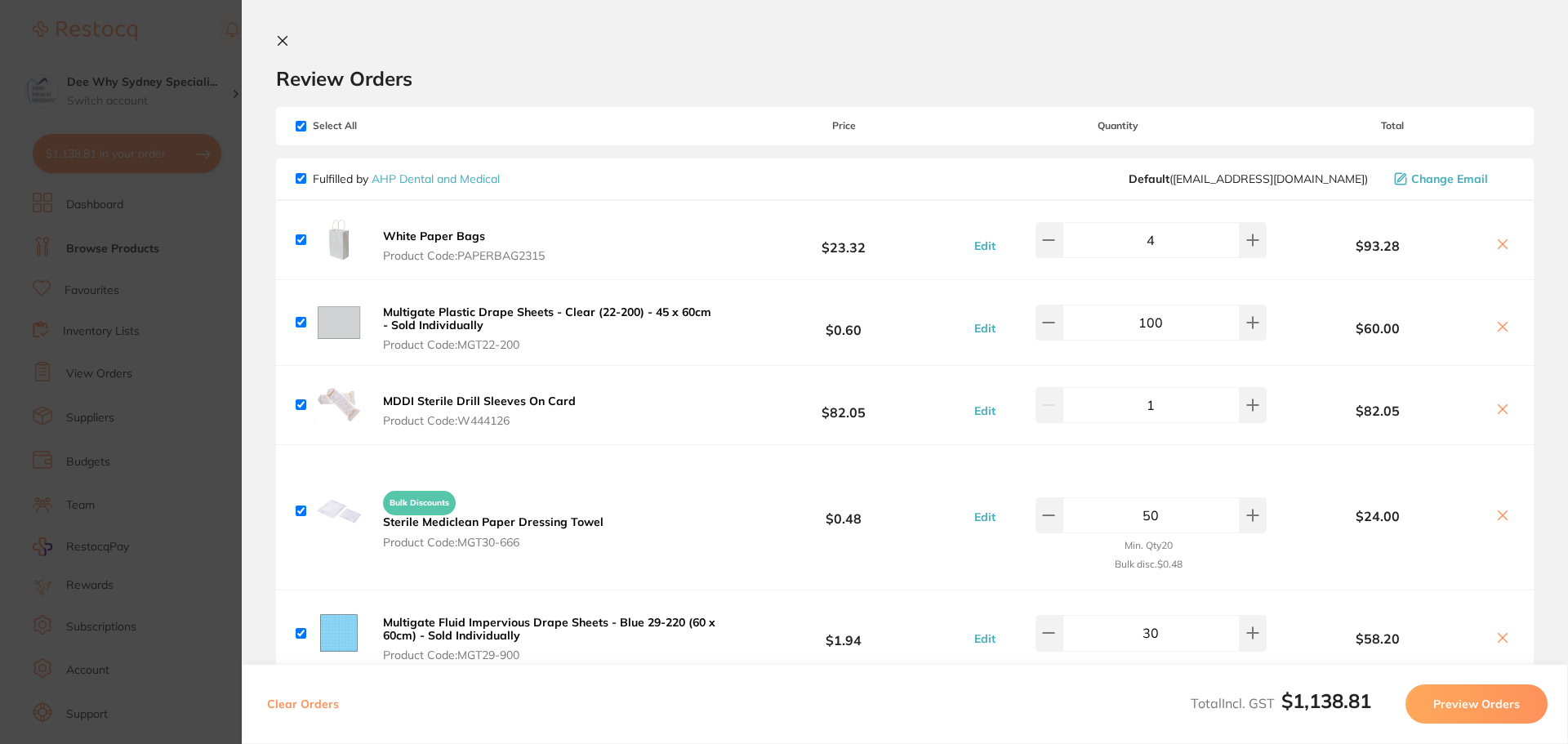
click at [278, 30] on section "Review Orders Your orders are being processed and we will notify you once we ha…" at bounding box center [905, 372] width 1326 height 744
click at [286, 40] on icon at bounding box center [282, 40] width 13 height 13
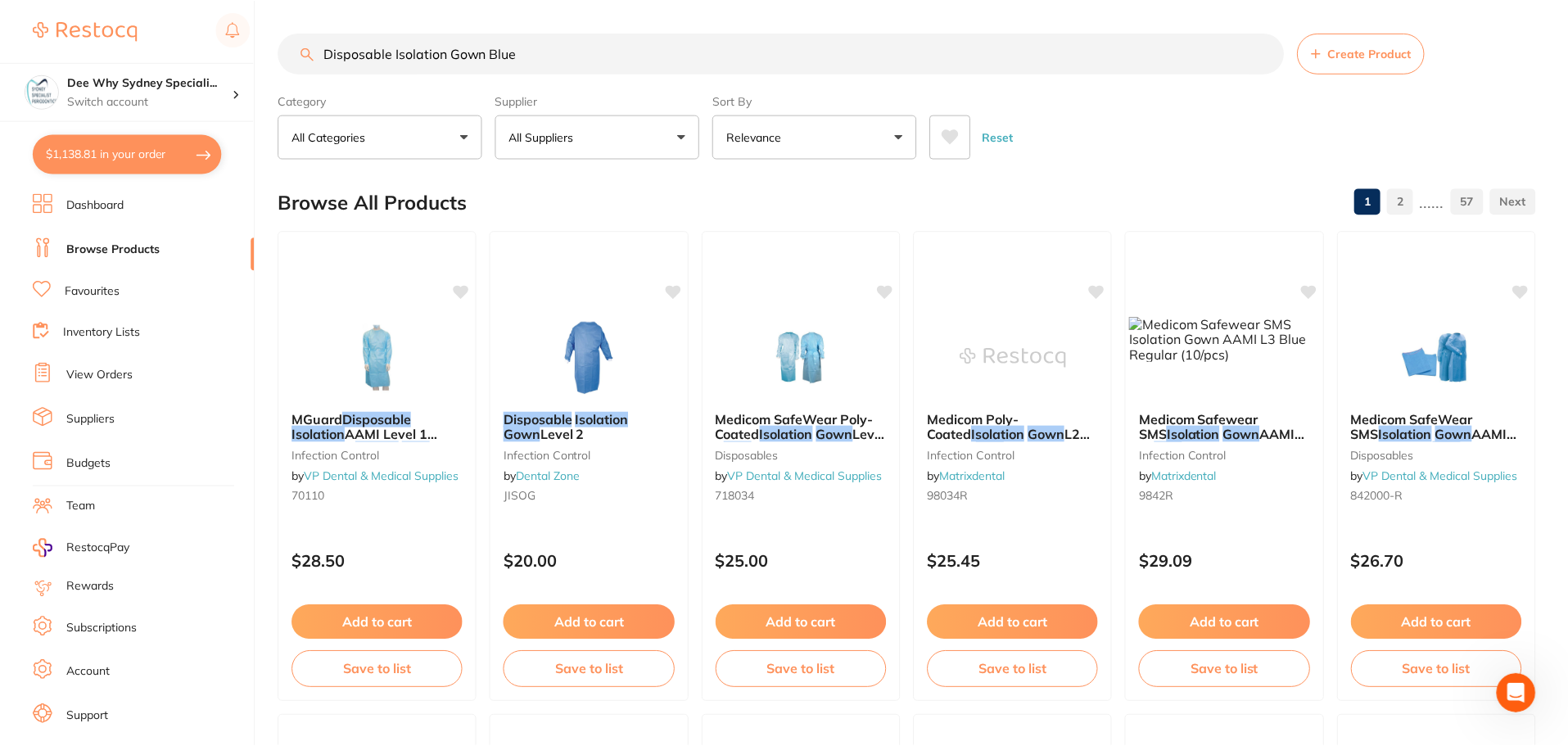
scroll to position [1, 0]
click at [124, 369] on link "View Orders" at bounding box center [100, 375] width 67 height 16
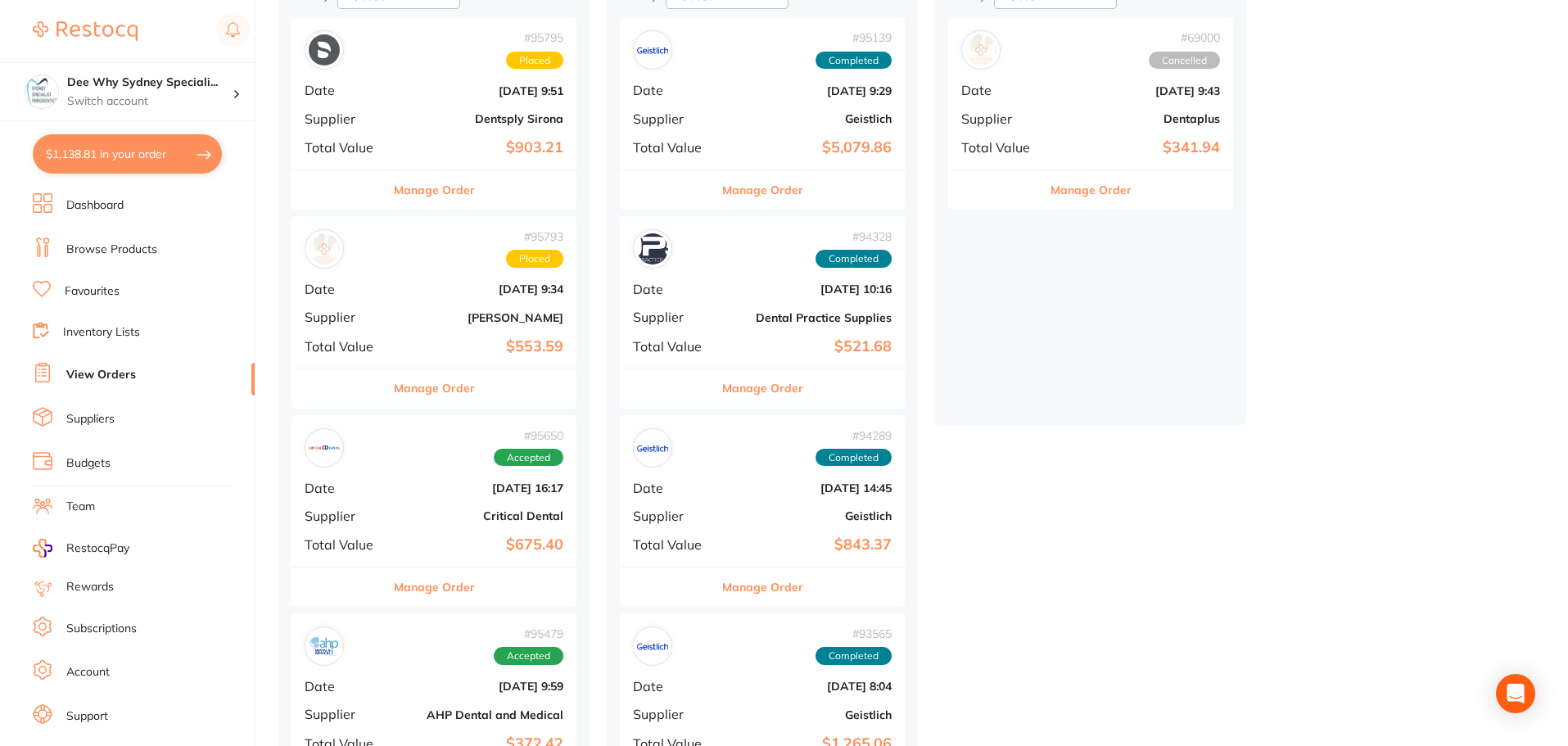
scroll to position [409, 0]
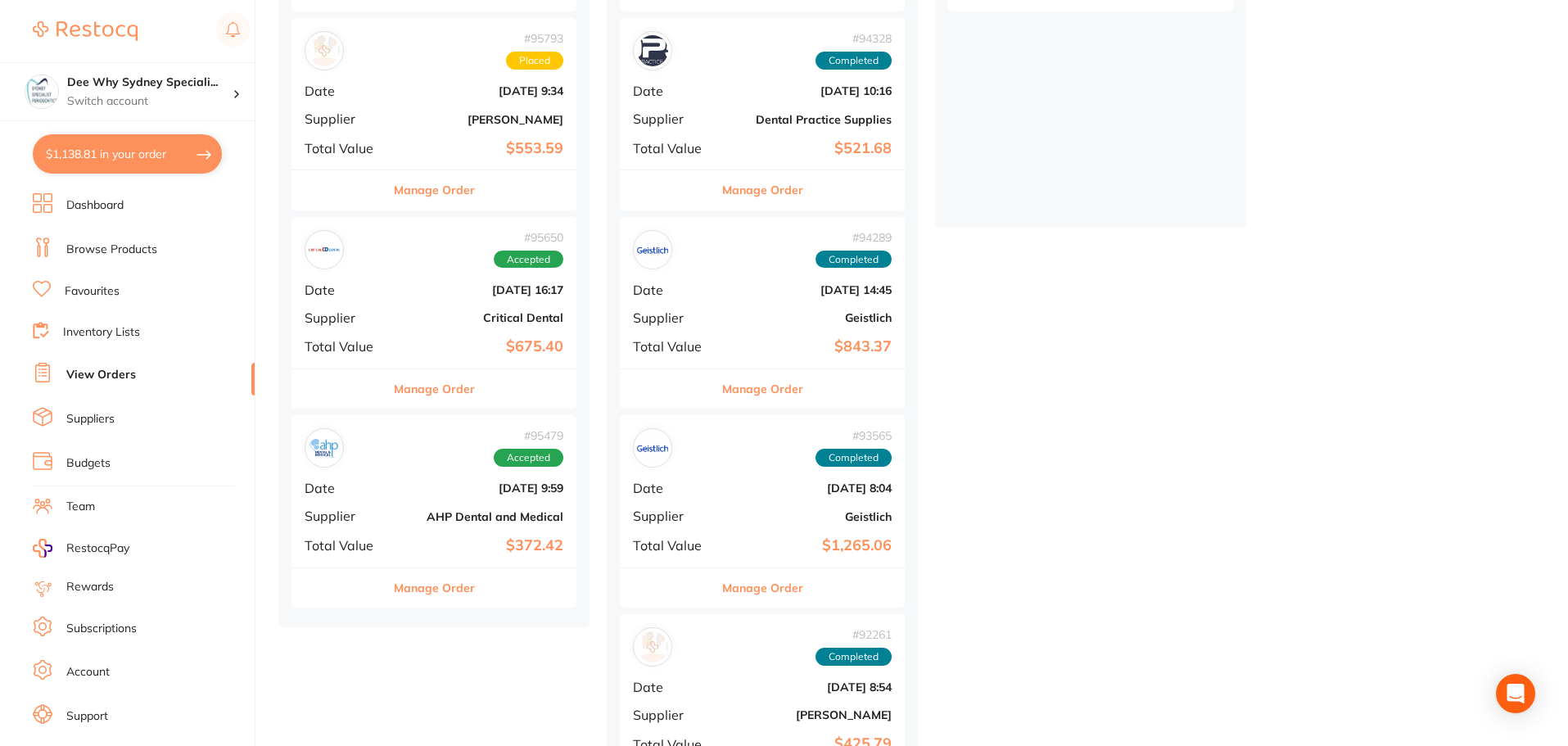
click at [379, 291] on span "Date" at bounding box center [346, 289] width 82 height 15
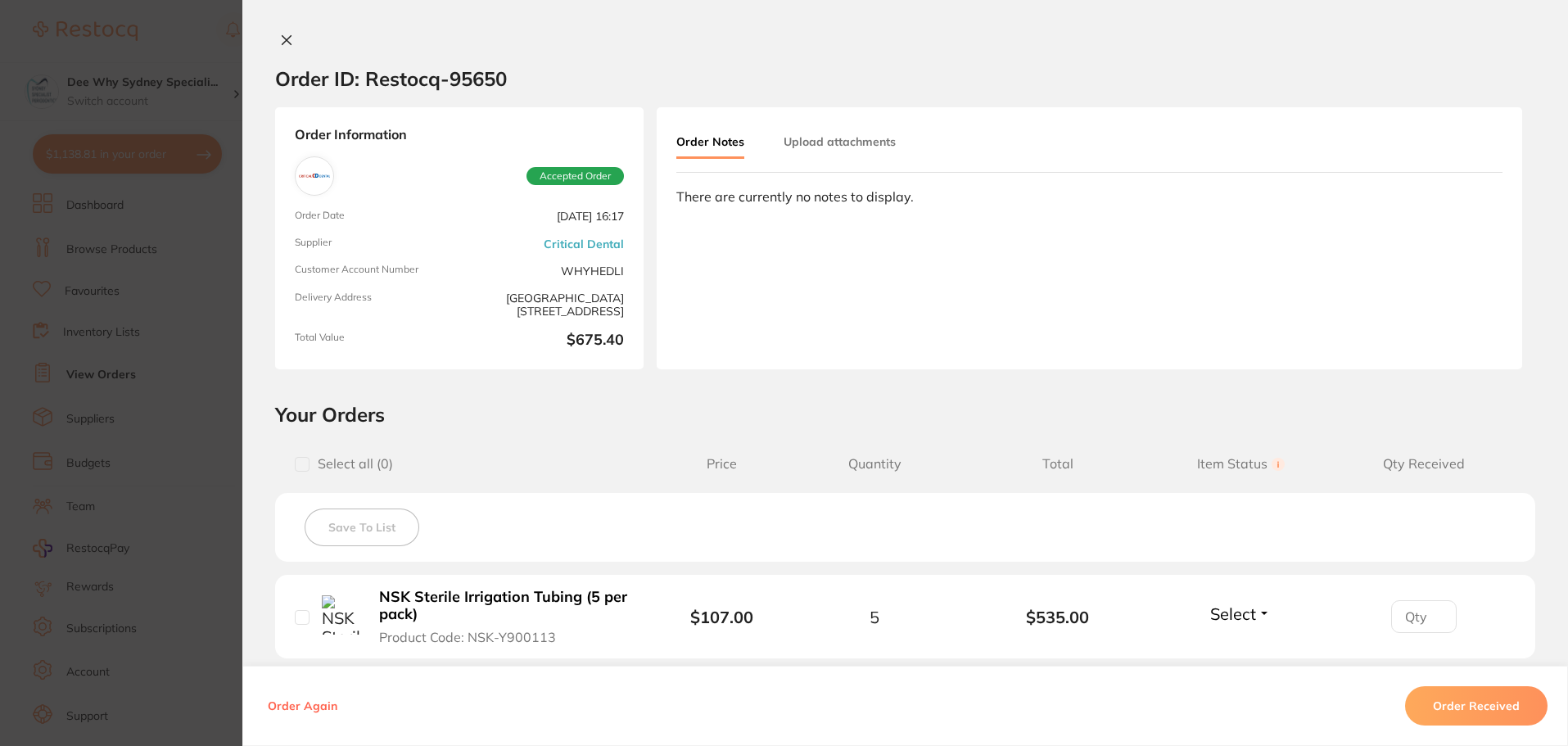
click at [293, 48] on button at bounding box center [287, 41] width 23 height 17
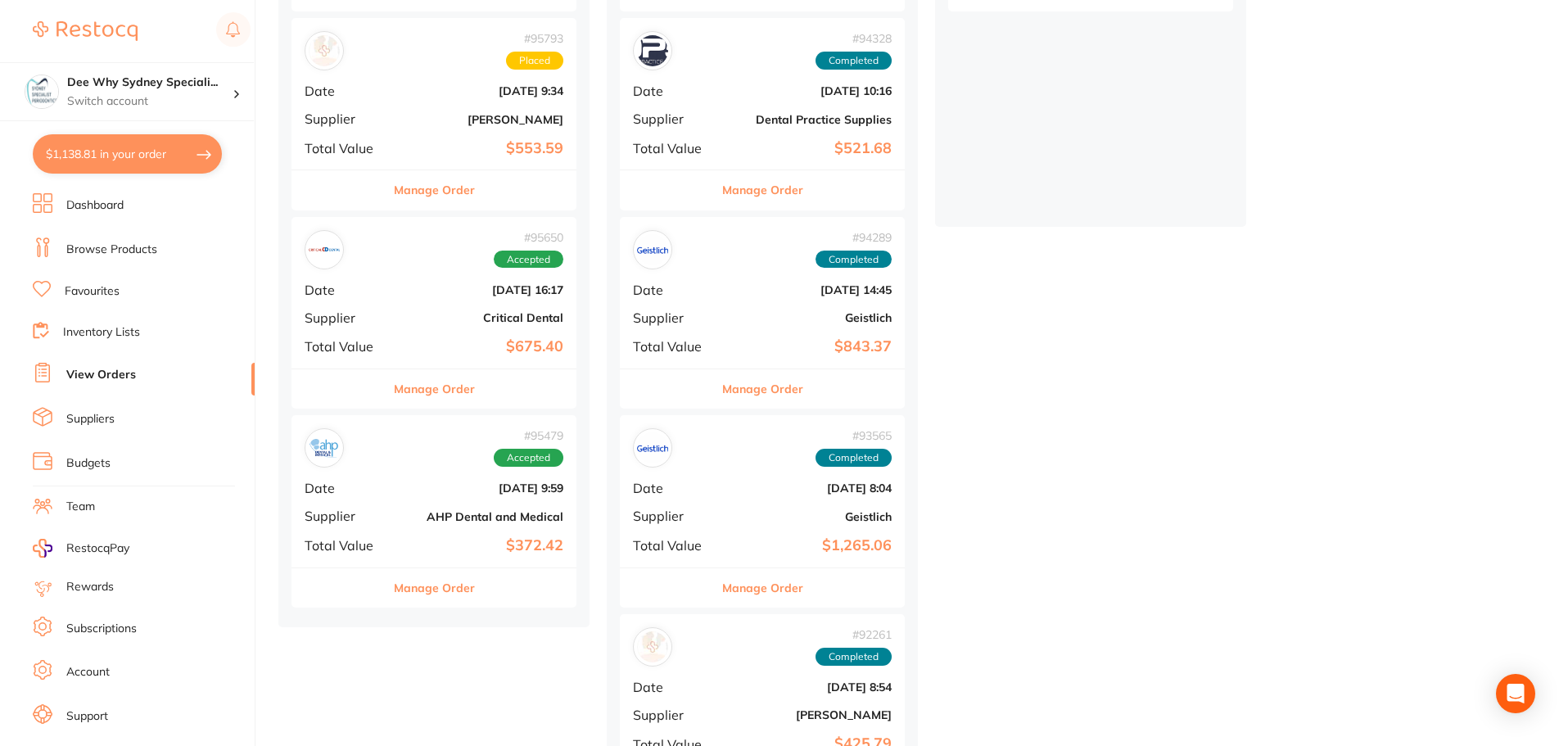
click at [413, 28] on div "# 95793 Placed Date Oct 3 2025, 9:34 Supplier Henry Schein Halas Total Value $5…" at bounding box center [434, 93] width 285 height 151
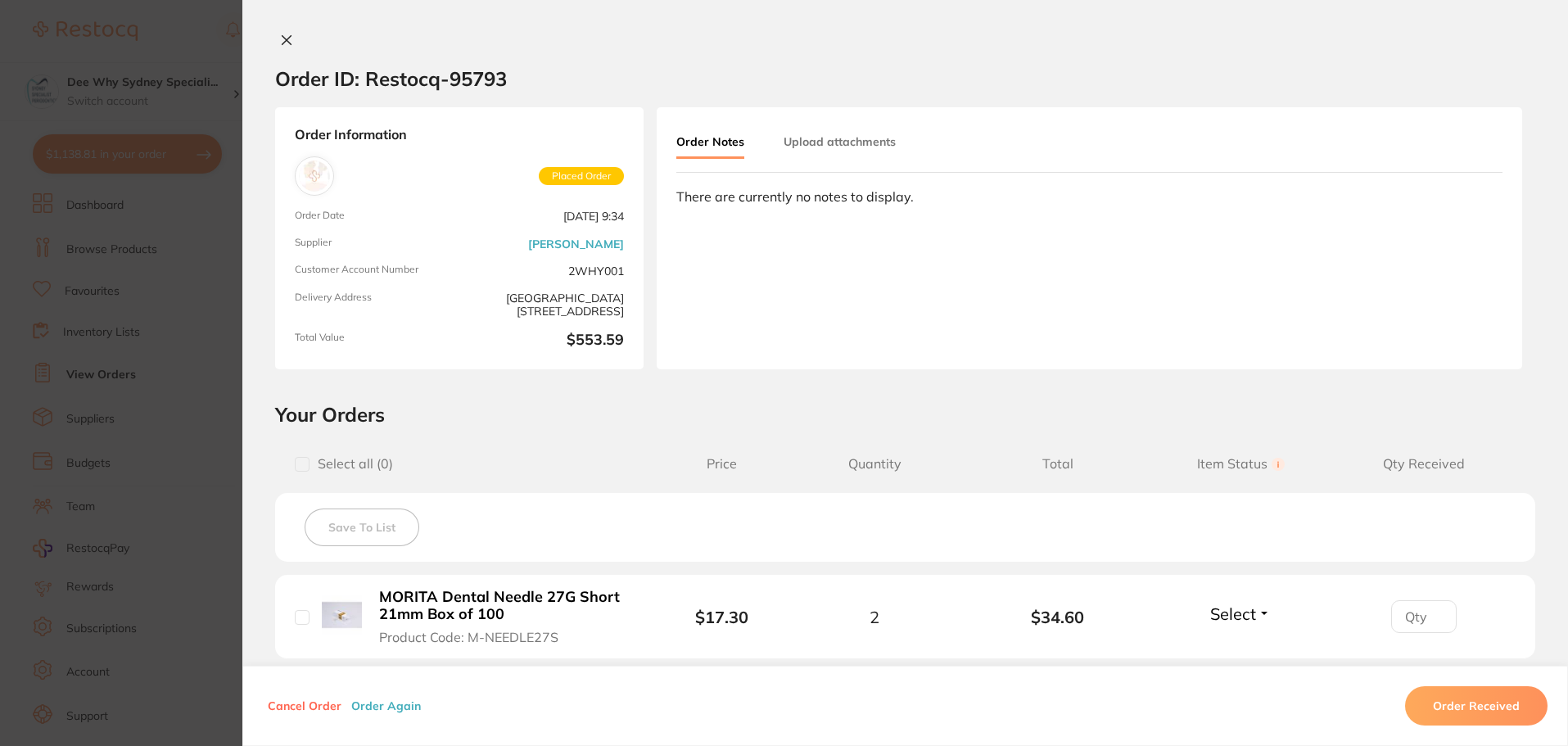
click at [288, 36] on icon at bounding box center [286, 39] width 13 height 13
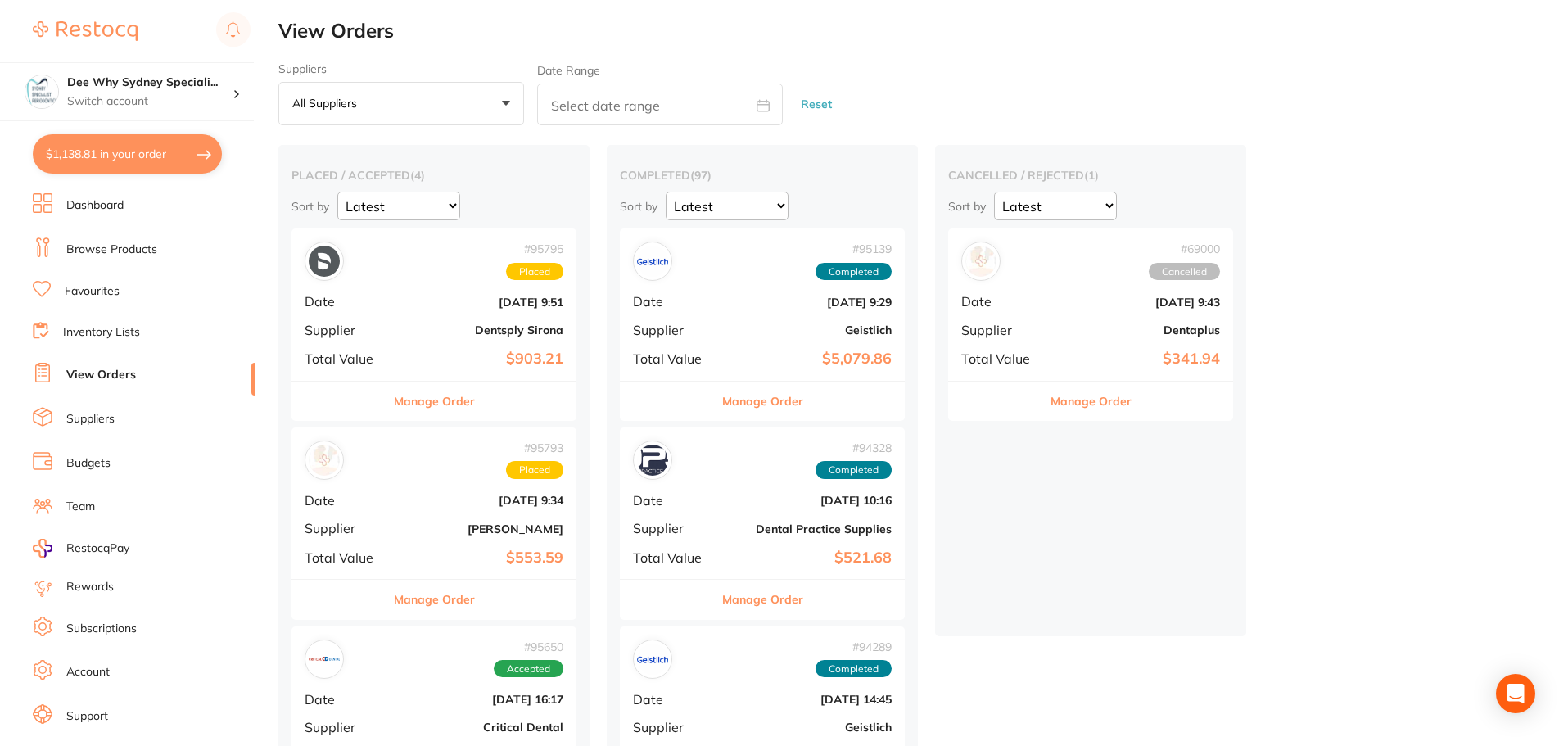
click at [393, 339] on div "# 95795 Placed Date Oct 3 2025, 9:51 Supplier Dentsply Sirona Total Value $903.…" at bounding box center [434, 304] width 285 height 151
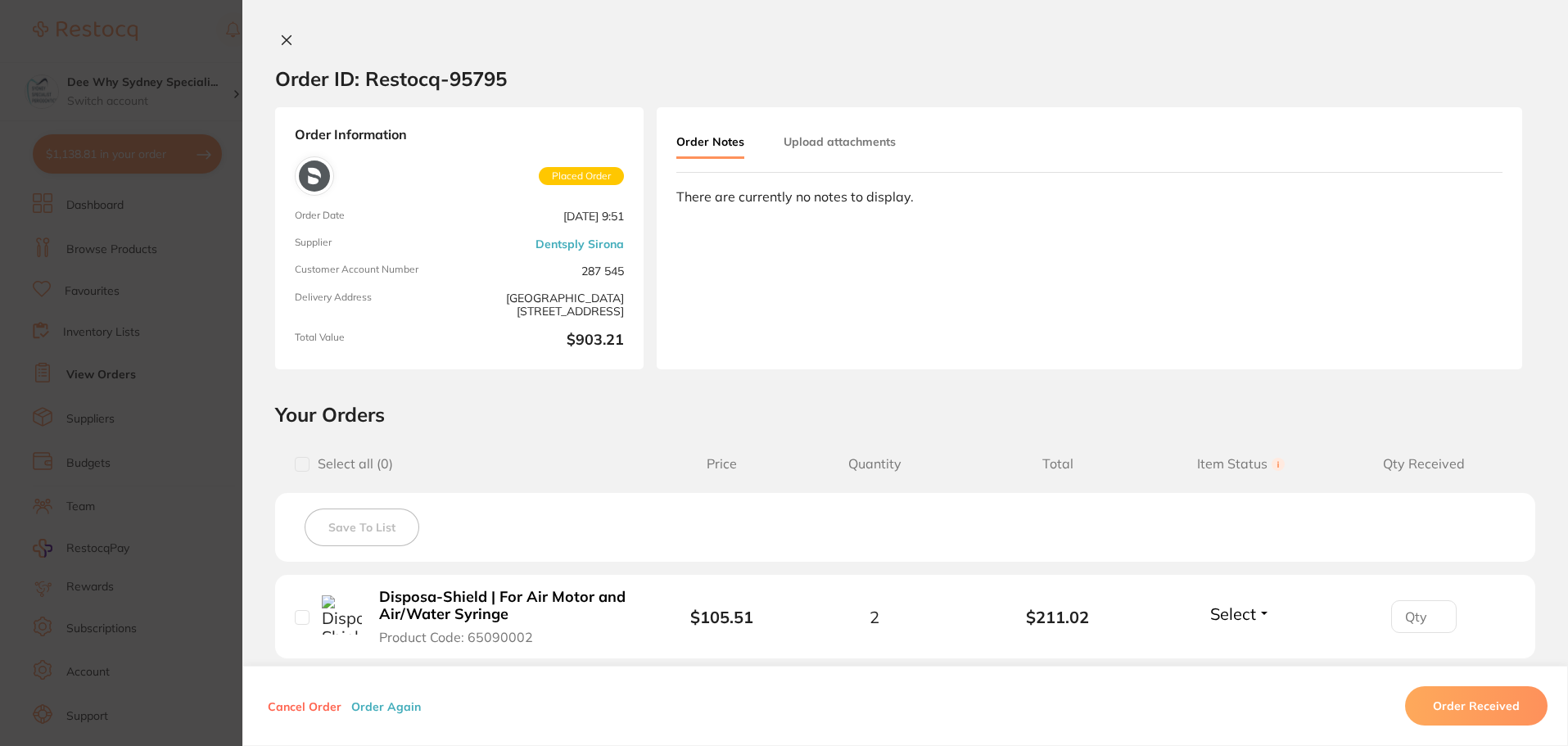
click at [280, 33] on icon at bounding box center [286, 39] width 13 height 13
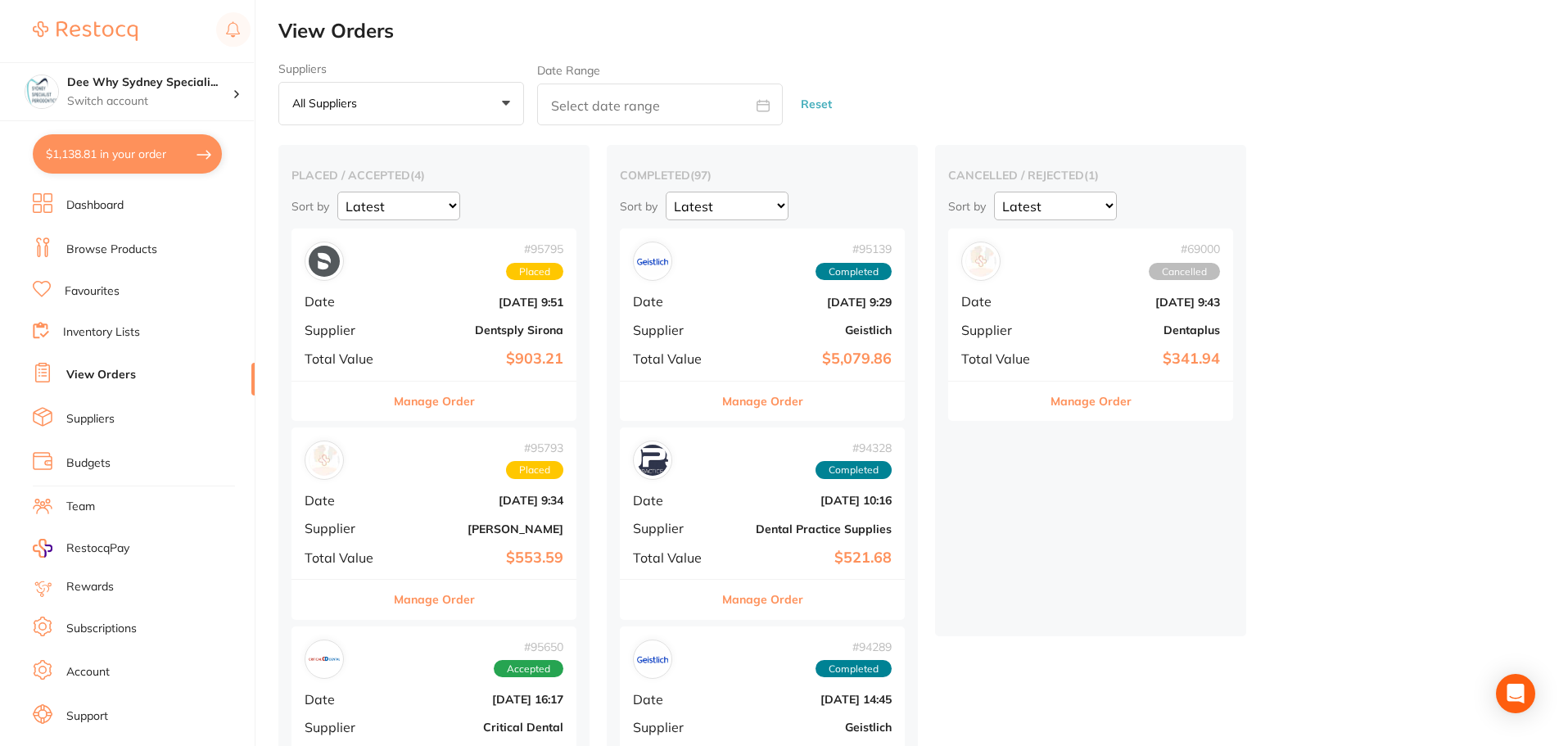
click at [98, 210] on link "Dashboard" at bounding box center [95, 205] width 57 height 16
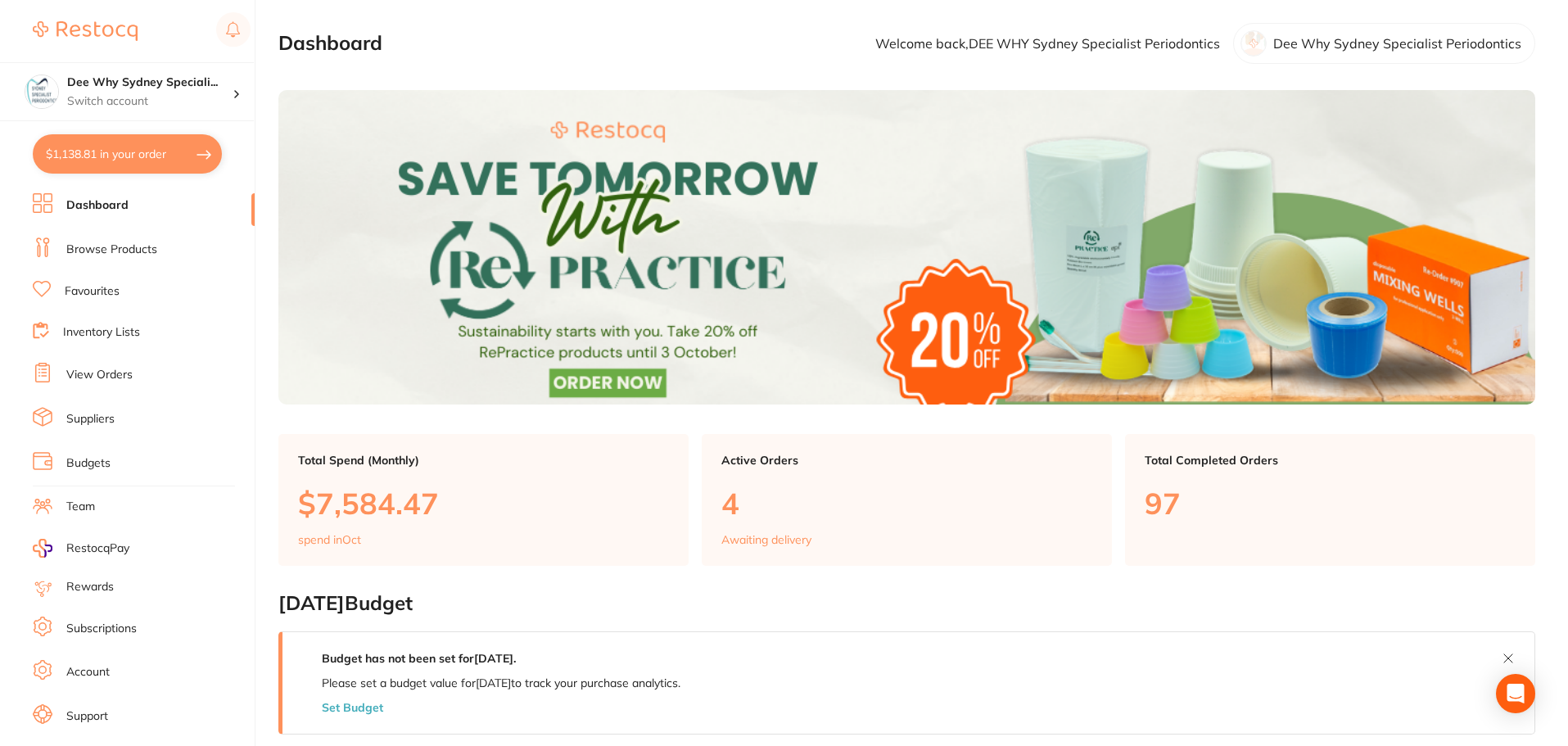
click at [134, 236] on ul "Dashboard Browse Products Favourites Inventory Lists View Orders Suppliers Budg…" at bounding box center [143, 476] width 222 height 565
click at [135, 260] on li "Browse Products" at bounding box center [143, 250] width 222 height 25
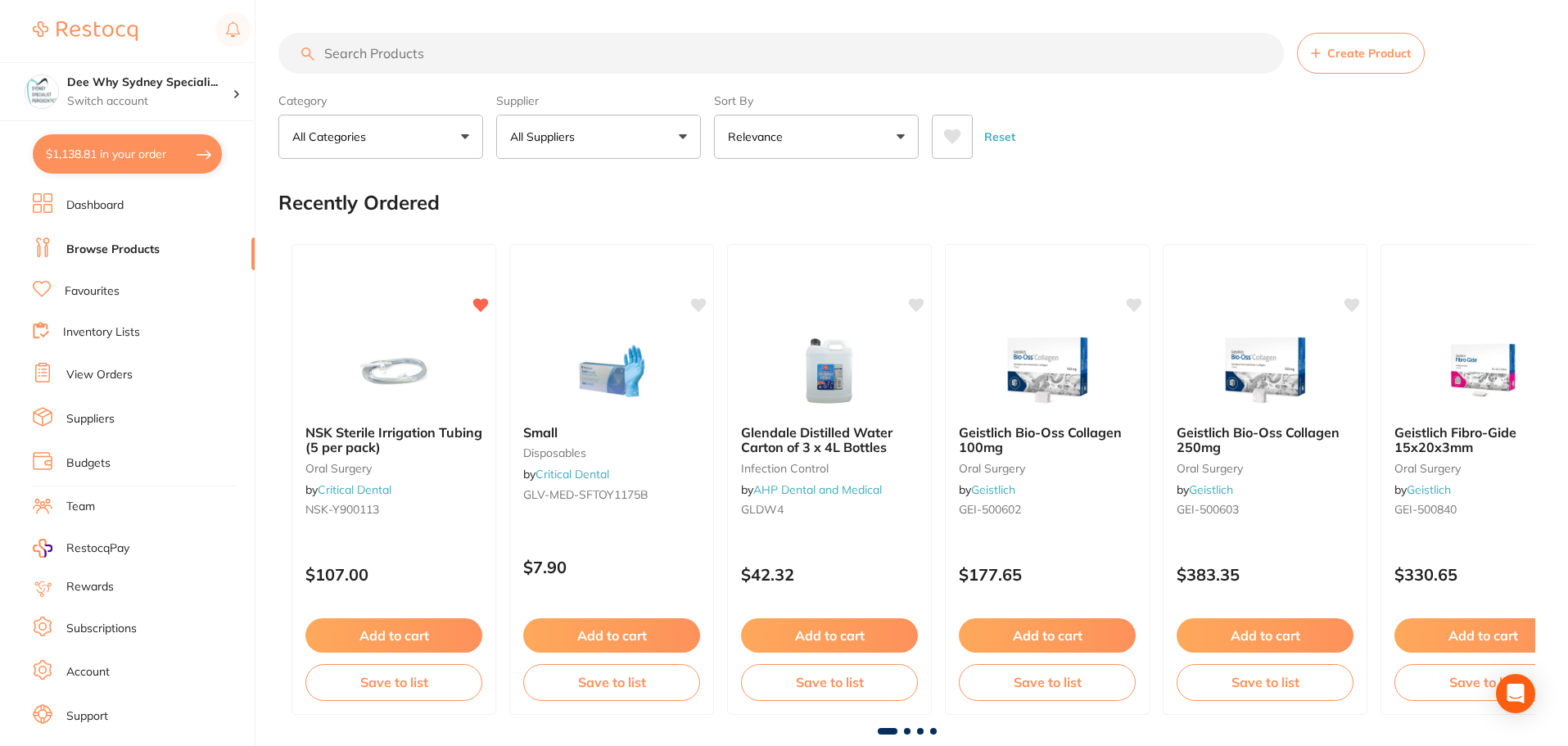
click at [136, 247] on link "Browse Products" at bounding box center [113, 249] width 93 height 16
click at [442, 41] on input "search" at bounding box center [780, 53] width 1005 height 41
click at [434, 56] on input "search" at bounding box center [780, 53] width 1005 height 41
paste input "HPSB3"
type input "HPSB3"
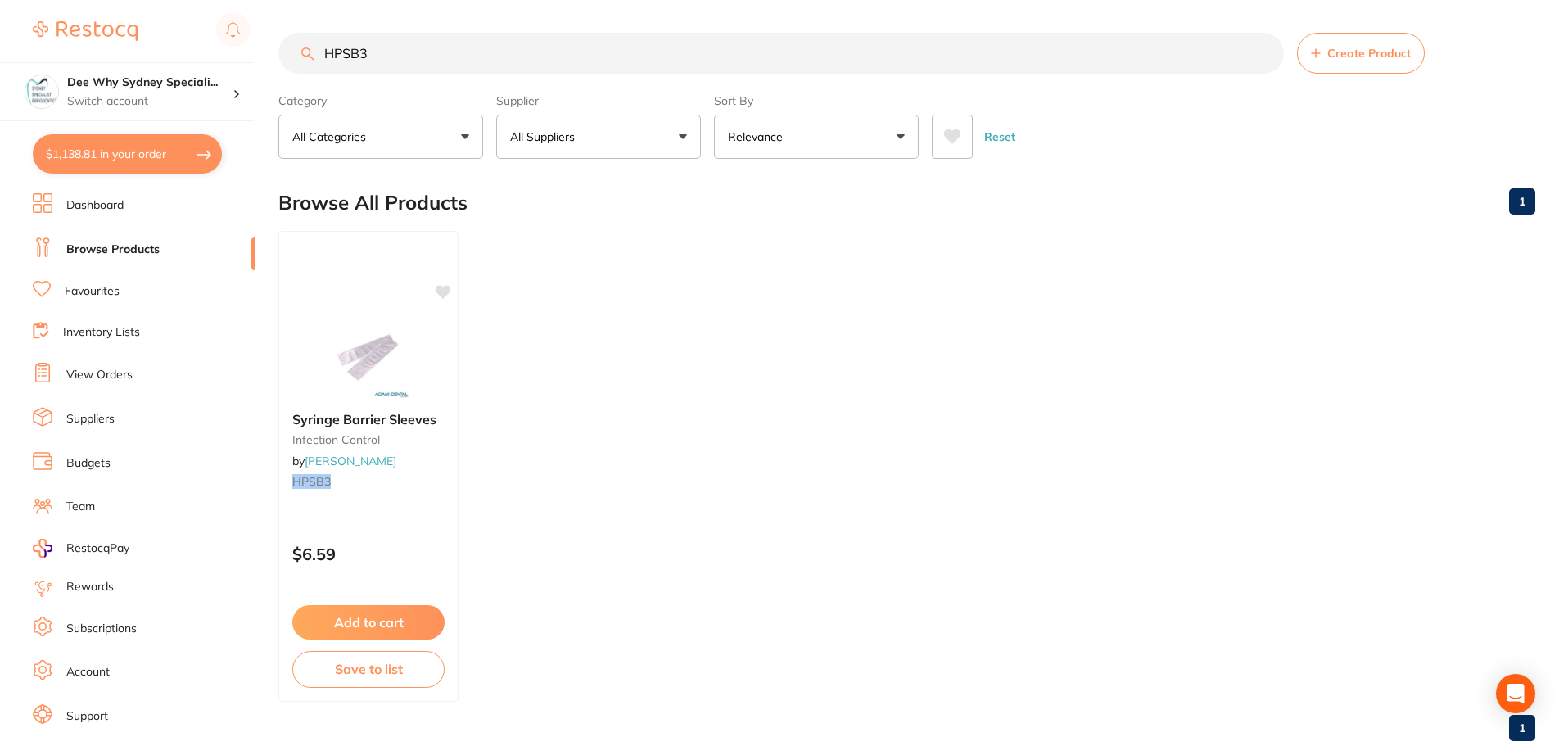
click at [62, 157] on button "$1,138.81 in your order" at bounding box center [127, 154] width 189 height 39
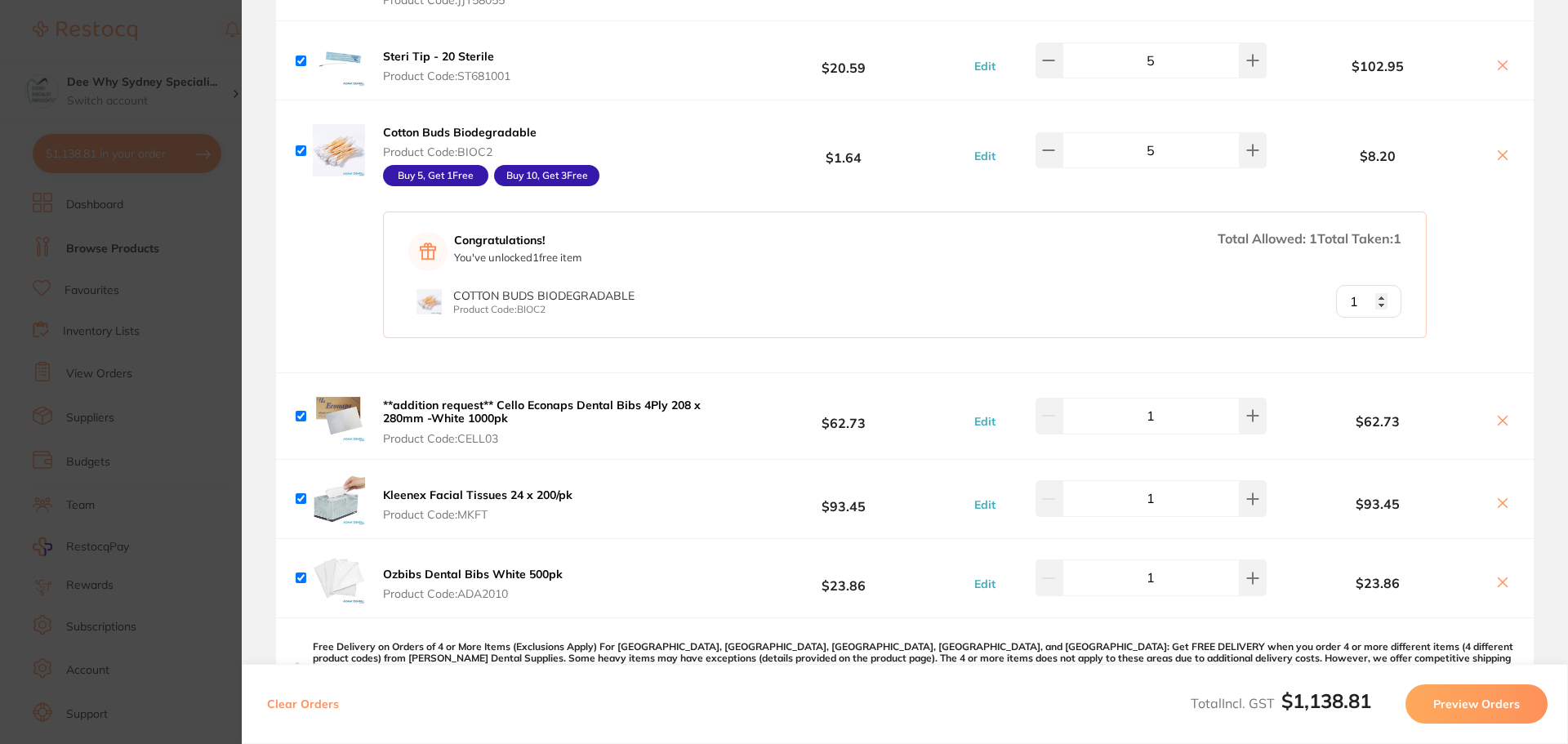
scroll to position [1551, 0]
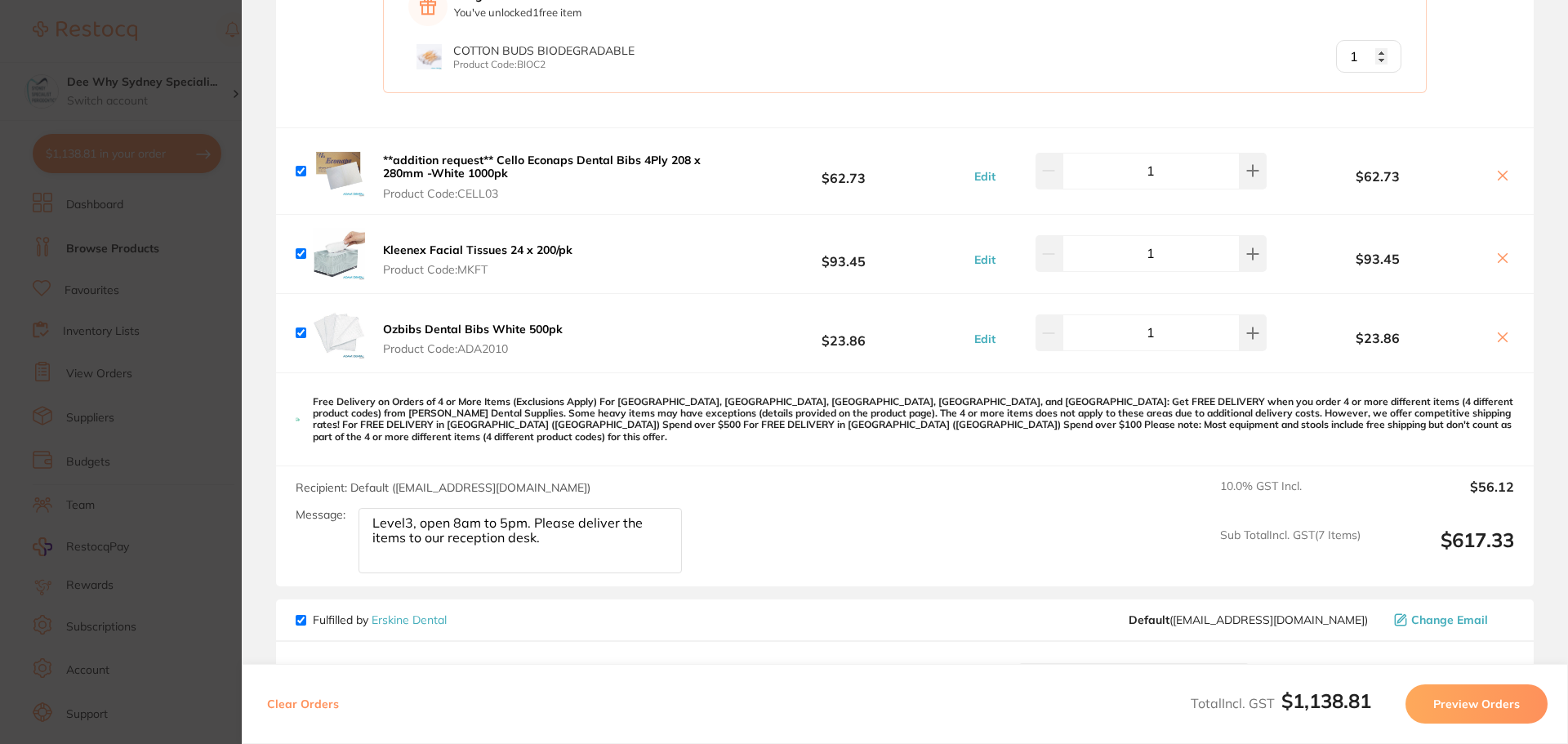
drag, startPoint x: 485, startPoint y: 325, endPoint x: 488, endPoint y: 317, distance: 8.5
click at [485, 325] on b "Ozbibs Dental Bibs White 500pk" at bounding box center [473, 328] width 180 height 15
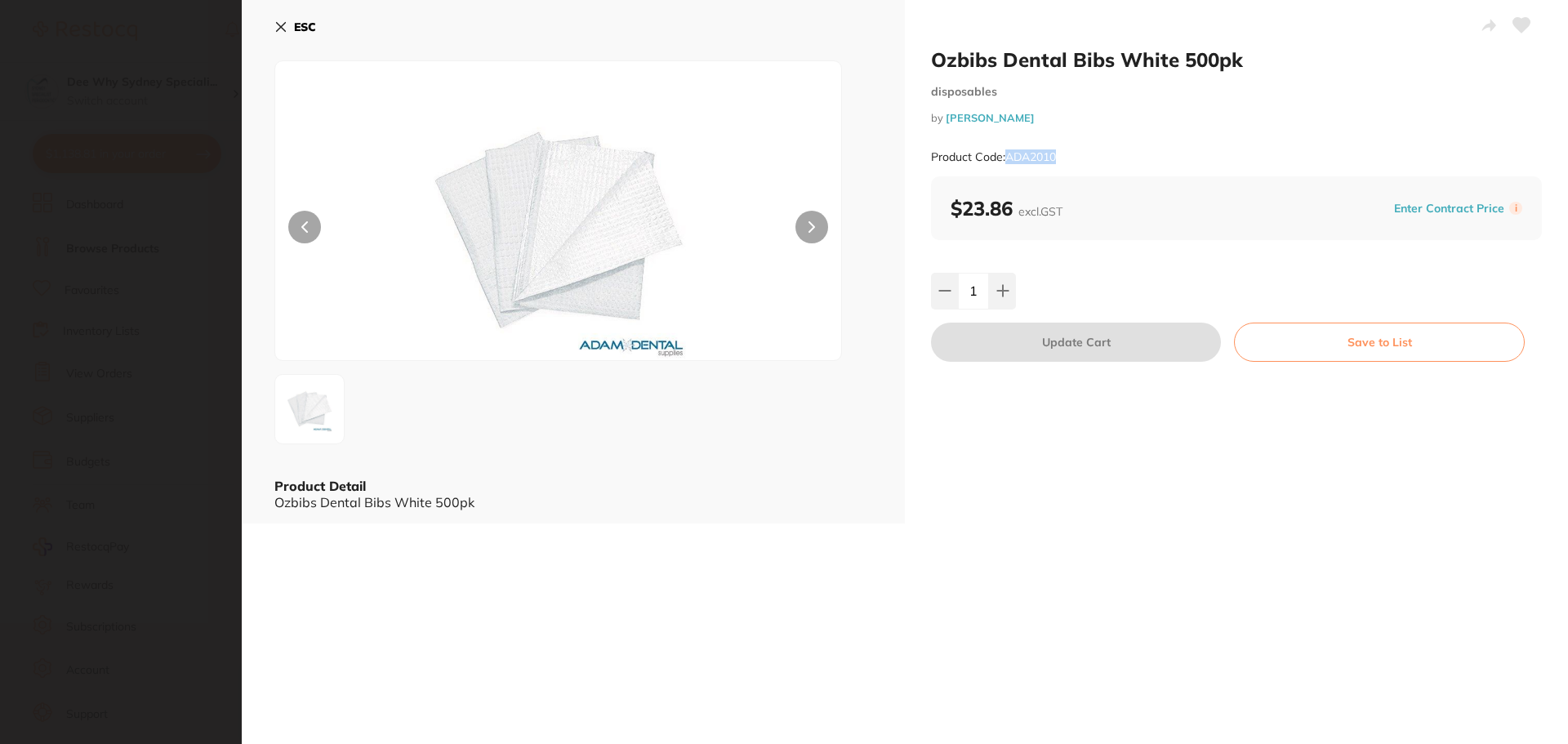
drag, startPoint x: 1009, startPoint y: 154, endPoint x: 1116, endPoint y: 168, distance: 107.9
click at [1116, 168] on div "Product Code: ADA2010" at bounding box center [1237, 157] width 611 height 40
copy small "ADA2010"
click at [275, 26] on icon at bounding box center [281, 26] width 13 height 13
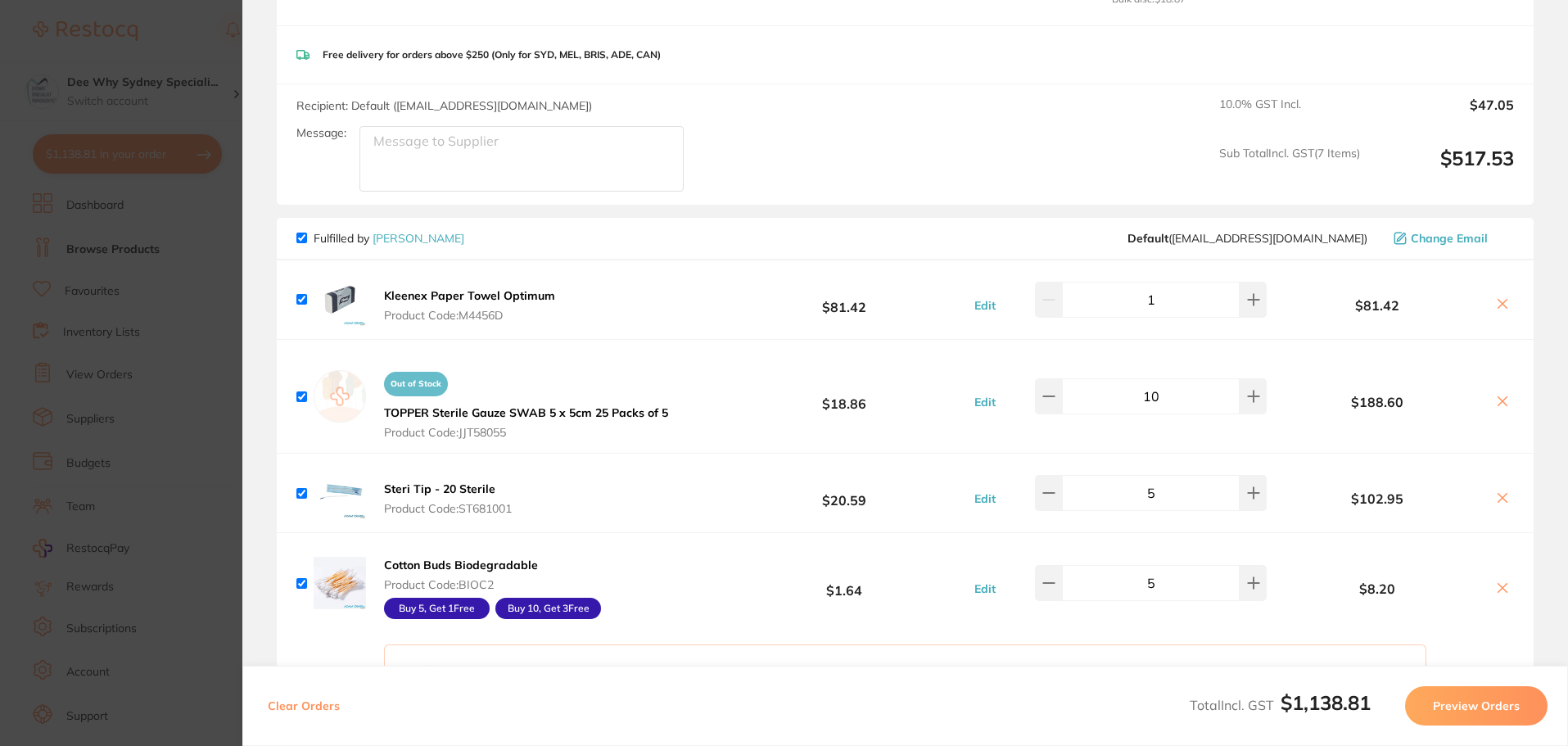
scroll to position [982, 0]
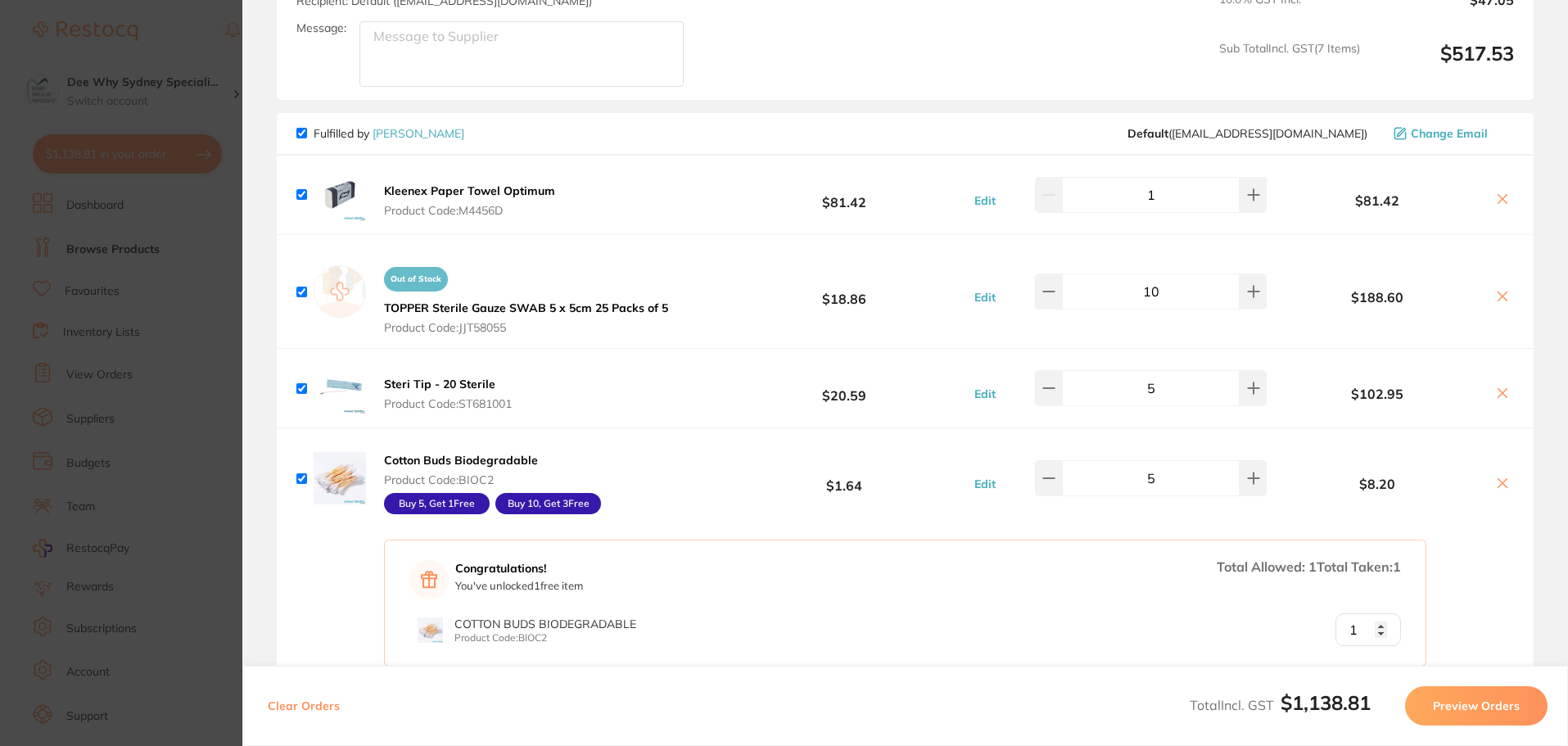
click at [1503, 193] on icon at bounding box center [1501, 198] width 13 height 13
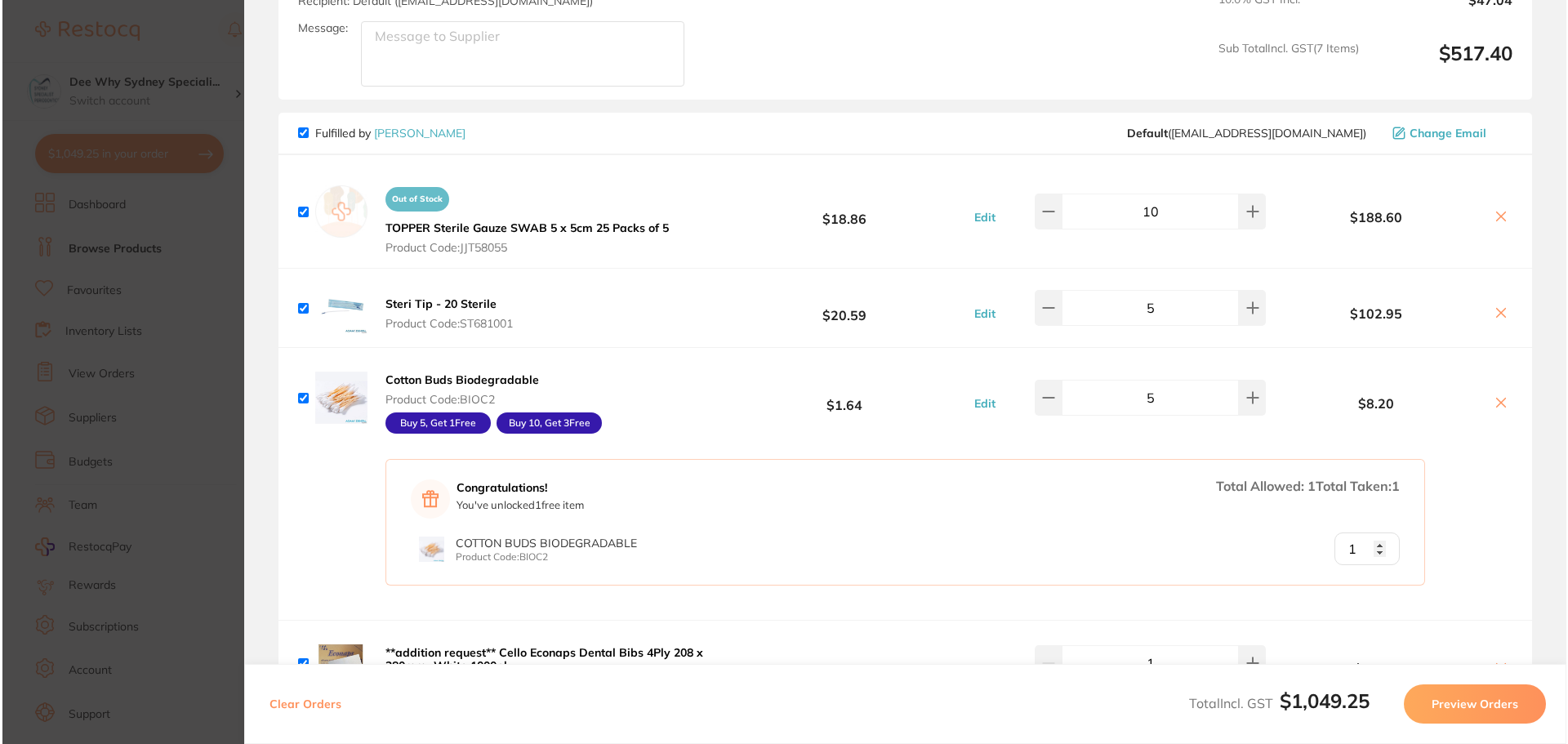
scroll to position [0, 0]
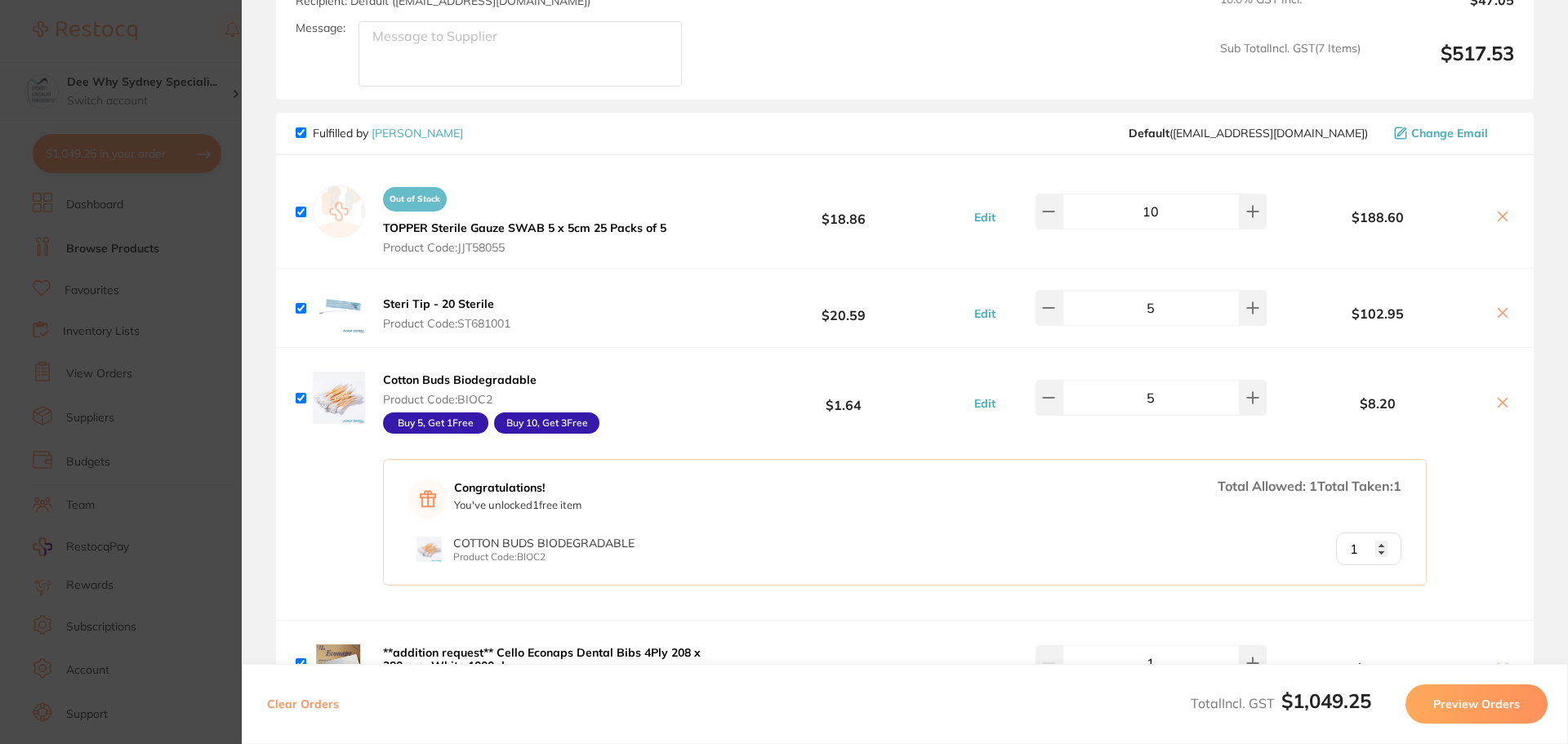
click at [1496, 215] on icon at bounding box center [1502, 216] width 13 height 13
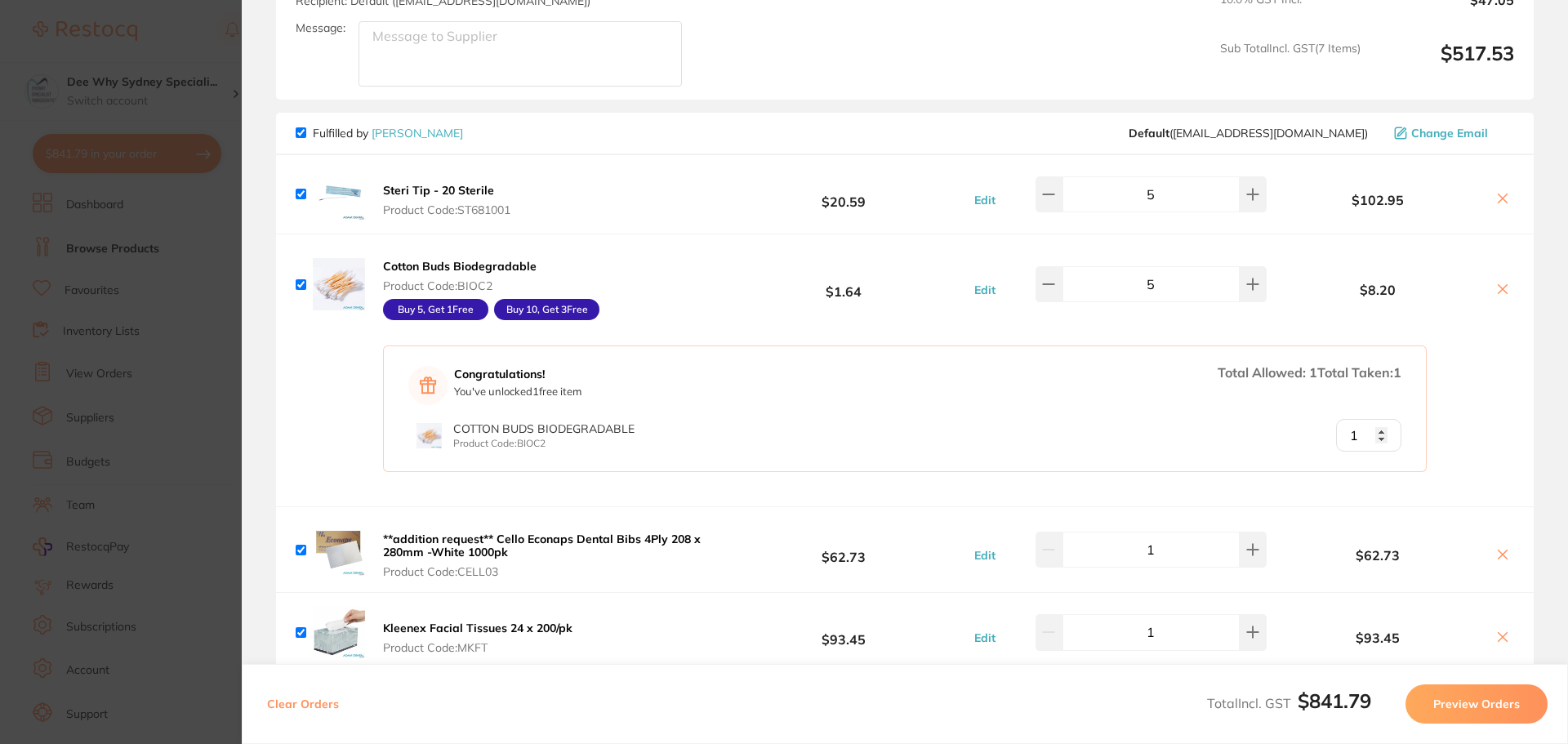
click at [1499, 199] on icon at bounding box center [1503, 199] width 9 height 9
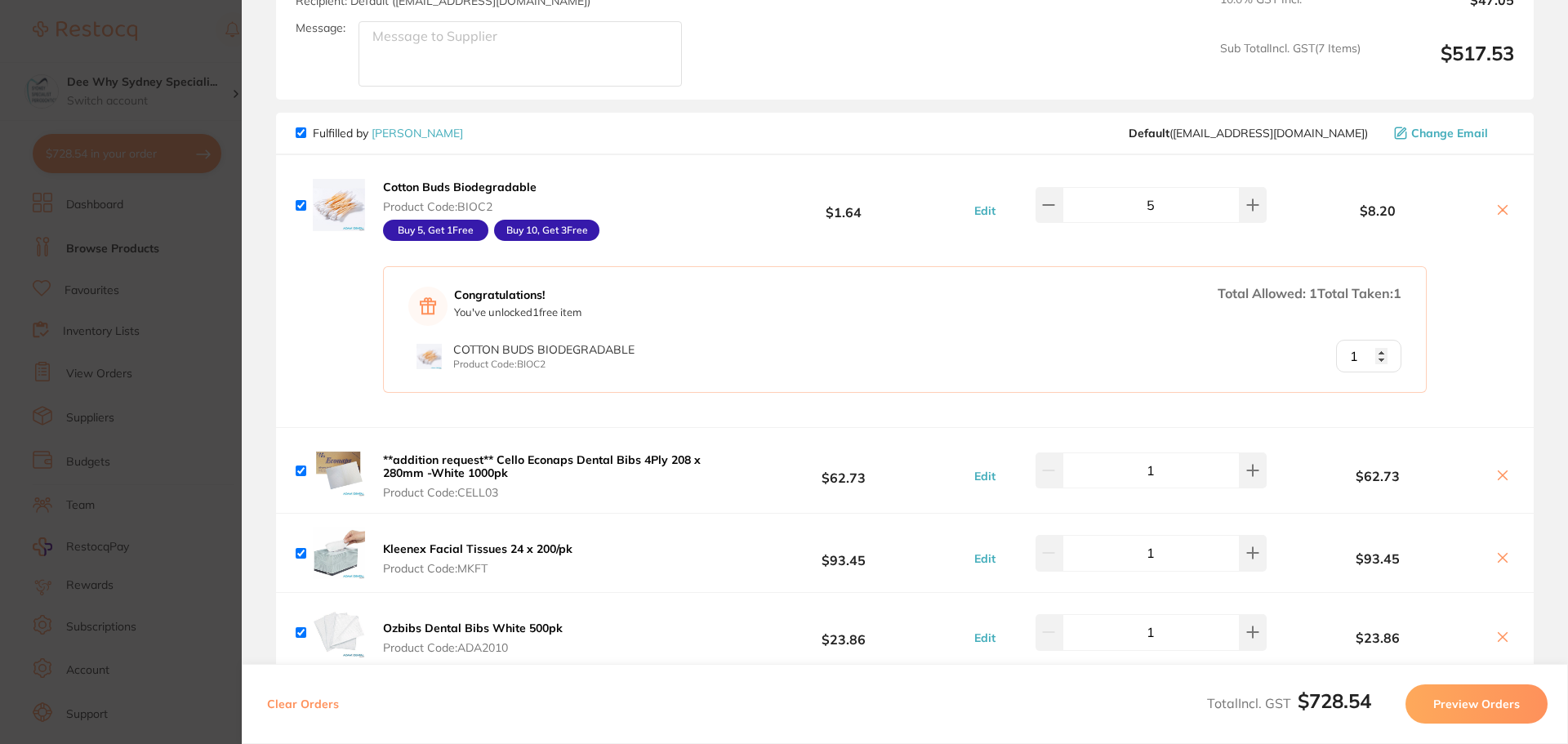
click at [1501, 210] on icon at bounding box center [1502, 209] width 13 height 13
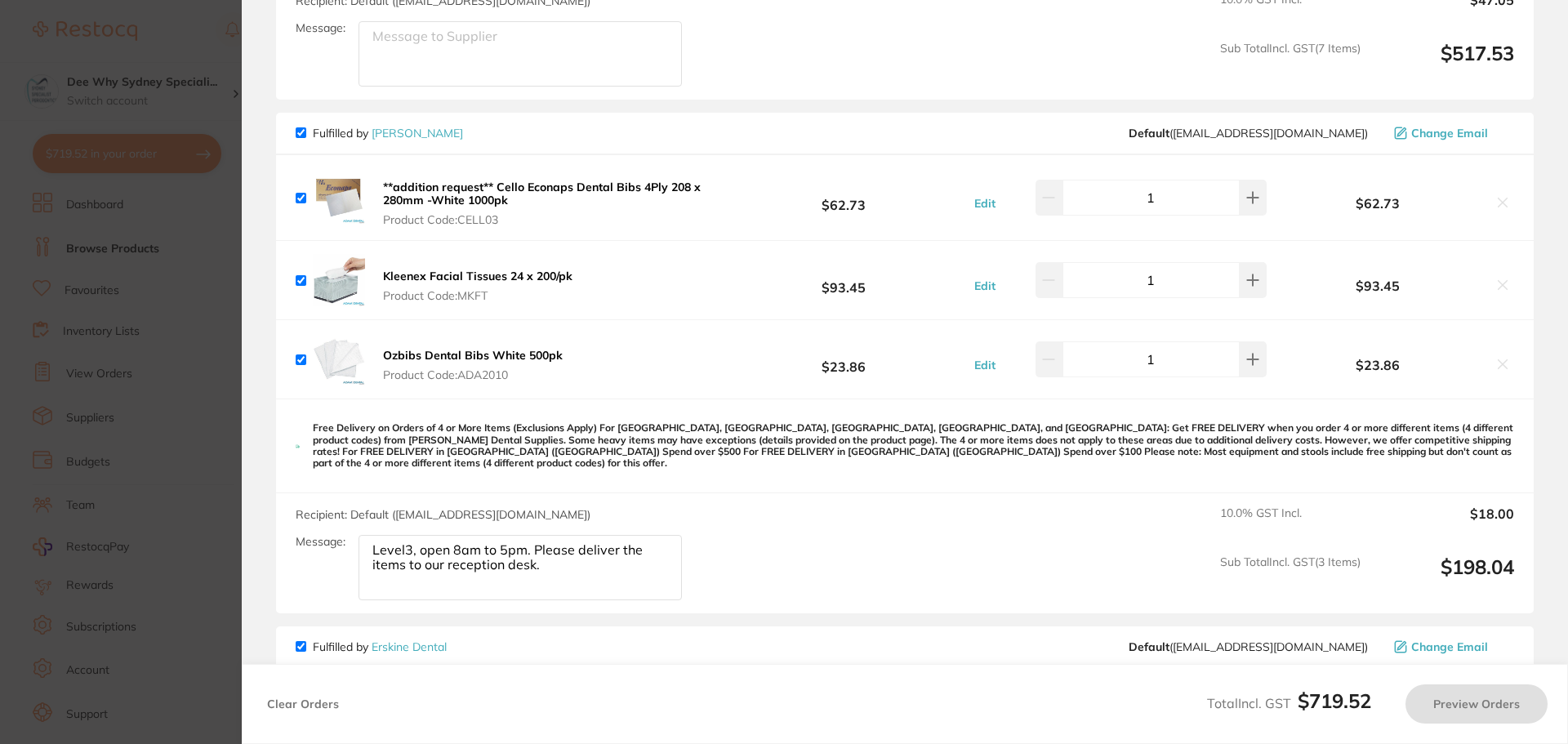
scroll to position [1061, 0]
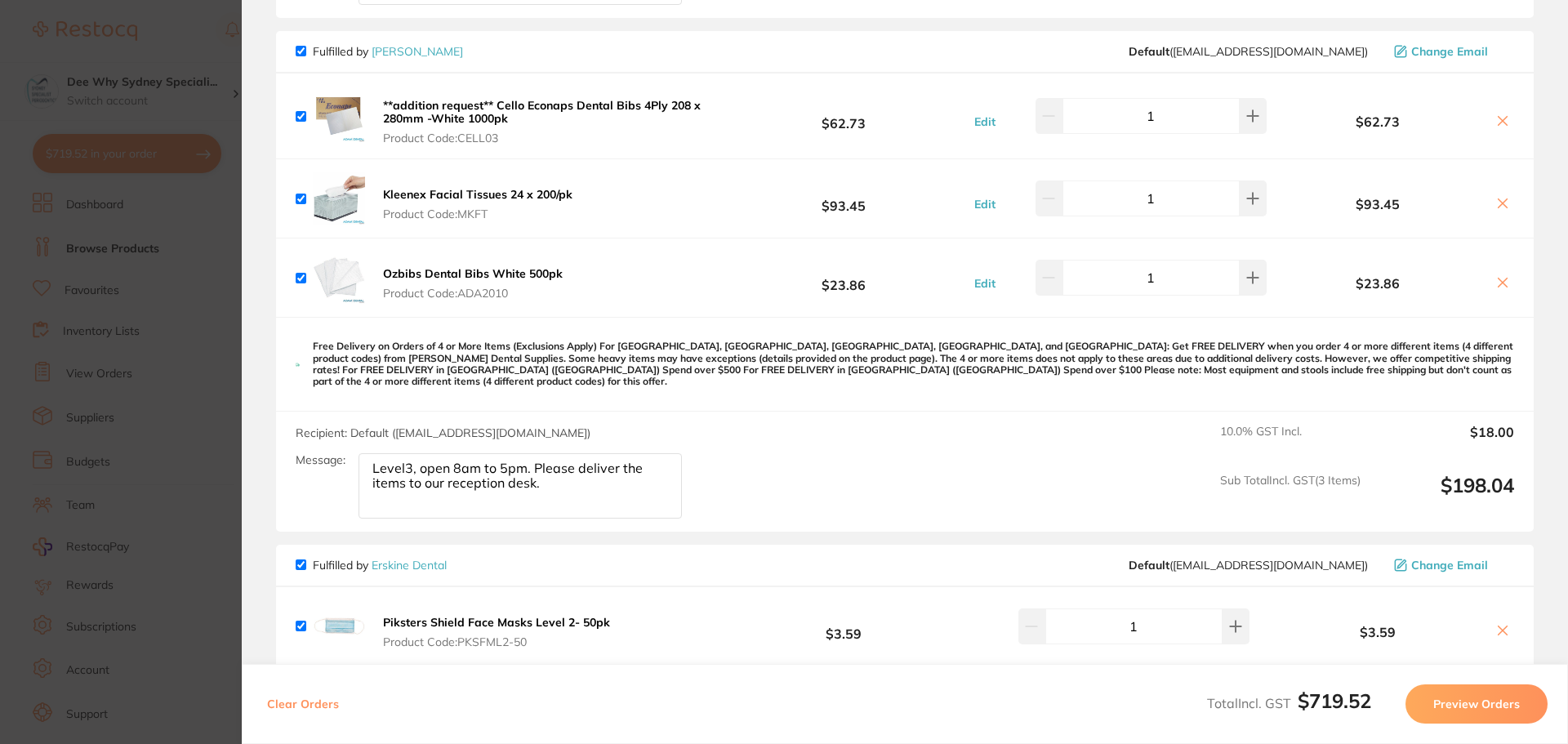
click at [1503, 282] on icon at bounding box center [1502, 282] width 13 height 13
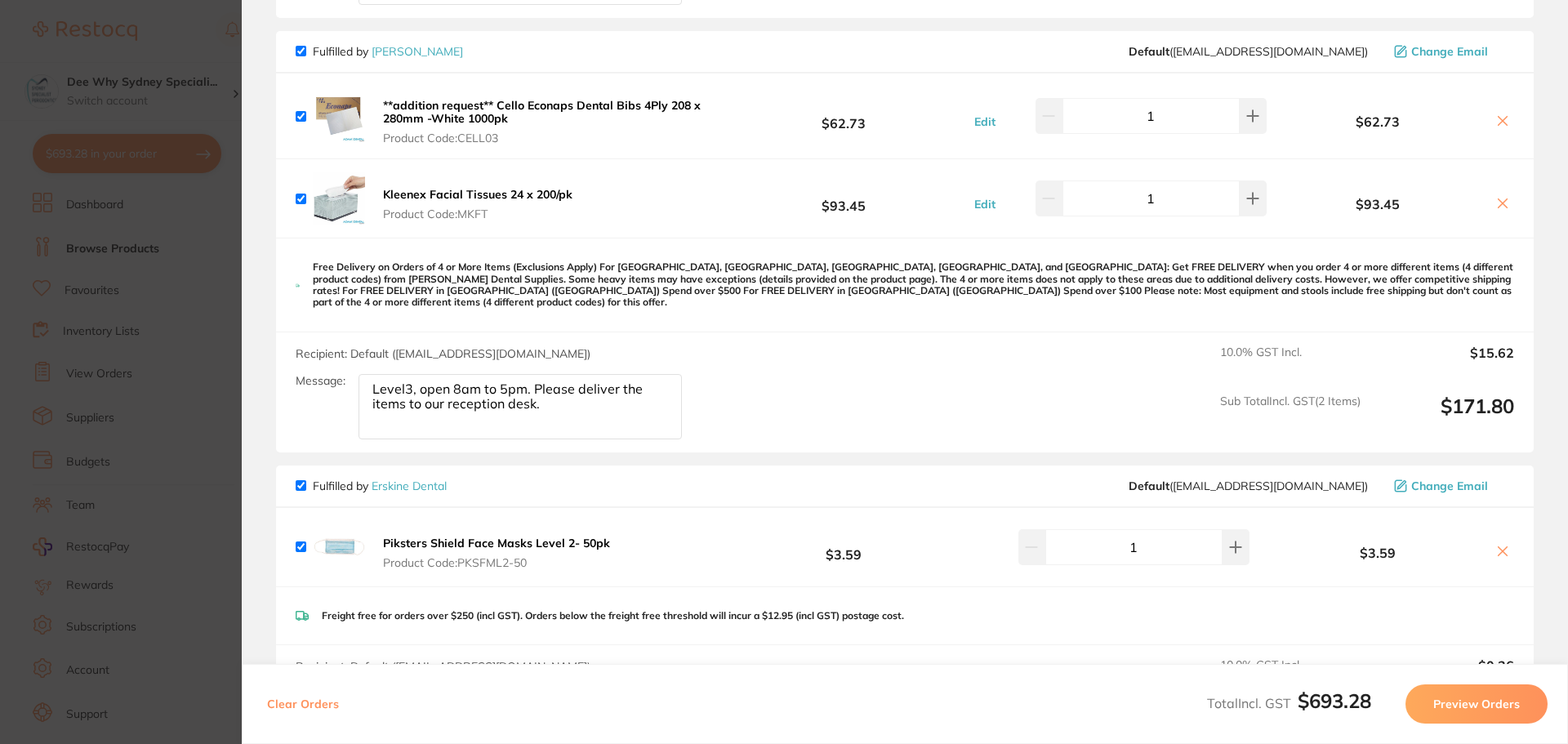
click at [1501, 118] on icon at bounding box center [1502, 120] width 13 height 13
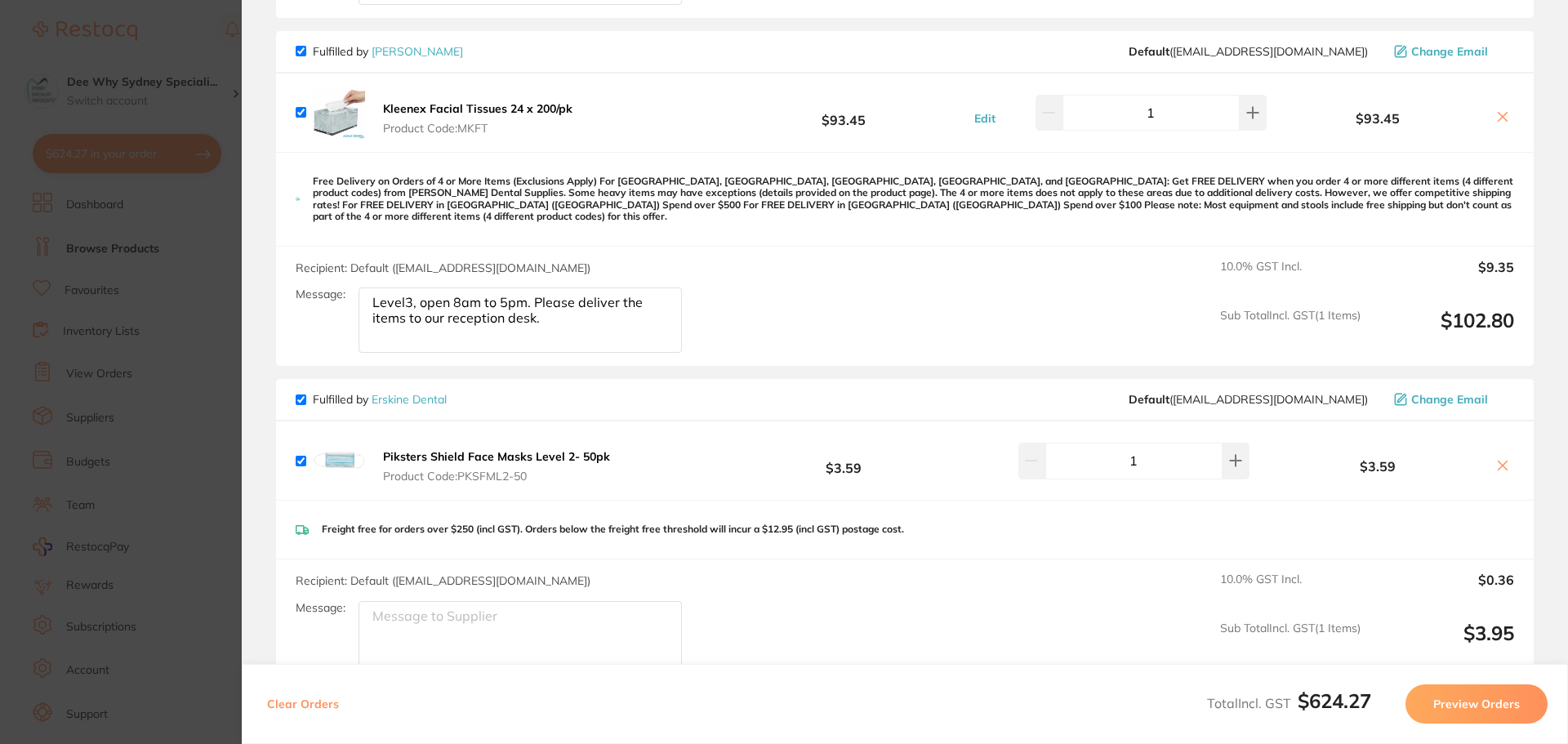
click at [1502, 113] on icon at bounding box center [1502, 116] width 13 height 13
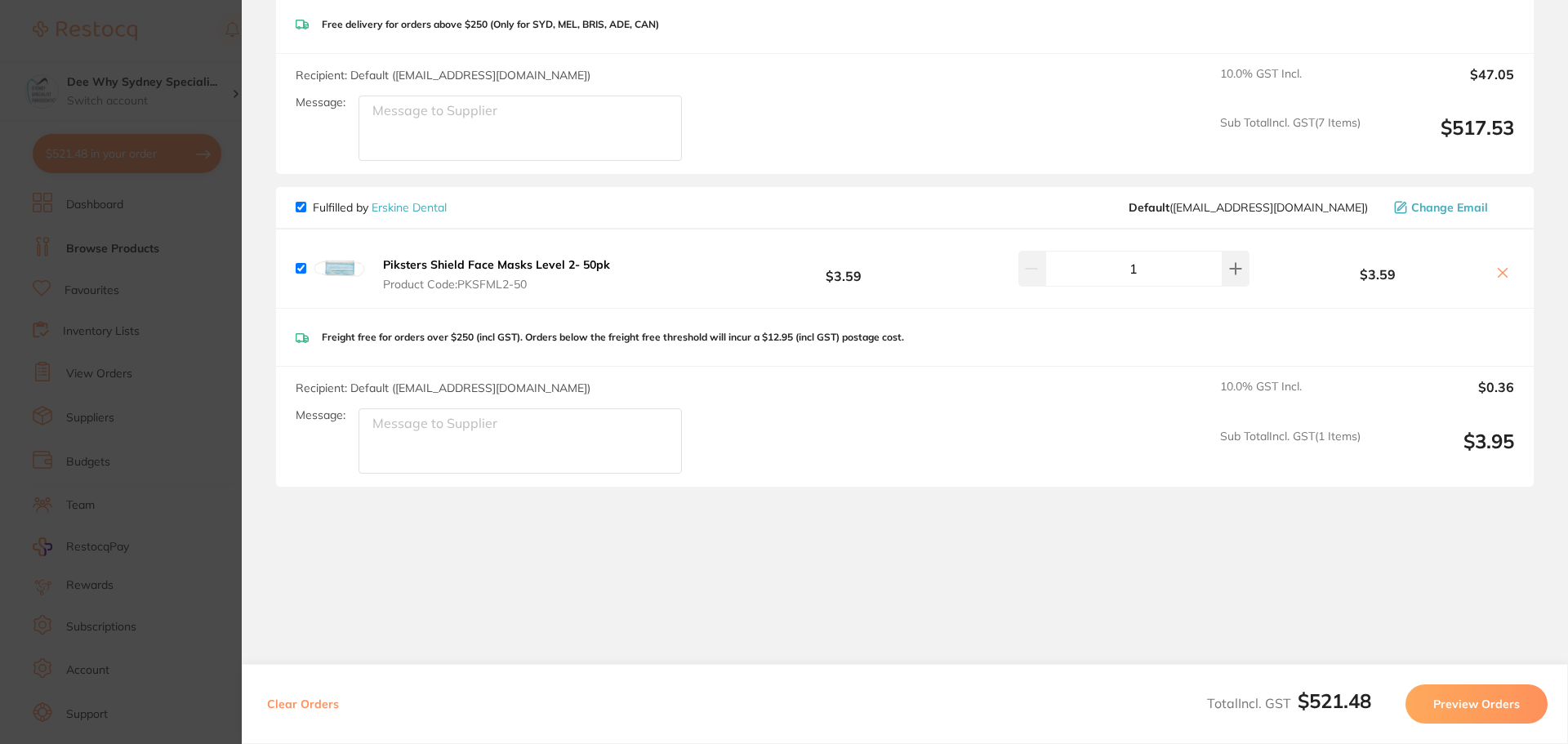
checkbox input "true"
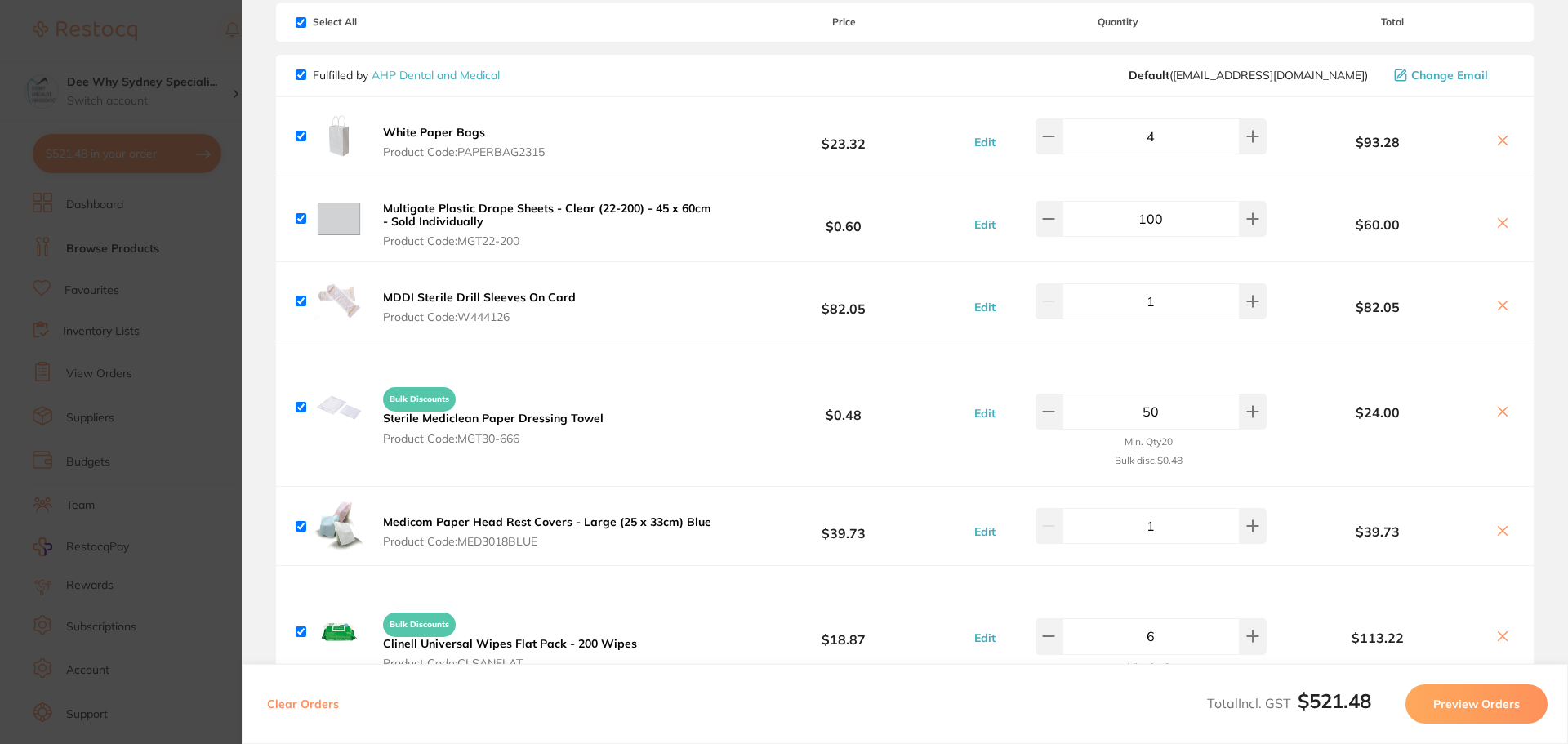
scroll to position [0, 0]
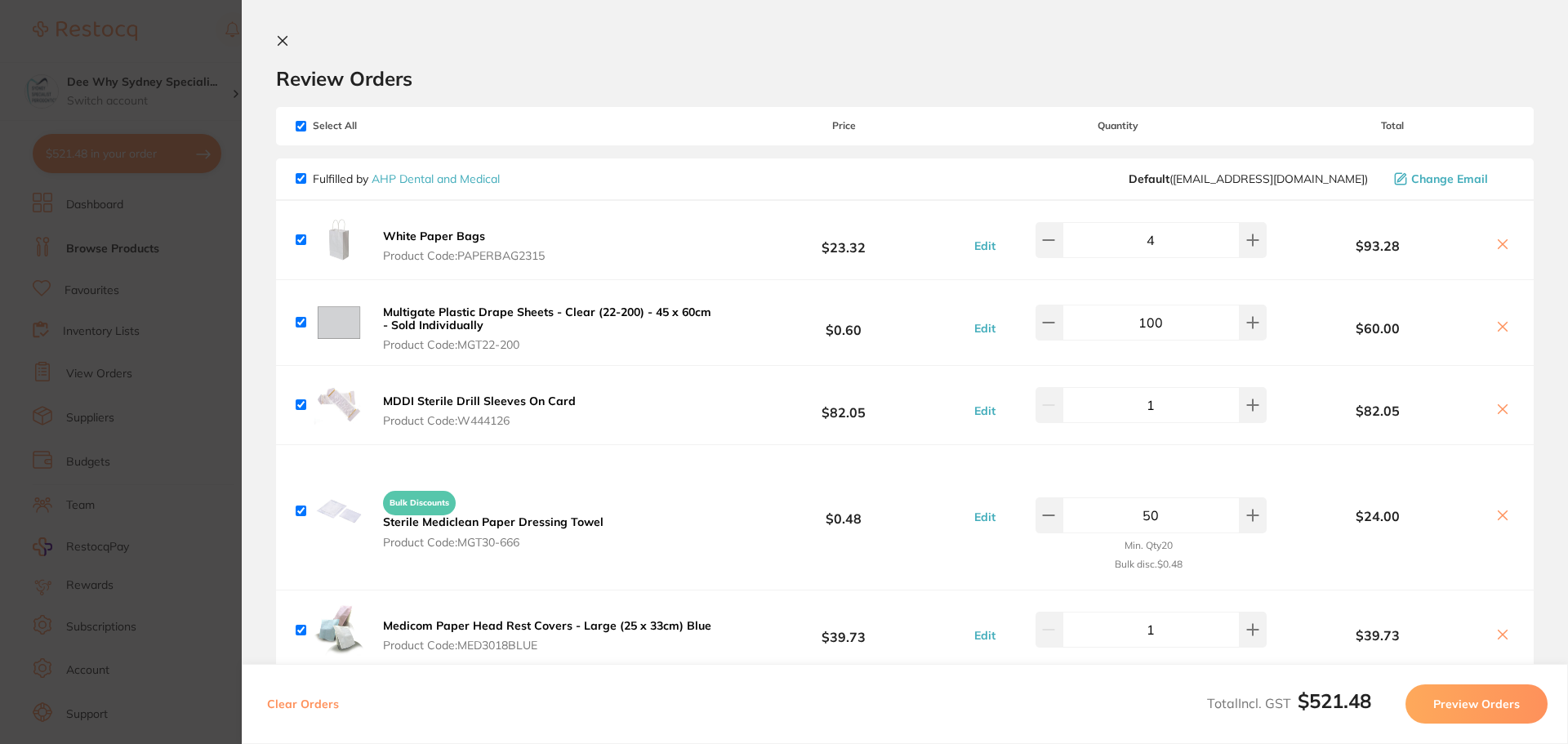
click at [294, 38] on button at bounding box center [285, 42] width 20 height 15
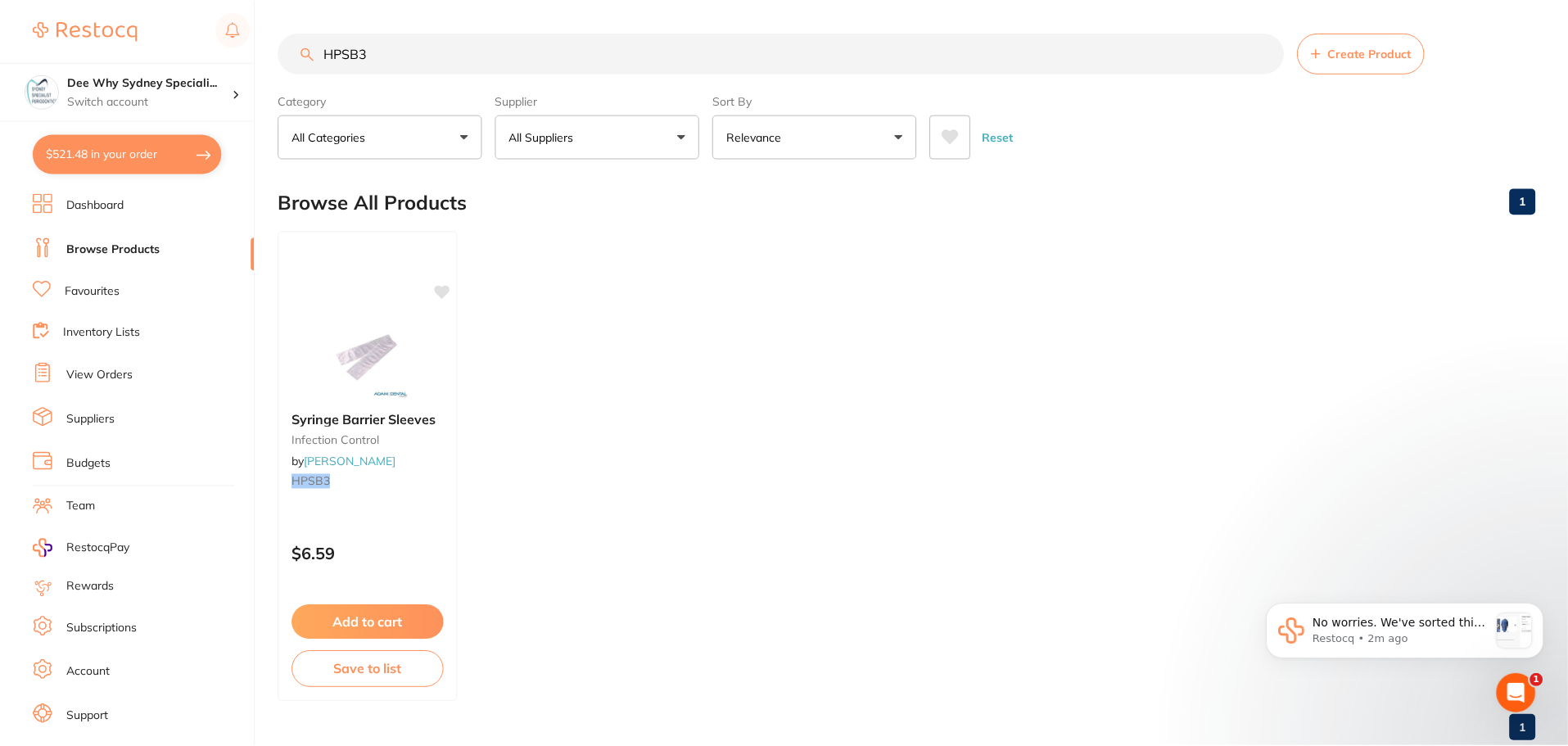
scroll to position [2, 0]
click at [1405, 636] on p "Restocq • 8m ago" at bounding box center [1399, 639] width 177 height 15
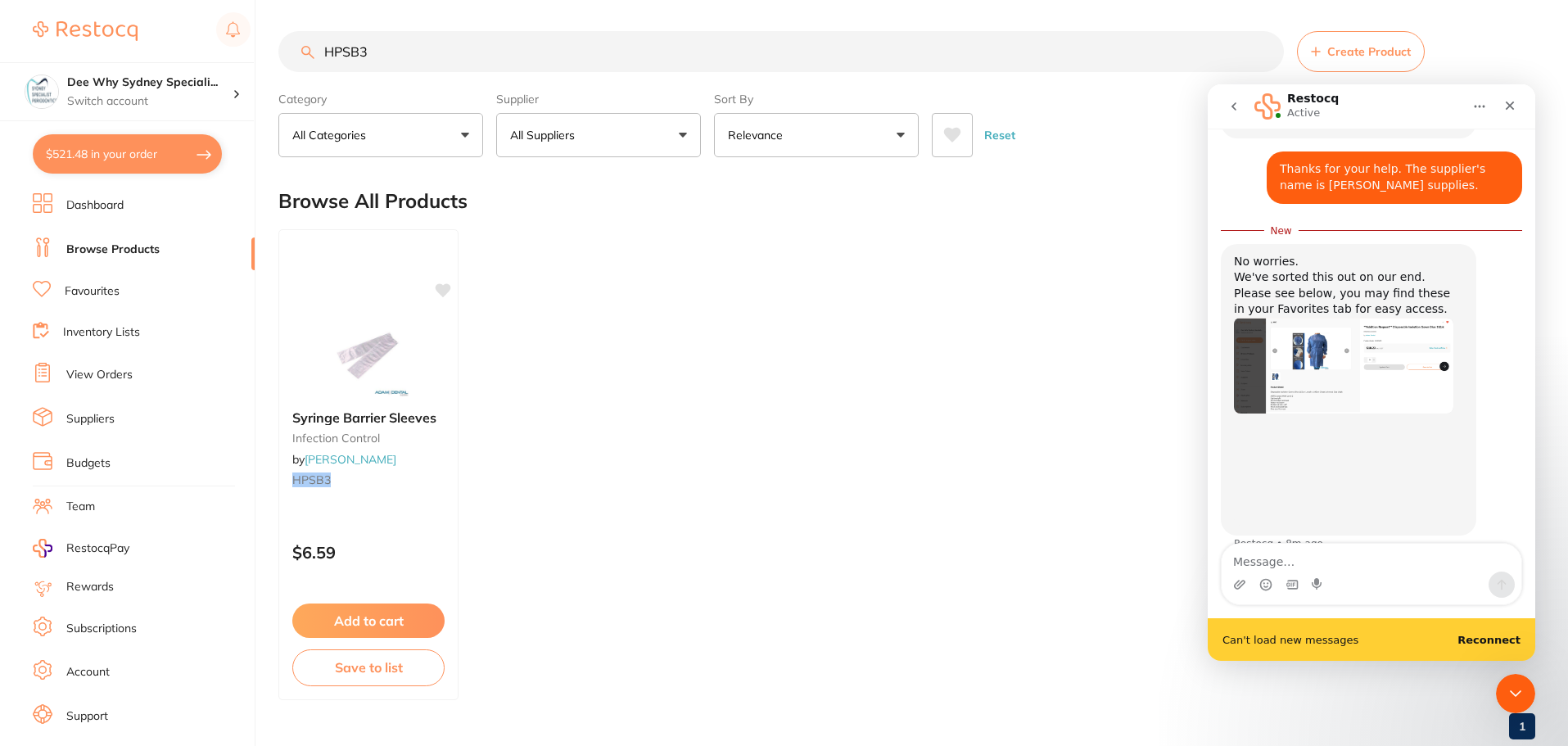
scroll to position [372, 0]
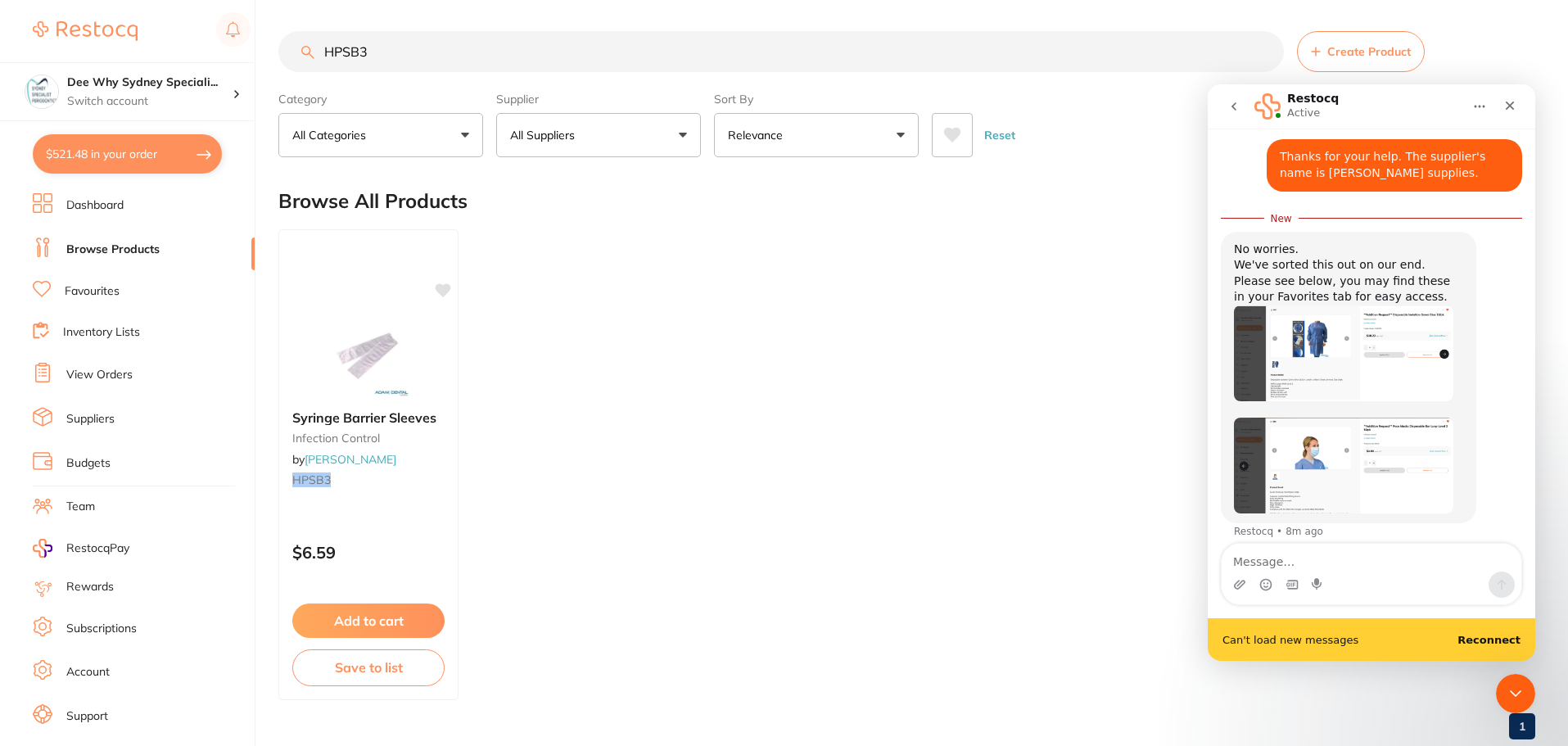
click at [1340, 338] on img "Restocq says…" at bounding box center [1343, 353] width 219 height 96
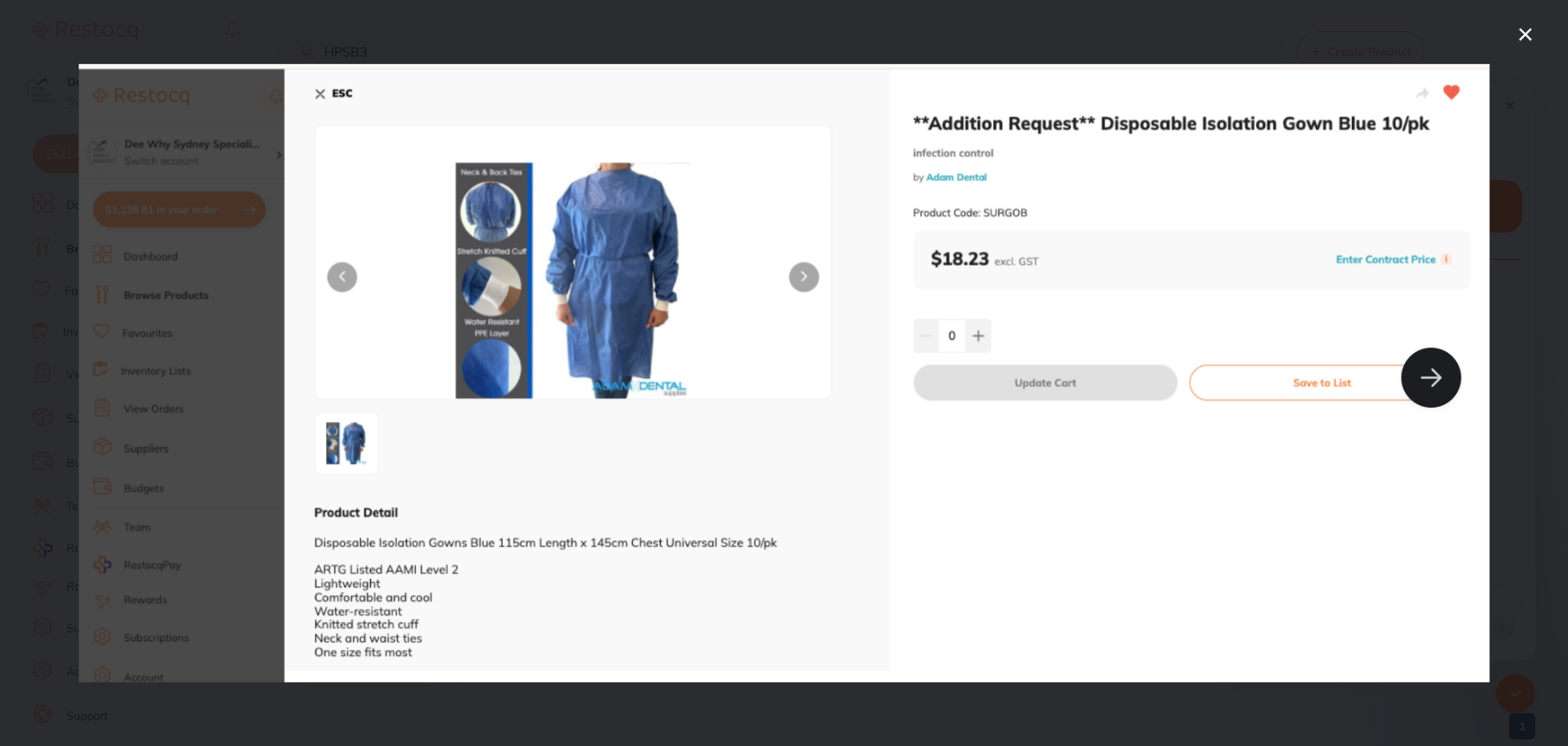
scroll to position [330, 0]
click at [1520, 40] on icon "Close" at bounding box center [1524, 34] width 13 height 13
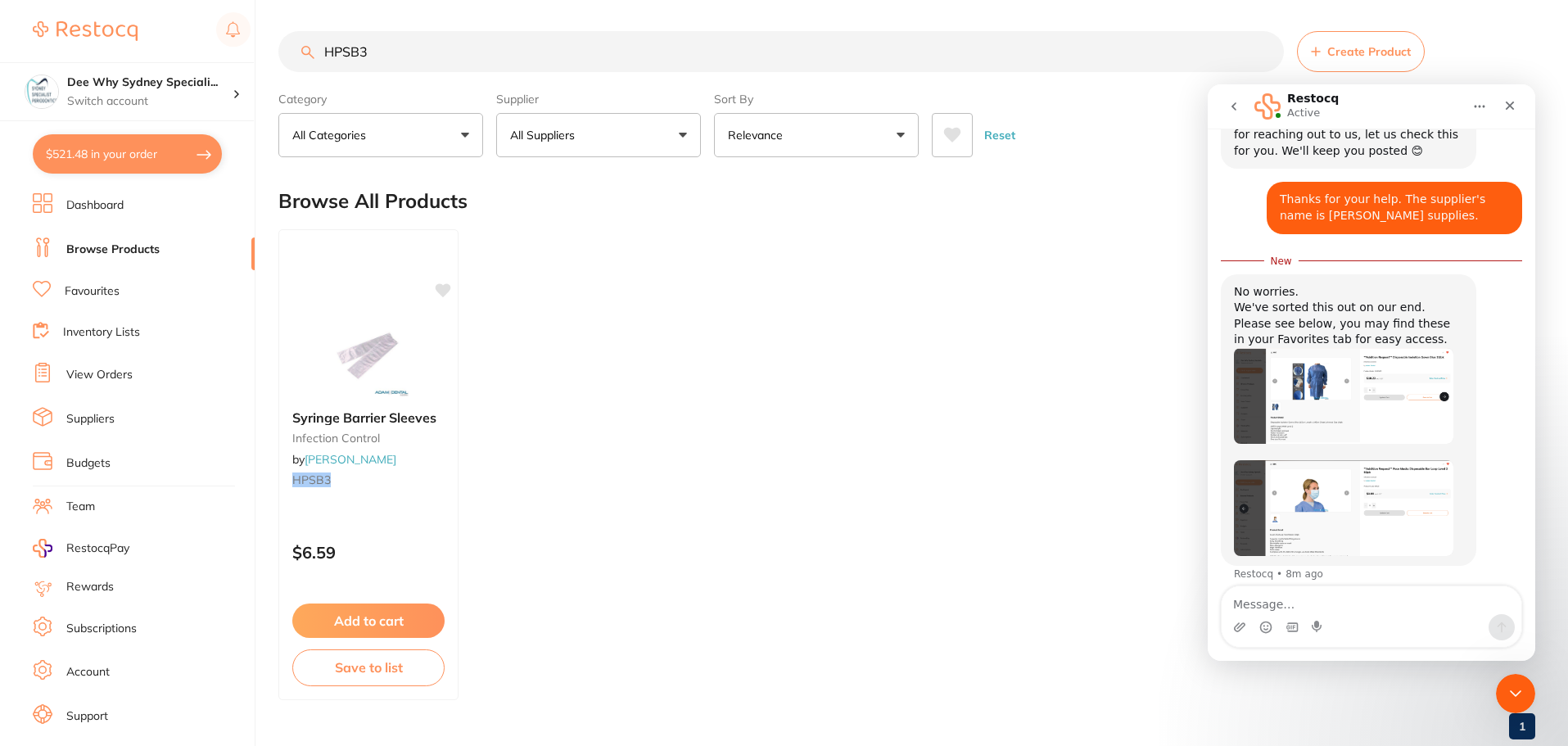
click at [1368, 484] on img "Restocq says…" at bounding box center [1343, 507] width 219 height 95
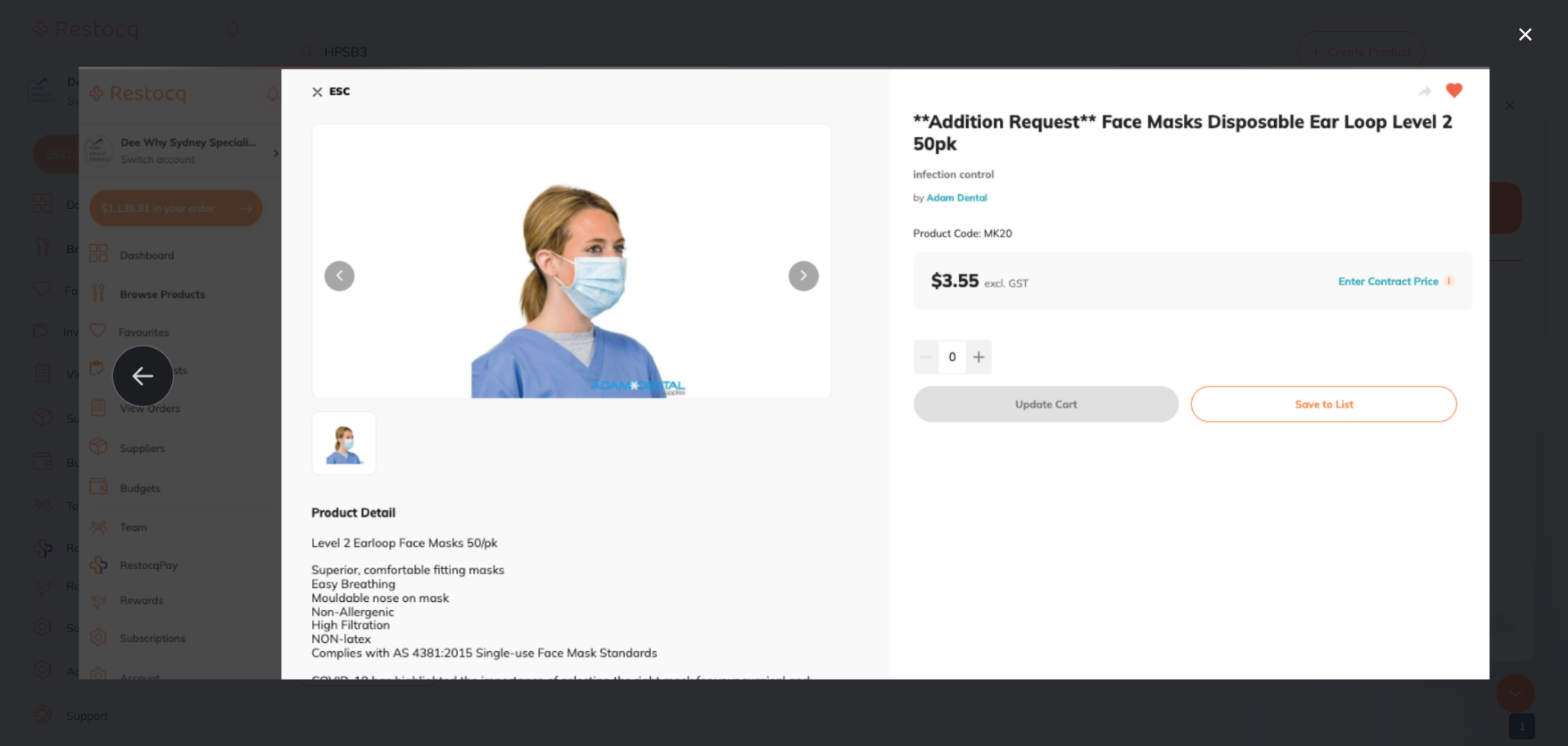
scroll to position [0, 0]
click at [1524, 35] on icon "Close" at bounding box center [1524, 34] width 13 height 13
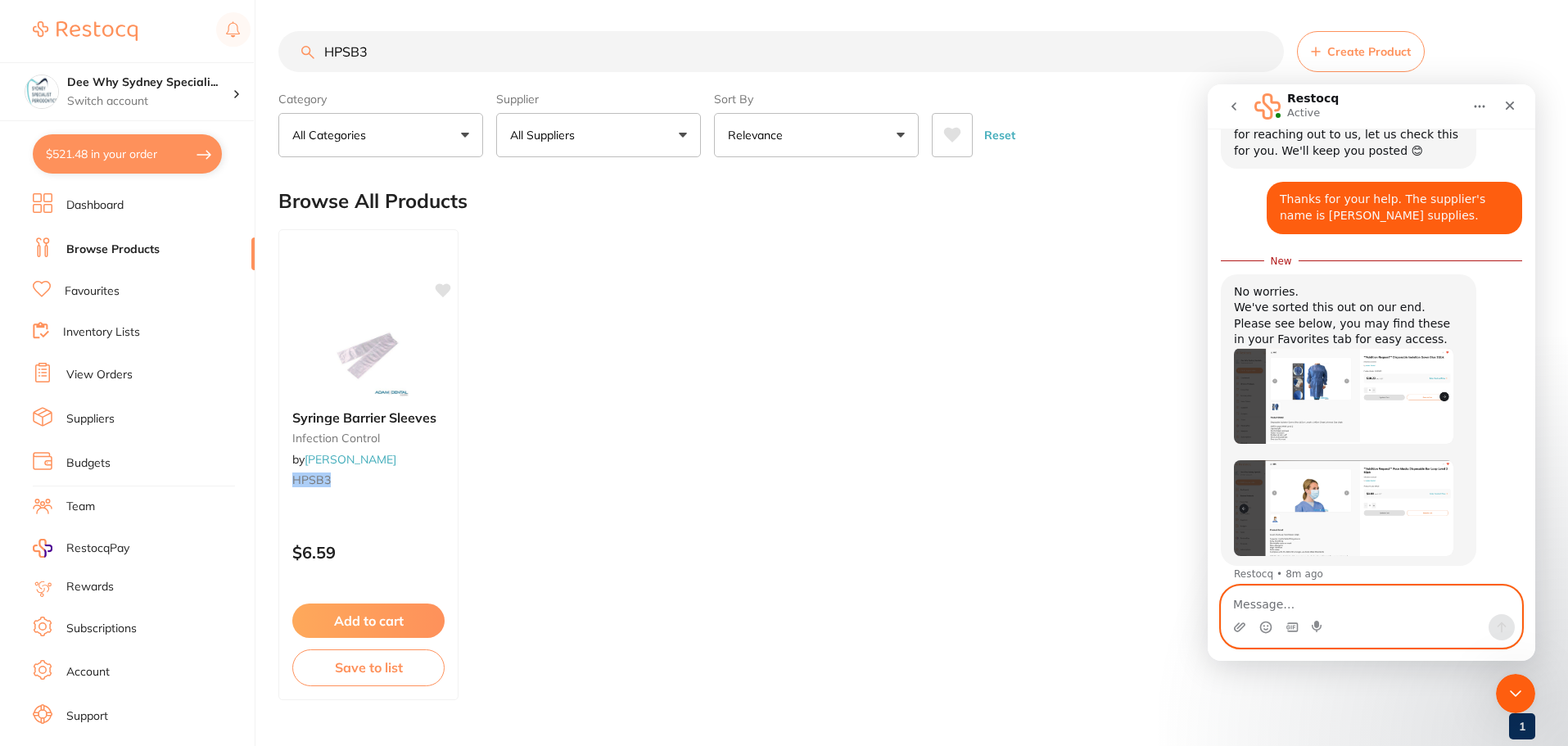
click at [1340, 603] on textarea "Message…" at bounding box center [1371, 600] width 299 height 28
type textarea "Thank you!"
click at [1499, 629] on icon "Send a message…" at bounding box center [1500, 626] width 13 height 13
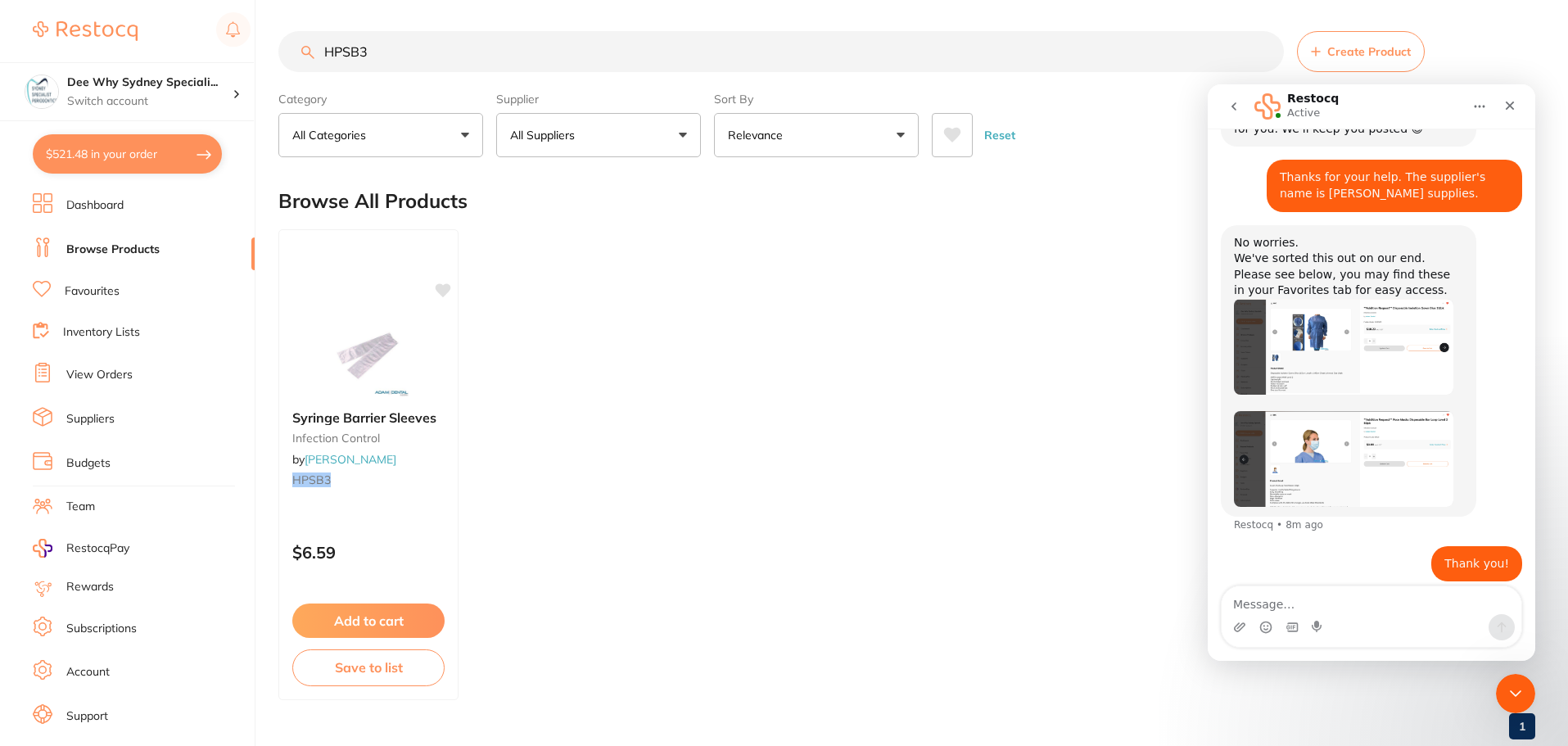
click at [1326, 477] on img "Restocq says…" at bounding box center [1343, 458] width 219 height 95
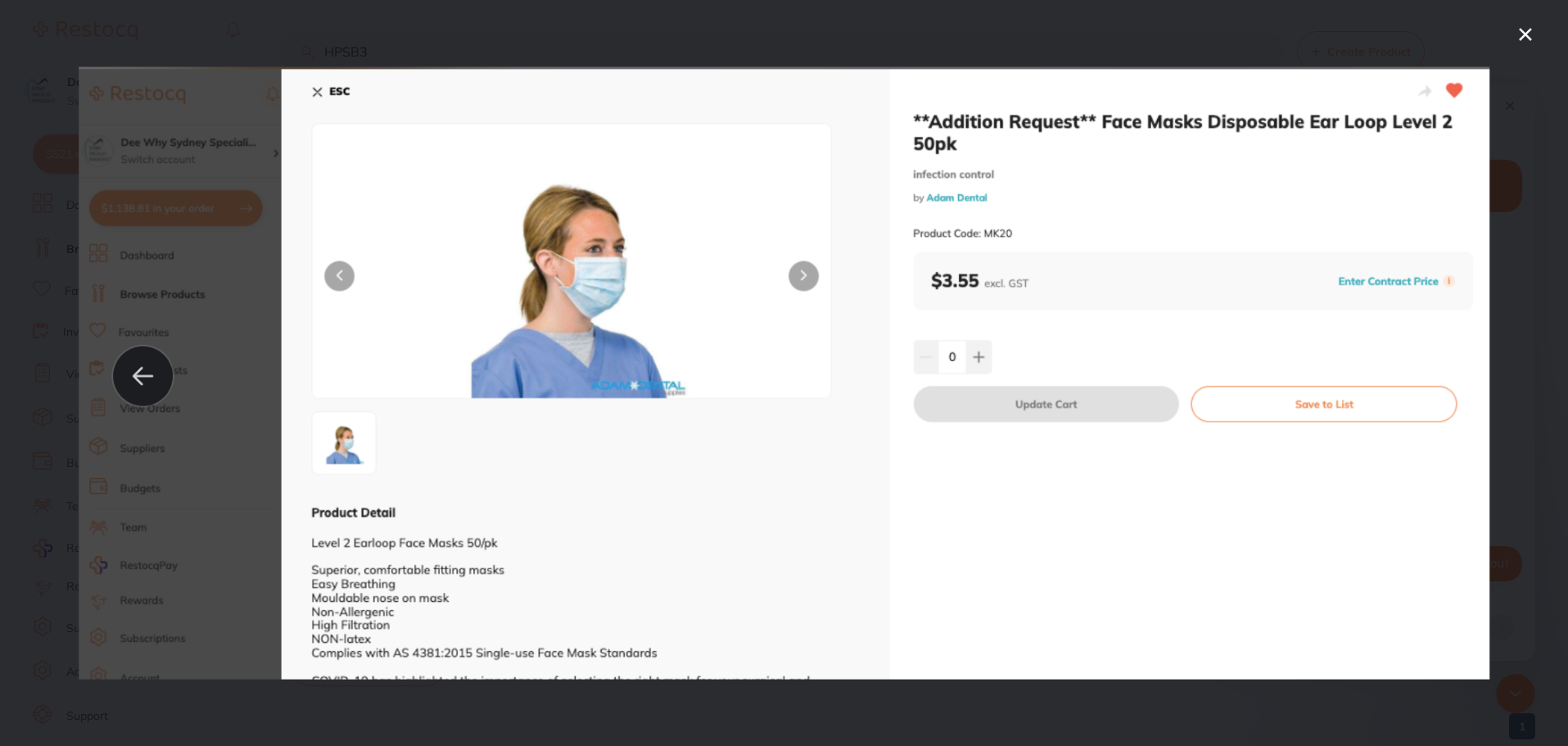
scroll to position [0, 0]
click at [1525, 33] on icon "Close" at bounding box center [1524, 34] width 13 height 13
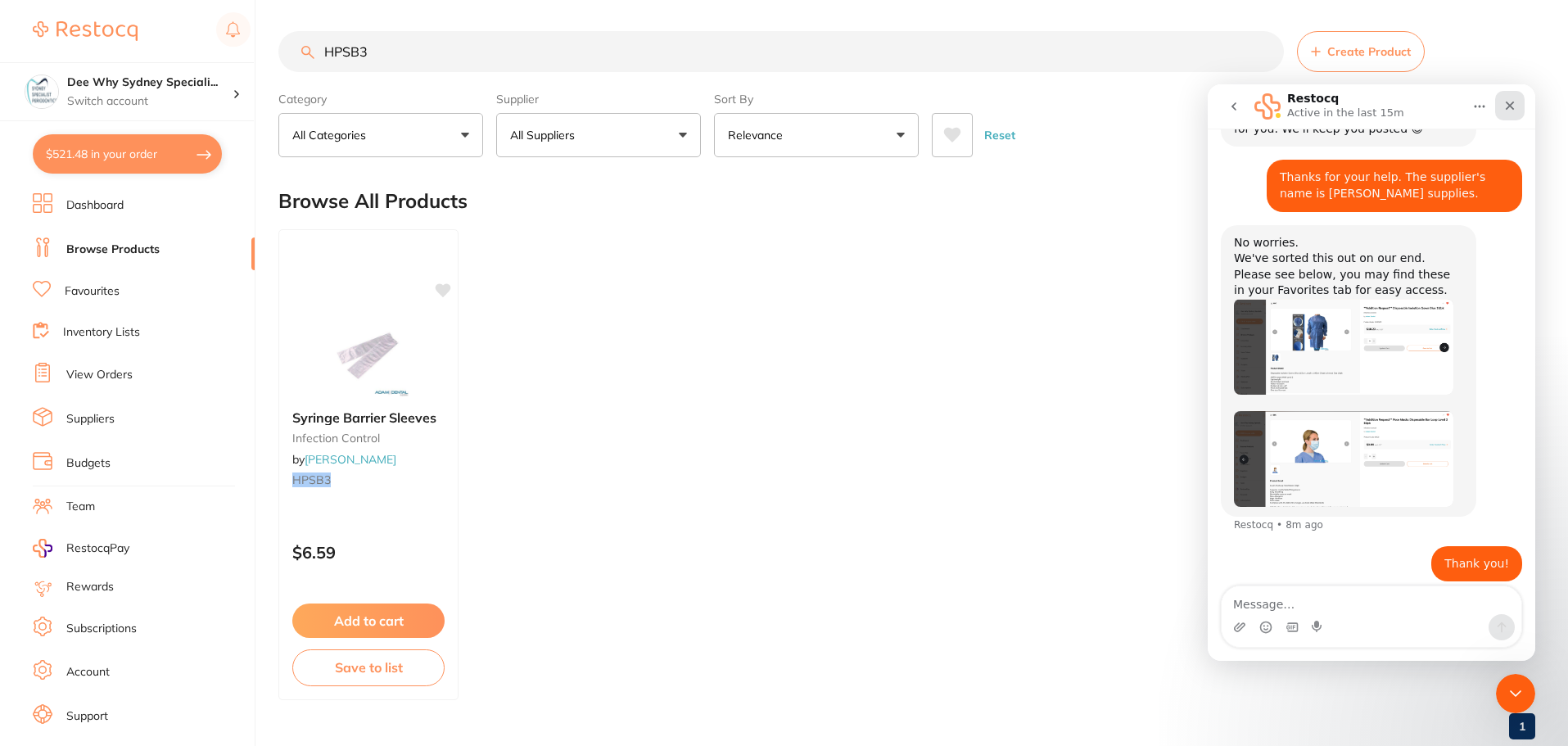
click at [1512, 110] on icon "Close" at bounding box center [1509, 105] width 13 height 13
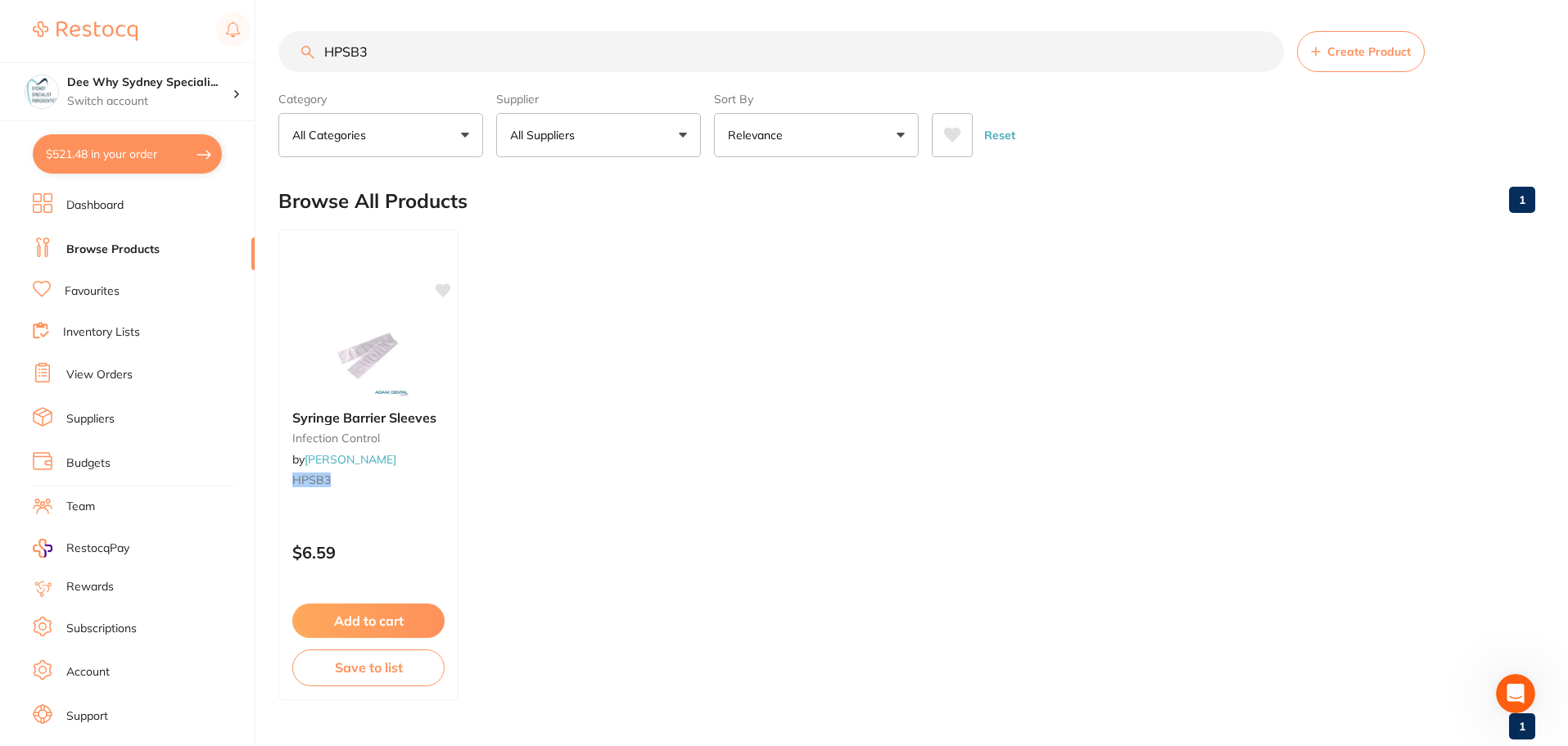
scroll to position [352, 0]
drag, startPoint x: 418, startPoint y: 50, endPoint x: 154, endPoint y: 18, distance: 265.9
click at [154, 18] on div "$521.48 Dee Why Sydney Speciali... Switch account Dee Why Sydney Specialist Per…" at bounding box center [784, 371] width 1568 height 746
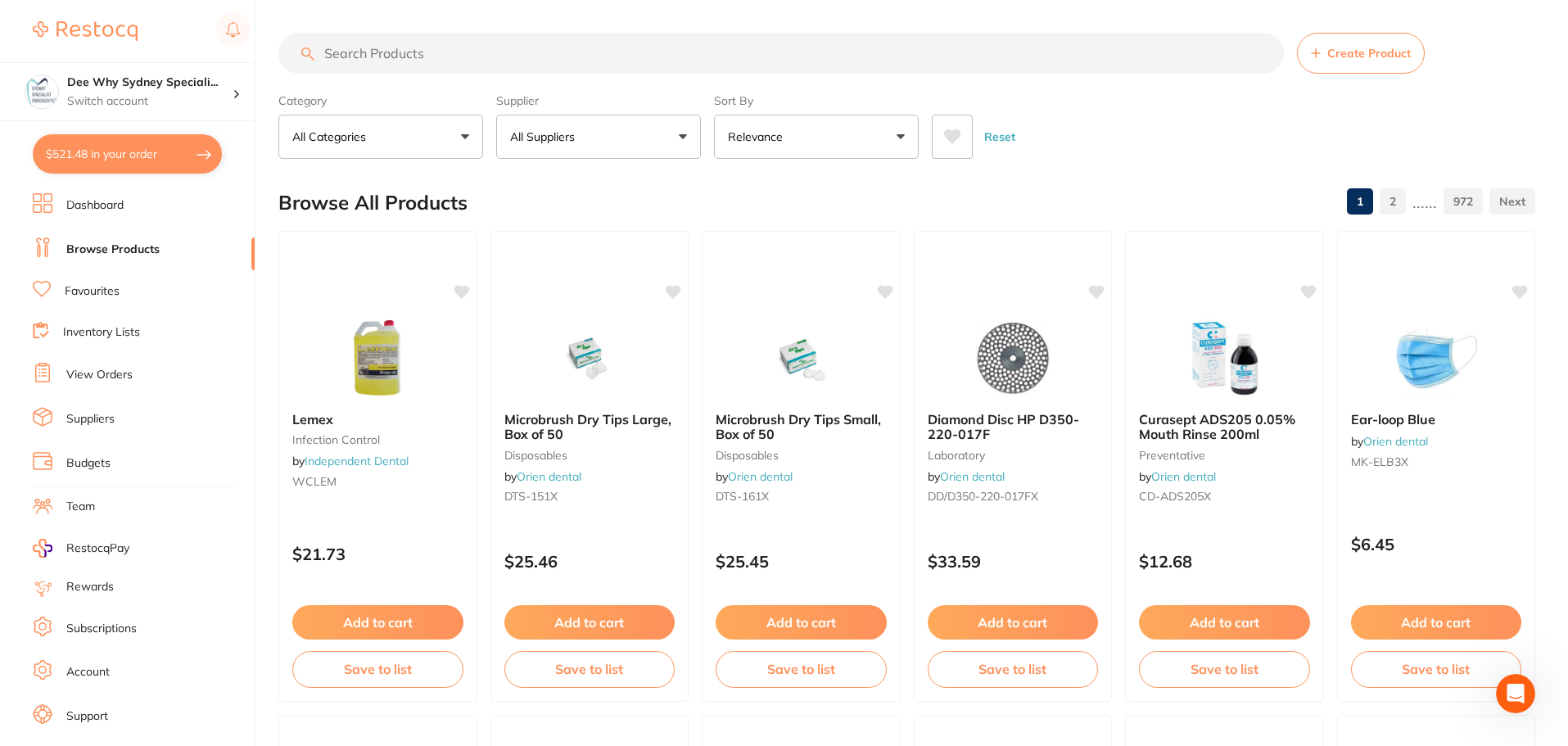
click at [109, 155] on button "$521.48 in your order" at bounding box center [127, 154] width 189 height 39
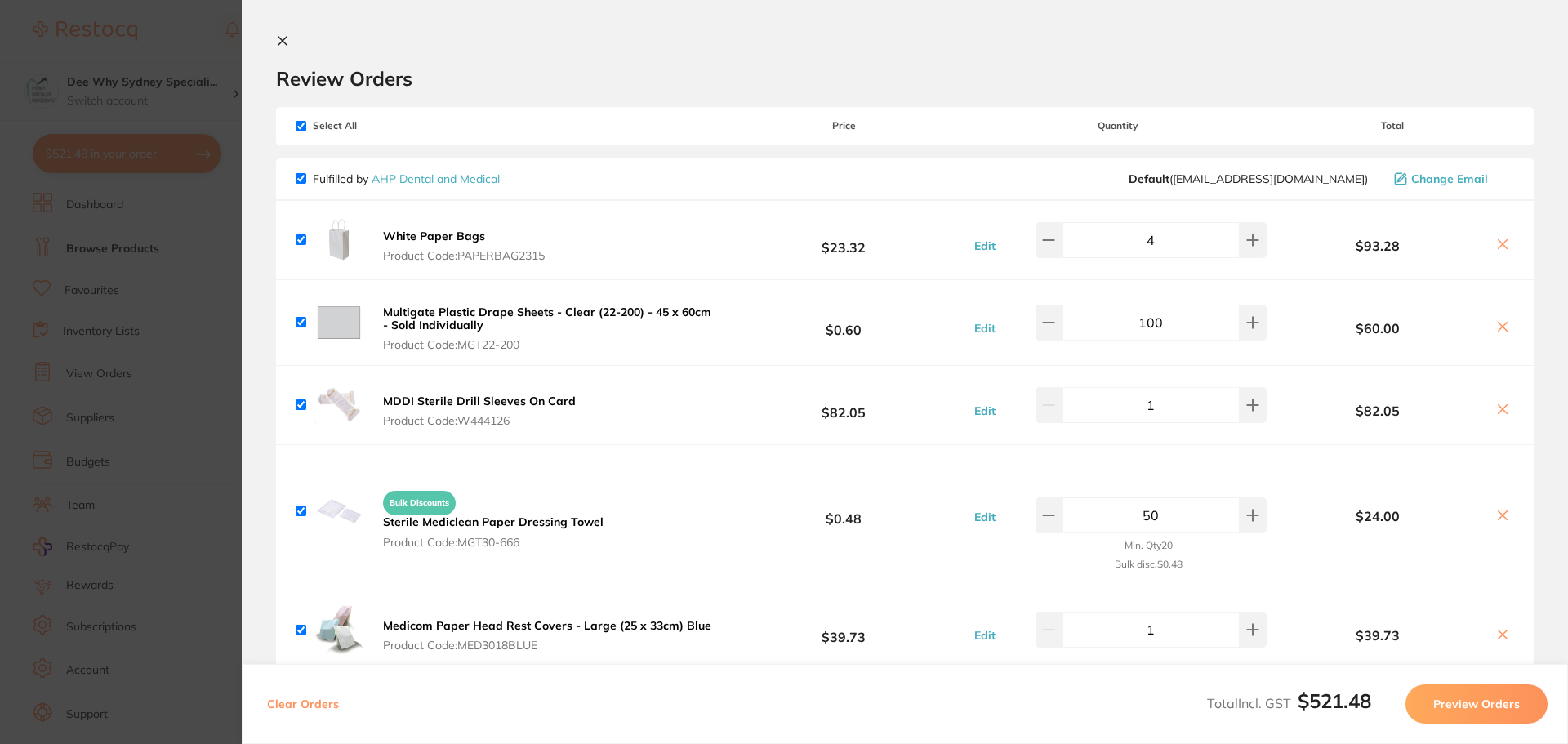
click at [284, 43] on icon at bounding box center [283, 41] width 9 height 9
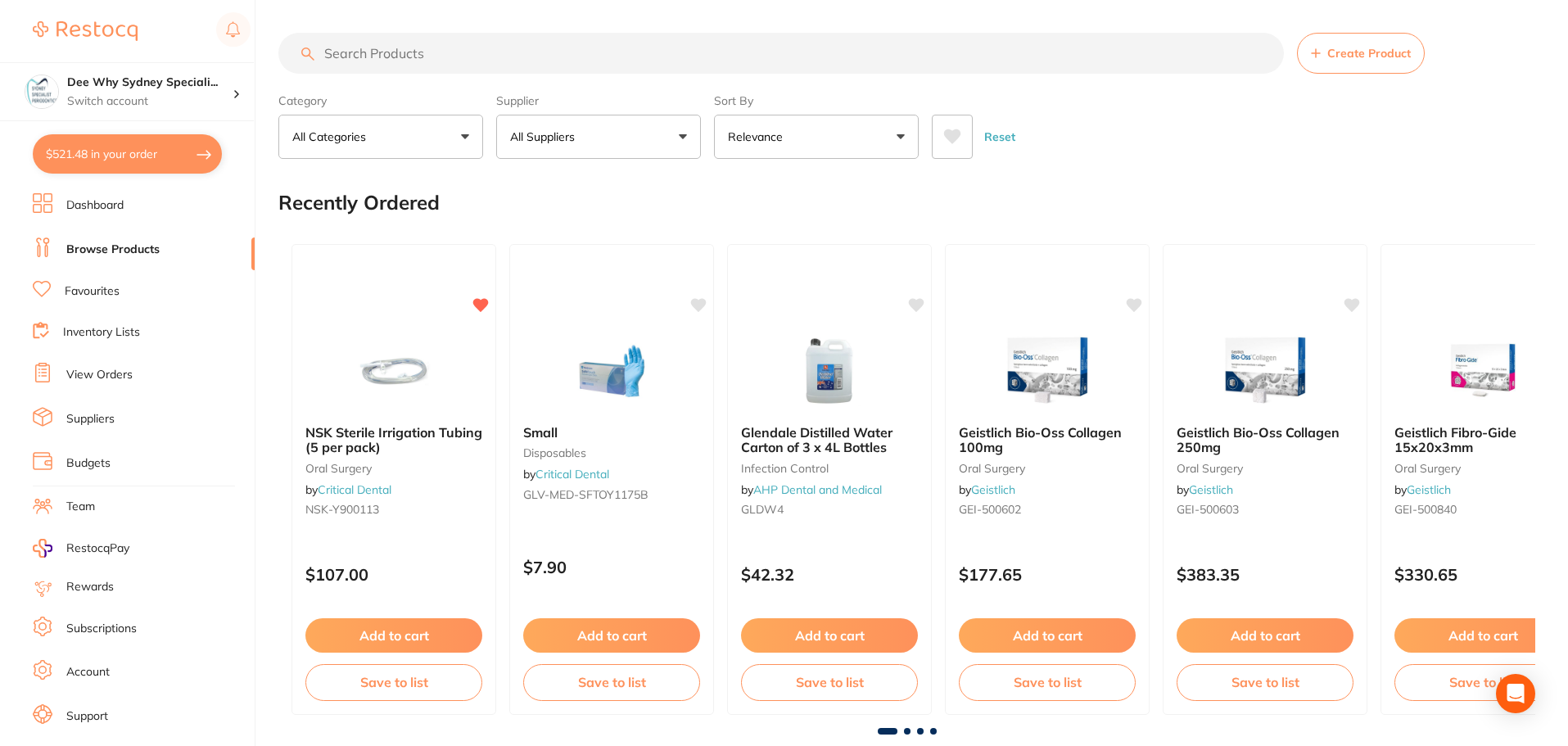
click at [553, 61] on input "search" at bounding box center [780, 53] width 1005 height 41
type input "non woven gauze"
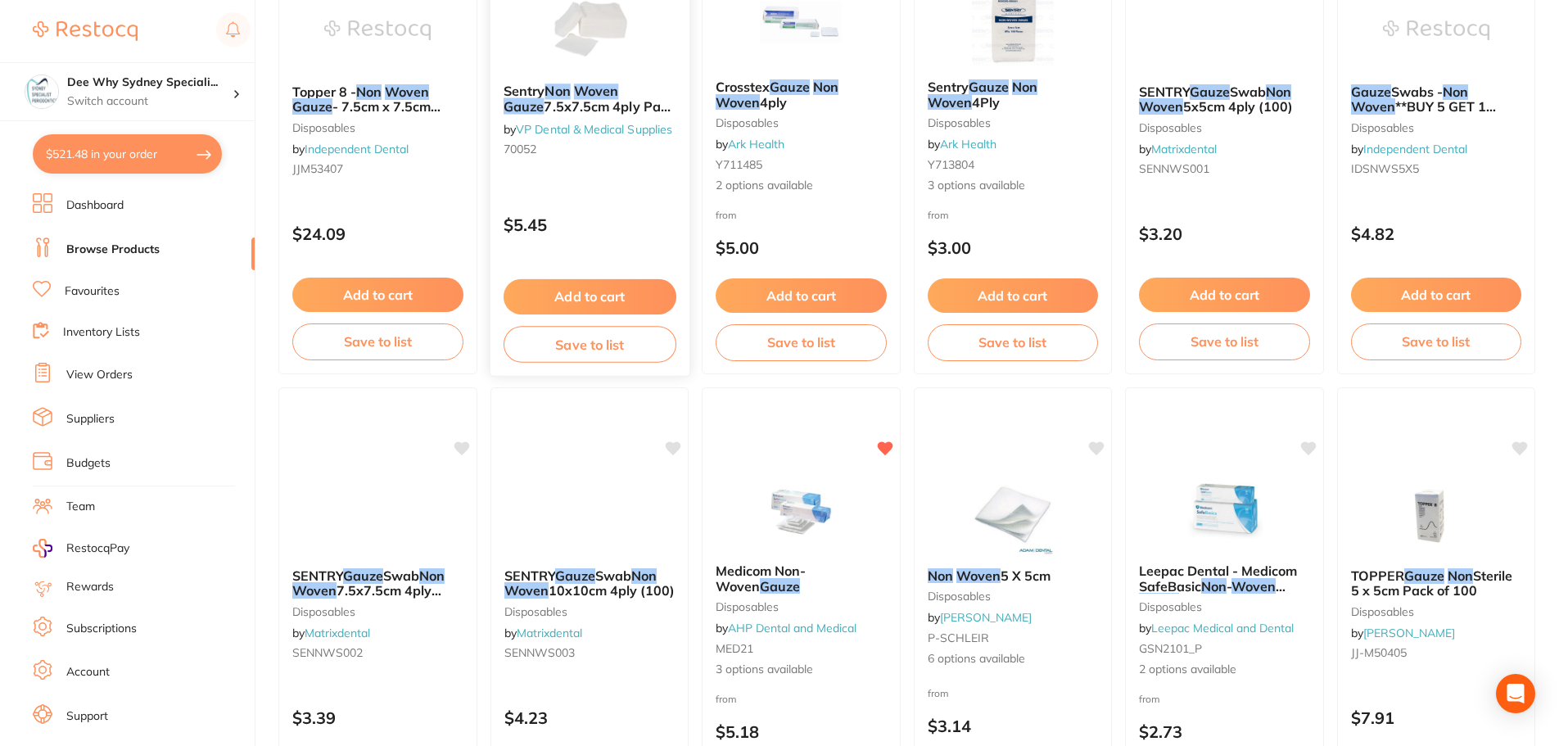
scroll to position [491, 0]
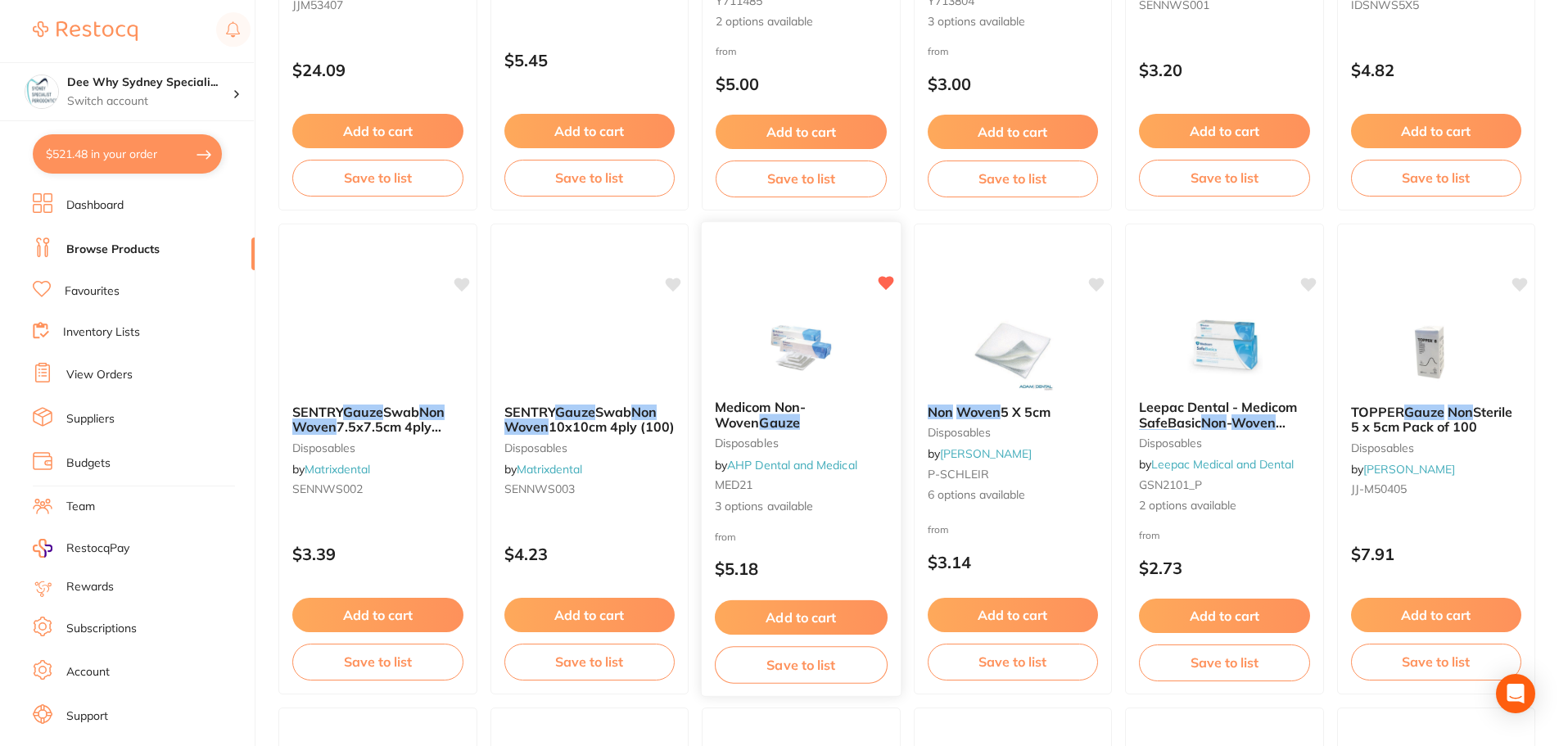
click at [829, 336] on img at bounding box center [801, 345] width 107 height 83
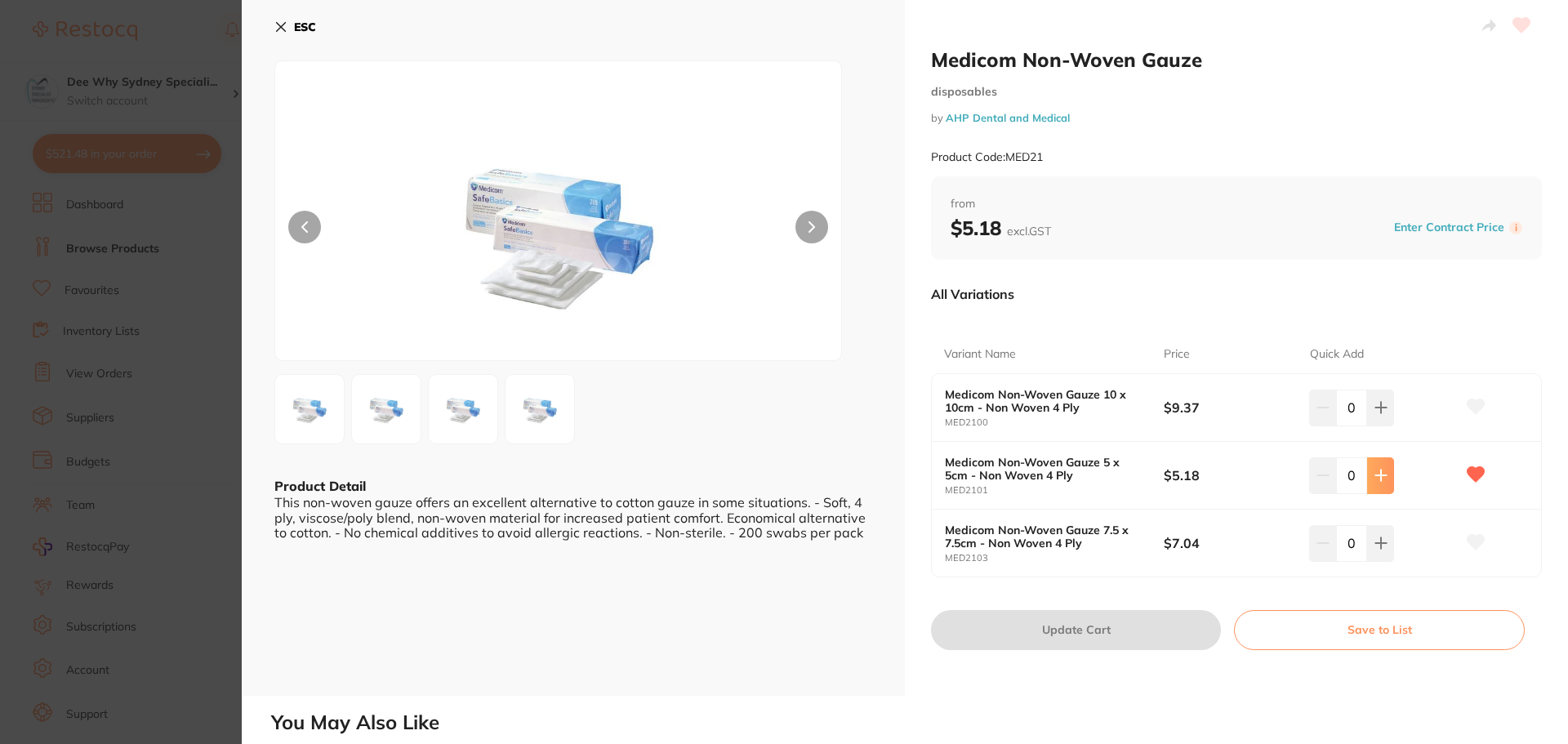
click at [1382, 468] on icon at bounding box center [1381, 474] width 13 height 13
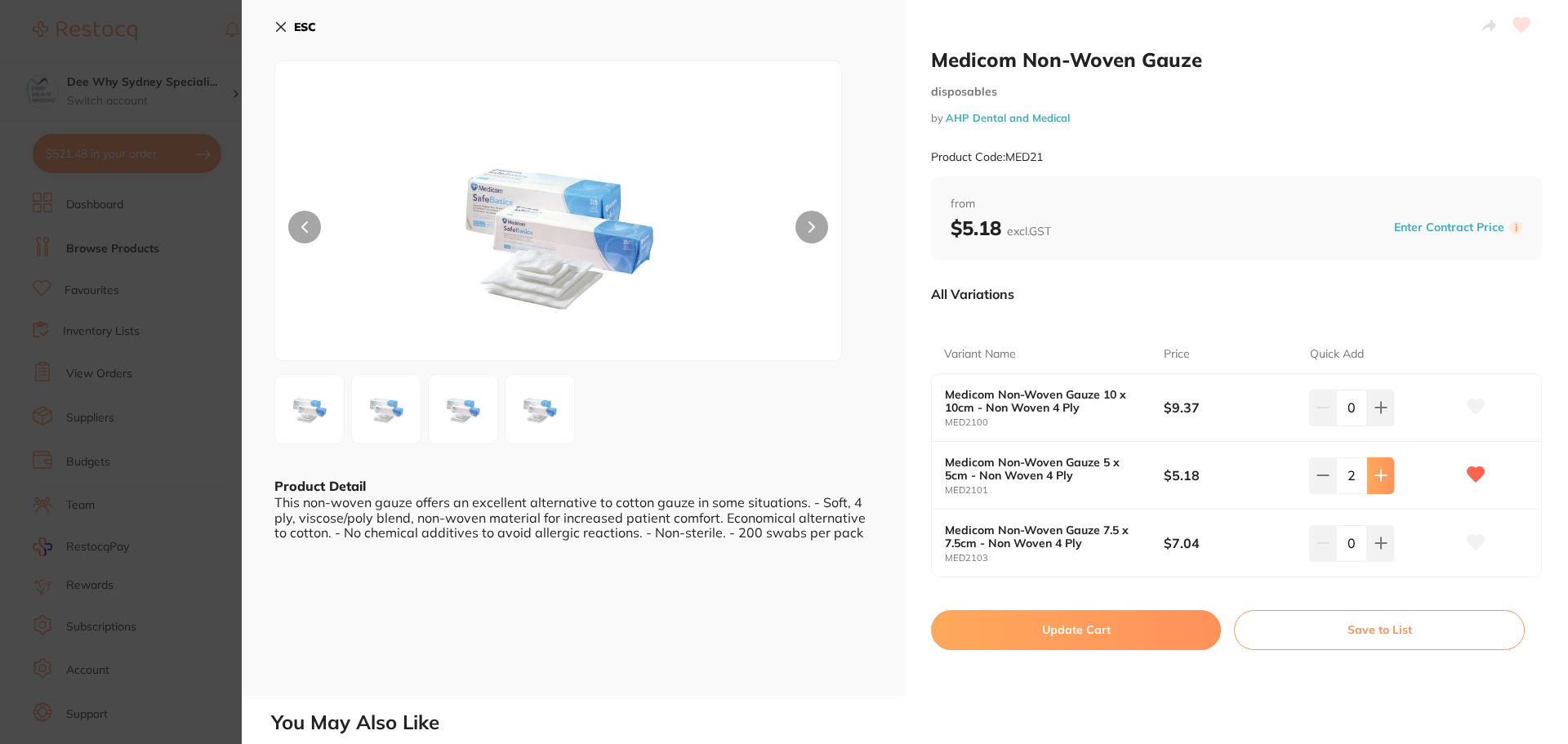
click at [1382, 468] on icon at bounding box center [1381, 474] width 13 height 13
click at [1384, 468] on icon at bounding box center [1381, 474] width 13 height 13
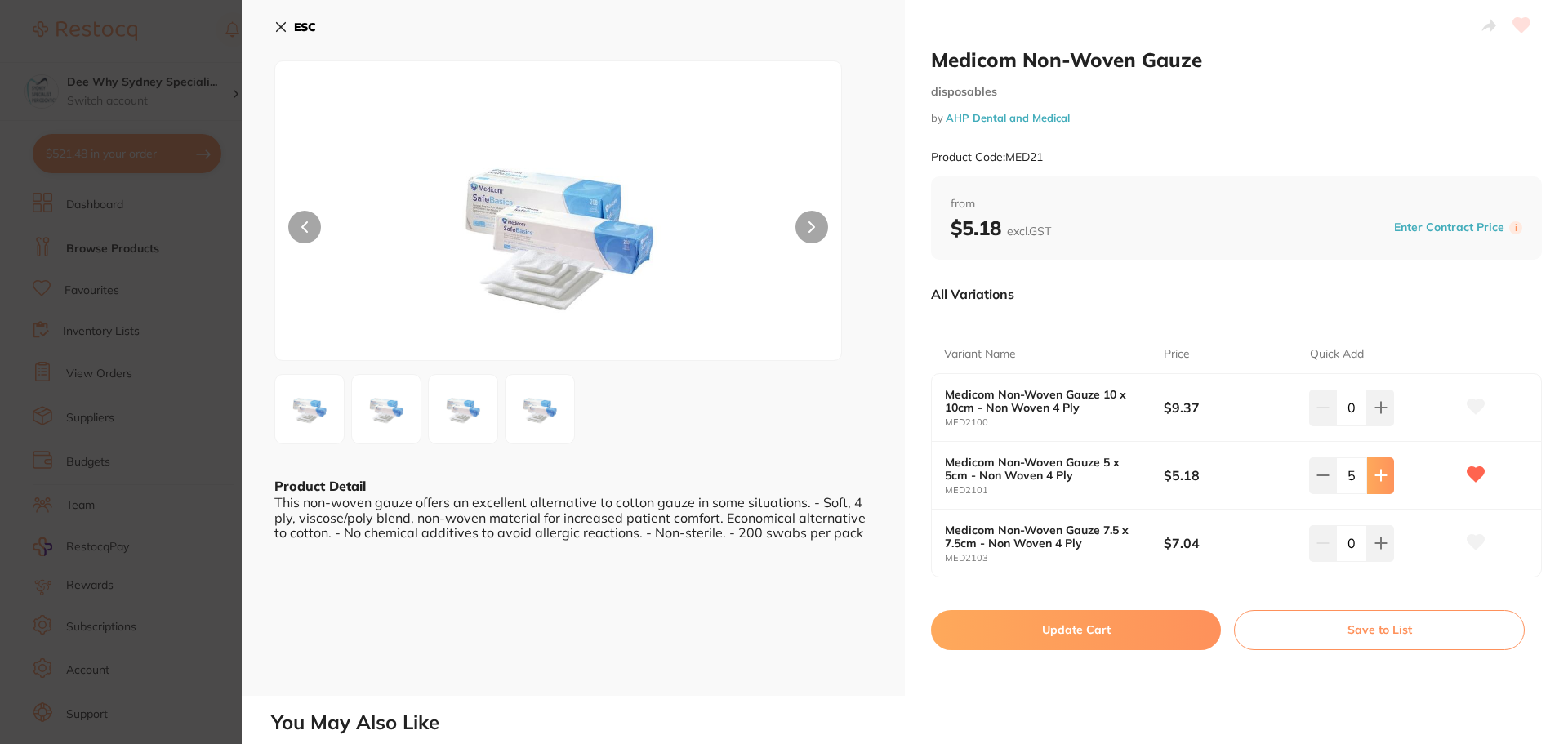
type input "7"
click at [1084, 629] on button "Update Cart" at bounding box center [1076, 630] width 290 height 39
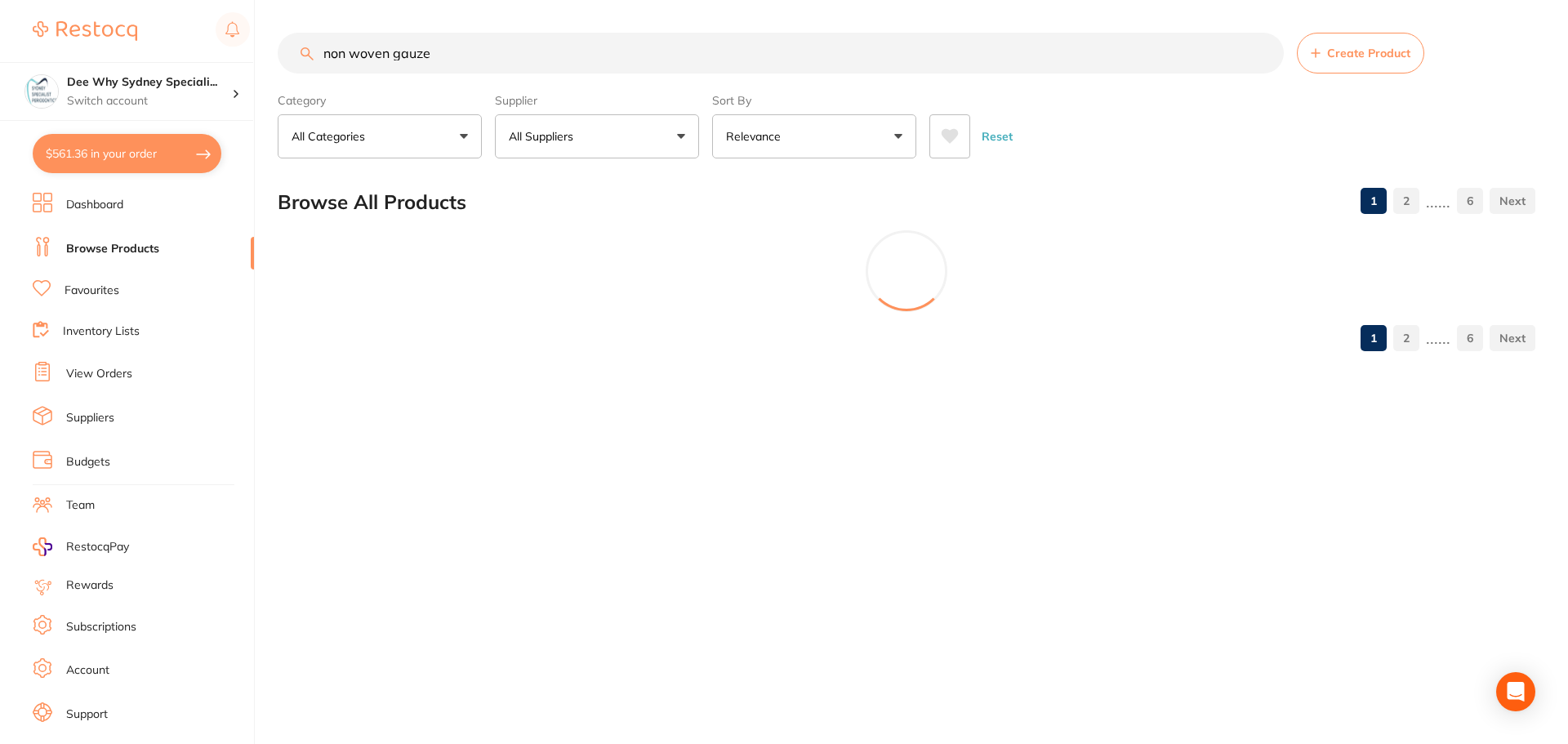
checkbox input "false"
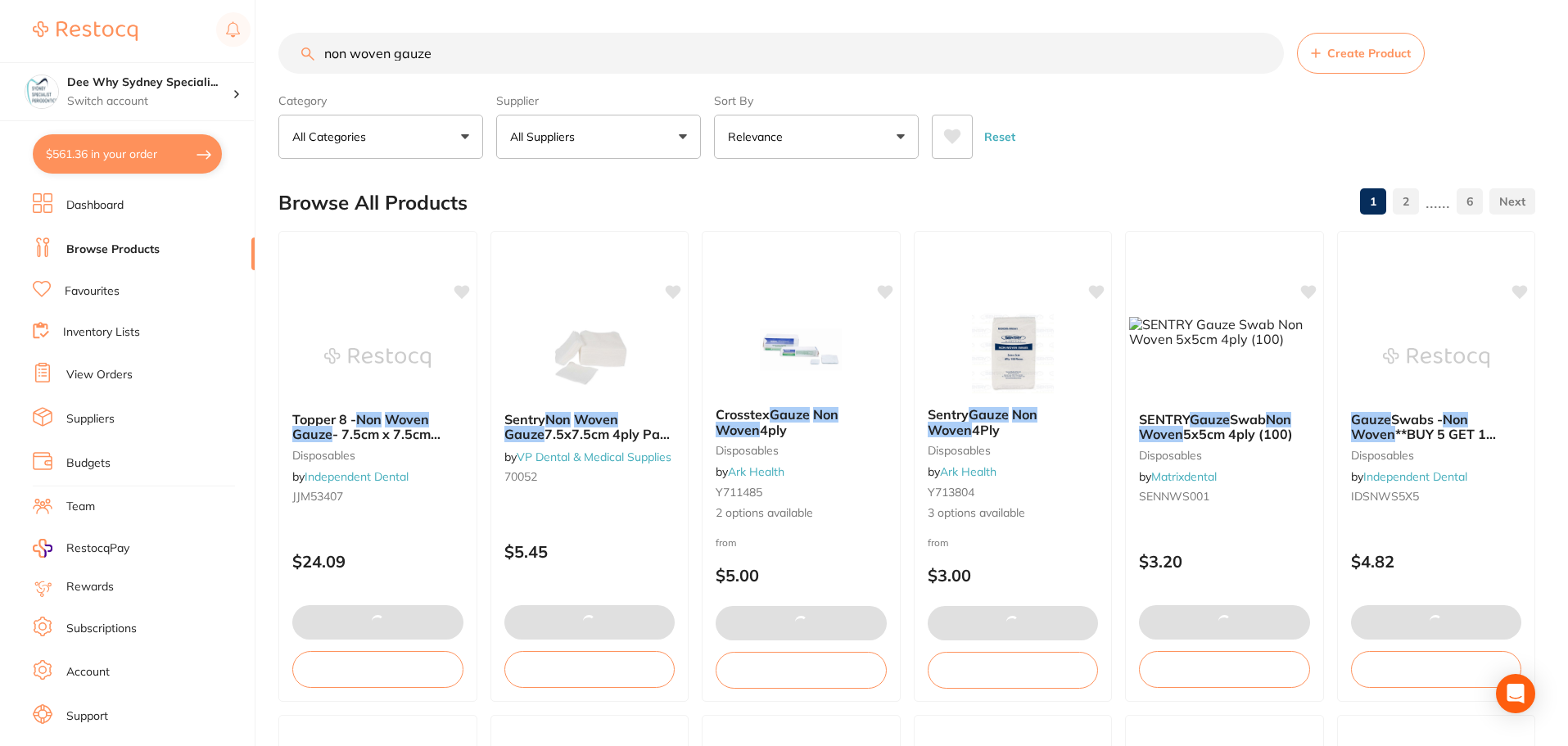
click at [151, 166] on button "$561.36 in your order" at bounding box center [127, 154] width 189 height 39
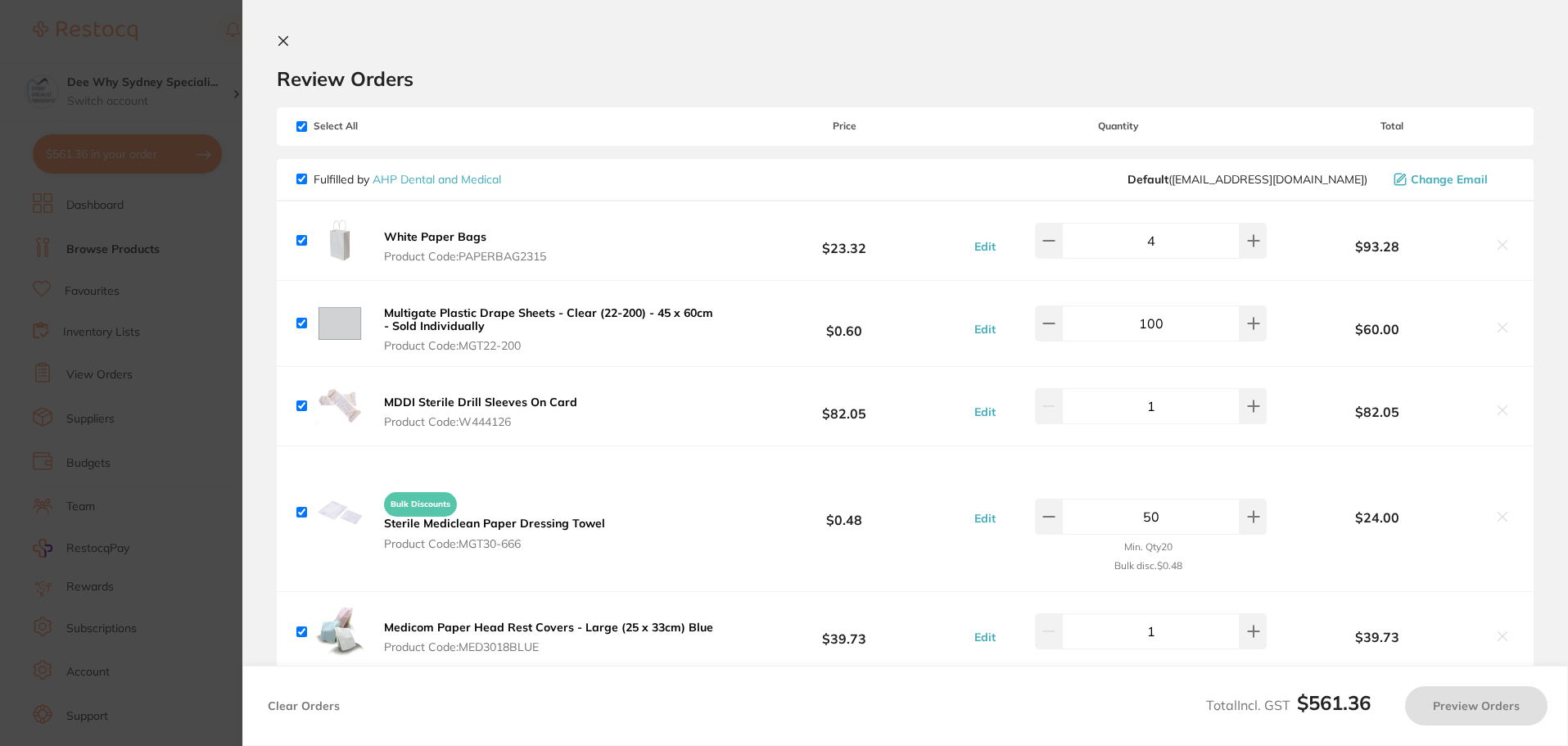
checkbox input "true"
checkbox input "false"
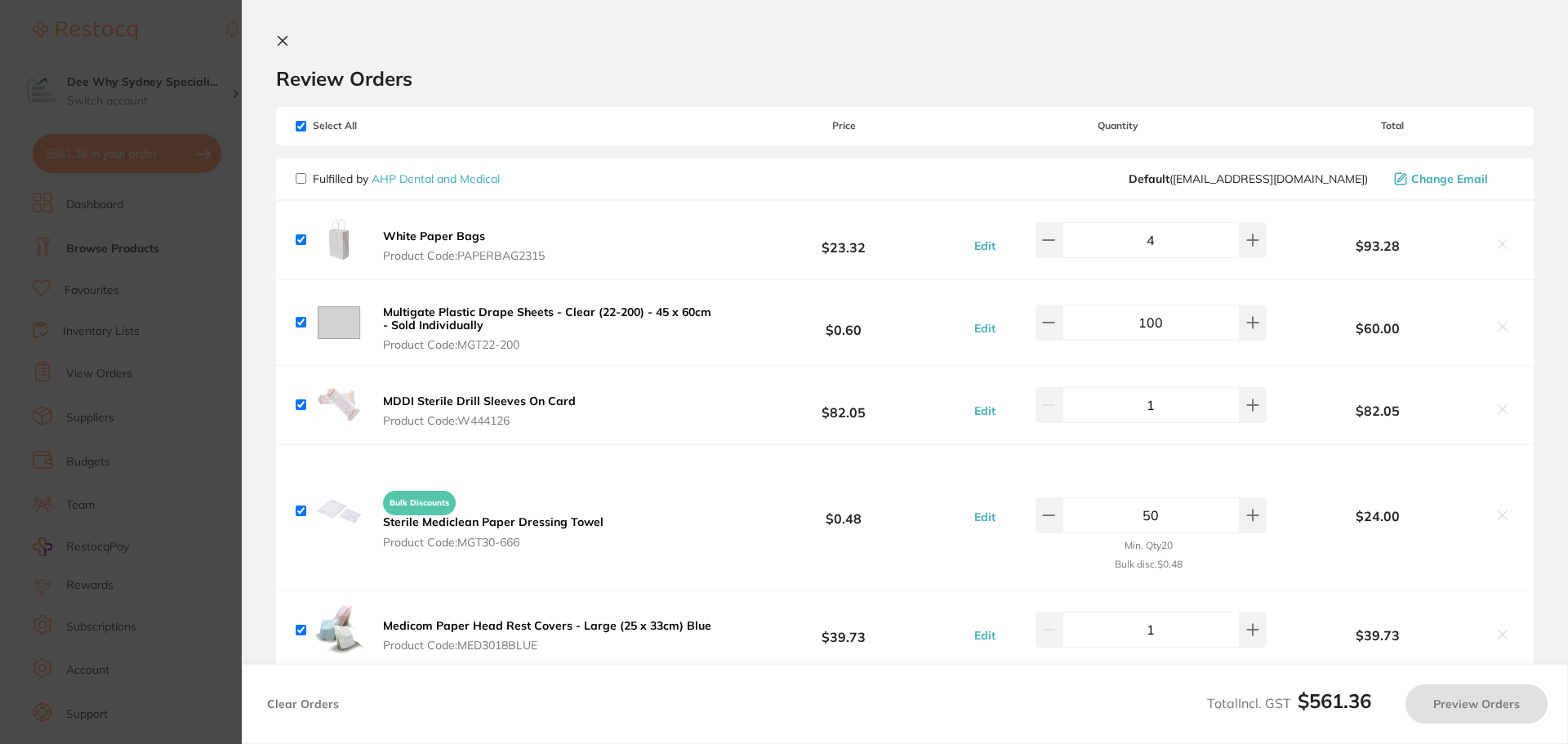
checkbox input "true"
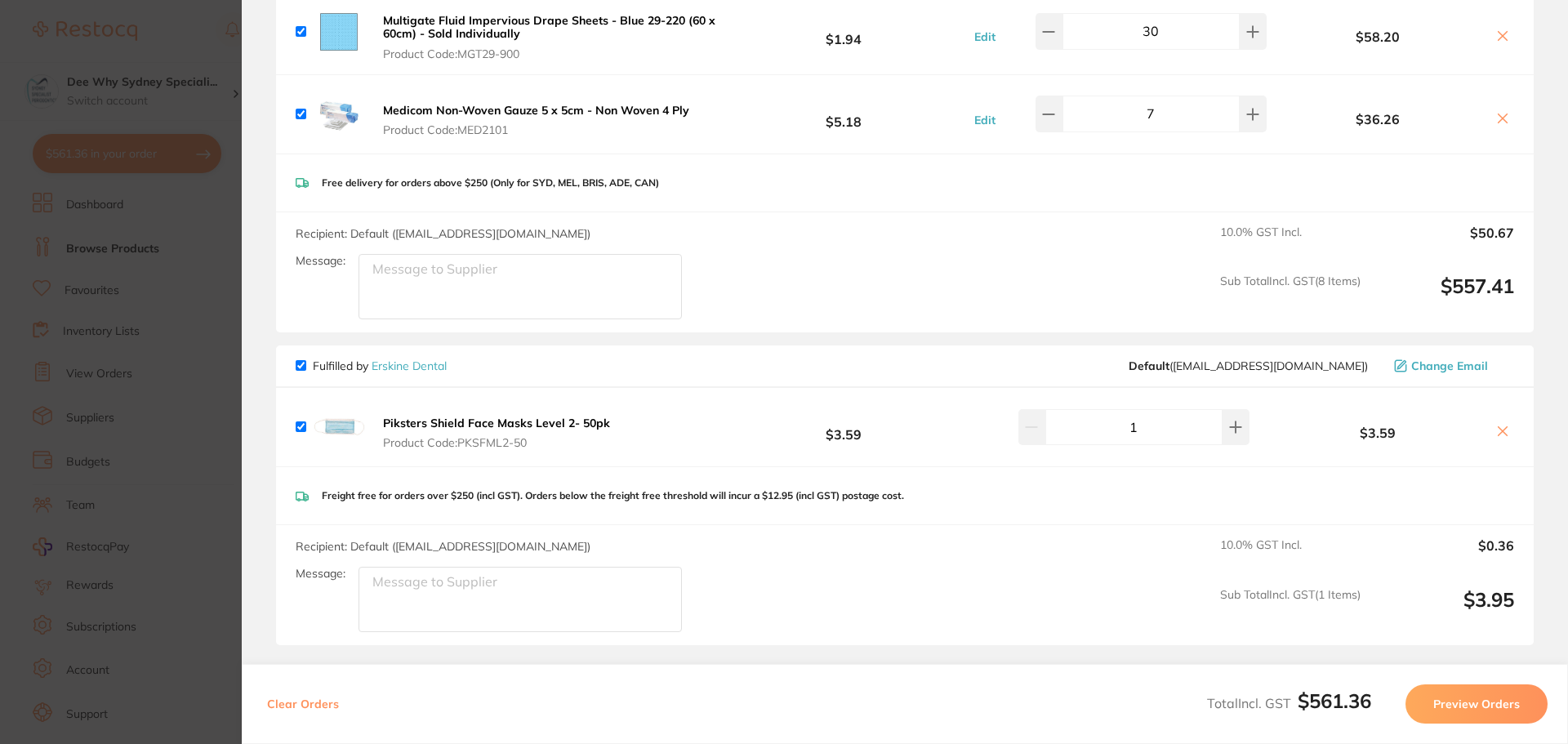
scroll to position [985, 0]
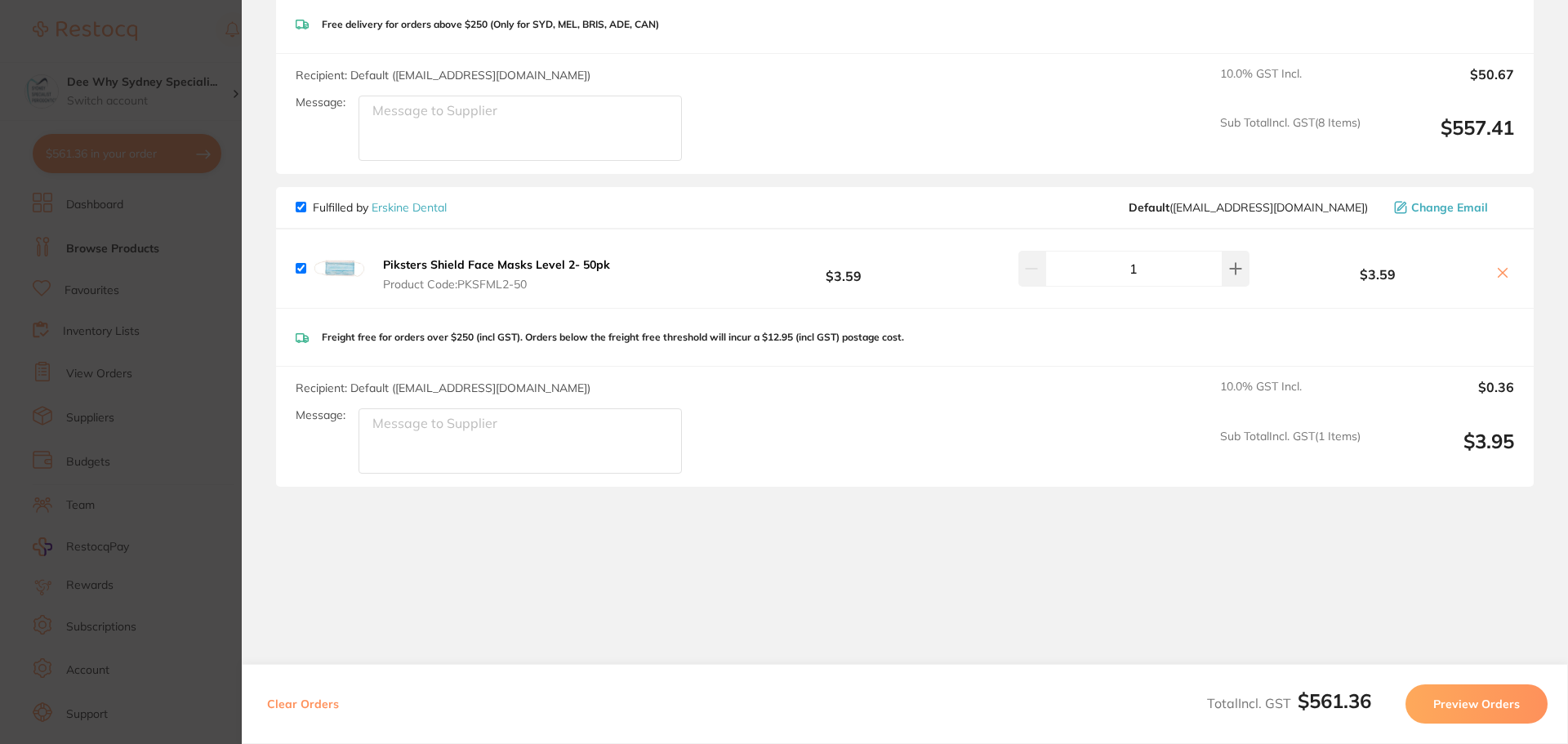
click at [303, 207] on input "checkbox" at bounding box center [300, 206] width 10 height 10
checkbox input "false"
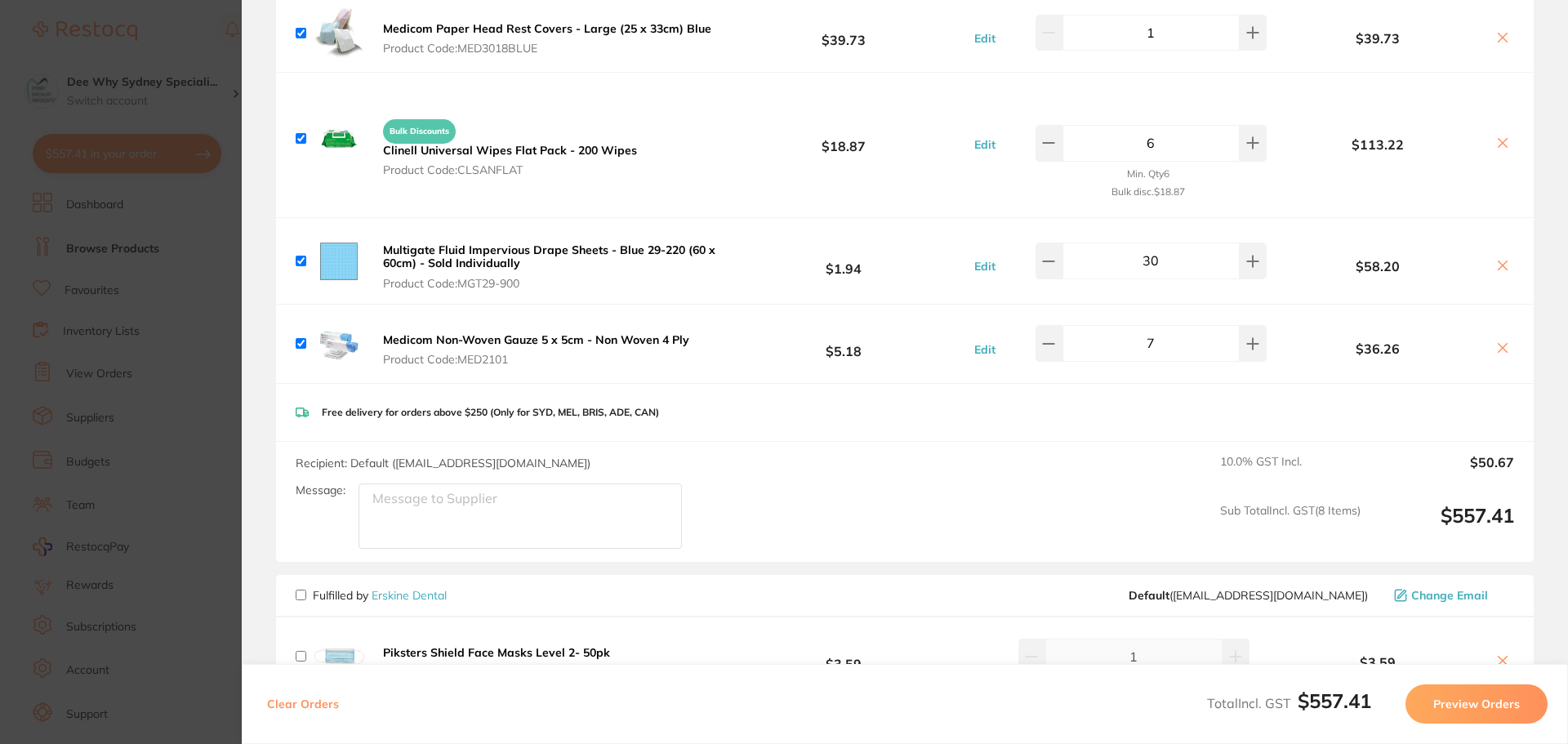
scroll to position [735, 0]
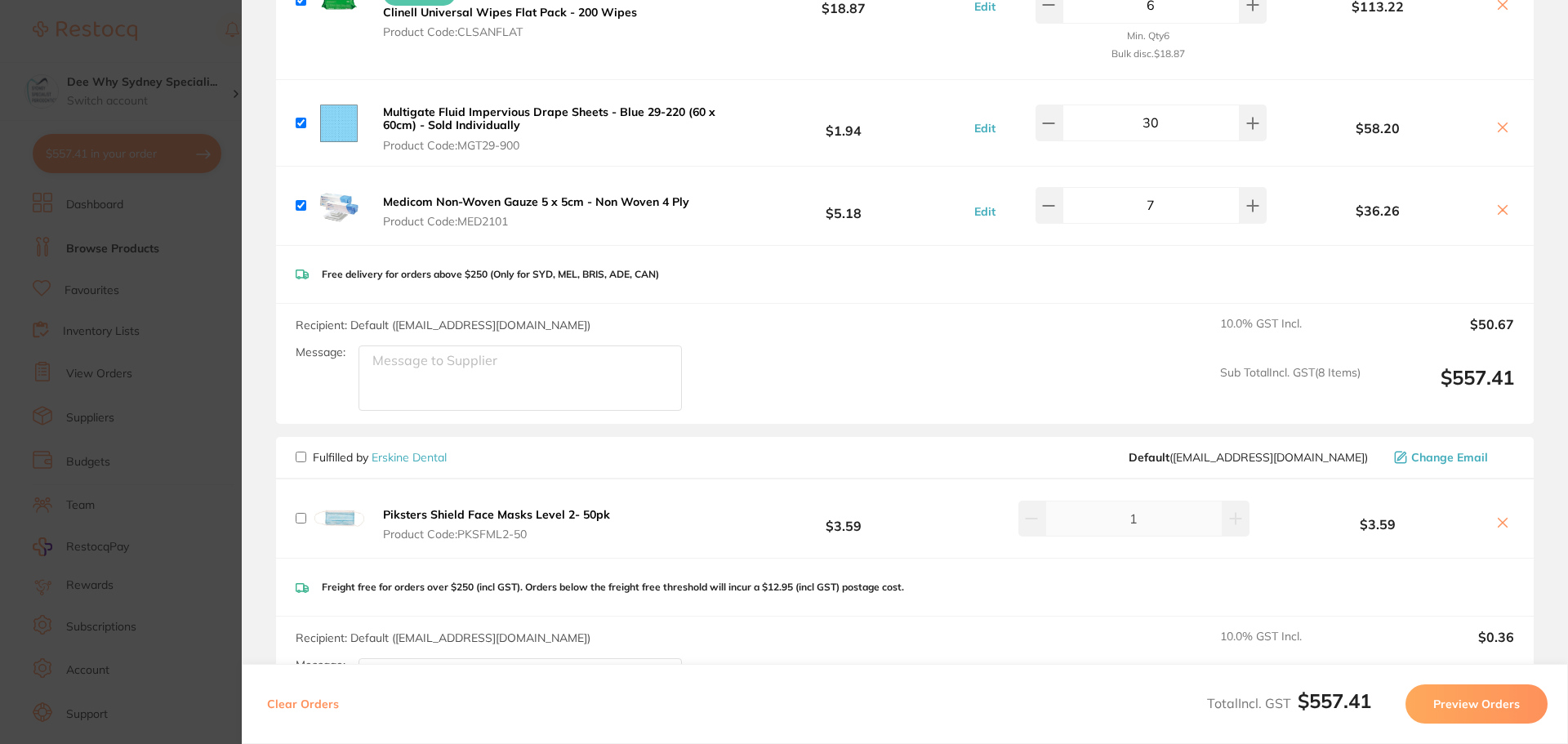
click at [485, 387] on textarea "Message:" at bounding box center [520, 378] width 324 height 66
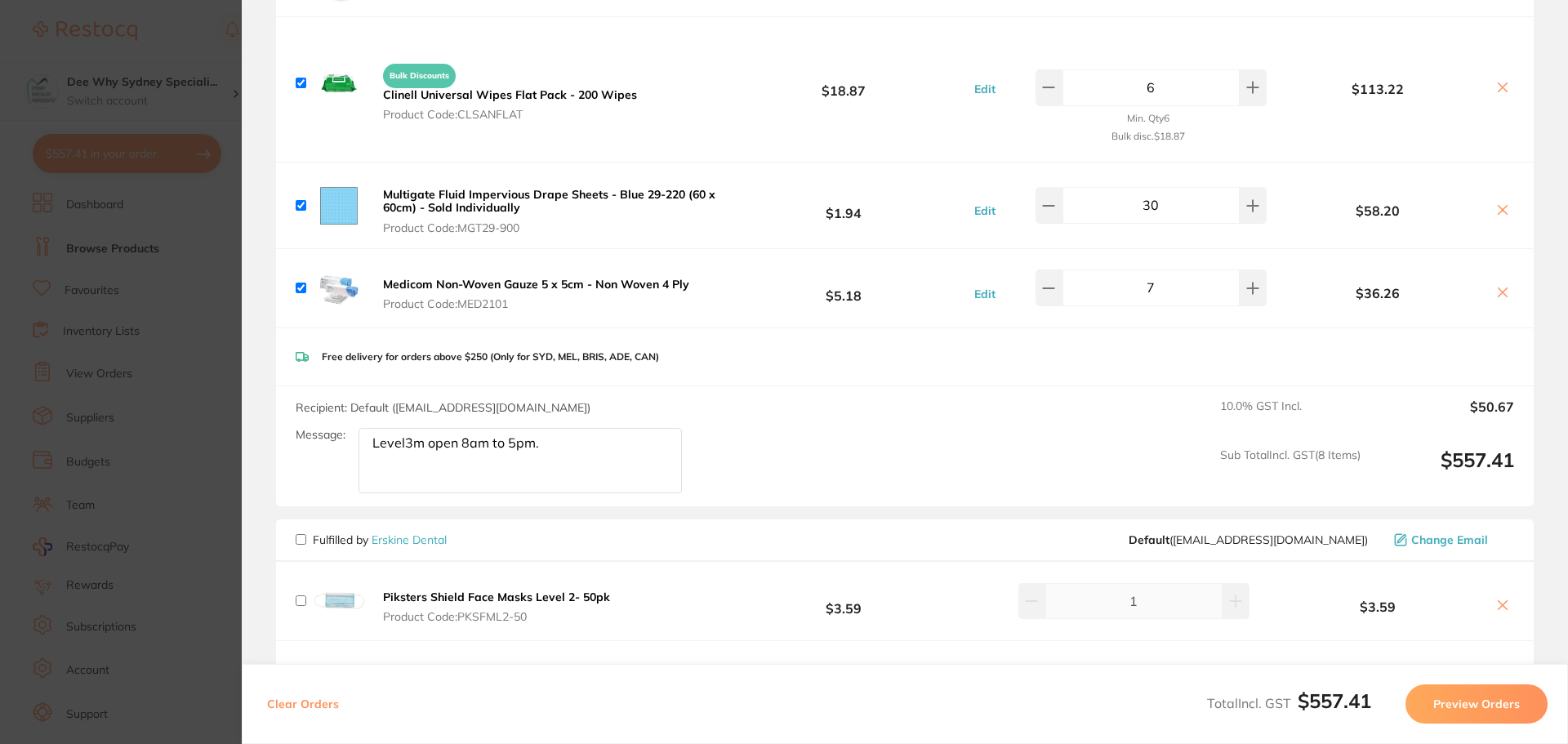
scroll to position [654, 0]
type textarea "Level3m open 8am to 5pm."
click at [1525, 703] on button "Preview Orders" at bounding box center [1477, 704] width 143 height 39
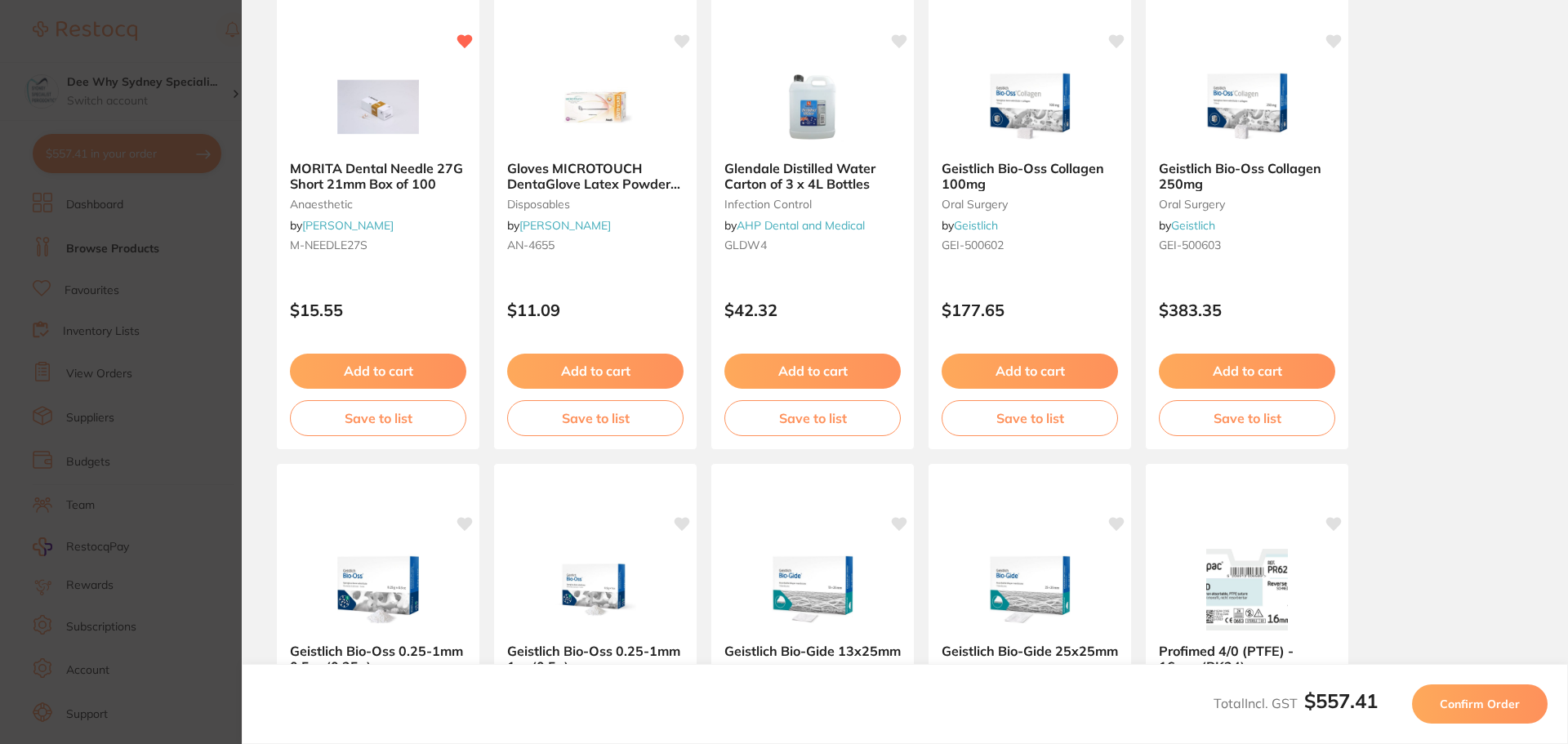
scroll to position [0, 0]
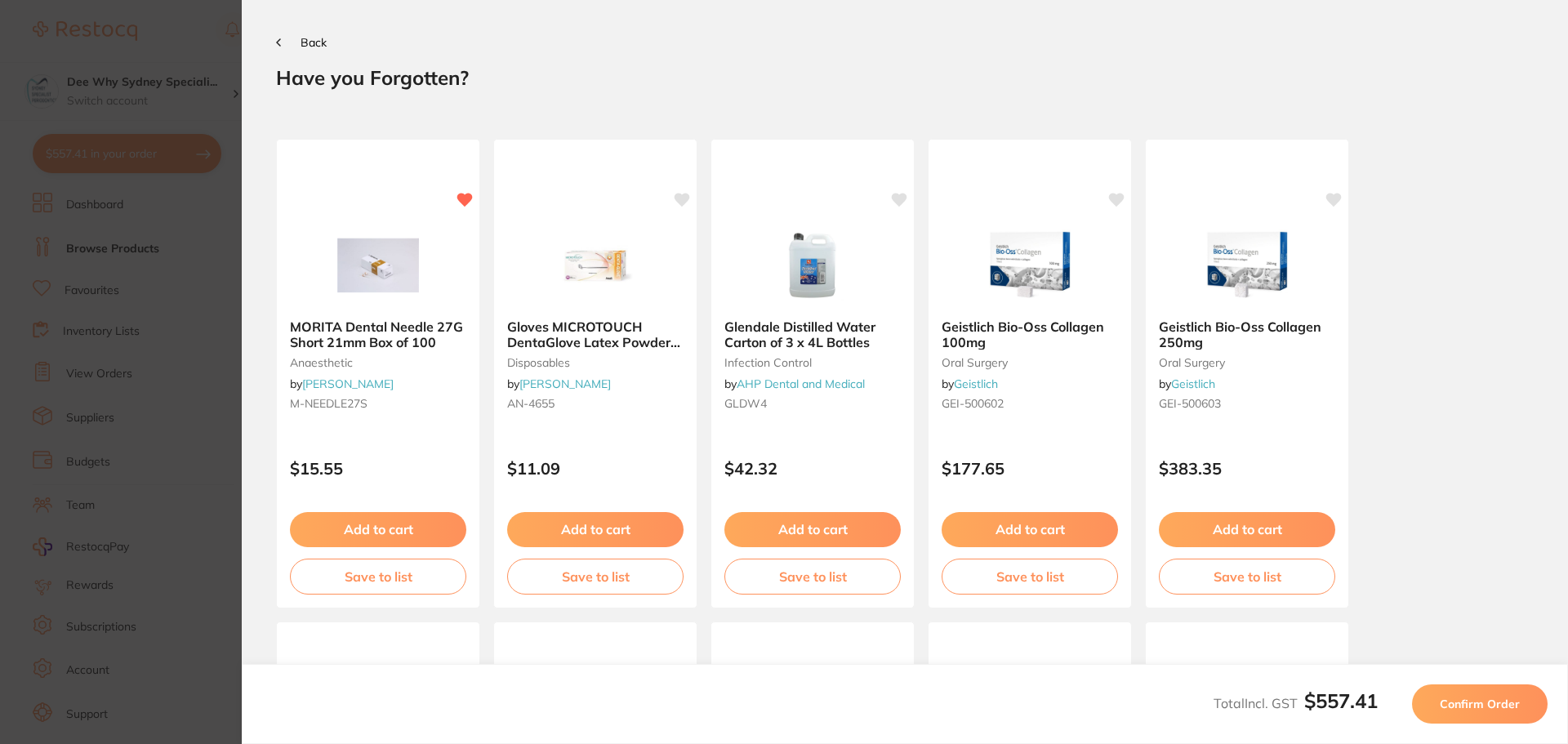
click at [1507, 712] on button "Confirm Order" at bounding box center [1480, 704] width 136 height 39
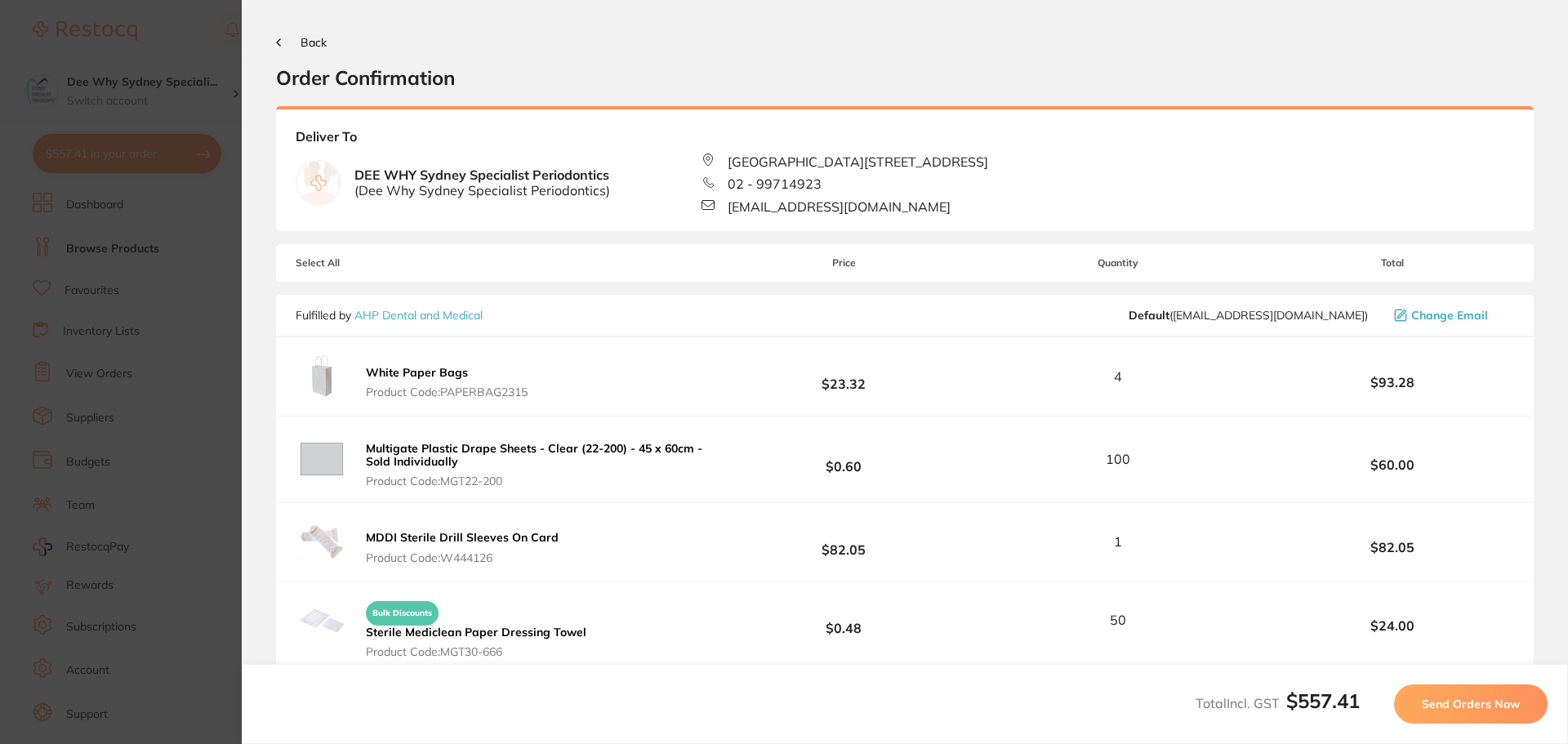
click at [1508, 692] on button "Send Orders Now" at bounding box center [1471, 704] width 154 height 39
